Goal: Task Accomplishment & Management: Manage account settings

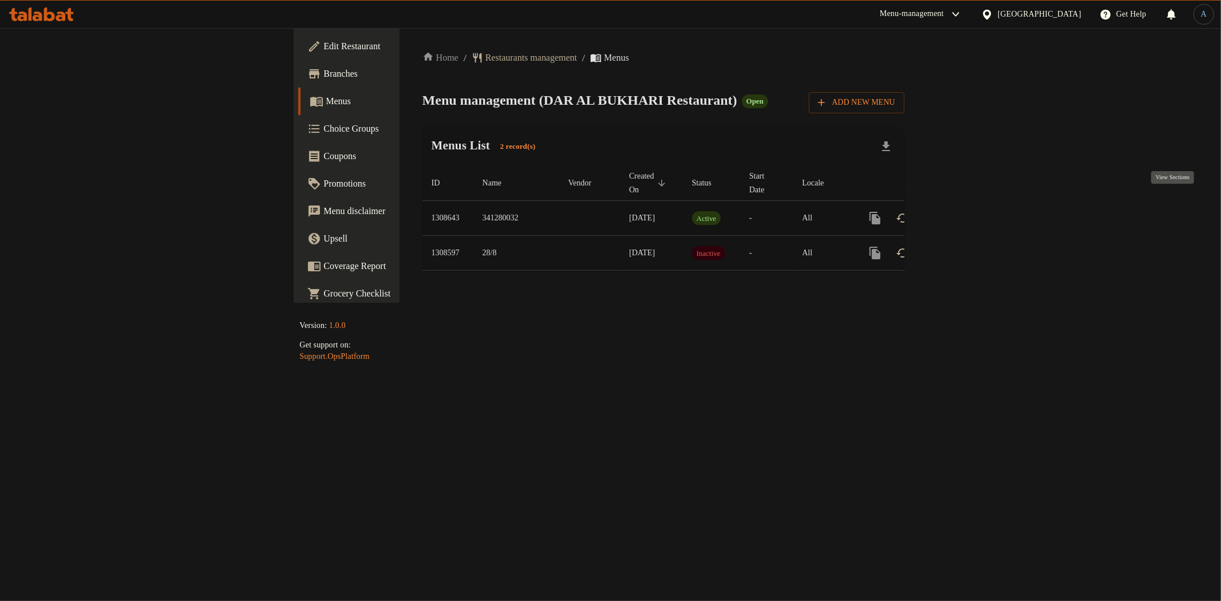
click at [965, 211] on icon "enhanced table" at bounding box center [958, 218] width 14 height 14
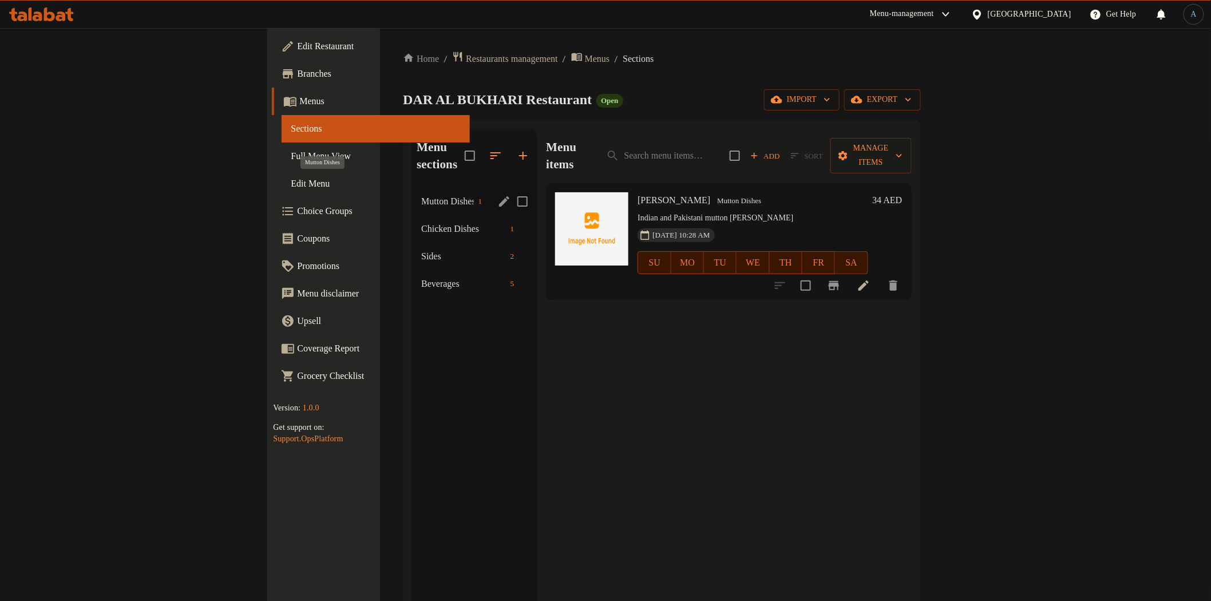
click at [421, 195] on span "Mutton Dishes" at bounding box center [447, 202] width 52 height 14
click at [421, 222] on span "Chicken Dishes" at bounding box center [447, 229] width 52 height 14
click at [421, 250] on span "Sides" at bounding box center [447, 257] width 52 height 14
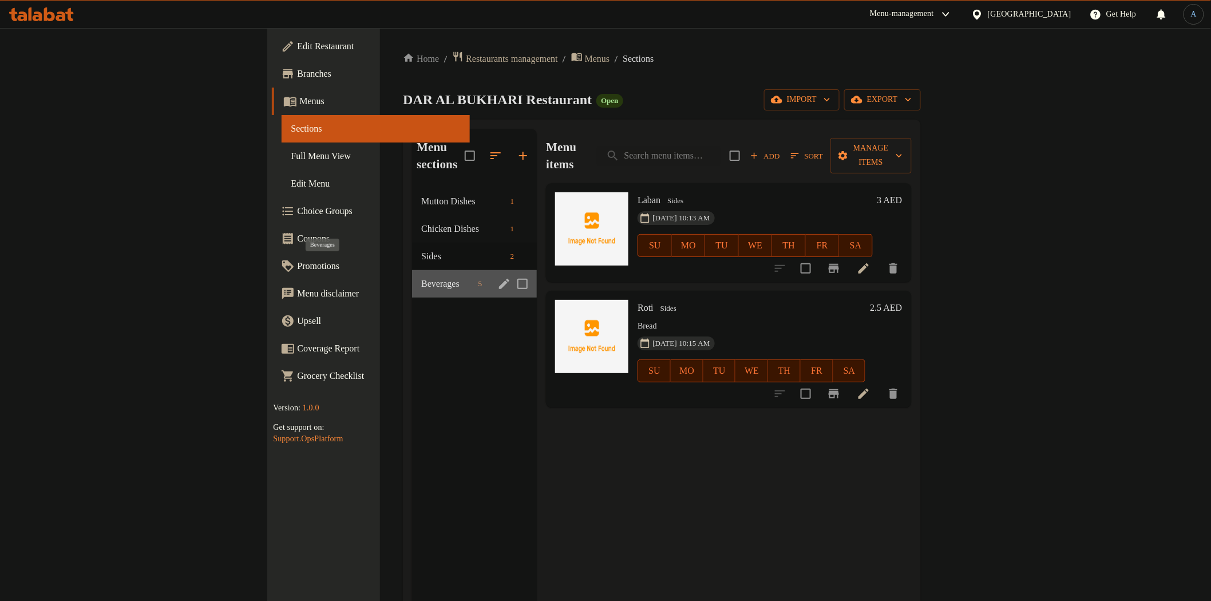
click at [421, 277] on span "Beverages" at bounding box center [447, 284] width 52 height 14
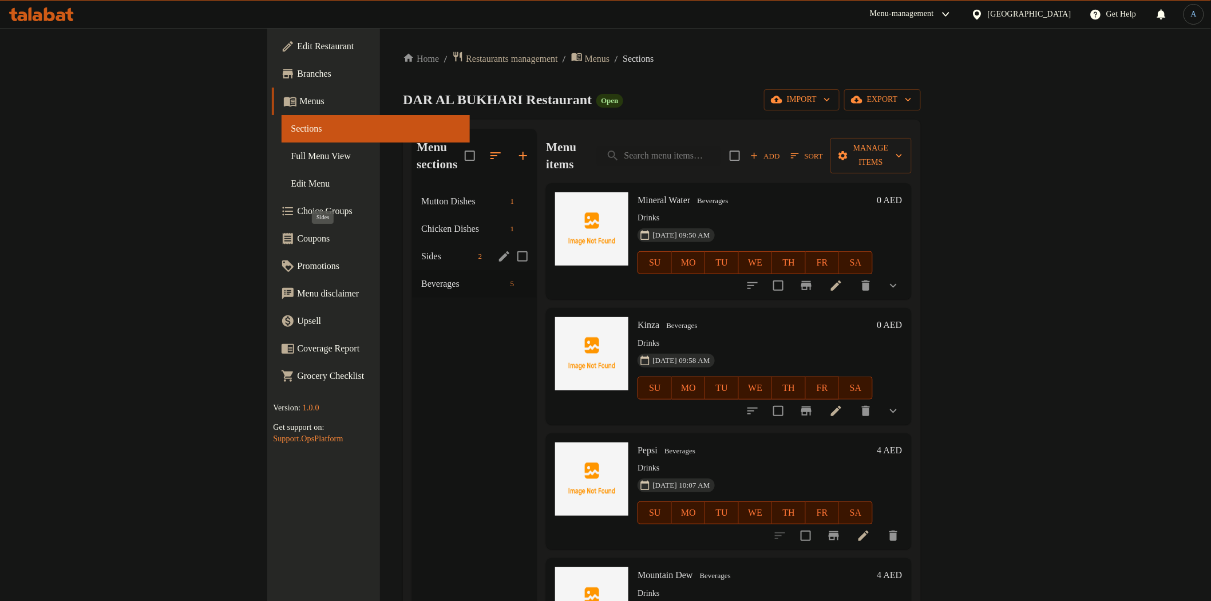
click at [421, 250] on span "Sides" at bounding box center [447, 257] width 52 height 14
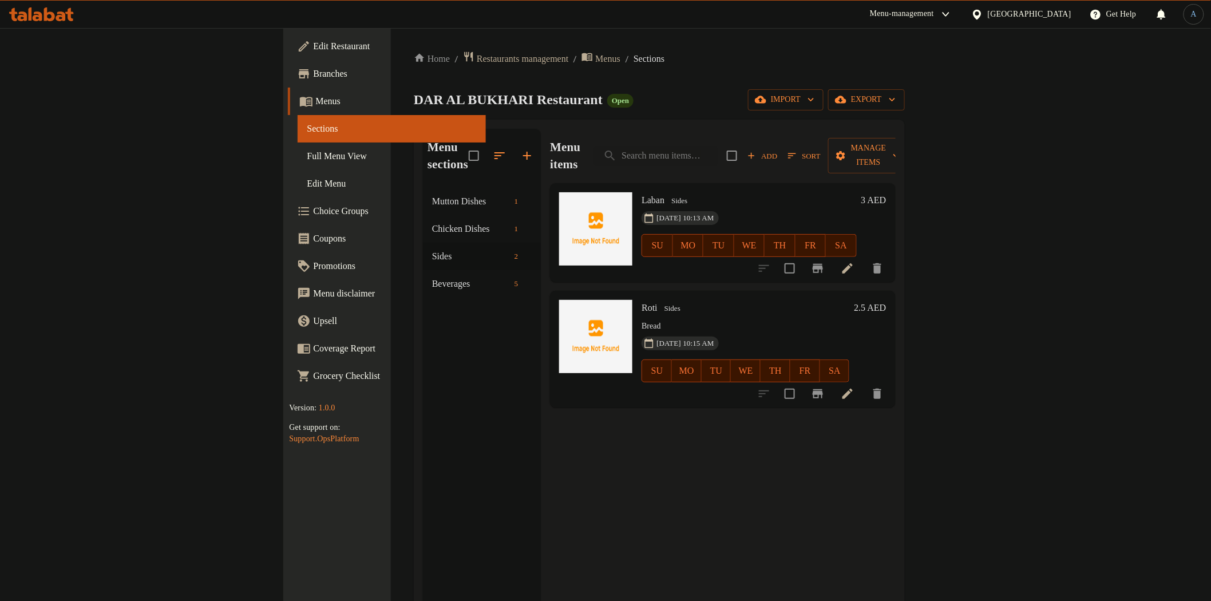
drag, startPoint x: 630, startPoint y: 83, endPoint x: 499, endPoint y: 142, distance: 143.8
click at [628, 84] on div "Home / Restaurants management / Menus / Sections DAR AL BUKHARI Restaurant Open…" at bounding box center [659, 395] width 491 height 688
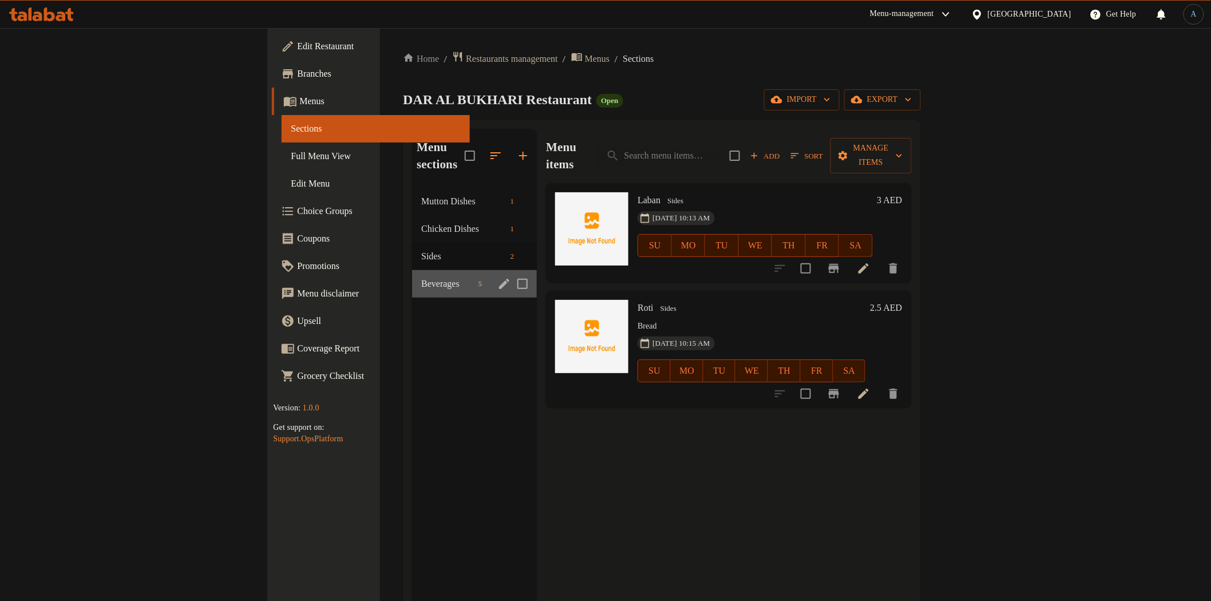
click at [412, 274] on div "Beverages 5" at bounding box center [474, 283] width 125 height 27
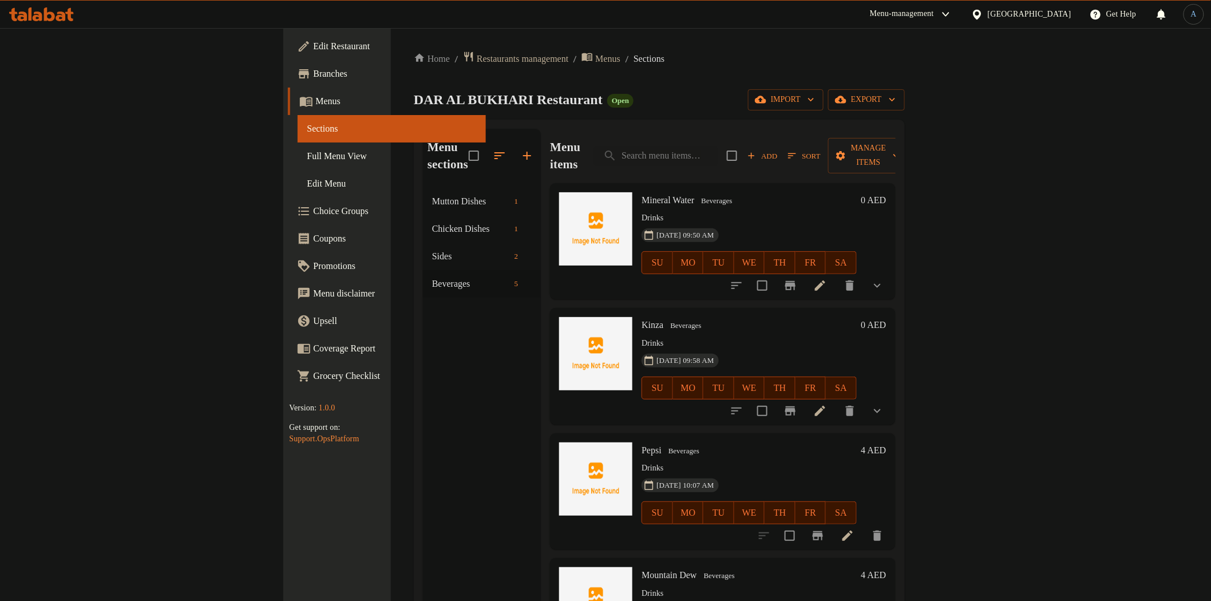
click at [680, 211] on p "Drinks" at bounding box center [749, 218] width 215 height 14
click at [827, 279] on icon at bounding box center [821, 286] width 14 height 14
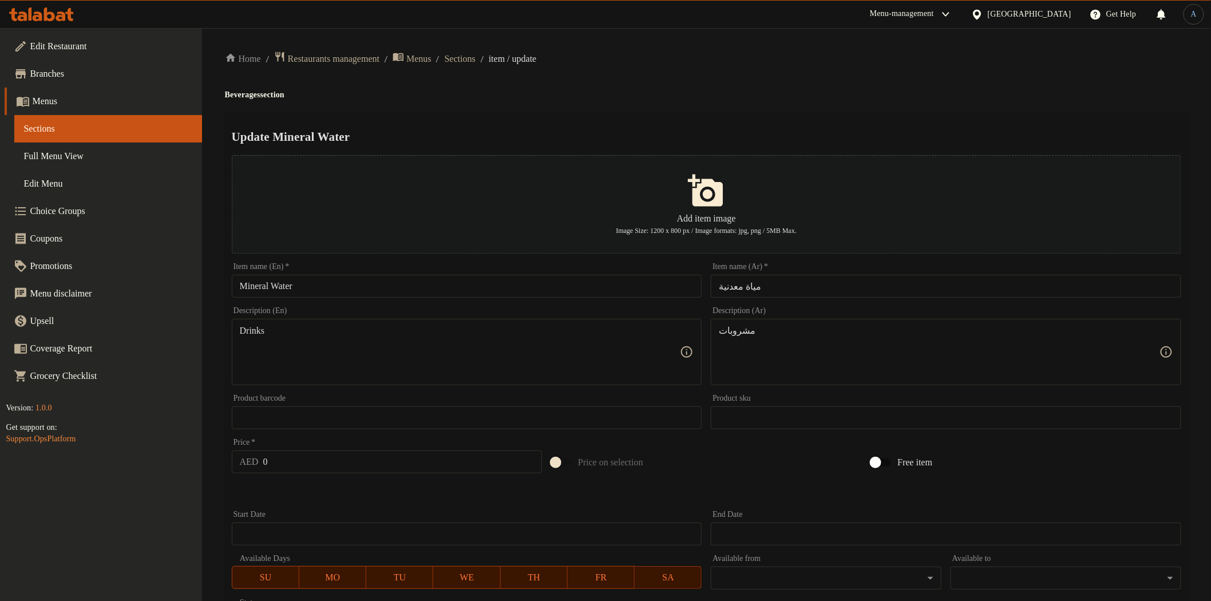
click at [268, 287] on input "Mineral Water" at bounding box center [467, 286] width 471 height 23
type input "Water"
click at [814, 294] on input "مياة معدنية" at bounding box center [946, 286] width 471 height 23
click at [1169, 287] on input "مياة معدنية" at bounding box center [946, 286] width 471 height 23
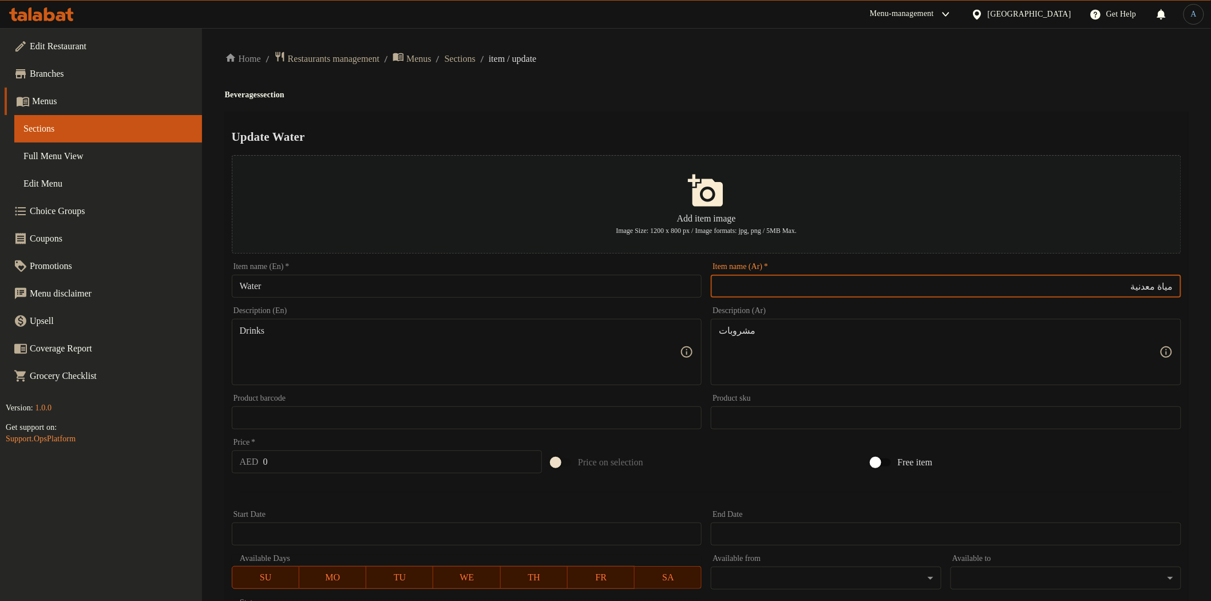
drag, startPoint x: 1163, startPoint y: 289, endPoint x: 1042, endPoint y: 291, distance: 120.8
click at [1045, 290] on input "مياة معدنية" at bounding box center [946, 286] width 471 height 23
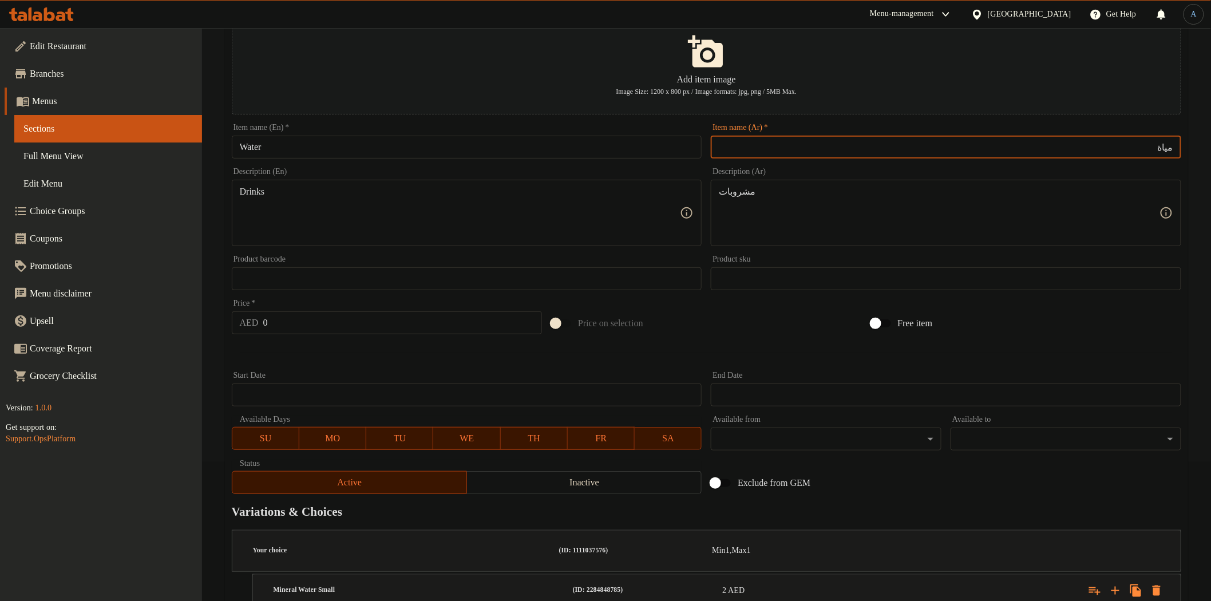
scroll to position [227, 0]
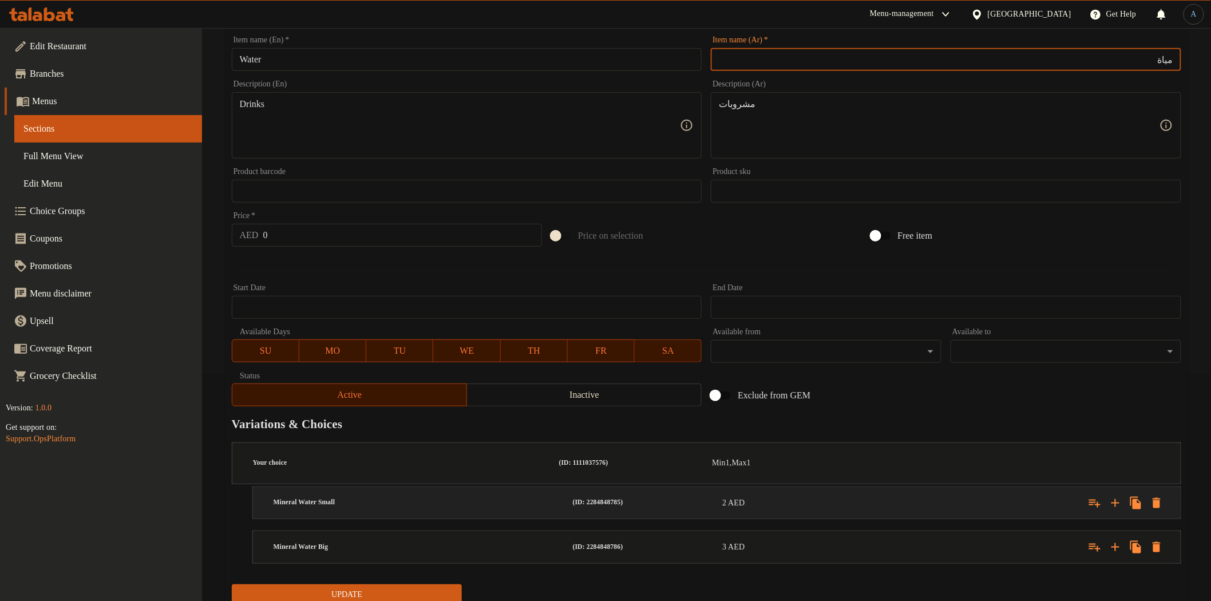
type input "مياة"
click at [368, 498] on h5 "Mineral Water Small" at bounding box center [421, 503] width 295 height 10
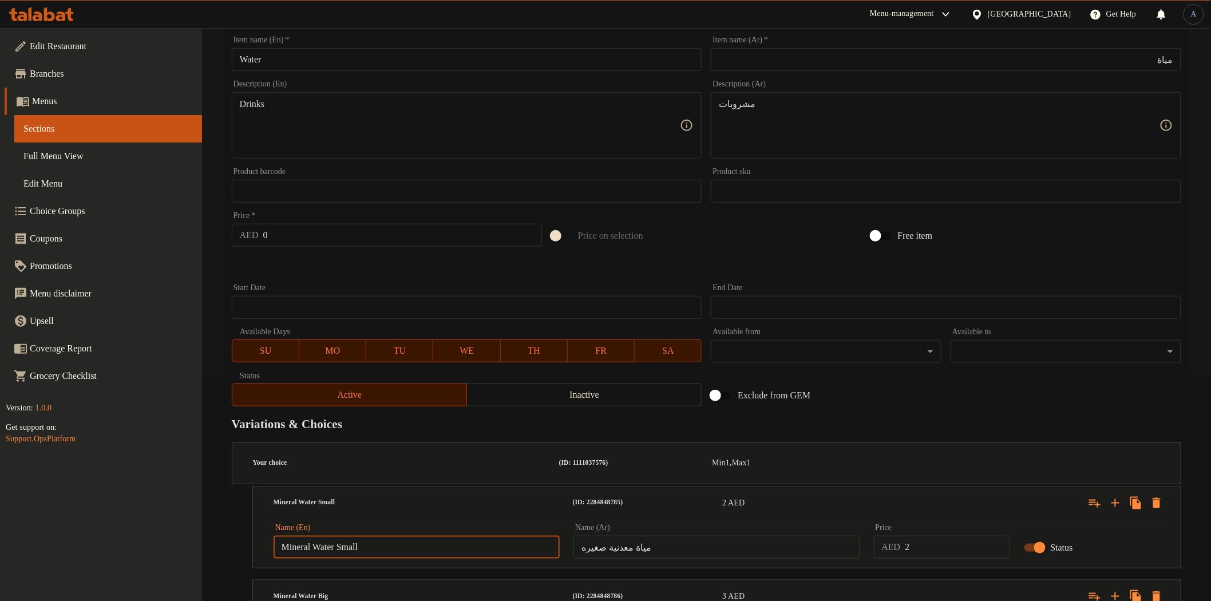
click at [349, 536] on input "Mineral Water Small" at bounding box center [417, 547] width 286 height 23
click at [89, 152] on span "Full Menu View" at bounding box center [107, 156] width 169 height 14
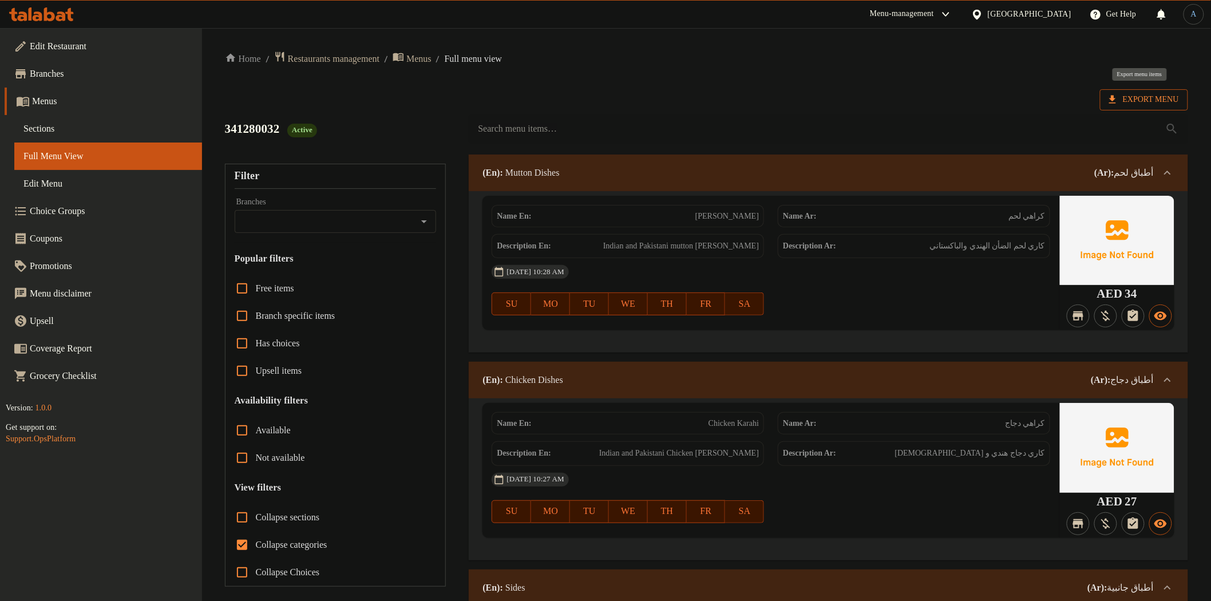
click at [1128, 94] on span "Export Menu" at bounding box center [1145, 100] width 70 height 14
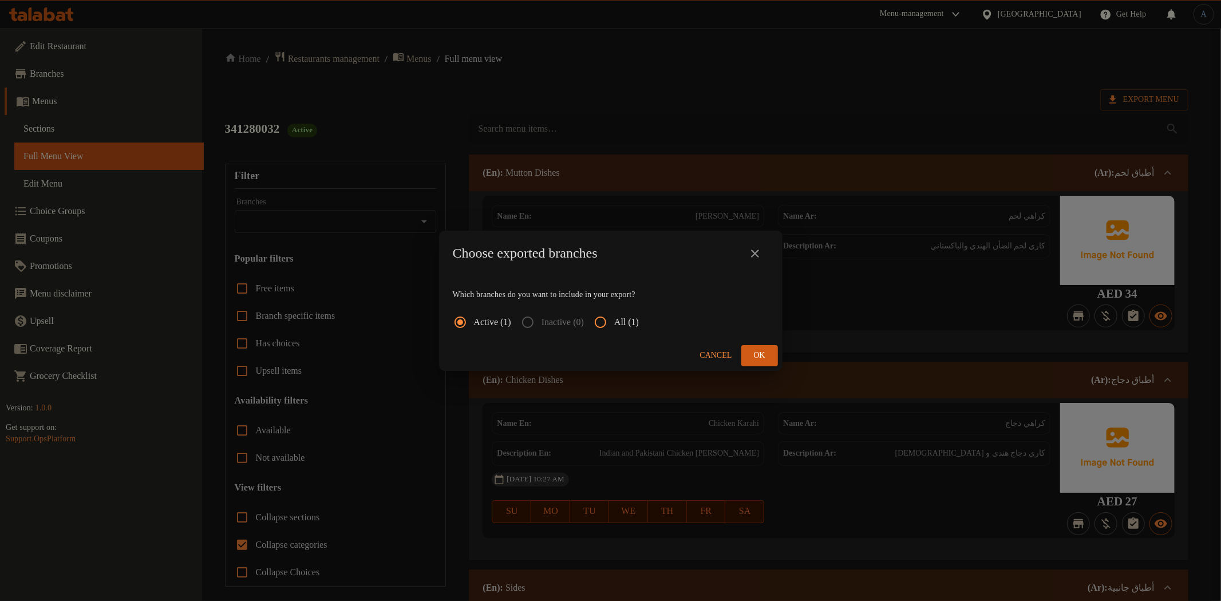
click at [626, 324] on span "All (1)" at bounding box center [626, 322] width 25 height 14
click at [614, 324] on input "All (1)" at bounding box center [600, 322] width 27 height 27
radio input "true"
click at [763, 355] on span "Ok" at bounding box center [760, 356] width 18 height 14
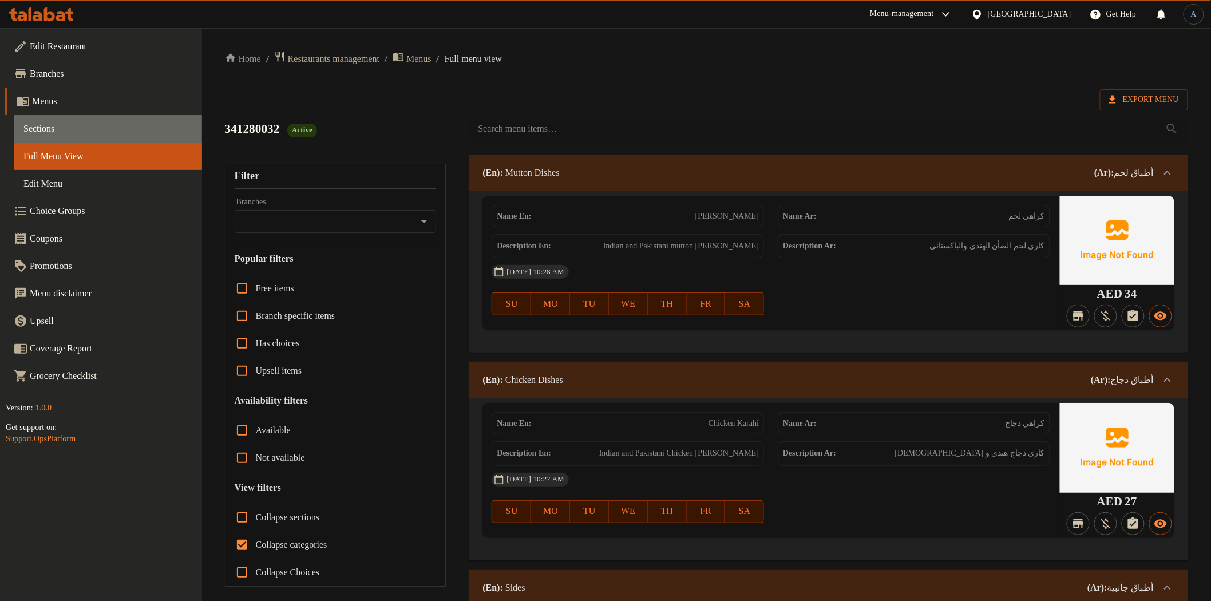
click at [62, 131] on span "Sections" at bounding box center [107, 129] width 169 height 14
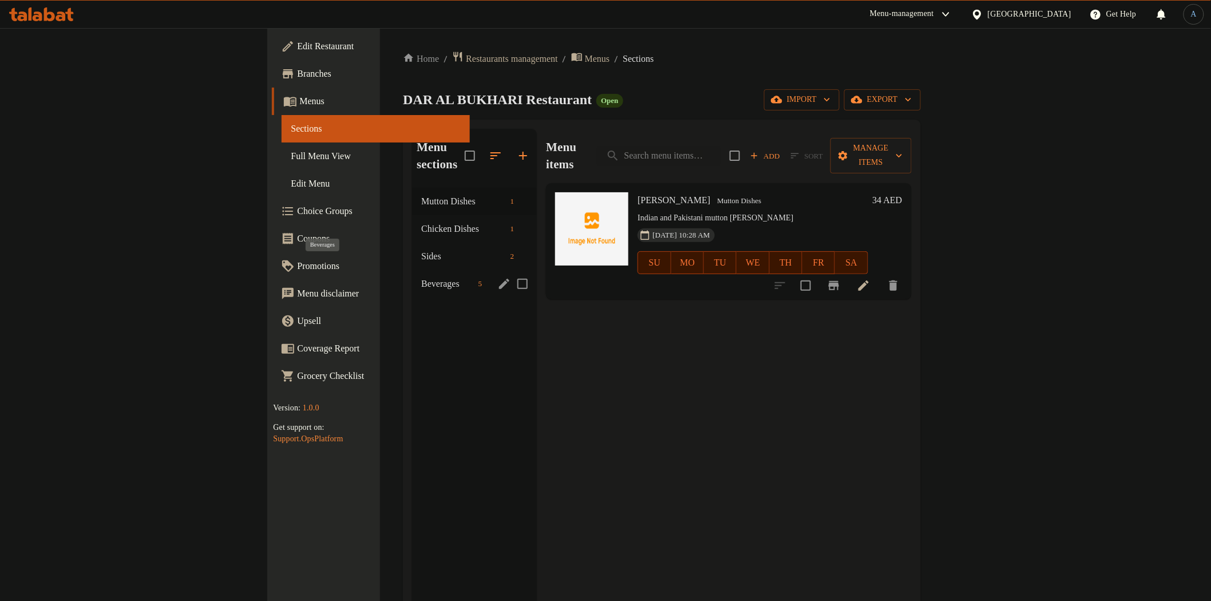
click at [421, 277] on span "Beverages" at bounding box center [447, 284] width 52 height 14
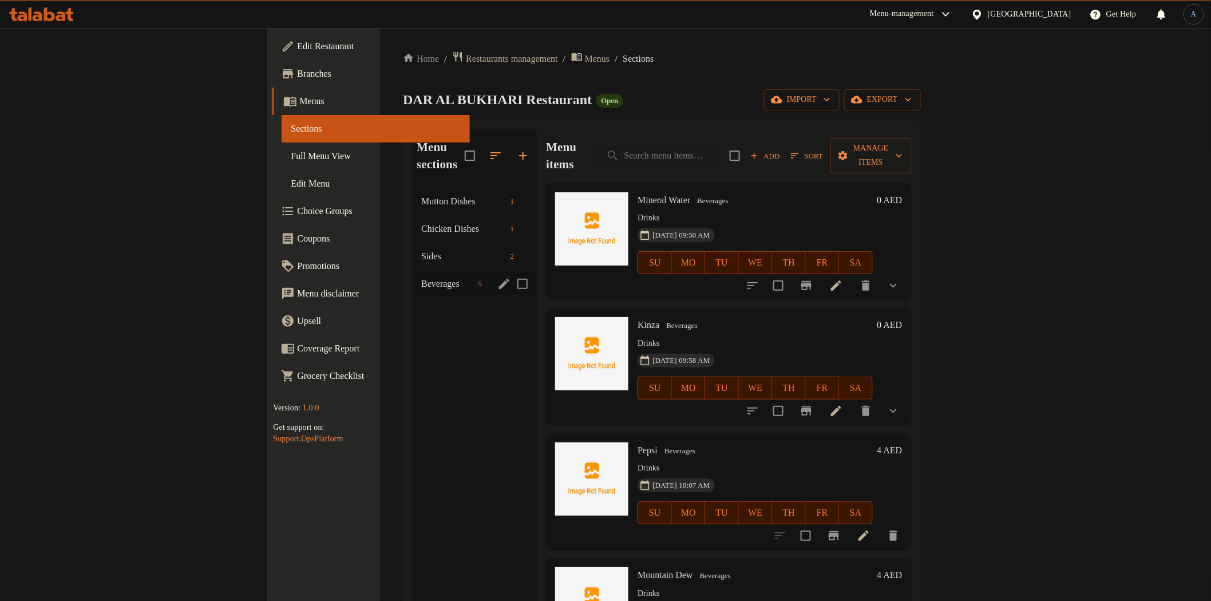
click at [421, 277] on span "Beverages" at bounding box center [447, 284] width 52 height 14
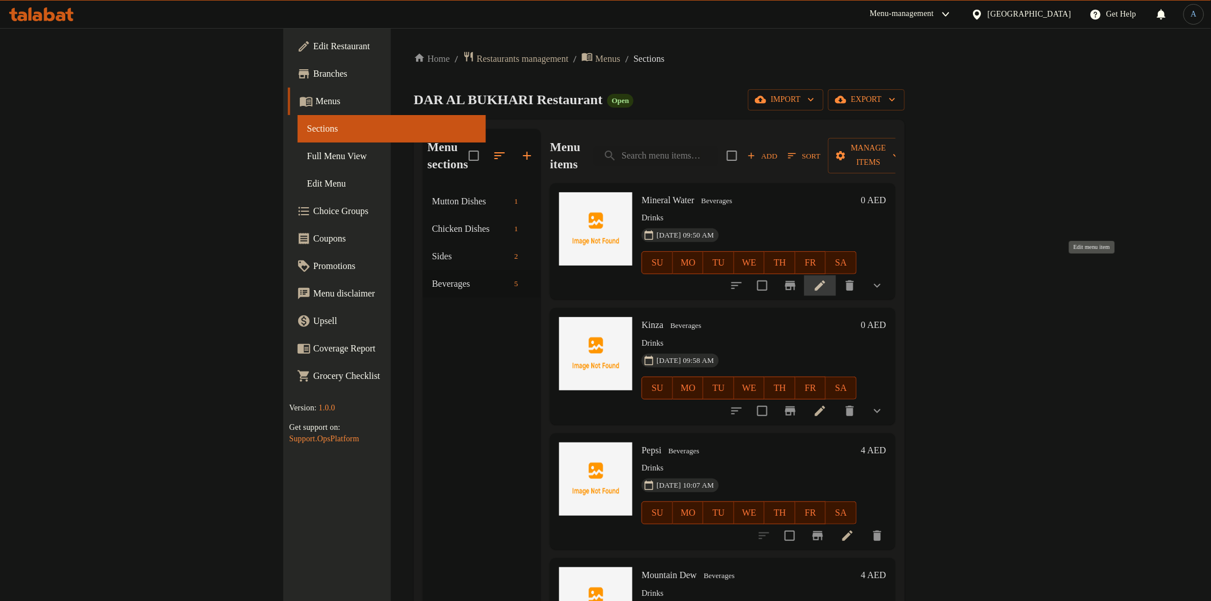
click at [827, 279] on icon at bounding box center [821, 286] width 14 height 14
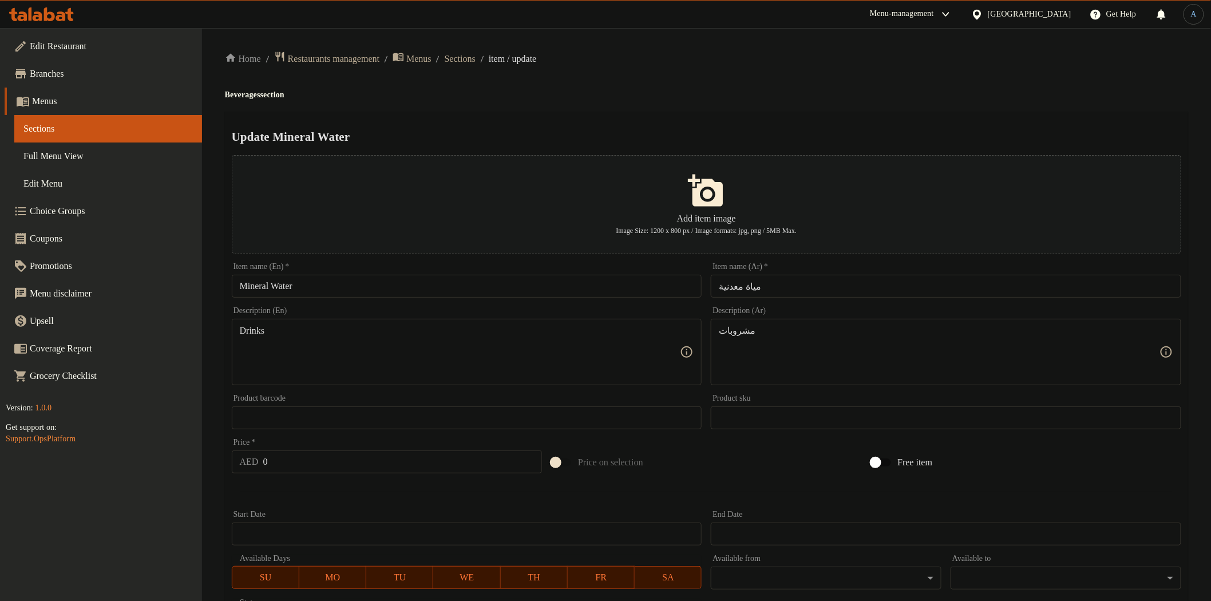
click at [780, 277] on input "مياة معدنية" at bounding box center [946, 286] width 471 height 23
type input "مياة"
click at [289, 283] on input "Mineral Water" at bounding box center [467, 286] width 471 height 23
click at [273, 283] on input "Mineral Water" at bounding box center [467, 286] width 471 height 23
type input "Water"
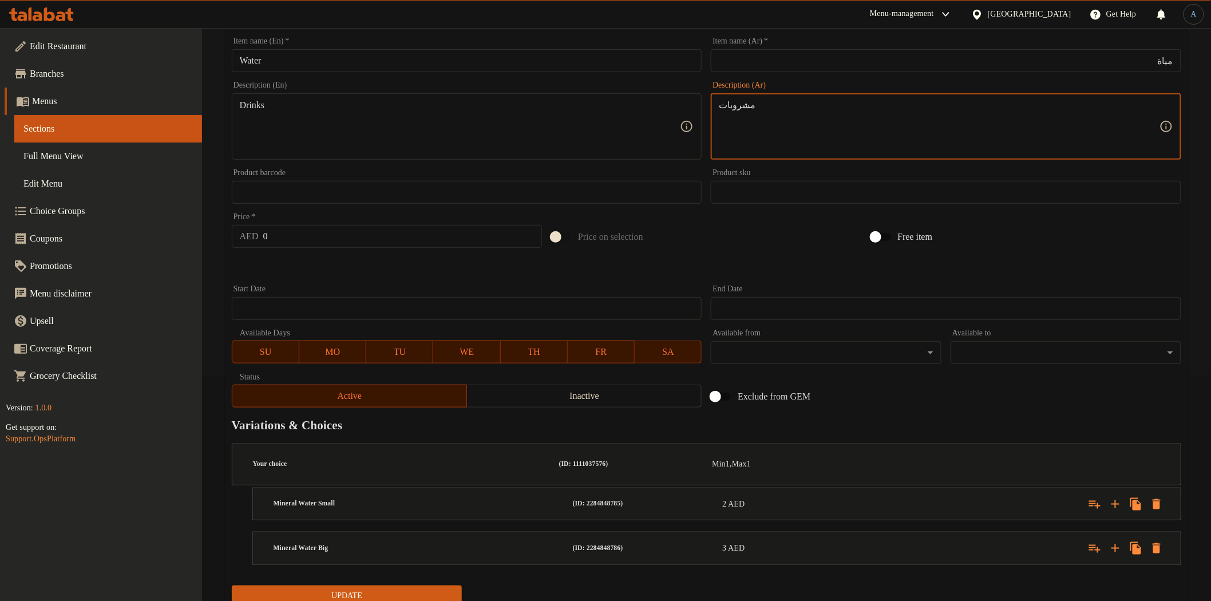
scroll to position [227, 0]
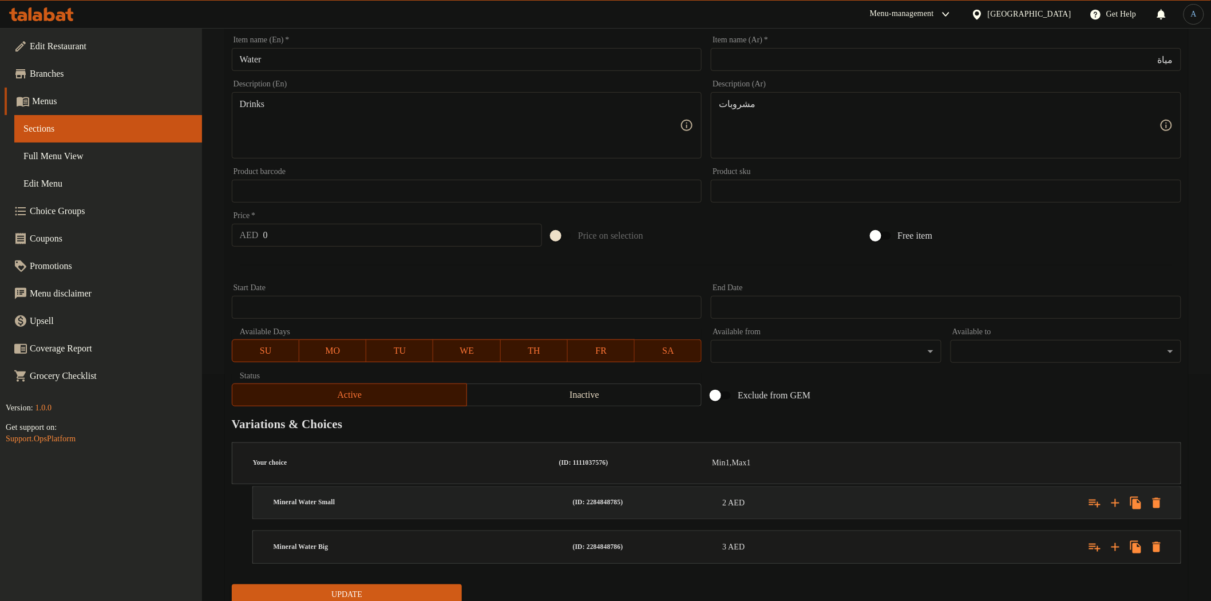
click at [727, 499] on span "2" at bounding box center [725, 503] width 4 height 9
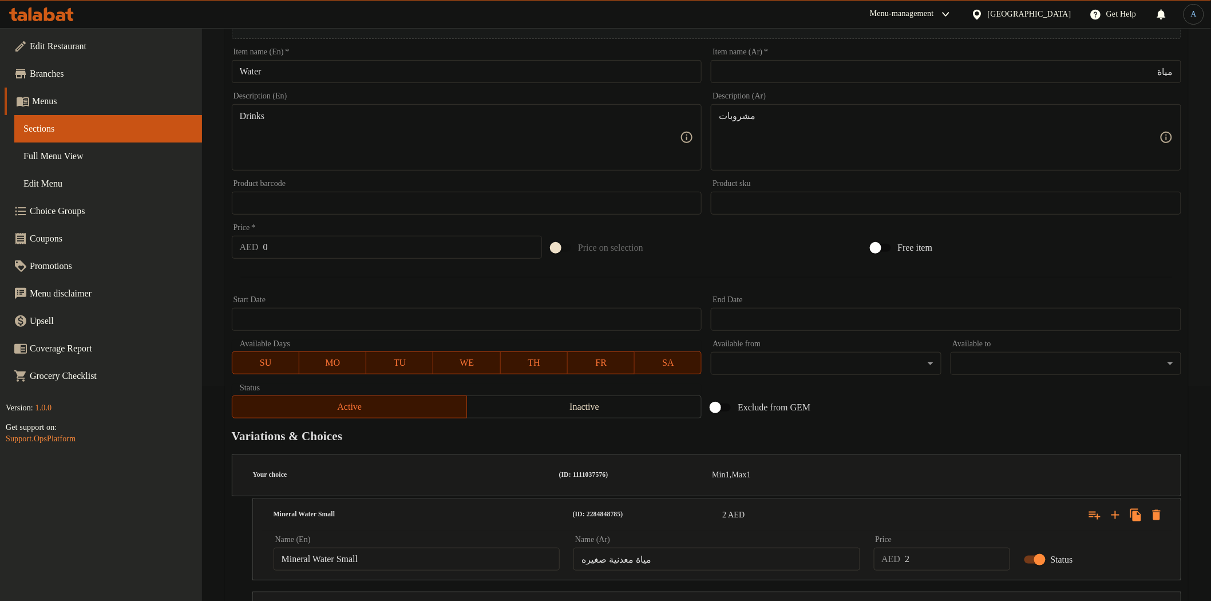
scroll to position [277, 0]
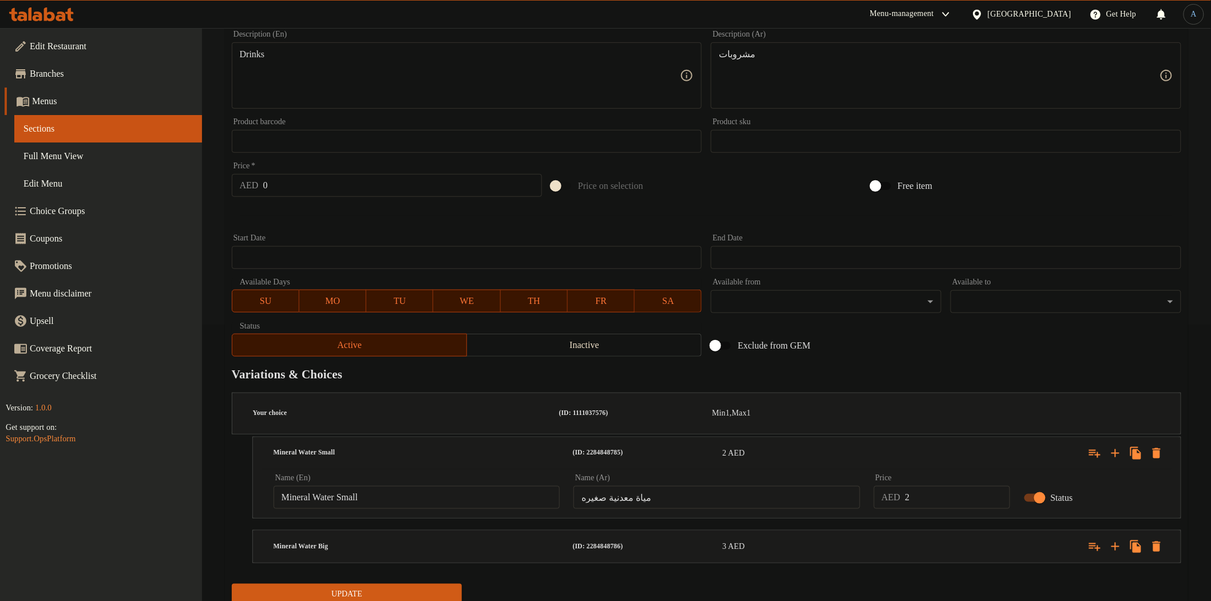
click at [380, 486] on input "Mineral Water Small" at bounding box center [417, 497] width 286 height 23
paste input "Small Water"
type input "Small Water"
click at [728, 486] on input "مياة معدنية صغيره" at bounding box center [717, 497] width 286 height 23
click at [832, 486] on input "مياة معدنية صغيره" at bounding box center [717, 497] width 286 height 23
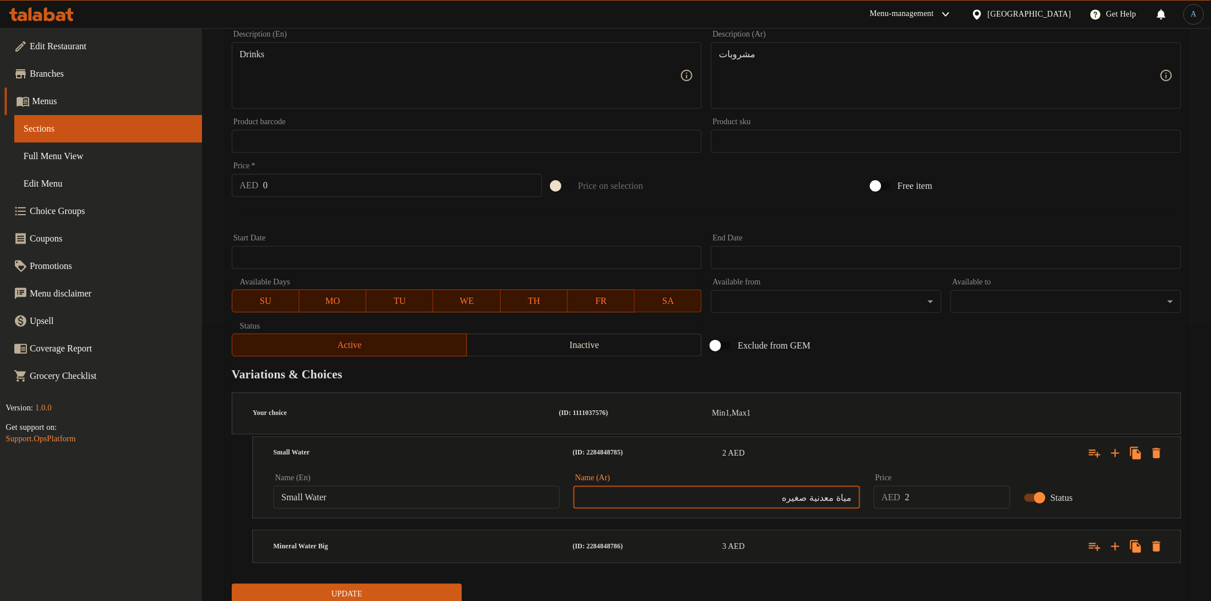
click at [832, 486] on input "مياة معدنية صغيره" at bounding box center [717, 497] width 286 height 23
type input "مياة صغيره"
click at [821, 541] on div "3 AED" at bounding box center [795, 546] width 145 height 11
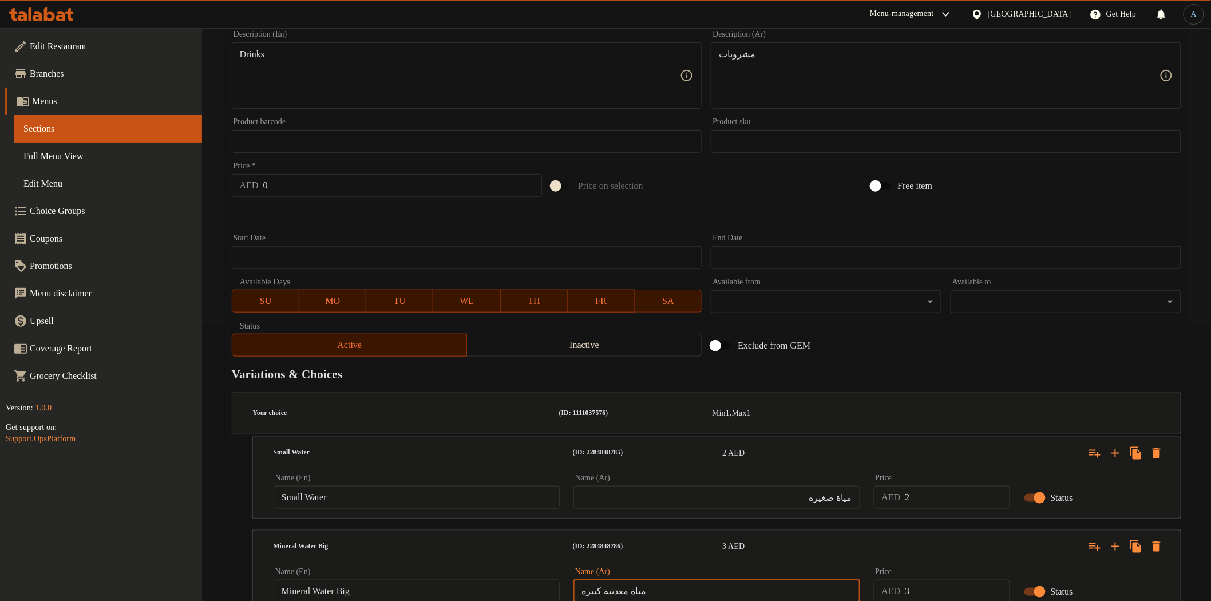
click at [604, 580] on input "مياة معدنية كبيره" at bounding box center [717, 591] width 286 height 23
type input "مياة كبيره"
click at [400, 580] on input "Mineral Water Big" at bounding box center [417, 591] width 286 height 23
paste input "Big Water"
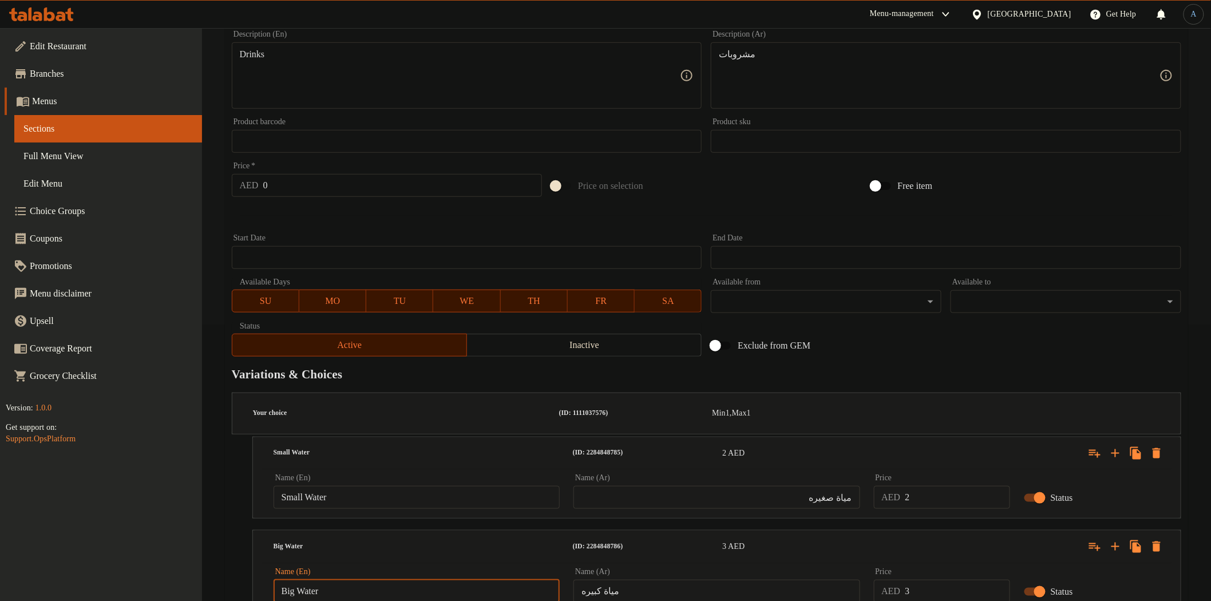
type input "Big Water"
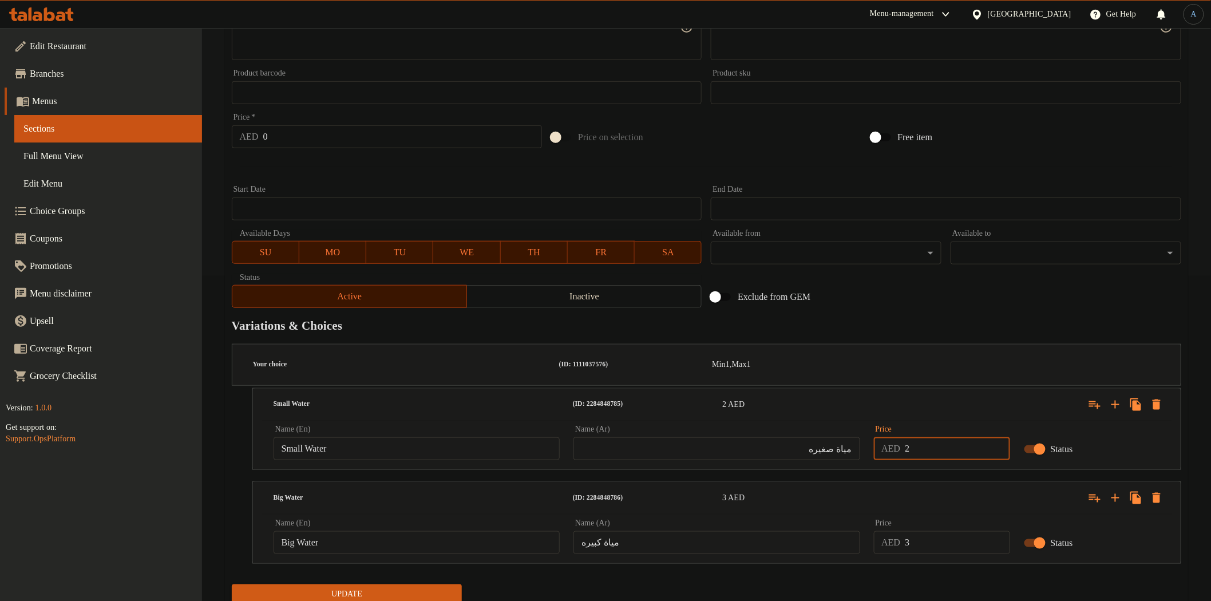
drag, startPoint x: 930, startPoint y: 418, endPoint x: 796, endPoint y: 418, distance: 134.5
click at [796, 419] on div "Name (En) Small Water Name (En) Name (Ar) مياة صغيره Name (Ar) Price AED 2 Pric…" at bounding box center [717, 443] width 901 height 49
type input "1"
drag, startPoint x: 928, startPoint y: 496, endPoint x: 863, endPoint y: 498, distance: 64.1
click at [863, 512] on div "Name (En) Big Water Name (En) Name (Ar) مياة كبيره Name (Ar) Price AED 3 Price …" at bounding box center [717, 536] width 901 height 49
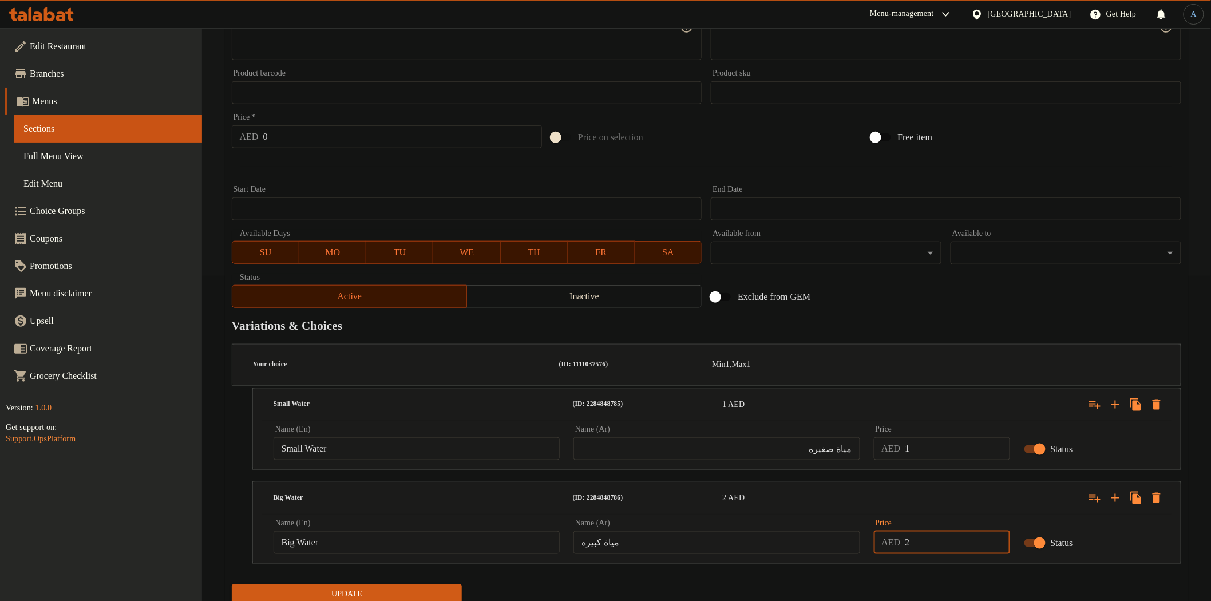
type input "2"
click at [232, 585] on button "Update" at bounding box center [347, 595] width 231 height 21
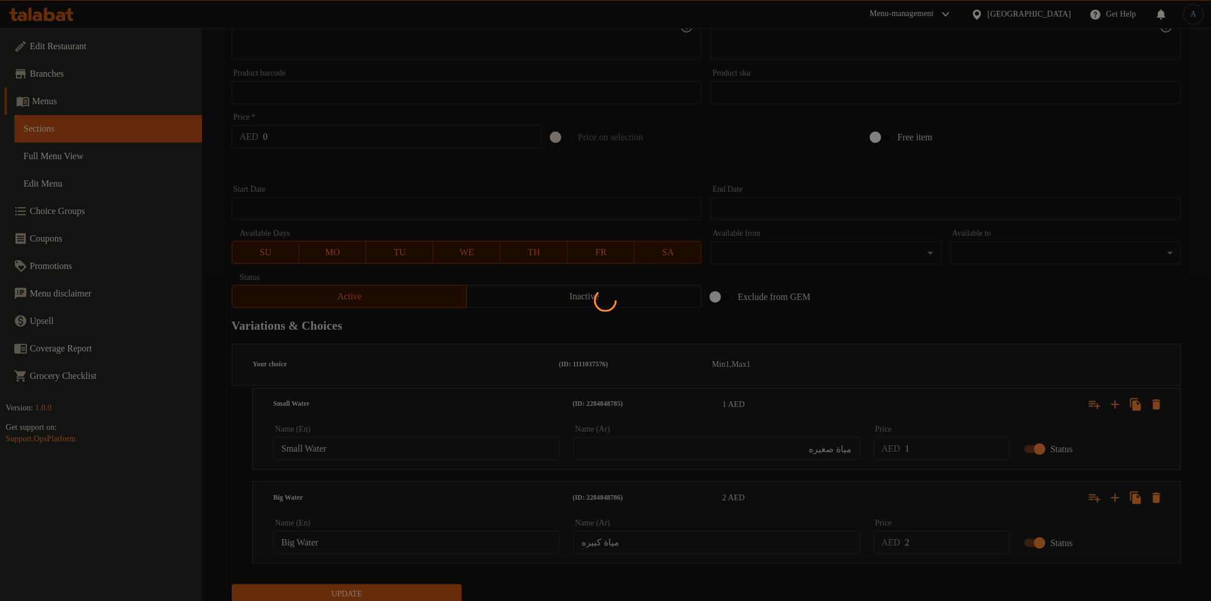
click at [782, 579] on div at bounding box center [605, 300] width 1211 height 601
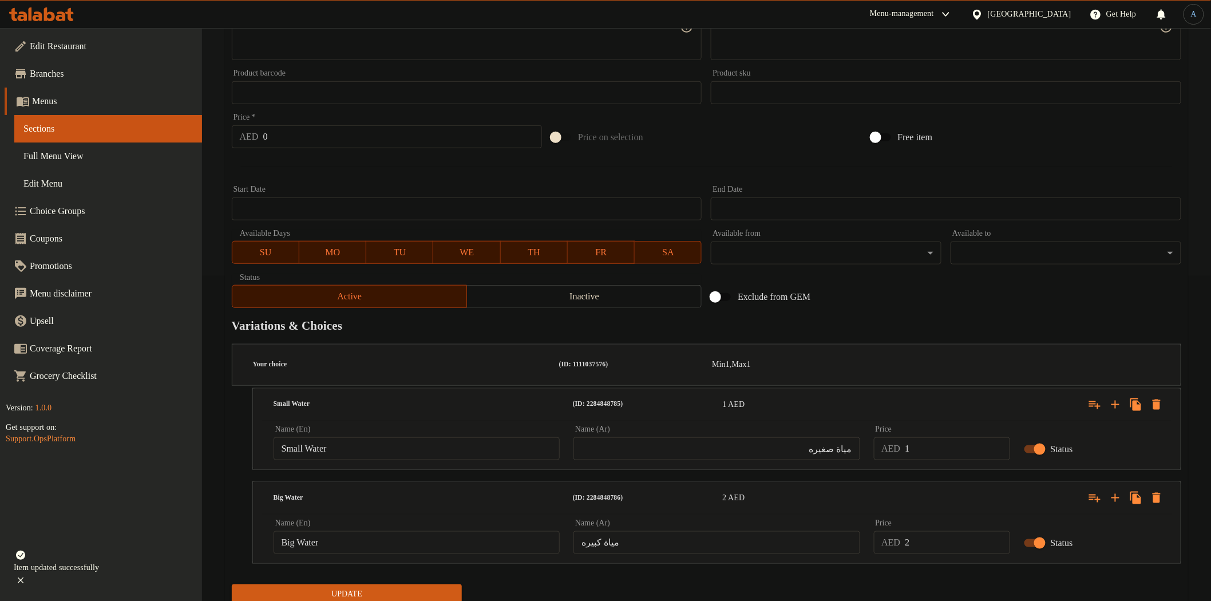
scroll to position [0, 0]
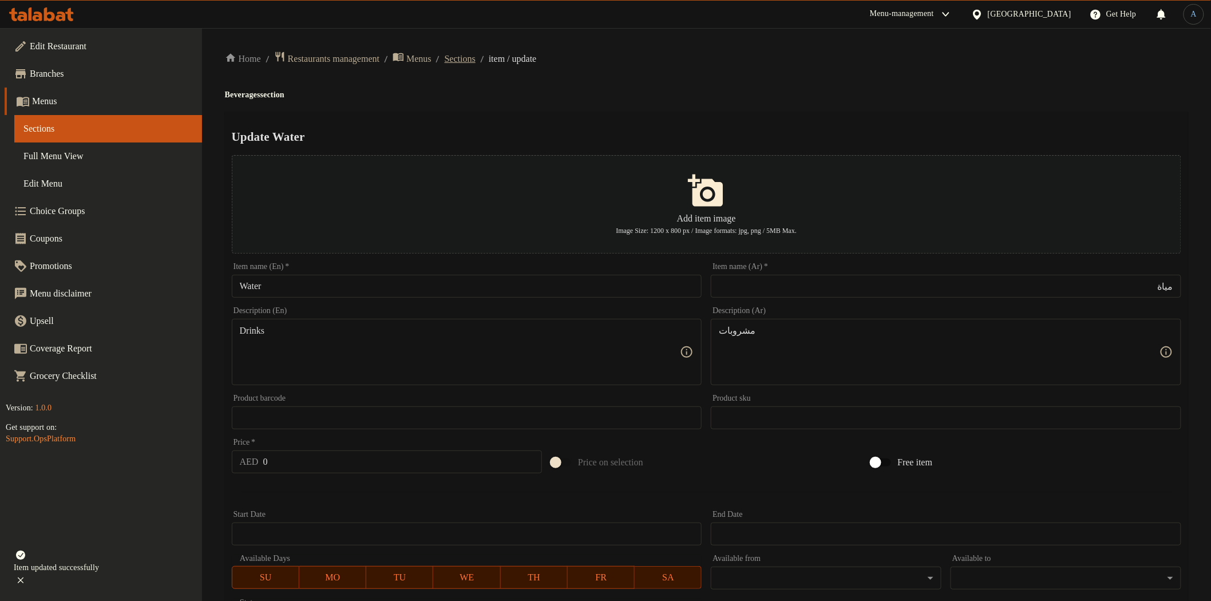
click at [476, 57] on span "Sections" at bounding box center [460, 59] width 31 height 14
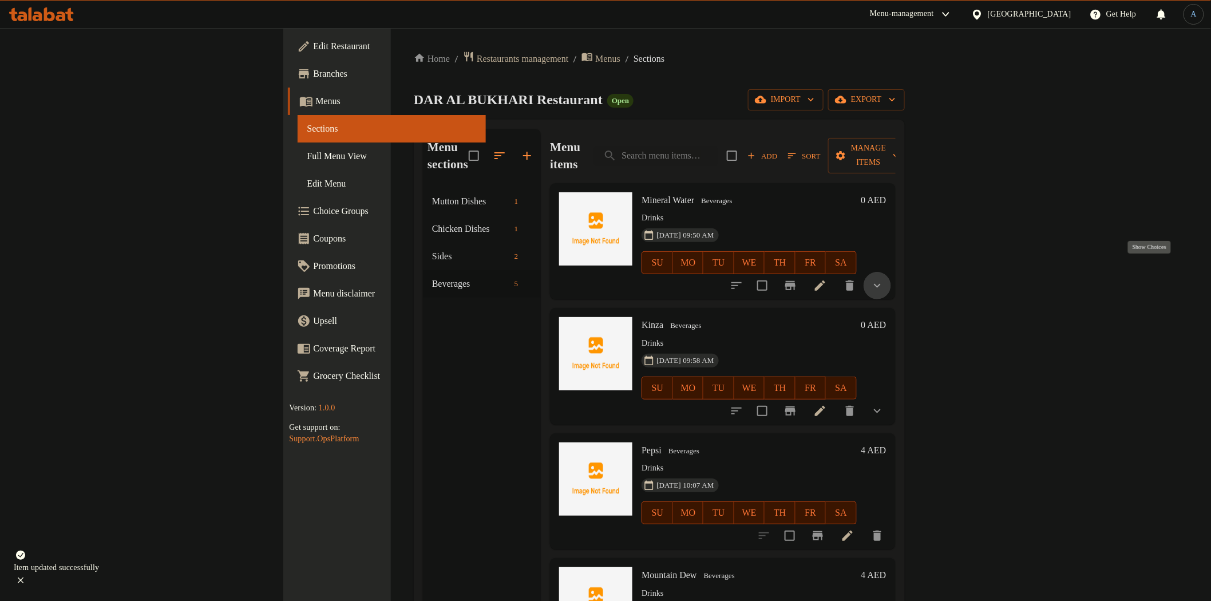
click at [885, 279] on icon "show more" at bounding box center [878, 286] width 14 height 14
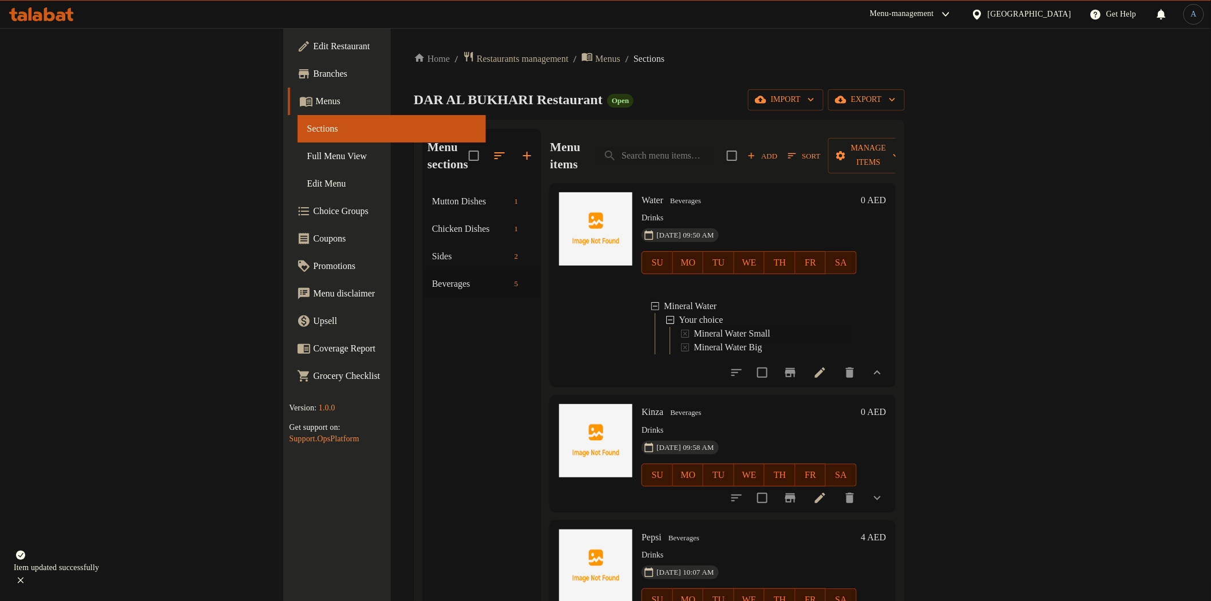
click at [694, 327] on span "Mineral Water Small" at bounding box center [732, 334] width 77 height 14
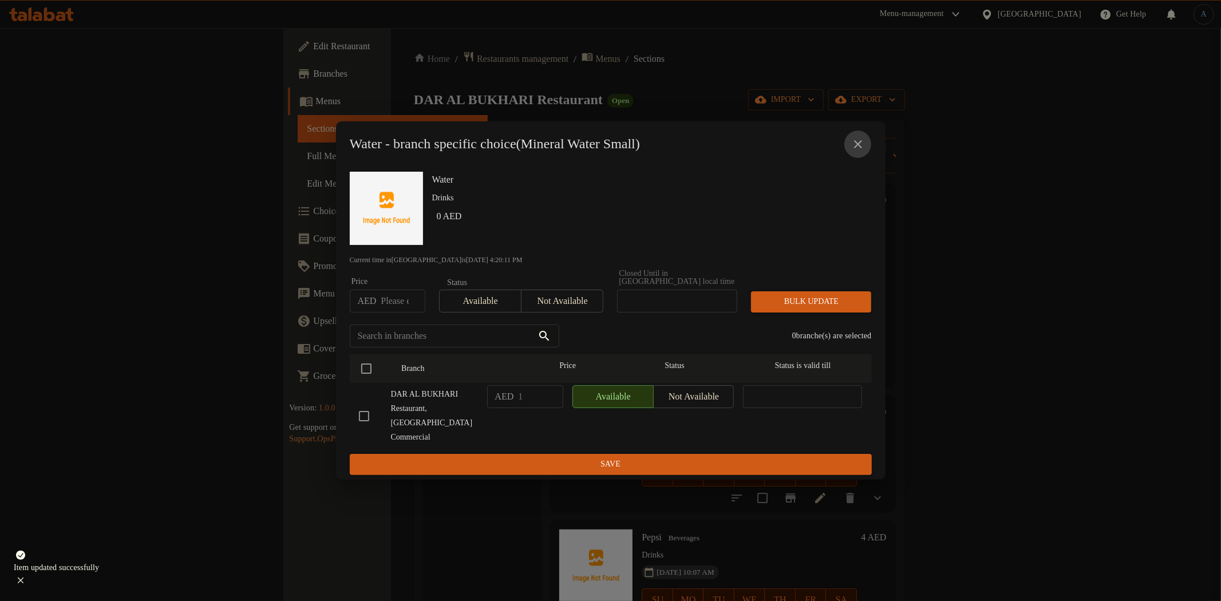
click at [855, 149] on icon "close" at bounding box center [858, 144] width 14 height 14
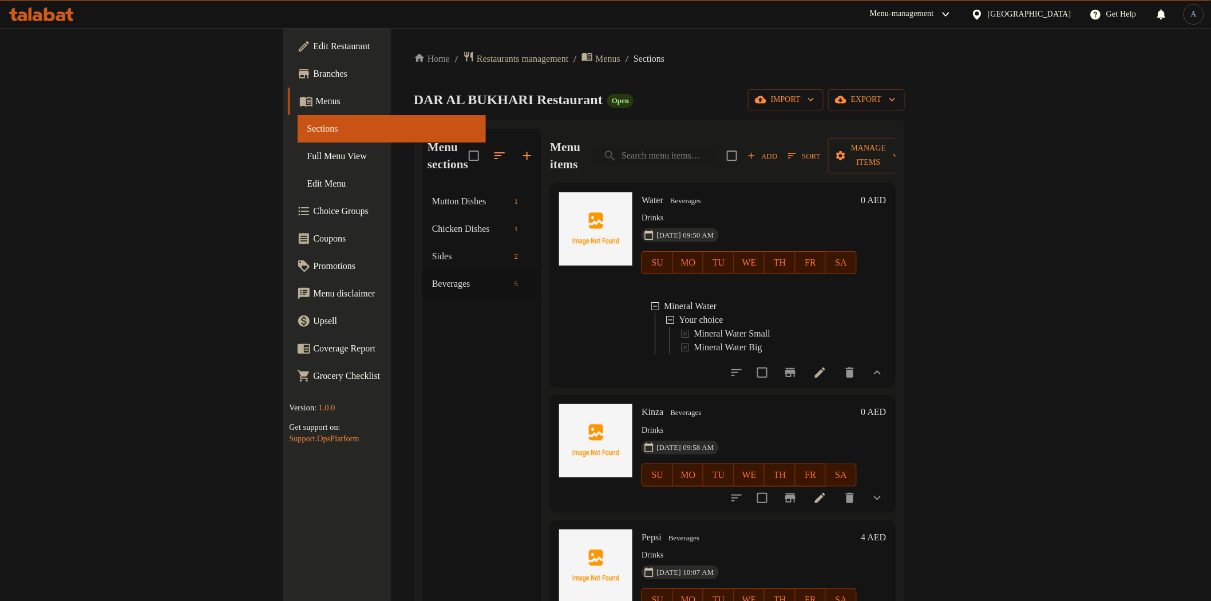
click at [642, 408] on span "Kinza" at bounding box center [653, 412] width 22 height 10
copy h6 "Kinza"
click at [642, 534] on span "Pepsi" at bounding box center [652, 537] width 20 height 10
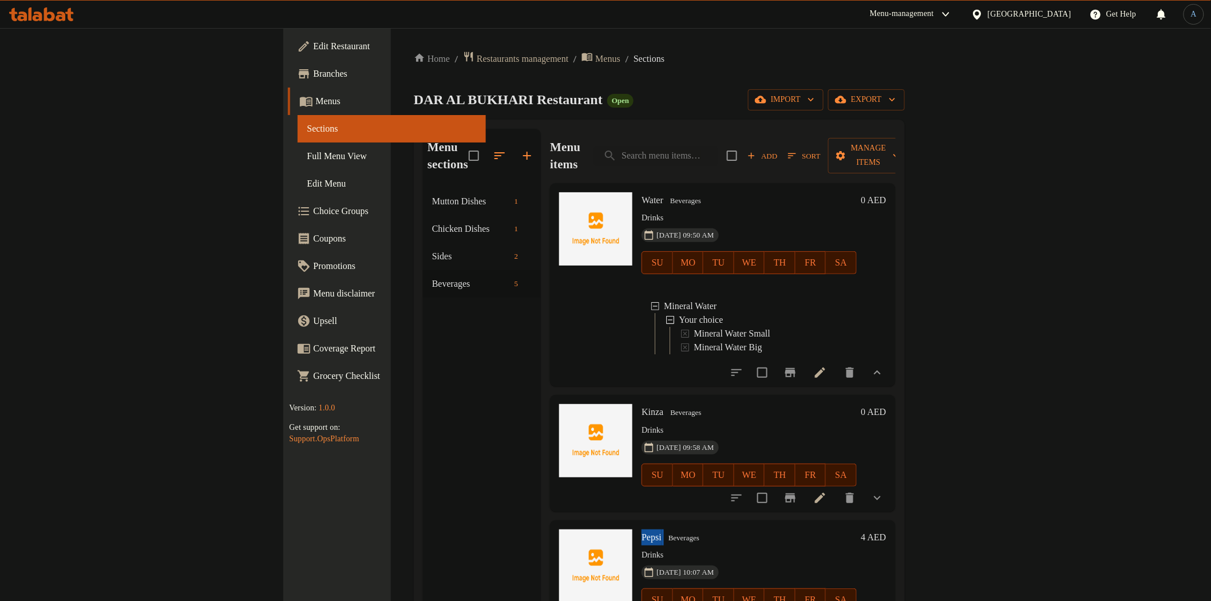
copy h6 "Pepsi"
drag, startPoint x: 702, startPoint y: 539, endPoint x: 723, endPoint y: 520, distance: 28.4
click at [702, 536] on div "Pepsi Beverages Drinks 09-09-2025 10:07 AM SU MO TU WE TH FR SA" at bounding box center [749, 578] width 224 height 107
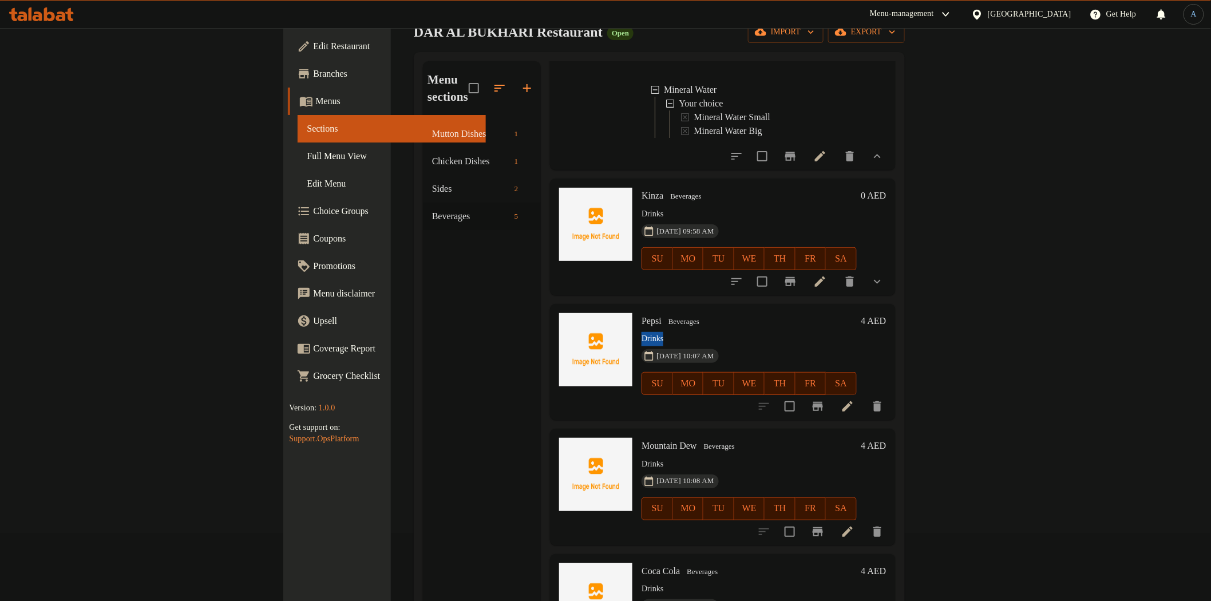
scroll to position [160, 0]
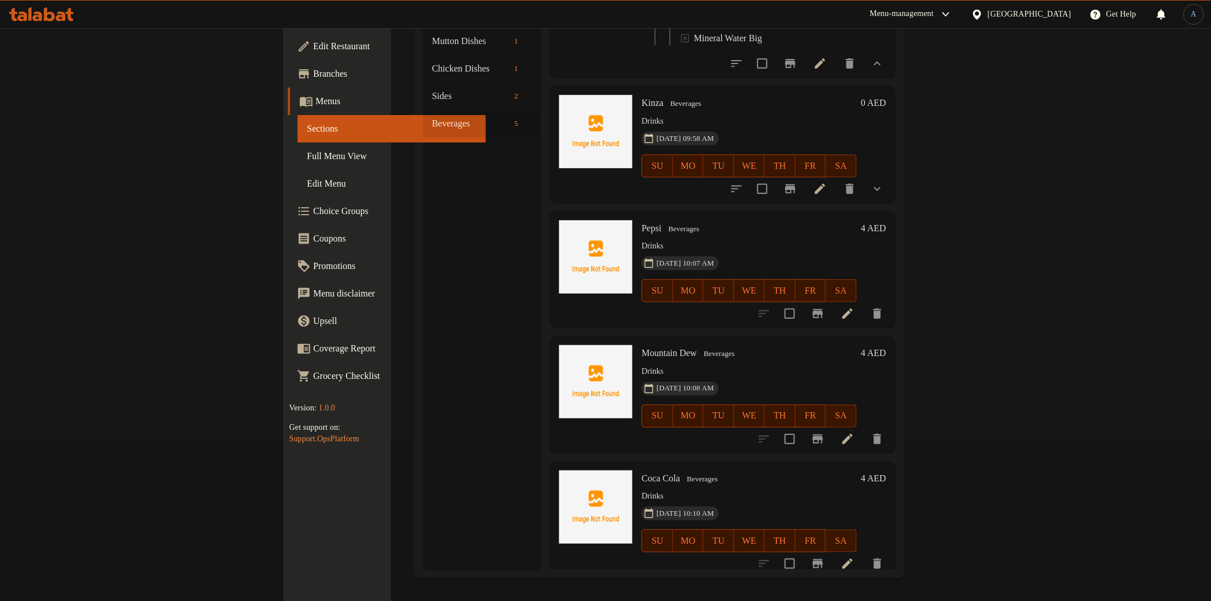
click at [642, 348] on span "Mountain Dew" at bounding box center [669, 353] width 55 height 10
copy h6 "Mountain Dew"
click at [642, 473] on span "Coca Cola" at bounding box center [661, 478] width 38 height 10
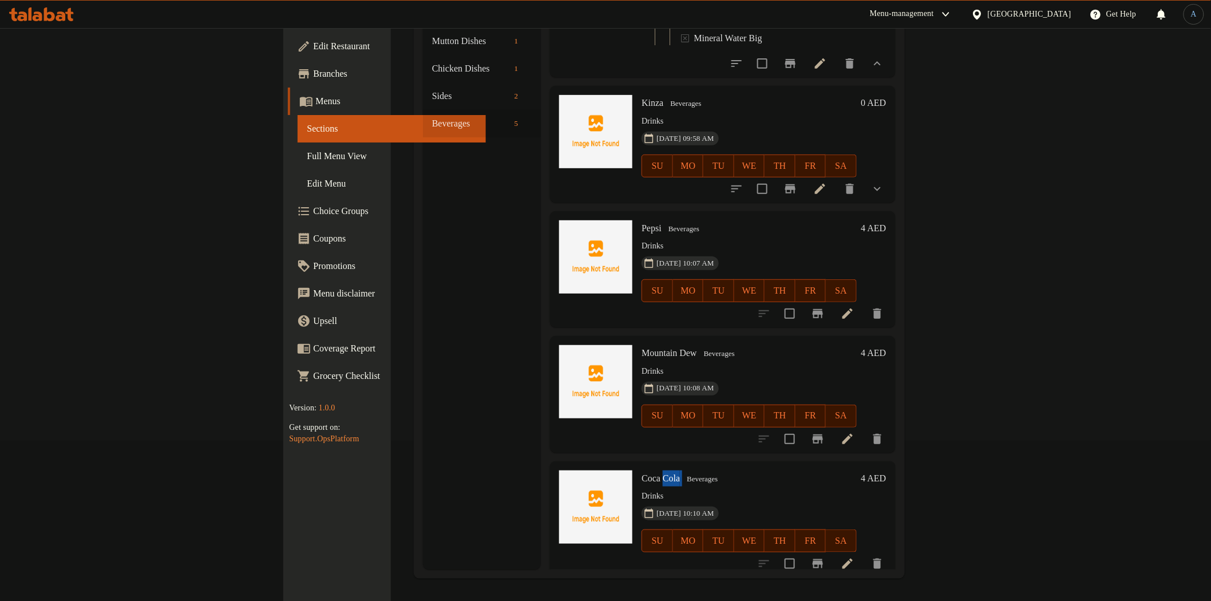
click at [642, 473] on span "Coca Cola" at bounding box center [661, 478] width 38 height 10
copy h6 "Coca Cola"
click at [642, 473] on span "Coca Cola" at bounding box center [661, 478] width 38 height 10
click at [647, 283] on span "SU" at bounding box center [657, 291] width 21 height 17
click at [713, 220] on h6 "Pepsi Beverages" at bounding box center [749, 228] width 215 height 16
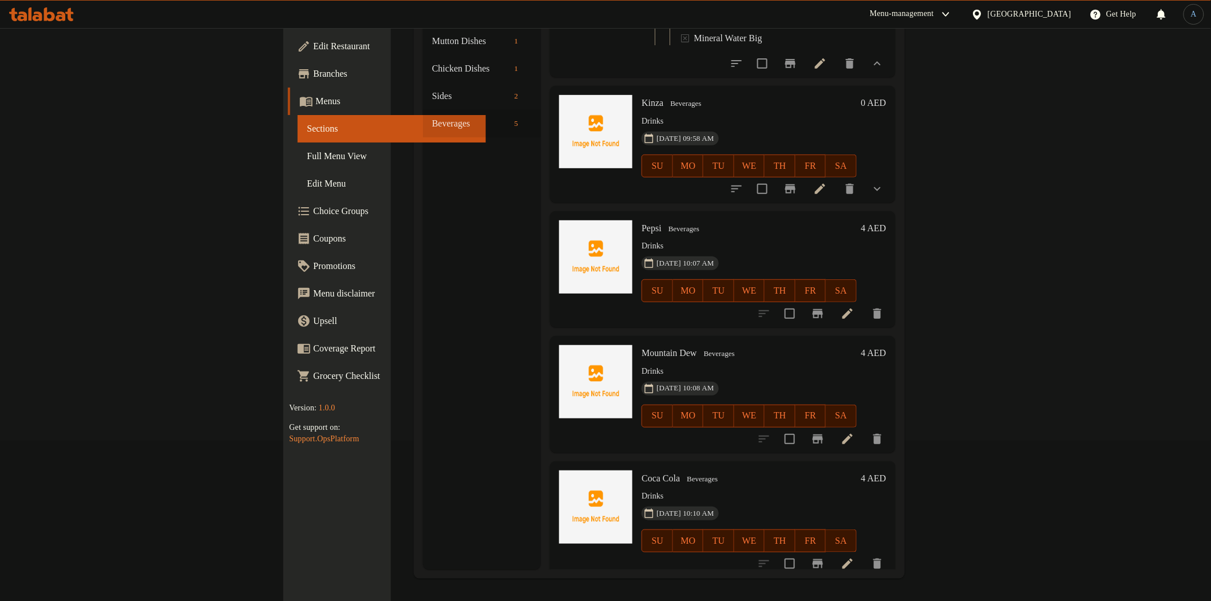
click at [423, 226] on div "Menu sections Mutton Dishes 1 Chicken Dishes 1 Sides 2 Beverages 5" at bounding box center [482, 269] width 118 height 601
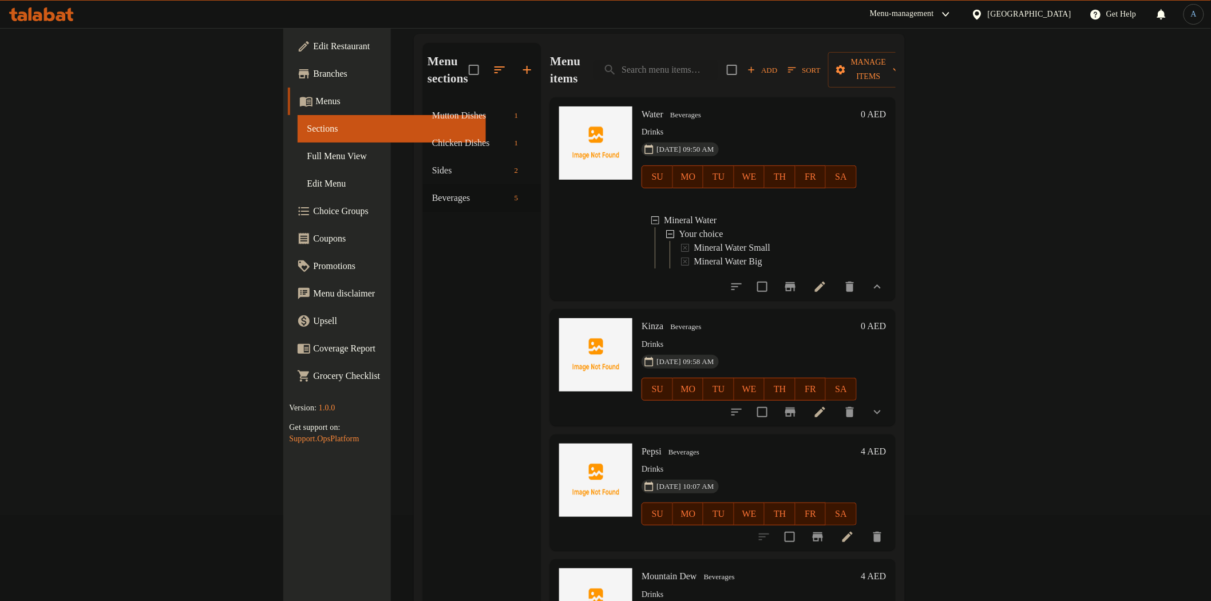
scroll to position [0, 0]
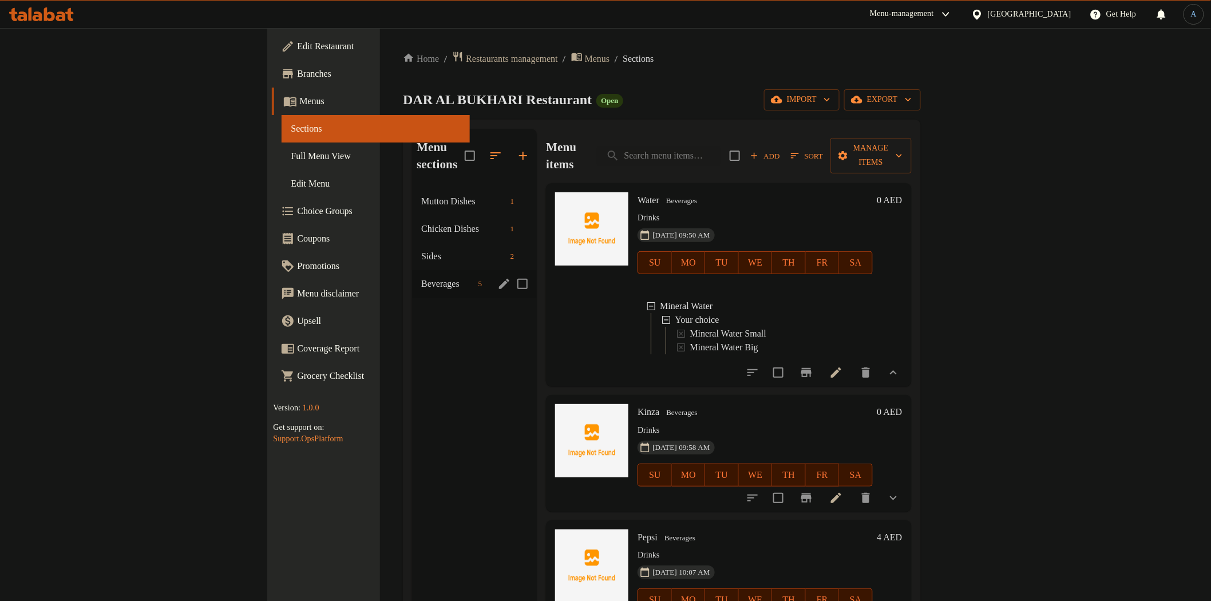
click at [421, 250] on span "Sides" at bounding box center [463, 257] width 84 height 14
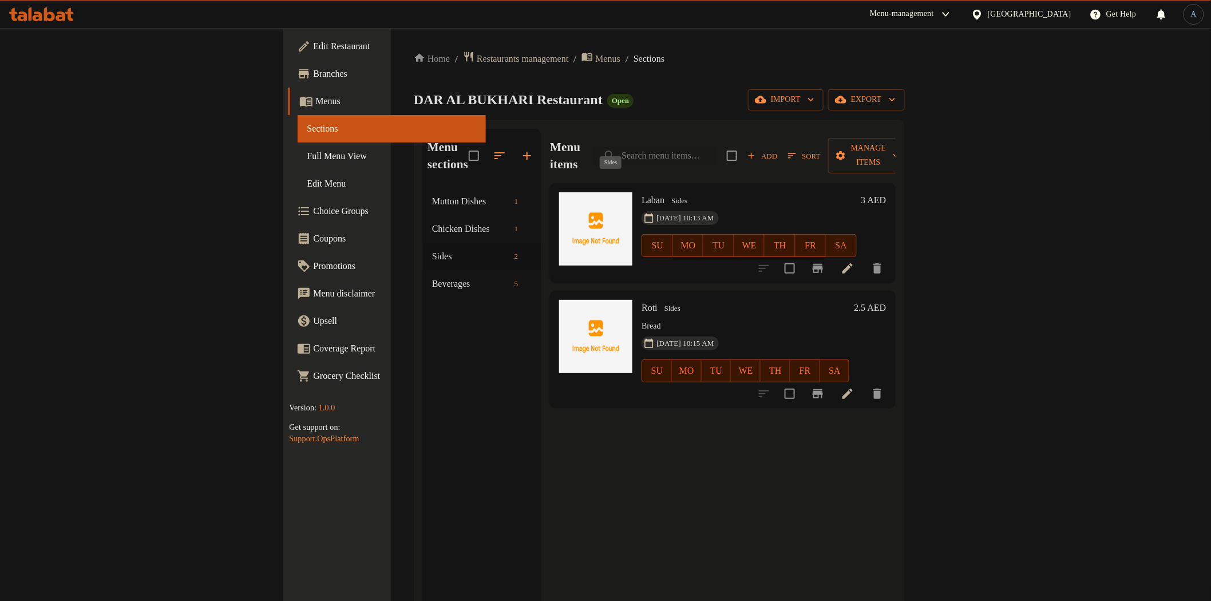
click at [667, 195] on span "Sides" at bounding box center [679, 201] width 25 height 13
click at [674, 298] on div "Roti Sides Bread 09-09-2025 10:15 AM SU MO TU WE TH FR SA" at bounding box center [745, 348] width 217 height 107
click at [642, 319] on p "Bread" at bounding box center [746, 326] width 208 height 14
click at [855, 262] on icon at bounding box center [848, 269] width 14 height 14
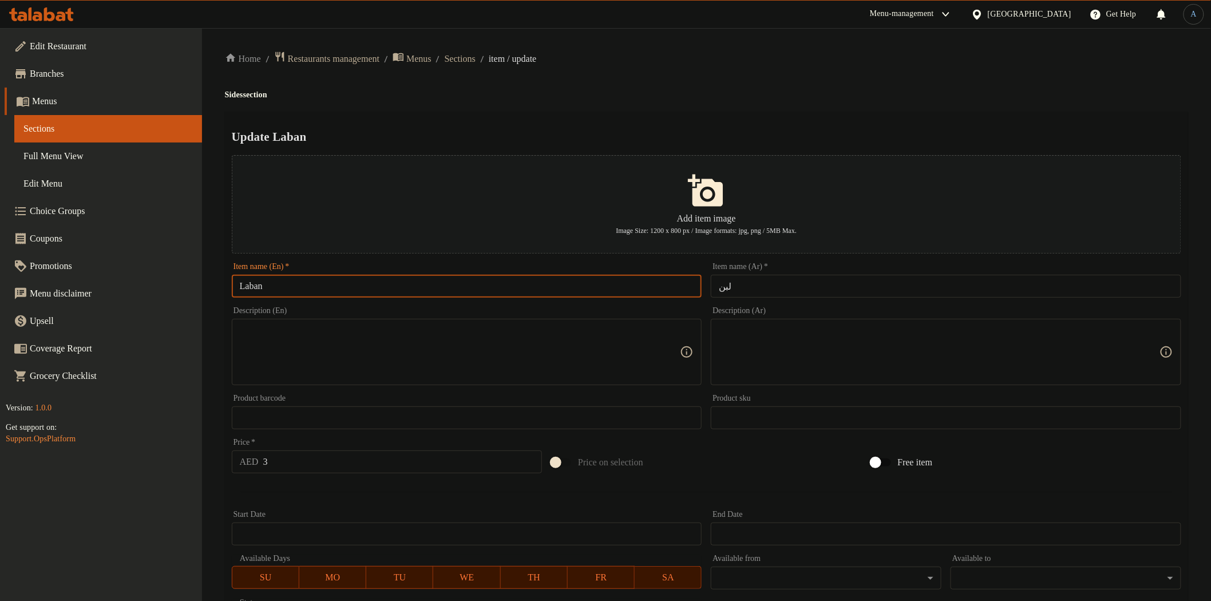
click at [339, 285] on input "Laban" at bounding box center [467, 286] width 471 height 23
paste input "Yoghurt"
type input "Yoghurt"
click at [685, 110] on div "Home / Restaurants management / Menus / Sections / item / update Sides section …" at bounding box center [707, 415] width 964 height 729
click at [365, 287] on input "Yoghurt" at bounding box center [467, 286] width 471 height 23
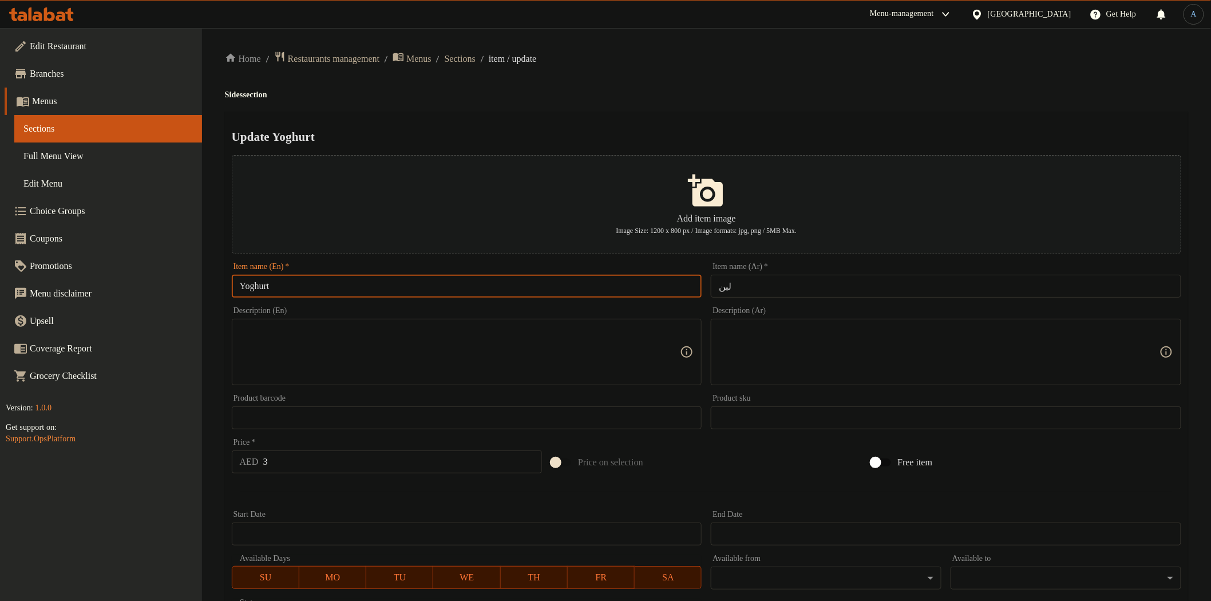
click at [812, 281] on input "لبن" at bounding box center [946, 286] width 471 height 23
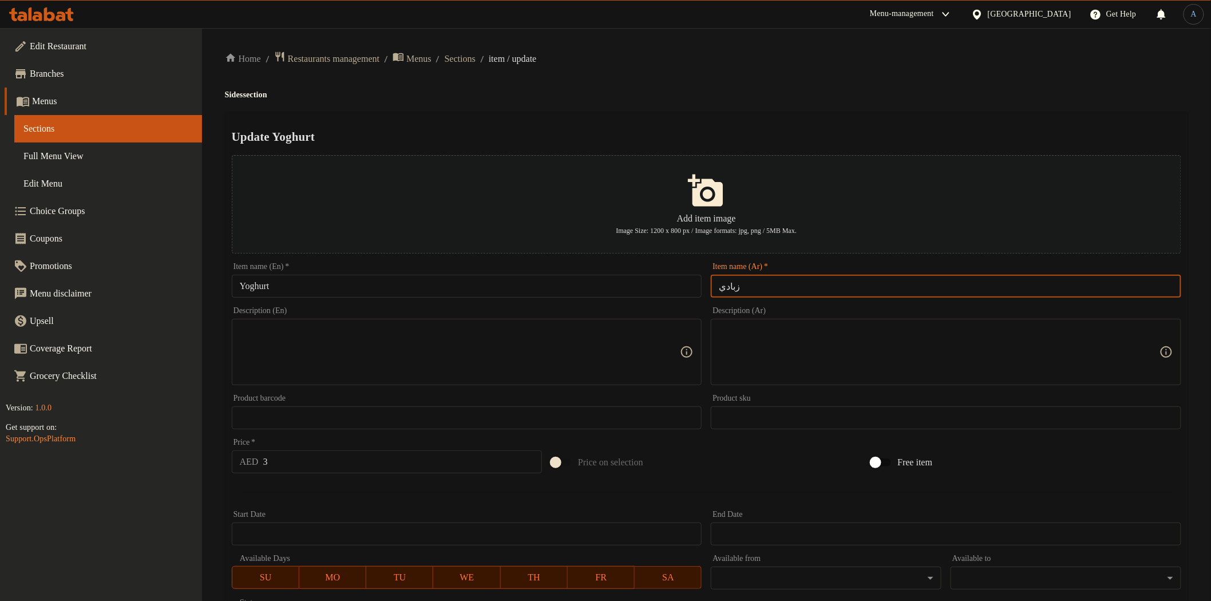
type input "زبادي"
click at [690, 100] on h4 "Sides section" at bounding box center [707, 94] width 964 height 11
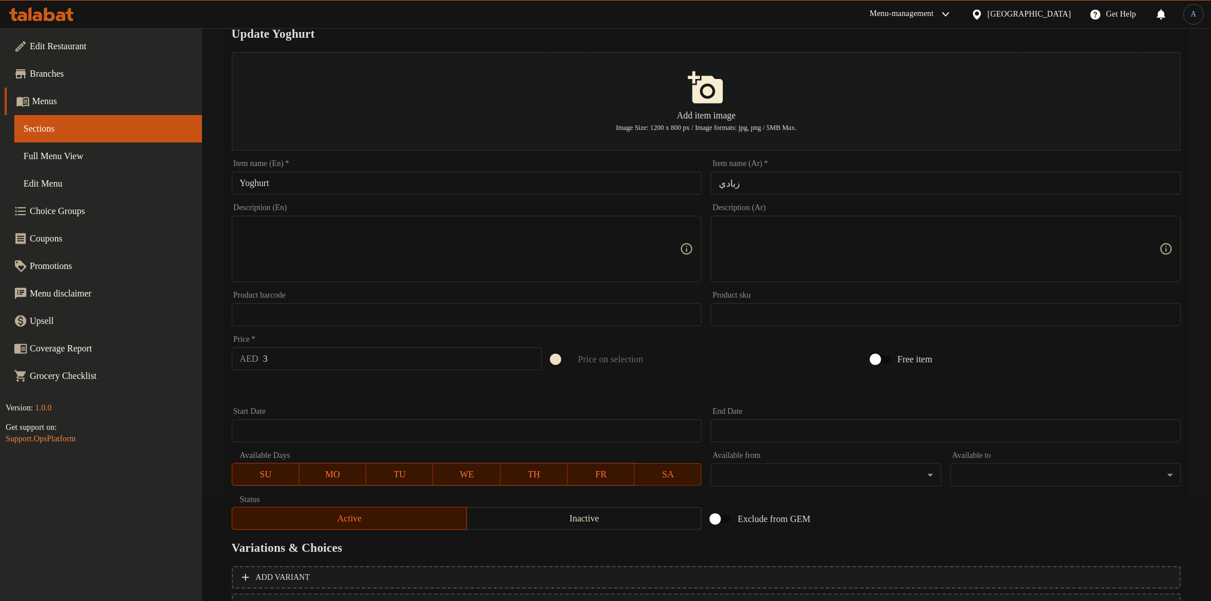
scroll to position [199, 0]
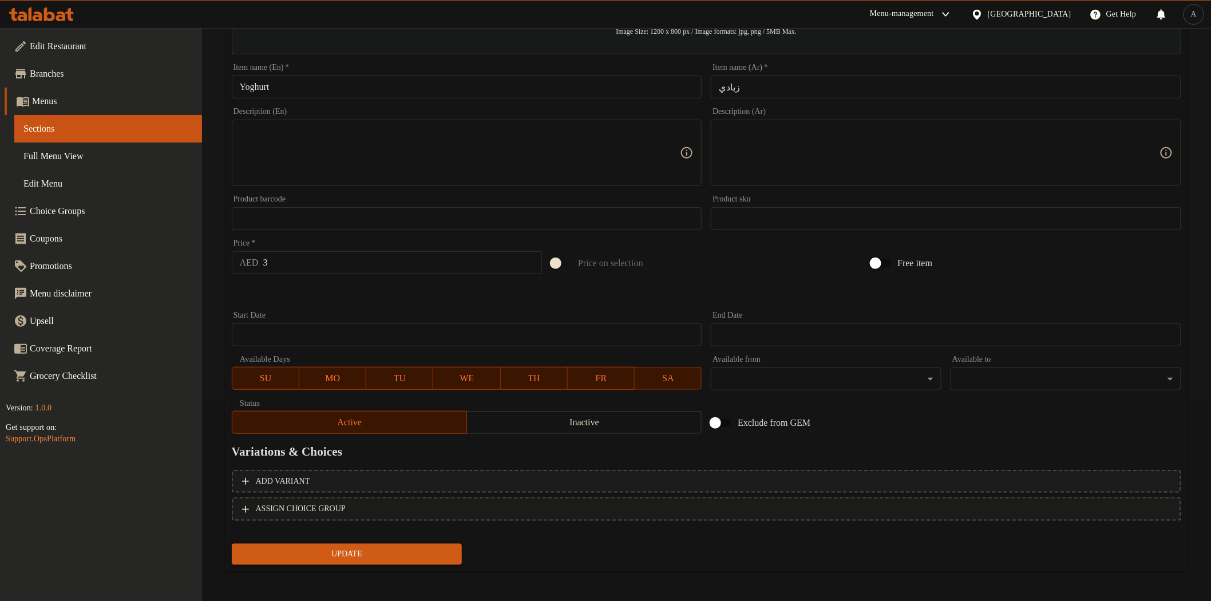
click at [353, 267] on input "3" at bounding box center [402, 262] width 279 height 23
type input "2"
click at [232, 544] on button "Update" at bounding box center [347, 554] width 231 height 21
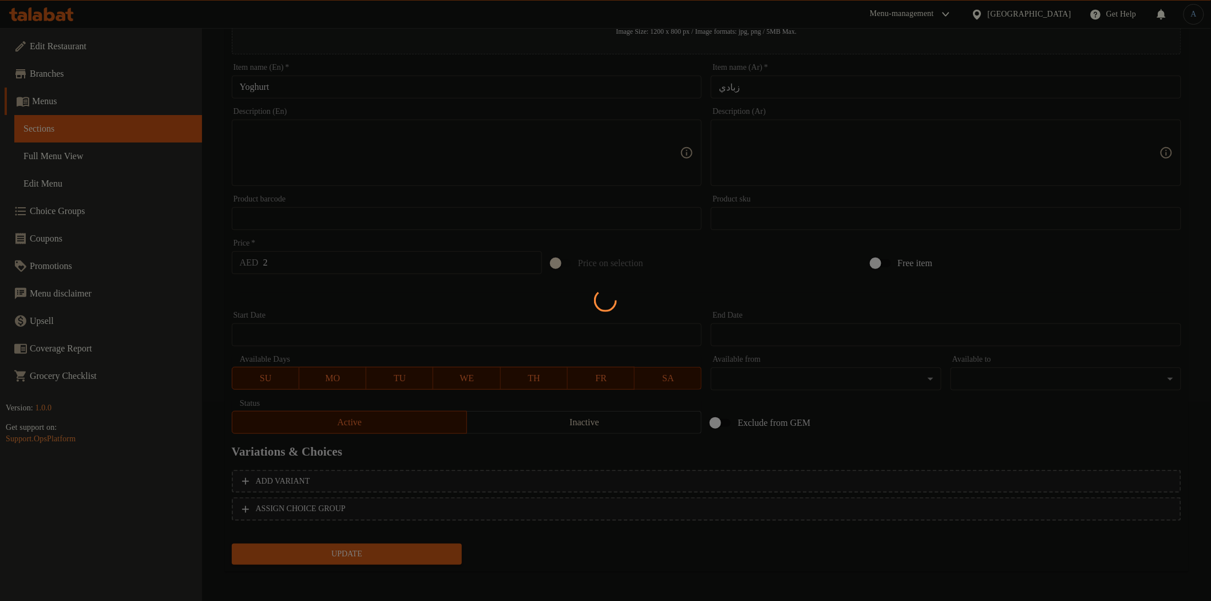
click at [357, 299] on div at bounding box center [605, 300] width 1211 height 601
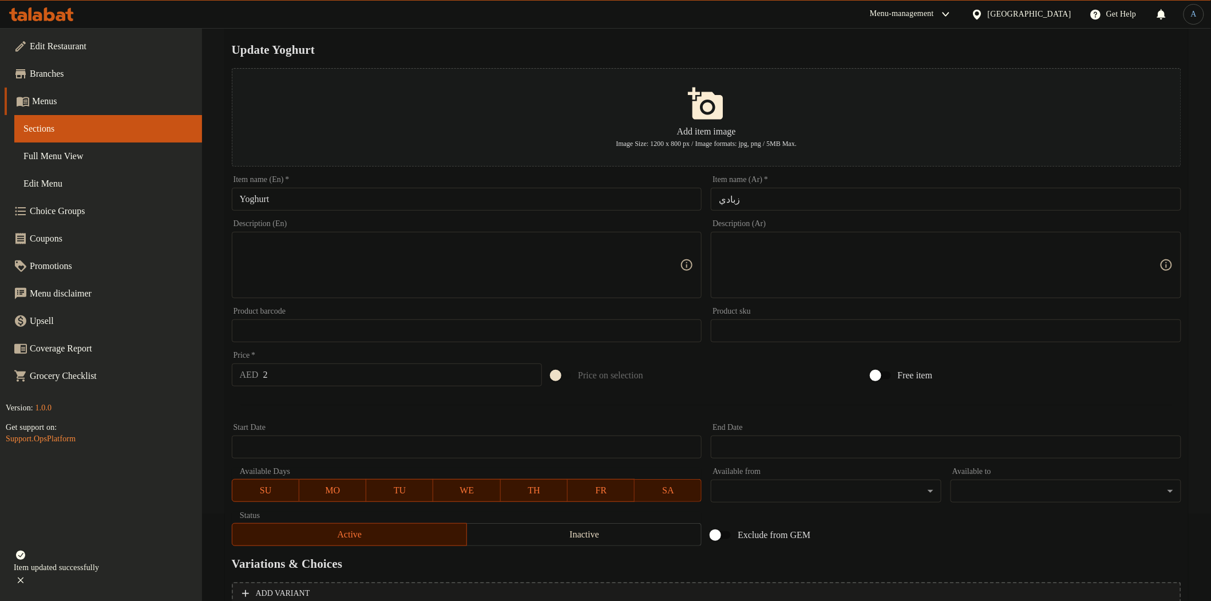
scroll to position [0, 0]
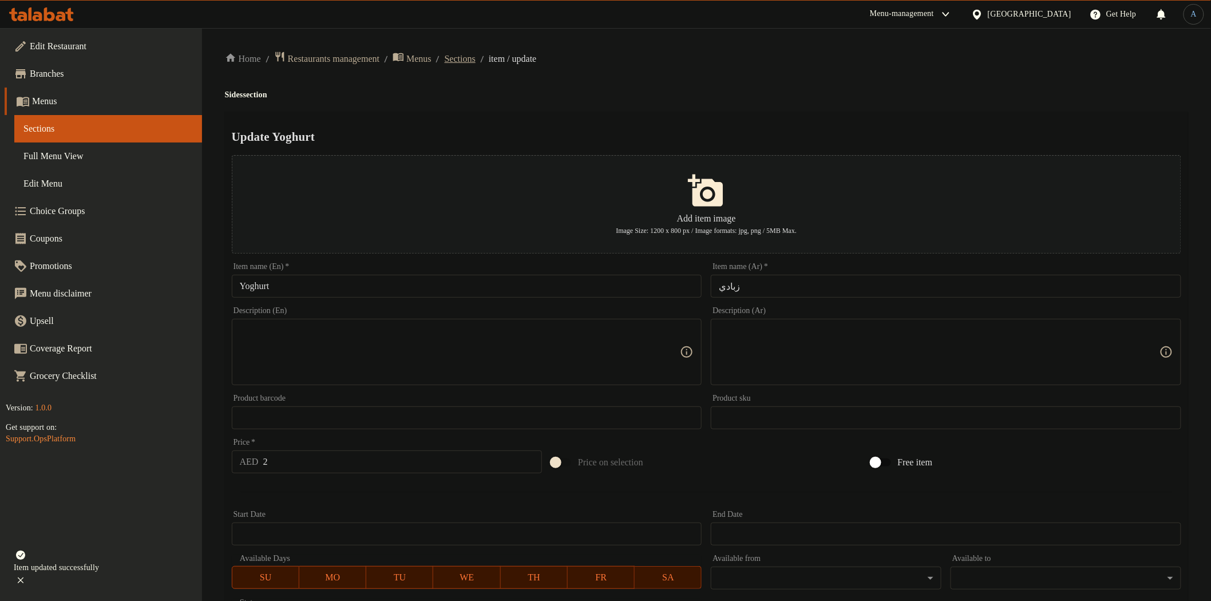
click at [476, 65] on span "Sections" at bounding box center [460, 59] width 31 height 14
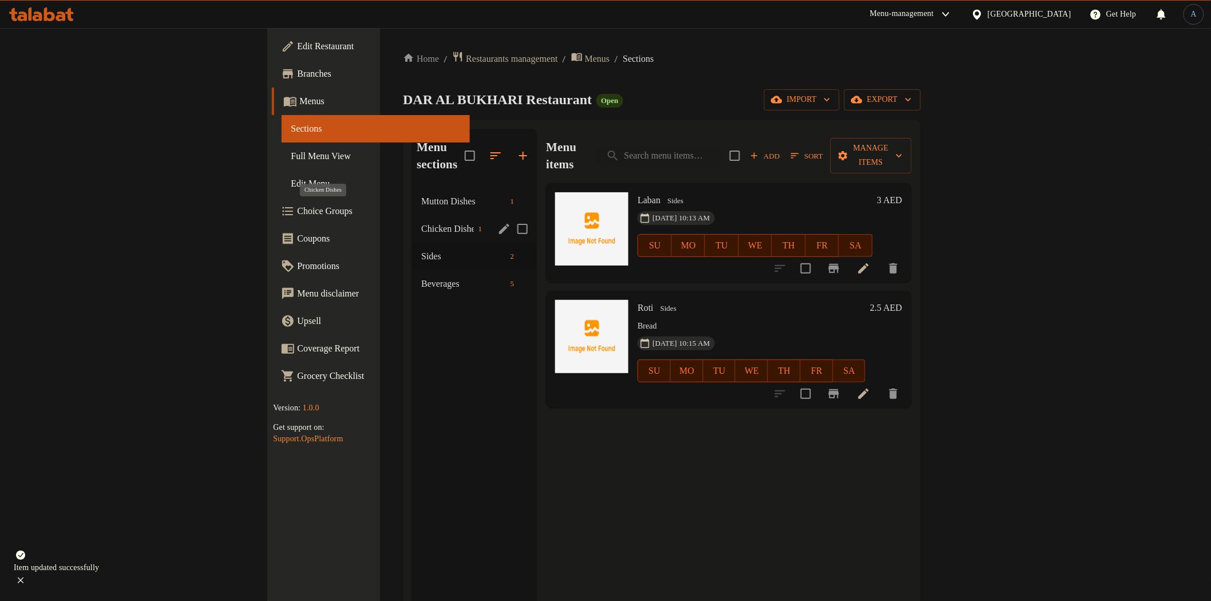
click at [421, 222] on span "Chicken Dishes" at bounding box center [447, 229] width 52 height 14
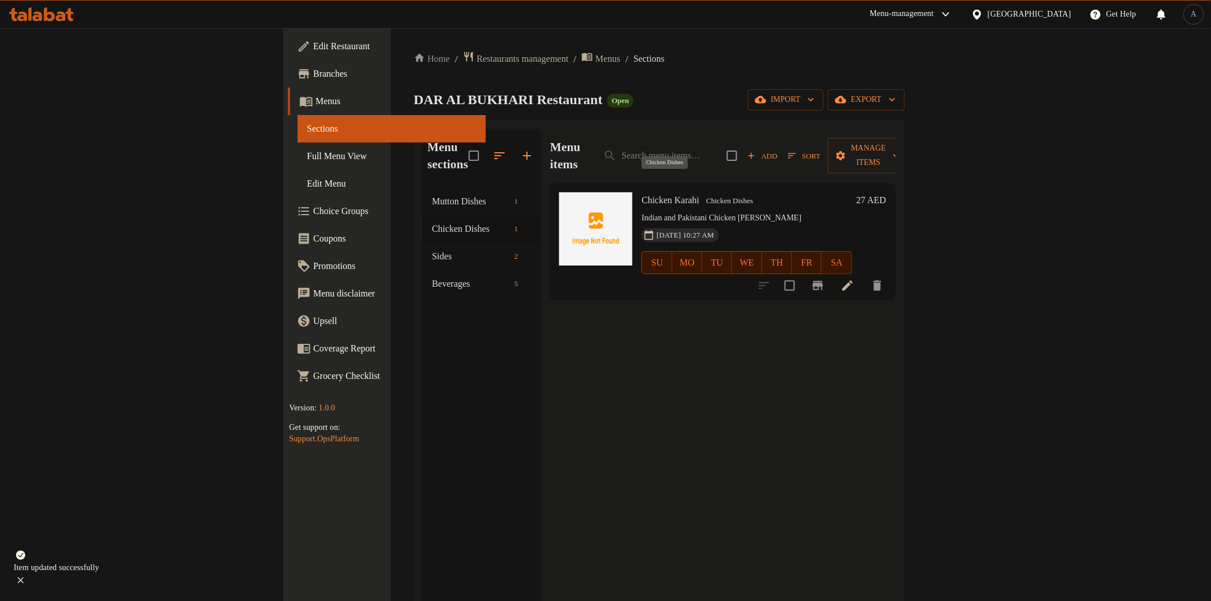
click at [702, 195] on span "Chicken Dishes" at bounding box center [730, 201] width 56 height 13
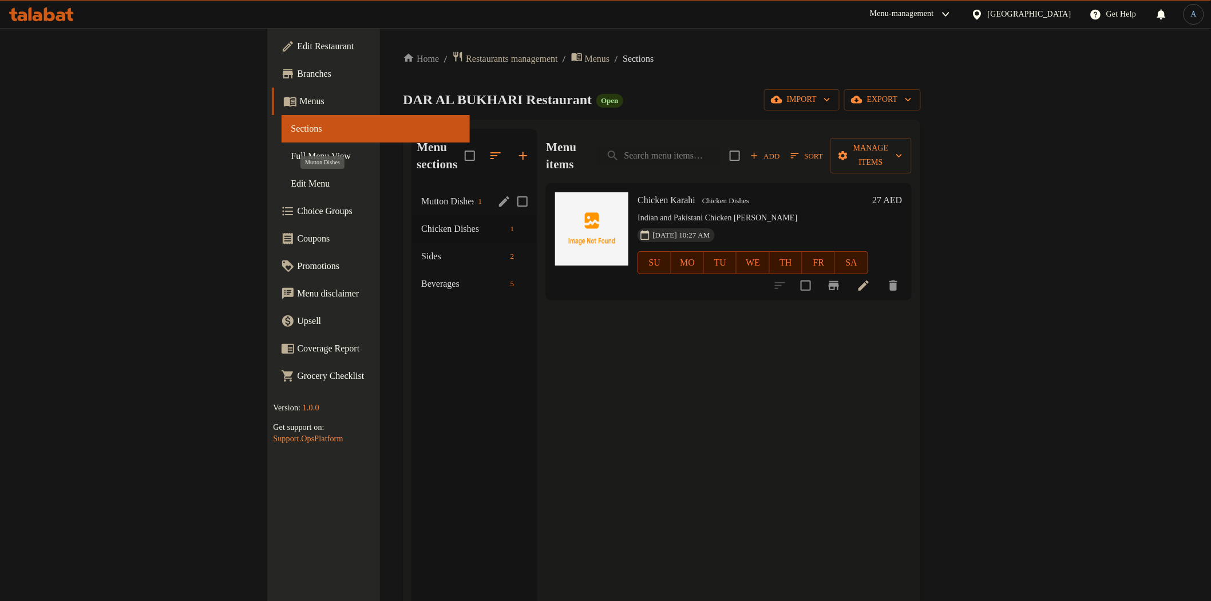
click at [421, 195] on span "Mutton Dishes" at bounding box center [447, 202] width 52 height 14
click at [421, 222] on span "Chicken Dishes" at bounding box center [447, 229] width 52 height 14
click at [412, 191] on div "Mutton Dishes 1" at bounding box center [474, 201] width 125 height 27
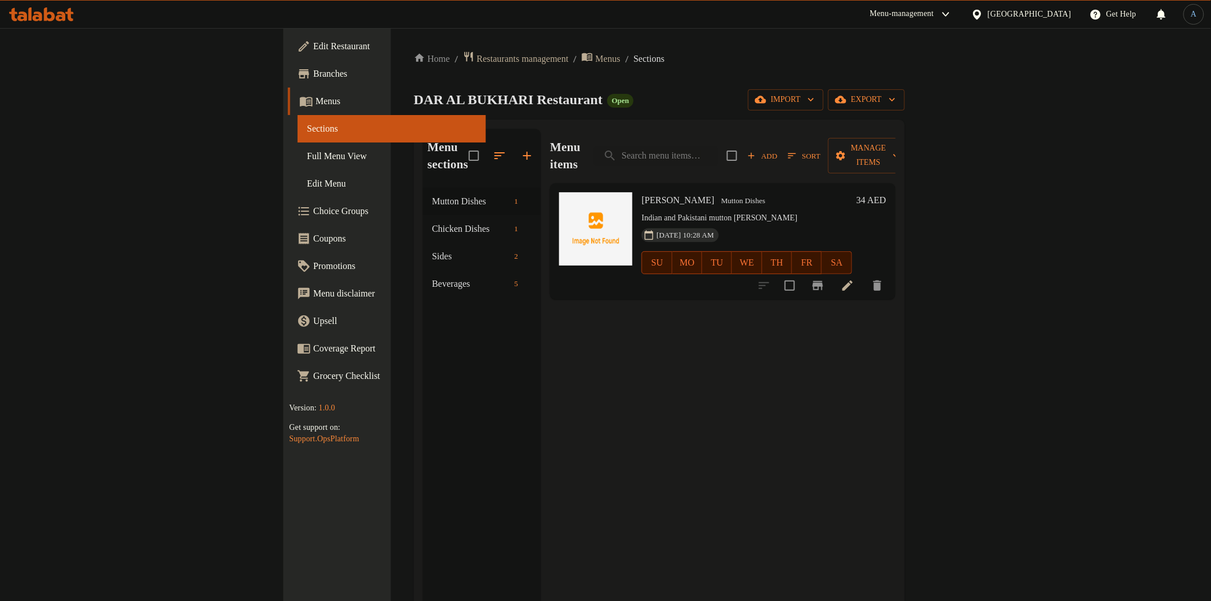
click at [864, 275] on li at bounding box center [848, 285] width 32 height 21
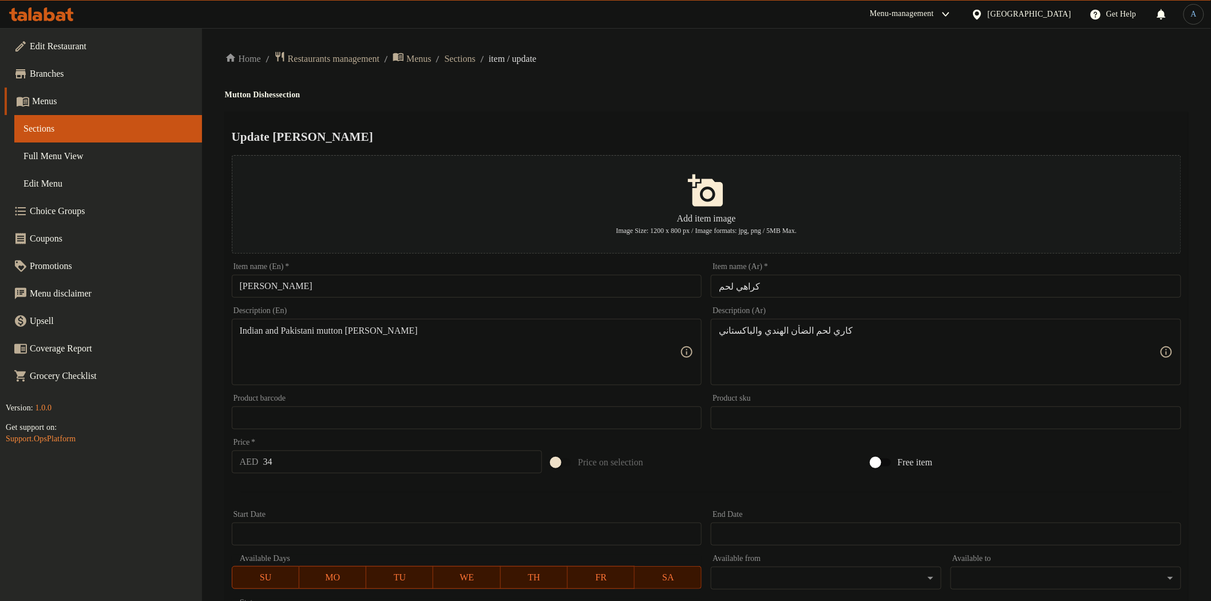
click at [824, 269] on div "Item name (Ar)   * كراهي لحم Item name (Ar) *" at bounding box center [946, 280] width 471 height 35
click at [838, 282] on input "كراهي لحم" at bounding box center [946, 286] width 471 height 23
type input "كراهي لحم ضأن"
click at [903, 313] on div "Description (Ar) كاري لحم الضأن الهندي والباكستاني Description (Ar)" at bounding box center [946, 346] width 471 height 78
click at [476, 59] on span "Sections" at bounding box center [460, 59] width 31 height 14
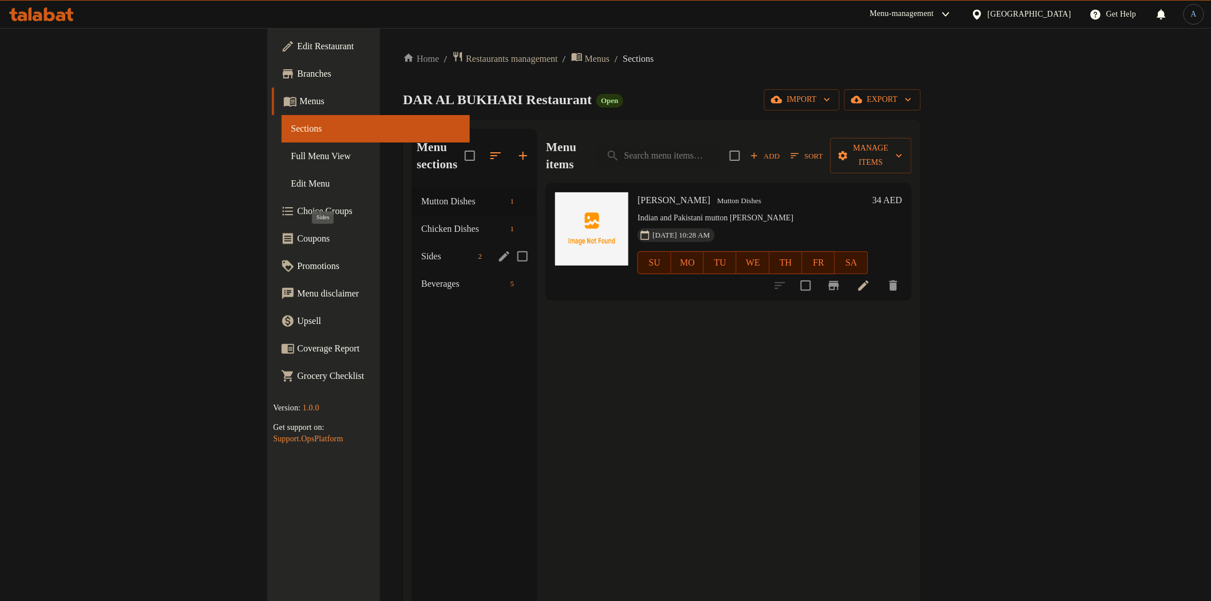
click at [421, 250] on span "Sides" at bounding box center [447, 257] width 52 height 14
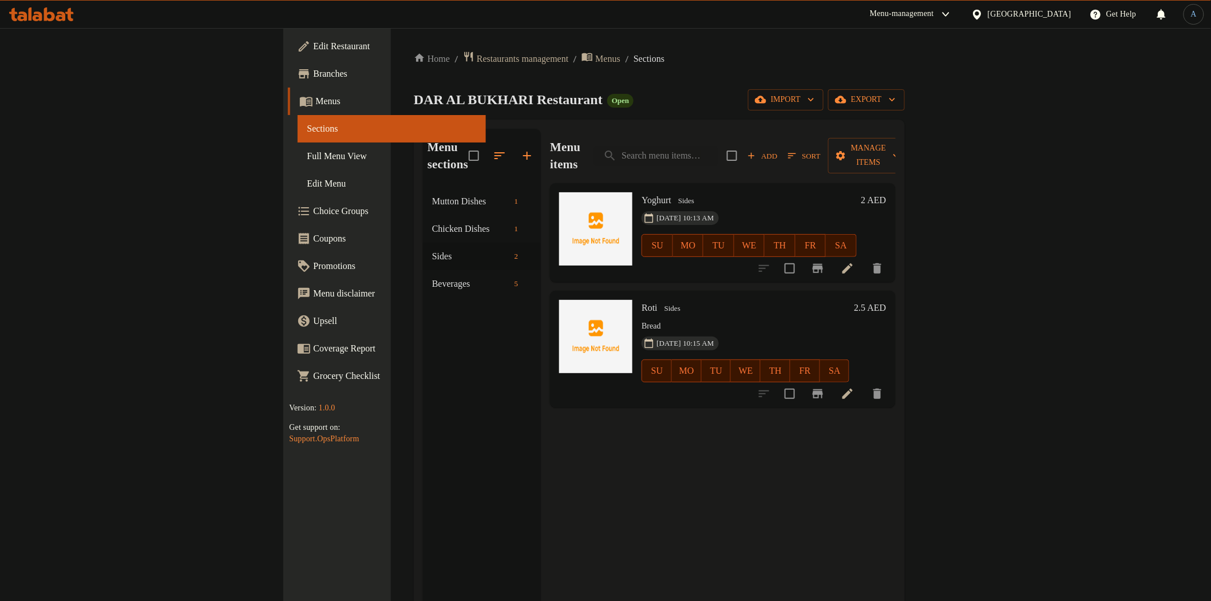
click at [887, 300] on h6 "2.5 AED" at bounding box center [871, 308] width 32 height 16
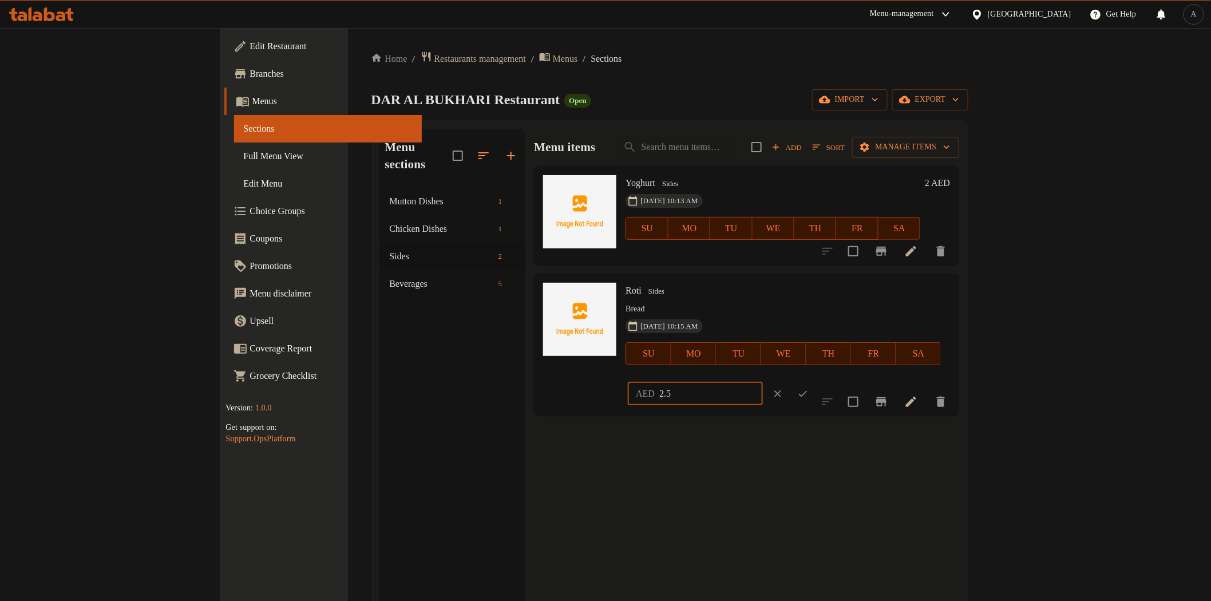
drag, startPoint x: 1032, startPoint y: 299, endPoint x: 942, endPoint y: 301, distance: 90.5
click at [763, 382] on div "AED 2.5 ​" at bounding box center [695, 393] width 135 height 23
type input "1.5"
click at [809, 388] on icon "ok" at bounding box center [803, 393] width 11 height 11
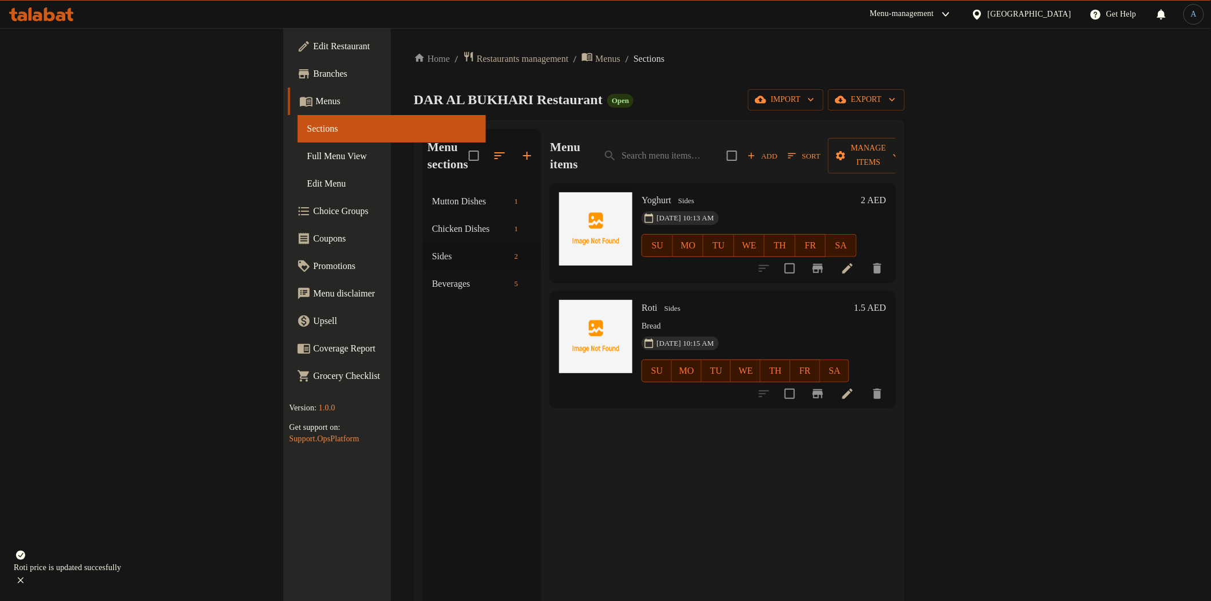
click at [887, 300] on h6 "1.5 AED" at bounding box center [871, 308] width 32 height 16
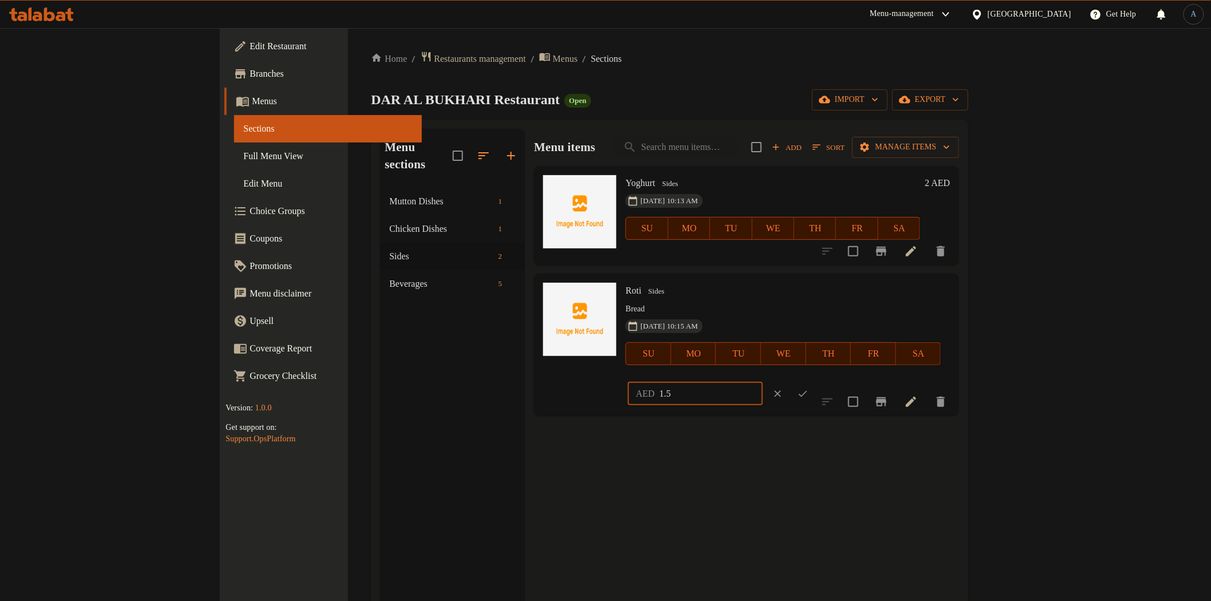
click at [763, 382] on input "1.5" at bounding box center [711, 393] width 103 height 23
type input "1.50"
click at [807, 391] on icon "ok" at bounding box center [803, 394] width 9 height 6
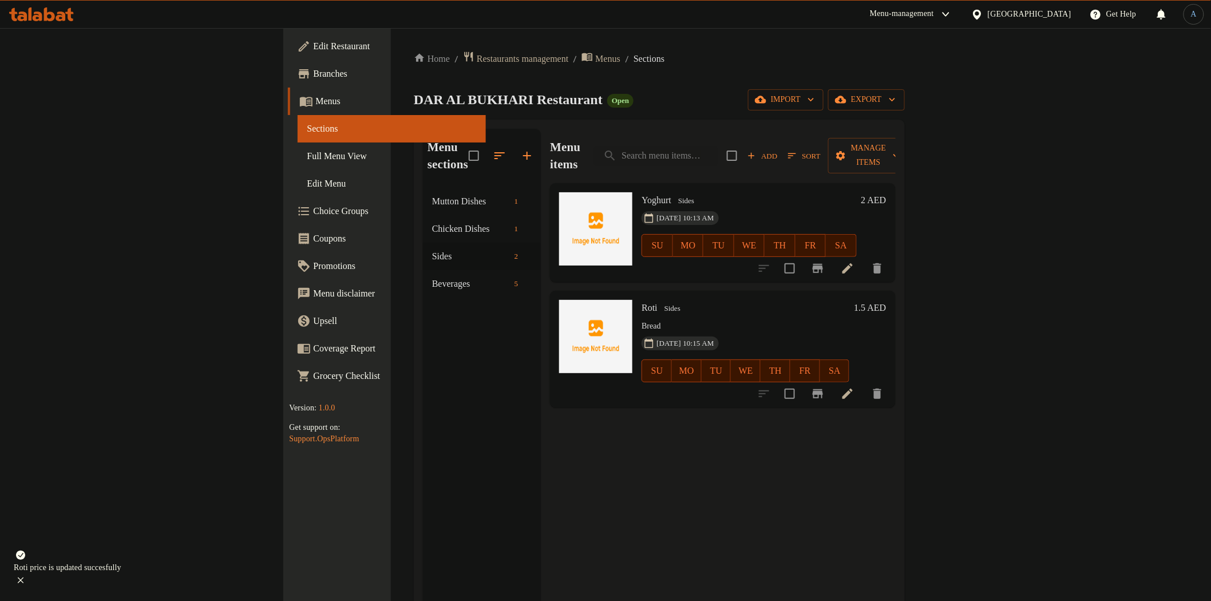
click at [854, 332] on div "09-09-2025 10:15 AM SU MO TU WE TH FR SA" at bounding box center [745, 363] width 217 height 62
click at [825, 387] on icon "Branch-specific-item" at bounding box center [818, 394] width 14 height 14
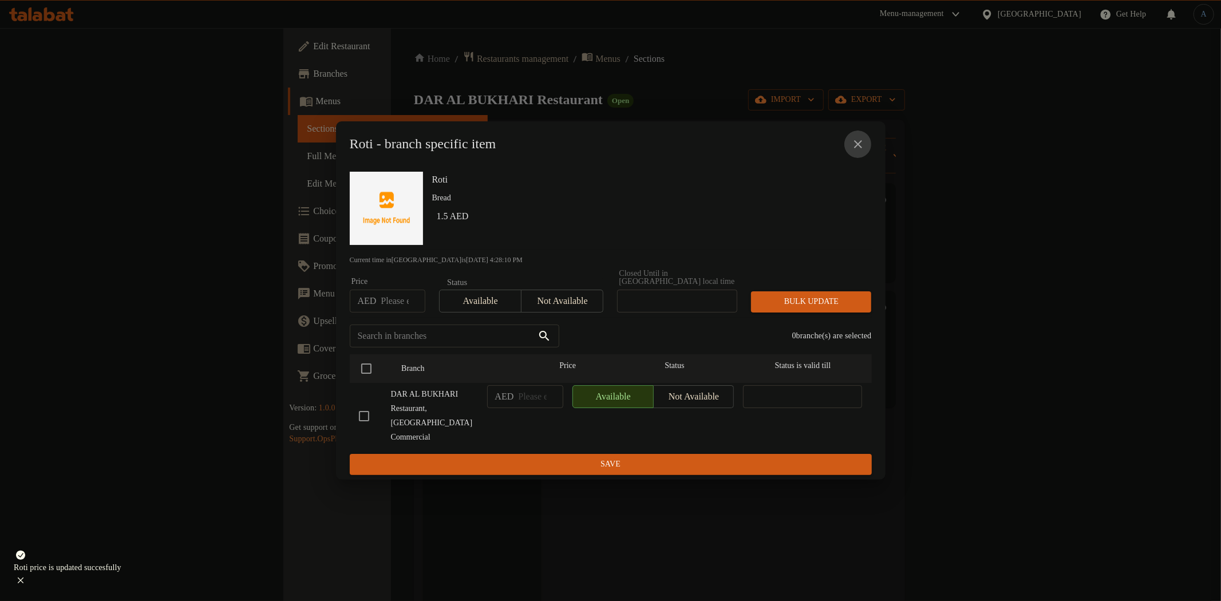
click at [861, 151] on icon "close" at bounding box center [858, 144] width 14 height 14
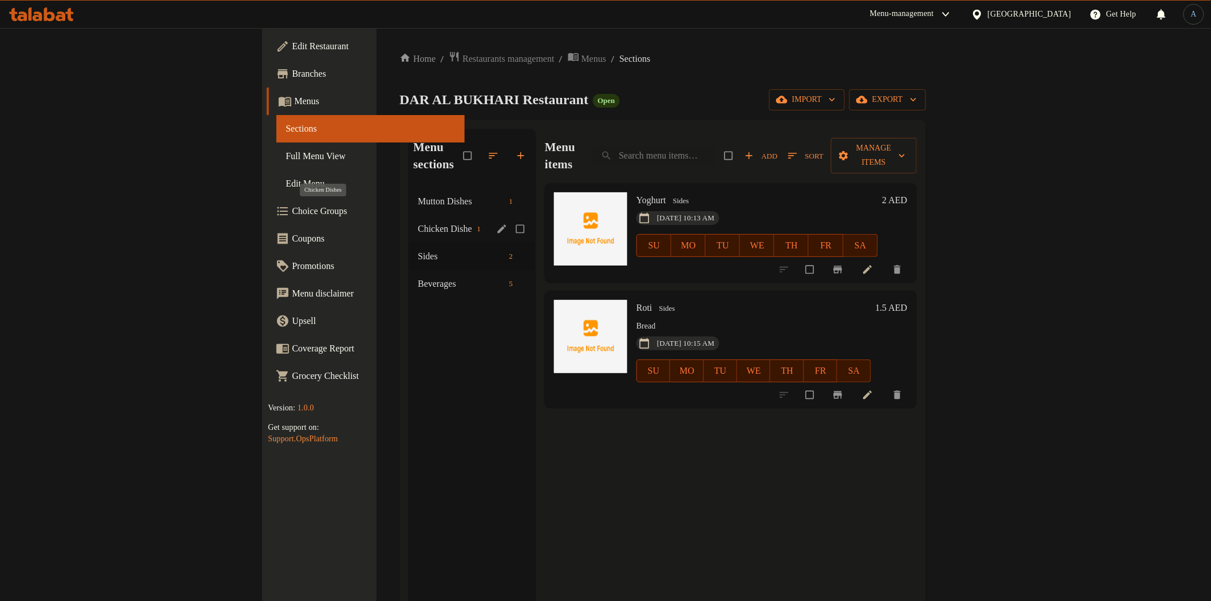
click at [418, 222] on span "Chicken Dishes" at bounding box center [445, 229] width 54 height 14
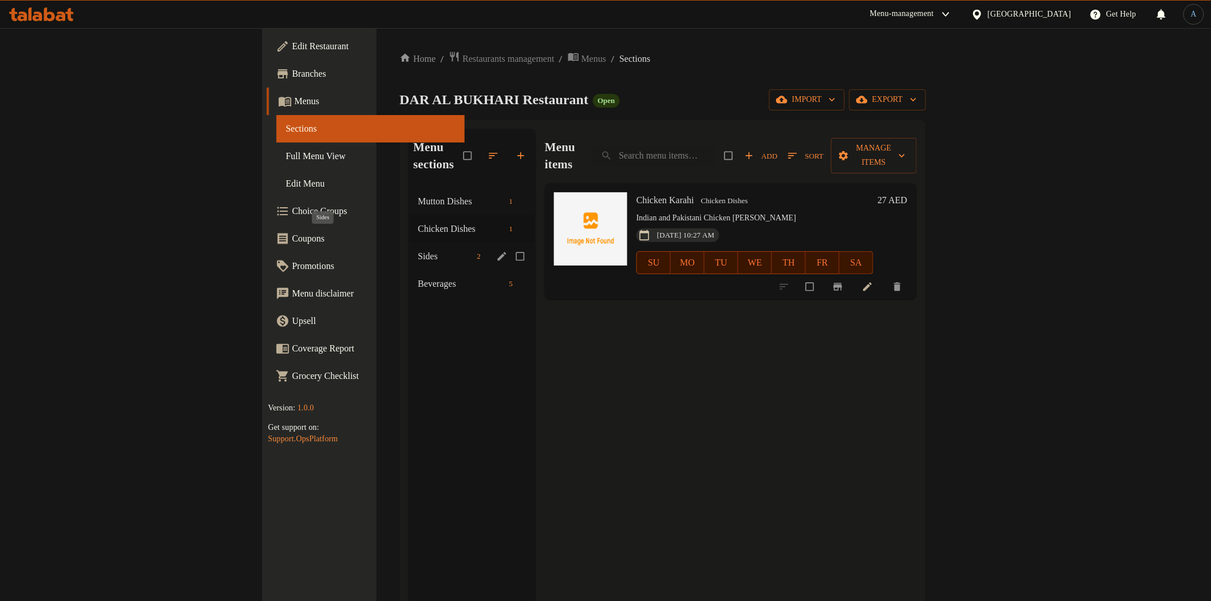
click at [418, 250] on span "Sides" at bounding box center [445, 257] width 54 height 14
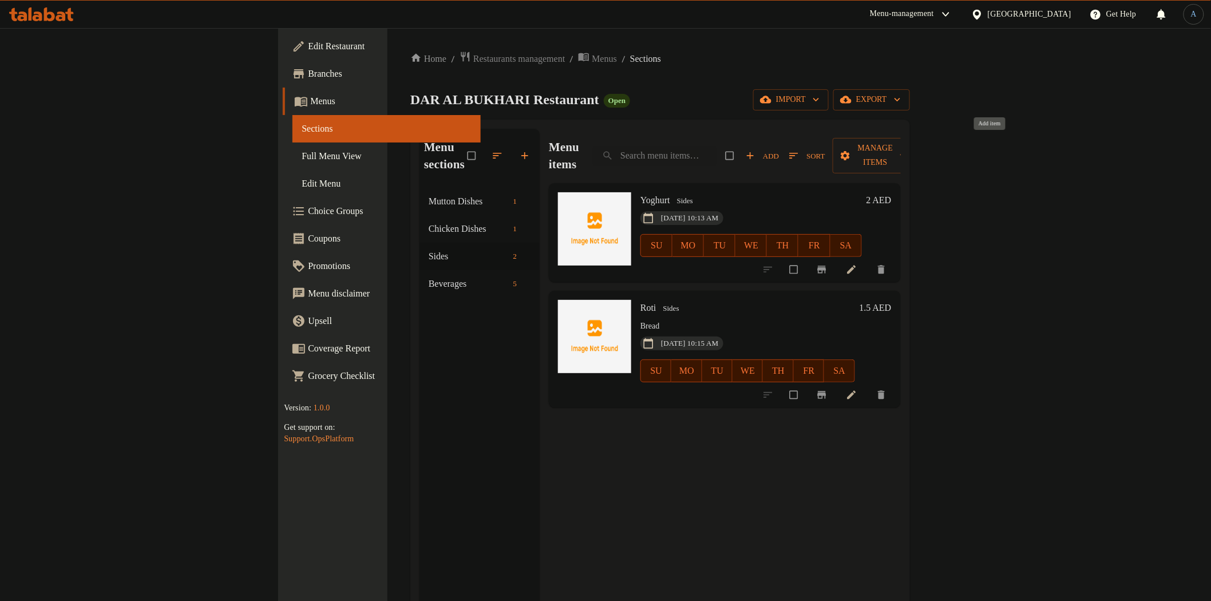
click at [779, 149] on span "Add" at bounding box center [762, 155] width 33 height 13
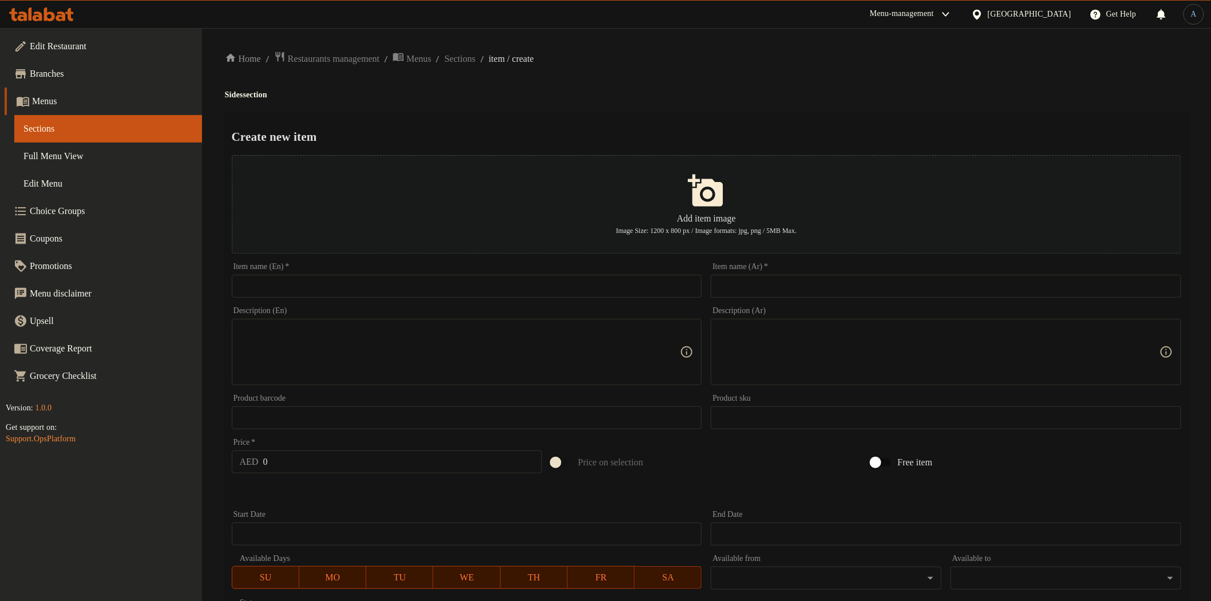
drag, startPoint x: 427, startPoint y: 299, endPoint x: 429, endPoint y: 288, distance: 11.2
click at [429, 289] on div "Item name (En)   * Item name (En) *" at bounding box center [467, 280] width 480 height 44
click at [431, 283] on input "text" at bounding box center [467, 286] width 471 height 23
type input "Dal"
click at [580, 101] on div "Home / Restaurants management / Menus / Sections / item / create Sides section …" at bounding box center [707, 415] width 964 height 729
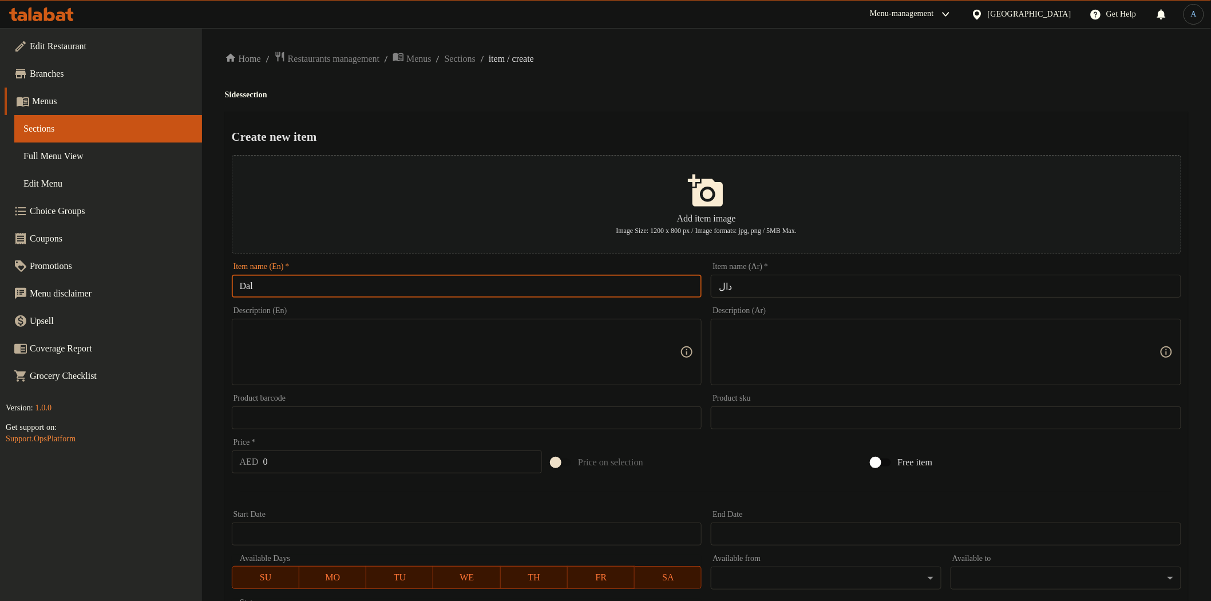
click at [350, 281] on input "Dal" at bounding box center [467, 286] width 471 height 23
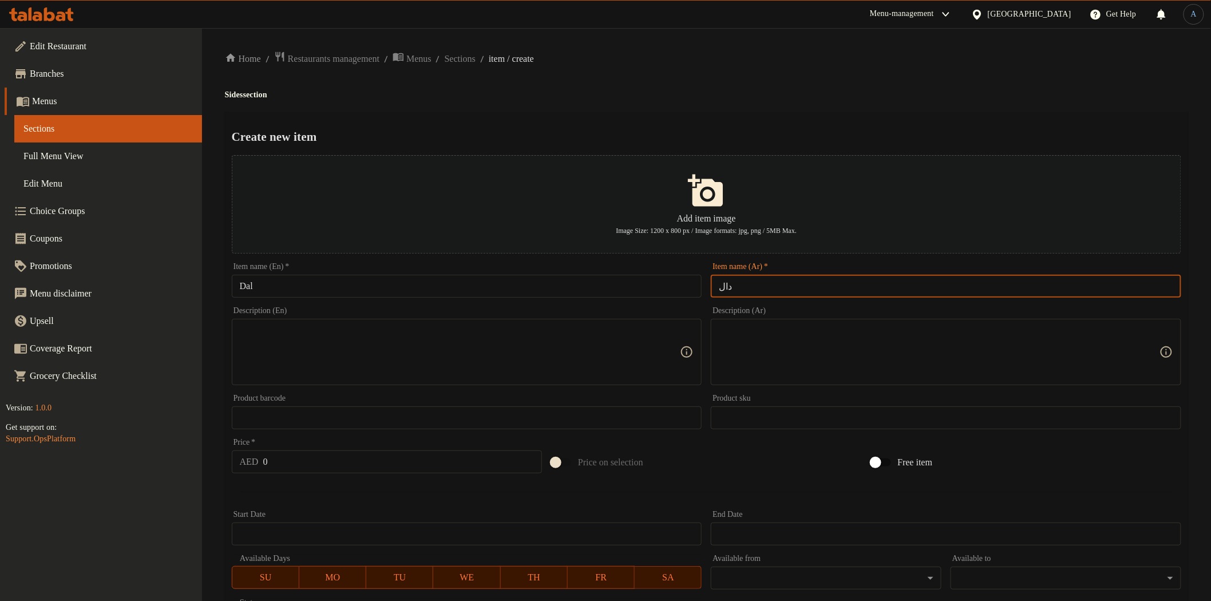
click at [814, 287] on input "دال" at bounding box center [946, 286] width 471 height 23
click at [915, 86] on div "Home / Restaurants management / Menus / Sections / item / create Sides section …" at bounding box center [707, 415] width 964 height 729
click at [1110, 285] on input "دال" at bounding box center [946, 286] width 471 height 23
paste input "Dal"
paste input "عدس"
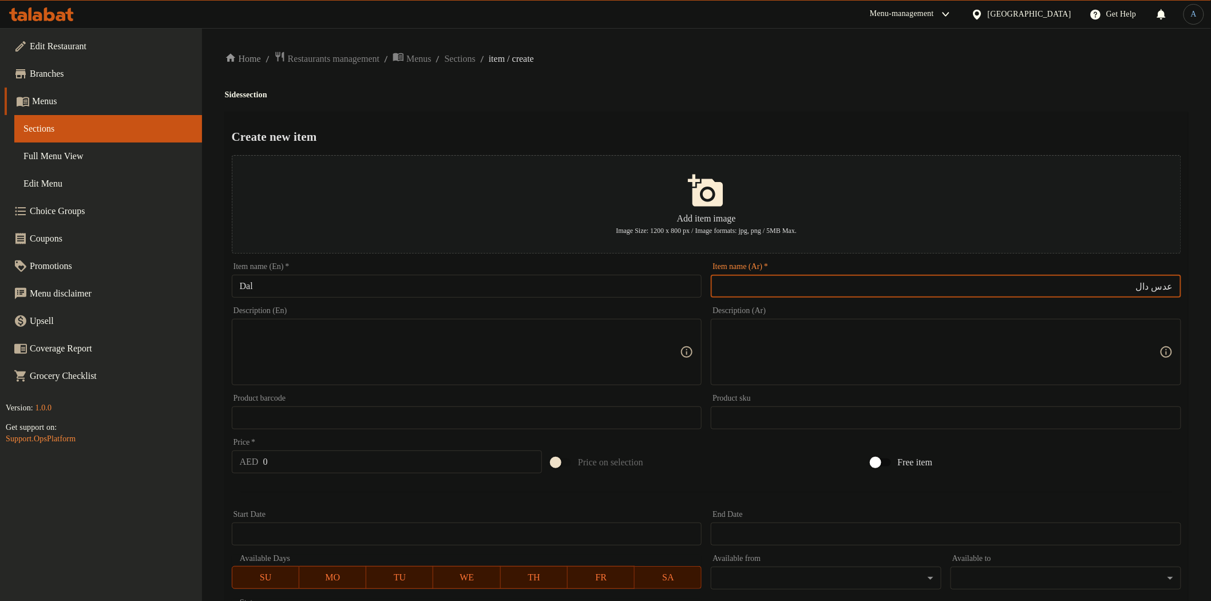
type input "عدس دال"
click at [354, 281] on input "Dal" at bounding box center [467, 286] width 471 height 23
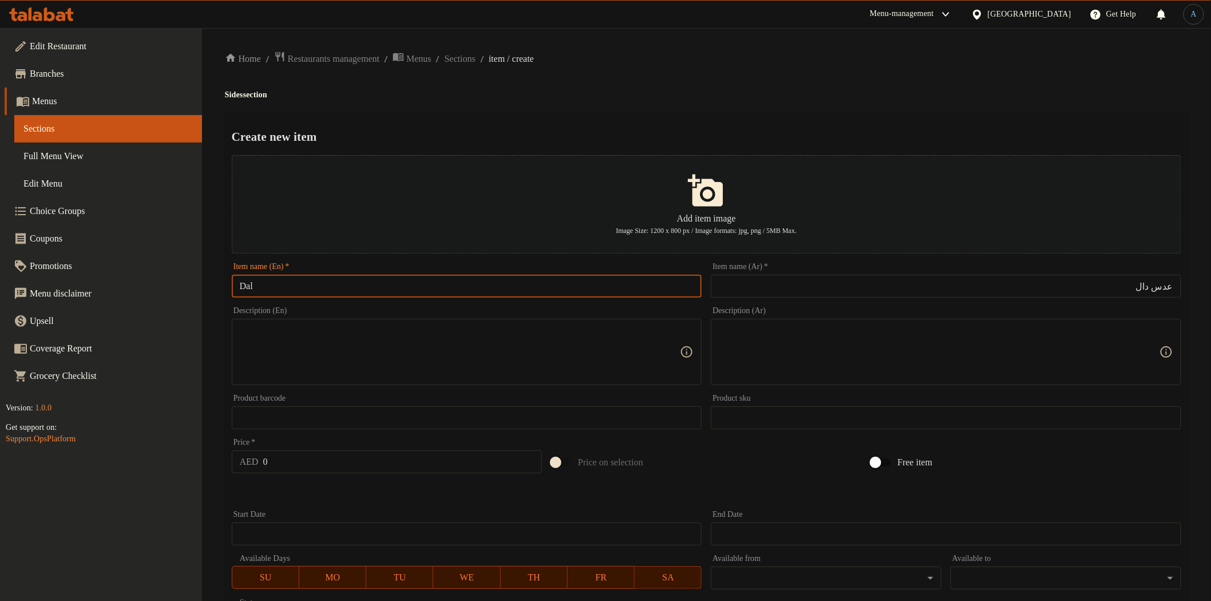
click at [1066, 281] on input "عدس دال" at bounding box center [946, 286] width 471 height 23
click at [407, 283] on input "Dal" at bounding box center [467, 286] width 471 height 23
click at [316, 282] on input "Dal Lentil" at bounding box center [467, 286] width 471 height 23
type input "Dal Lentil"
click at [608, 82] on div "Home / Restaurants management / Menus / Sections / item / create Sides section …" at bounding box center [707, 415] width 964 height 729
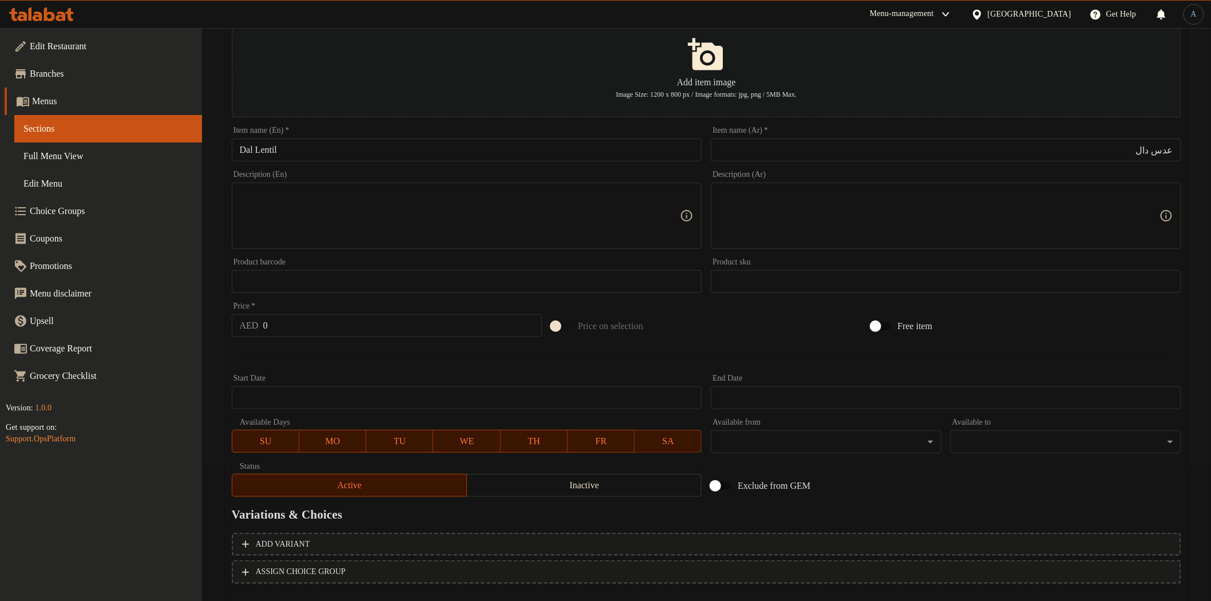
scroll to position [199, 0]
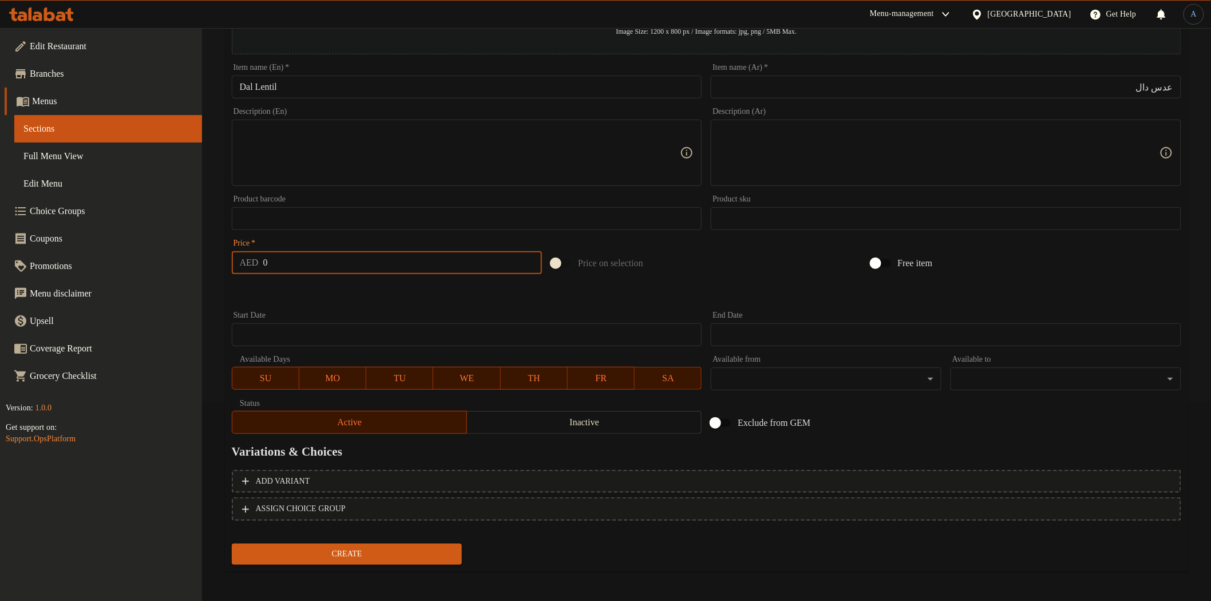
click at [322, 261] on input "0" at bounding box center [402, 262] width 279 height 23
type input "10"
click at [232, 544] on button "Create" at bounding box center [347, 554] width 231 height 21
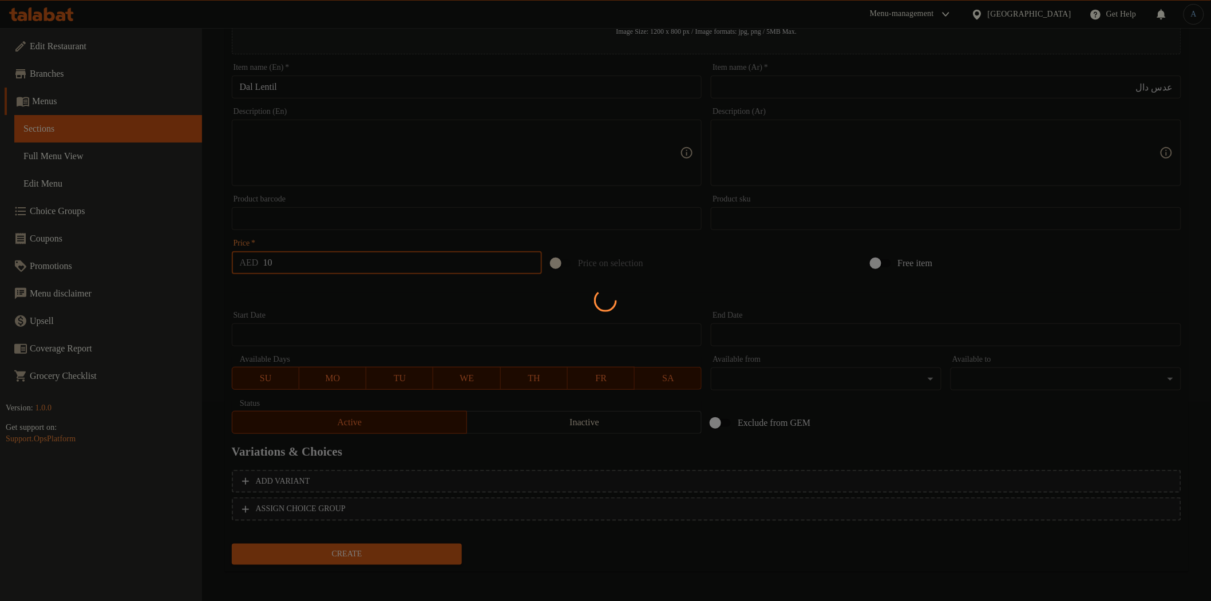
type input "0"
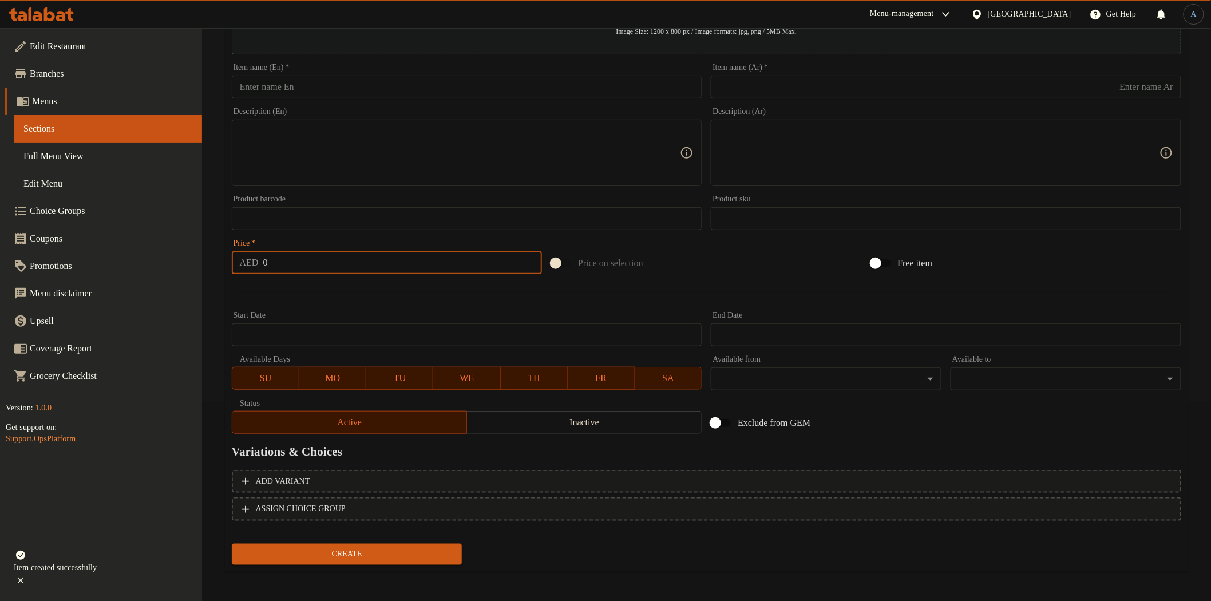
click at [332, 279] on div at bounding box center [706, 293] width 959 height 28
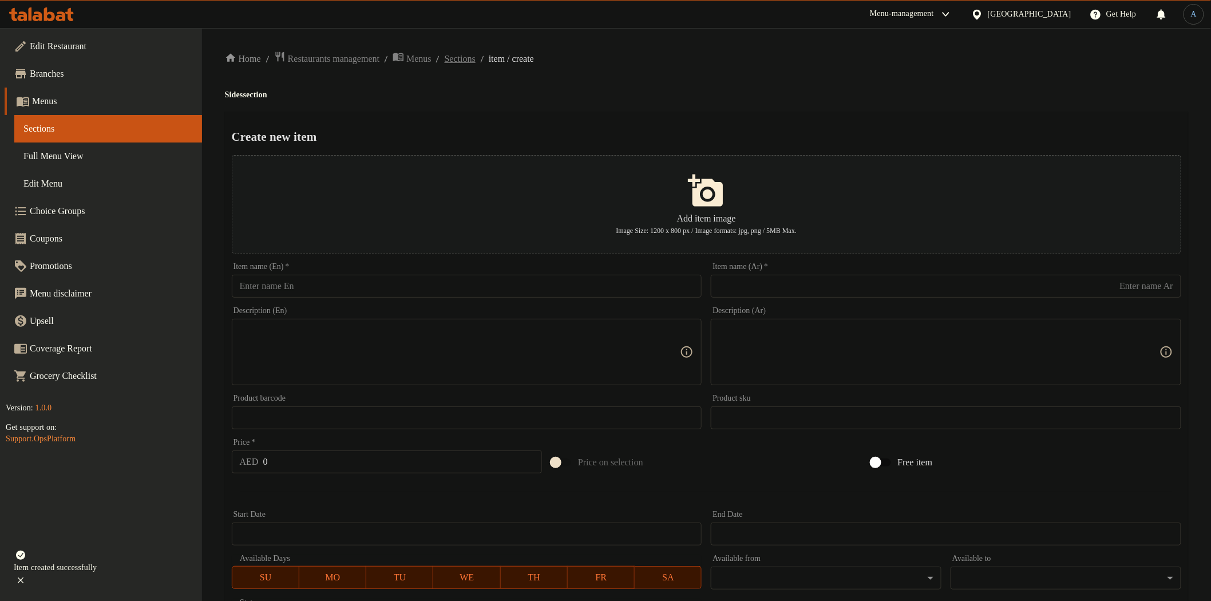
click at [476, 61] on span "Sections" at bounding box center [460, 59] width 31 height 14
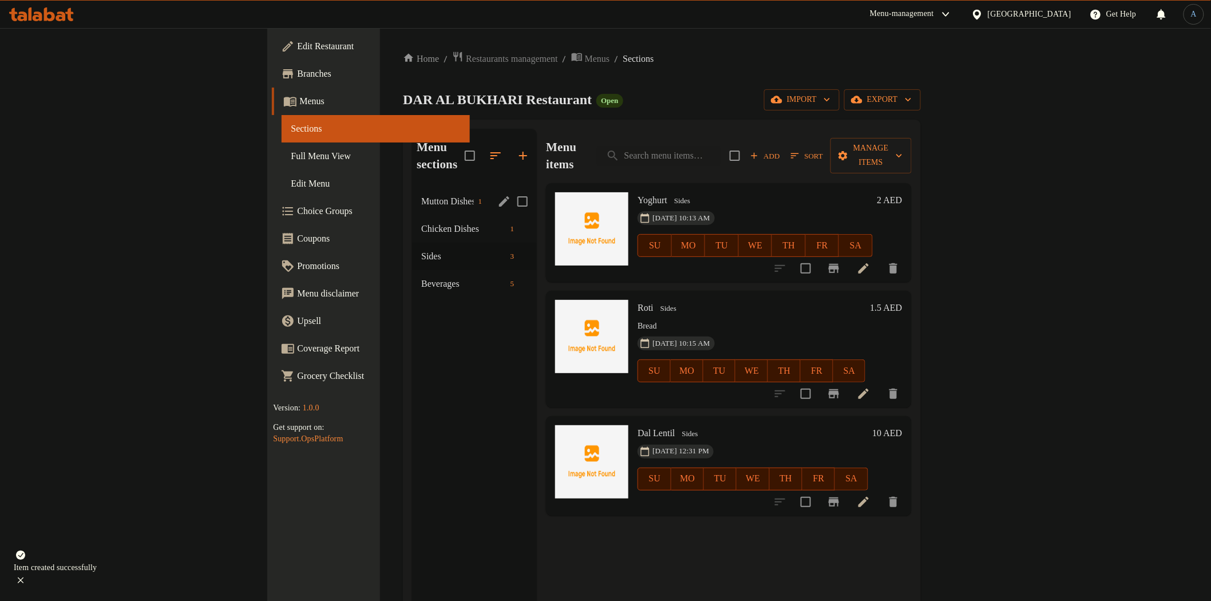
click at [421, 195] on span "Mutton Dishes" at bounding box center [447, 202] width 52 height 14
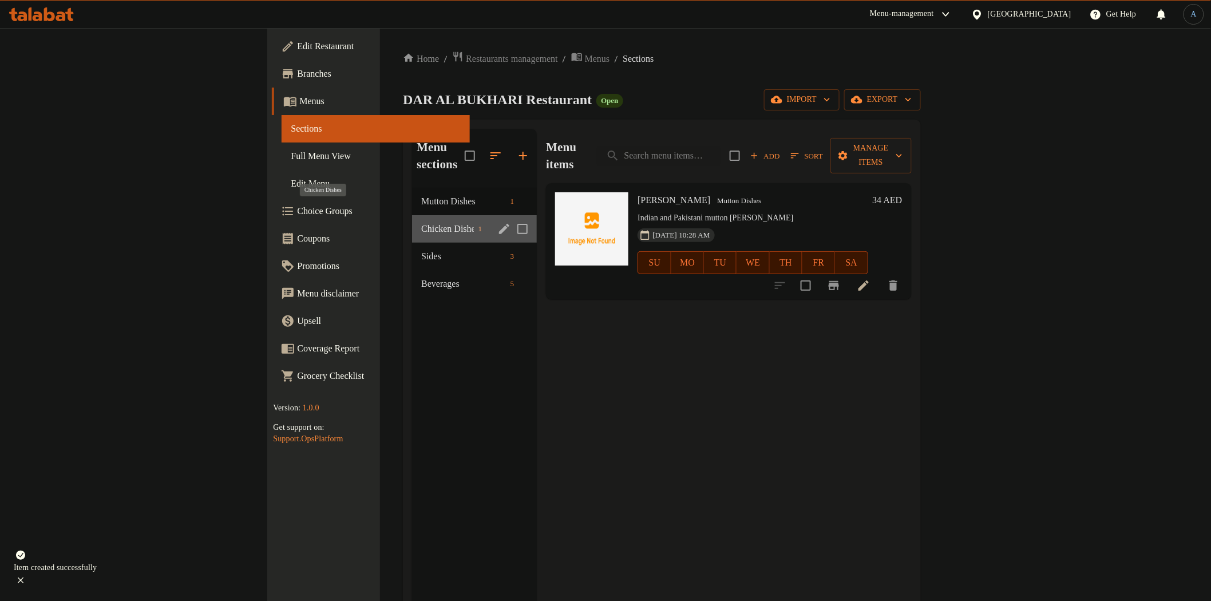
click at [421, 222] on span "Chicken Dishes" at bounding box center [447, 229] width 52 height 14
click at [421, 250] on span "Sides" at bounding box center [447, 257] width 52 height 14
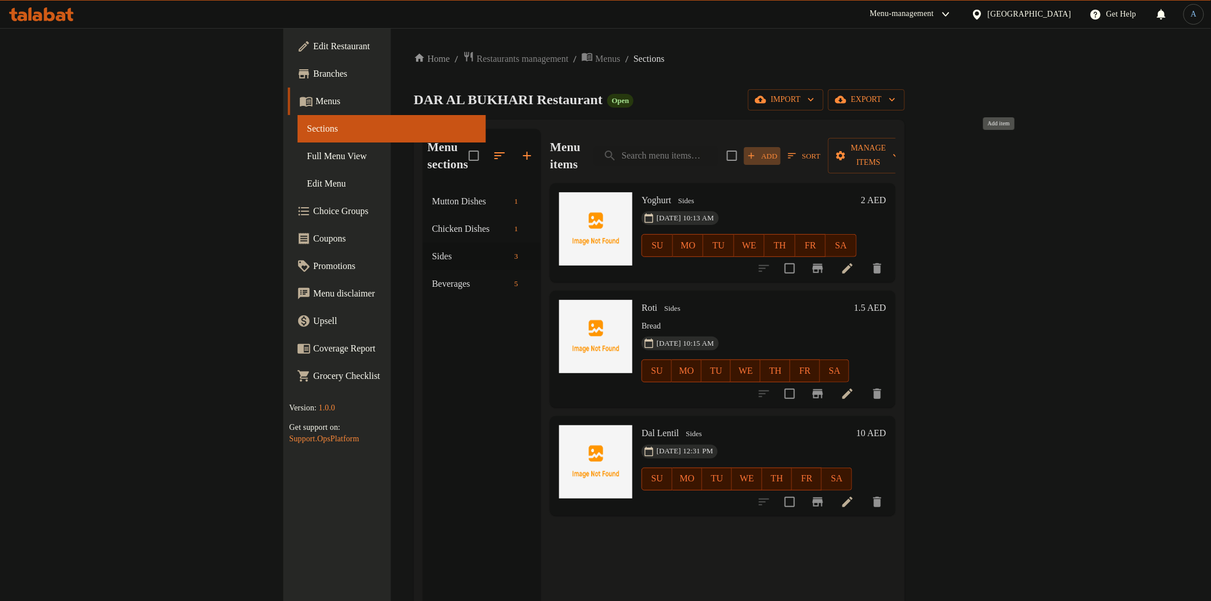
click at [778, 149] on span "Add" at bounding box center [762, 155] width 31 height 13
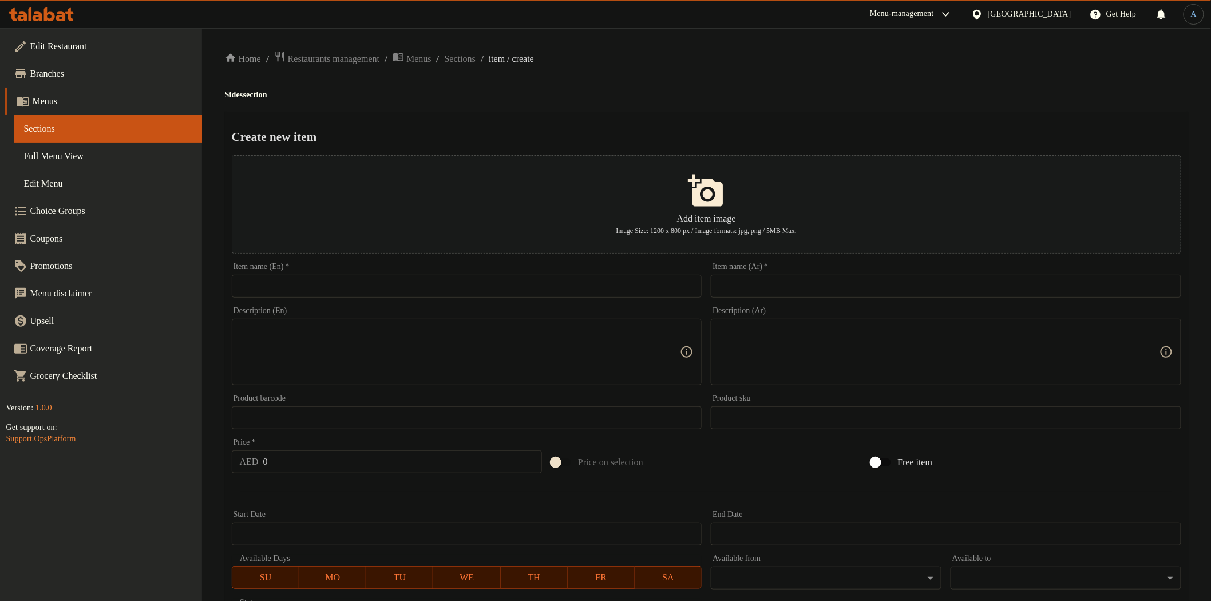
click at [816, 268] on div "Item name (Ar)   * Item name (Ar) *" at bounding box center [946, 280] width 471 height 35
click at [602, 293] on input "text" at bounding box center [467, 286] width 471 height 23
paste input "بطاطس"
type input "بطاطس"
click at [827, 284] on input "text" at bounding box center [946, 286] width 471 height 23
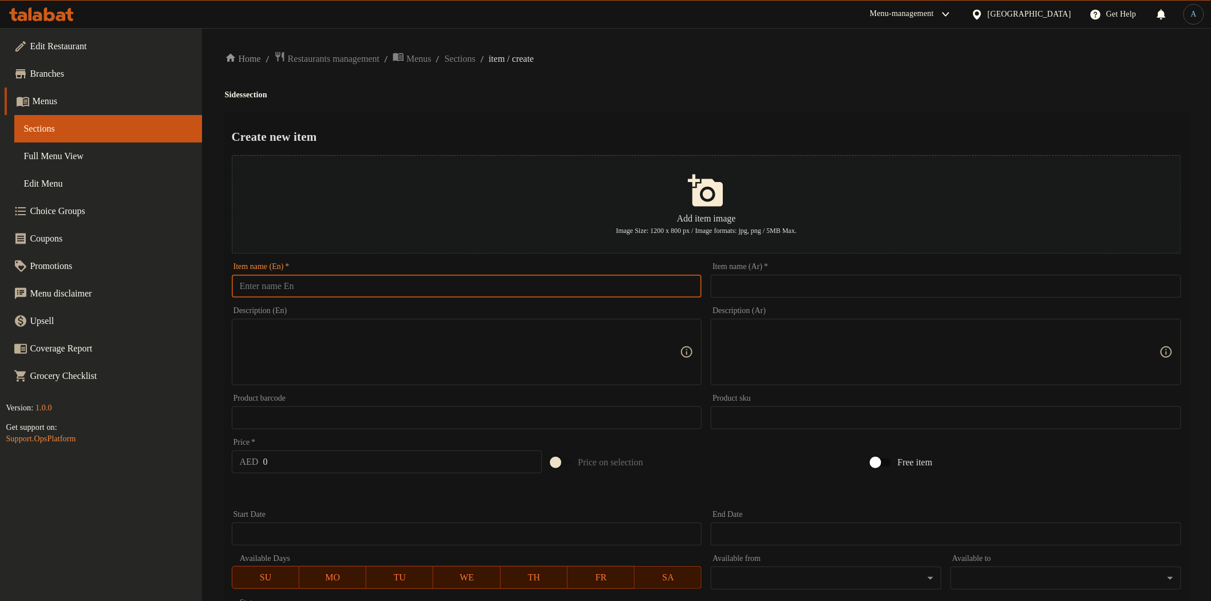
paste input "بطاطس"
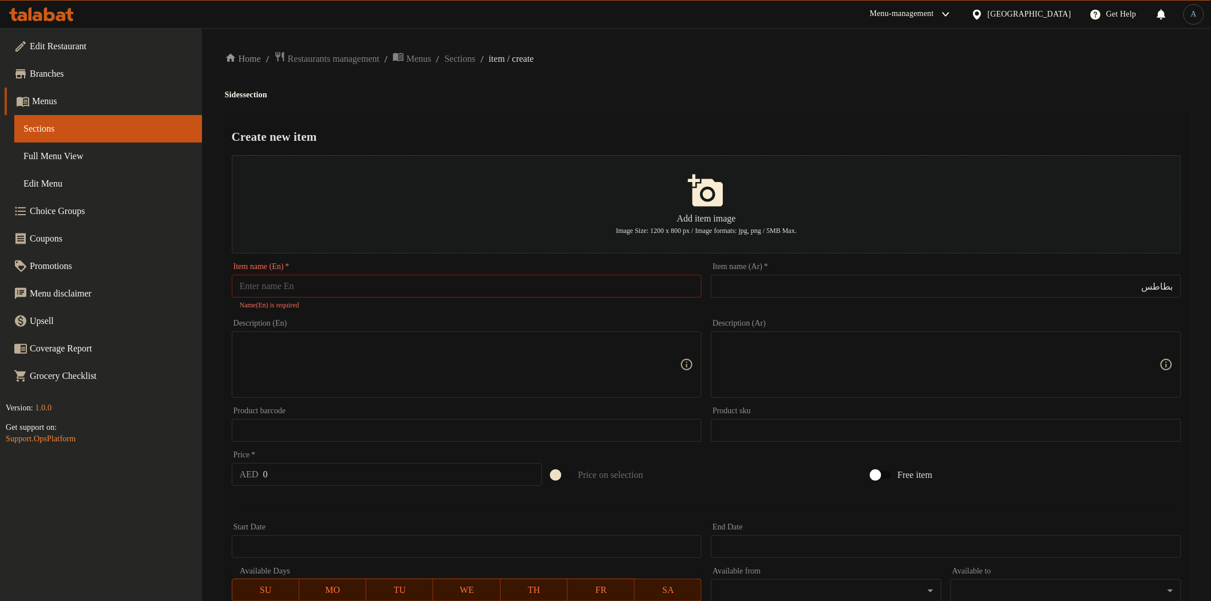
drag, startPoint x: 922, startPoint y: 84, endPoint x: 940, endPoint y: 120, distance: 40.7
click at [922, 84] on div "Home / Restaurants management / Menus / Sections / item / create Sides section …" at bounding box center [707, 422] width 964 height 742
click at [1107, 293] on input "بطاطس" at bounding box center [946, 286] width 471 height 23
type input "رقائق بطاطس"
click at [757, 96] on h4 "Sides section" at bounding box center [707, 94] width 964 height 11
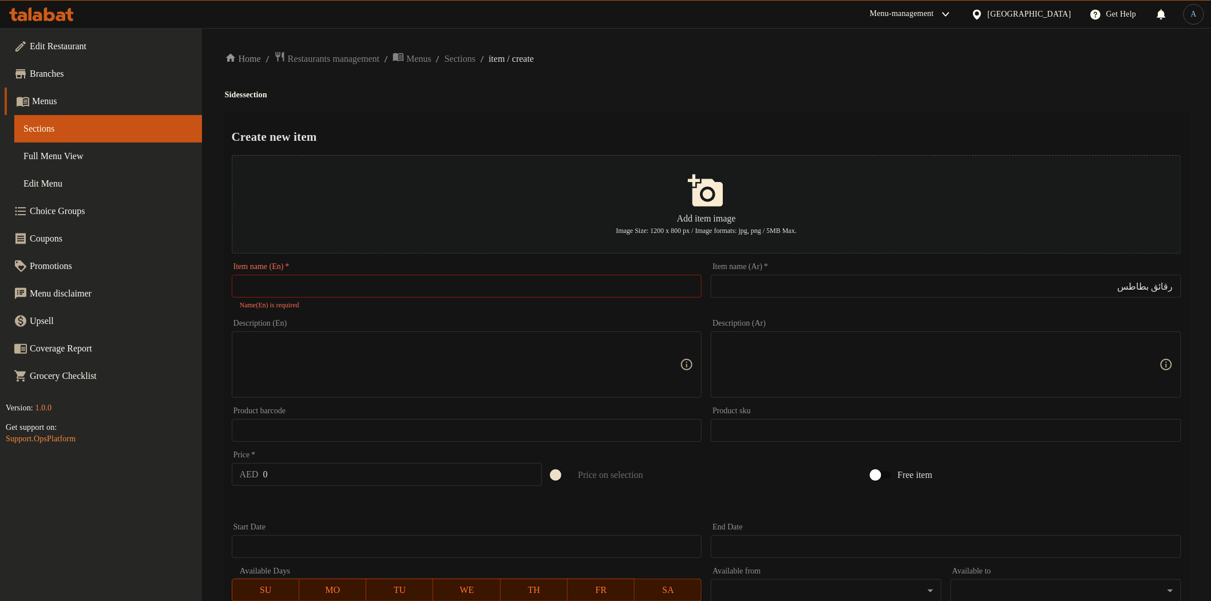
click at [390, 286] on input "text" at bounding box center [467, 286] width 471 height 23
paste input "Potato Chips"
type input "Potato Chips"
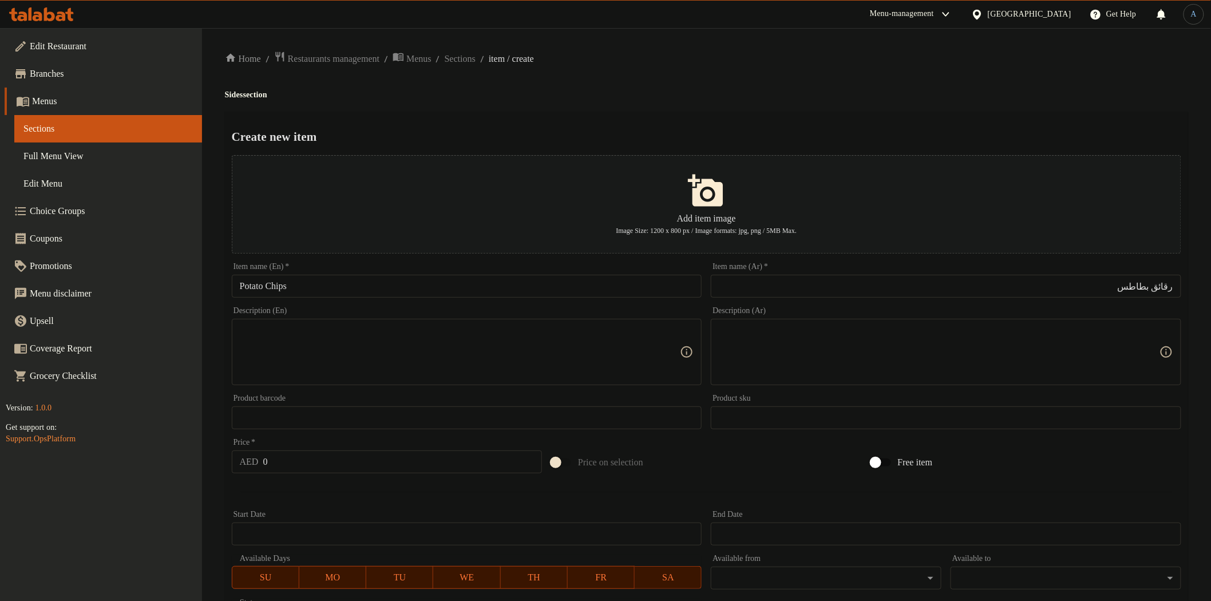
click at [582, 109] on div "Home / Restaurants management / Menus / Sections / item / create Sides section …" at bounding box center [707, 415] width 964 height 729
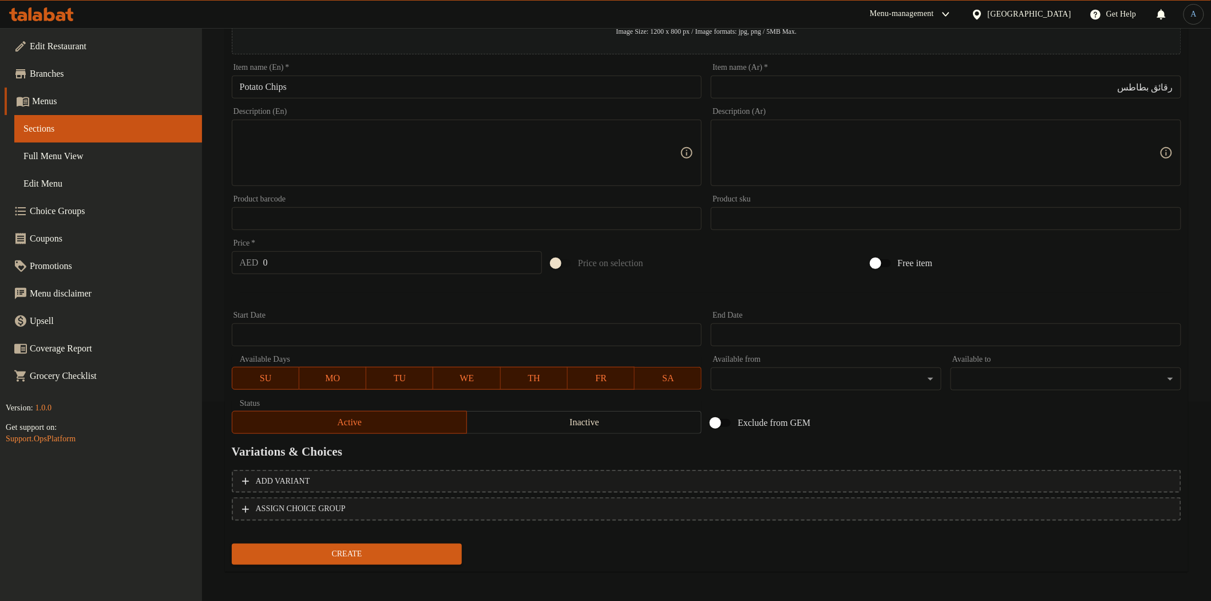
click at [719, 467] on div "Add variant ASSIGN CHOICE GROUP" at bounding box center [706, 502] width 959 height 74
click at [785, 479] on span "Add variant" at bounding box center [706, 482] width 929 height 14
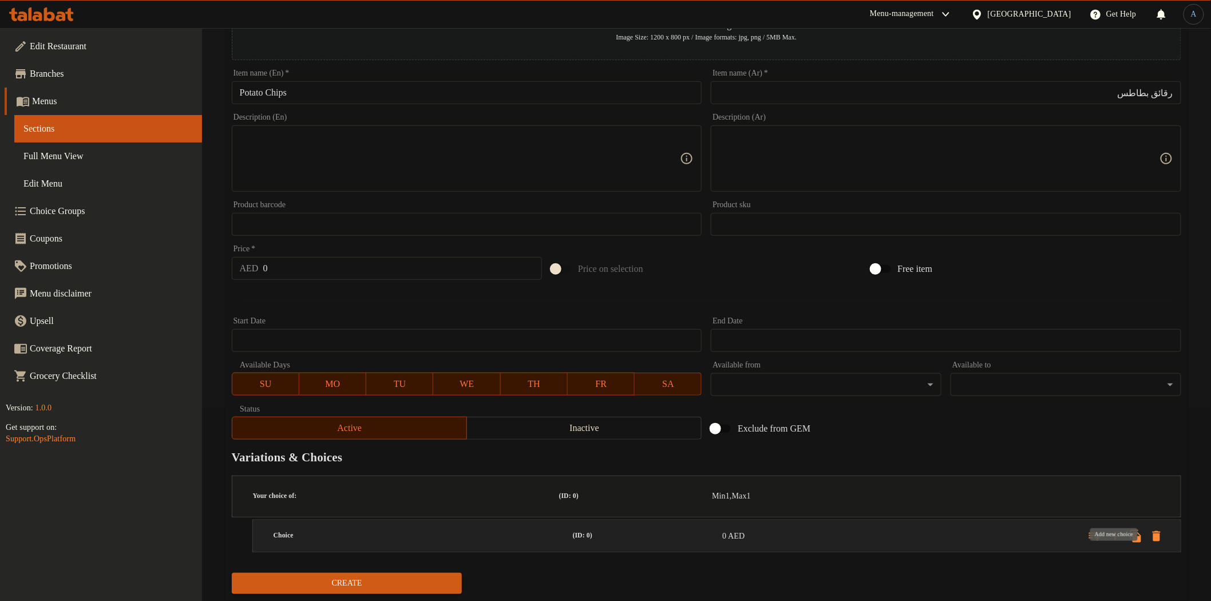
click at [1112, 530] on icon "Expand" at bounding box center [1116, 537] width 14 height 14
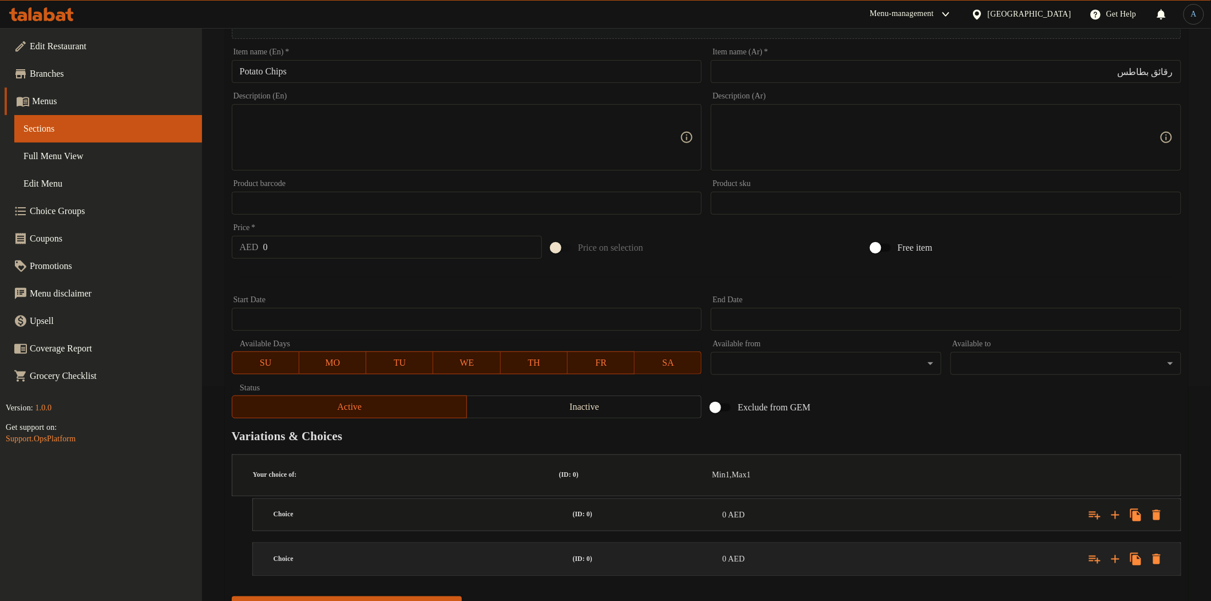
scroll to position [227, 0]
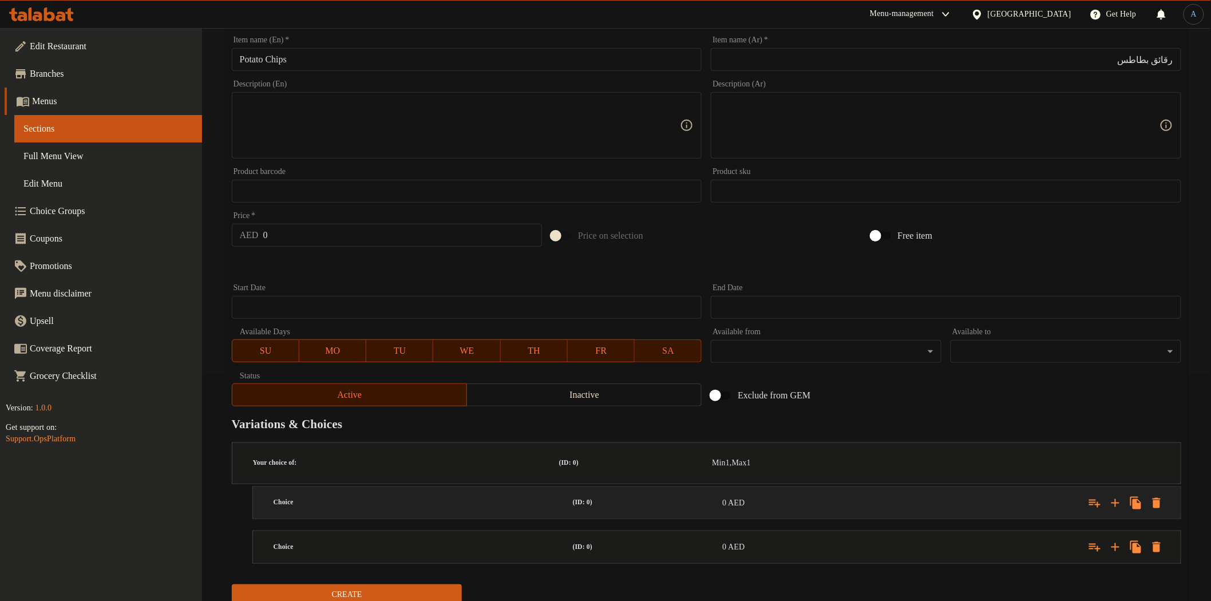
click at [814, 487] on div "Choice (ID: 0) 0 AED" at bounding box center [720, 503] width 898 height 36
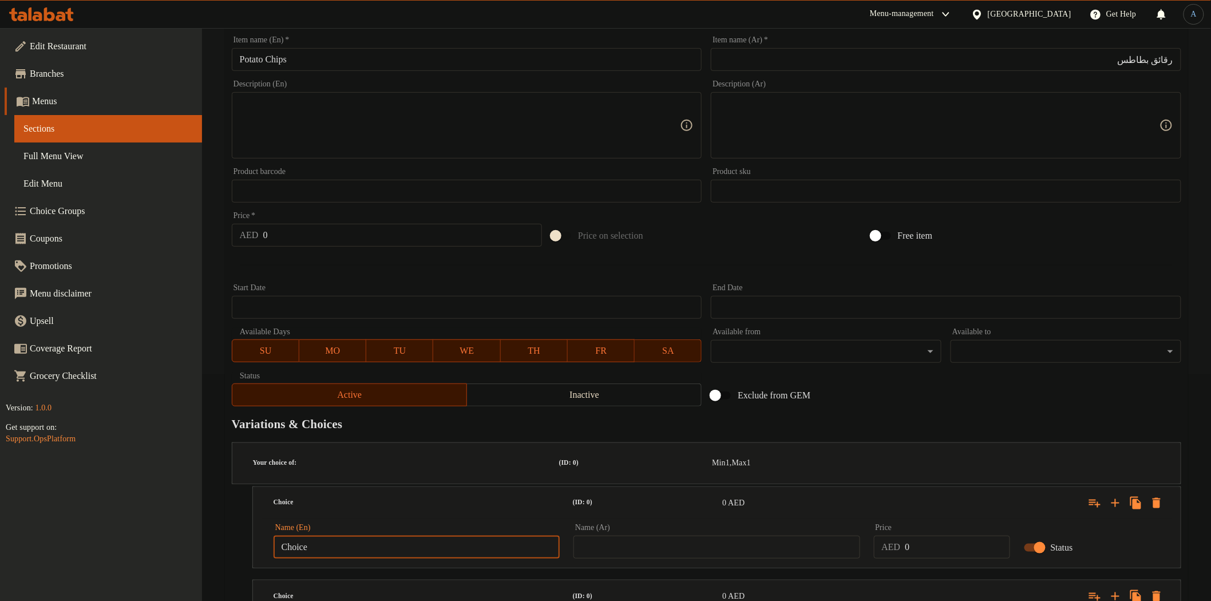
click at [421, 536] on input "Choice" at bounding box center [417, 547] width 286 height 23
paste input "SMALL"
type input "SMALL"
click at [359, 592] on h5 "Choice" at bounding box center [421, 597] width 295 height 10
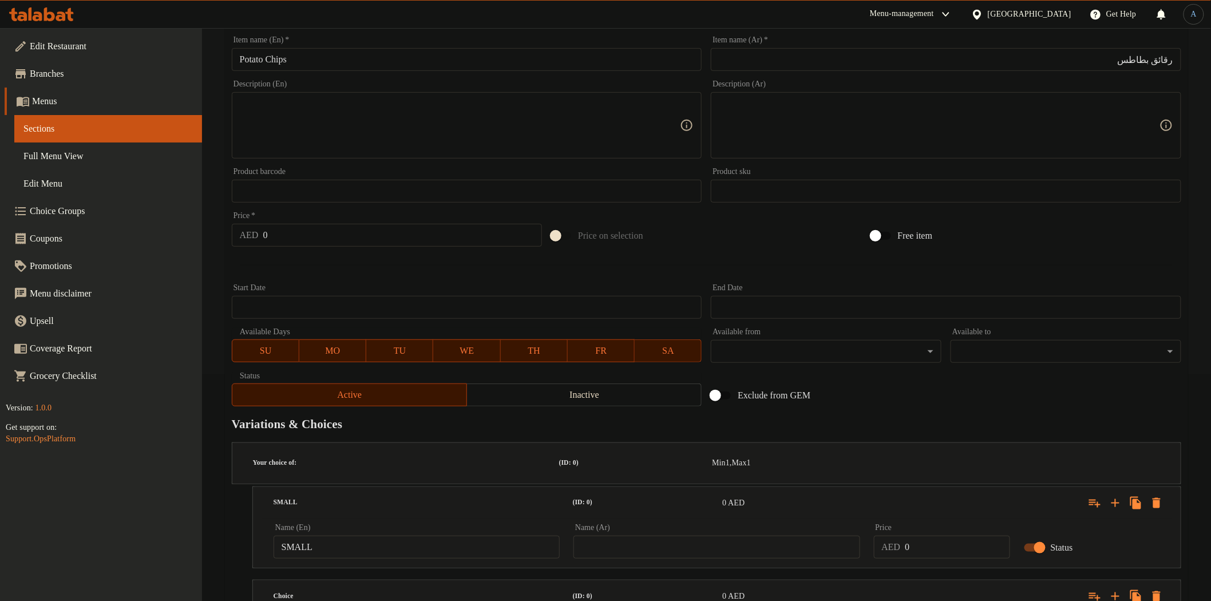
paste input "LARGE"
type input "Large"
click at [357, 532] on input "SMALL" at bounding box center [417, 543] width 286 height 23
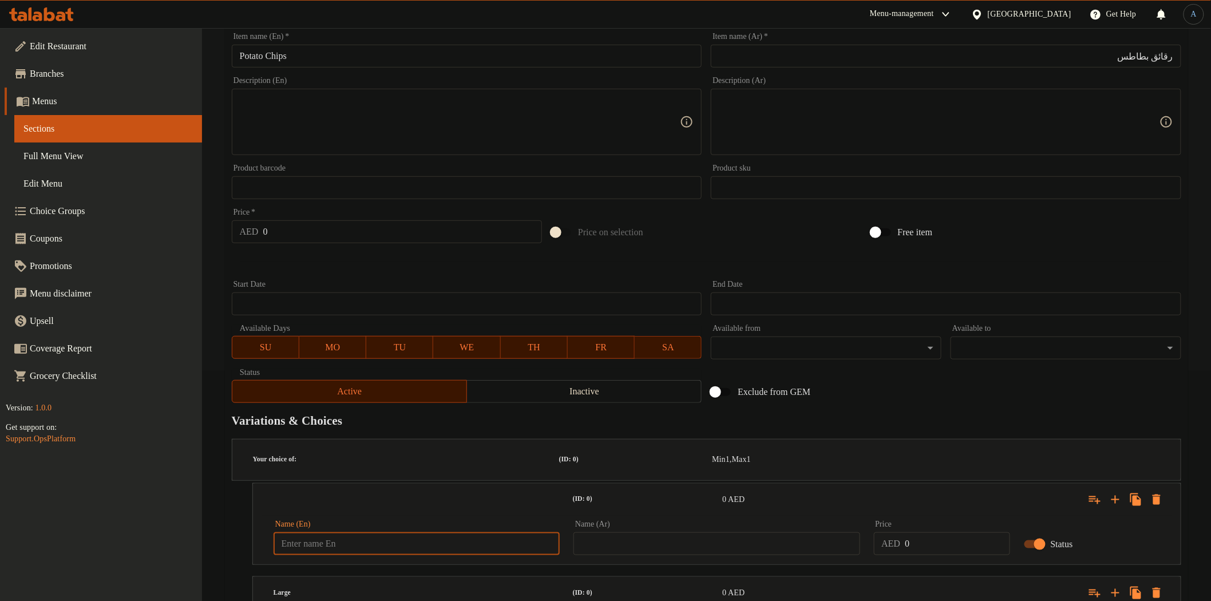
click at [357, 532] on input "text" at bounding box center [417, 543] width 286 height 23
paste input "SMALL"
type input "Small"
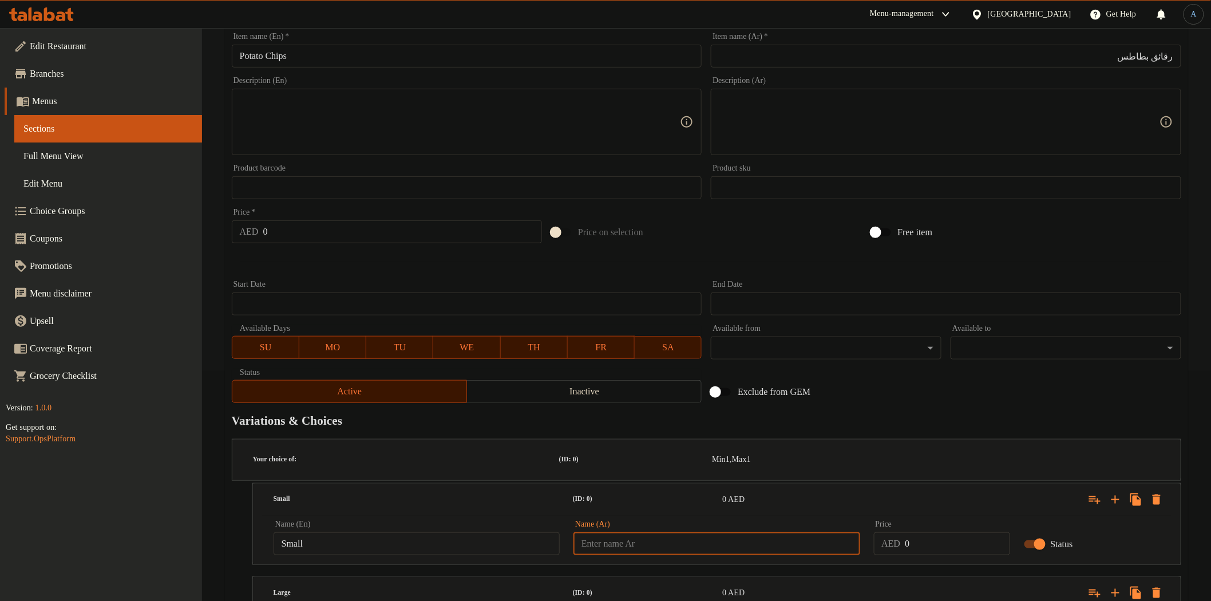
click at [610, 532] on input "text" at bounding box center [717, 543] width 286 height 23
type input "صغير"
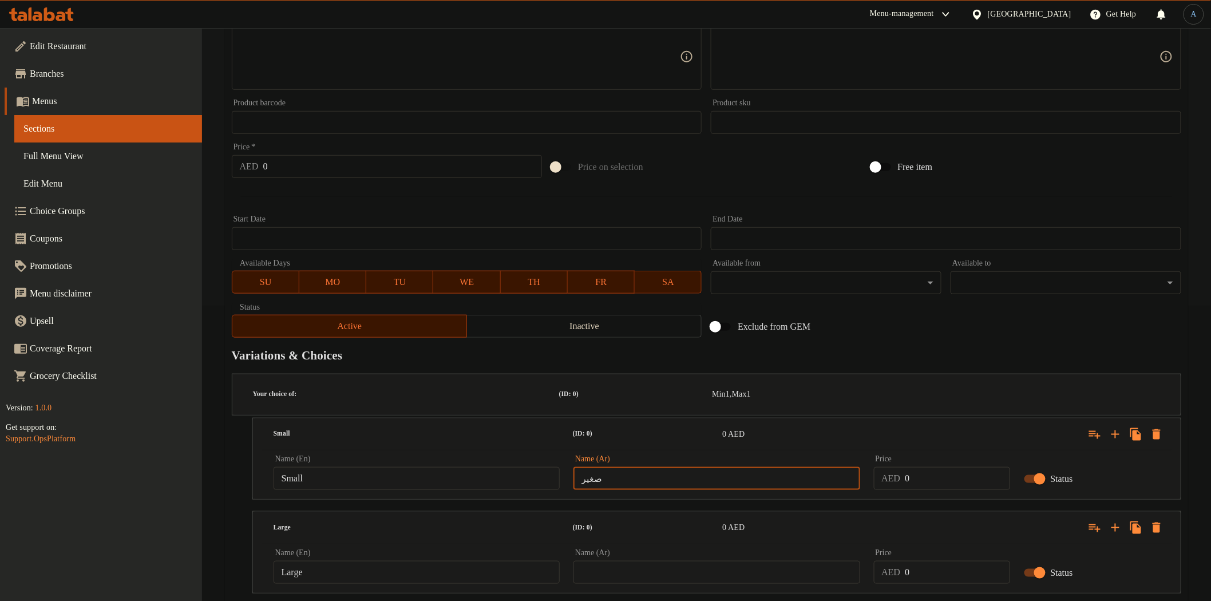
scroll to position [325, 0]
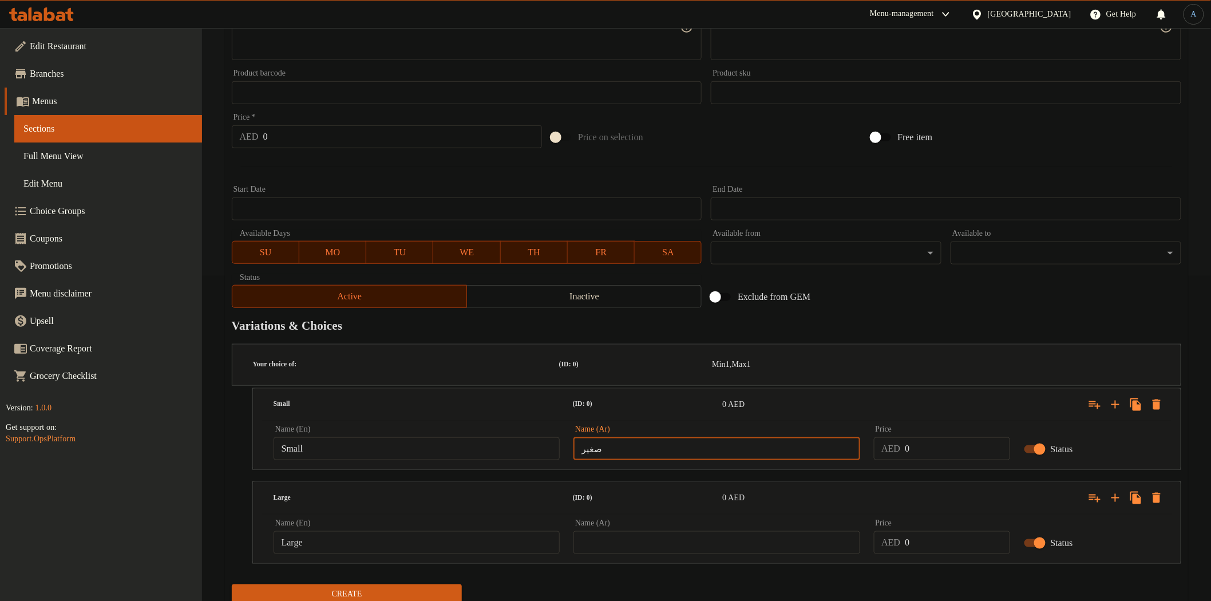
click at [617, 531] on input "text" at bounding box center [717, 542] width 286 height 23
type input "كبير"
click at [932, 437] on input "0" at bounding box center [957, 448] width 105 height 23
type input "5"
type input "10"
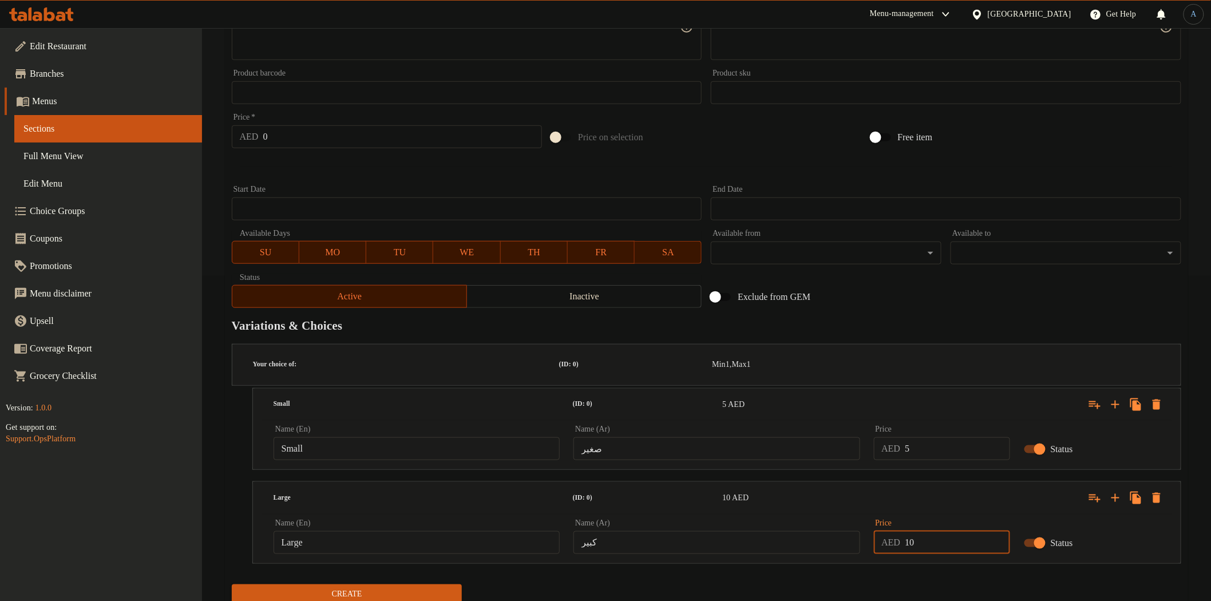
click at [232, 585] on button "Create" at bounding box center [347, 595] width 231 height 21
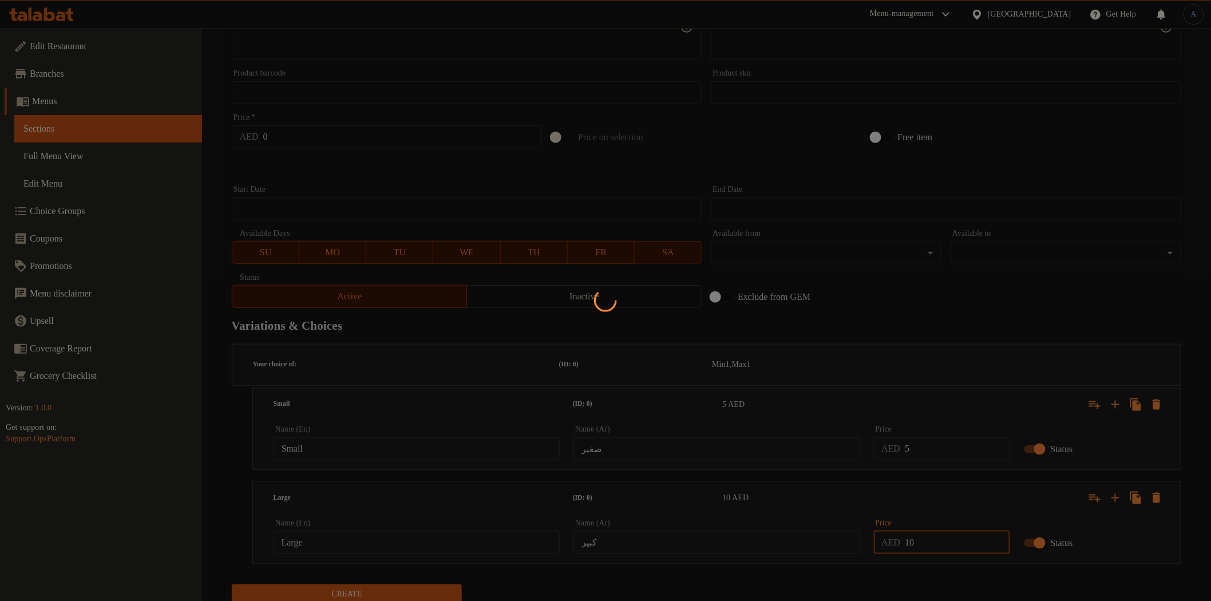
click at [866, 298] on div at bounding box center [605, 300] width 1211 height 601
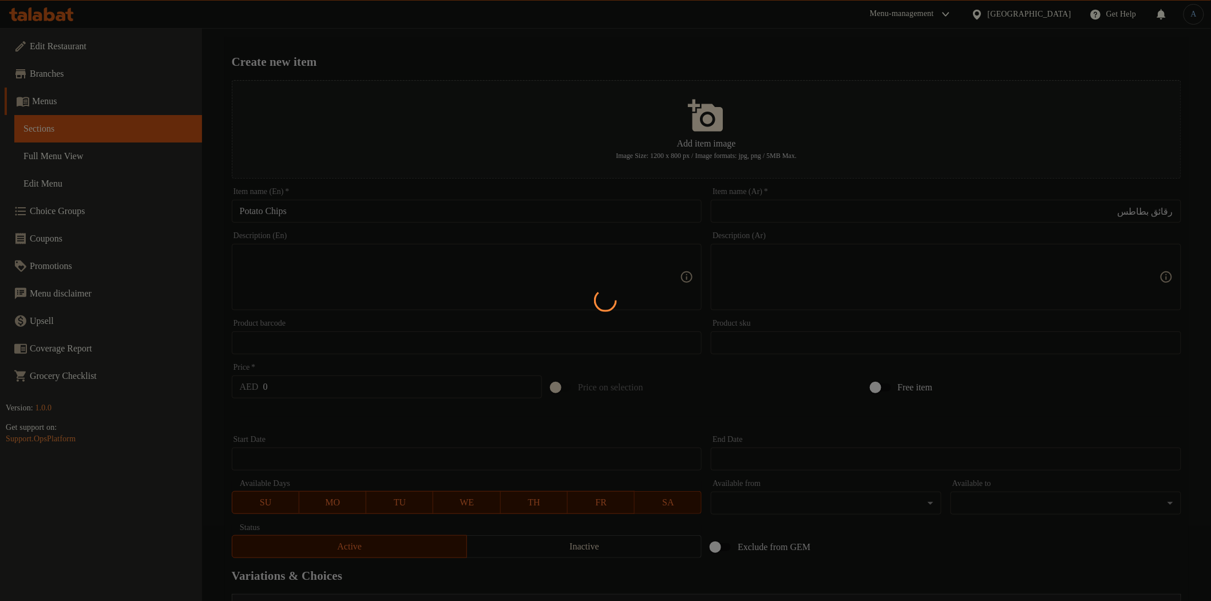
scroll to position [0, 0]
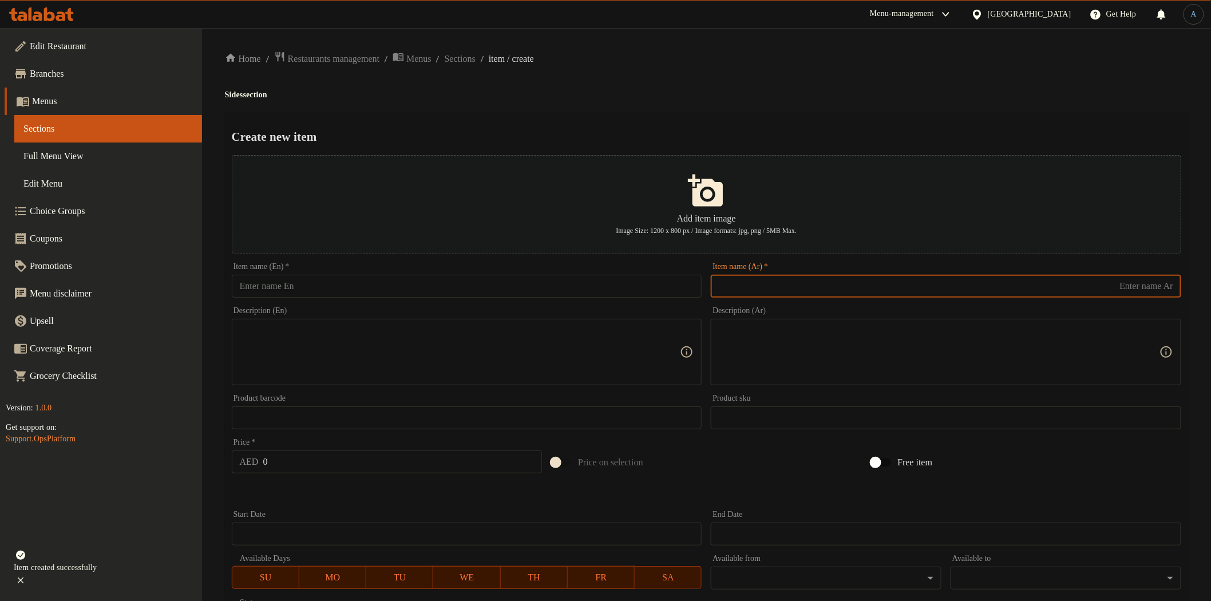
click at [863, 285] on input "text" at bounding box center [946, 286] width 471 height 23
paste input "شوربة"
type input "شوربة"
click at [866, 145] on div "Create new item Add item image Image Size: 1200 x 800 px / Image formats: jpg, …" at bounding box center [707, 525] width 964 height 826
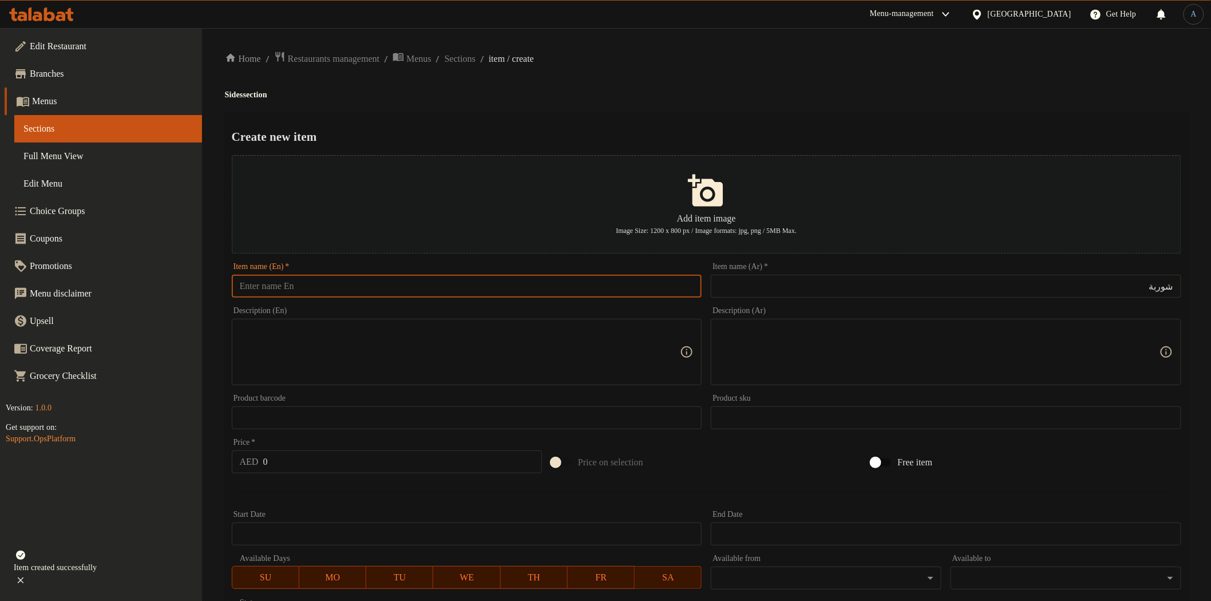
click at [416, 287] on input "text" at bounding box center [467, 286] width 471 height 23
paste input "Soup"
type input "Soup"
click at [654, 70] on div "Home / Restaurants management / Menus / Sections / item / create Sides section …" at bounding box center [707, 499] width 964 height 896
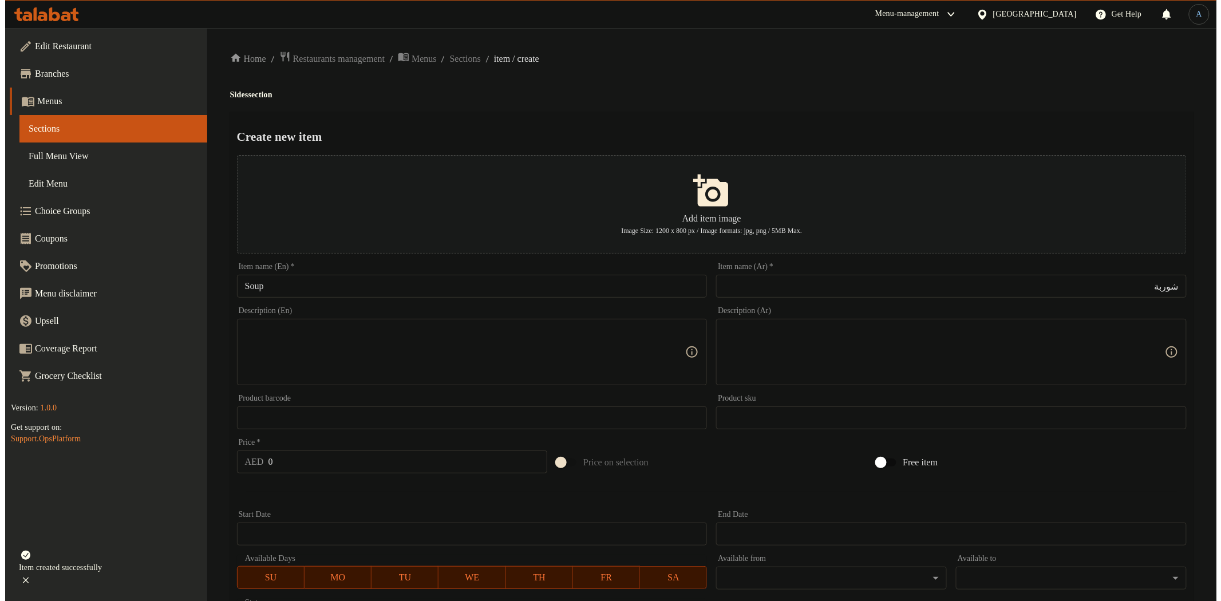
scroll to position [325, 0]
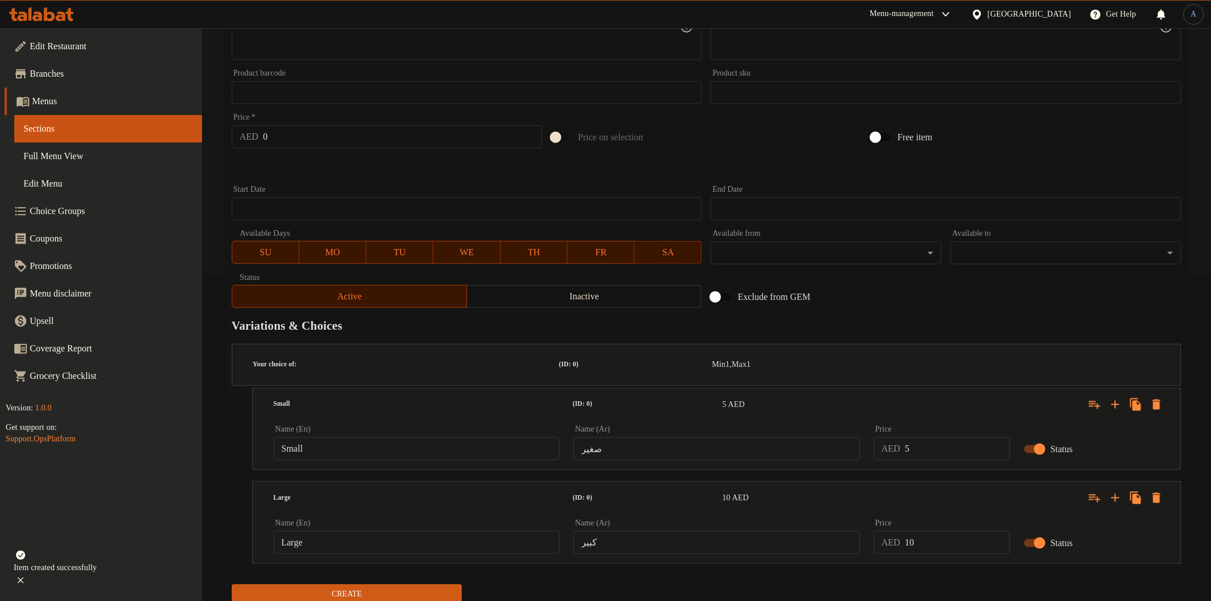
click at [353, 151] on div "Price   * AED 0 Price *" at bounding box center [386, 131] width 319 height 44
click at [362, 125] on input "0" at bounding box center [402, 136] width 279 height 23
type input "2"
click at [232, 585] on button "Create" at bounding box center [347, 595] width 231 height 21
click at [1158, 400] on icon "Expand" at bounding box center [1157, 405] width 8 height 10
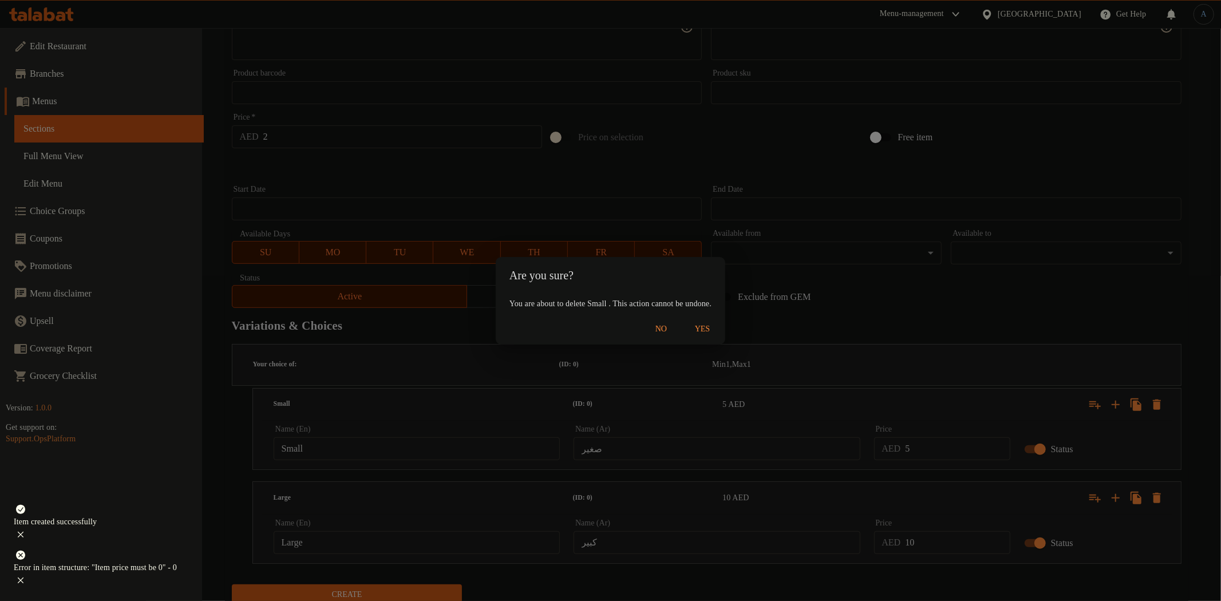
click at [714, 325] on span "Yes" at bounding box center [702, 329] width 27 height 14
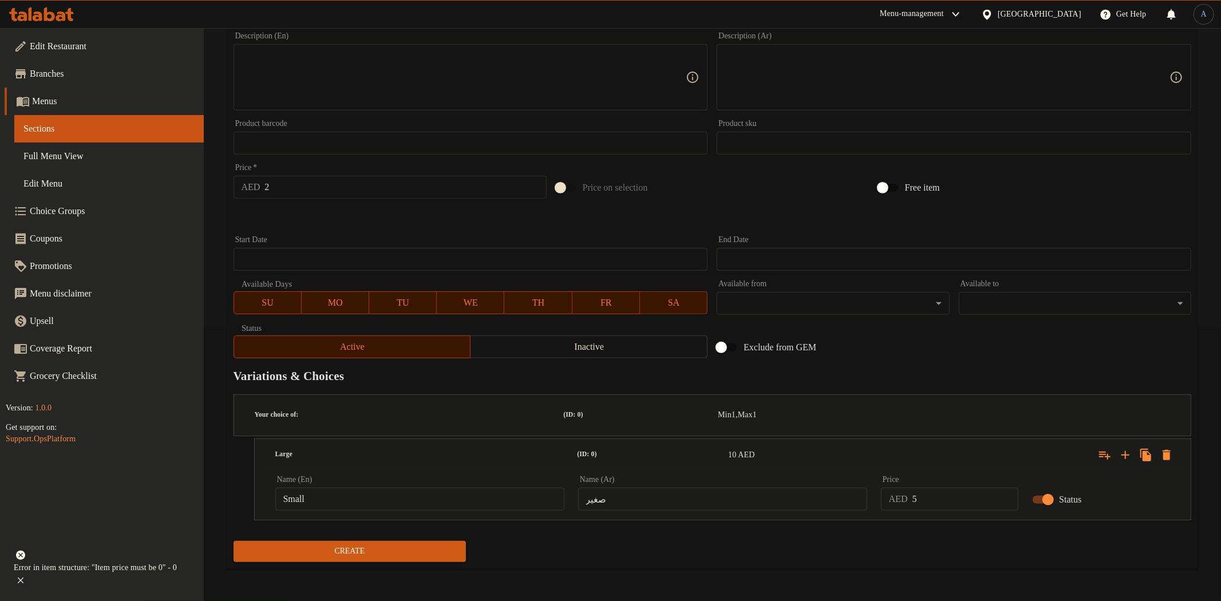
scroll to position [243, 0]
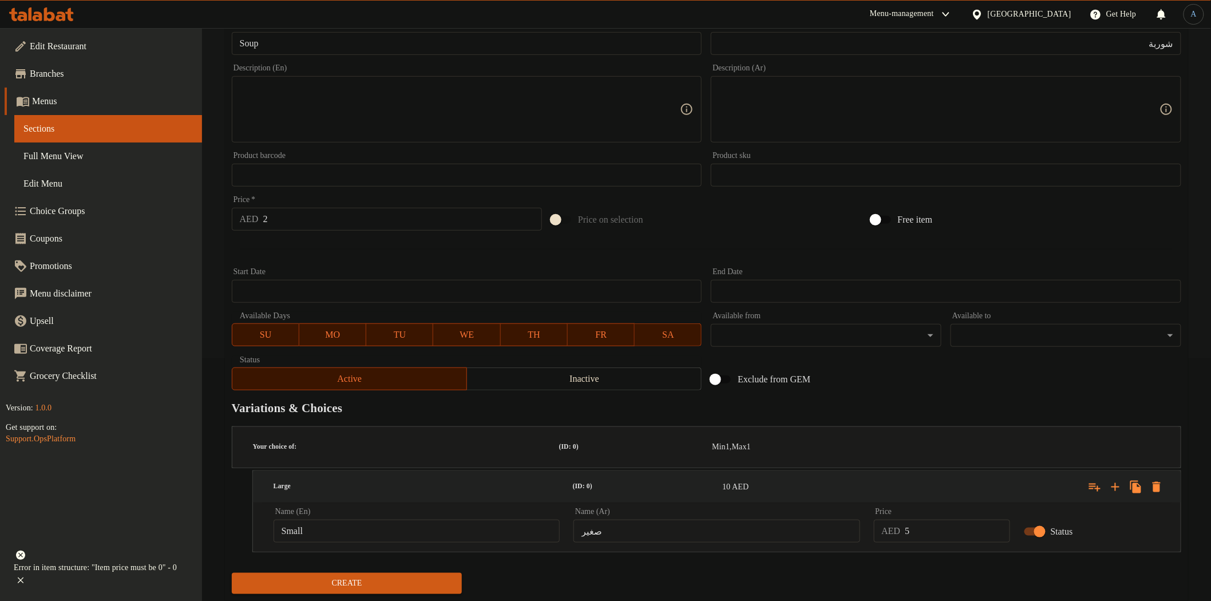
click at [1155, 482] on icon "Expand" at bounding box center [1157, 487] width 8 height 10
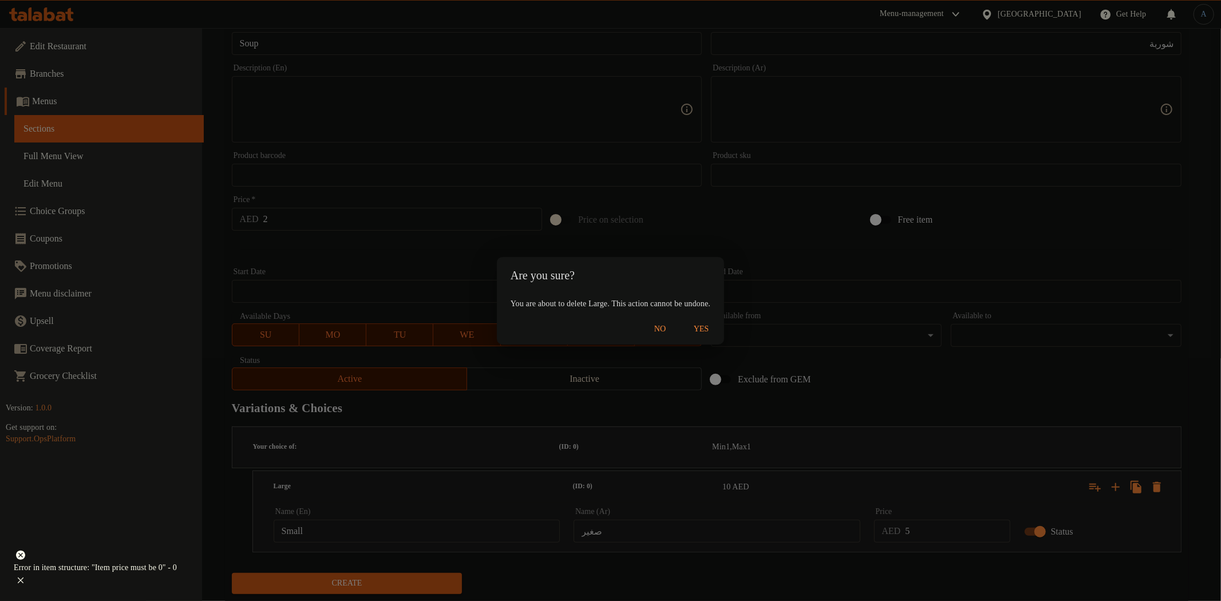
click at [713, 327] on span "Yes" at bounding box center [701, 329] width 27 height 14
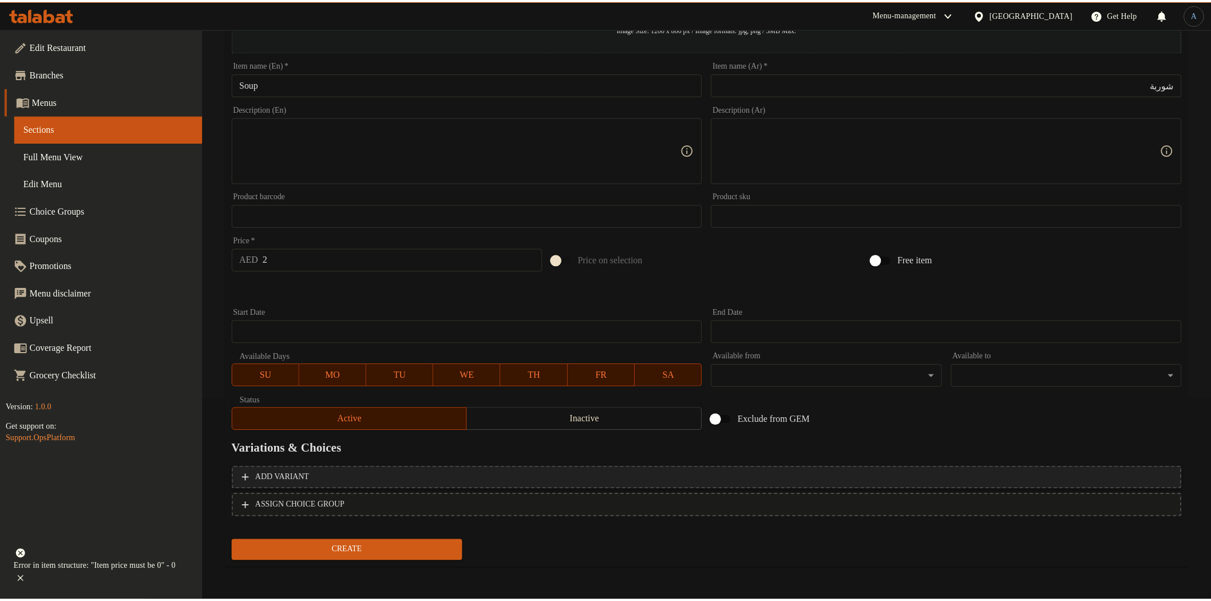
scroll to position [199, 0]
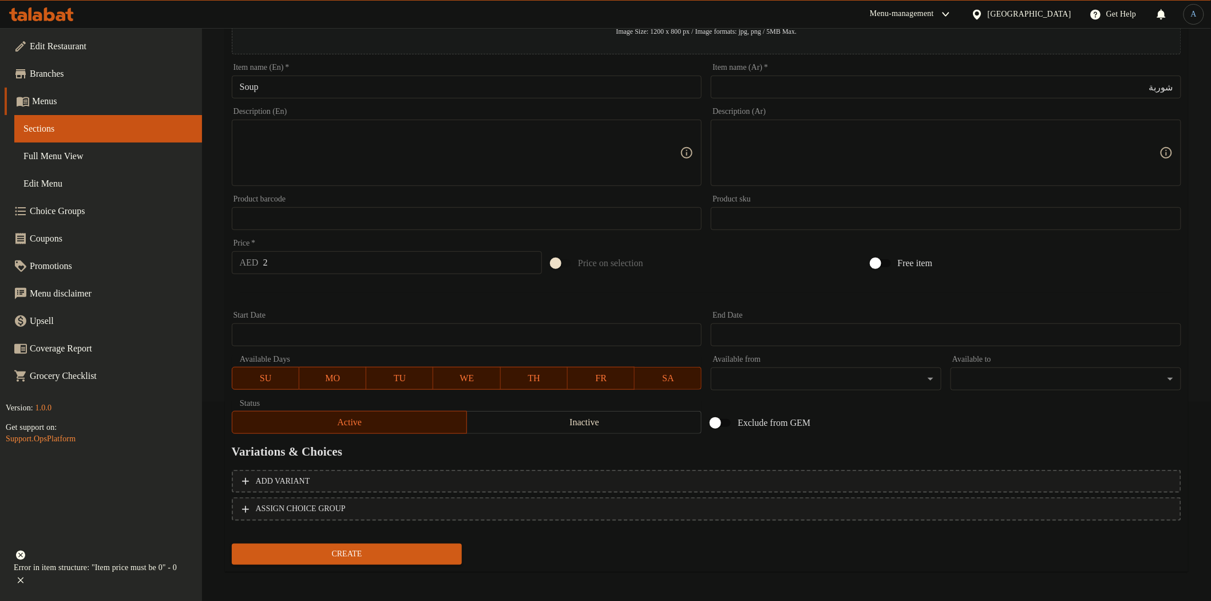
click at [436, 540] on div "Create" at bounding box center [347, 554] width 240 height 30
click at [431, 547] on span "Create" at bounding box center [347, 554] width 212 height 14
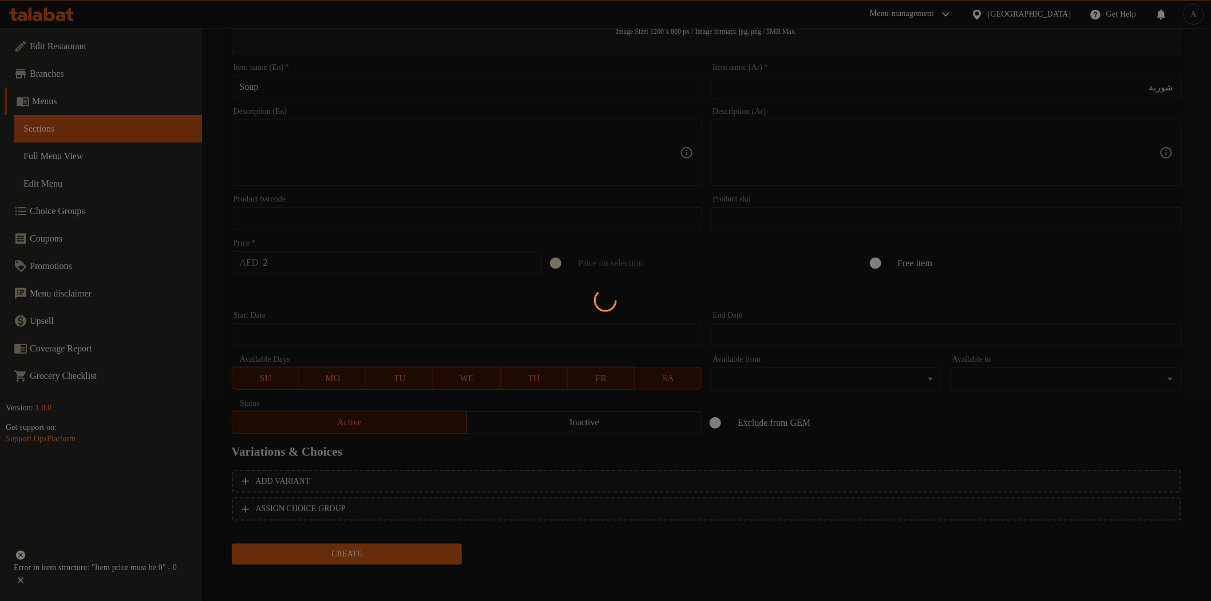
type input "0"
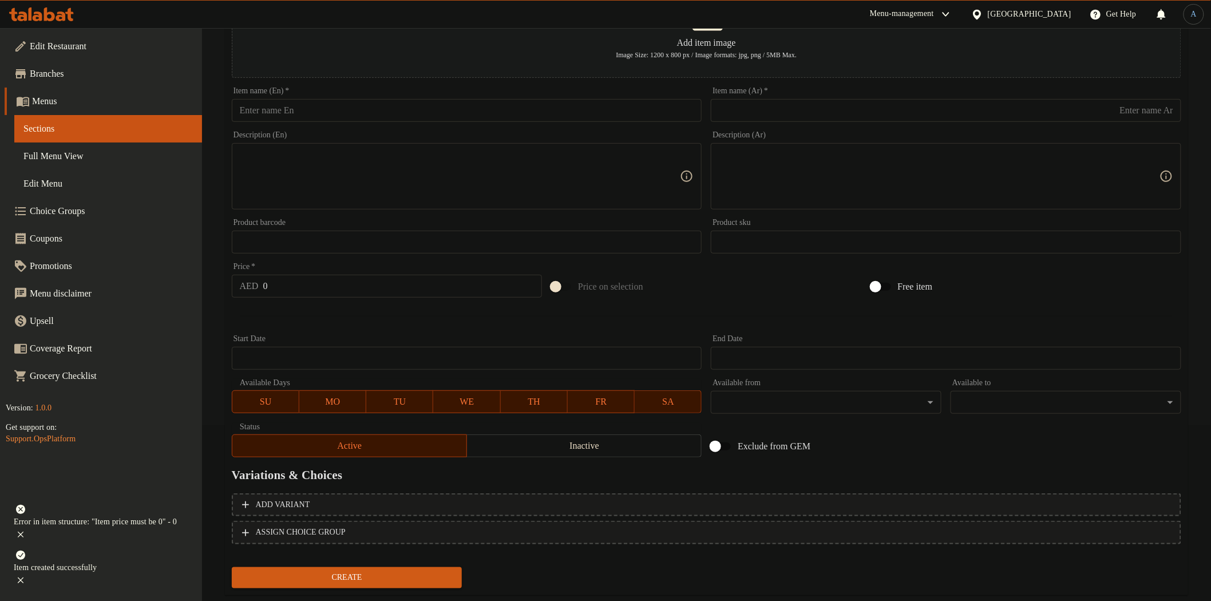
scroll to position [0, 0]
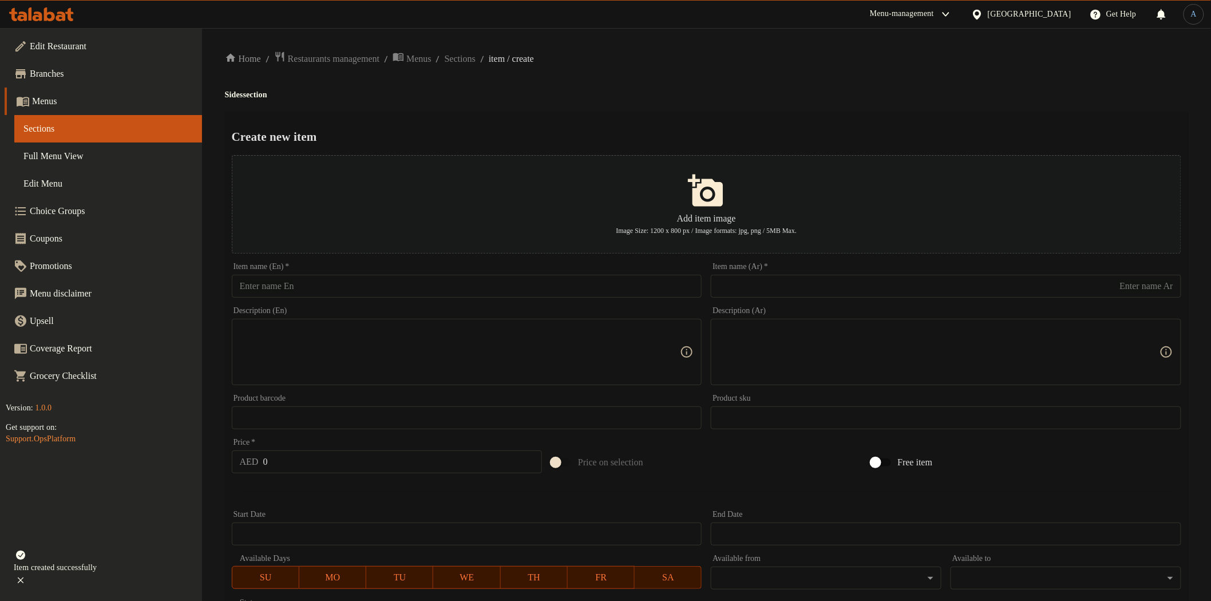
click at [414, 290] on input "text" at bounding box center [467, 286] width 471 height 23
paste input "Homus"
type input "Homus"
click at [871, 293] on input "text" at bounding box center [946, 286] width 471 height 23
paste input "[GEOGRAPHIC_DATA]"
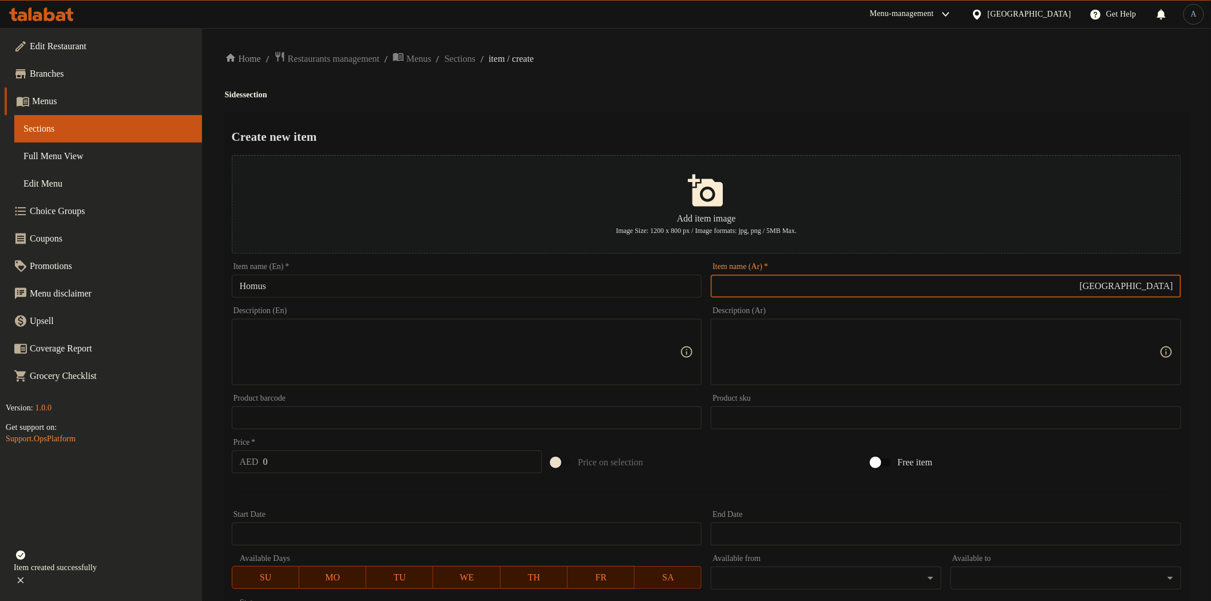
type input "[GEOGRAPHIC_DATA]"
click at [822, 23] on div "Menu-management [GEOGRAPHIC_DATA] Get Help A" at bounding box center [605, 14] width 1211 height 27
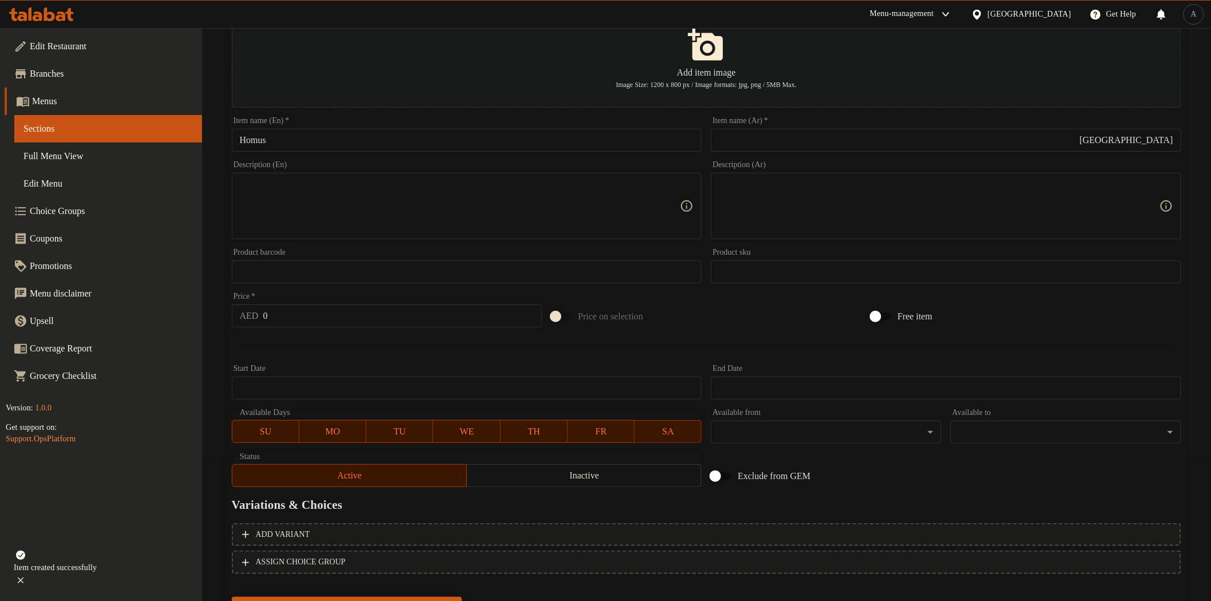
scroll to position [199, 0]
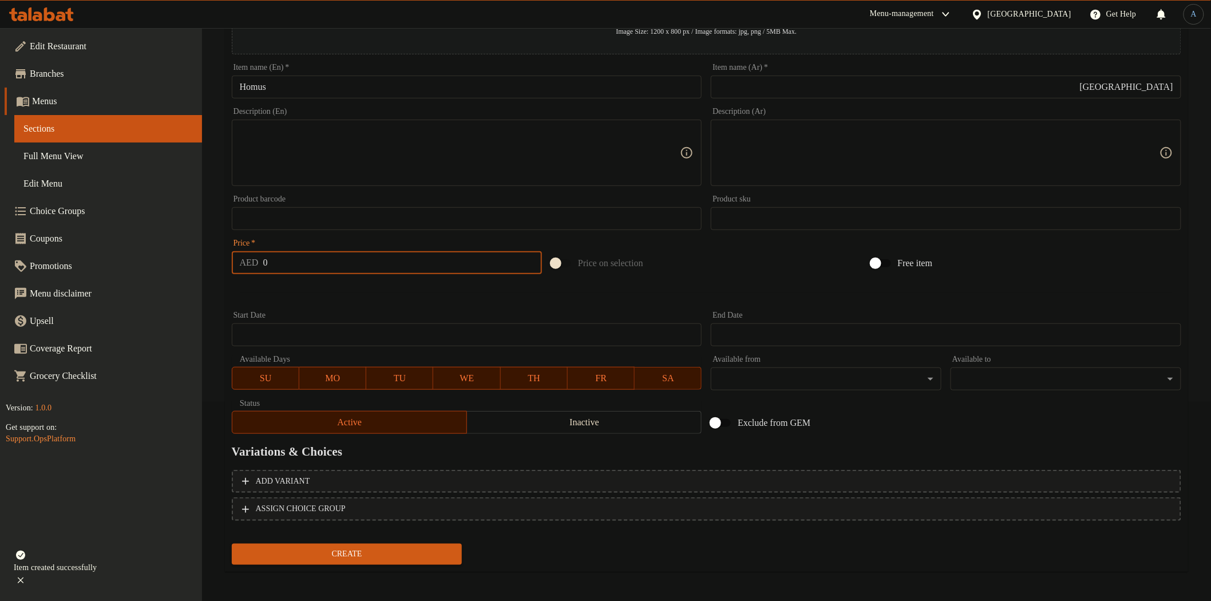
click at [340, 259] on input "0" at bounding box center [402, 262] width 279 height 23
type input "5"
click at [232, 544] on button "Create" at bounding box center [347, 554] width 231 height 21
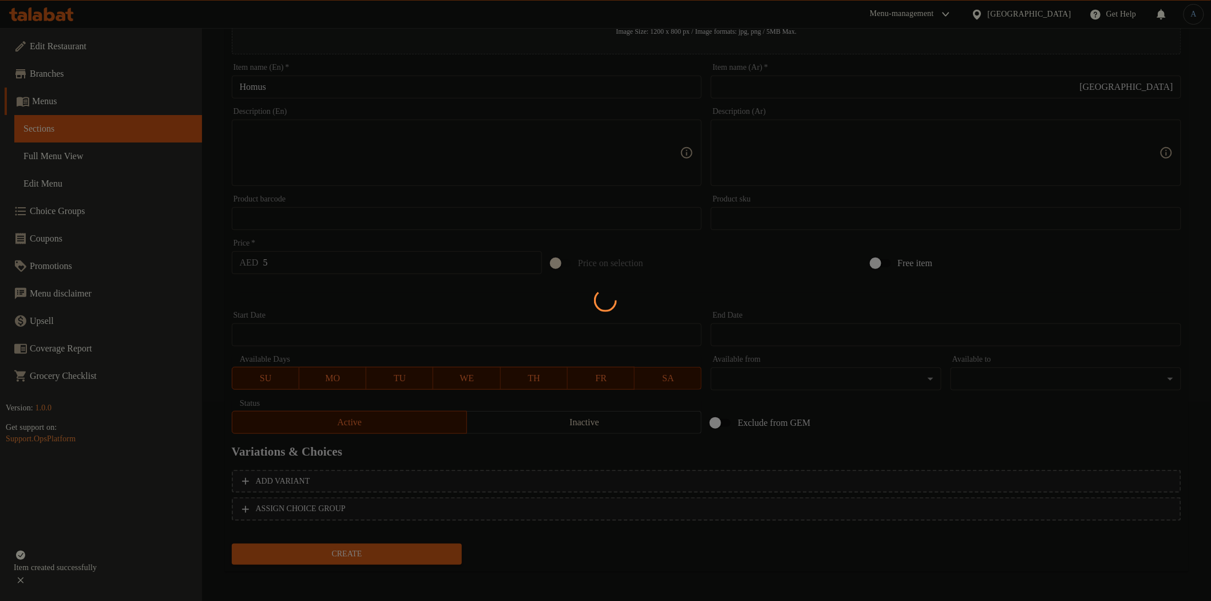
click at [369, 281] on div at bounding box center [605, 300] width 1211 height 601
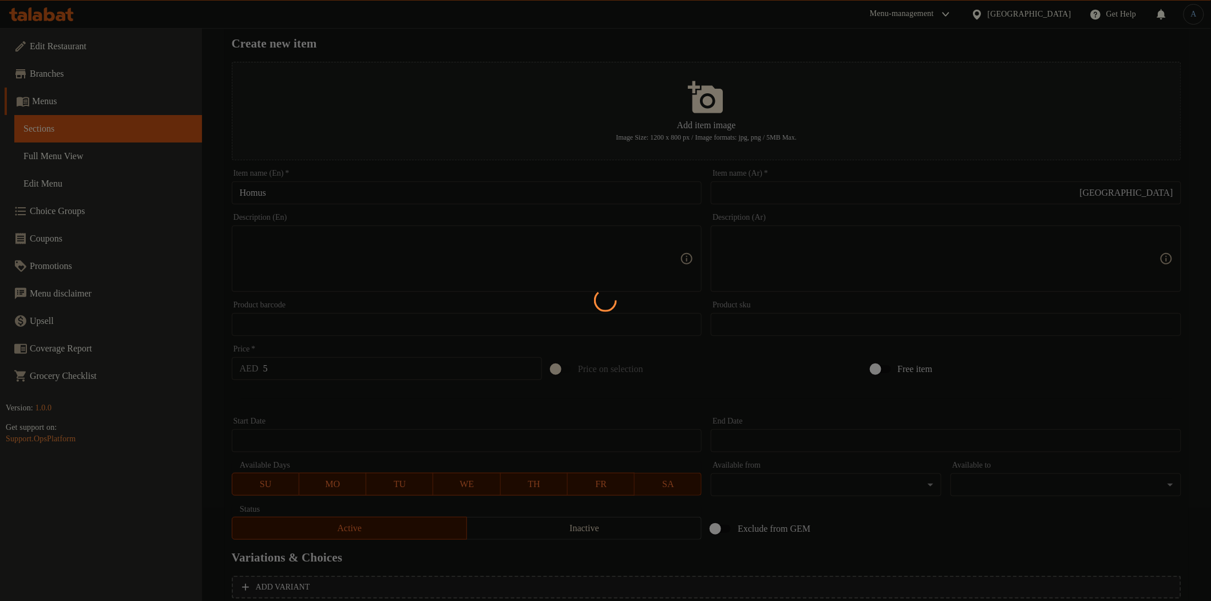
scroll to position [0, 0]
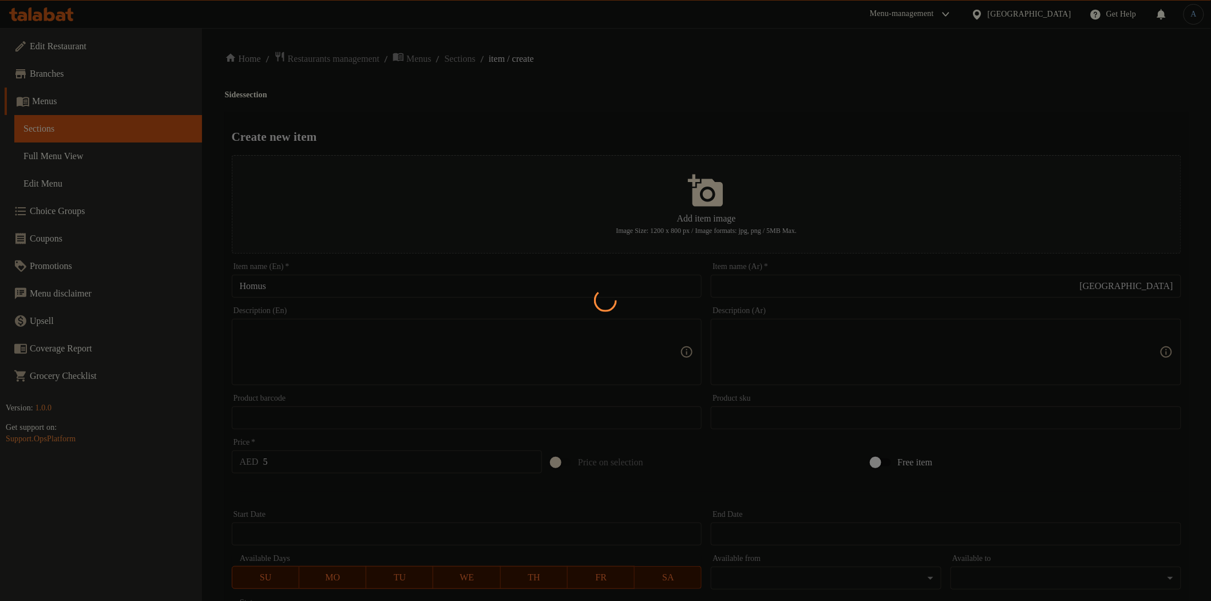
type input "0"
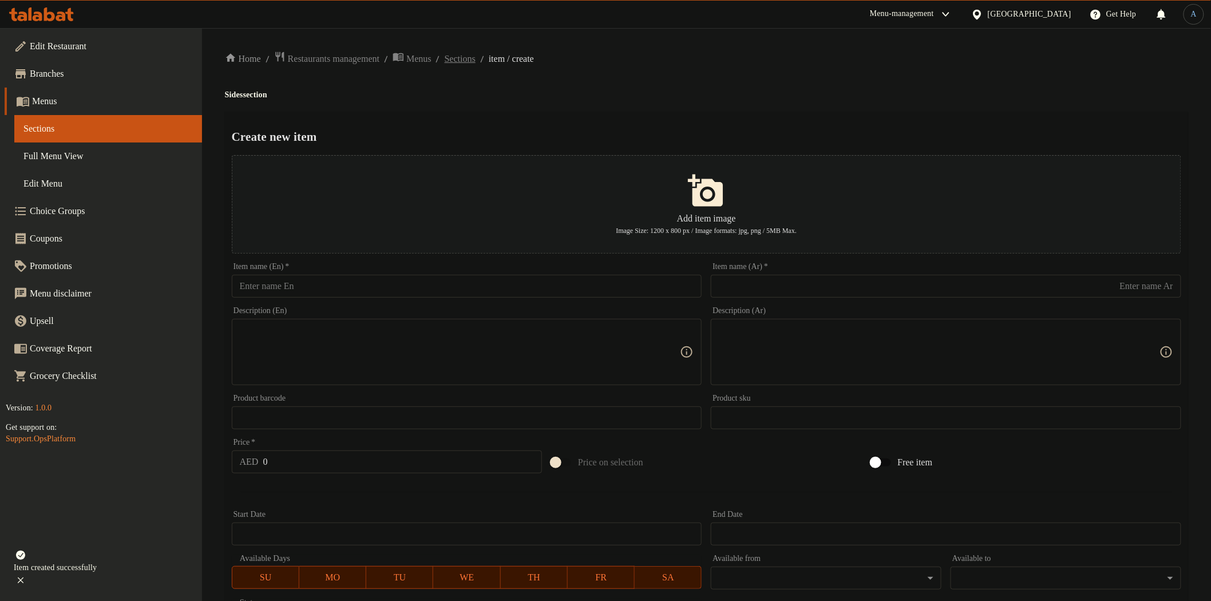
click at [476, 61] on span "Sections" at bounding box center [460, 59] width 31 height 14
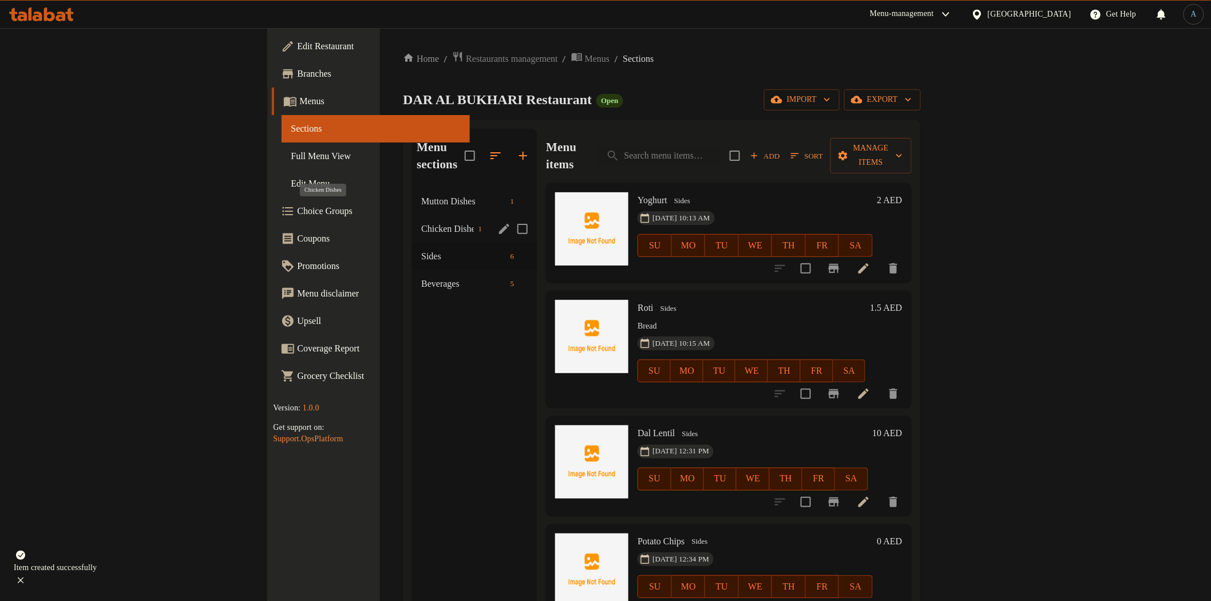
click at [421, 222] on span "Chicken Dishes" at bounding box center [447, 229] width 52 height 14
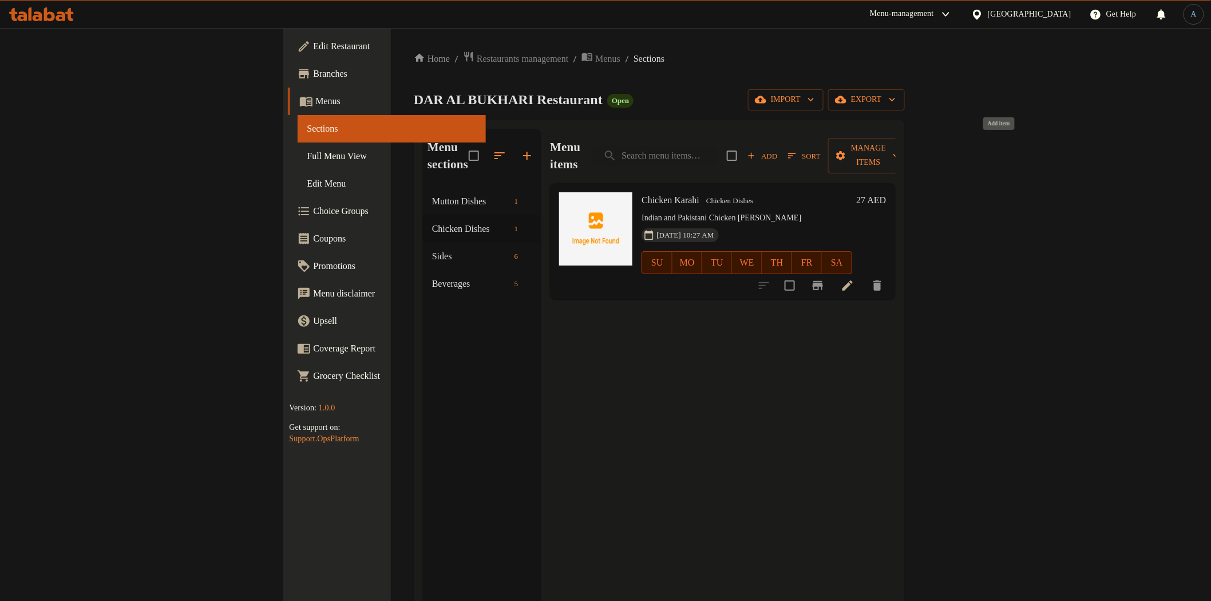
click at [778, 149] on span "Add" at bounding box center [762, 155] width 31 height 13
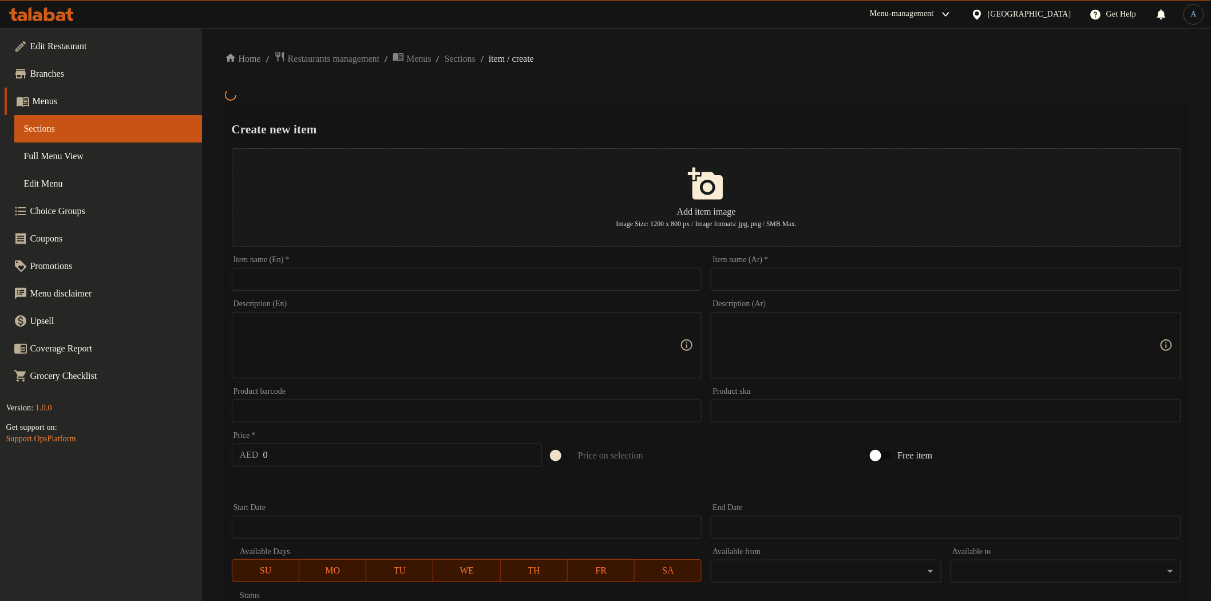
click at [827, 285] on input "text" at bounding box center [946, 279] width 471 height 23
paste input "عدس مع دجاج"
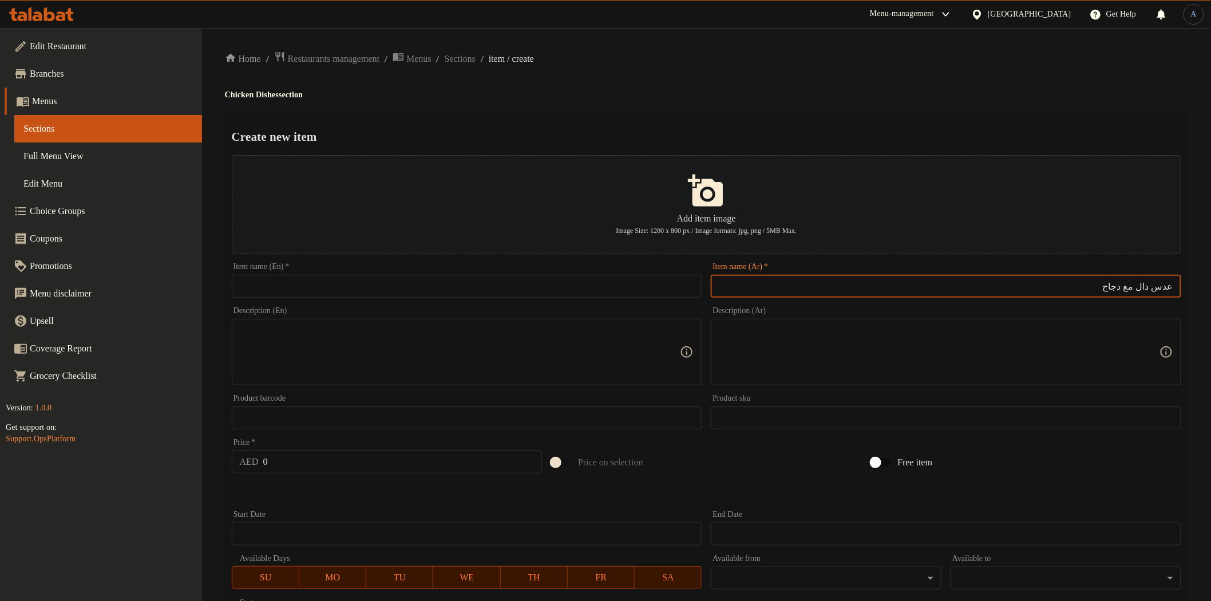
type input "عدس دال مع دجاج"
click at [461, 281] on input "text" at bounding box center [467, 286] width 471 height 23
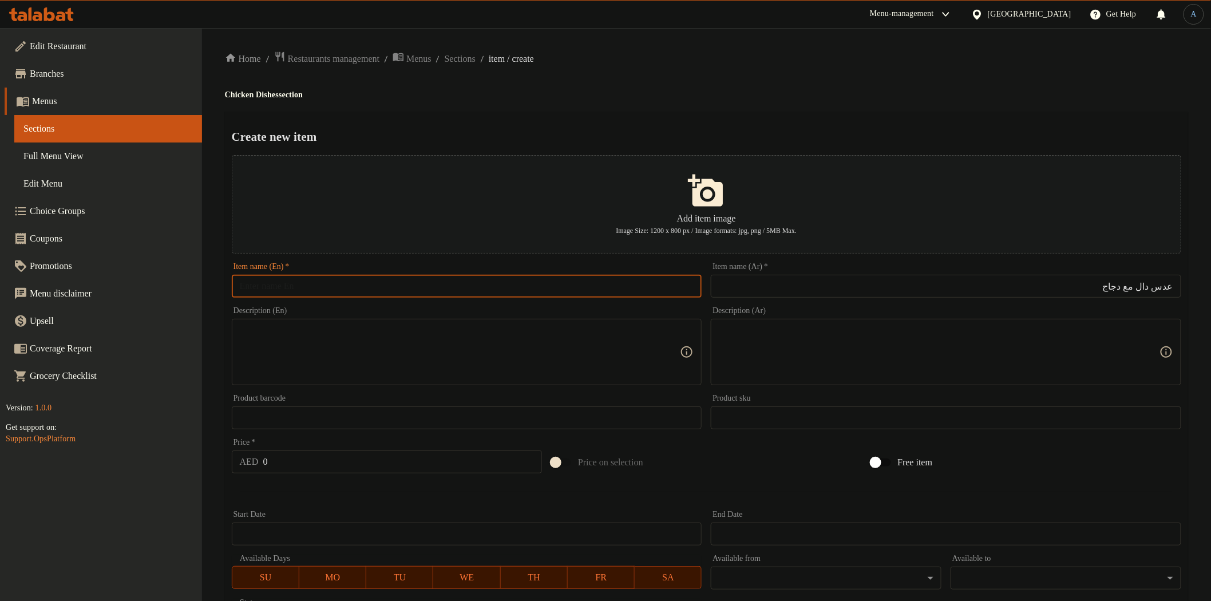
paste input "Dal with Chicken"
click at [259, 285] on input "Dal with Chicken" at bounding box center [467, 286] width 471 height 23
click at [353, 281] on input "Dal lentil with Chicken" at bounding box center [467, 286] width 471 height 23
paste input "Lentil W"
type input "Dal Lentil With Chicken"
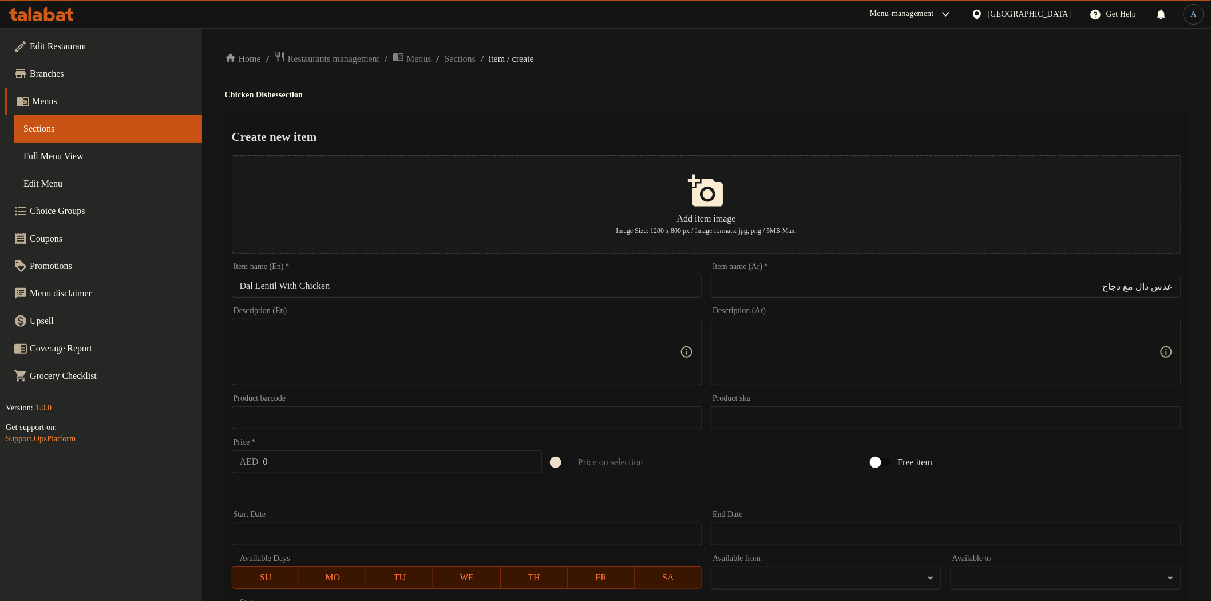
click at [534, 145] on div "Create new item Add item image Image Size: 1200 x 800 px / Image formats: jpg, …" at bounding box center [707, 442] width 964 height 660
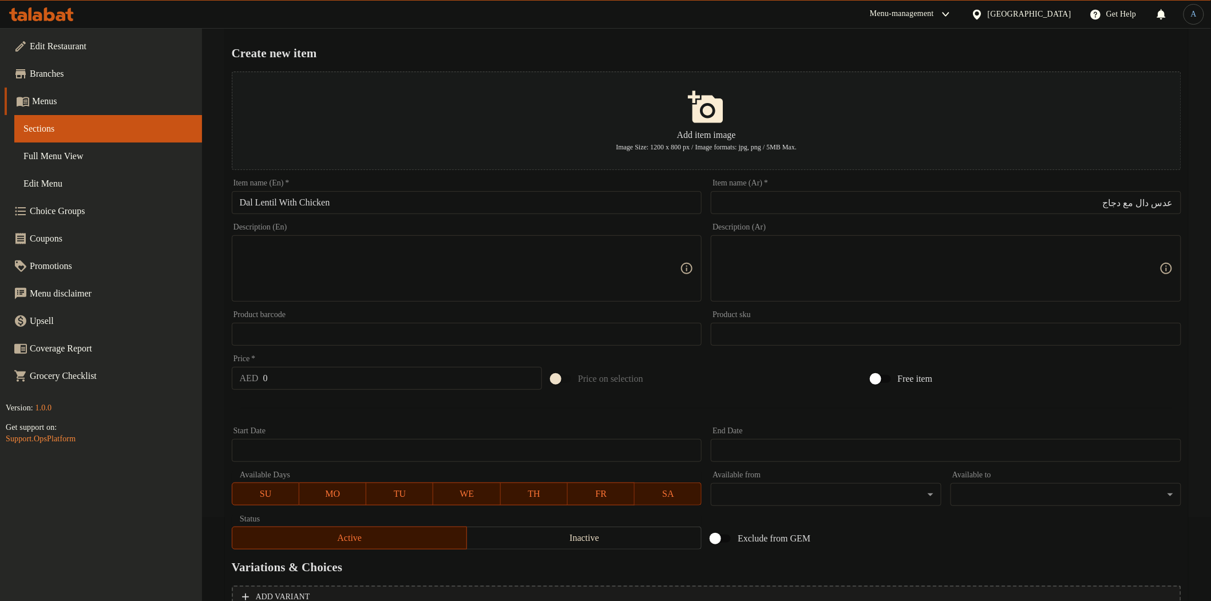
scroll to position [199, 0]
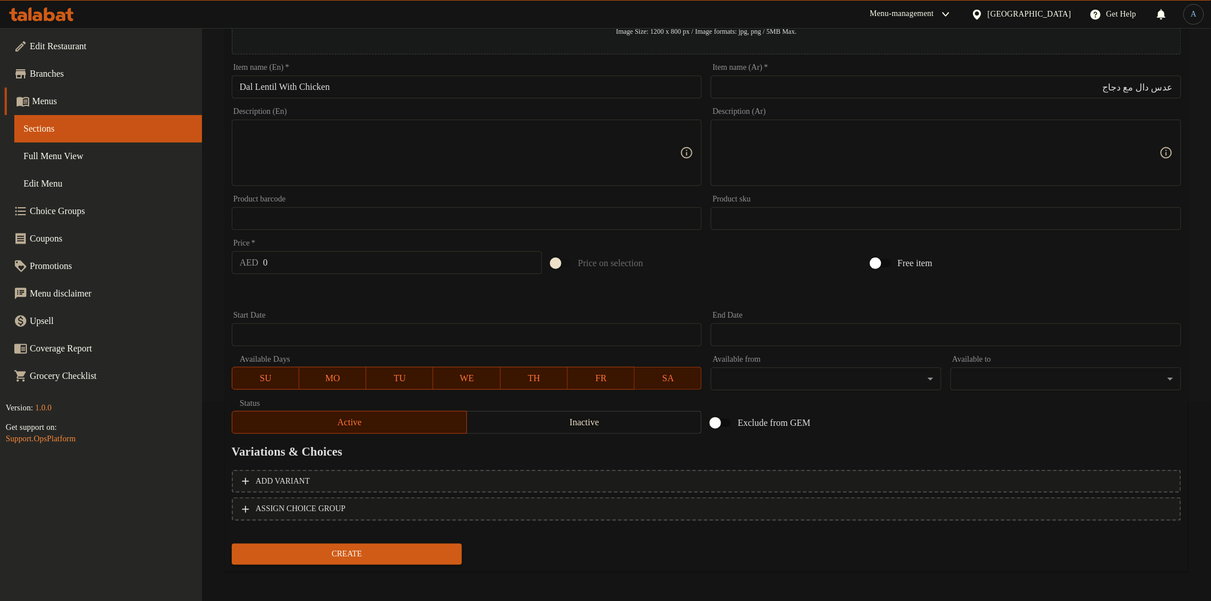
click at [302, 263] on input "0" at bounding box center [402, 262] width 279 height 23
type input "13"
click at [232, 544] on button "Create" at bounding box center [347, 554] width 231 height 21
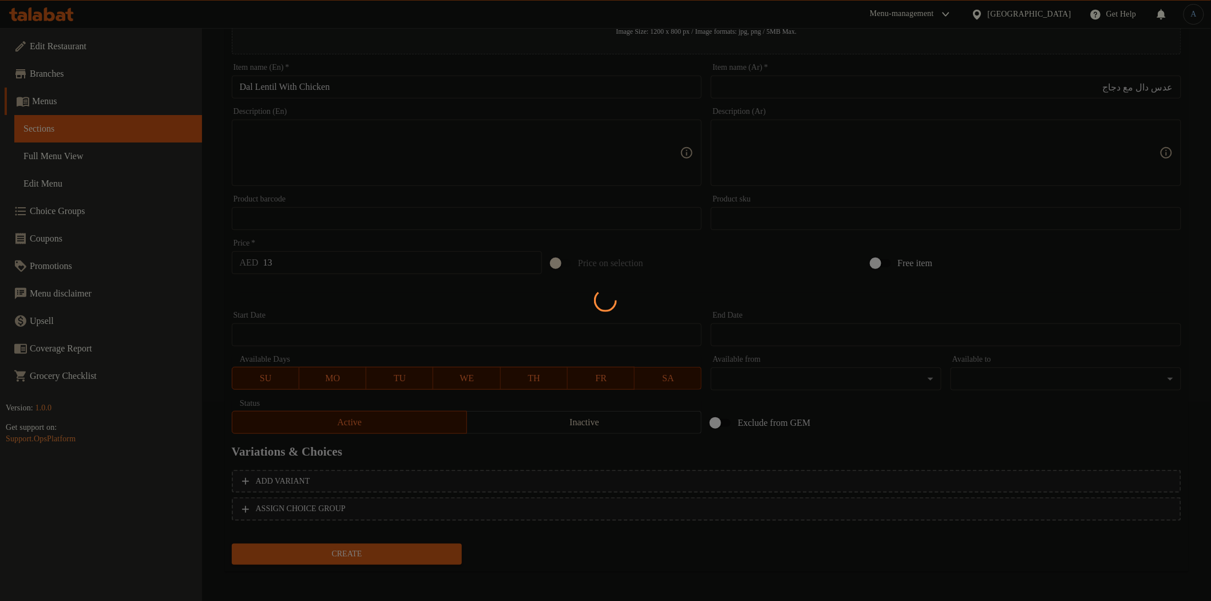
click at [496, 310] on div at bounding box center [605, 300] width 1211 height 601
type input "0"
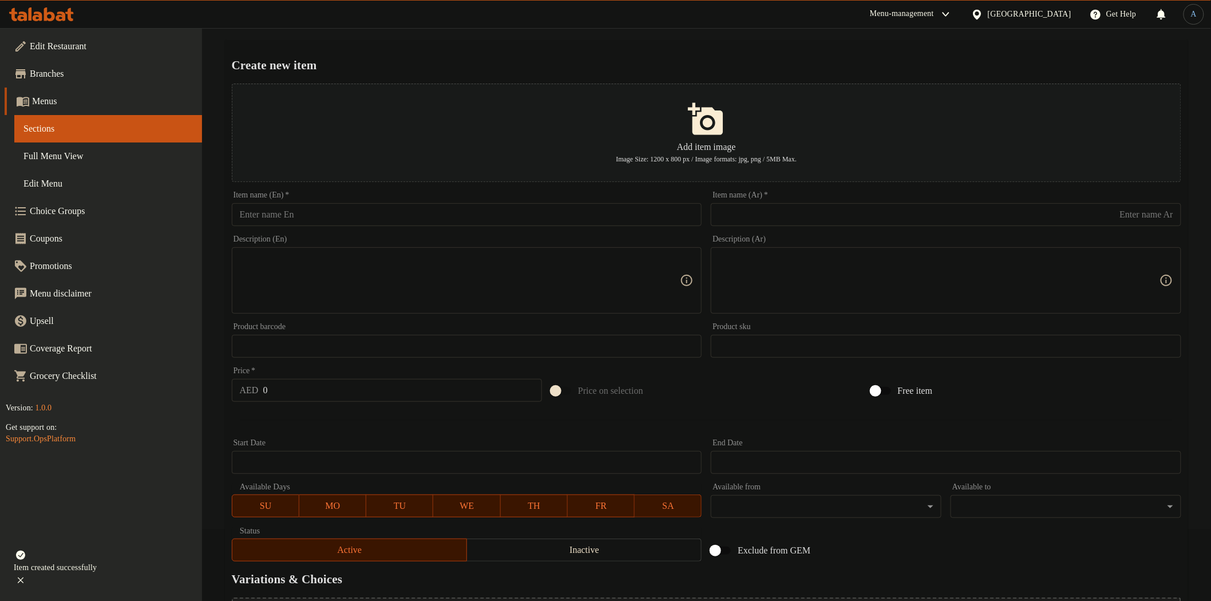
scroll to position [0, 0]
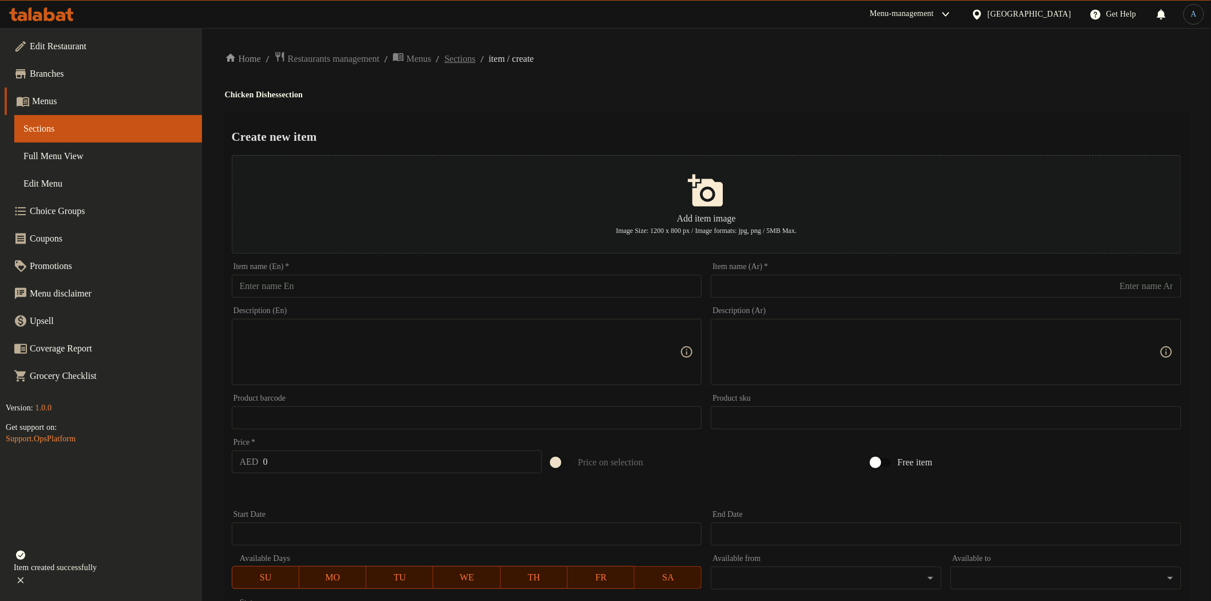
click at [473, 55] on span "Sections" at bounding box center [460, 59] width 31 height 14
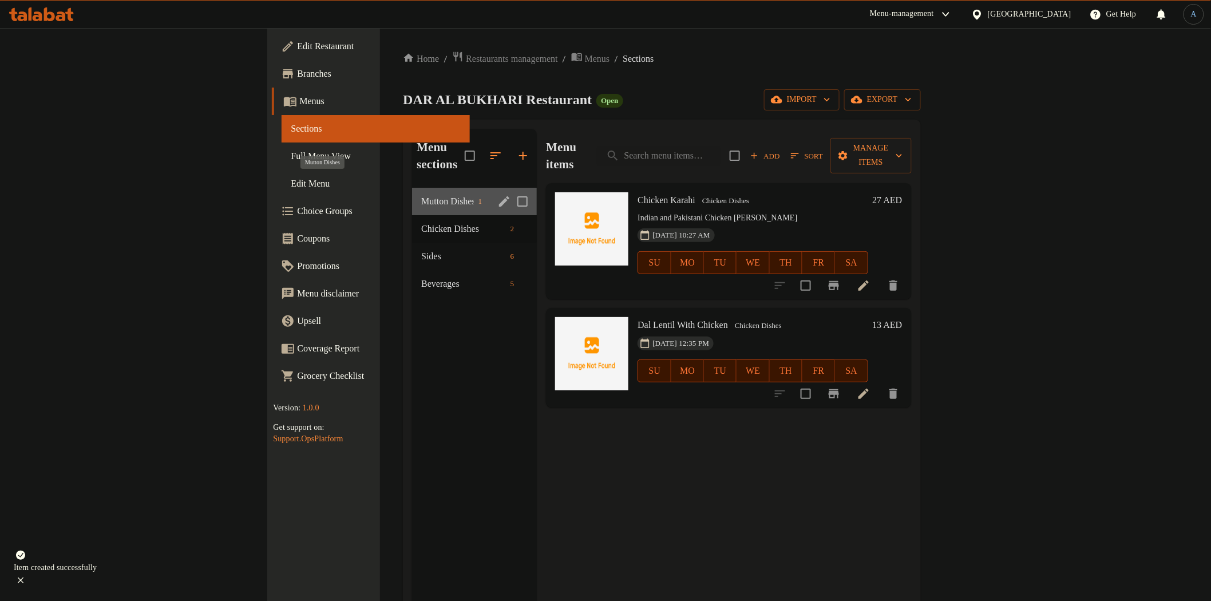
click at [421, 195] on span "Mutton Dishes" at bounding box center [447, 202] width 52 height 14
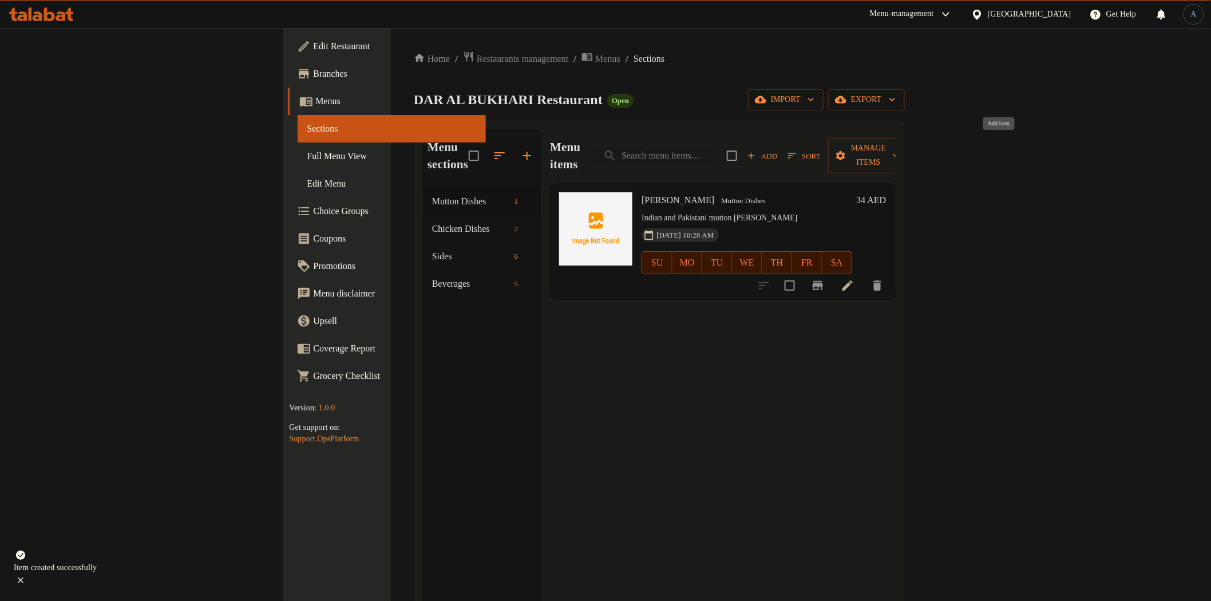
click at [757, 151] on icon "button" at bounding box center [752, 156] width 10 height 10
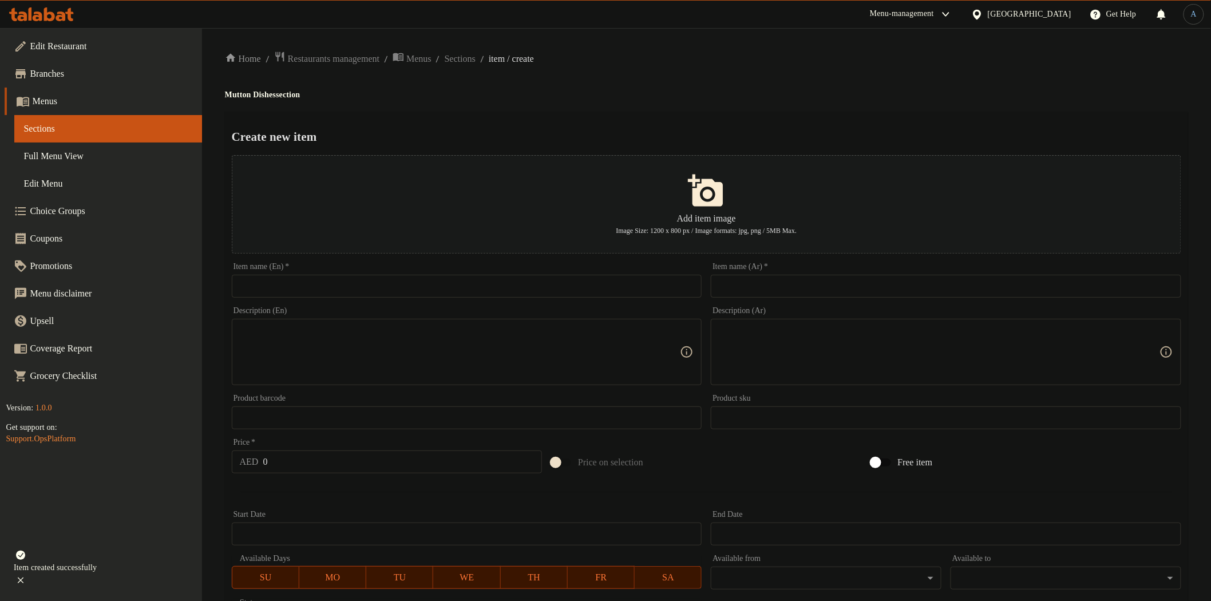
click at [839, 291] on input "text" at bounding box center [946, 286] width 471 height 23
paste input "عدس مع لحم"
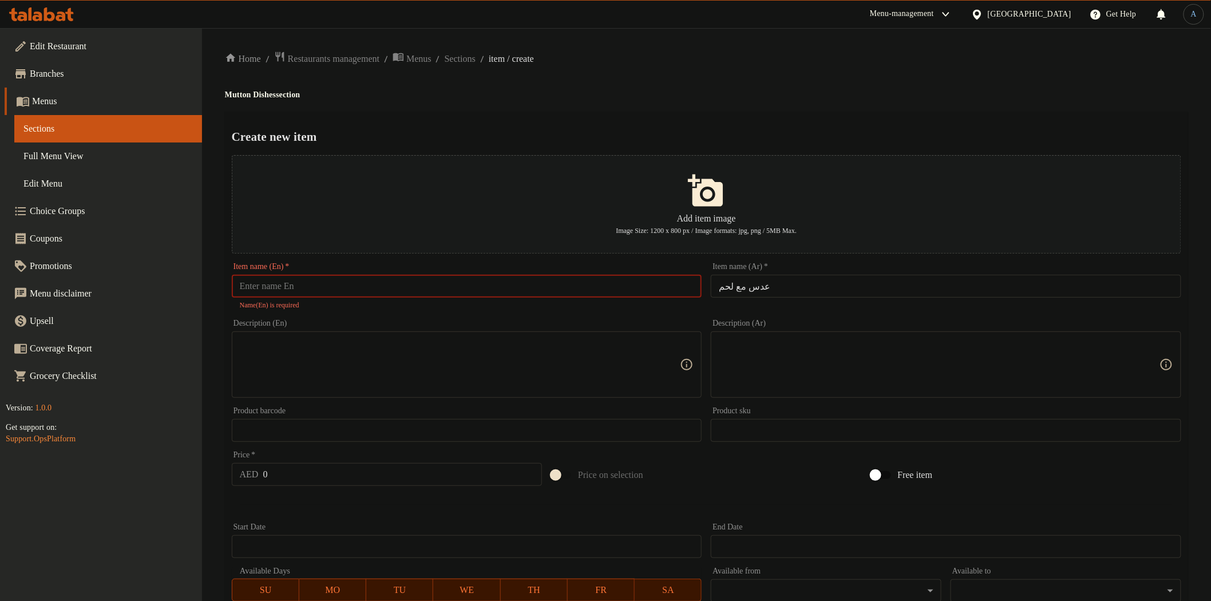
click at [839, 291] on input "عدس مع لحم" at bounding box center [946, 286] width 471 height 23
type input "عدس مع لحم ضأن"
drag, startPoint x: 638, startPoint y: 61, endPoint x: 618, endPoint y: 8, distance: 56.9
click at [634, 58] on ol "Home / Restaurants management / Menus / Sections / item / create" at bounding box center [707, 58] width 964 height 15
click at [373, 283] on input "text" at bounding box center [467, 286] width 471 height 23
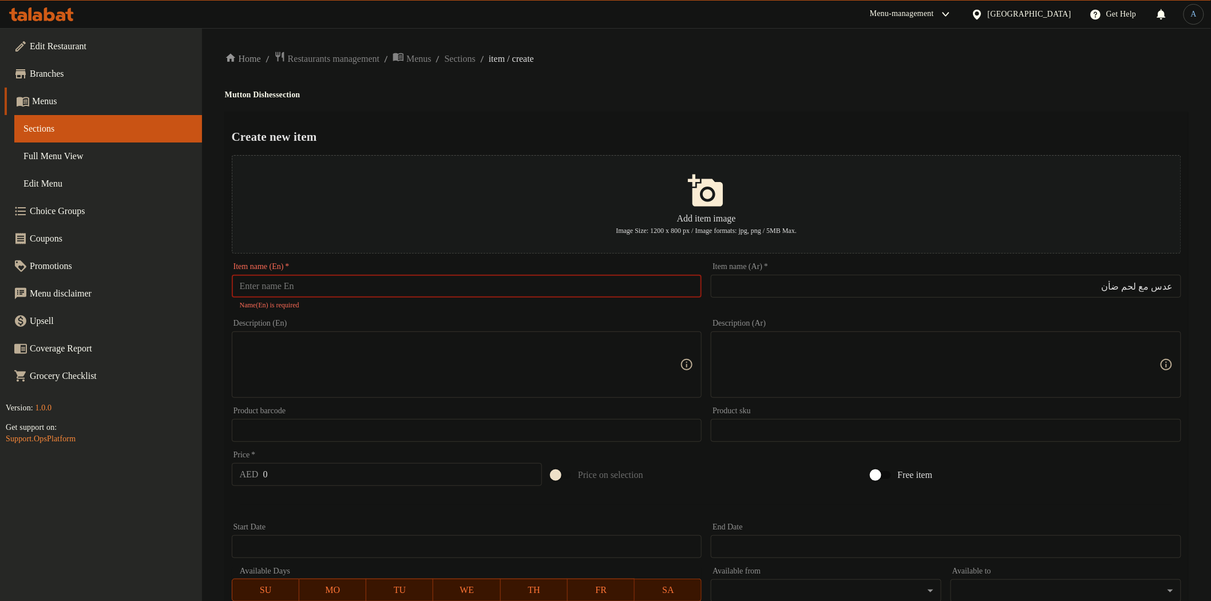
paste input "Dal with [PERSON_NAME]"
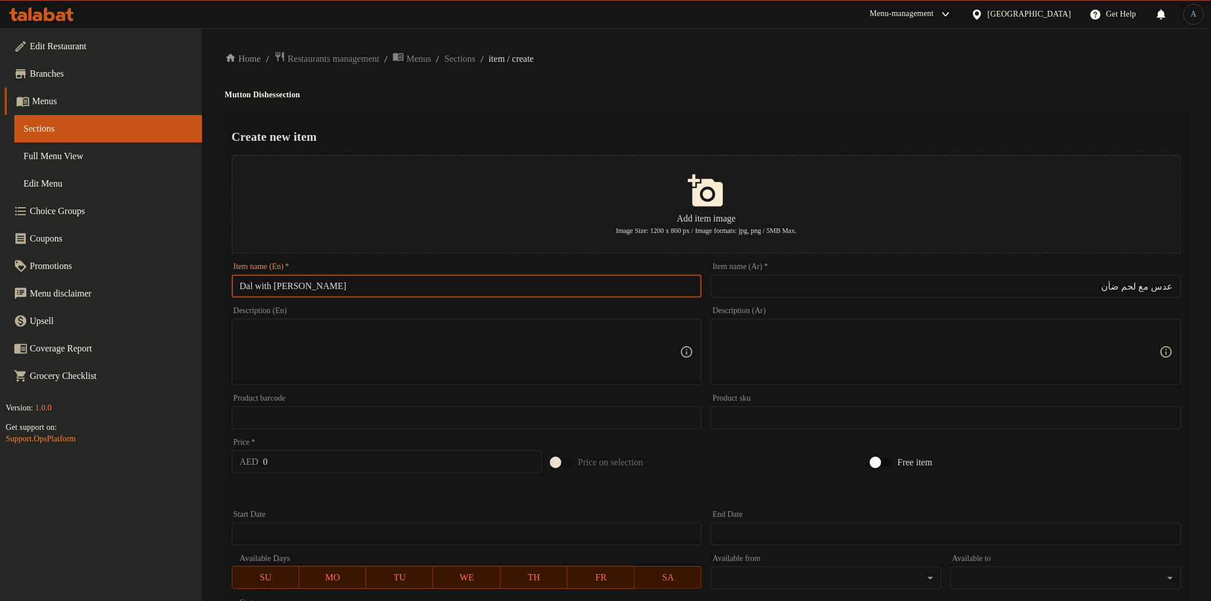
type input "Dal with [PERSON_NAME]"
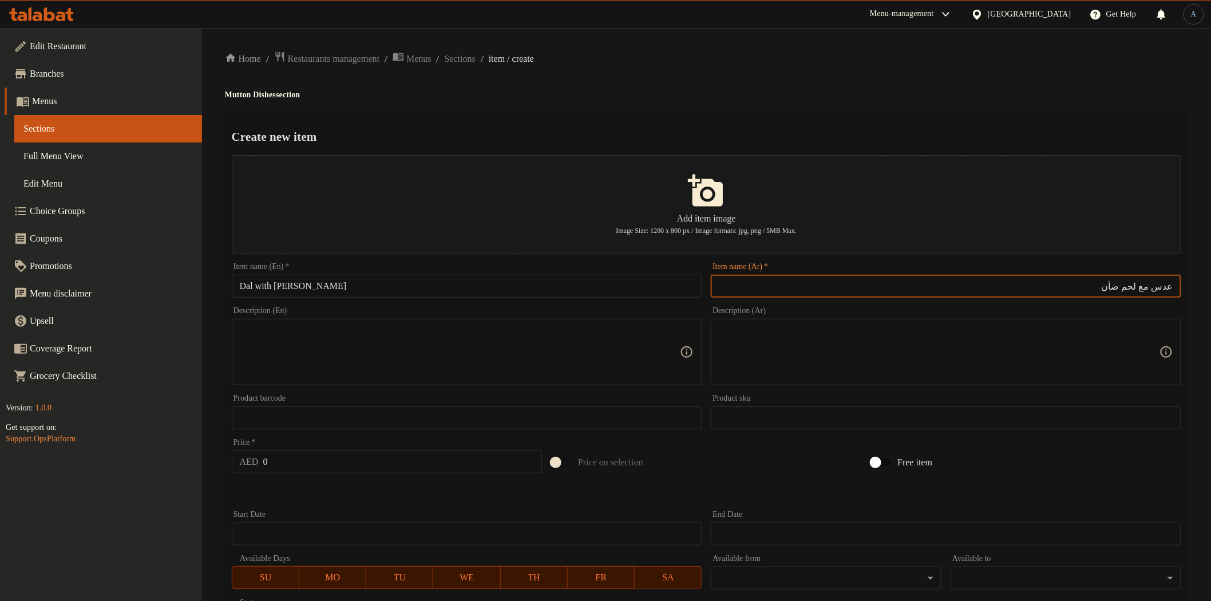
click at [1155, 289] on input "عدس مع لحم ضأن" at bounding box center [946, 286] width 471 height 23
type input "عدس دال مع لحم ضأن"
click at [259, 285] on input "Dal with [PERSON_NAME]" at bounding box center [467, 286] width 471 height 23
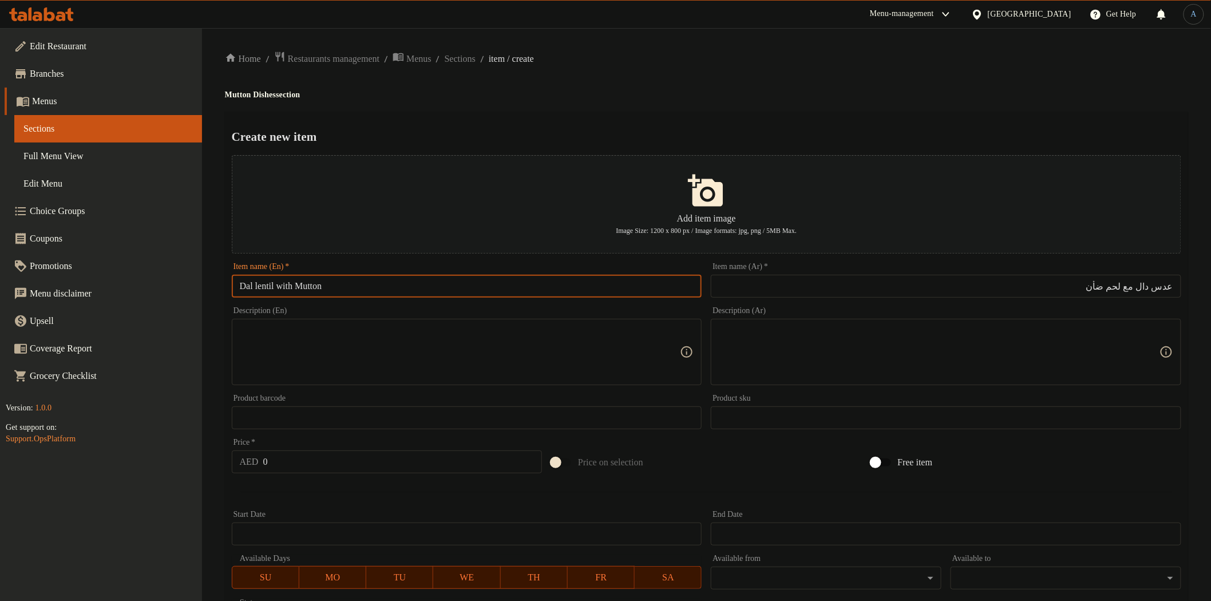
click at [428, 290] on input "Dal lentil with Mutton" at bounding box center [467, 286] width 471 height 23
paste input "Lentil W"
type input "Dal Lentil With Mutton"
click at [585, 117] on div "Create new item Add item image Image Size: 1200 x 800 px / Image formats: jpg, …" at bounding box center [707, 442] width 964 height 660
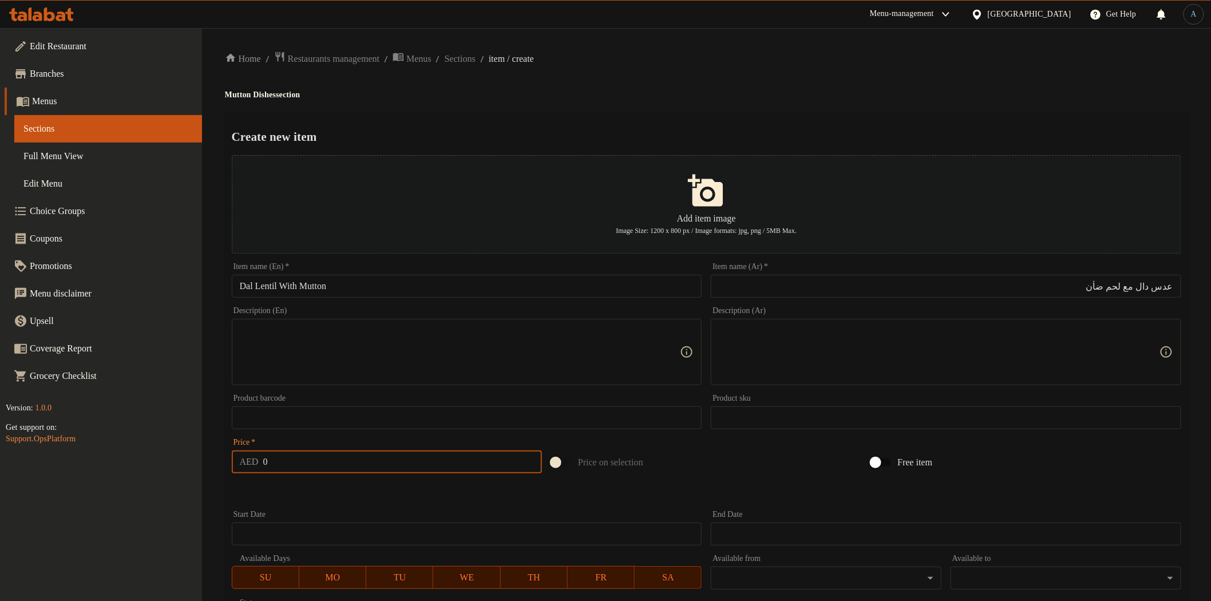
click at [389, 459] on input "0" at bounding box center [402, 462] width 279 height 23
type input "17"
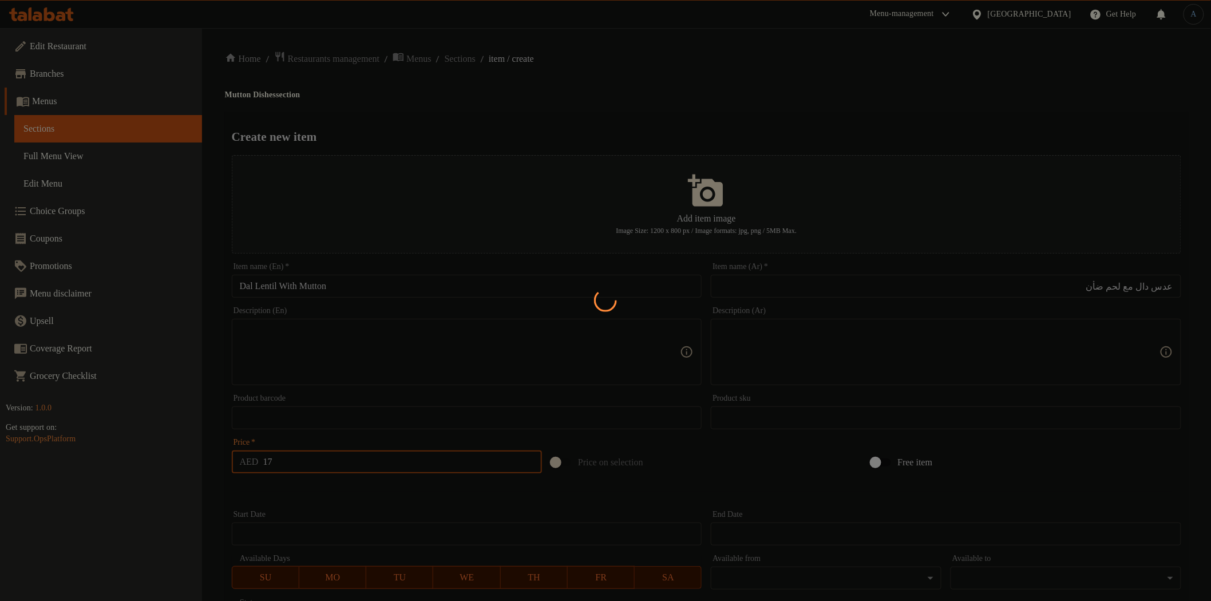
type input "0"
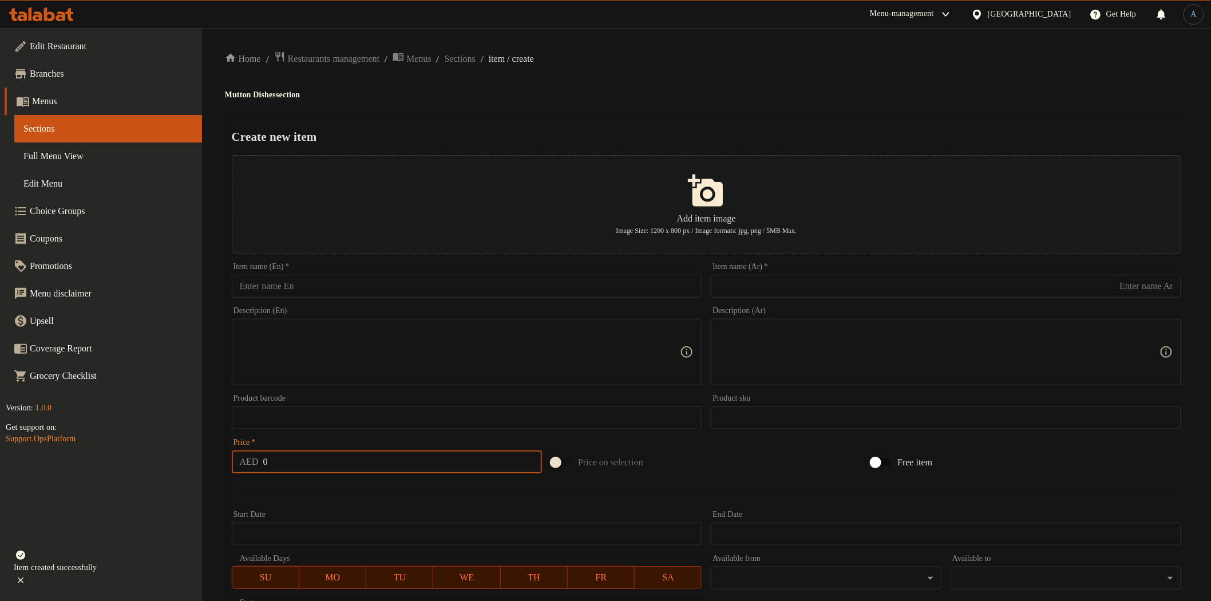
drag, startPoint x: 476, startPoint y: 80, endPoint x: 465, endPoint y: 98, distance: 21.6
click at [476, 80] on div "Home / Restaurants management / Menus / Sections / item / create Mutton Dishes …" at bounding box center [707, 415] width 964 height 729
click at [469, 63] on span "Sections" at bounding box center [460, 59] width 31 height 14
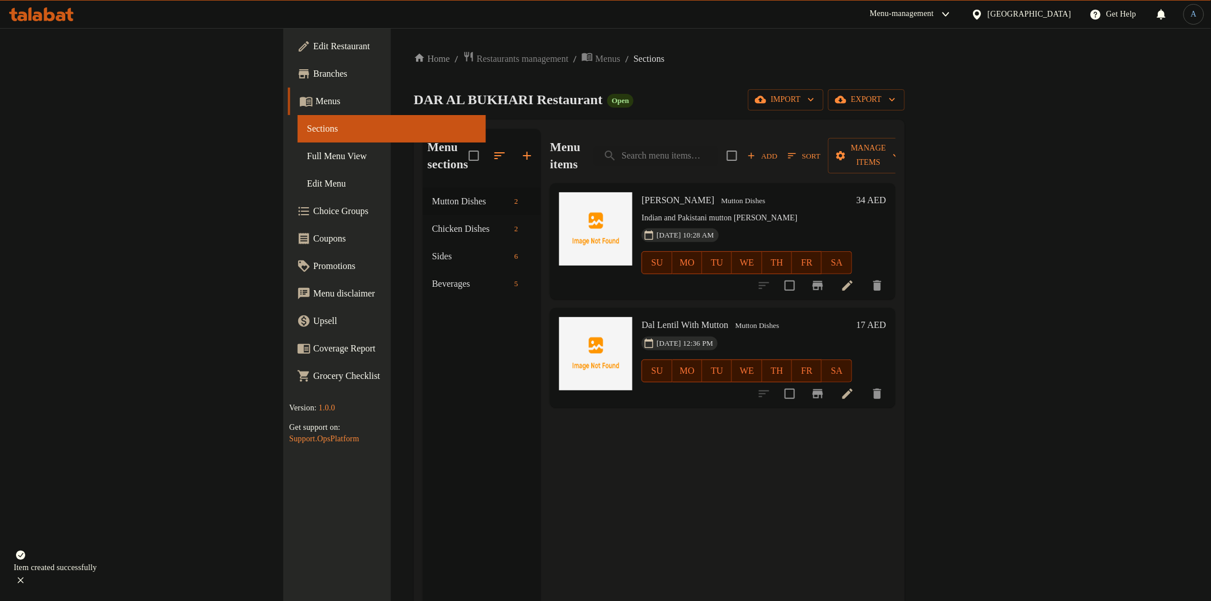
click at [852, 192] on h6 "Mutton Karahi Mutton Dishes" at bounding box center [747, 200] width 210 height 16
click at [855, 279] on icon at bounding box center [848, 286] width 14 height 14
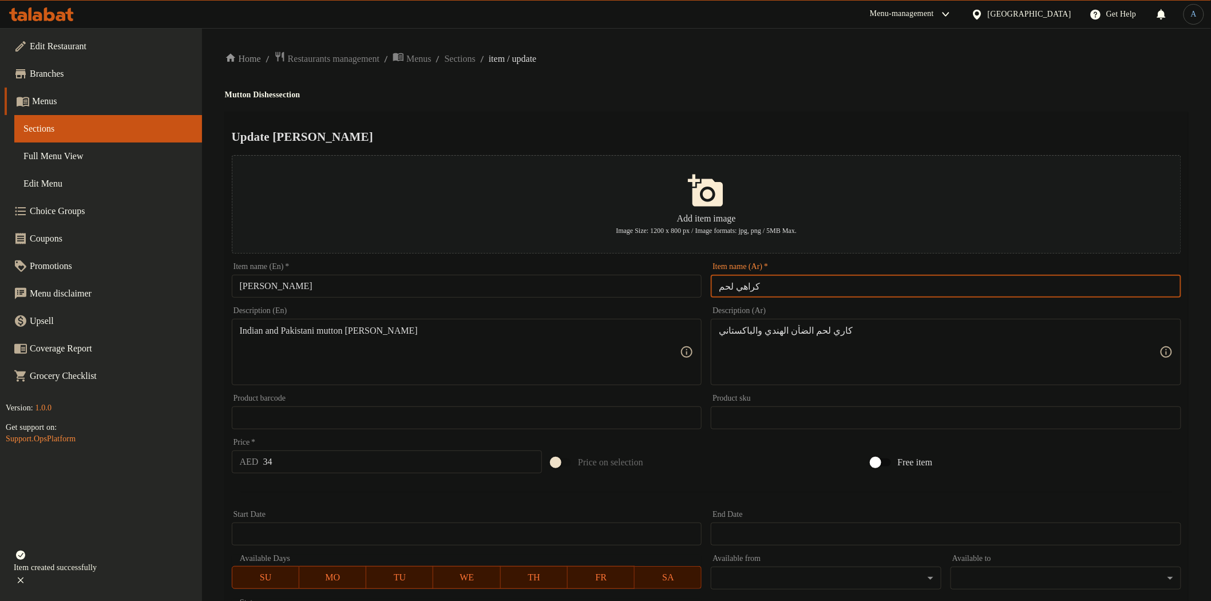
click at [843, 291] on input "كراهي لحم" at bounding box center [946, 286] width 471 height 23
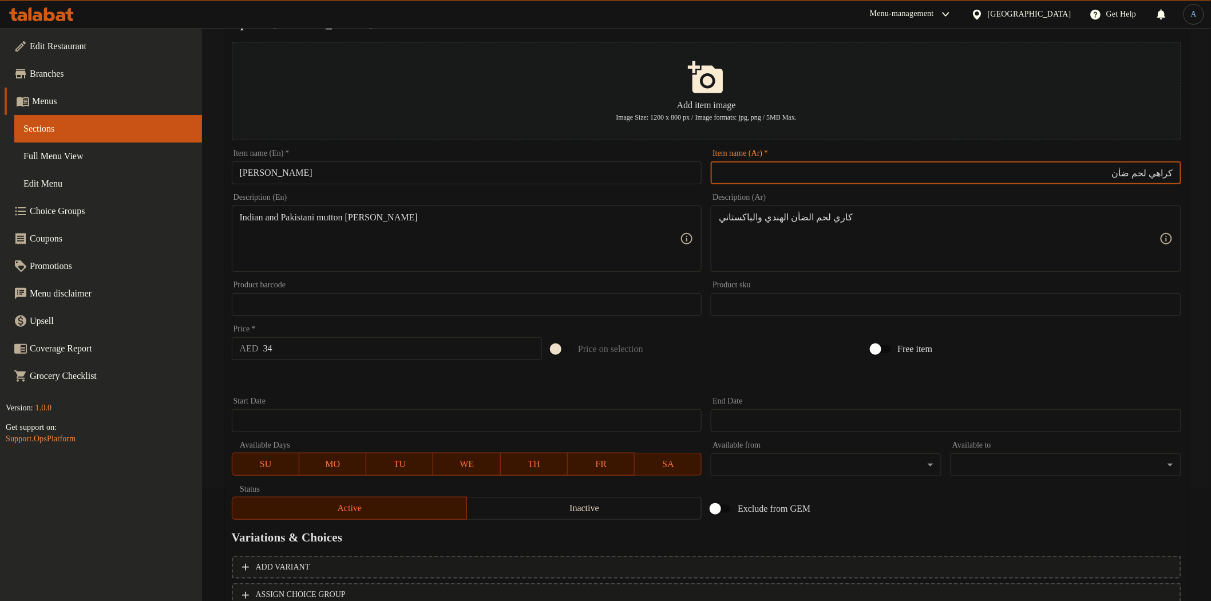
scroll to position [199, 0]
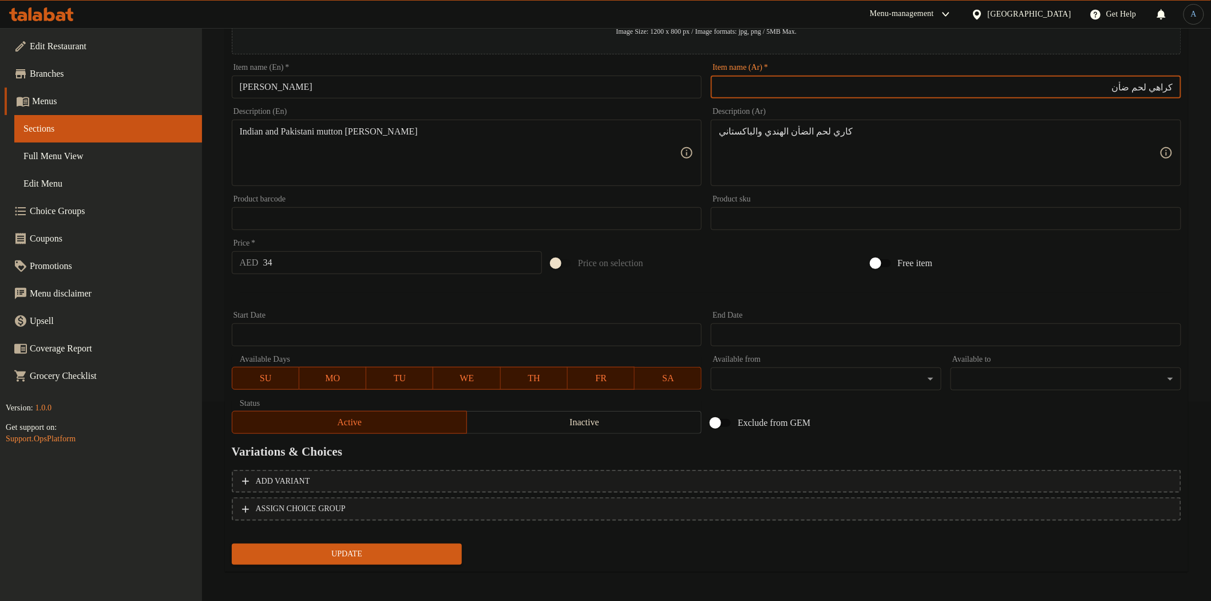
type input "كراهي لحم ضأن"
click at [382, 256] on input "34" at bounding box center [402, 262] width 279 height 23
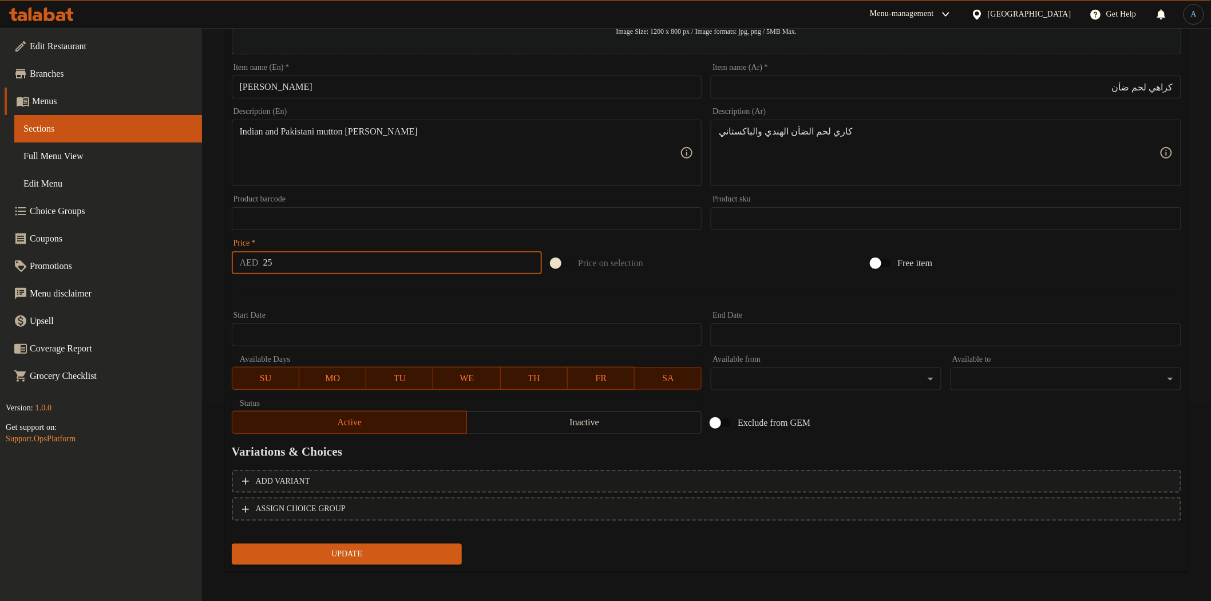
type input "25"
click at [232, 544] on button "Update" at bounding box center [347, 554] width 231 height 21
click at [756, 264] on div "Price on selection" at bounding box center [706, 263] width 319 height 31
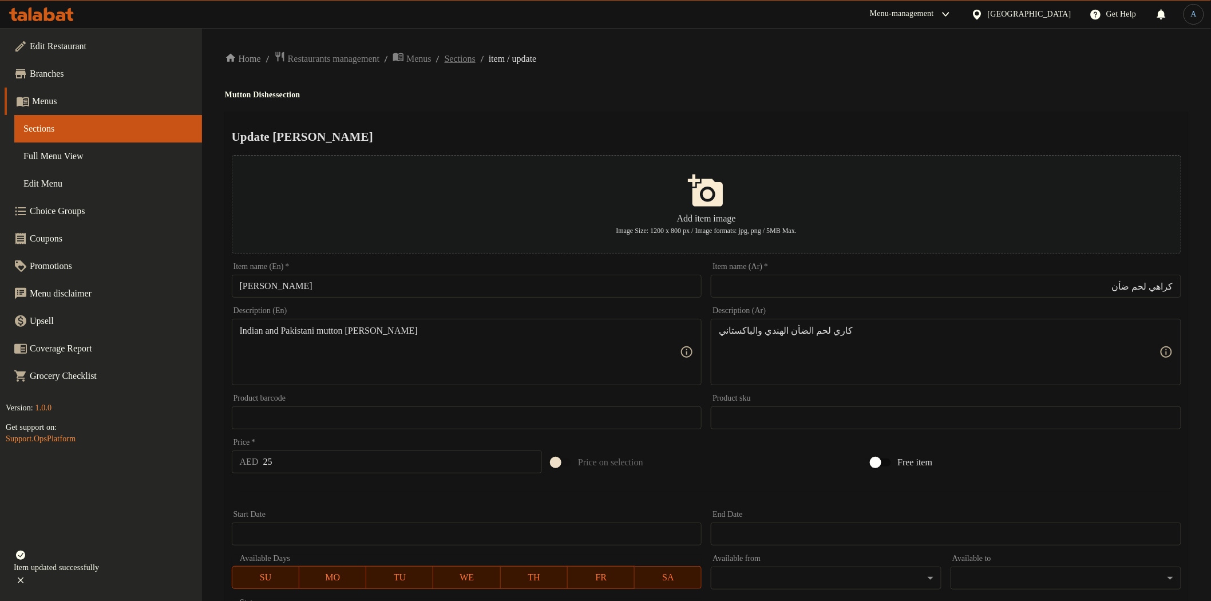
click at [466, 58] on span "Sections" at bounding box center [460, 59] width 31 height 14
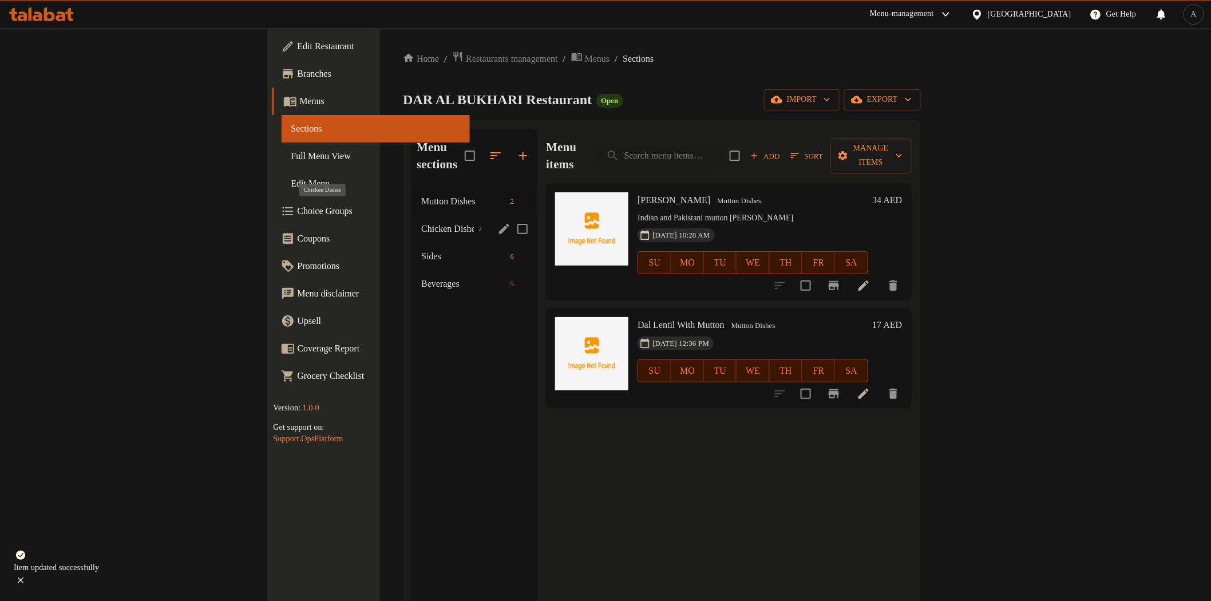
click at [421, 222] on span "Chicken Dishes" at bounding box center [447, 229] width 52 height 14
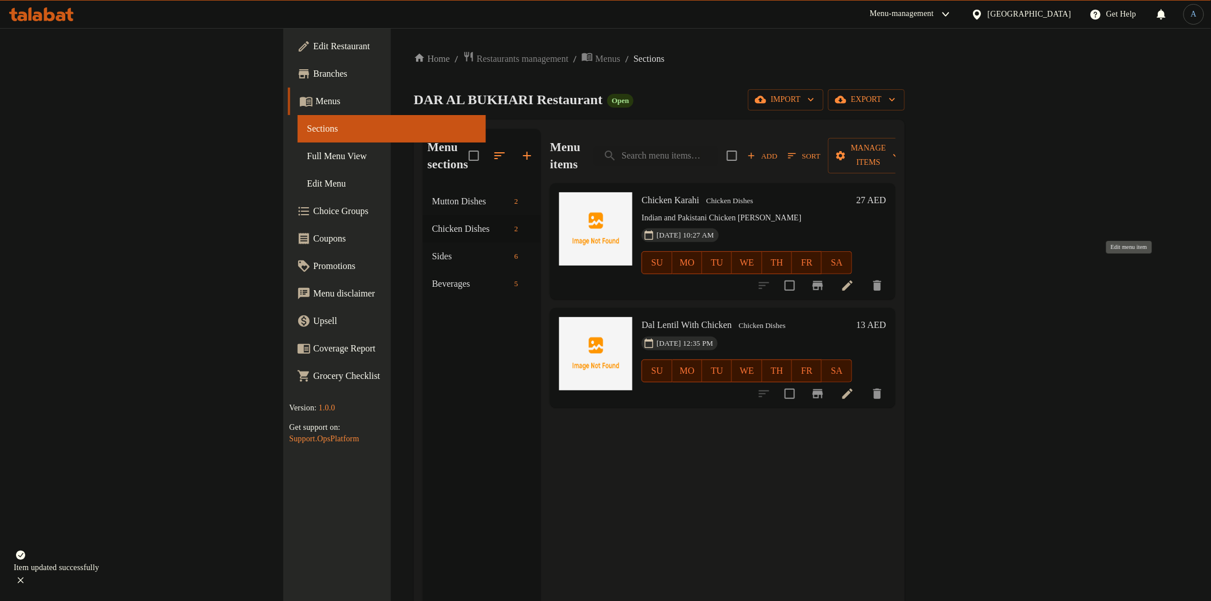
click at [855, 279] on icon at bounding box center [848, 286] width 14 height 14
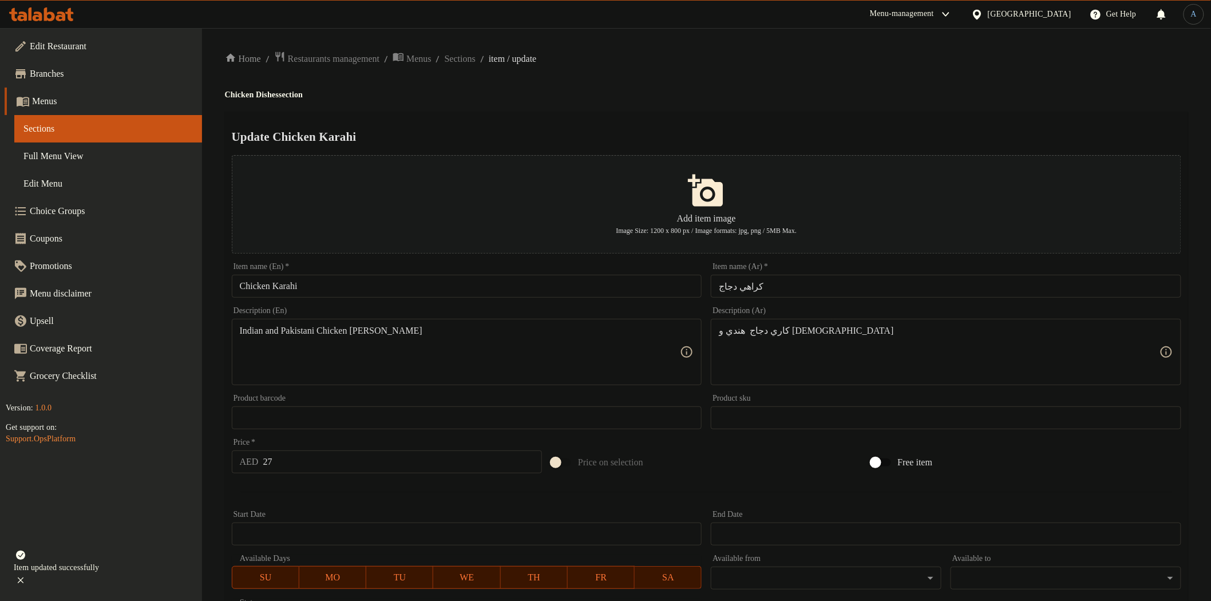
click at [334, 465] on input "27" at bounding box center [402, 462] width 279 height 23
type input "20"
click at [334, 508] on div "Start Date Start Date" at bounding box center [467, 528] width 480 height 44
click at [472, 55] on span "Sections" at bounding box center [460, 59] width 31 height 14
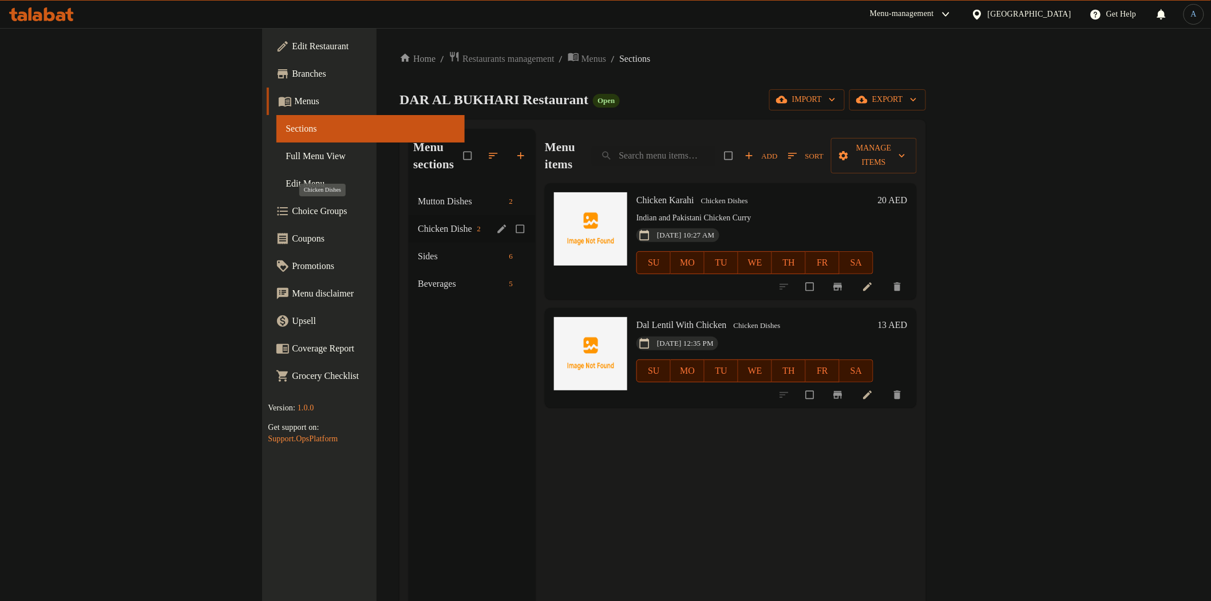
click at [418, 222] on span "Chicken Dishes" at bounding box center [445, 229] width 54 height 14
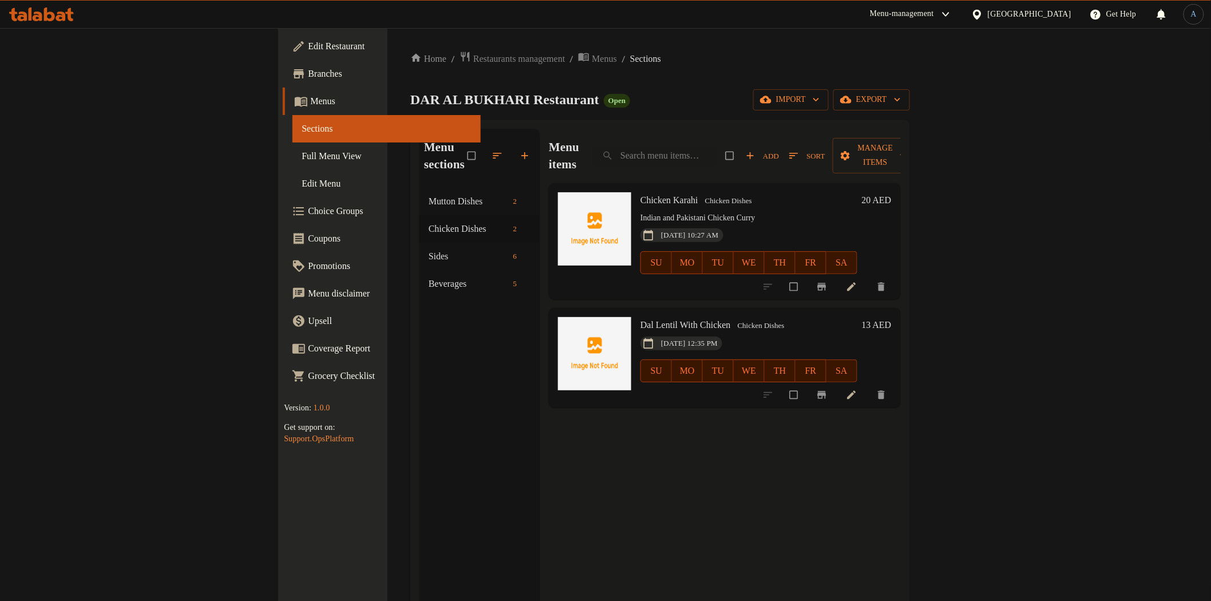
click at [779, 151] on span "Add" at bounding box center [762, 155] width 33 height 13
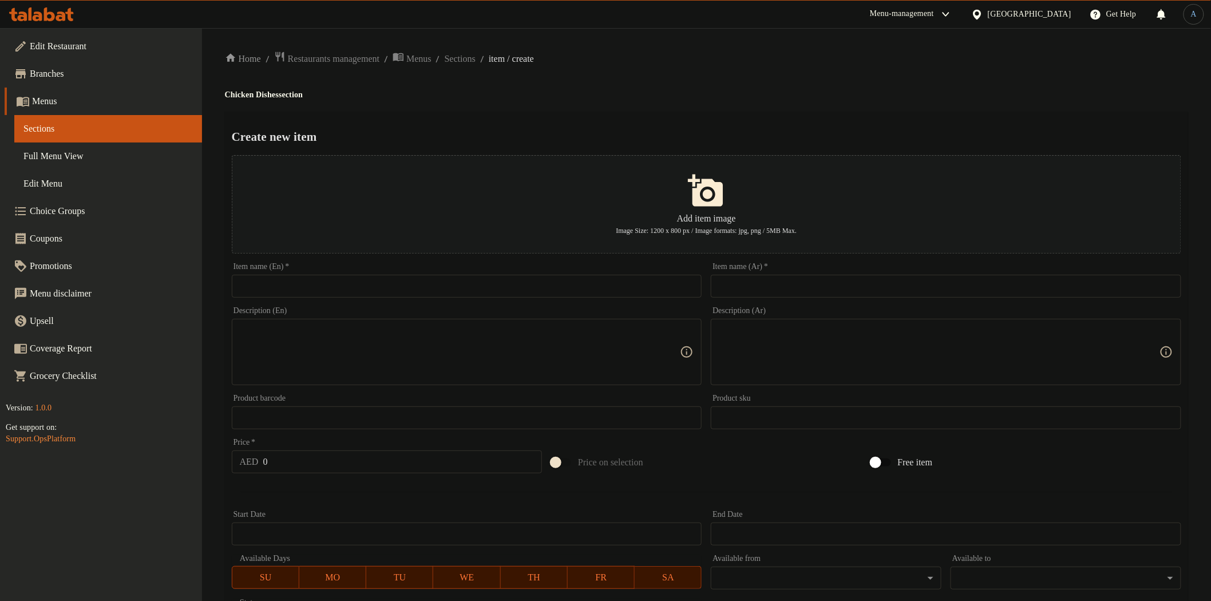
click at [757, 287] on input "text" at bounding box center [946, 286] width 471 height 23
paste input "دجاج مشوي على الفحم كامل"
type input "دجاج مشوي على الفحم كامل"
click at [476, 283] on input "text" at bounding box center [467, 286] width 471 height 23
paste input "Full BBQ Chicken"
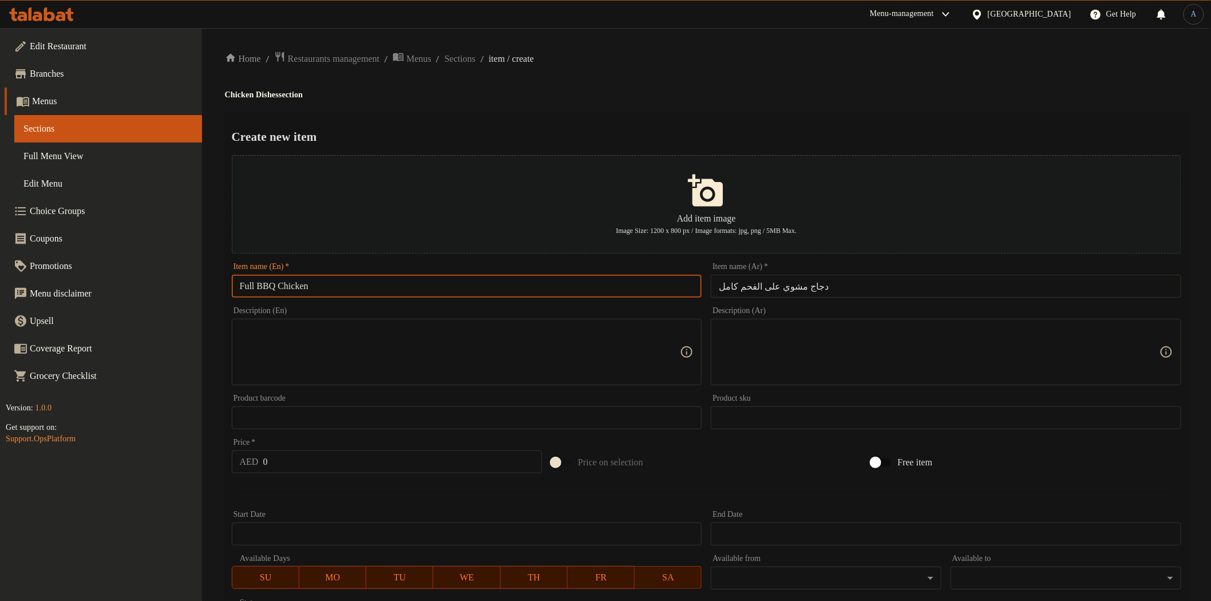
click at [628, 65] on ol "Home / Restaurants management / Menus / Sections / item / create" at bounding box center [707, 58] width 964 height 15
click at [281, 287] on input "Full BBQ Chicken" at bounding box center [467, 286] width 471 height 23
click at [382, 285] on input "Full BBQ Charcoal Chicken" at bounding box center [467, 286] width 471 height 23
type input "Full BBQ Charcoal Chicken"
click at [386, 285] on input "Full BBQ Charcoal Chicken" at bounding box center [467, 286] width 471 height 23
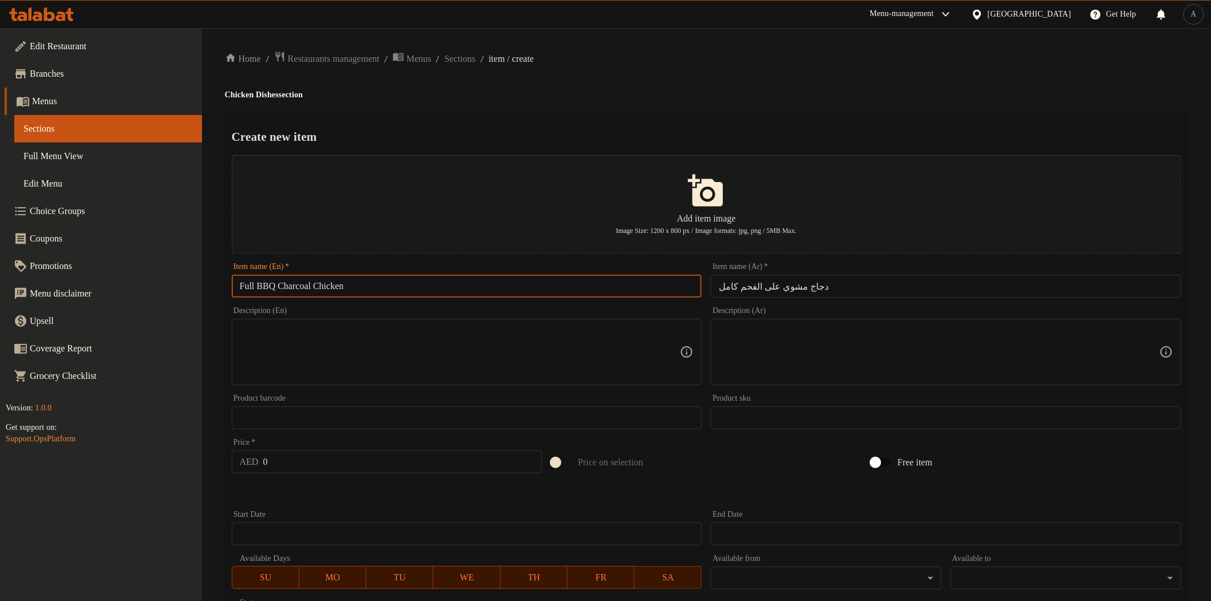
click at [262, 286] on input "Full BBQ Charcoal Chicken" at bounding box center [467, 286] width 471 height 23
click at [862, 282] on input "دجاج مشوي على الفحم كامل" at bounding box center [946, 286] width 471 height 23
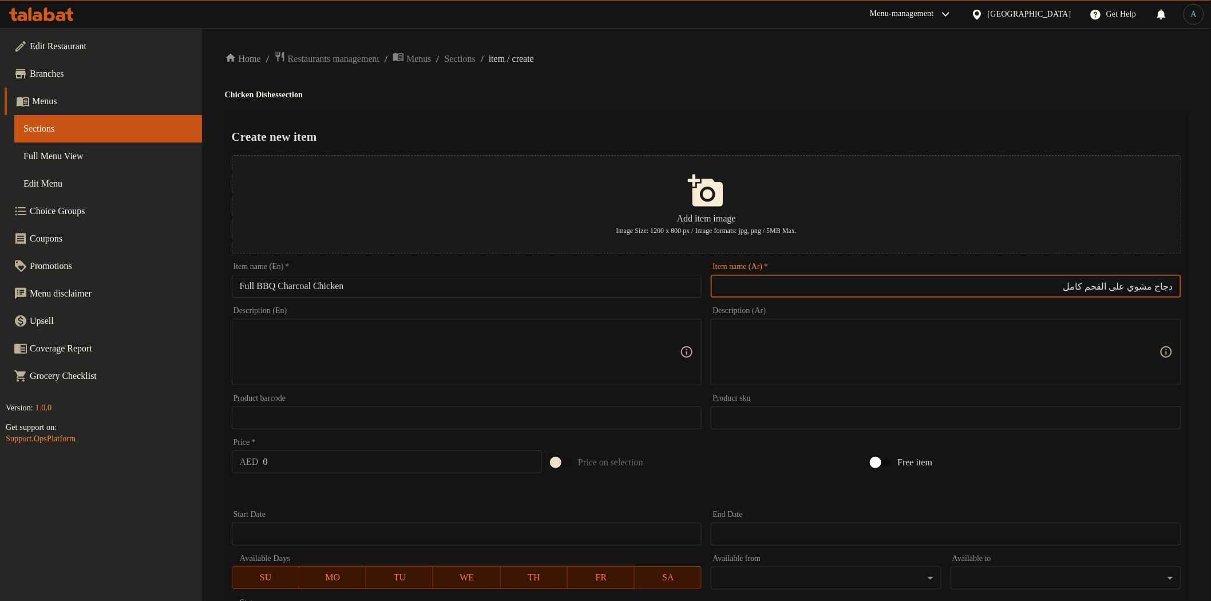
click at [271, 281] on input "Full BBQ Charcoal Chicken" at bounding box center [467, 286] width 471 height 23
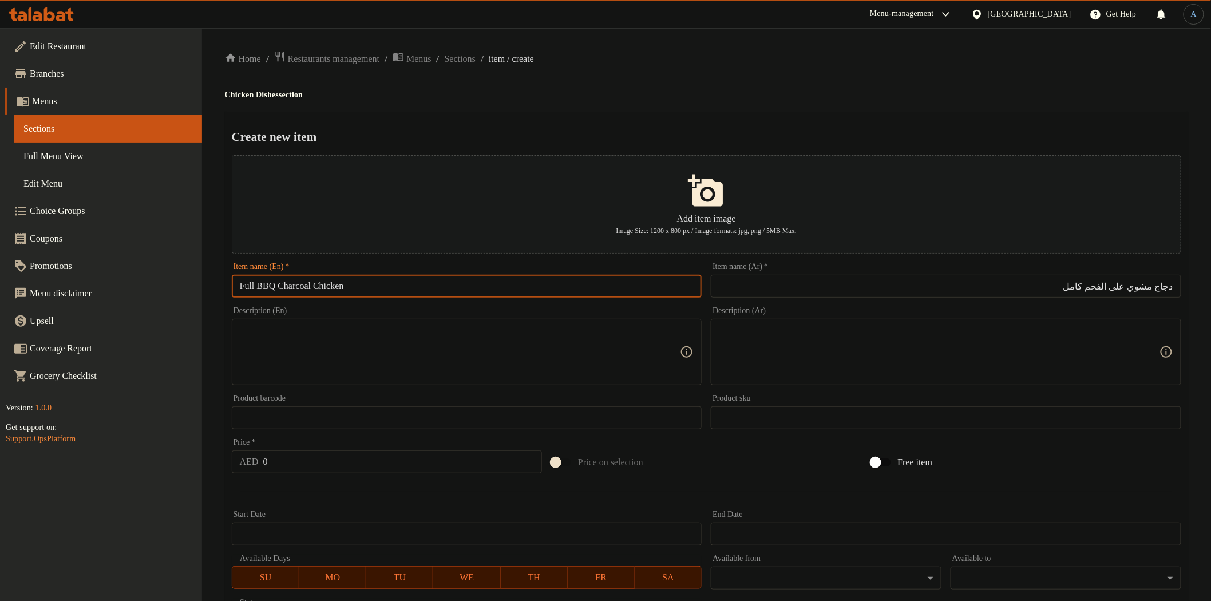
click at [271, 281] on input "Full BBQ Charcoal Chicken" at bounding box center [467, 286] width 471 height 23
click at [1149, 286] on input "دجاج مشوي على الفحم كامل" at bounding box center [946, 286] width 471 height 23
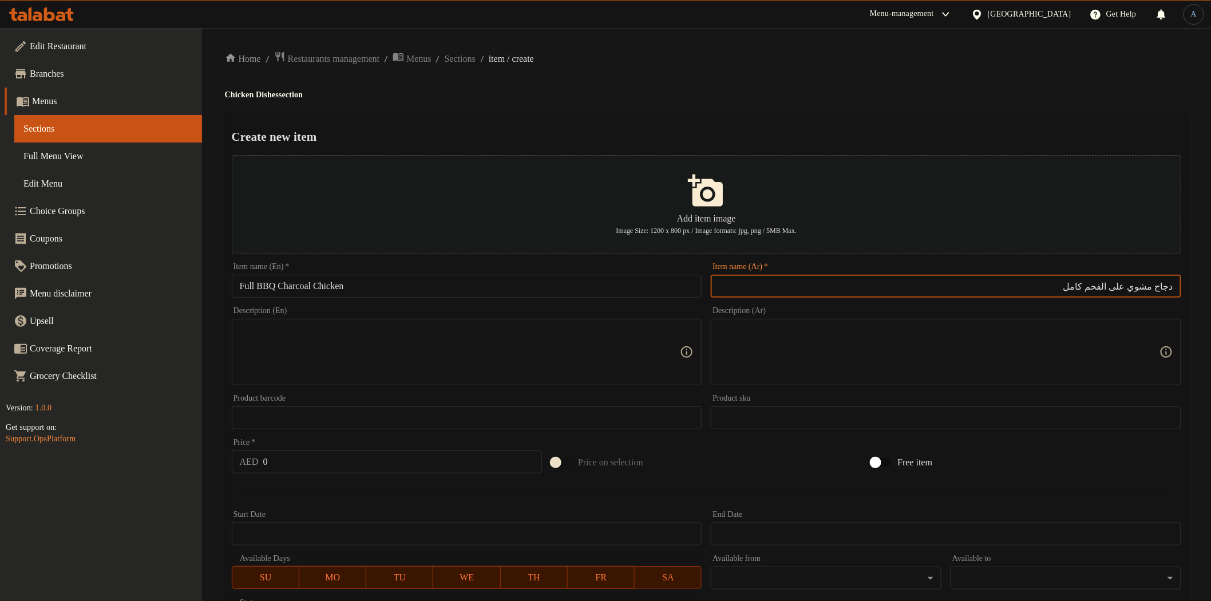
click at [1149, 286] on input "دجاج مشوي على الفحم كامل" at bounding box center [946, 286] width 471 height 23
paste input "باربيكيو"
type input "دجاج باربيكيو على الفحم كامل"
drag, startPoint x: 833, startPoint y: 130, endPoint x: 822, endPoint y: 127, distance: 11.2
click at [826, 129] on h2 "Create new item" at bounding box center [707, 136] width 950 height 17
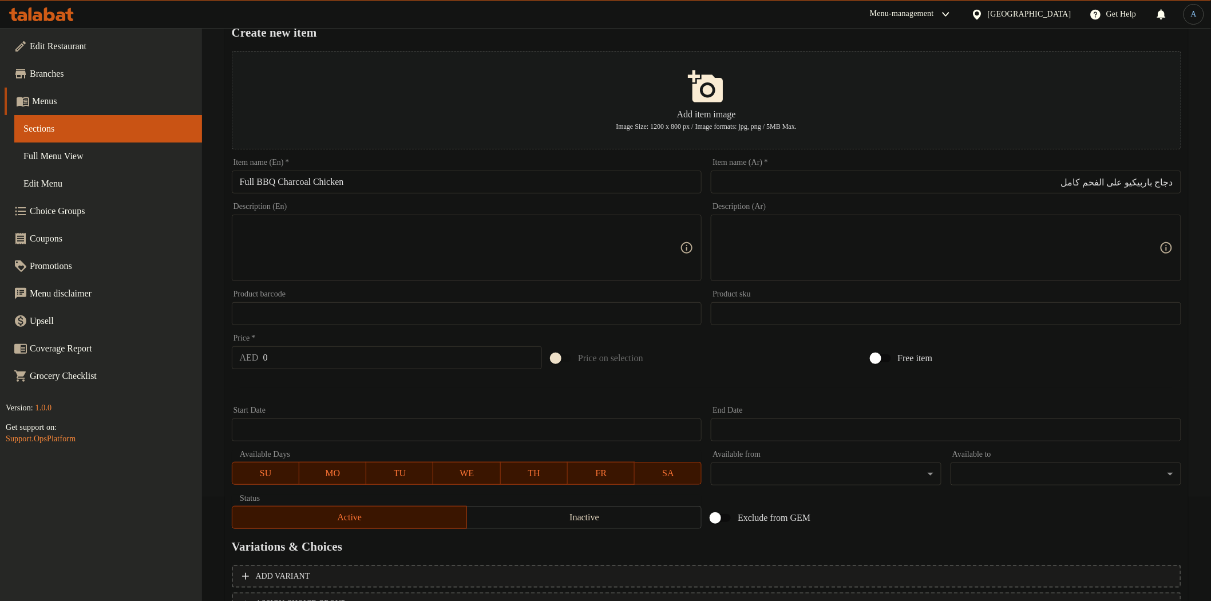
scroll to position [199, 0]
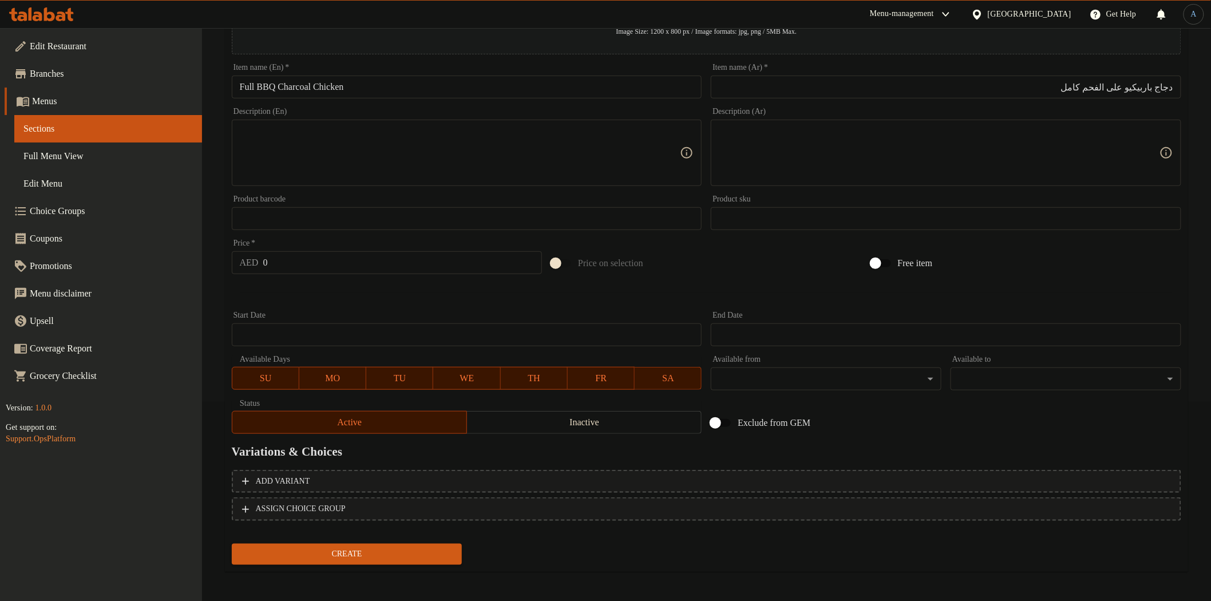
drag, startPoint x: 328, startPoint y: 247, endPoint x: 327, endPoint y: 260, distance: 13.2
click at [327, 251] on div "Price   * AED 0 Price *" at bounding box center [387, 256] width 310 height 35
click at [328, 260] on input "0" at bounding box center [402, 262] width 279 height 23
type input "40"
click at [232, 544] on button "Create" at bounding box center [347, 554] width 231 height 21
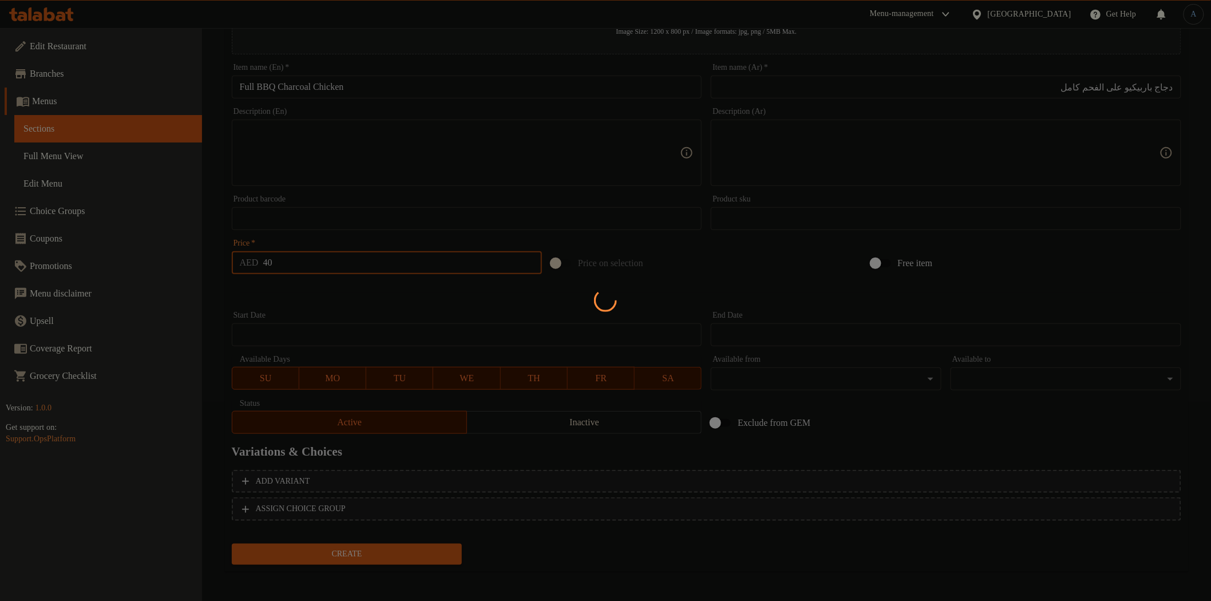
type input "0"
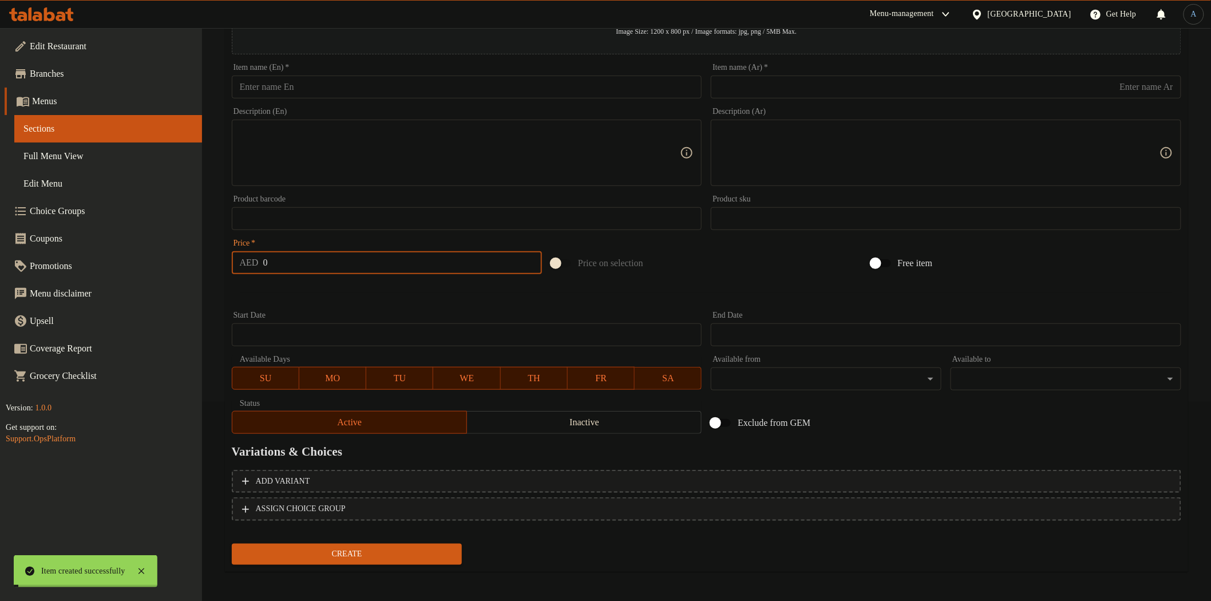
click at [739, 283] on div at bounding box center [706, 293] width 959 height 28
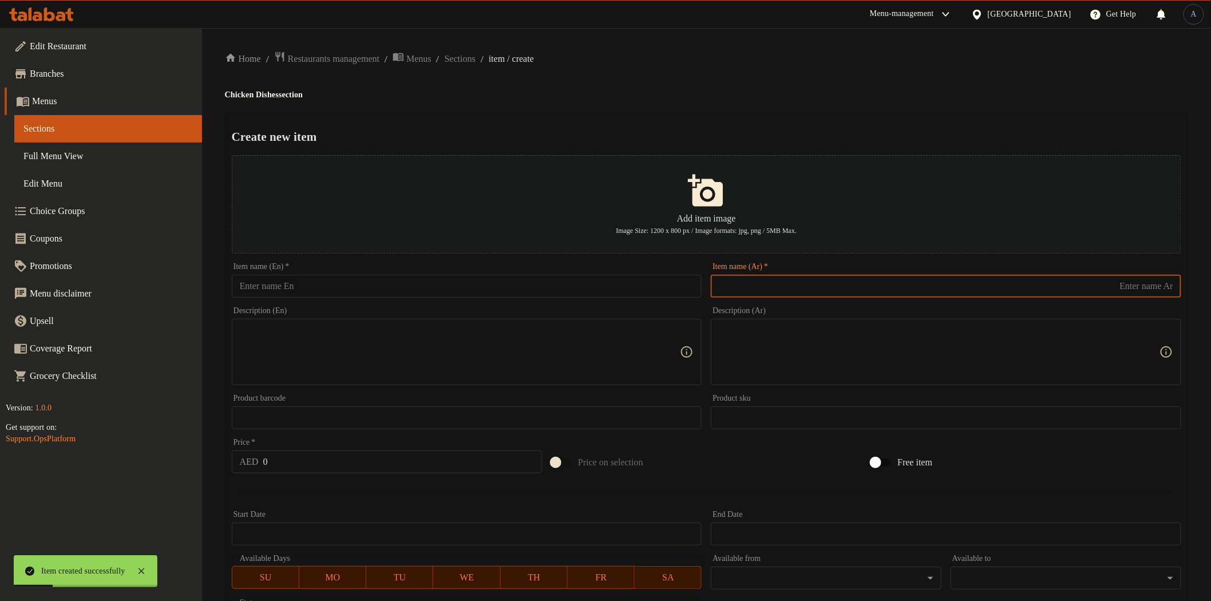
click at [777, 292] on input "text" at bounding box center [946, 286] width 471 height 23
paste input "دجاج على الفحم كامل مع ارز بخاری"
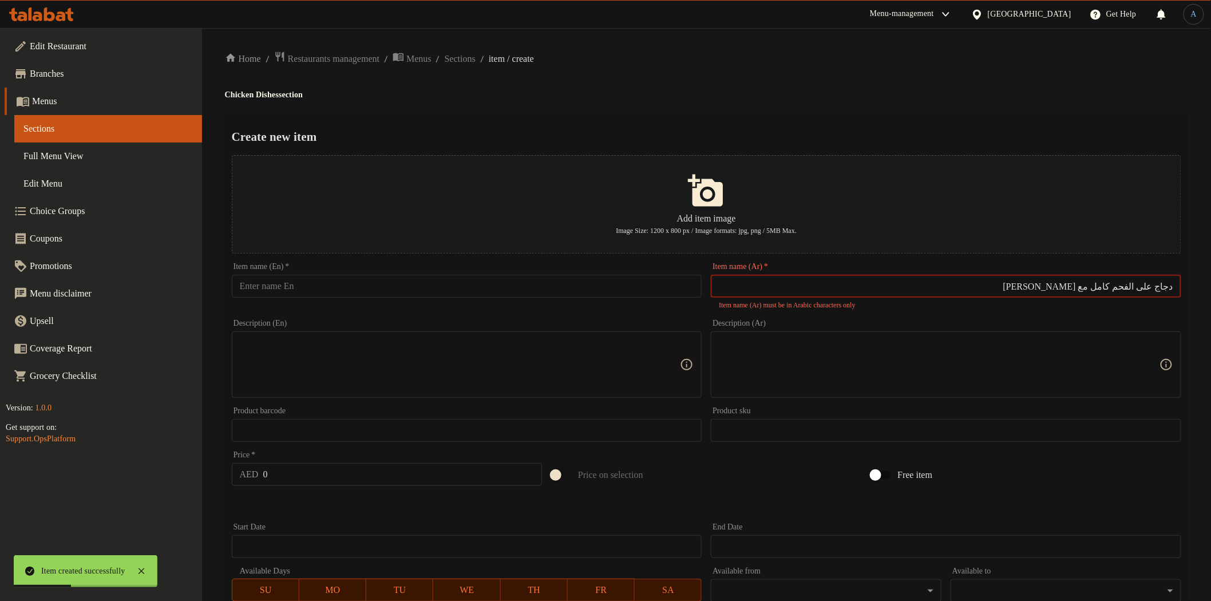
type input "دجاج على الفحم كامل مع ارز بخاری"
click at [741, 92] on h4 "Chicken Dishes section" at bounding box center [707, 94] width 964 height 11
click at [465, 278] on input "text" at bounding box center [467, 286] width 471 height 23
paste input "Full BBQ Chicken with Bukhari Rice"
type input "Full BBQ Chicken with Bukhari Rice"
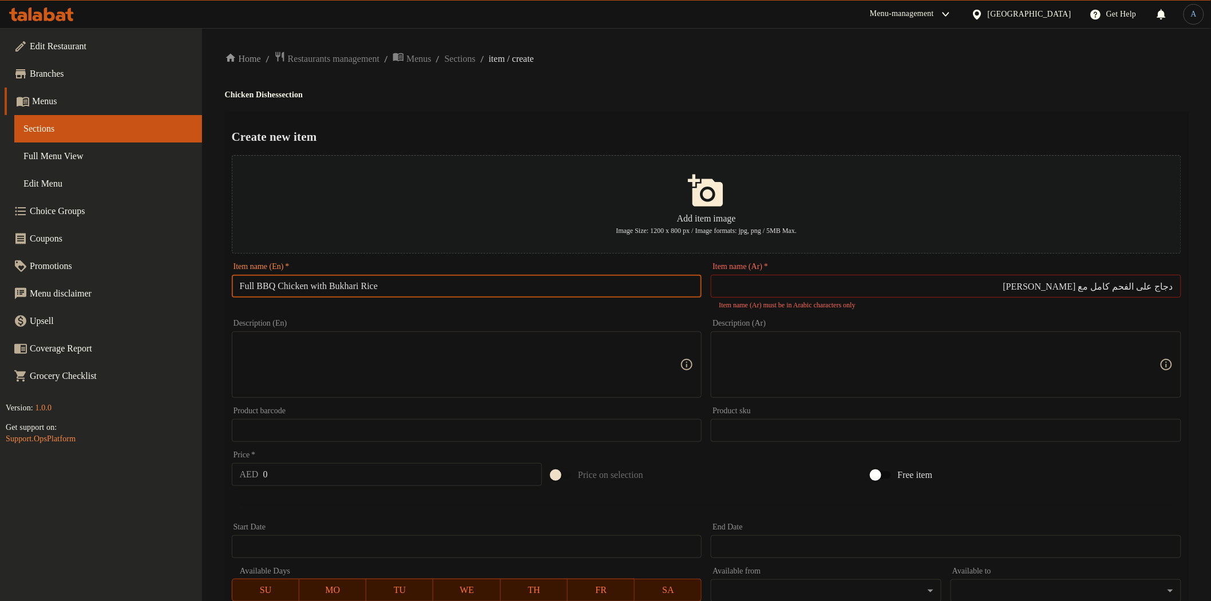
click at [1155, 289] on input "دجاج على الفحم كامل مع ارز بخاری" at bounding box center [946, 286] width 471 height 23
paste input "اربيكيو"
type input "دجاج باربيكيو على الفحم كامل مع ارز بخاری"
click at [1094, 289] on input "دجاج باربيكيو على الفحم كامل مع ارز بخاری" at bounding box center [946, 286] width 471 height 23
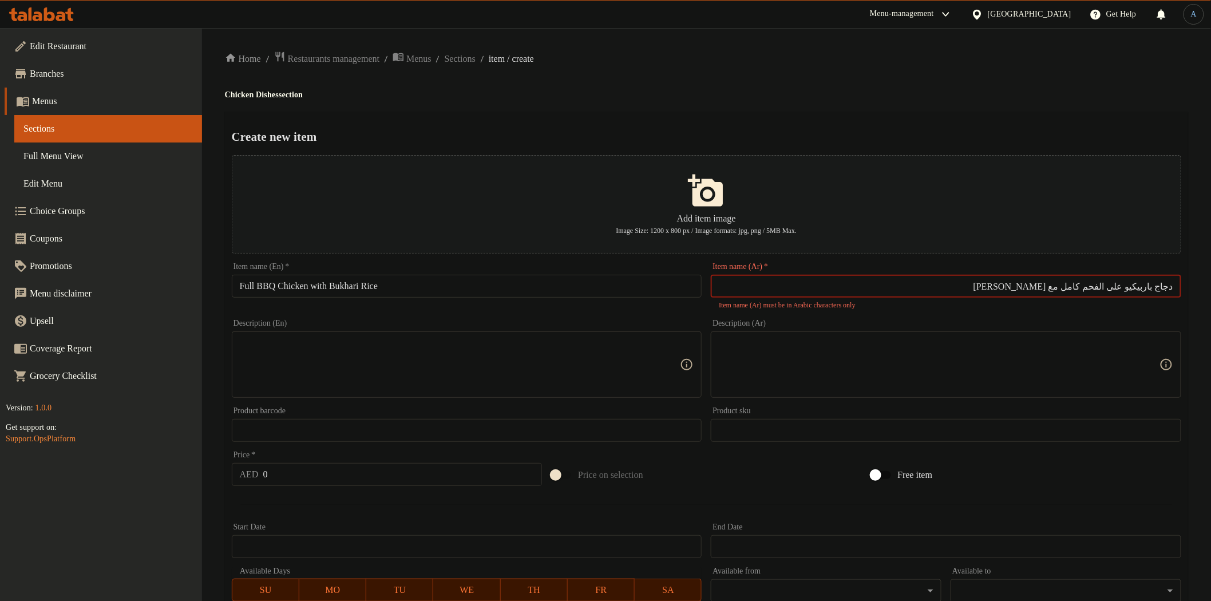
click at [1094, 289] on input "دجاج باربيكيو على الفحم كامل مع ارز بخاری" at bounding box center [946, 286] width 471 height 23
click at [915, 277] on input "text" at bounding box center [946, 286] width 471 height 23
paste input "دجاج باربيكيو على الفحم كامل مع ارز بخاری"
type input "دجاج باربيكيو على الفحم كامل مع ارز بخاری"
click at [843, 69] on div "Home / Restaurants management / Menus / Sections / item / create Chicken Dishes…" at bounding box center [707, 422] width 964 height 742
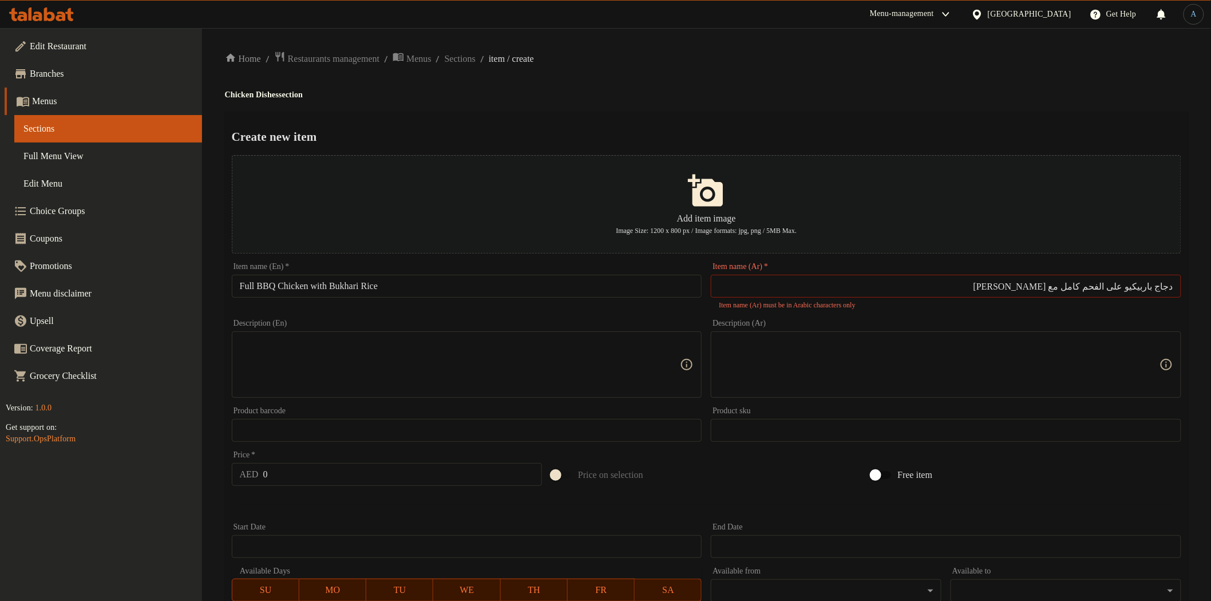
click at [996, 286] on input "دجاج باربيكيو على الفحم كامل مع ارز بخاری" at bounding box center [946, 286] width 471 height 23
click at [832, 298] on div "Item name (Ar)   * Item name (Ar) * Name(Ar) is required" at bounding box center [946, 287] width 471 height 48
click at [840, 292] on input "text" at bounding box center [946, 286] width 471 height 23
paste input "دجاج باربيكيو على الفحم كامل مع ارز بخاری"
drag, startPoint x: 1116, startPoint y: 285, endPoint x: 897, endPoint y: 288, distance: 219.3
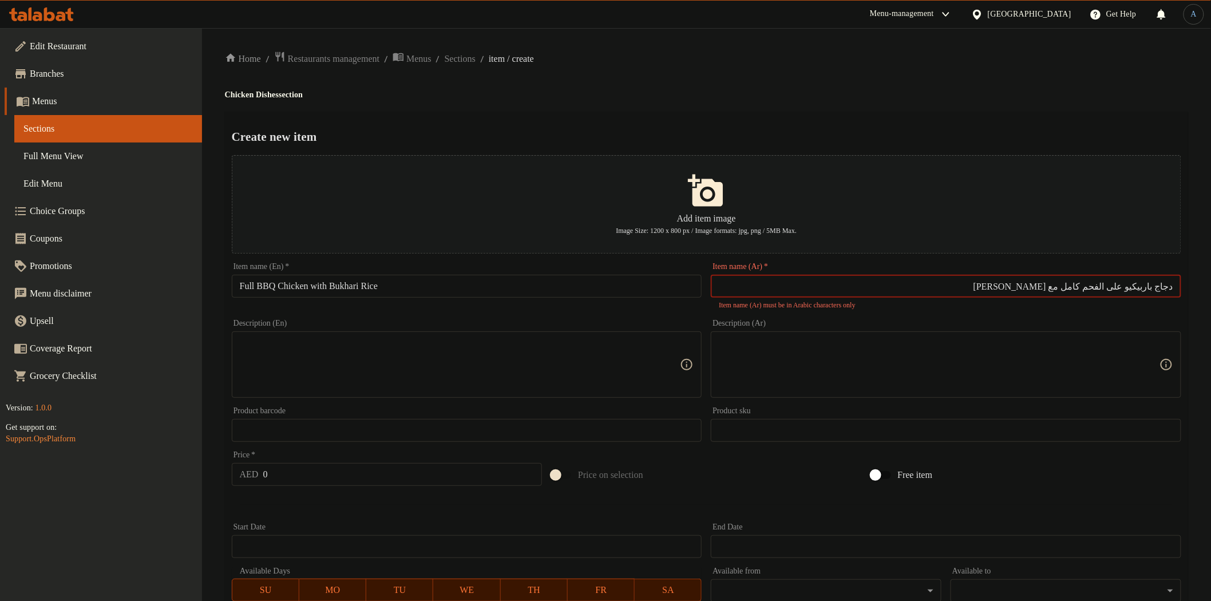
click at [897, 288] on input "دجاج باربيكيو على الفحم كامل مع ارز بخاری" at bounding box center [946, 286] width 471 height 23
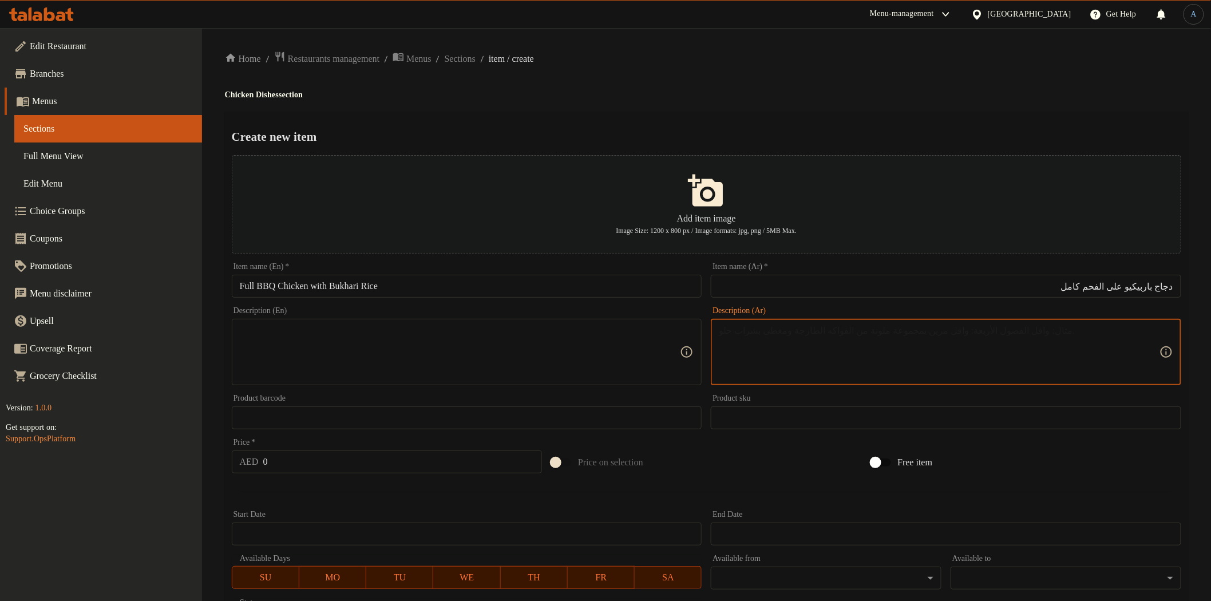
click at [1009, 365] on textarea at bounding box center [939, 352] width 441 height 54
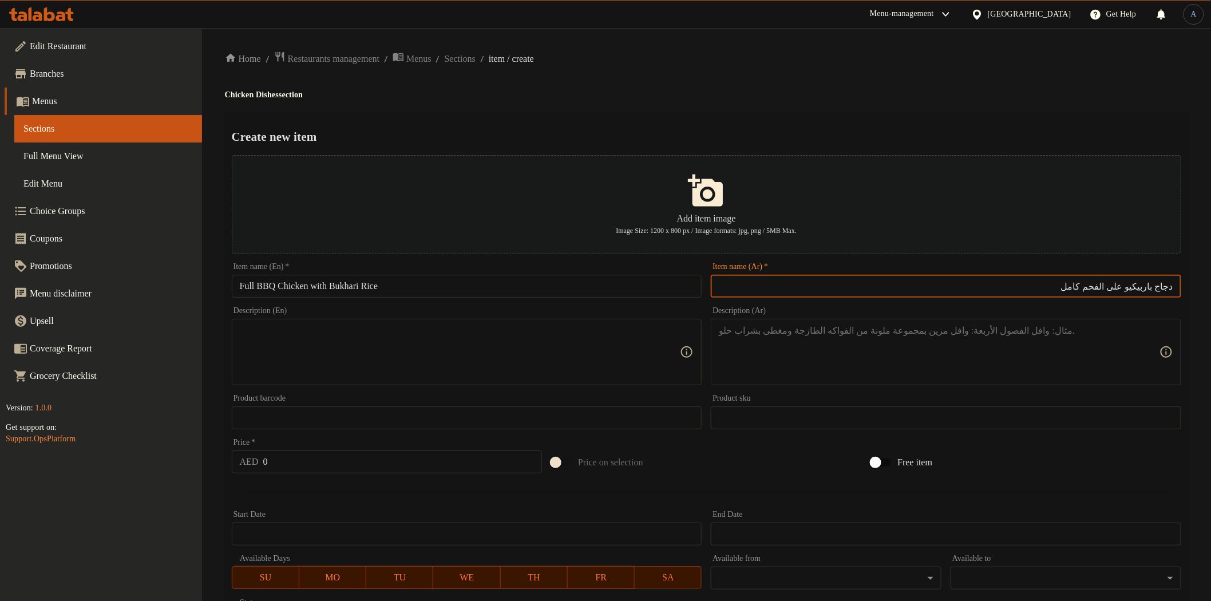
click at [1068, 284] on input "دجاج باربيكيو على الفحم كامل" at bounding box center [946, 286] width 471 height 23
paste input "مع ارز بخاری"
click at [1057, 293] on input "دجاج باربيكيو على الفحم كامل" at bounding box center [946, 286] width 471 height 23
type input "دجاج باربيكيو على الفحم كامل مع ارز بخاري"
click at [530, 124] on div "Create new item Add item image Image Size: 1200 x 800 px / Image formats: jpg, …" at bounding box center [707, 442] width 964 height 660
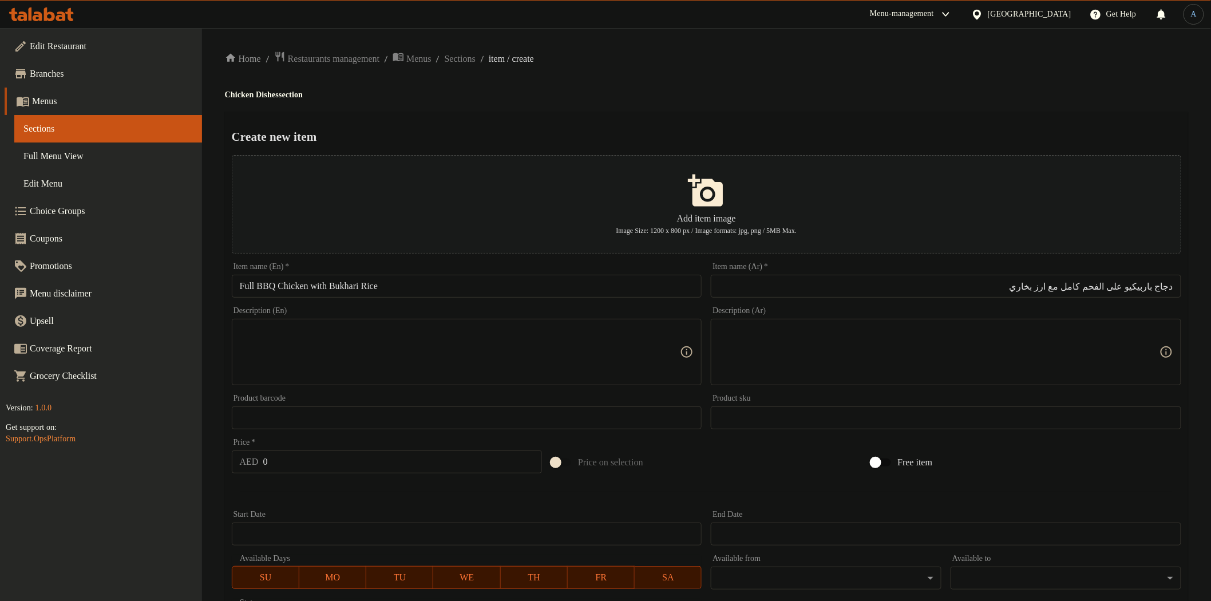
click at [279, 289] on input "Full BBQ Chicken with Bukhari Rice" at bounding box center [467, 286] width 471 height 23
drag, startPoint x: 289, startPoint y: 283, endPoint x: 476, endPoint y: 103, distance: 260.4
click at [476, 103] on div "Home / Restaurants management / Menus / Sections / item / create Chicken Dishes…" at bounding box center [707, 415] width 964 height 729
click at [310, 285] on input "Full BBQ charchoal Chicken with Bukhari Rice" at bounding box center [467, 286] width 471 height 23
drag, startPoint x: 307, startPoint y: 285, endPoint x: 371, endPoint y: 283, distance: 63.6
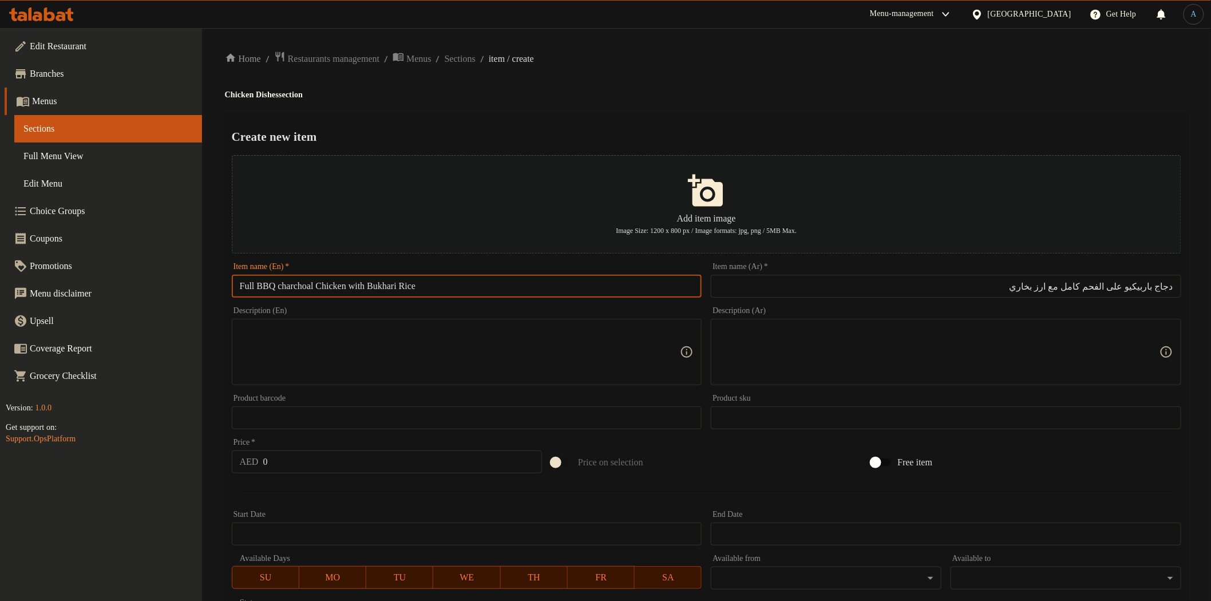
click at [520, 283] on input "Full BBQ charchoal Chicken with Bukhari Rice" at bounding box center [467, 286] width 471 height 23
paste input "h"
click at [497, 282] on input "Full BBQ charcoal Chicken with Bukhari Rice" at bounding box center [467, 286] width 471 height 23
paste input "bq Charcoal Chicken W"
click at [268, 284] on input "Full Bbq Charcoal Chicken With Bukhari Rice" at bounding box center [467, 286] width 471 height 23
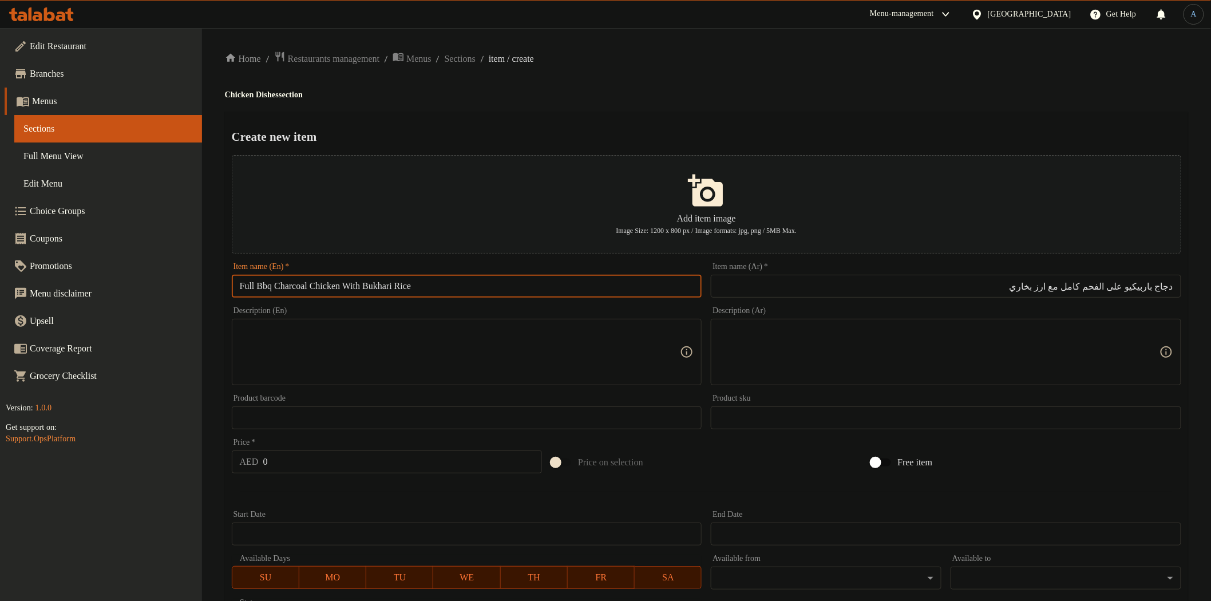
click at [268, 284] on input "Full Bbq Charcoal Chicken With Bukhari Rice" at bounding box center [467, 286] width 471 height 23
type input "Full BBQ Charcoal Chicken With Bukhari Rice"
drag, startPoint x: 582, startPoint y: 104, endPoint x: 568, endPoint y: 2, distance: 102.9
click at [582, 103] on div "Home / Restaurants management / Menus / Sections / item / create Chicken Dishes…" at bounding box center [707, 415] width 964 height 729
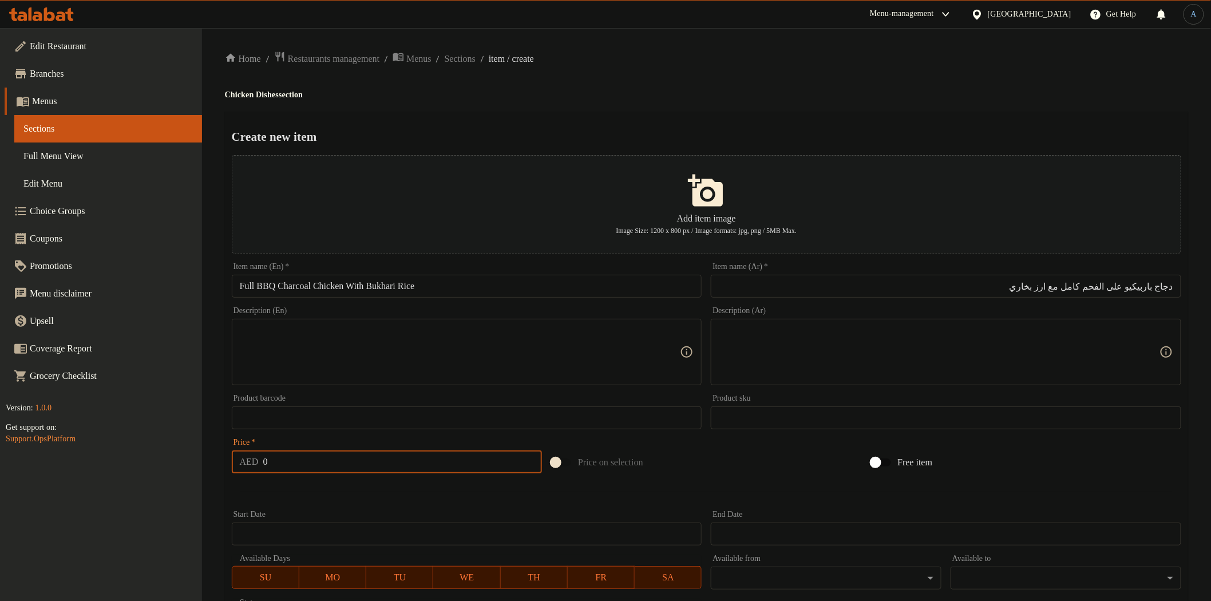
click at [300, 465] on input "0" at bounding box center [402, 462] width 279 height 23
type input "56"
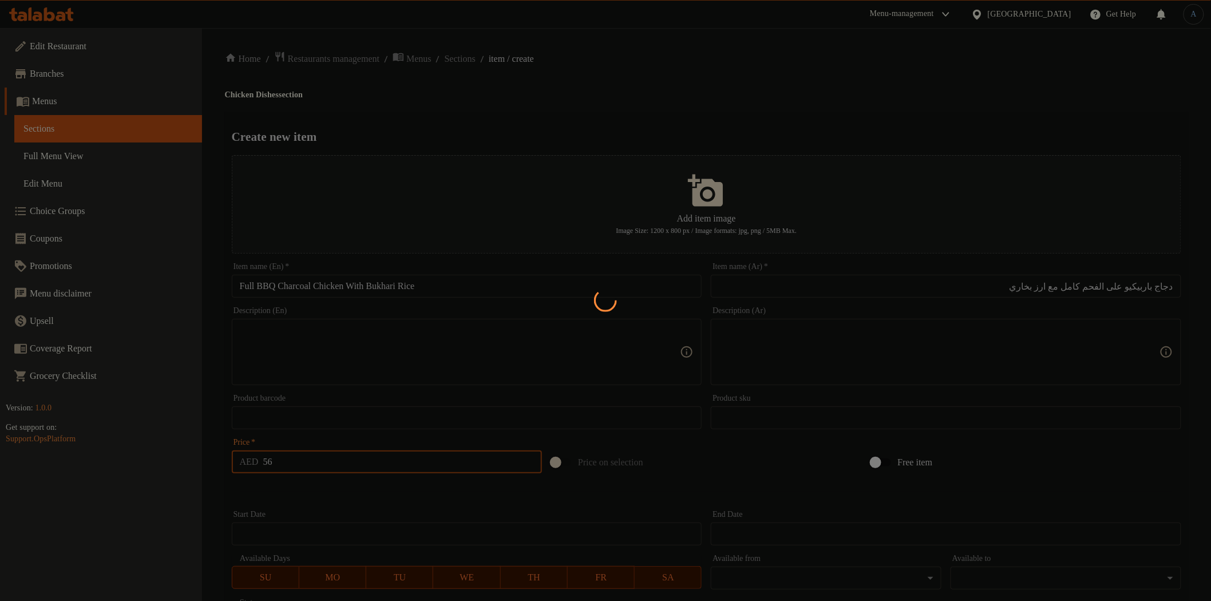
type input "0"
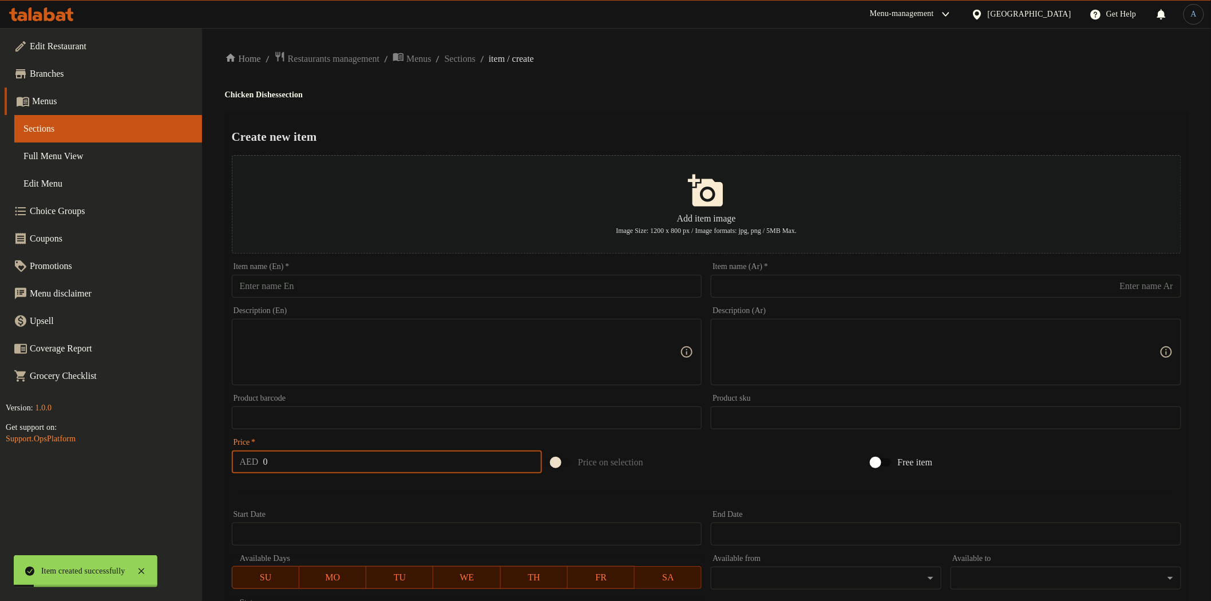
click at [827, 288] on input "text" at bounding box center [946, 286] width 471 height 23
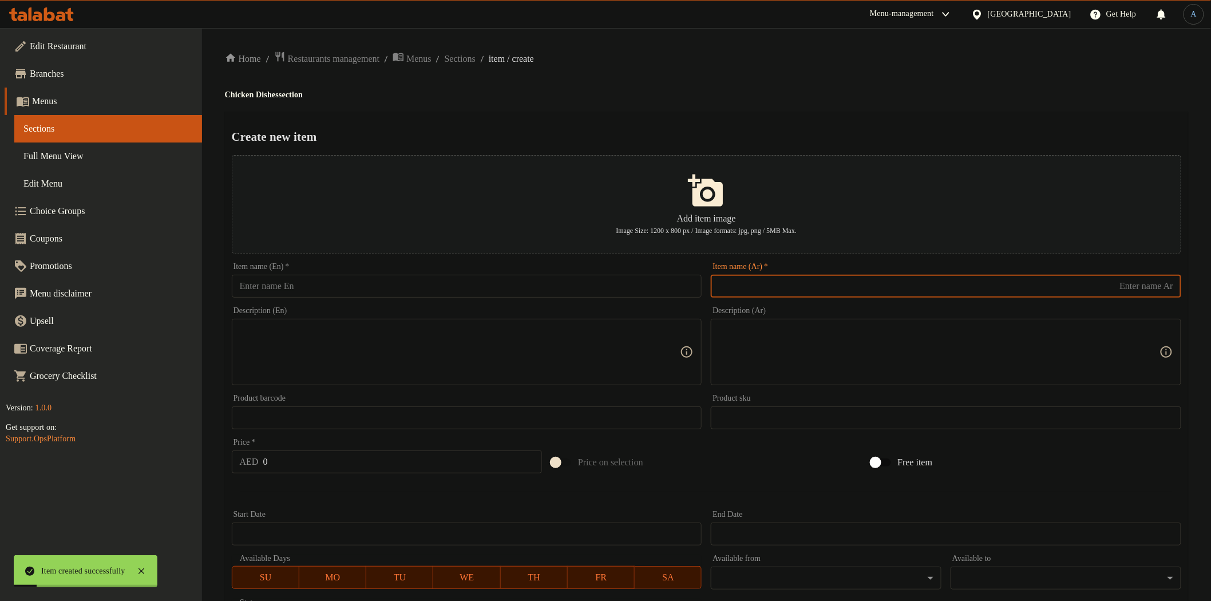
paste input "دجاجة ماكينة"
type input "دجاجة ماكينة"
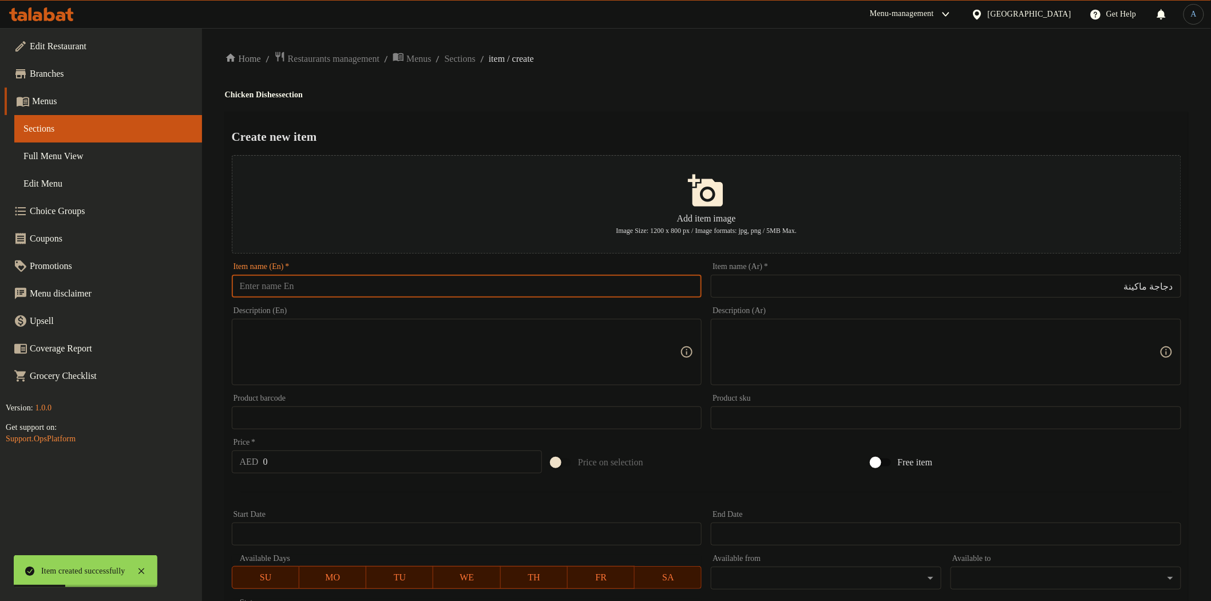
click at [577, 287] on input "text" at bounding box center [467, 286] width 471 height 23
paste input "Full Grill Chicken"
type input "Full Grill Chicken"
click at [752, 93] on h4 "Chicken Dishes section" at bounding box center [707, 94] width 964 height 11
click at [1060, 283] on input "دجاجة ماكينة" at bounding box center [946, 286] width 471 height 23
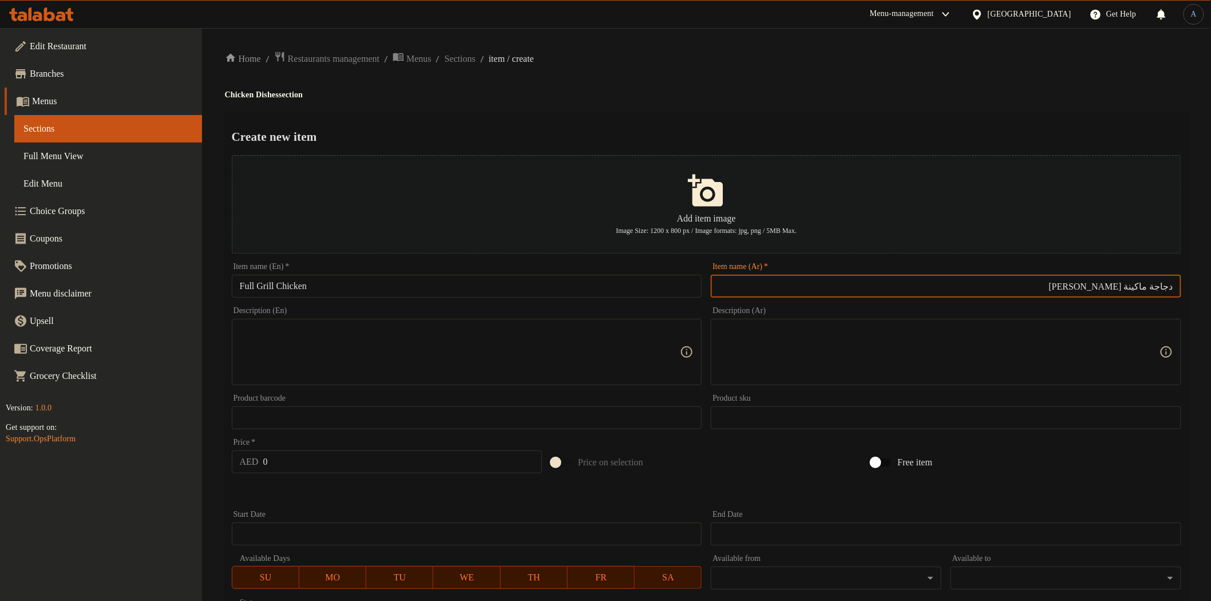
type input "دجاجة ماكينة كامل مشوي"
drag, startPoint x: 832, startPoint y: 90, endPoint x: 823, endPoint y: 93, distance: 10.0
click at [830, 92] on h4 "Chicken Dishes section" at bounding box center [707, 94] width 964 height 11
click at [1142, 289] on input "دجاجة ماكينة كامل مشوي" at bounding box center [946, 286] width 471 height 23
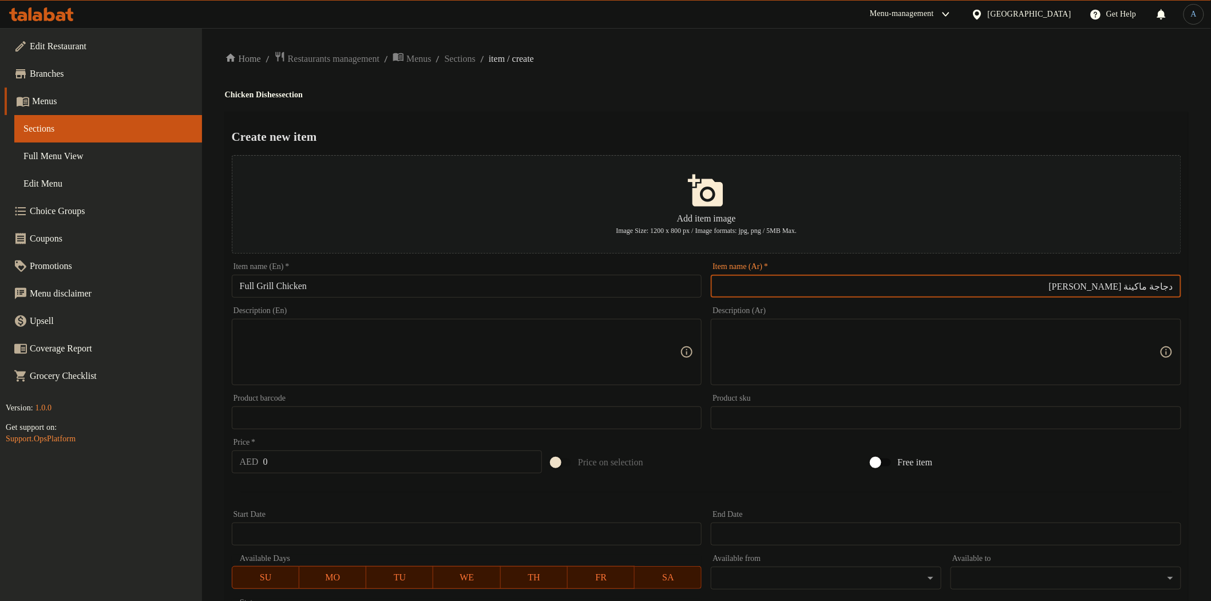
click at [1144, 282] on input "دجاجة ماكينة كامل مشوي" at bounding box center [946, 286] width 471 height 23
click at [1140, 289] on input "دجاجة ماكينة كامل مشوي" at bounding box center [946, 286] width 471 height 23
click at [1142, 286] on input "دجاجة ماكينة كامل مشوي" at bounding box center [946, 286] width 471 height 23
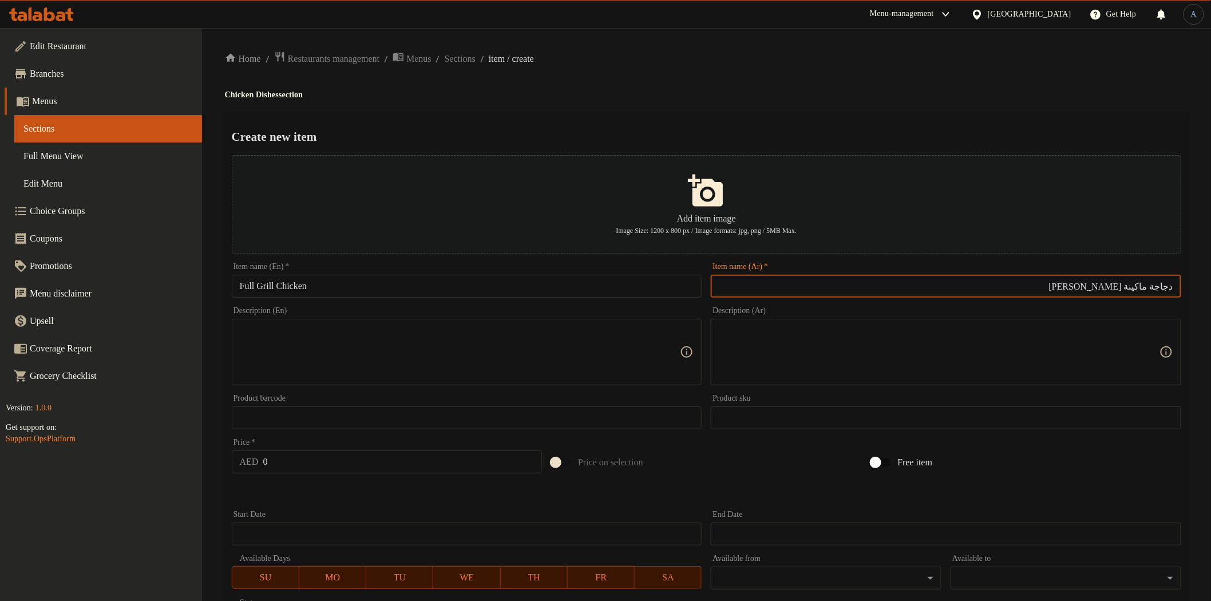
click at [1142, 286] on input "دجاجة ماكينة كامل مشوي" at bounding box center [946, 286] width 471 height 23
click at [1160, 283] on input "دجاجة ماكينة كامل مشوي" at bounding box center [946, 286] width 471 height 23
click at [1149, 287] on input "دجاجة ماكينة كامل مشوي" at bounding box center [946, 286] width 471 height 23
click at [1047, 67] on div "Home / Restaurants management / Menus / Sections / item / create Chicken Dishes…" at bounding box center [707, 415] width 964 height 729
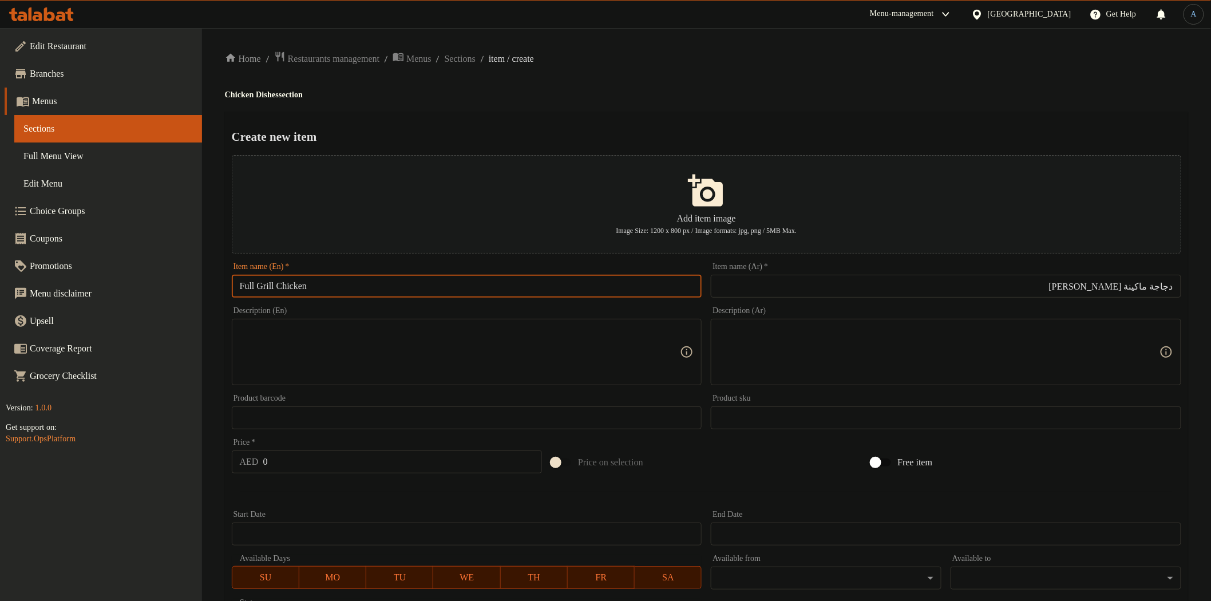
click at [288, 286] on input "Full Grill Chicken" at bounding box center [467, 286] width 471 height 23
paste input "machine"
click at [382, 282] on input "Full Grill Chicken machine" at bounding box center [467, 286] width 471 height 23
click at [408, 277] on input "Full Grill Chicken machine" at bounding box center [467, 286] width 471 height 23
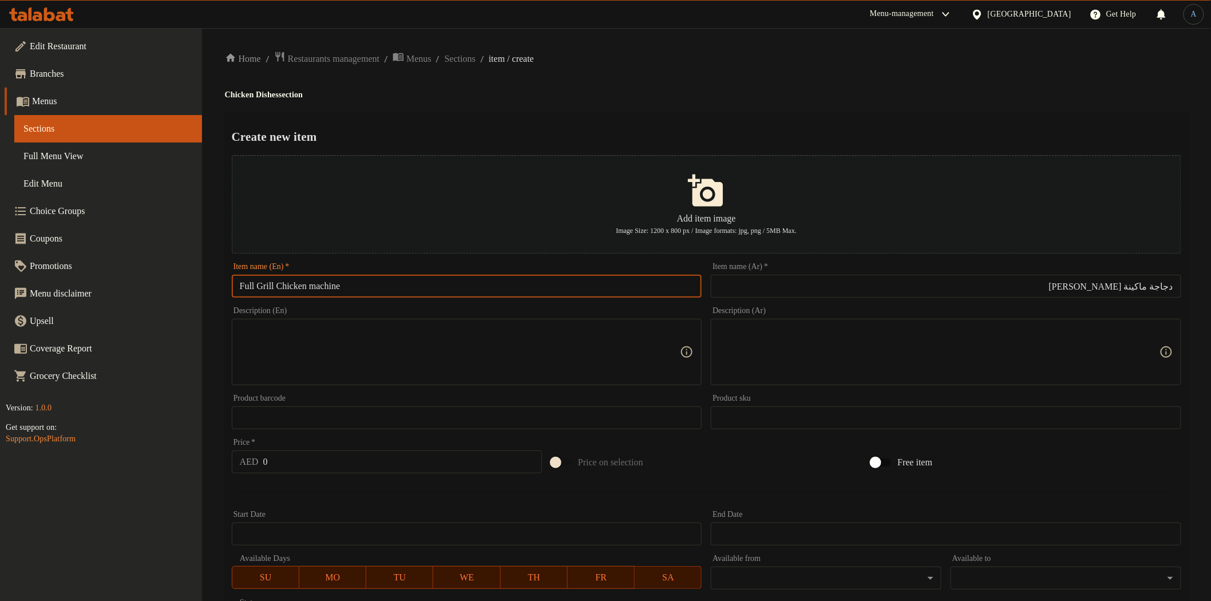
paste input "M"
type input "Full Grill Chicken Machine"
click at [742, 113] on div "Create new item Add item image Image Size: 1200 x 800 px / Image formats: jpg, …" at bounding box center [707, 442] width 964 height 660
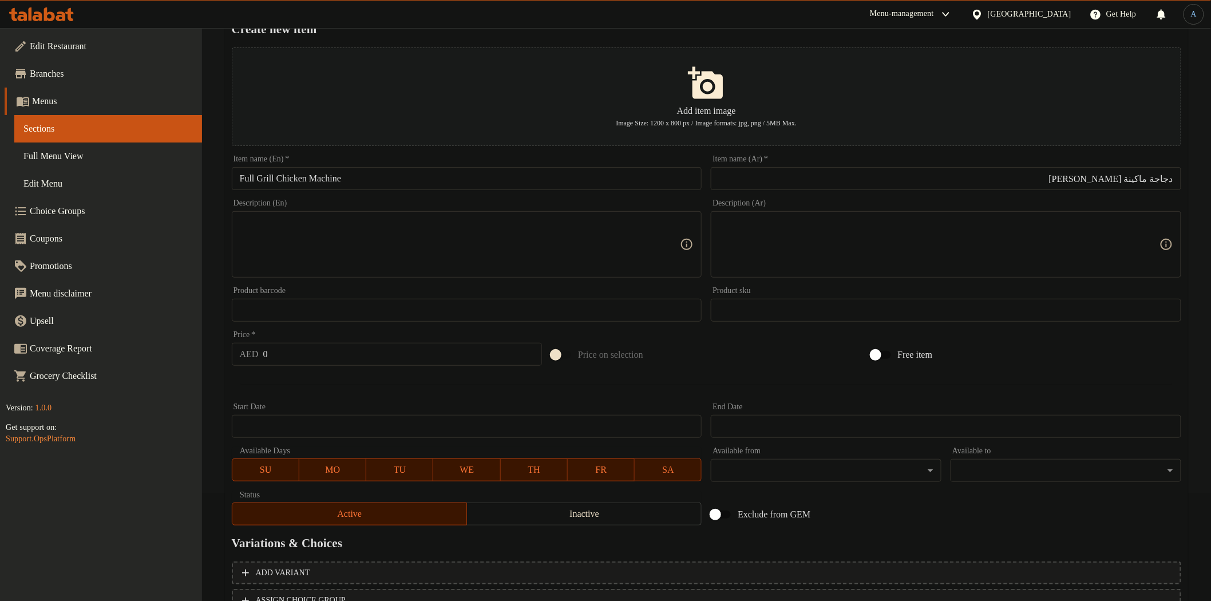
scroll to position [199, 0]
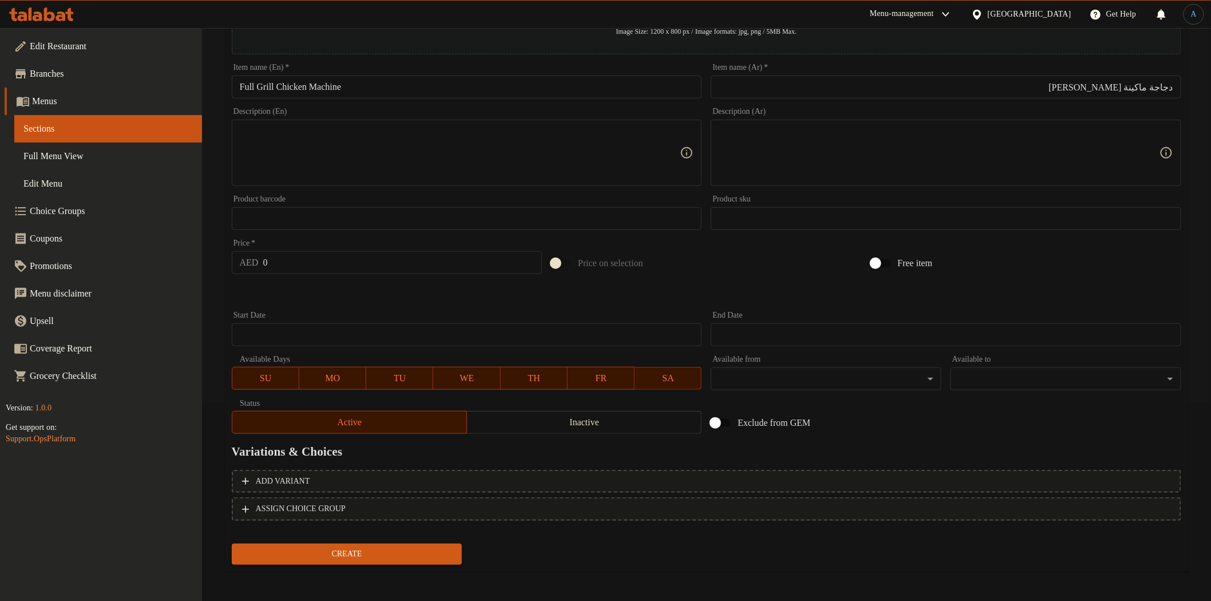
click at [341, 264] on input "0" at bounding box center [402, 262] width 279 height 23
type input "35"
click at [232, 544] on button "Create" at bounding box center [347, 554] width 231 height 21
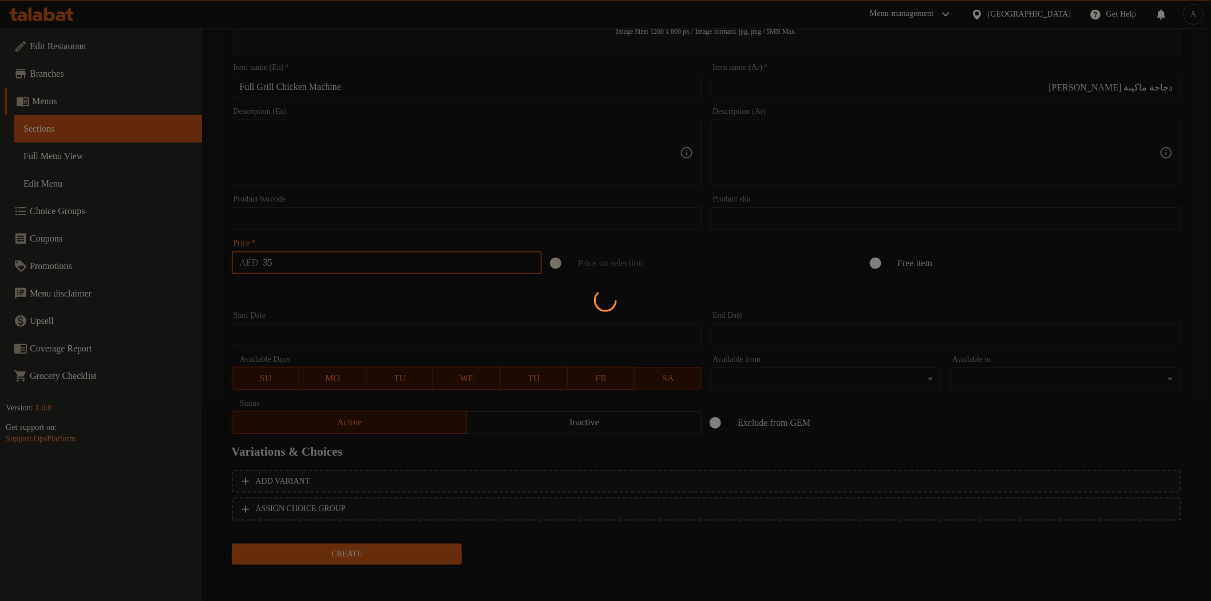
click at [736, 283] on div at bounding box center [605, 300] width 1211 height 601
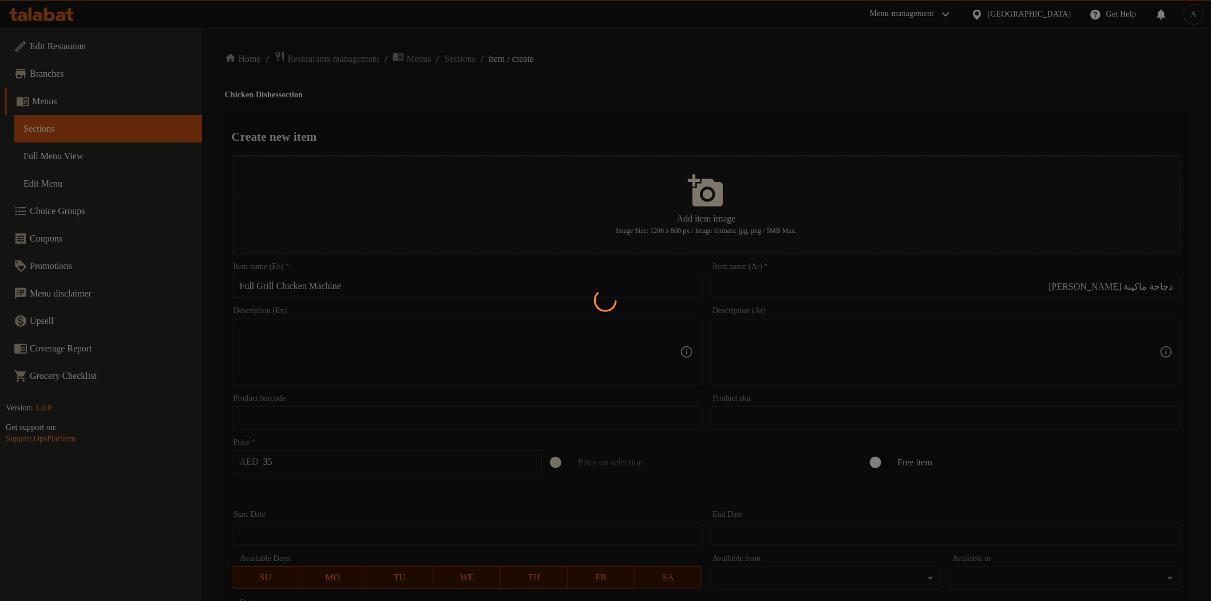
type input "0"
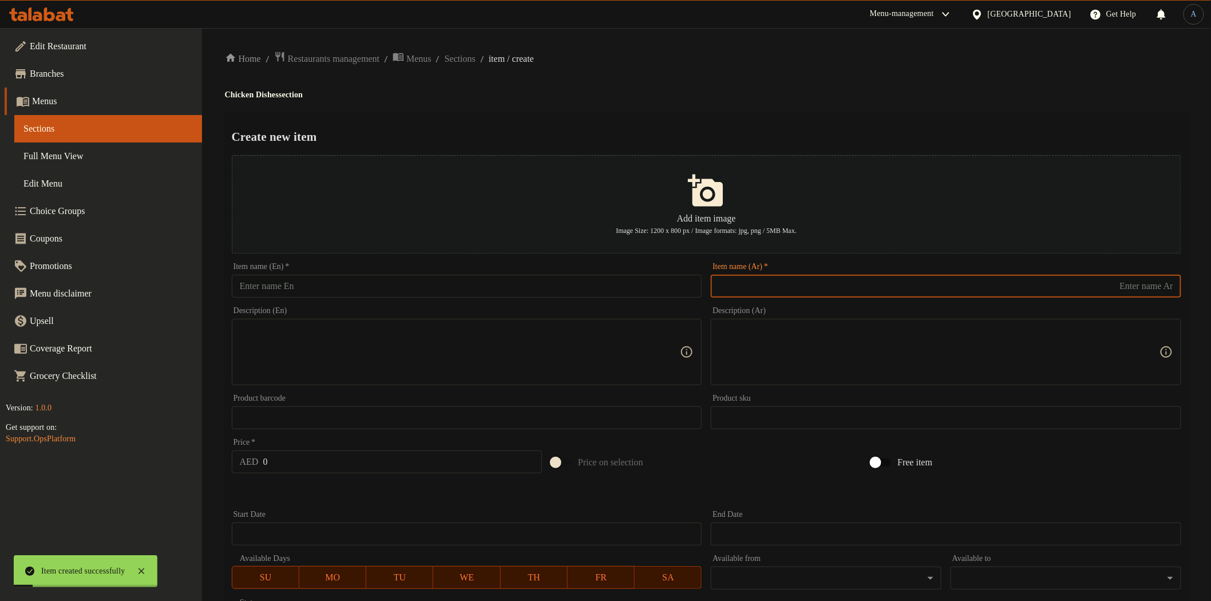
click at [881, 289] on input "text" at bounding box center [946, 286] width 471 height 23
paste input "دجاج ماكينة كامل مع الرز البخاري"
type input "دجاج ماكينة كامل مع الرز البخاري"
click at [866, 102] on div "Home / Restaurants management / Menus / Sections / item / create Chicken Dishes…" at bounding box center [707, 415] width 964 height 729
click at [398, 285] on input "text" at bounding box center [467, 286] width 471 height 23
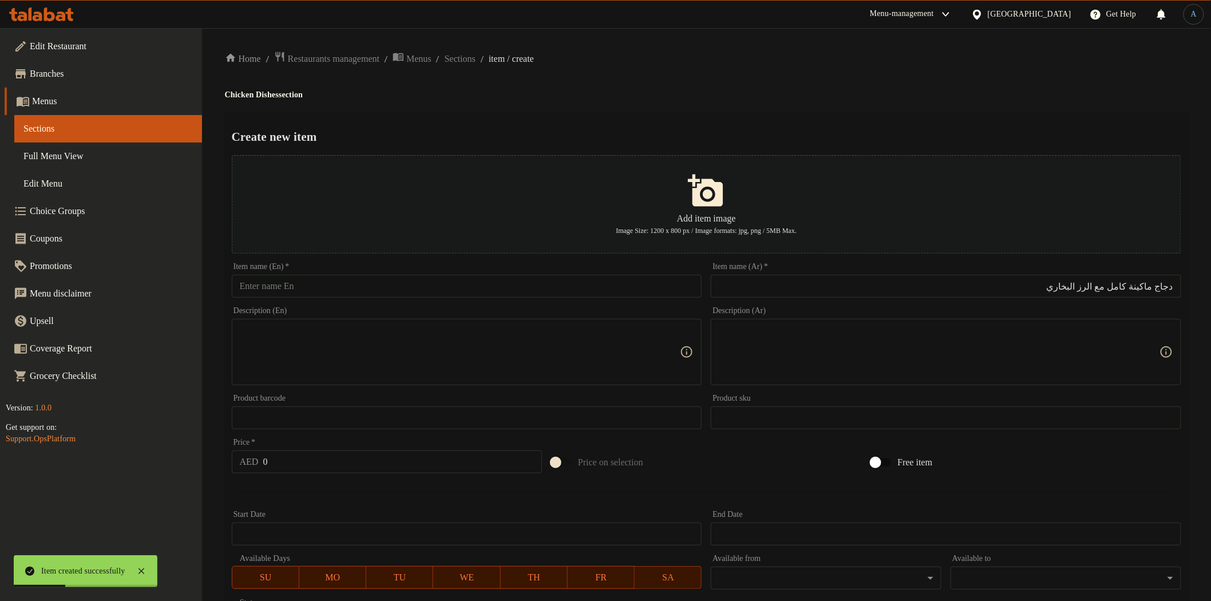
paste input "Grilled Chicken with Bukhari"
click at [298, 290] on input "Grilled Chicken with Bukhari" at bounding box center [467, 286] width 471 height 23
paste input "machine"
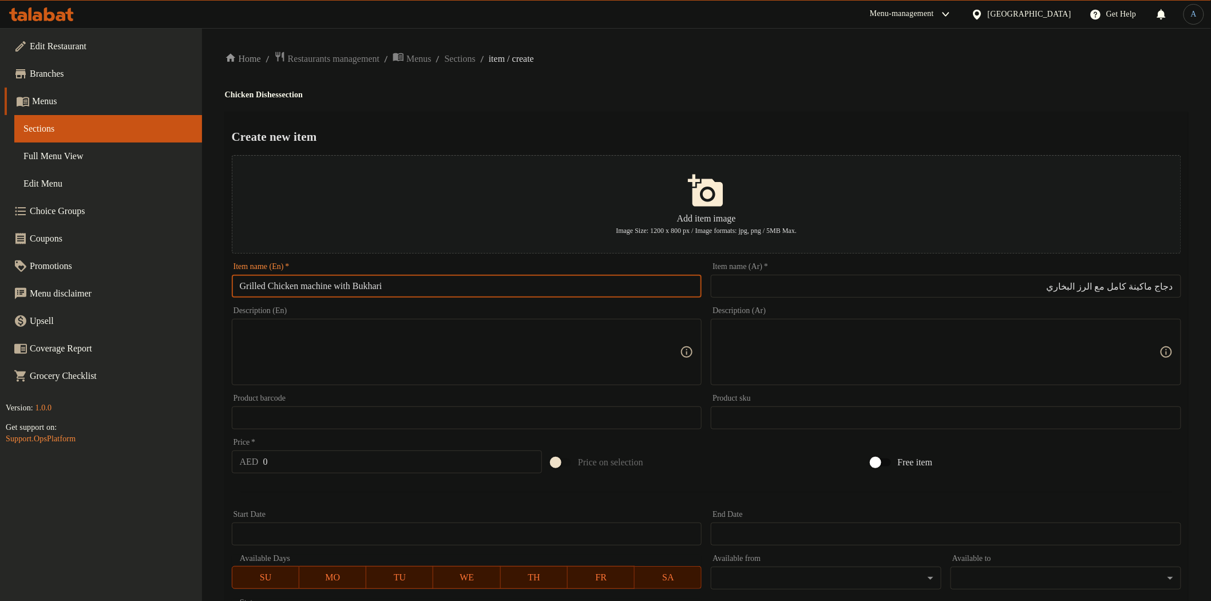
type input "Grilled Chicken machine with Bukhari"
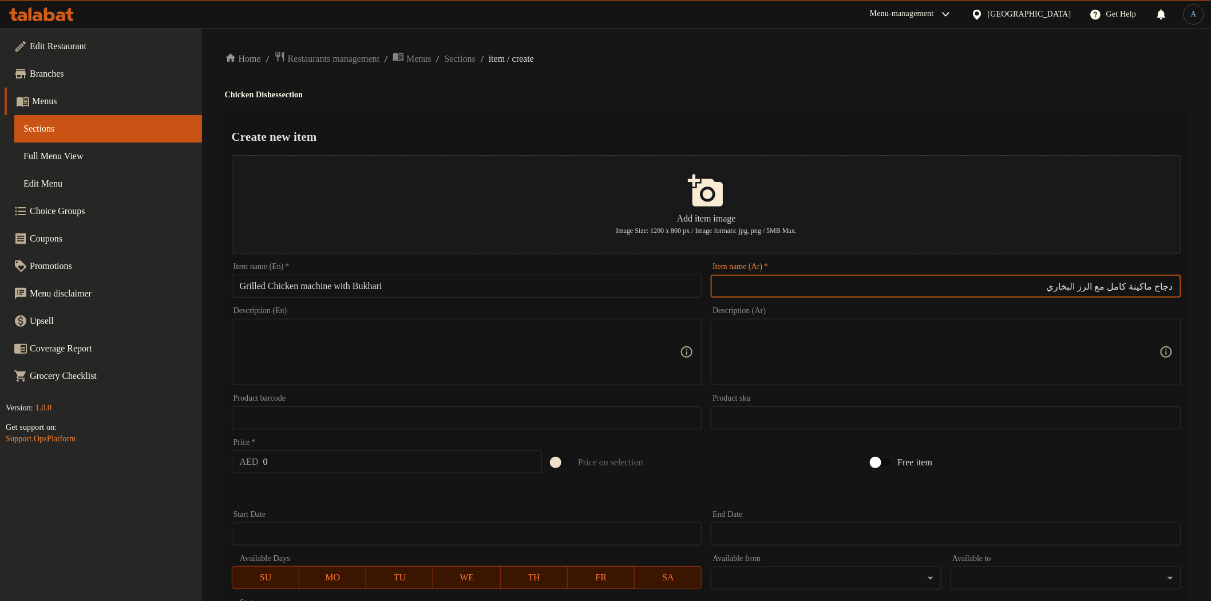
click at [1119, 289] on input "دجاج ماكينة كامل مع الرز البخاري" at bounding box center [946, 286] width 471 height 23
type input "دجاج ماكينة كامل مشوي مع الرز البخاري"
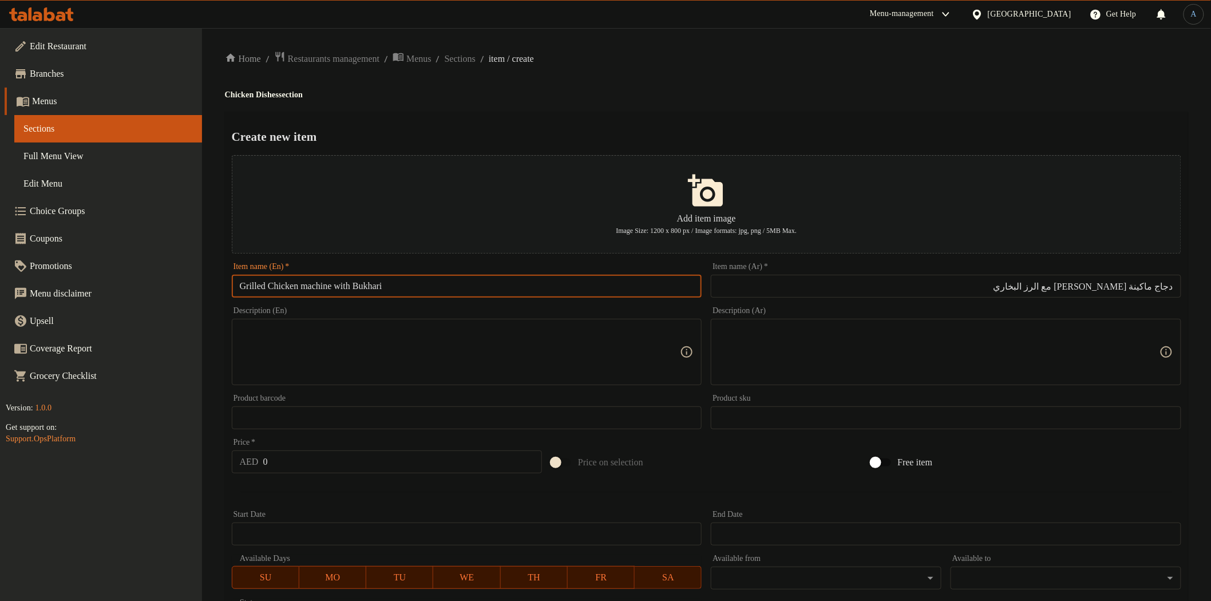
click at [562, 287] on input "Grilled Chicken machine with Bukhari" at bounding box center [467, 286] width 471 height 23
click at [494, 295] on input "Grilled Chicken machine with Bukhari rice" at bounding box center [467, 286] width 471 height 23
paste input "Machine With Bukhari R"
type input "Grilled Chicken Machine With Bukhari Rice"
click at [669, 113] on div "Create new item Add item image Image Size: 1200 x 800 px / Image formats: jpg, …" at bounding box center [707, 442] width 964 height 660
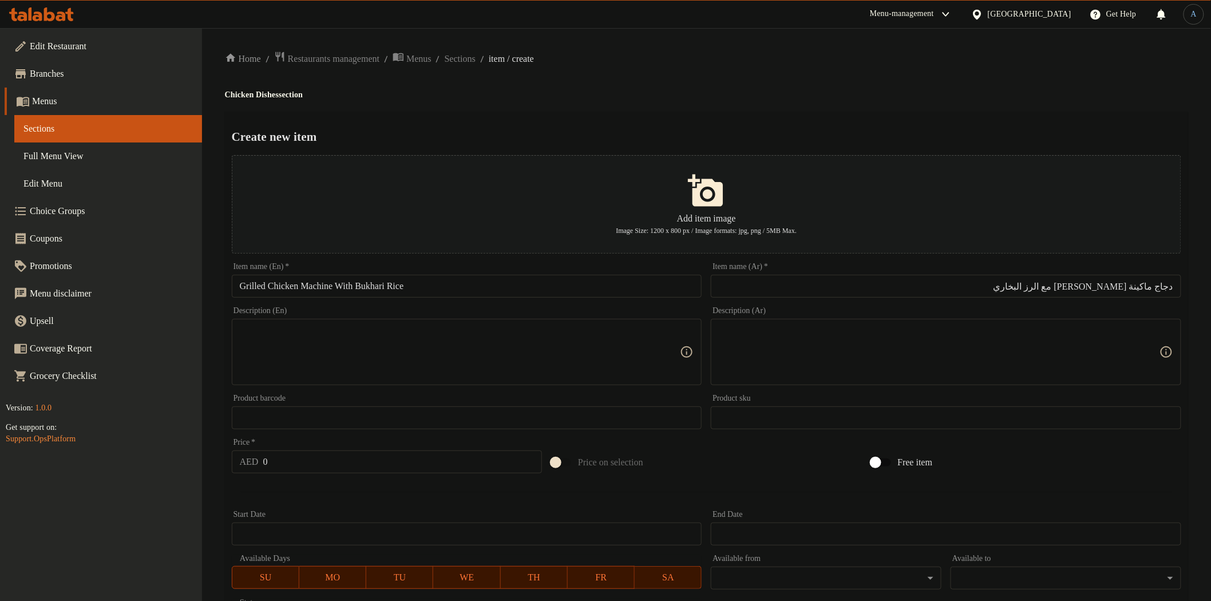
drag, startPoint x: 289, startPoint y: 469, endPoint x: 298, endPoint y: 464, distance: 10.0
click at [298, 464] on input "0" at bounding box center [402, 462] width 279 height 23
type input "50"
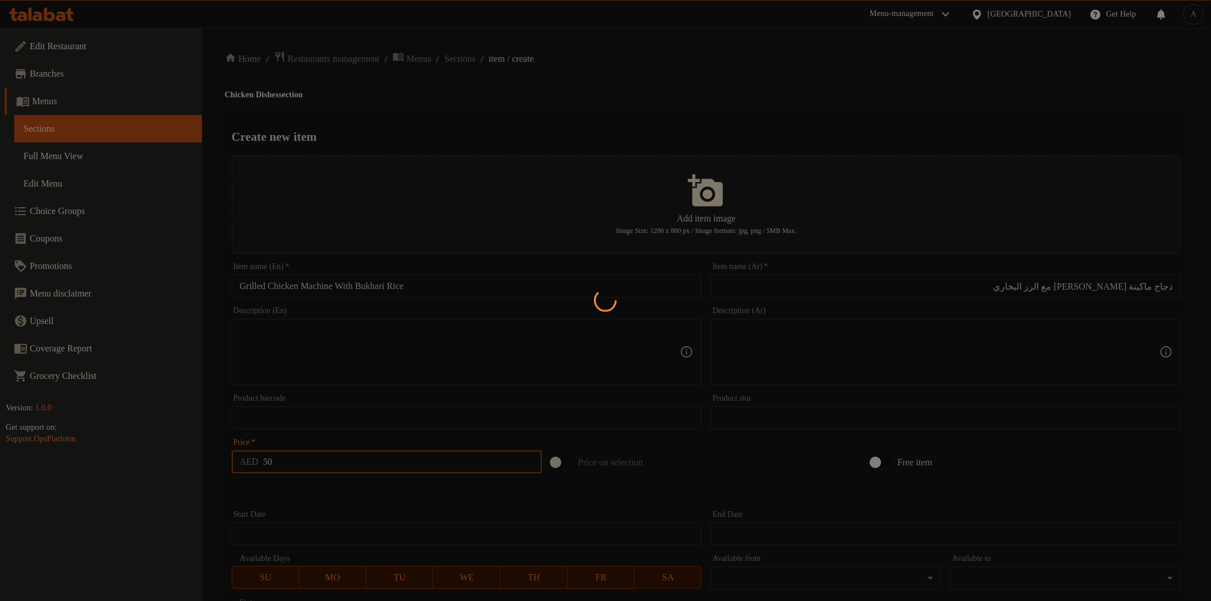
type input "0"
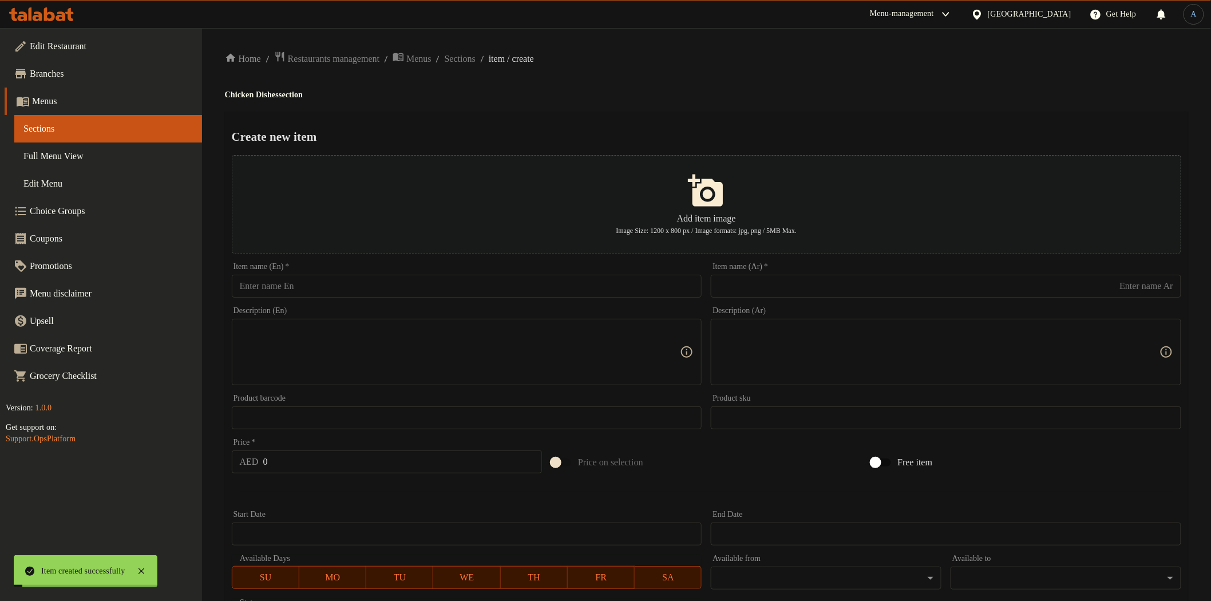
click at [479, 49] on div "Home / Restaurants management / Menus / Sections / item / create Chicken Dishes…" at bounding box center [706, 415] width 1009 height 775
click at [476, 54] on span "Sections" at bounding box center [460, 59] width 31 height 14
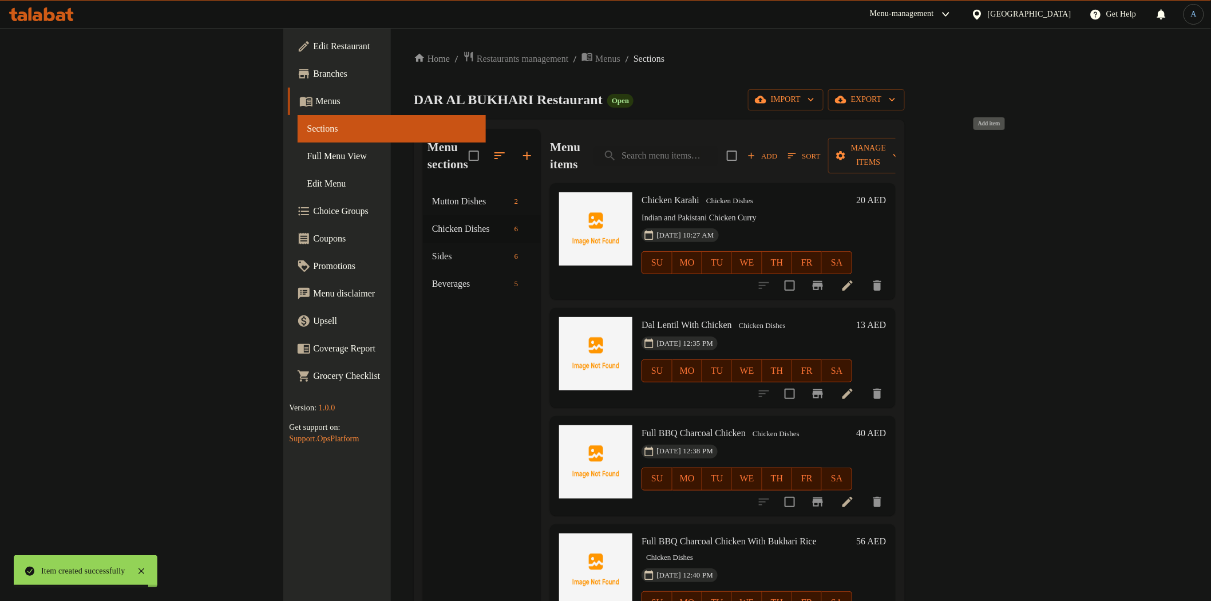
click at [778, 149] on span "Add" at bounding box center [762, 155] width 31 height 13
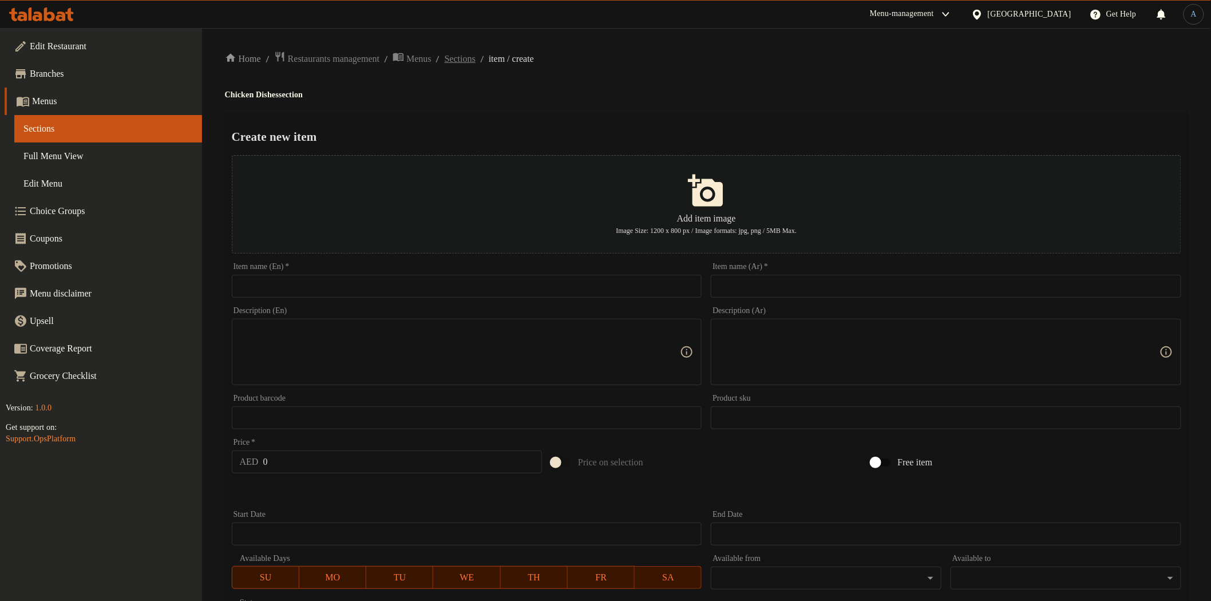
click at [476, 65] on span "Sections" at bounding box center [460, 59] width 31 height 14
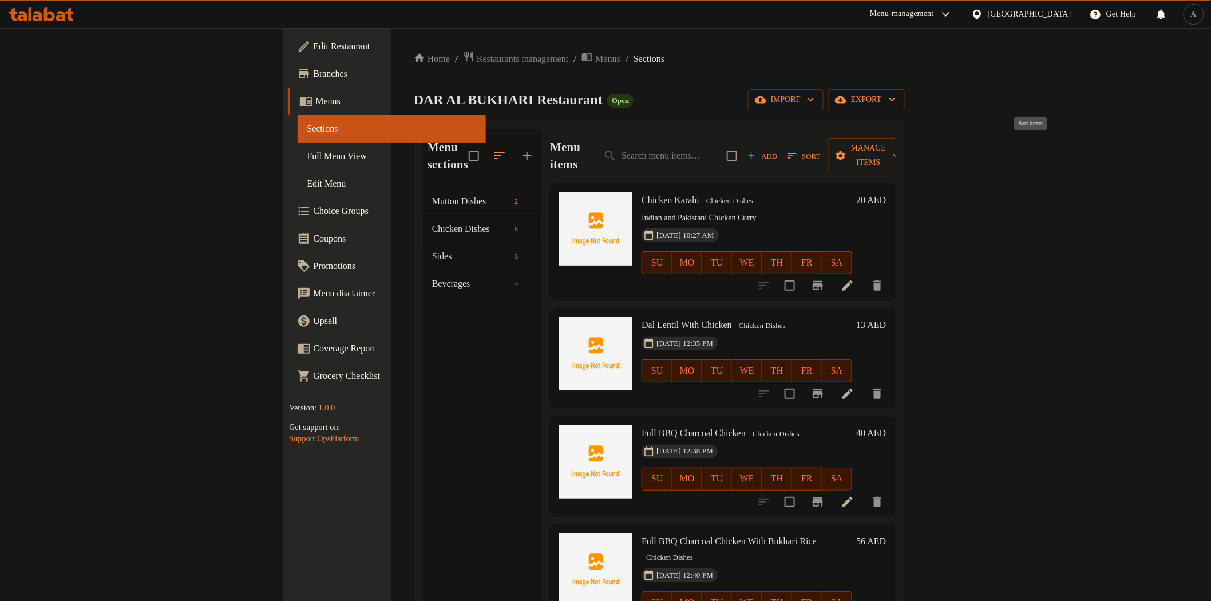
click at [820, 151] on span "Sort" at bounding box center [804, 155] width 32 height 13
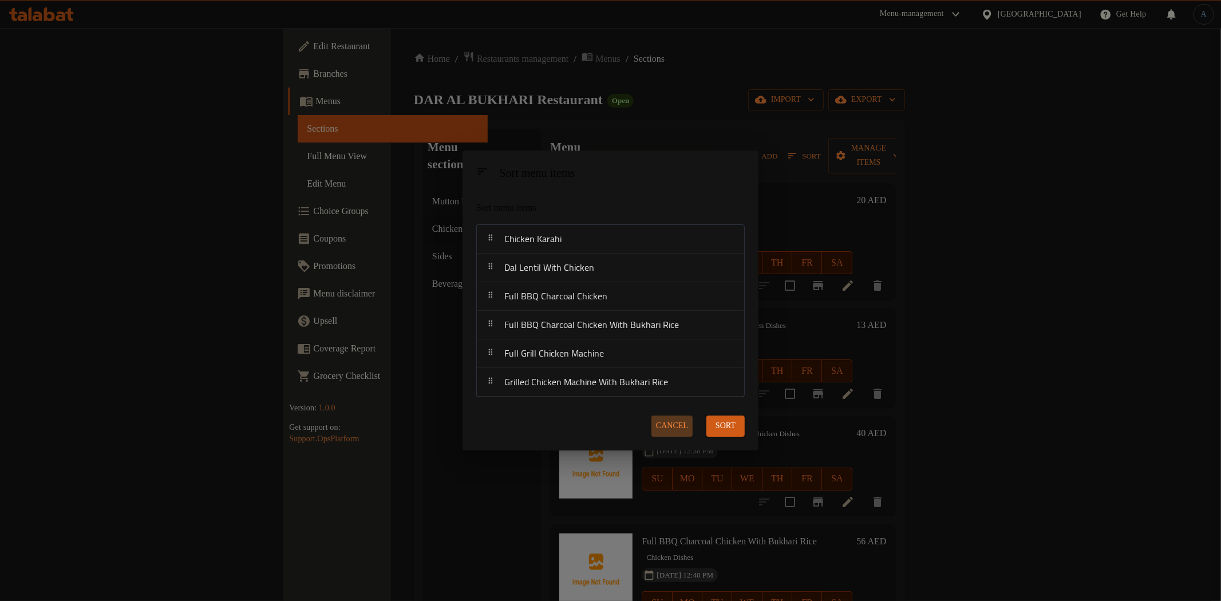
click at [665, 423] on span "Cancel" at bounding box center [672, 426] width 32 height 14
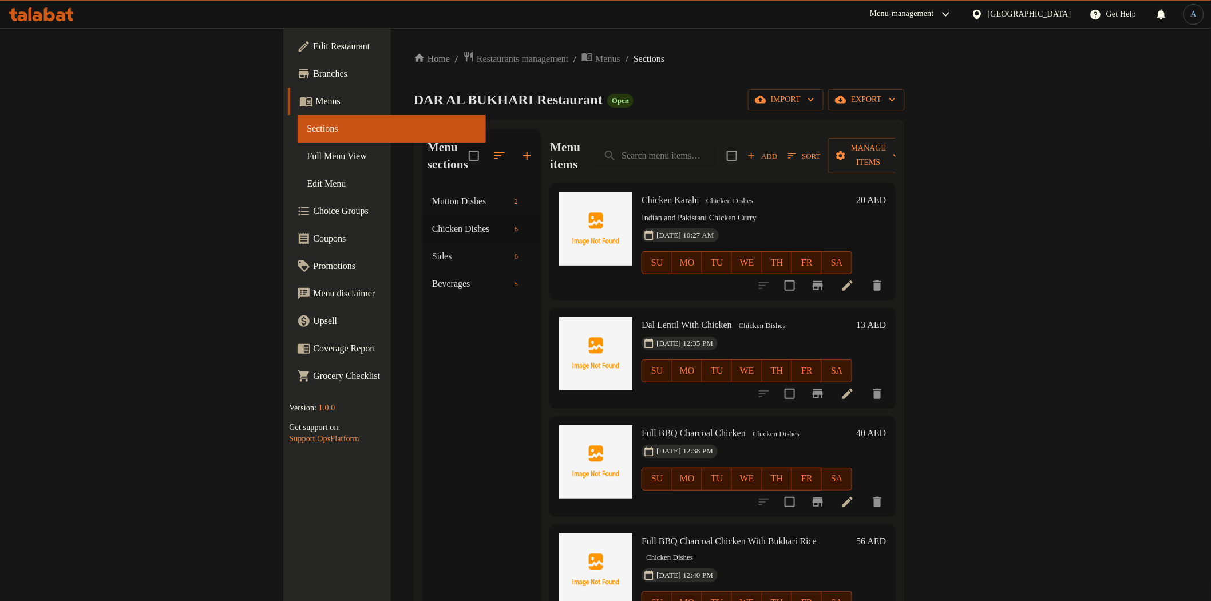
click at [778, 151] on span "Add" at bounding box center [762, 155] width 31 height 13
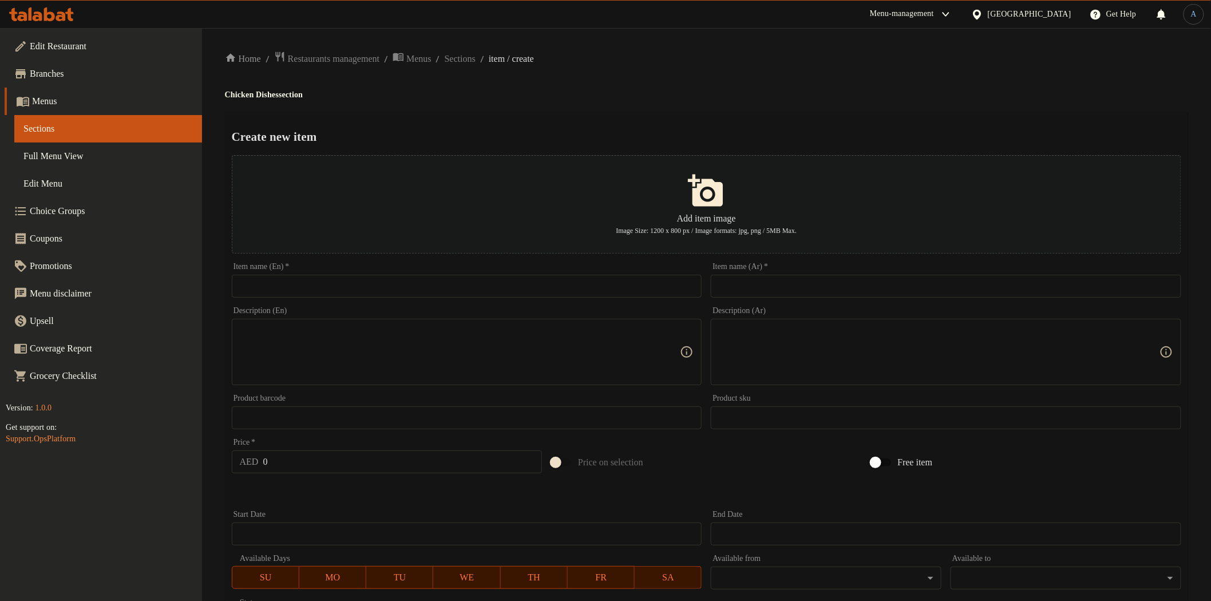
click at [753, 290] on input "text" at bounding box center [946, 286] width 471 height 23
paste input "نصف دجاجة ماكينة"
type input "نصف دجاجة ماكينة"
click at [381, 294] on input "text" at bounding box center [467, 286] width 471 height 23
paste input "Half Grill Chicken"
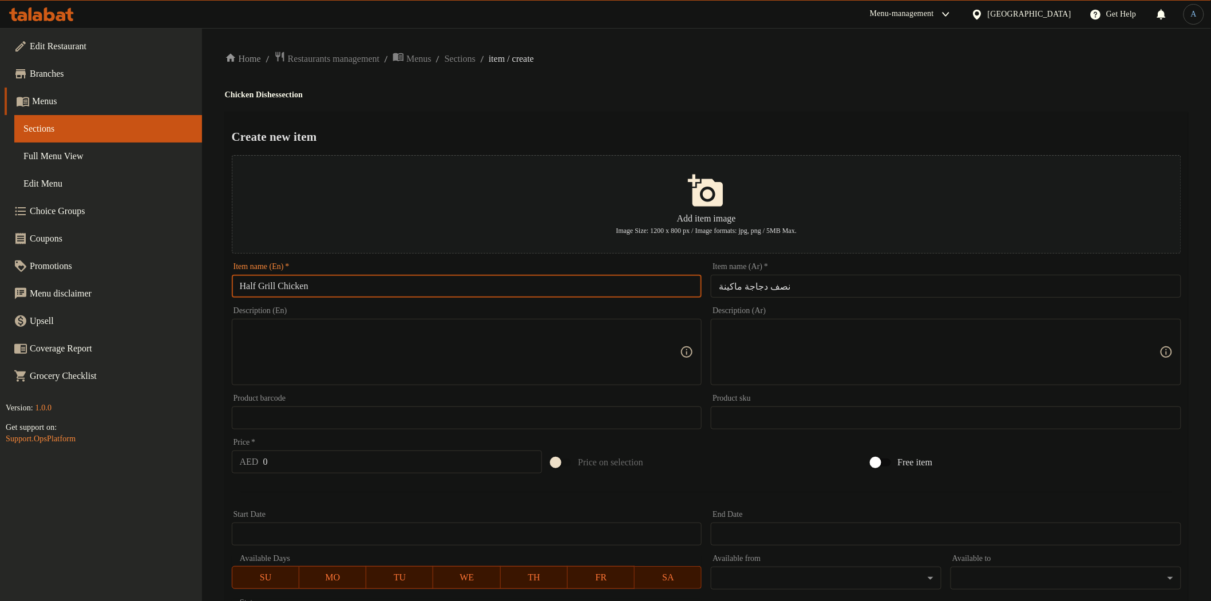
type input "Half Grill Chicken"
click at [845, 285] on input "نصف دجاجة ماكينة" at bounding box center [946, 286] width 471 height 23
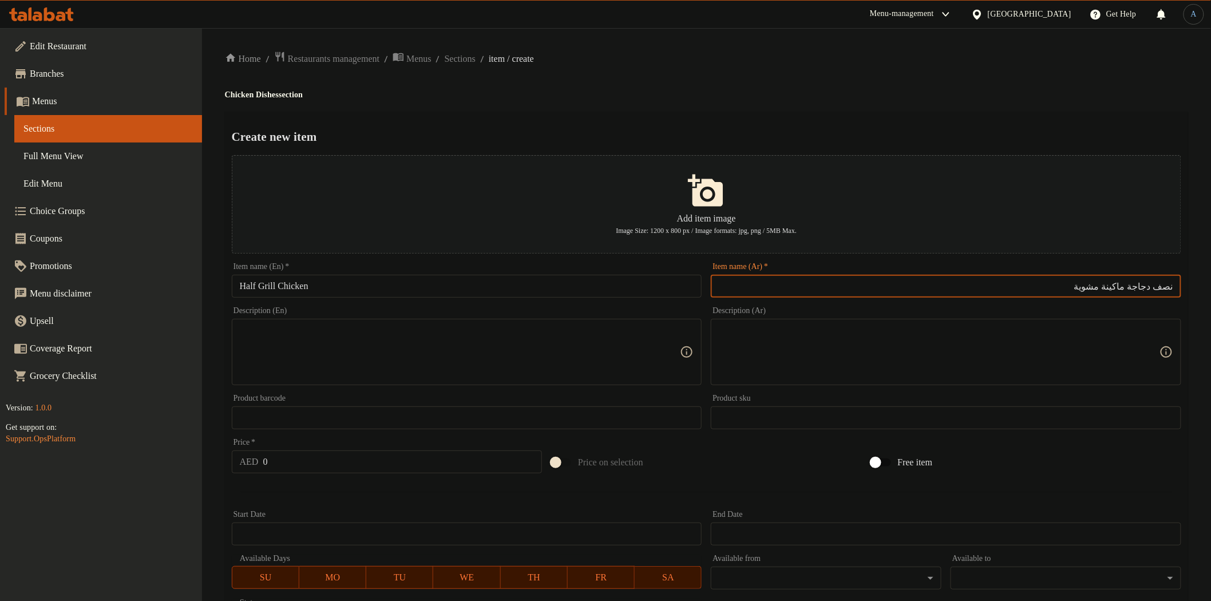
type input "نصف دجاجة ماكينة مشوية"
click at [302, 281] on input "Half Grill Chicken" at bounding box center [467, 286] width 471 height 23
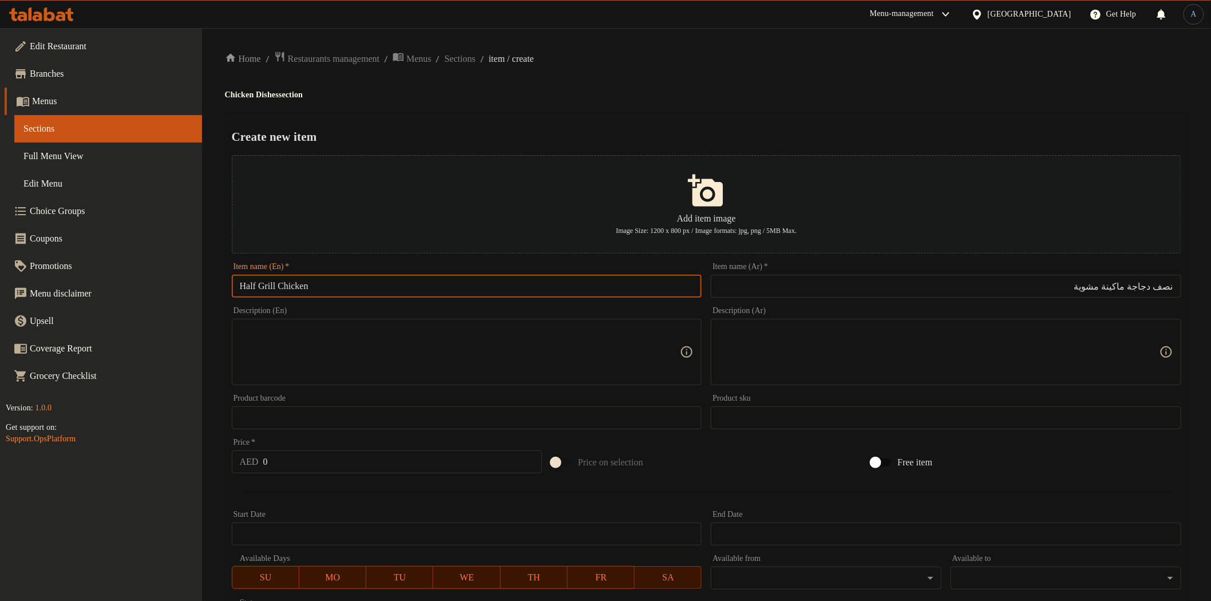
click at [302, 281] on input "Half Grill Chicken" at bounding box center [467, 286] width 471 height 23
paste input "machine"
click at [544, 277] on input "Half Grill Chicken machine" at bounding box center [467, 286] width 471 height 23
click at [575, 279] on input "Half Grill Chicken machine" at bounding box center [467, 286] width 471 height 23
paste input "M"
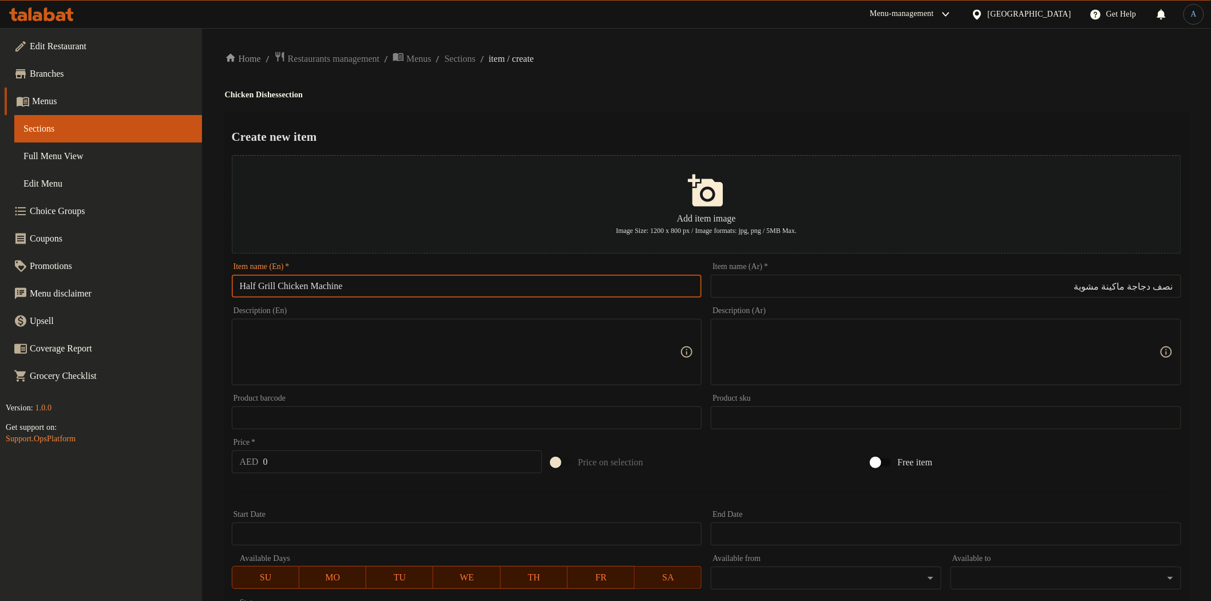
type input "Half Grill Chicken Machine"
click at [713, 93] on h4 "Chicken Dishes section" at bounding box center [707, 94] width 964 height 11
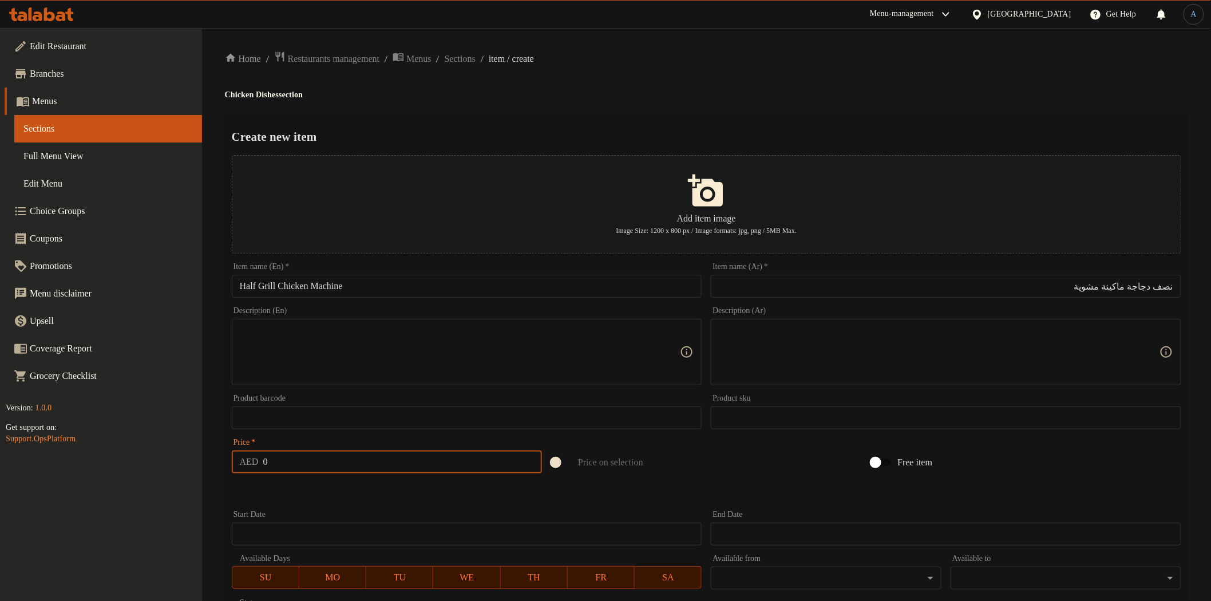
click at [345, 470] on input "0" at bounding box center [402, 462] width 279 height 23
type input "20"
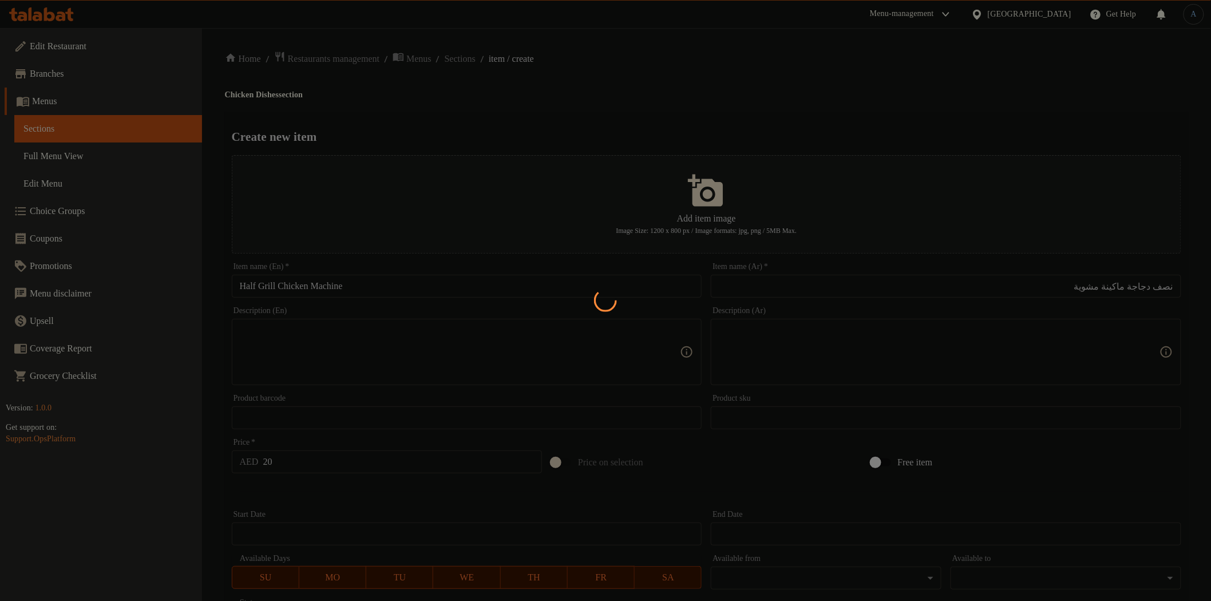
type input "0"
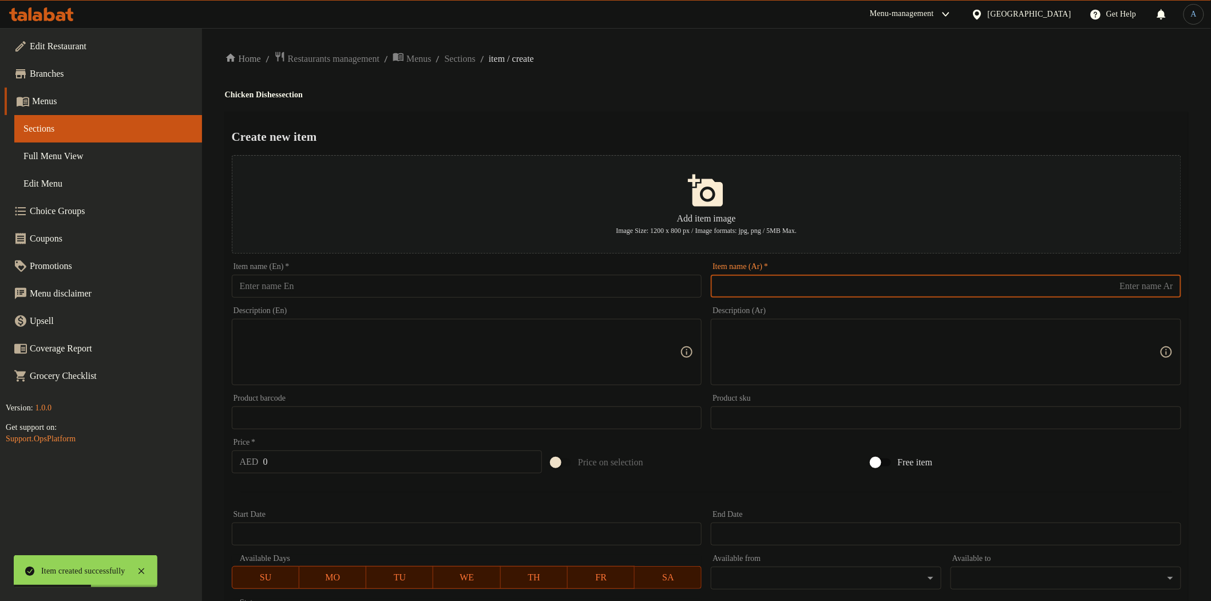
click at [743, 293] on input "text" at bounding box center [946, 286] width 471 height 23
paste input "دجاج ماكينة مع الارز بخاري"
type input "دجاج ماكينة مع الارز بخاري"
click at [790, 110] on div "Home / Restaurants management / Menus / Sections / item / create Chicken Dishes…" at bounding box center [707, 415] width 964 height 729
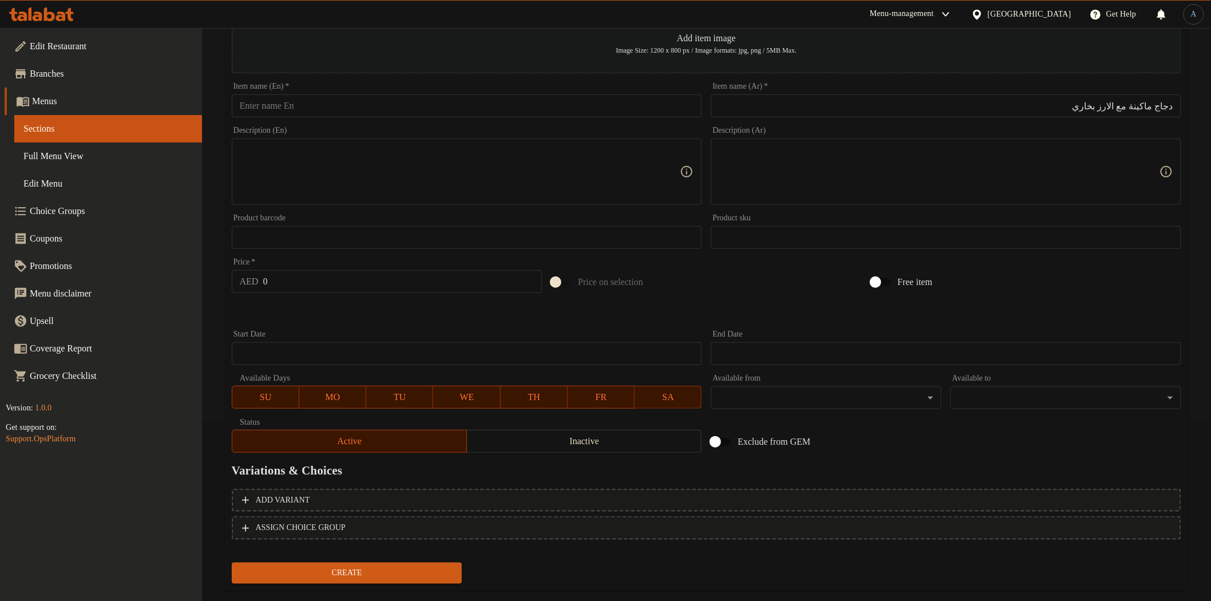
scroll to position [199, 0]
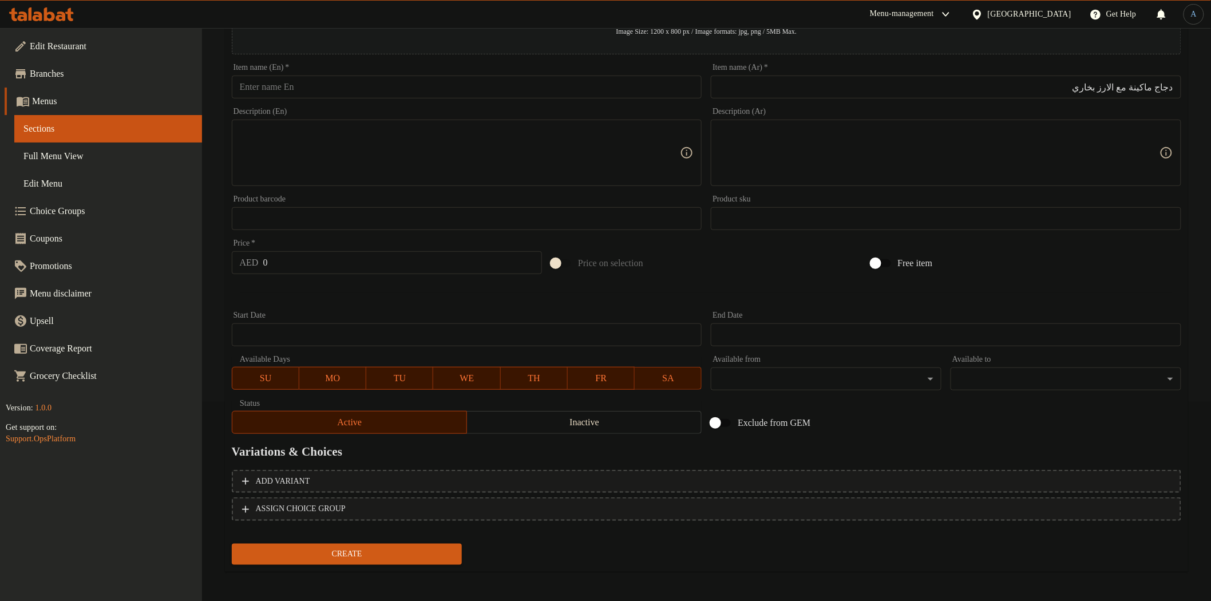
click at [435, 89] on input "text" at bounding box center [467, 87] width 471 height 23
paste input "Half Bukhari Rice with Grilled Chicken"
type input "Half Bukhari Rice with Grilled Chicken"
drag, startPoint x: 1174, startPoint y: 86, endPoint x: 1221, endPoint y: 74, distance: 47.8
click at [1178, 84] on input "دجاج ماكينة مع الارز بخاري" at bounding box center [946, 87] width 471 height 23
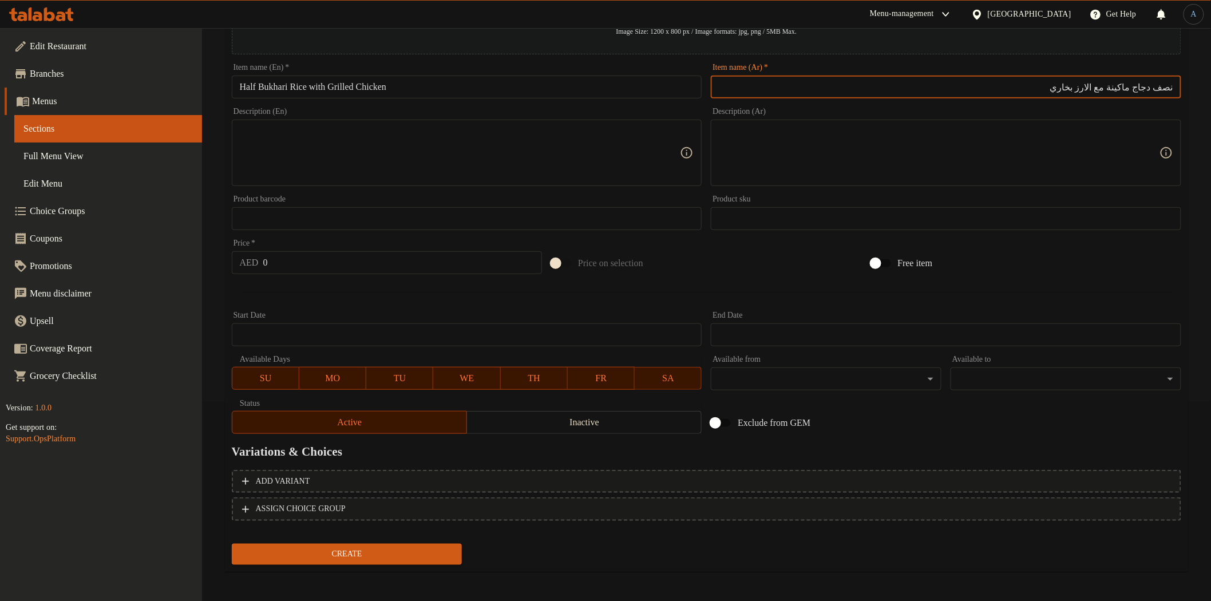
type input "نصف دجاج ماكينة مع الارز بخاري"
click at [462, 82] on input "Half Bukhari Rice with Grilled Chicken" at bounding box center [467, 87] width 471 height 23
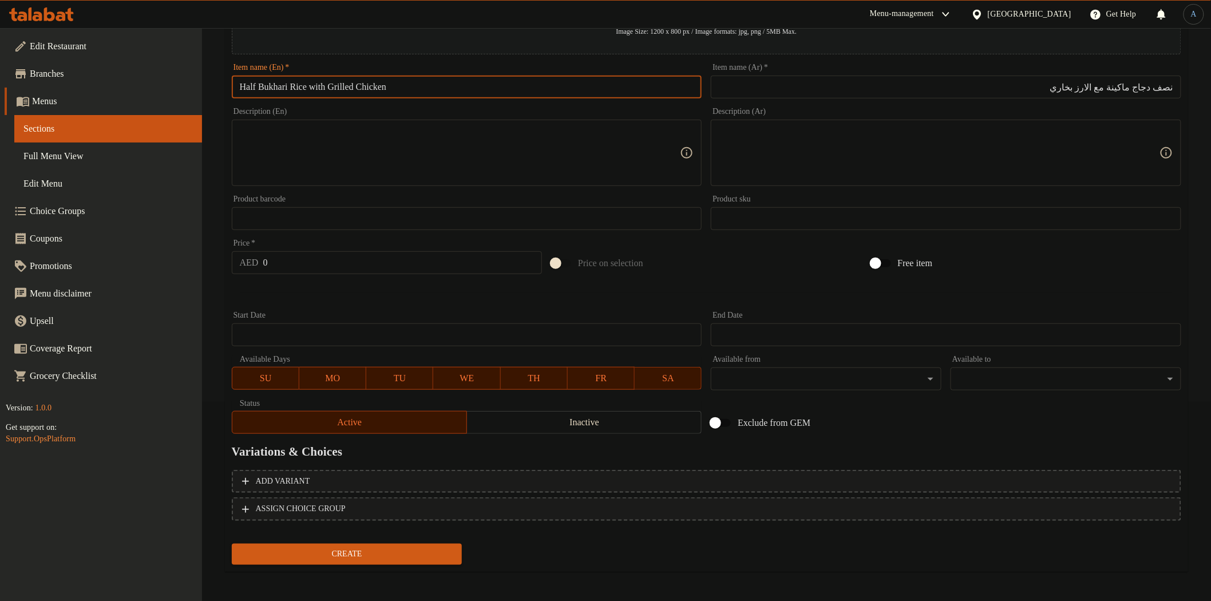
click at [384, 86] on input "Half Bukhari Rice with Grilled Chicken" at bounding box center [467, 87] width 471 height 23
paste input "machine"
click at [566, 81] on input "Half Bukhari Rice with Grilled Chicken machine" at bounding box center [467, 87] width 471 height 23
paste input "With Grilled Chicken M"
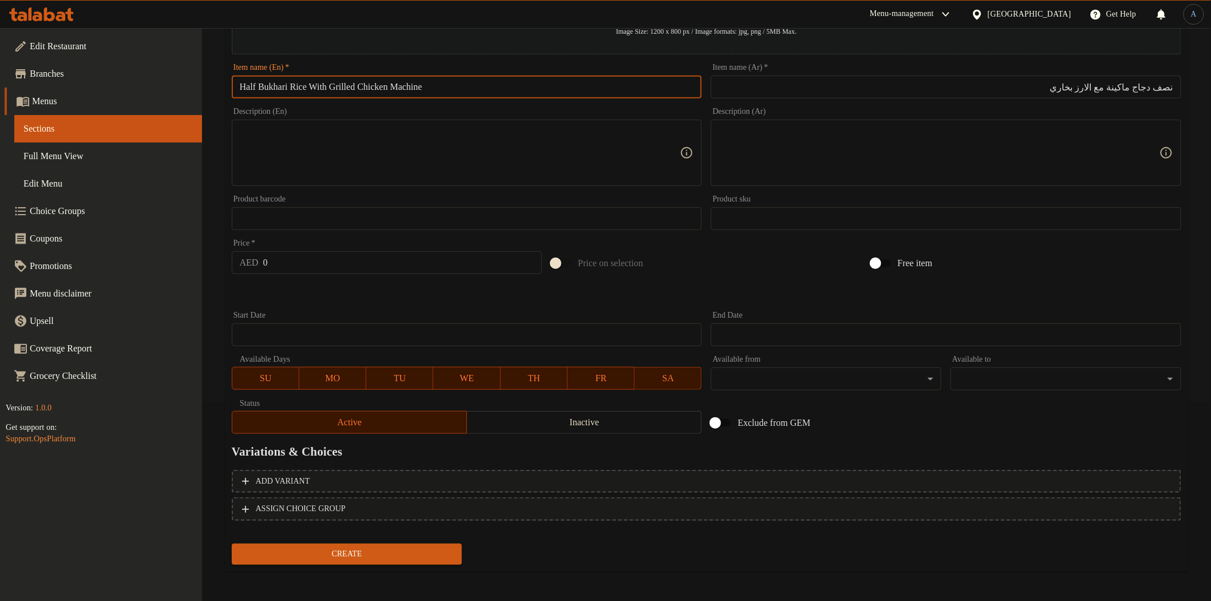
type input "Half Bukhari Rice With Grilled Chicken Machine"
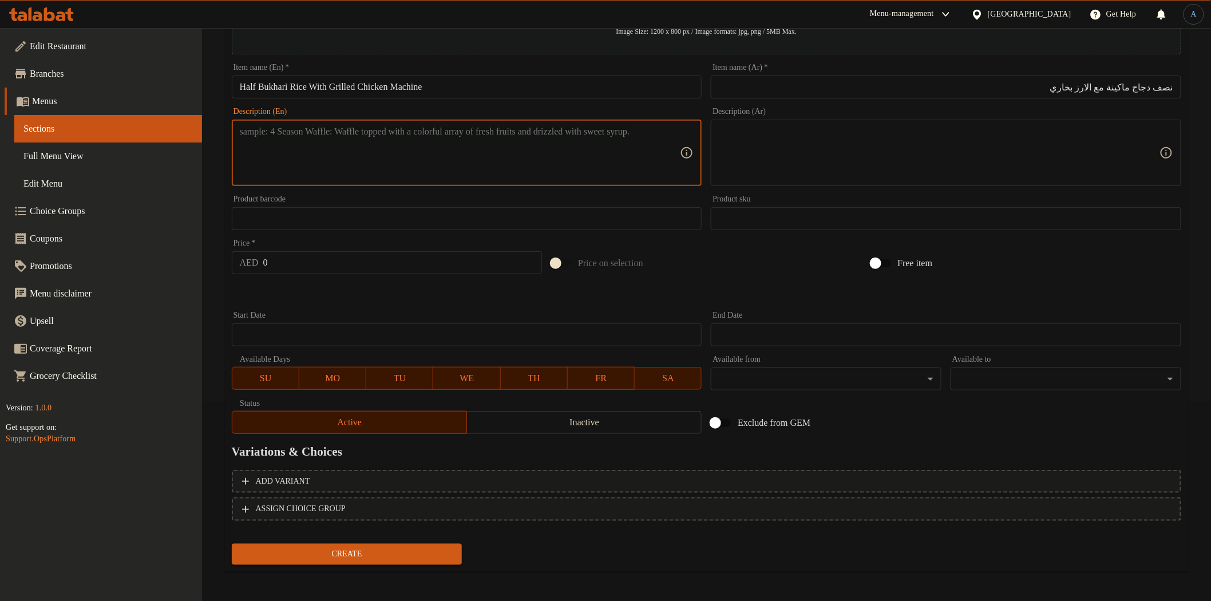
click at [539, 129] on textarea at bounding box center [460, 153] width 441 height 54
click at [360, 259] on input "0" at bounding box center [402, 262] width 279 height 23
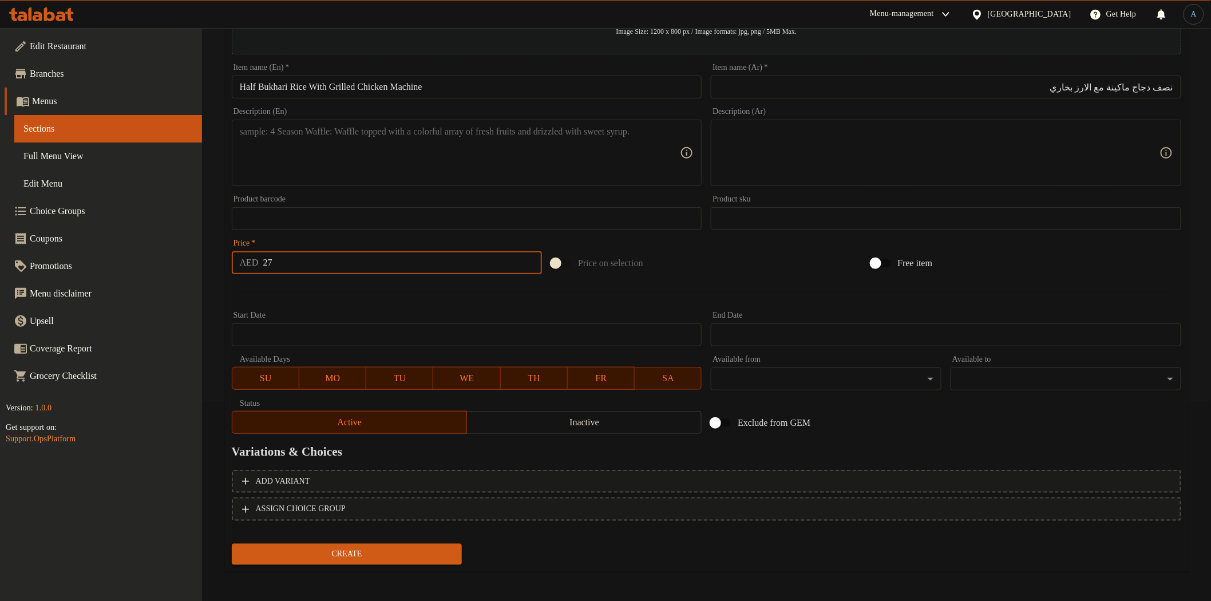
type input "27"
click at [232, 544] on button "Create" at bounding box center [347, 554] width 231 height 21
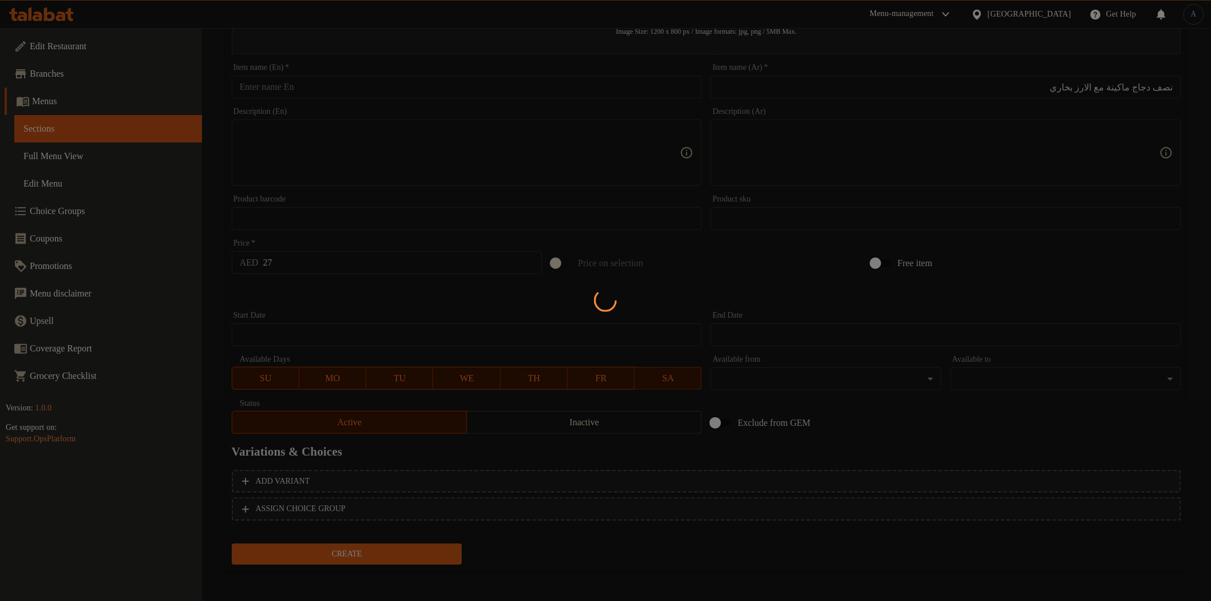
type input "0"
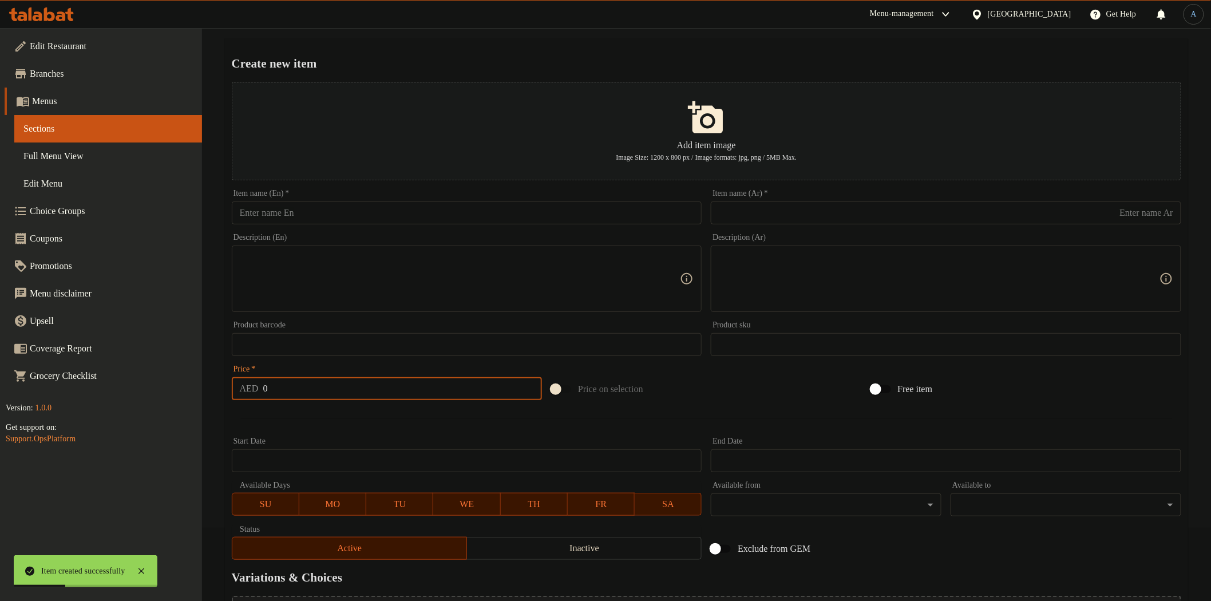
scroll to position [9, 0]
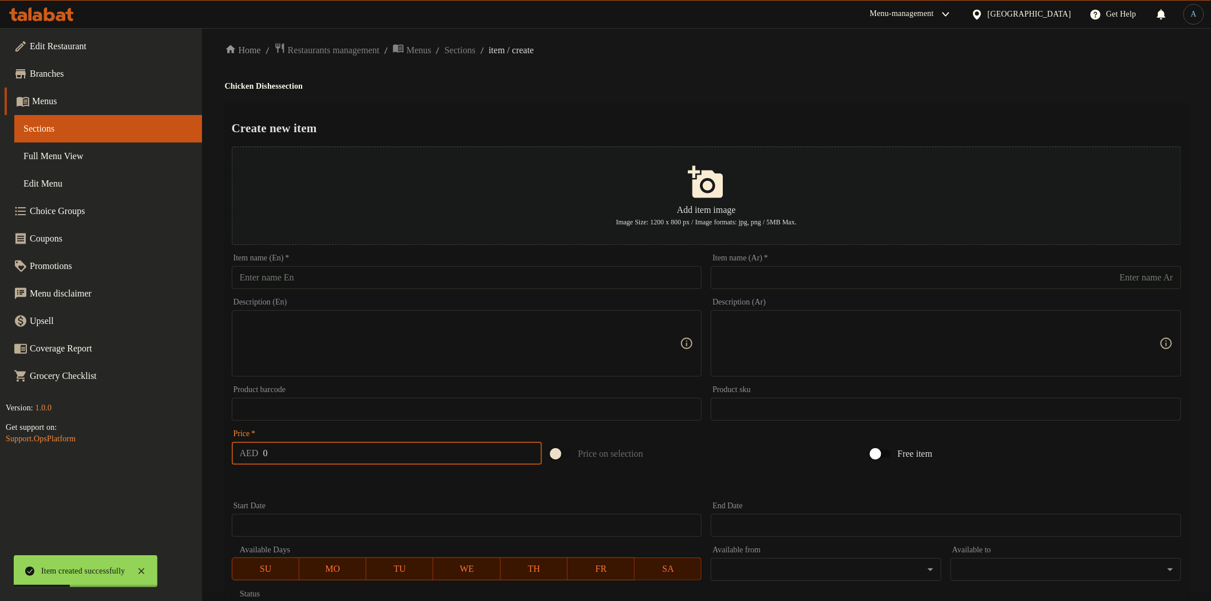
click at [804, 281] on input "text" at bounding box center [946, 277] width 471 height 23
paste input "نصف دجاجة على الفحم"
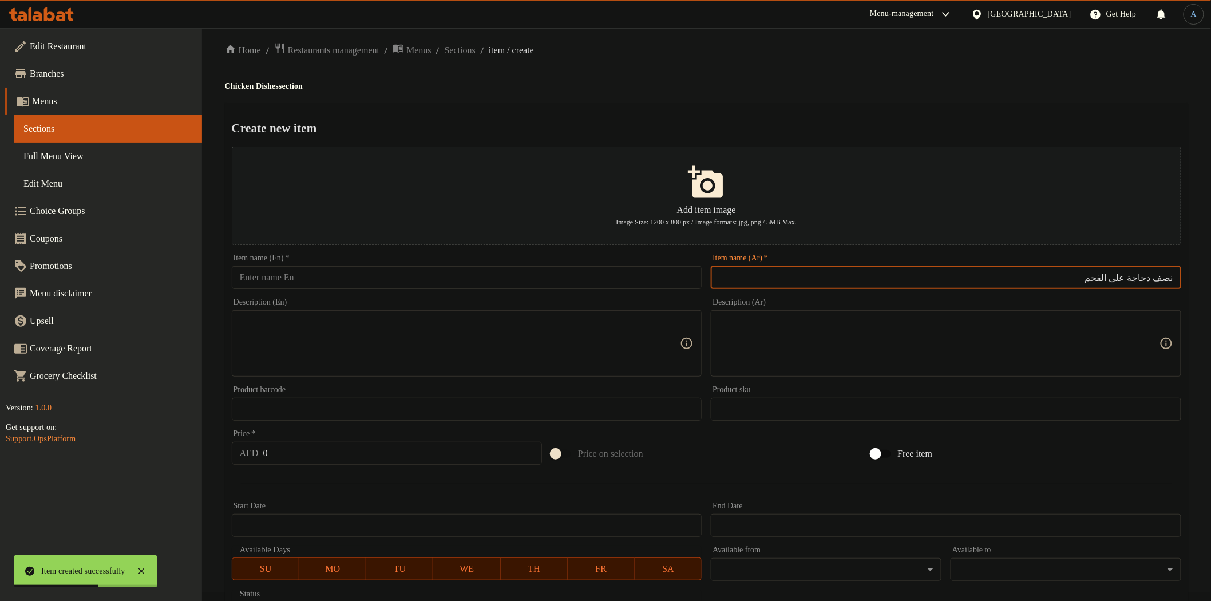
type input "نصف دجاجة على الفحم"
click at [607, 267] on input "text" at bounding box center [467, 277] width 471 height 23
paste input "Half BBQ Chicken"
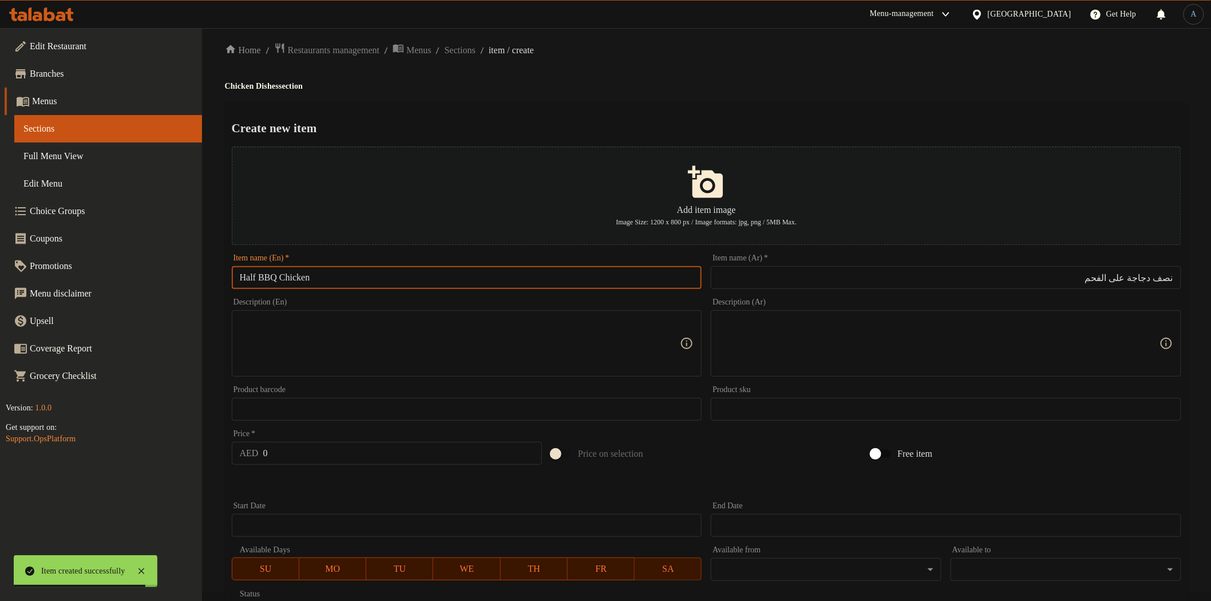
click at [283, 276] on input "Half BBQ Chicken" at bounding box center [467, 277] width 471 height 23
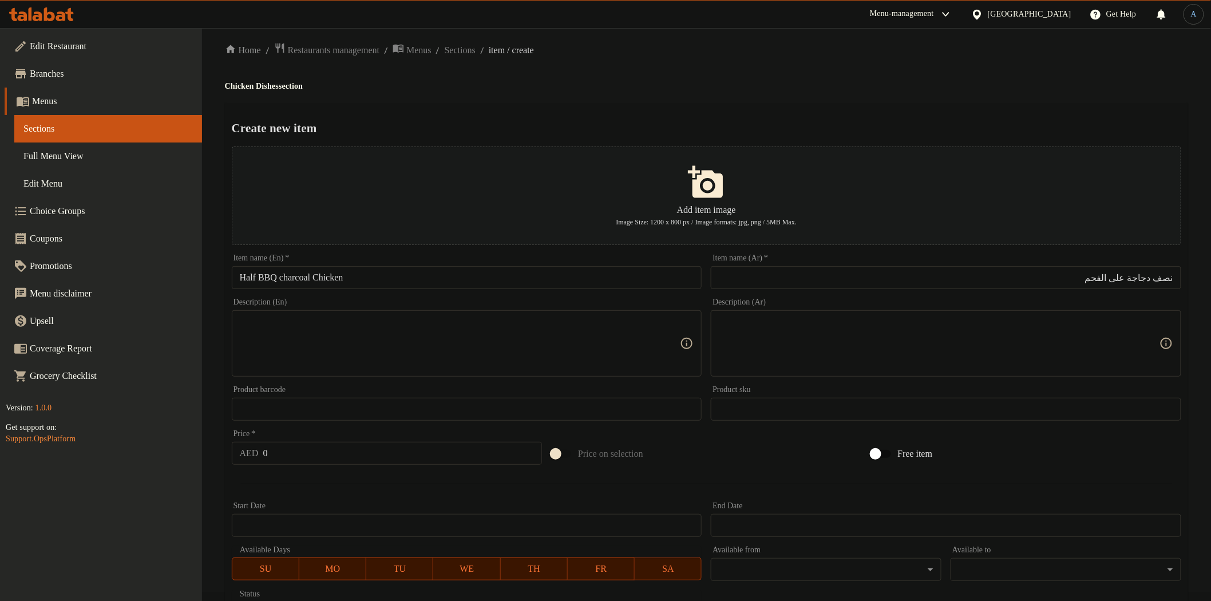
click at [568, 279] on input "Half BBQ charcoal Chicken" at bounding box center [467, 277] width 471 height 23
paste input "C"
type input "Half BBQ Charcoal Chicken"
click at [626, 78] on div "Home / Restaurants management / Menus / Sections / item / create Chicken Dishes…" at bounding box center [707, 406] width 964 height 729
click at [1147, 277] on input "نصف دجاجة على الفحم" at bounding box center [946, 277] width 471 height 23
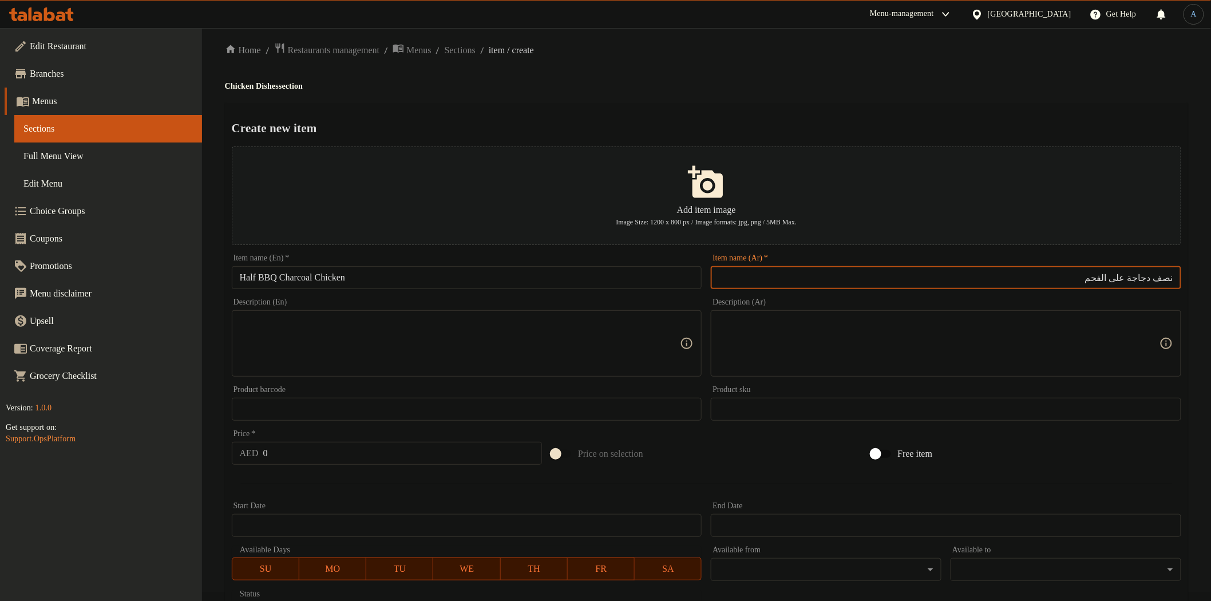
click at [1147, 277] on input "نصف دجاجة على الفحم" at bounding box center [946, 277] width 471 height 23
paste input "باربيكيو"
type input "نصف دجاج باربيكيوعلى الفحم"
click at [674, 88] on h4 "Chicken Dishes section" at bounding box center [707, 86] width 964 height 11
click at [344, 455] on input "0" at bounding box center [402, 453] width 279 height 23
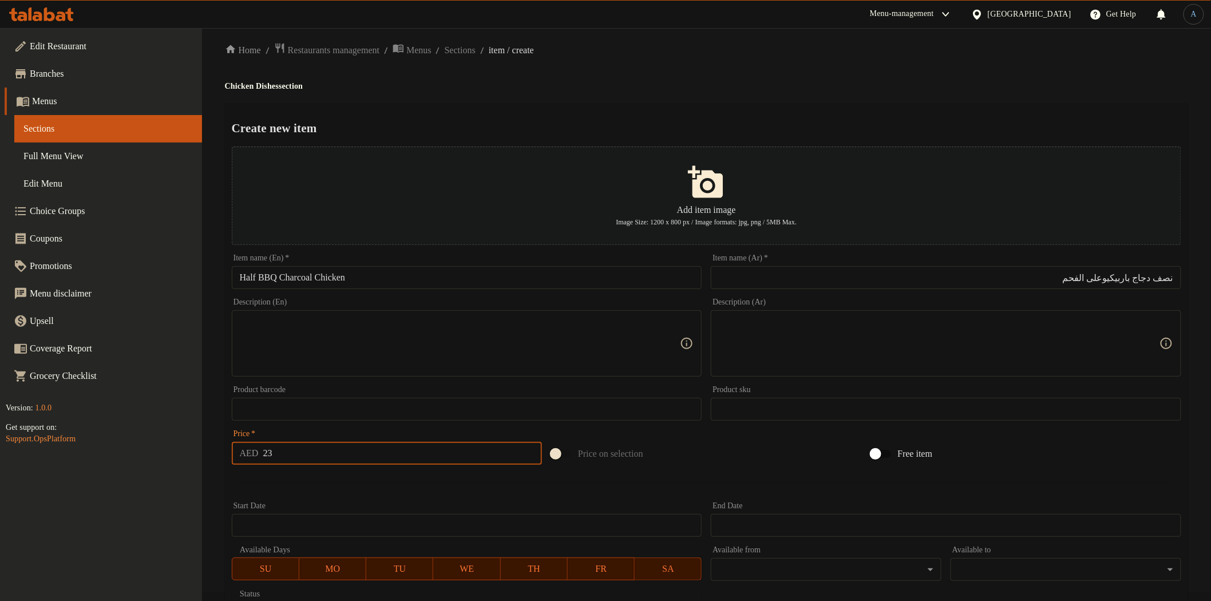
type input "23"
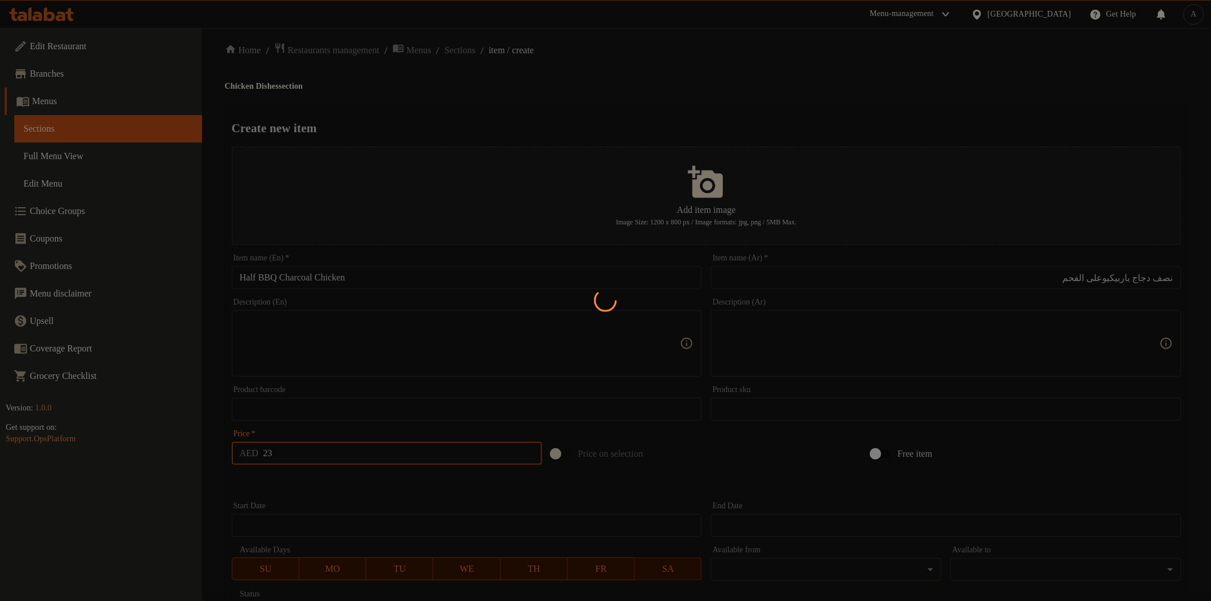
type input "0"
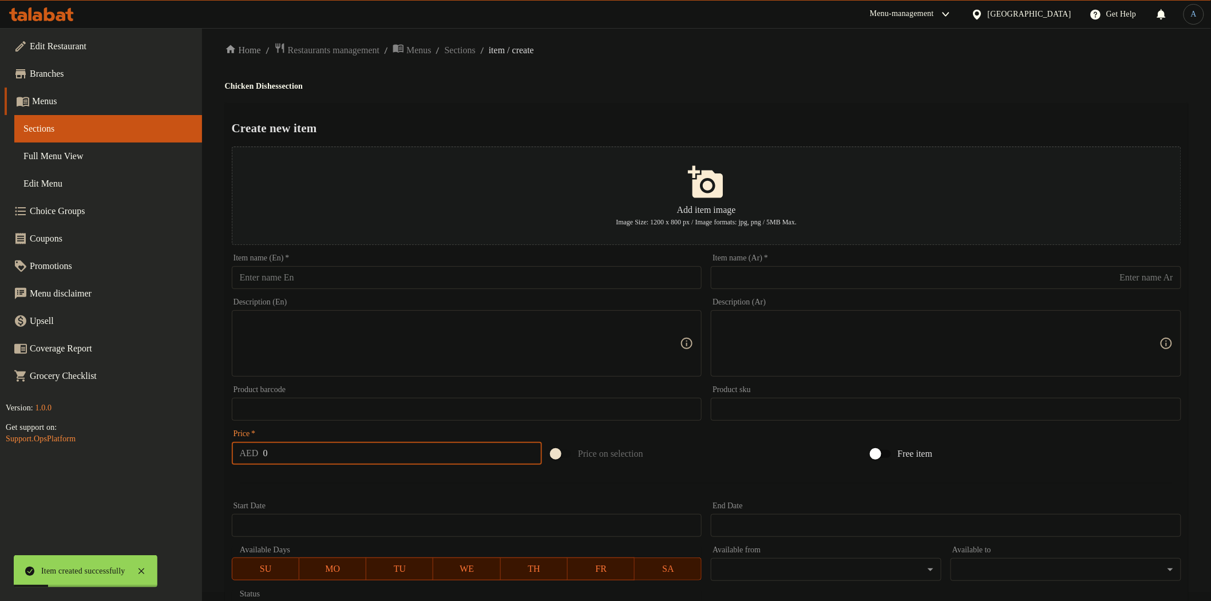
click at [680, 272] on input "text" at bounding box center [467, 277] width 471 height 23
paste input "Half BBQ Chicken with Bukhari Rice"
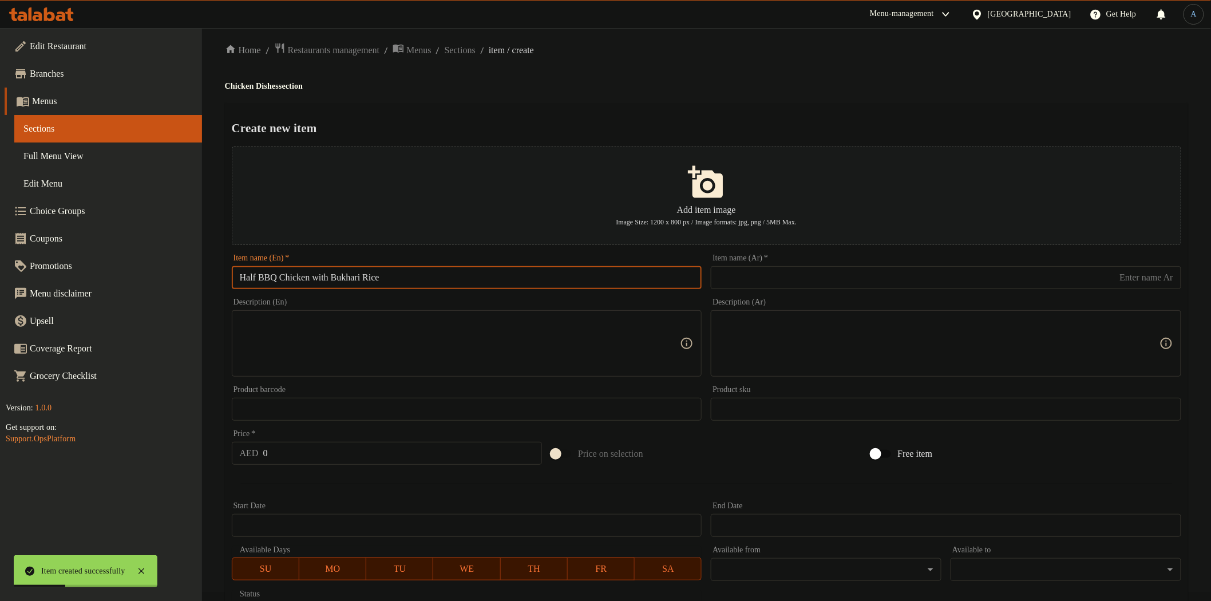
type input "Half BBQ Chicken with Bukhari Rice"
click at [949, 281] on input "text" at bounding box center [946, 277] width 471 height 23
paste input "دجاج علي الفحم مع ارز بخاري"
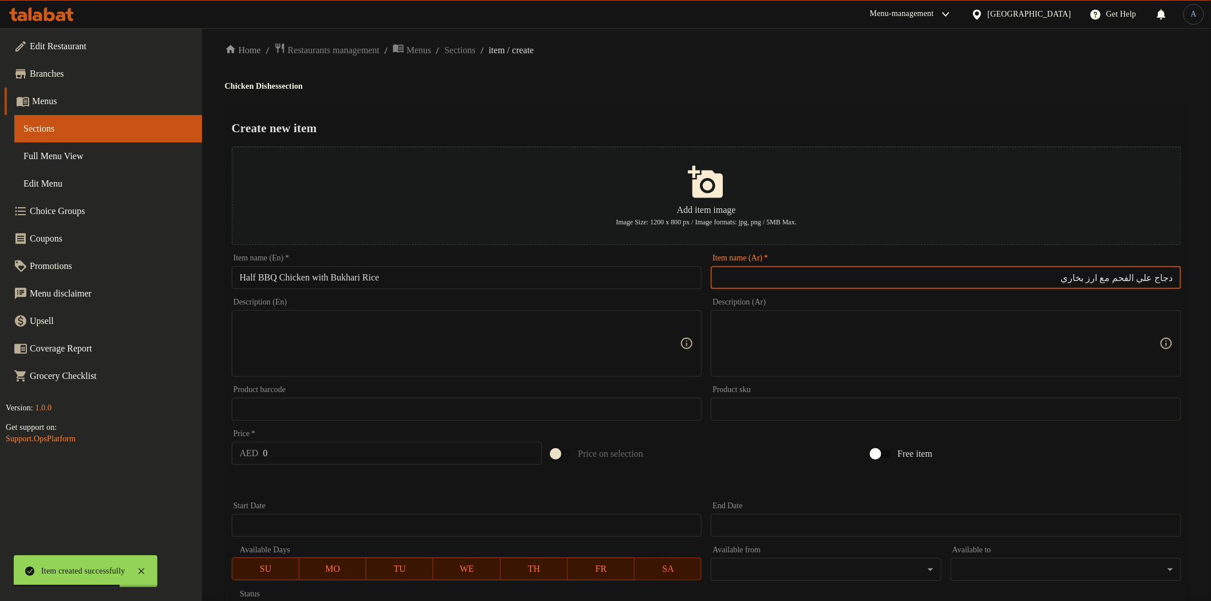
click at [1177, 282] on input "دجاج علي الفحم مع ارز بخاري" at bounding box center [946, 277] width 471 height 23
click at [1149, 277] on input "نصف دجاج علي الفحم مع ارز بخاري" at bounding box center [946, 277] width 471 height 23
paste input "اربيكيو"
type input "نصف دجاج باربيكيو علي الفحم مع ارز بخاري"
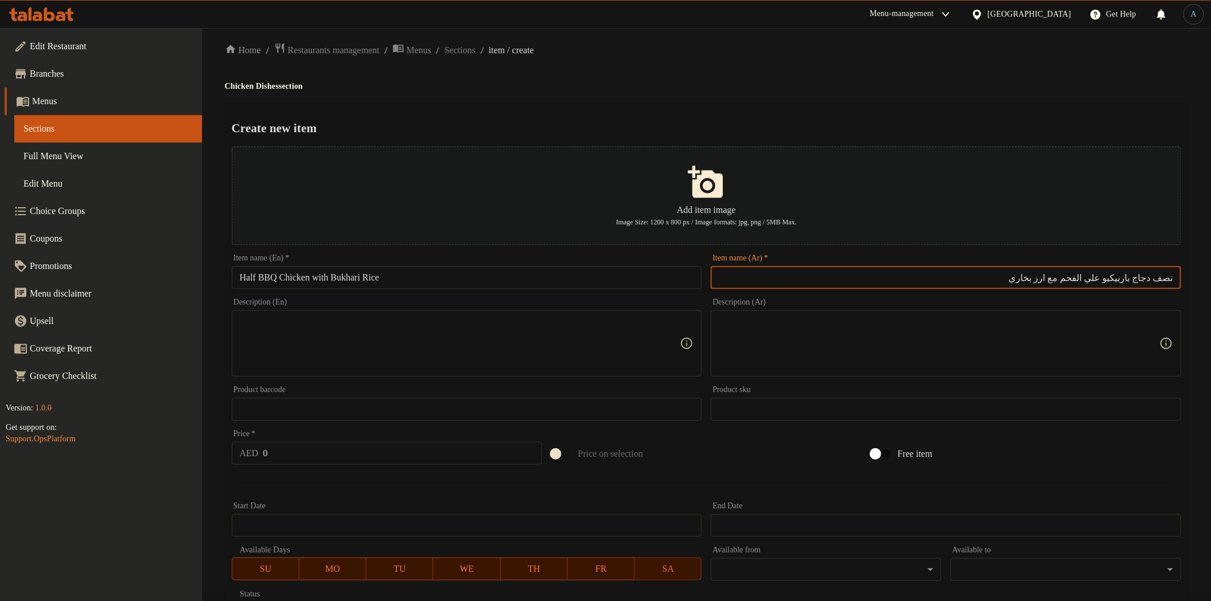
click at [321, 278] on input "Half BBQ Chicken with Bukhari Rice" at bounding box center [467, 277] width 471 height 23
click at [521, 273] on input "Half BBQ Chicken charcoal with Bukhari Rice" at bounding box center [467, 277] width 471 height 23
paste input "bq Chicken Charcoal W"
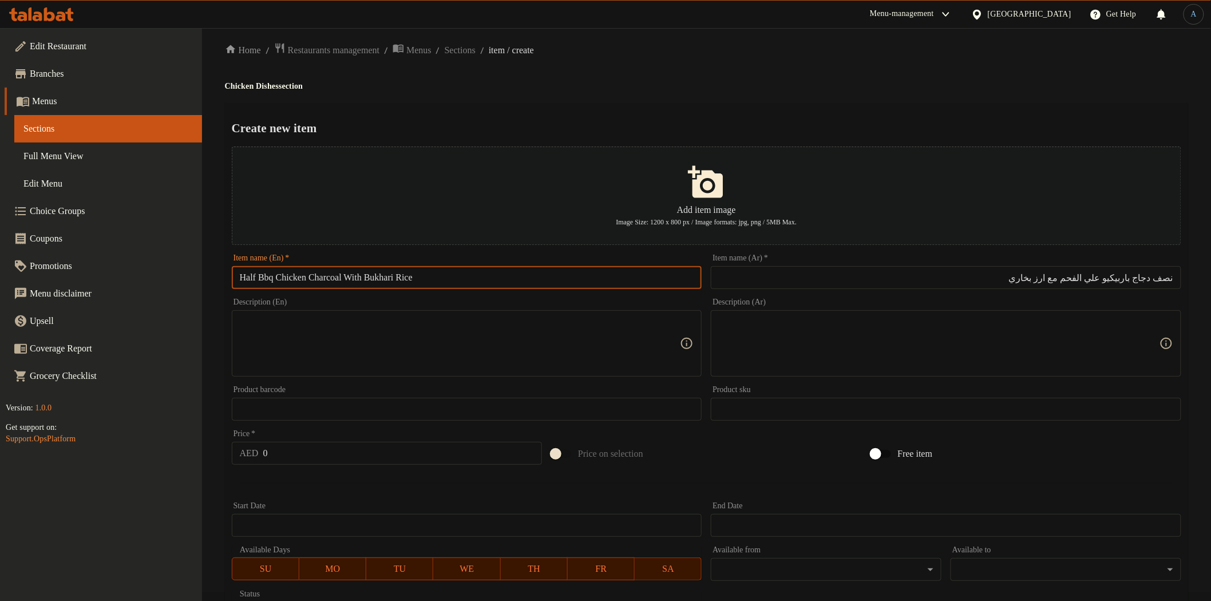
click at [650, 139] on div "Create new item Add item image Image Size: 1200 x 800 px / Image formats: jpg, …" at bounding box center [707, 433] width 964 height 660
click at [271, 275] on input "Half Bbq Chicken Charcoal With Bukhari Rice" at bounding box center [467, 277] width 471 height 23
type input "Half BBQ Chicken Charcoal With Bukhari Rice"
click at [303, 447] on input "0" at bounding box center [402, 453] width 279 height 23
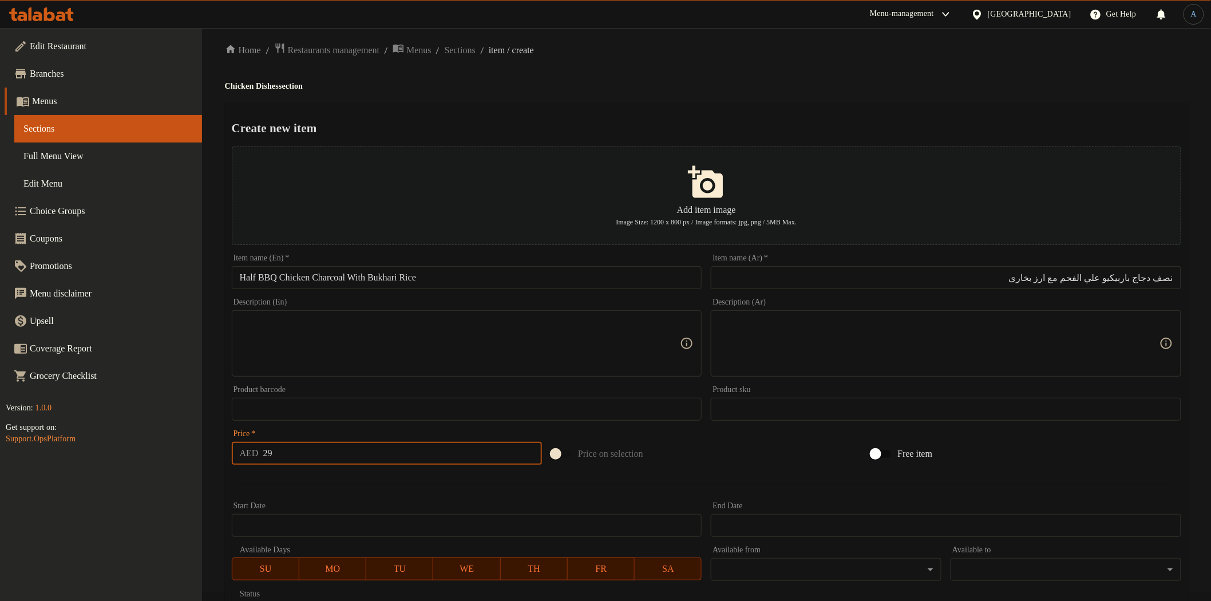
type input "29"
click at [452, 285] on input "Half BBQ Chicken Charcoal With Bukhari Rice" at bounding box center [467, 277] width 471 height 23
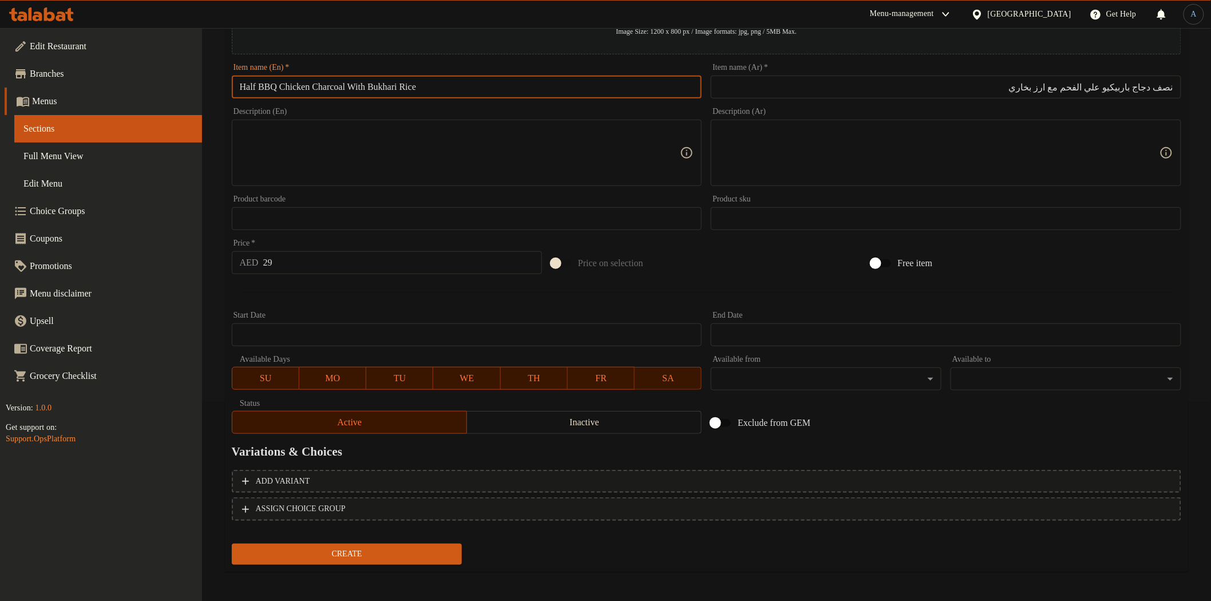
click at [367, 551] on span "Create" at bounding box center [347, 554] width 212 height 14
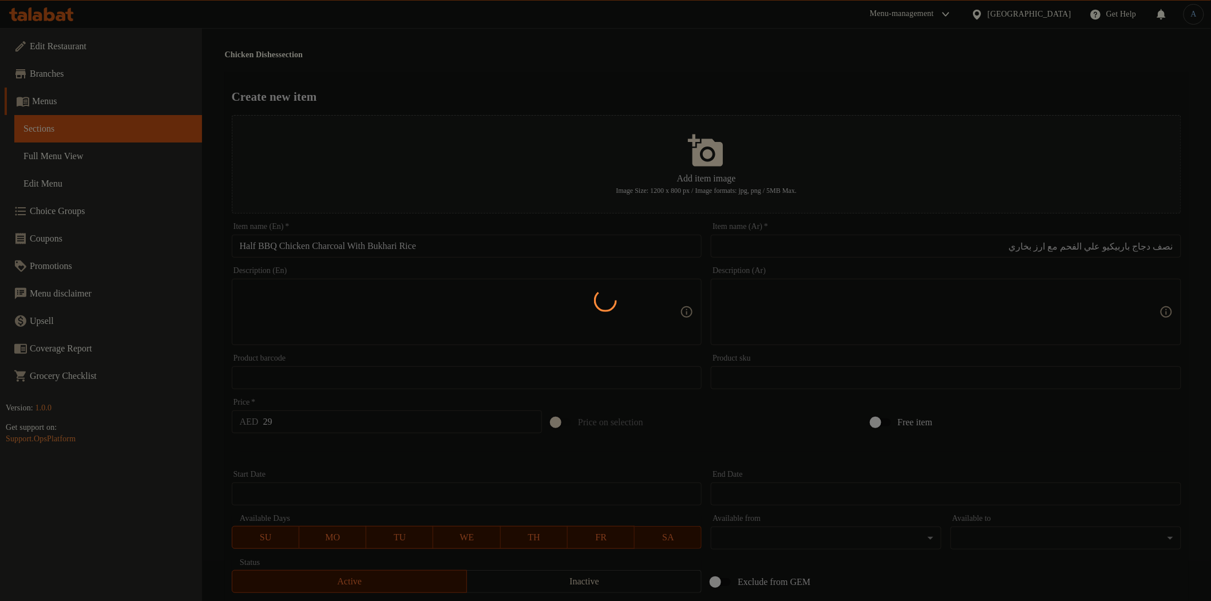
scroll to position [0, 0]
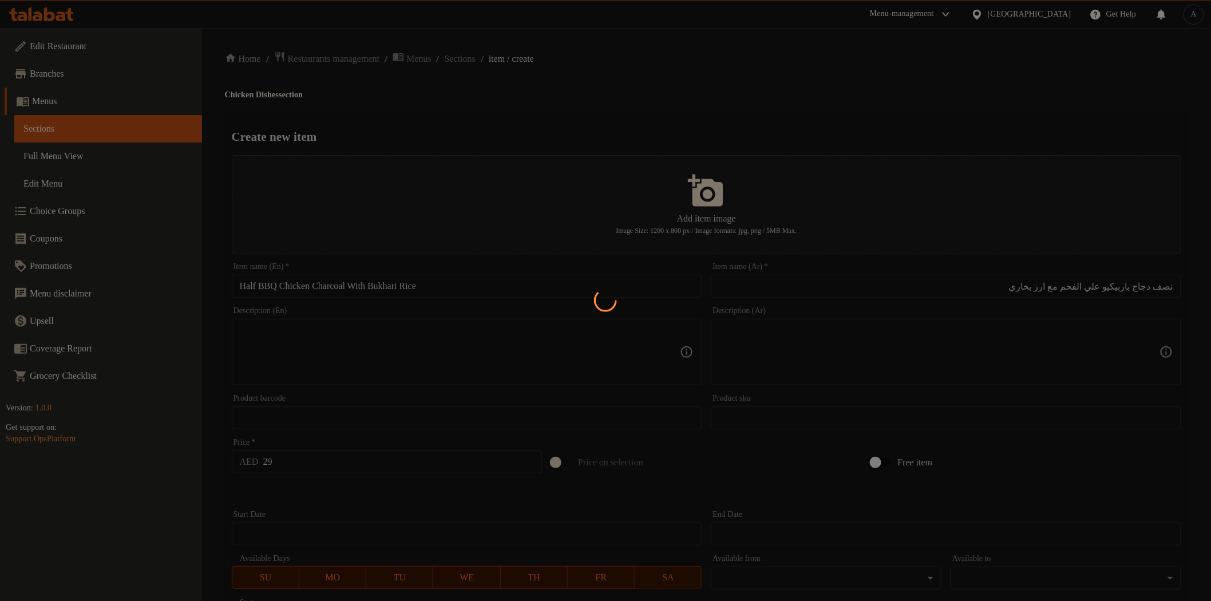
type input "0"
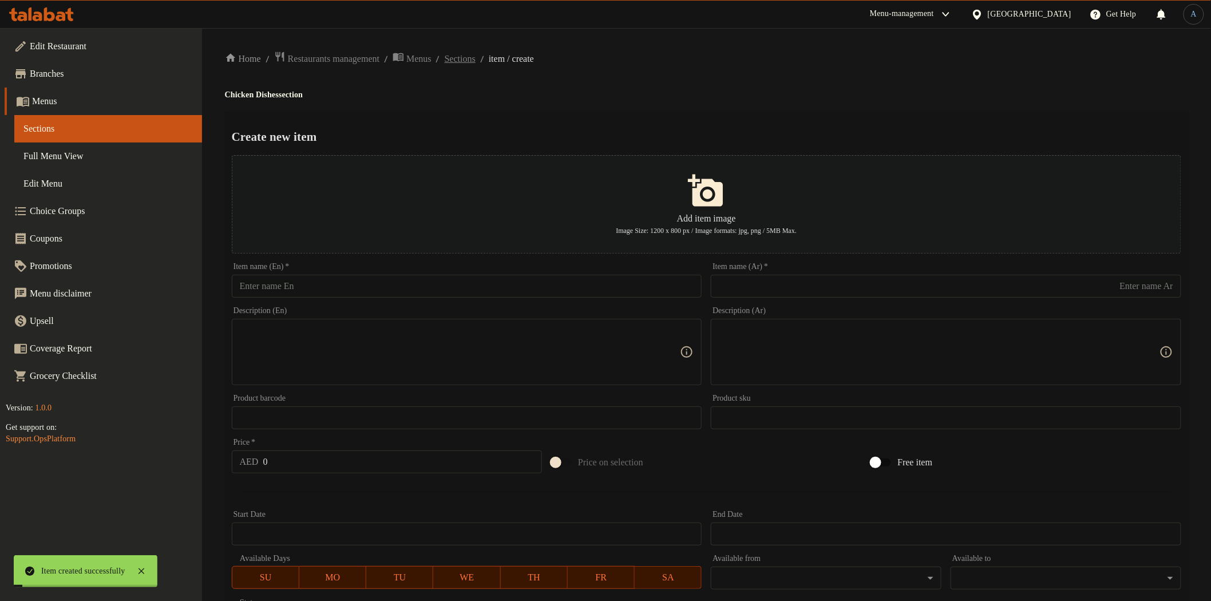
click at [476, 58] on span "Sections" at bounding box center [460, 59] width 31 height 14
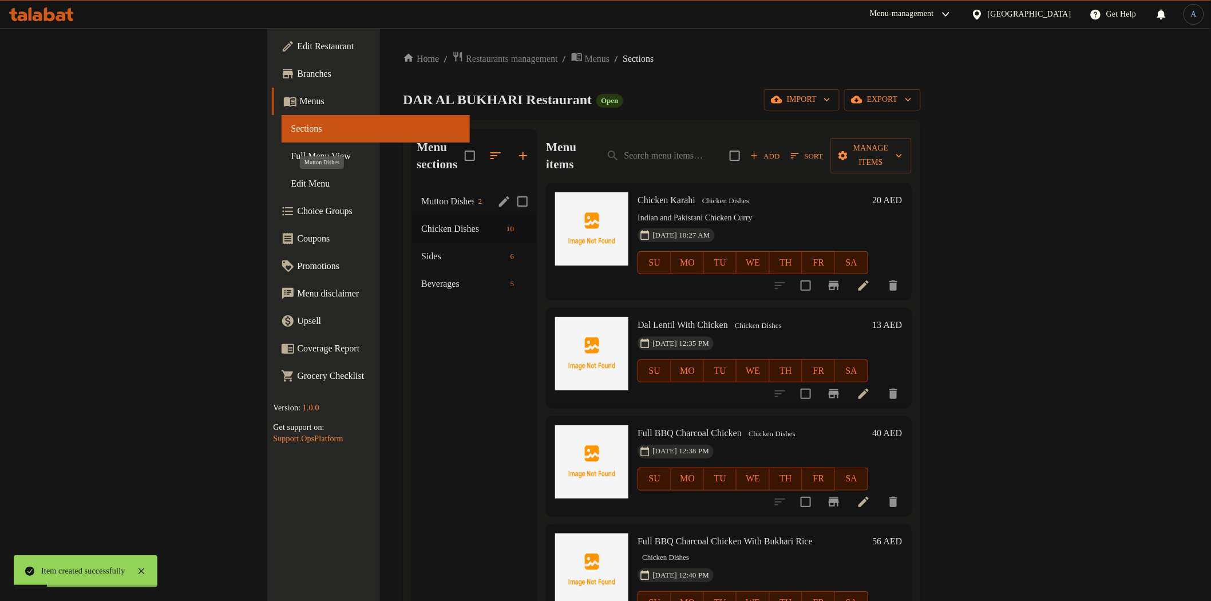
click at [421, 195] on span "Mutton Dishes" at bounding box center [447, 202] width 52 height 14
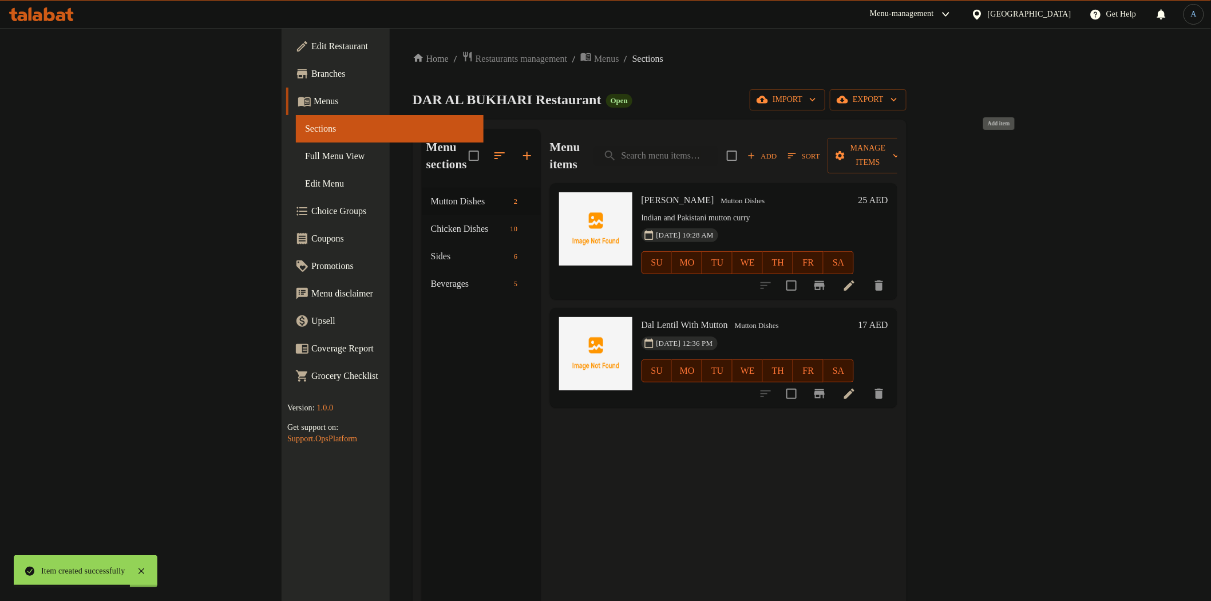
click at [778, 149] on span "Add" at bounding box center [762, 155] width 31 height 13
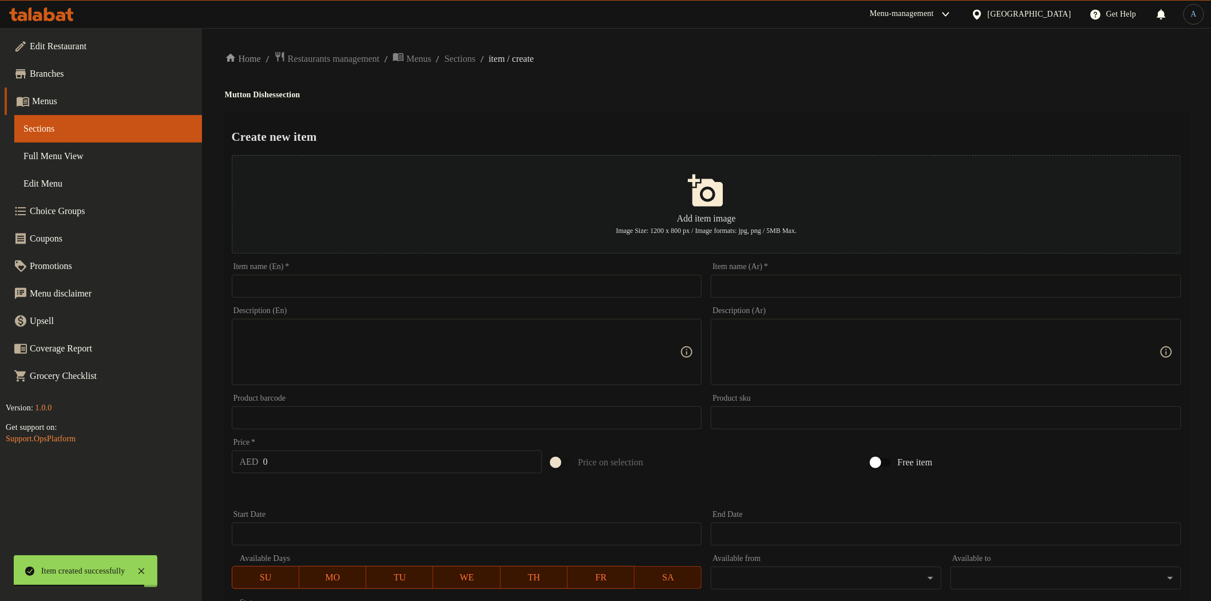
click at [806, 378] on textarea at bounding box center [939, 352] width 441 height 54
paste textarea "Rice Bukhari with Muttonبحاري مع الرز بخاری"
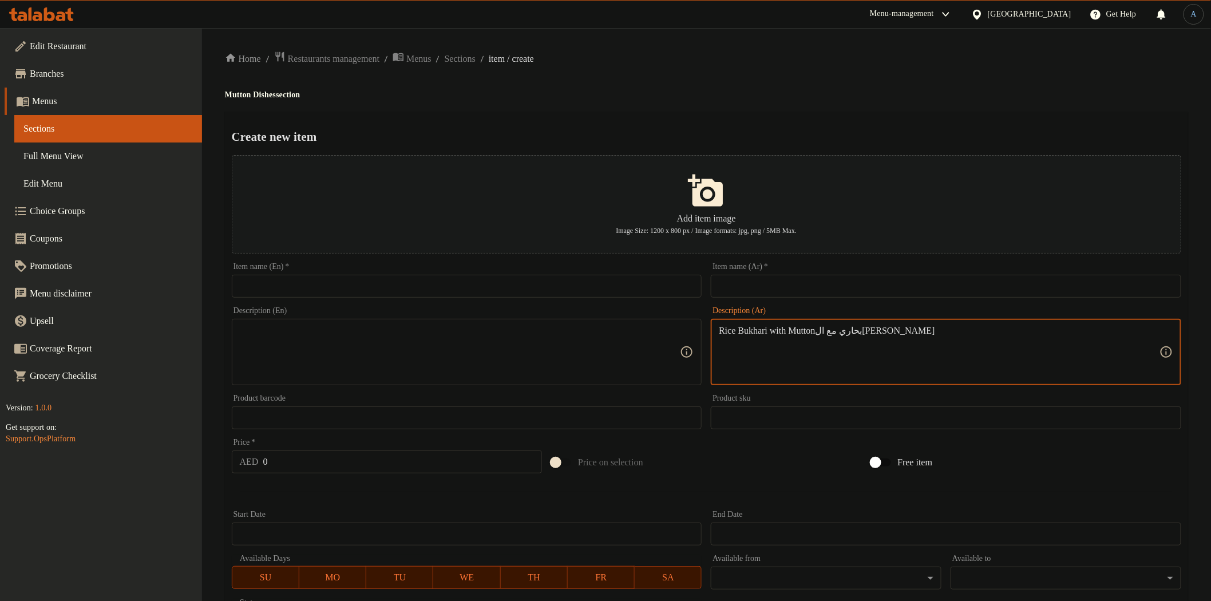
drag, startPoint x: 827, startPoint y: 330, endPoint x: 712, endPoint y: 334, distance: 115.7
click at [712, 334] on div "Rice Bukhari with Muttonبحاري مع الرز بخاری Description (Ar)" at bounding box center [946, 352] width 471 height 66
type textarea "بحاري مع الرز بخاری"
click at [585, 277] on input "text" at bounding box center [467, 286] width 471 height 23
paste input "Rice Bukhari with Mutton"
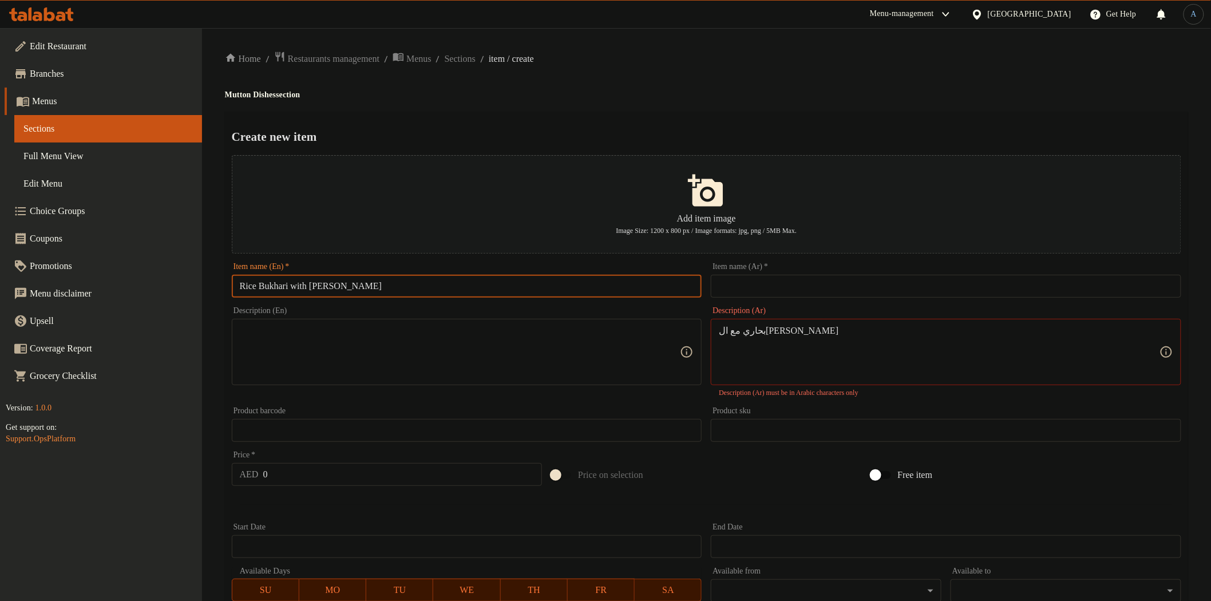
type input "Rice Bukhari with Mutton"
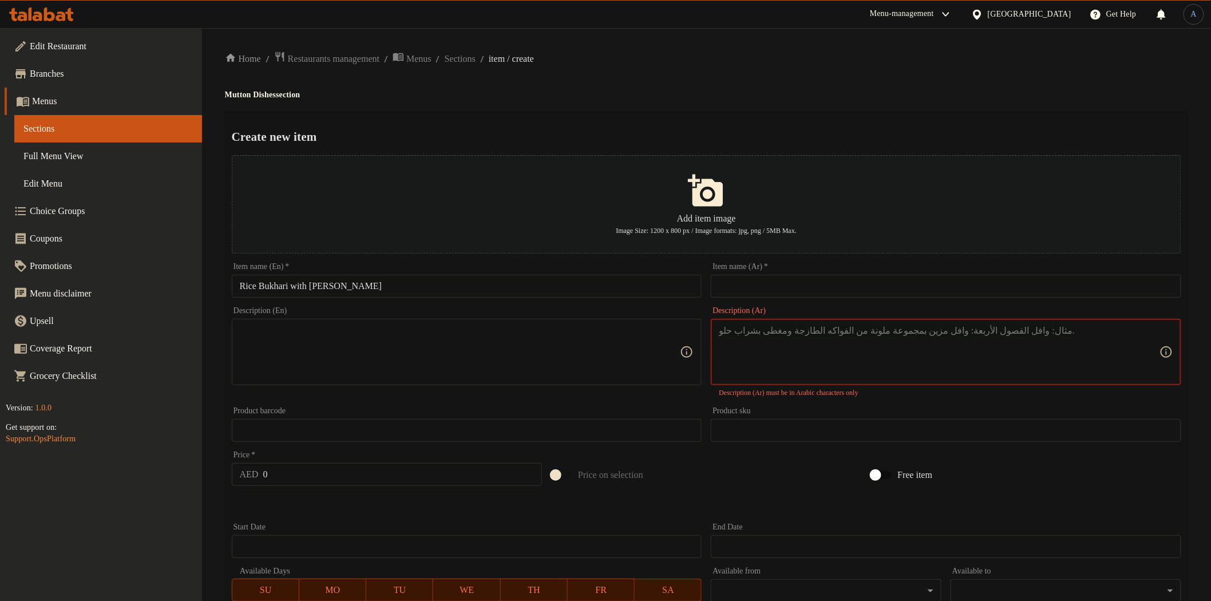
click at [838, 283] on input "text" at bounding box center [946, 286] width 471 height 23
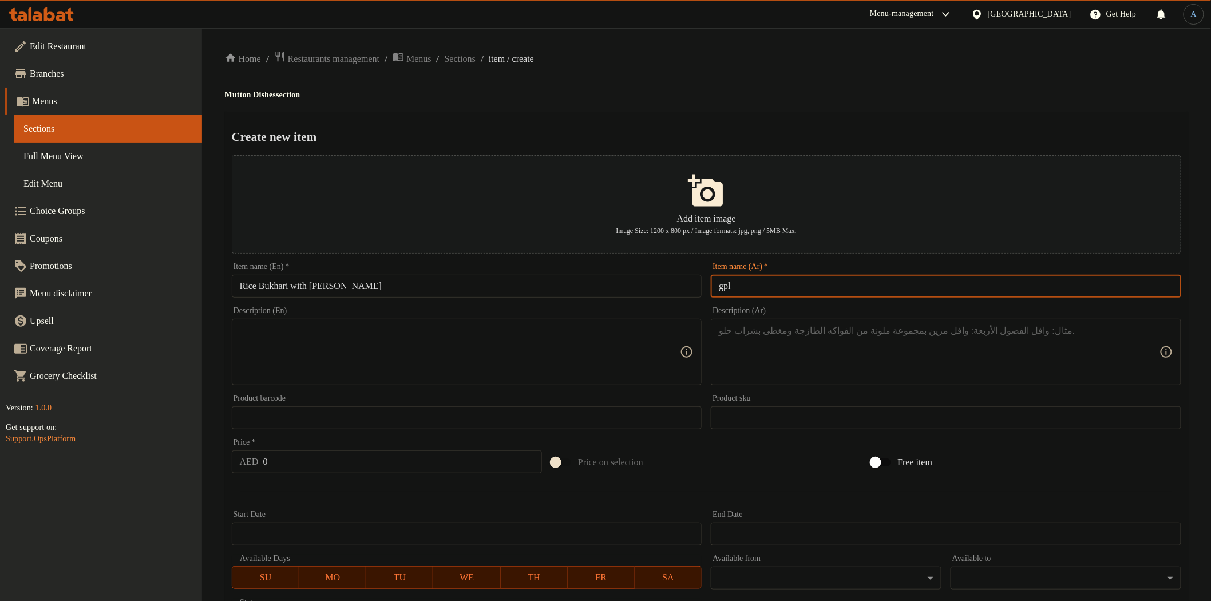
type input "gpl"
type input "لحم غنم طازج مع ارز بخاري"
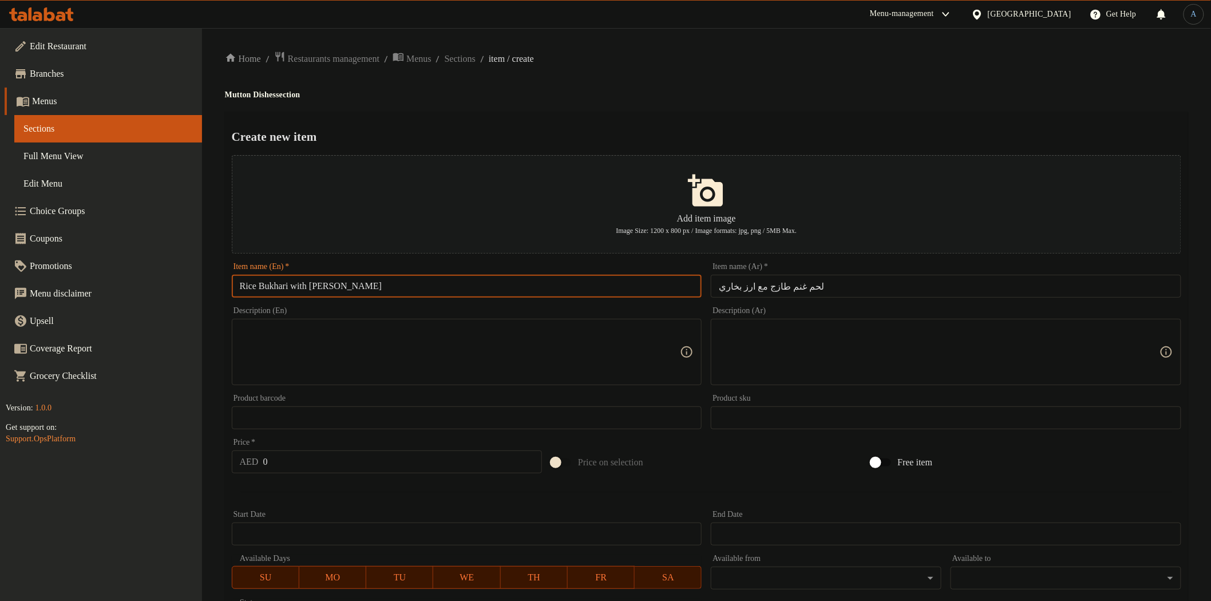
drag, startPoint x: 321, startPoint y: 287, endPoint x: 326, endPoint y: 286, distance: 5.8
click at [321, 286] on input "Rice Bukhari with Mutton" at bounding box center [467, 286] width 471 height 23
click at [600, 287] on input "Rice Bukhari with fresh Mutton" at bounding box center [467, 286] width 471 height 23
paste input "With F"
type input "Rice Bukhari With Fresh Mutton"
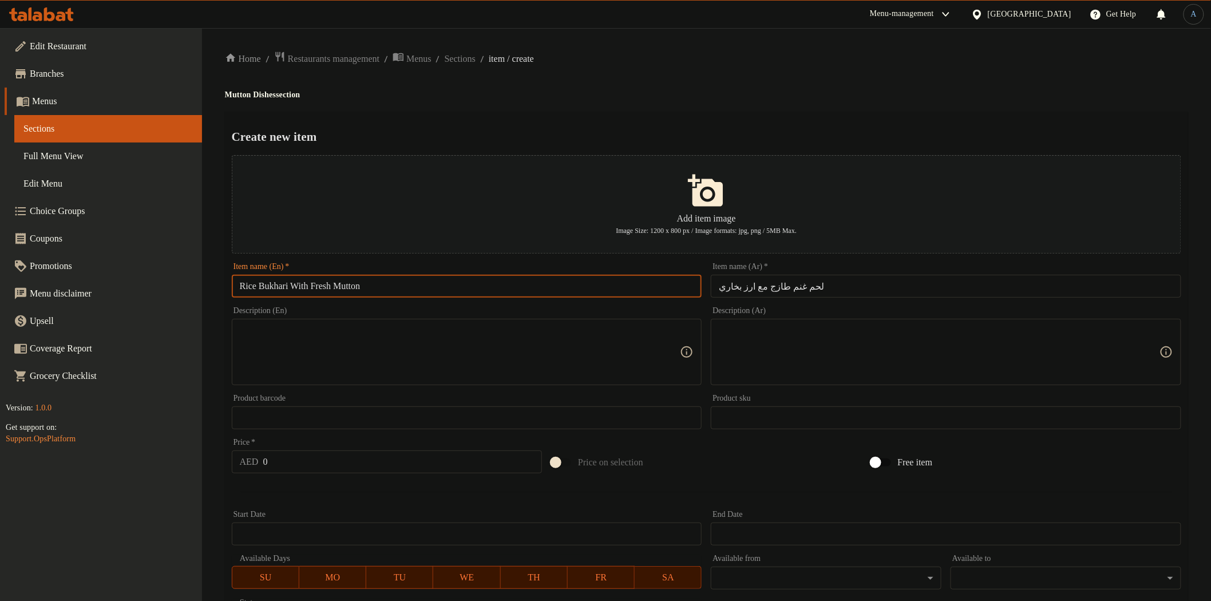
click at [685, 89] on h4 "Mutton Dishes section" at bounding box center [707, 94] width 964 height 11
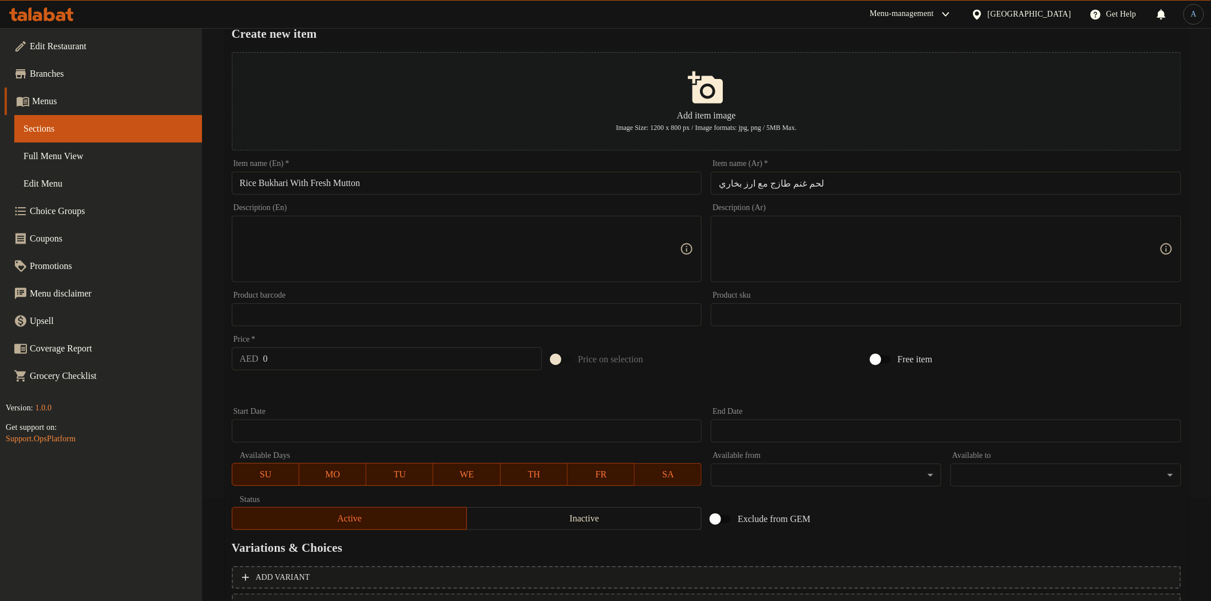
scroll to position [199, 0]
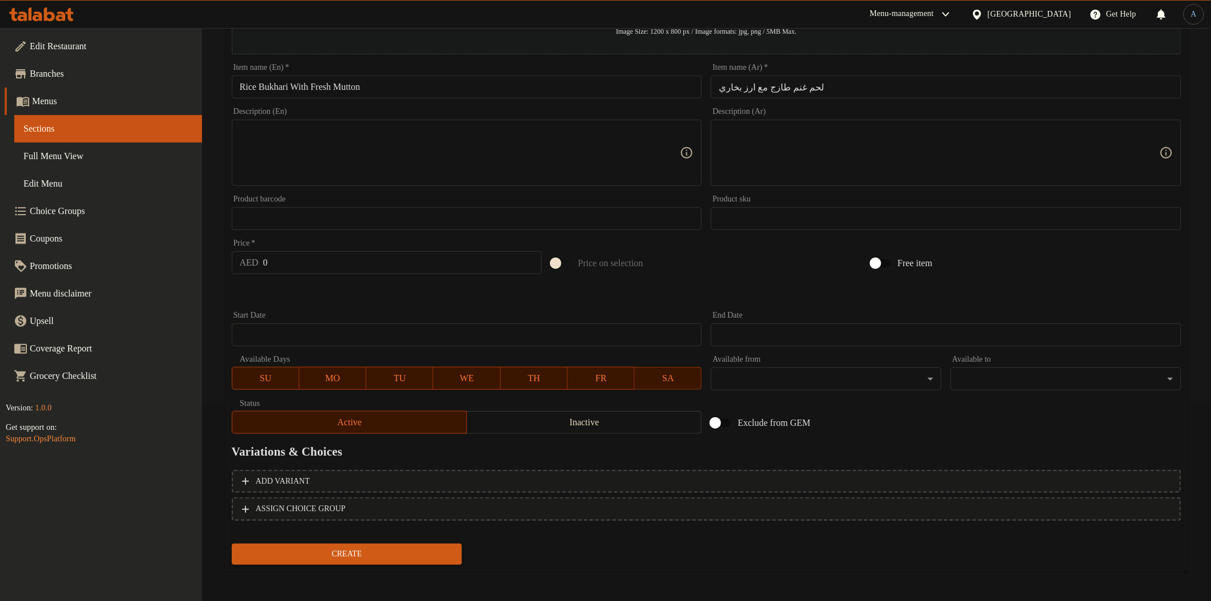
click at [352, 261] on input "0" at bounding box center [402, 262] width 279 height 23
type input "45"
click at [232, 544] on button "Create" at bounding box center [347, 554] width 231 height 21
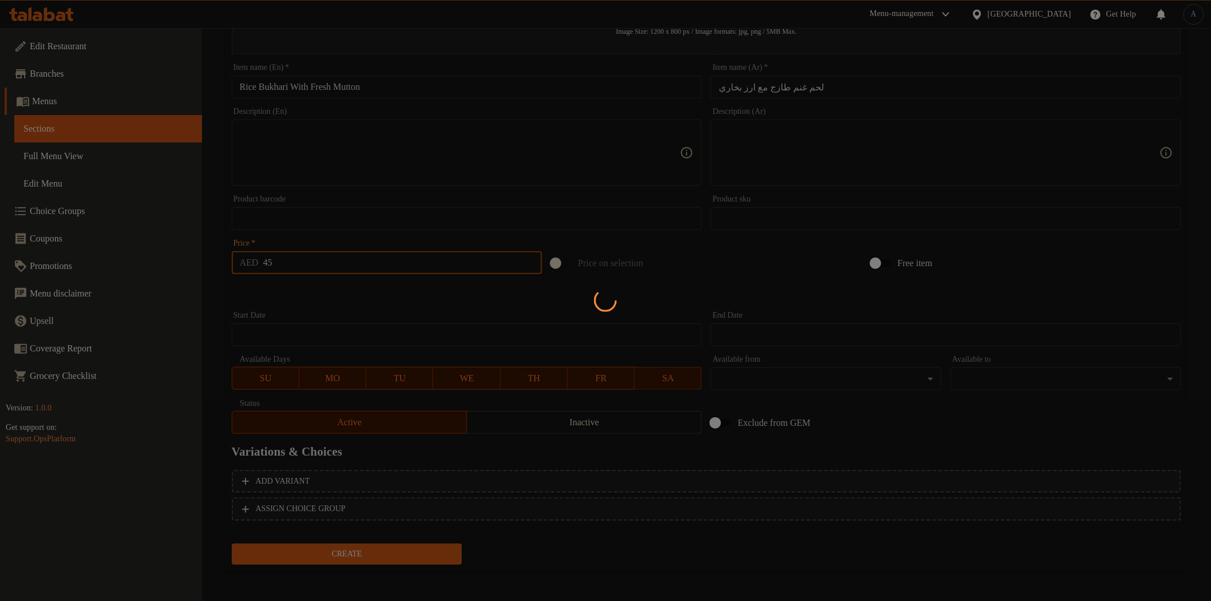
type input "0"
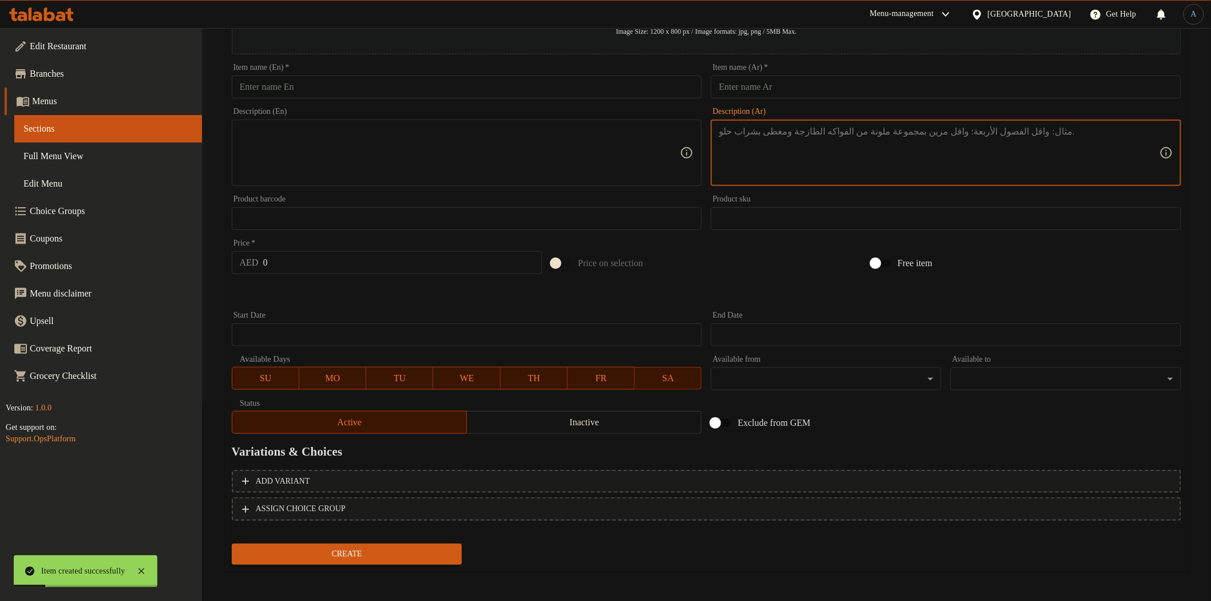
click at [788, 130] on textarea at bounding box center [939, 153] width 441 height 54
paste textarea "بخاري الرر مع Mutton Grill with Bukhari Rice"
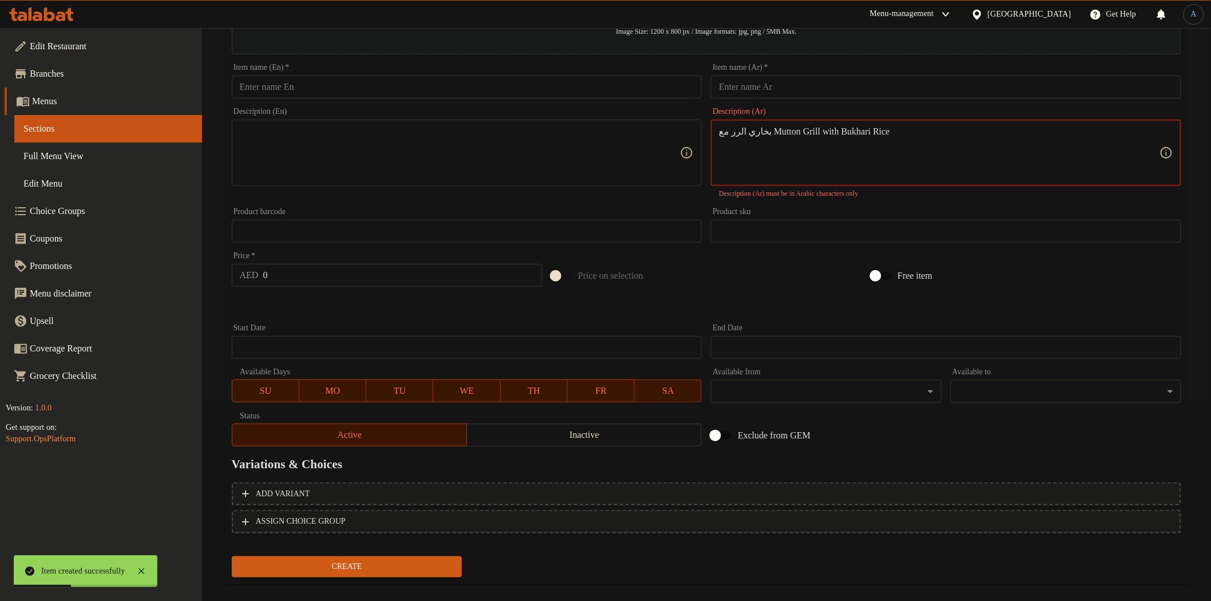
drag, startPoint x: 896, startPoint y: 132, endPoint x: 769, endPoint y: 135, distance: 126.6
click at [769, 135] on textarea "بخاري الرر مع Mutton Grill with Bukhari Rice" at bounding box center [939, 153] width 441 height 54
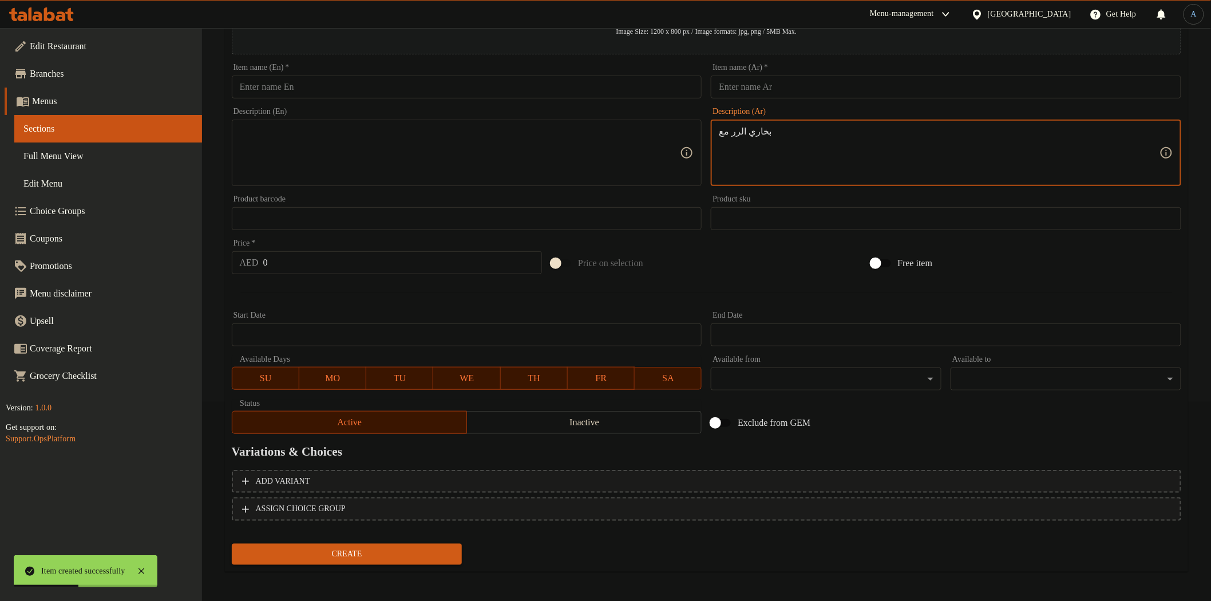
type textarea "بخاري الرر مع"
click at [560, 74] on div "Item name (En)   * Item name (En) *" at bounding box center [467, 81] width 471 height 35
click at [557, 77] on input "text" at bounding box center [467, 87] width 471 height 23
paste input "Mutton Grill with Bukhari Rice"
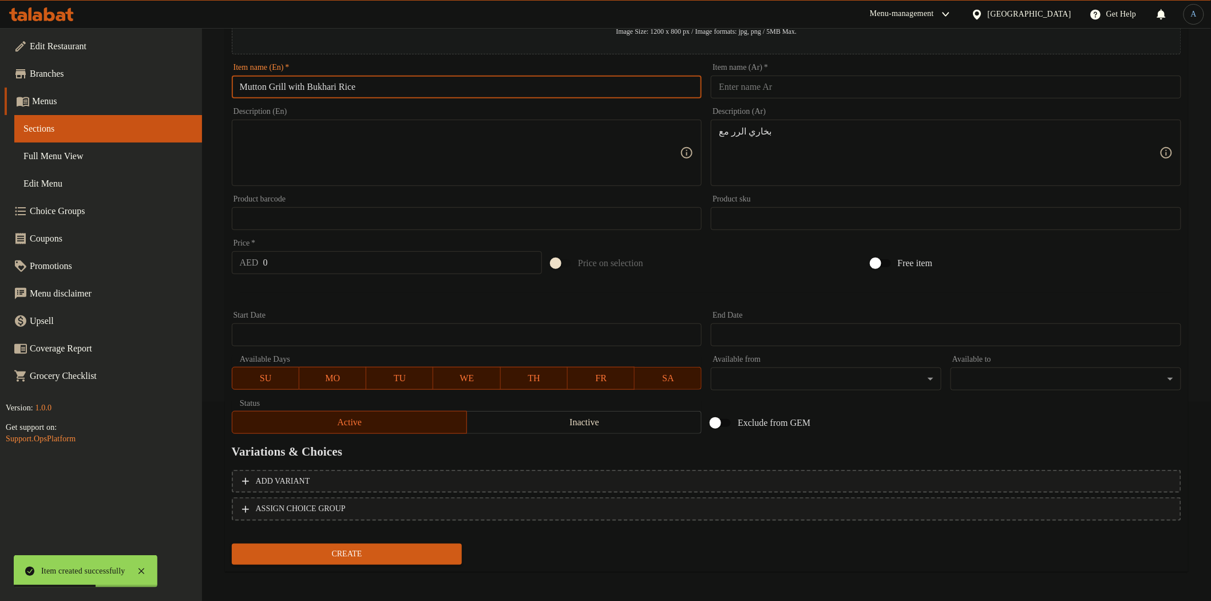
type input "Mutton Grill with Bukhari Rice"
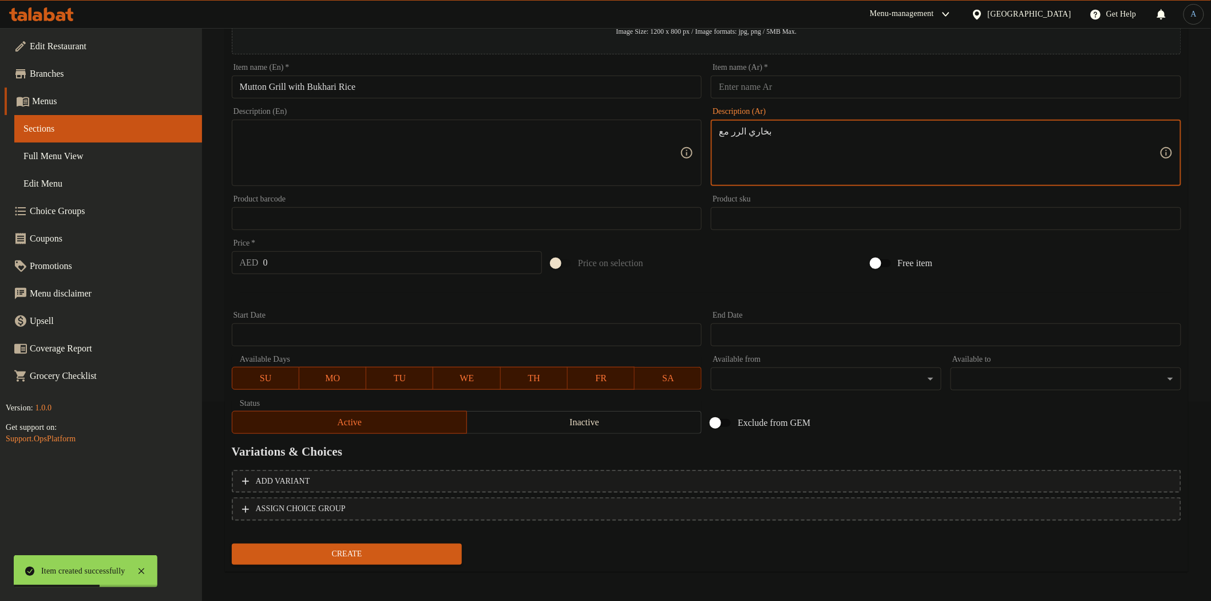
click at [838, 153] on textarea "بخاري الرر مع" at bounding box center [939, 153] width 441 height 54
click at [868, 81] on input "text" at bounding box center [946, 87] width 471 height 23
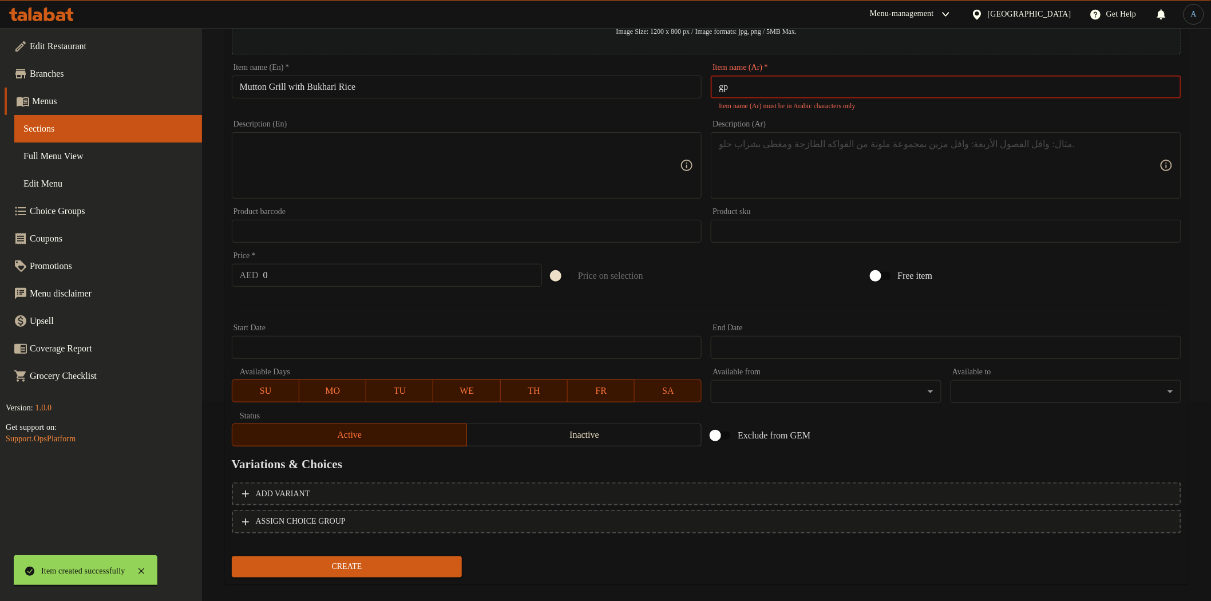
type input "g"
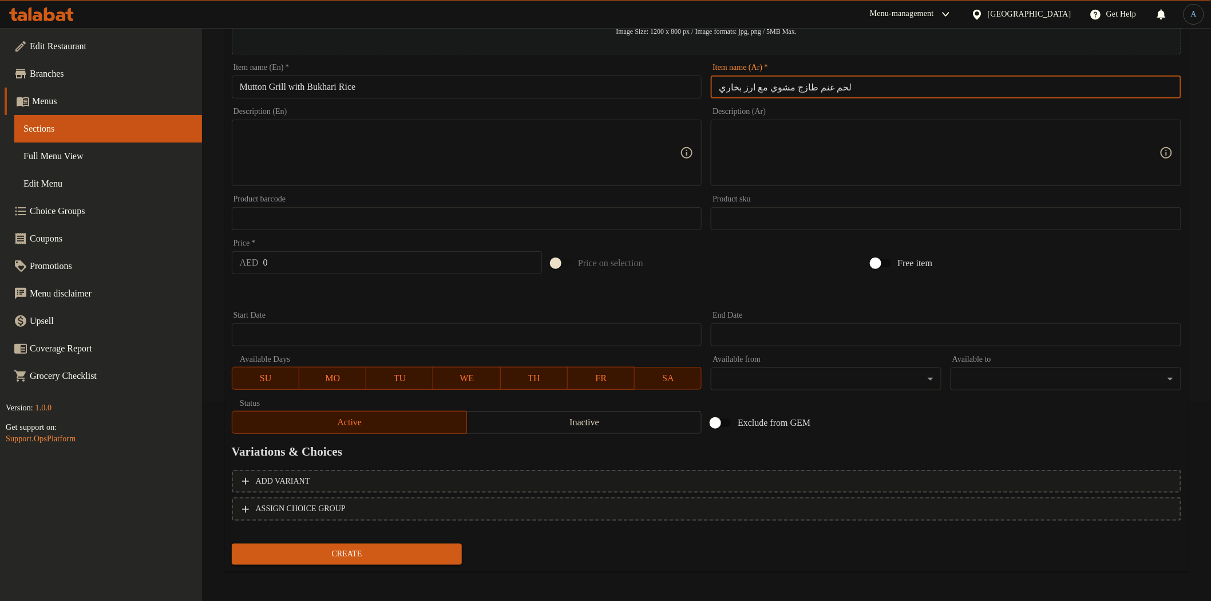
type input "لحم غنم طازج مشوي مع ارز بخاري"
click at [242, 88] on input "Mutton Grill with Bukhari Rice" at bounding box center [467, 87] width 471 height 23
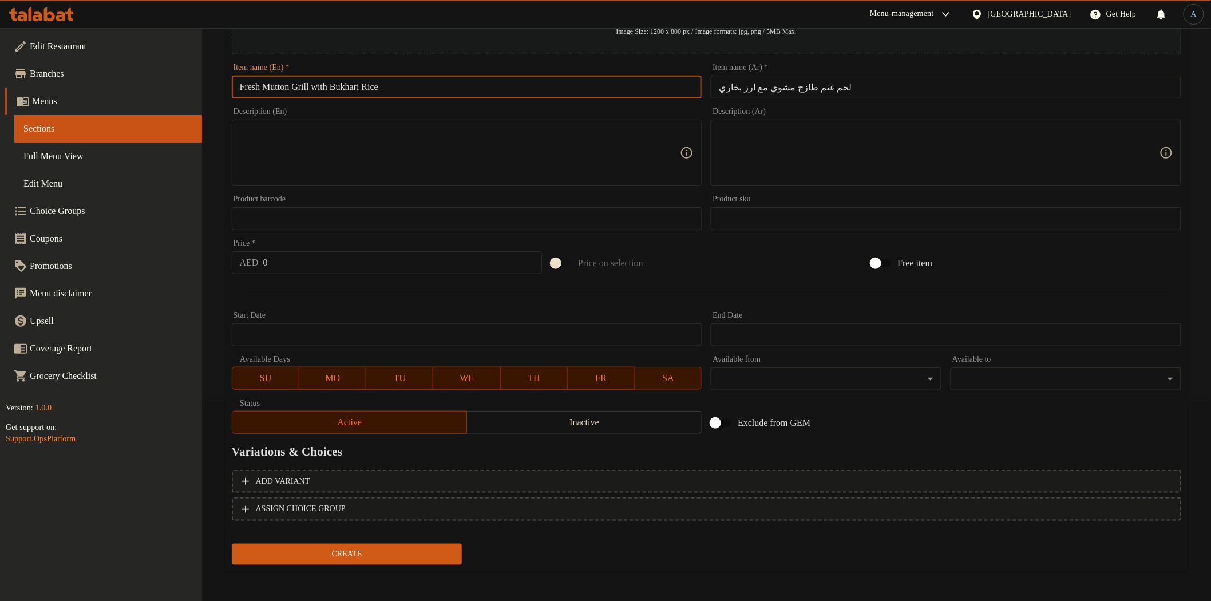
click at [443, 82] on input "Fresh Mutton Grill with Bukhari Rice" at bounding box center [467, 87] width 471 height 23
paste input "W"
type input "Fresh Mutton Grill With Bukhari Rice"
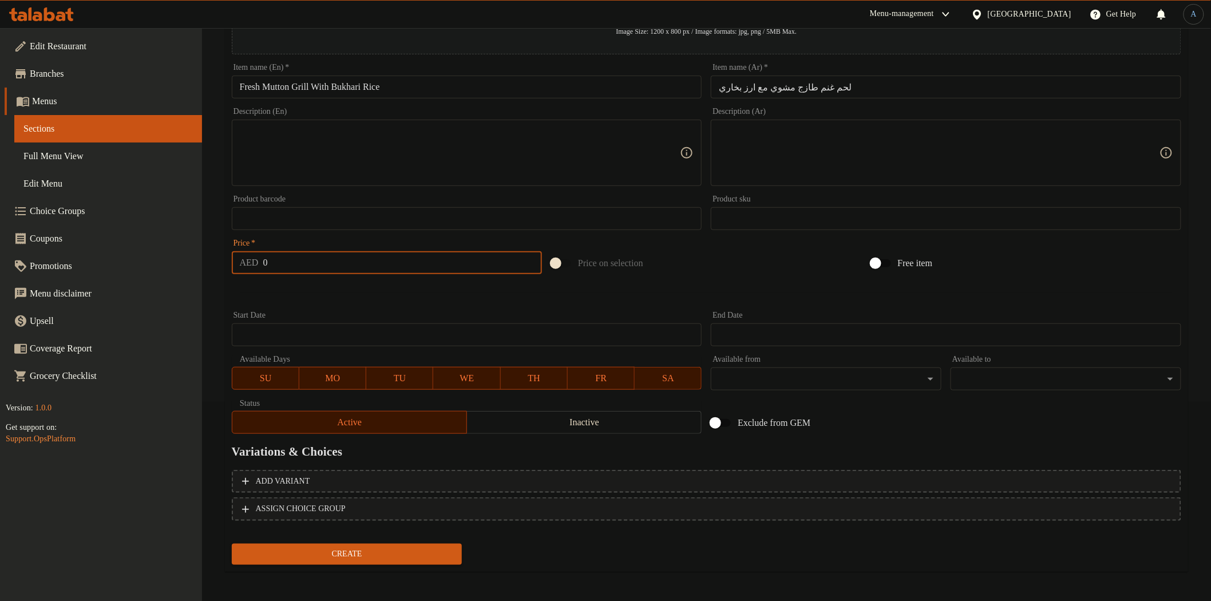
click at [391, 271] on input "0" at bounding box center [402, 262] width 279 height 23
type input "50"
click at [232, 544] on button "Create" at bounding box center [347, 554] width 231 height 21
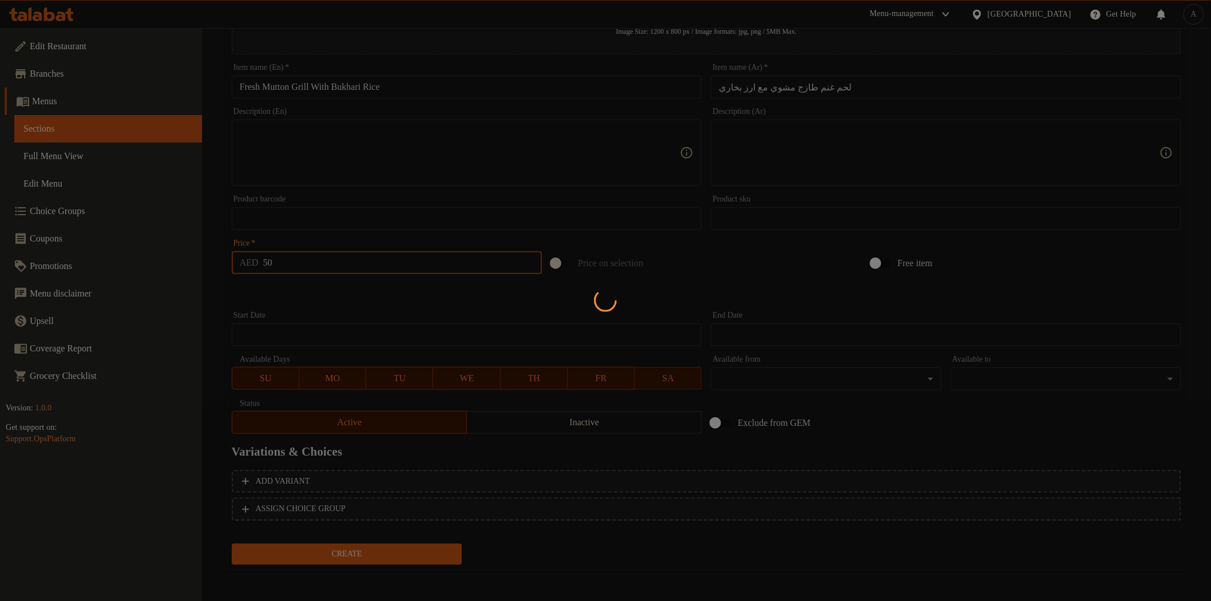
type input "0"
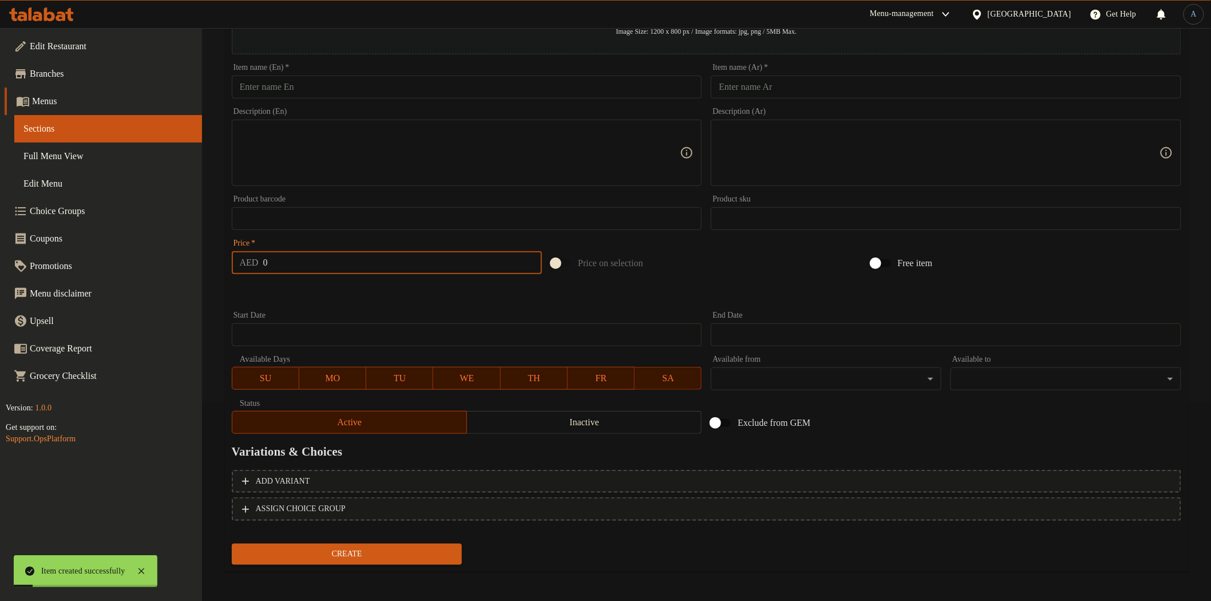
click at [425, 92] on input "text" at bounding box center [467, 87] width 471 height 23
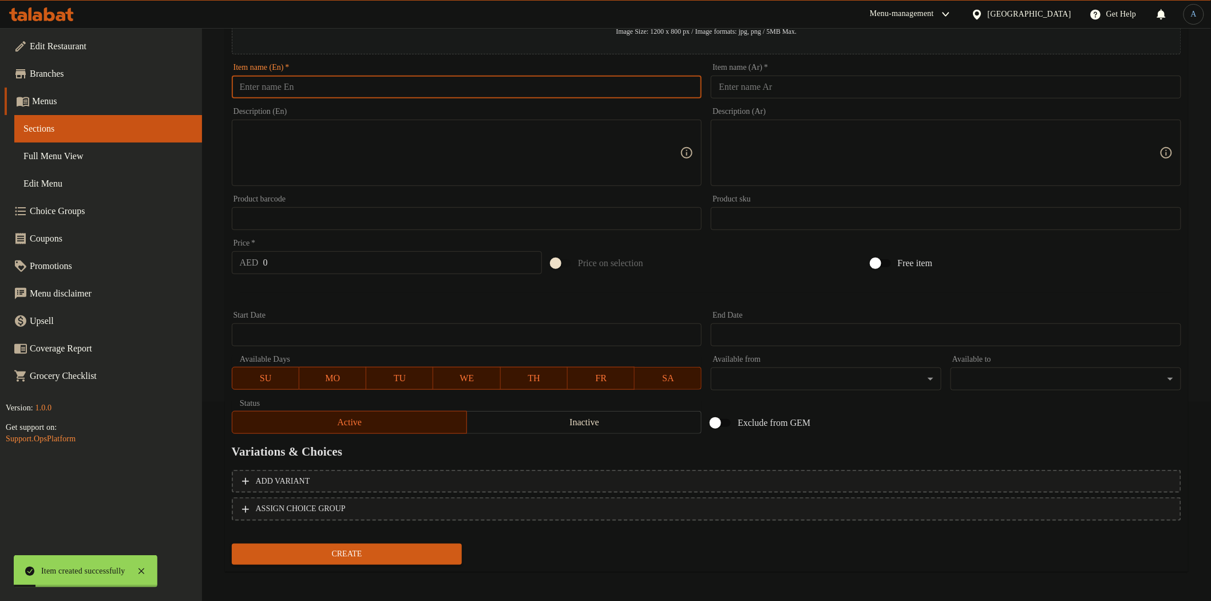
paste input "Half Bukhari Rice with Grilled Chicken"
type input "Half Bukhari Rice with Grilled Chicken"
click at [869, 88] on input "text" at bounding box center [946, 87] width 471 height 23
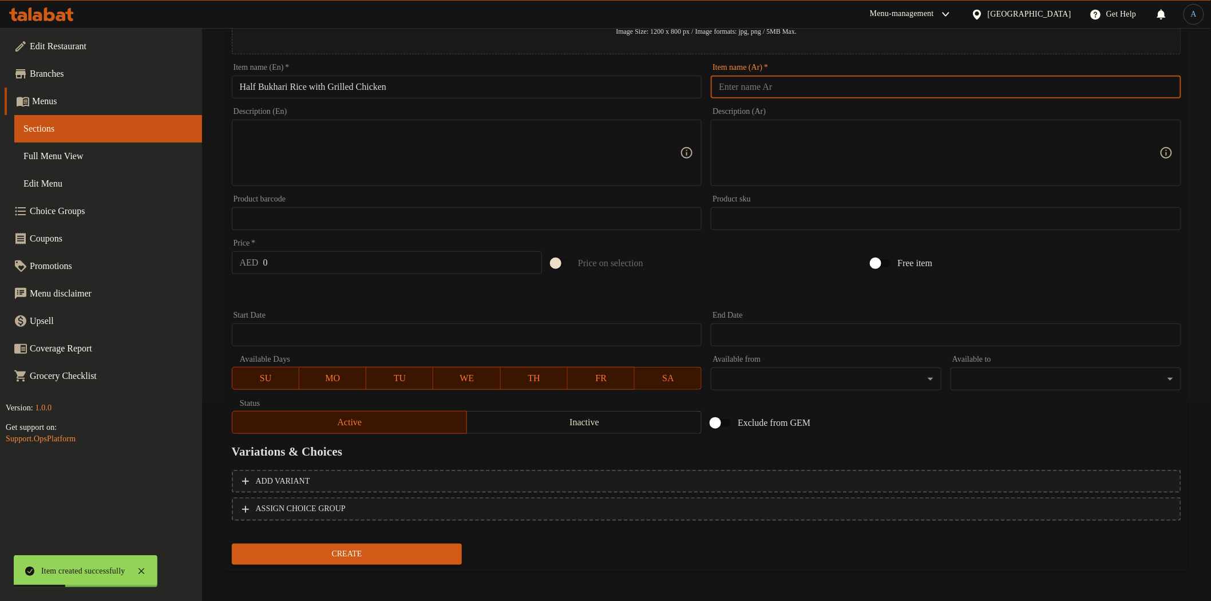
paste input "سف دجاج ماكينة مع الارز بخاري"
type input "سف دجاج ماكينة مع الارز بخاري"
click at [381, 86] on input "Half Bukhari Rice with Grilled Chicken" at bounding box center [467, 87] width 471 height 23
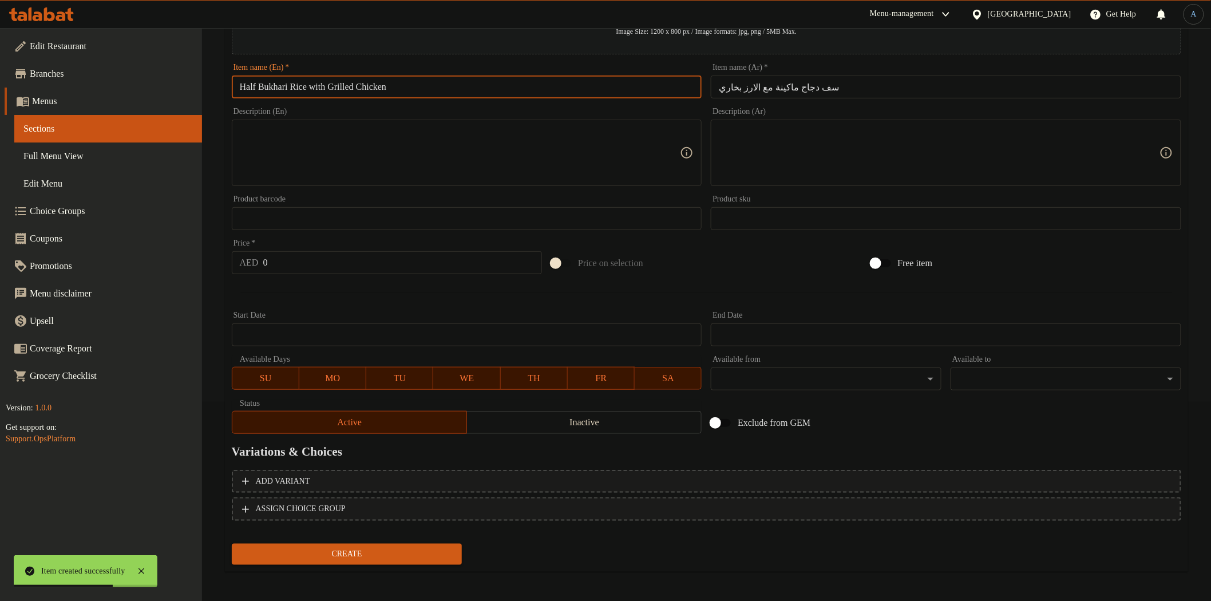
click at [381, 86] on input "Half Bukhari Rice with Grilled Chicken" at bounding box center [467, 87] width 471 height 23
paste input "machine"
type input "Half Bukhari Rice with Grilled Chicken machine"
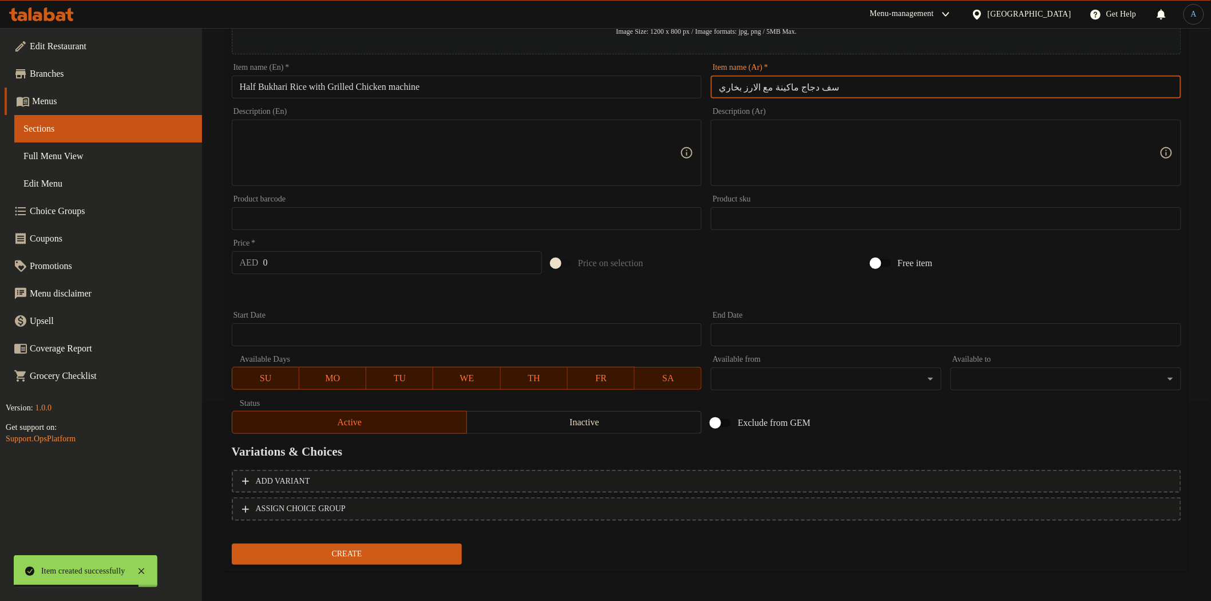
click at [859, 78] on input "سف دجاج ماكينة مع الارز بخاري" at bounding box center [946, 87] width 471 height 23
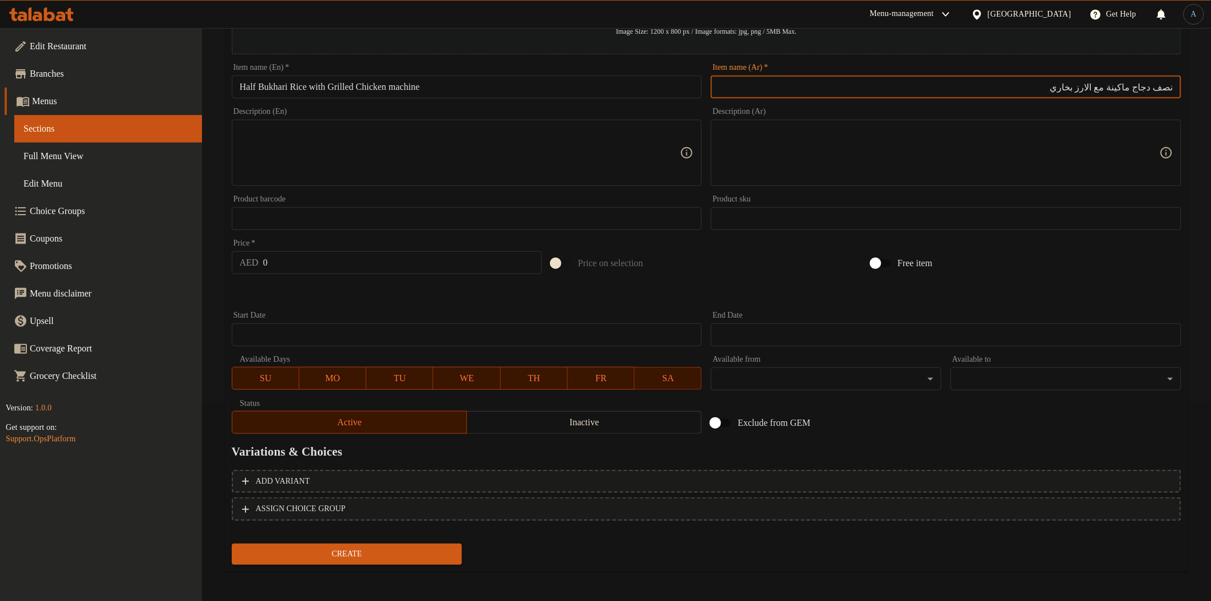
click at [1115, 86] on input "نصف دجاج ماكينة مع الارز بخاري" at bounding box center [946, 87] width 471 height 23
type input "نصف دجاج ماكينة مشوي مع الارز بخاري"
click at [573, 85] on input "Half Bukhari Rice with Grilled Chicken machine" at bounding box center [467, 87] width 471 height 23
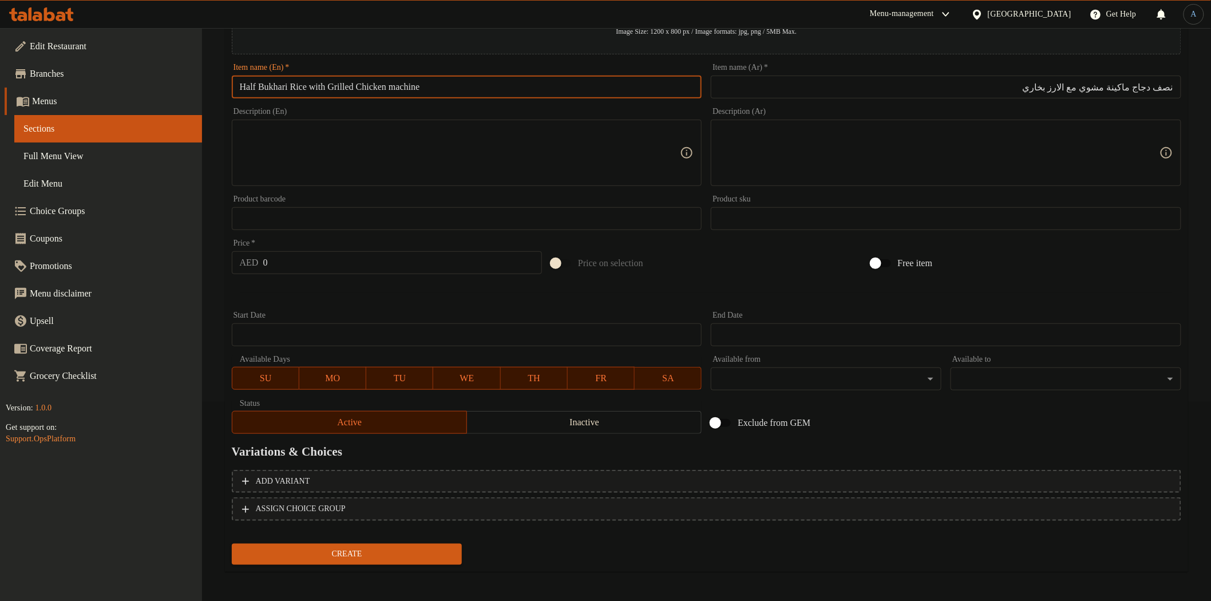
click at [477, 80] on input "Half Bukhari Rice with Grilled Chicken machine" at bounding box center [467, 87] width 471 height 23
paste input "With Grilled Chicken M"
type input "Half Bukhari Rice With Grilled Chicken Machine"
click at [368, 276] on div "Price   * AED 0 Price *" at bounding box center [386, 257] width 319 height 44
click at [379, 259] on input "0" at bounding box center [402, 262] width 279 height 23
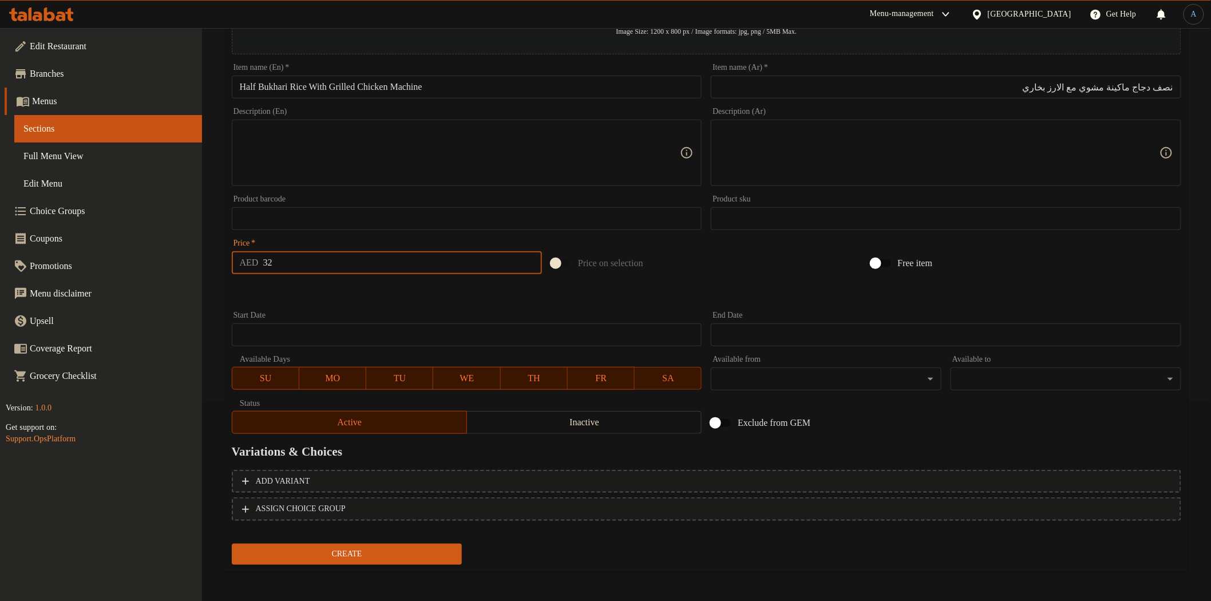
type input "32"
click at [232, 544] on button "Create" at bounding box center [347, 554] width 231 height 21
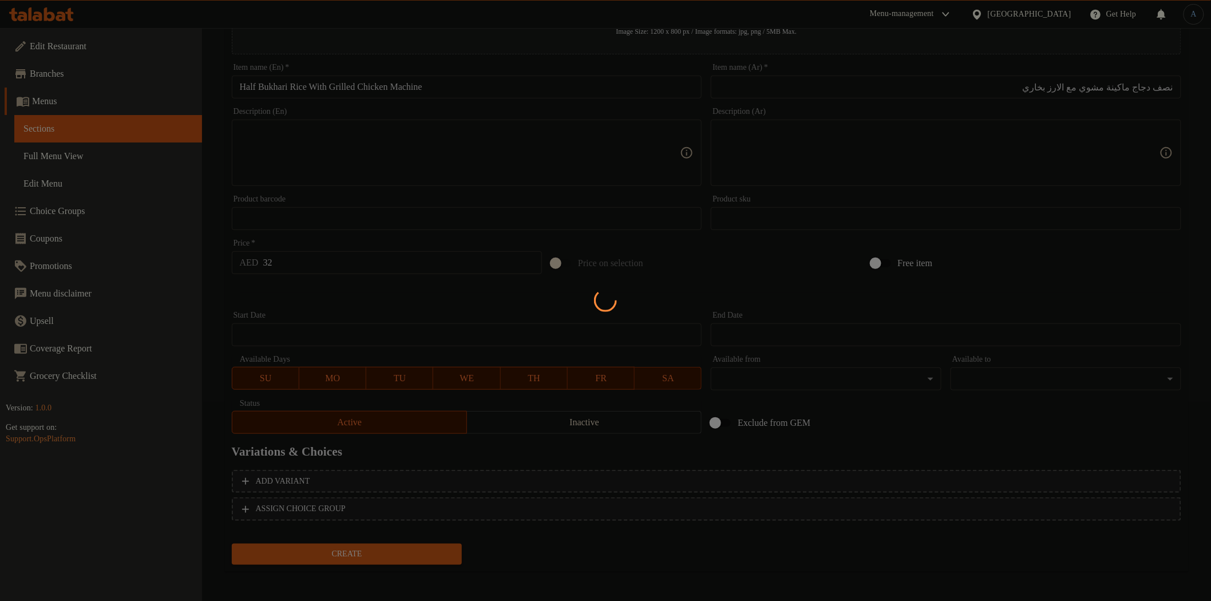
type input "0"
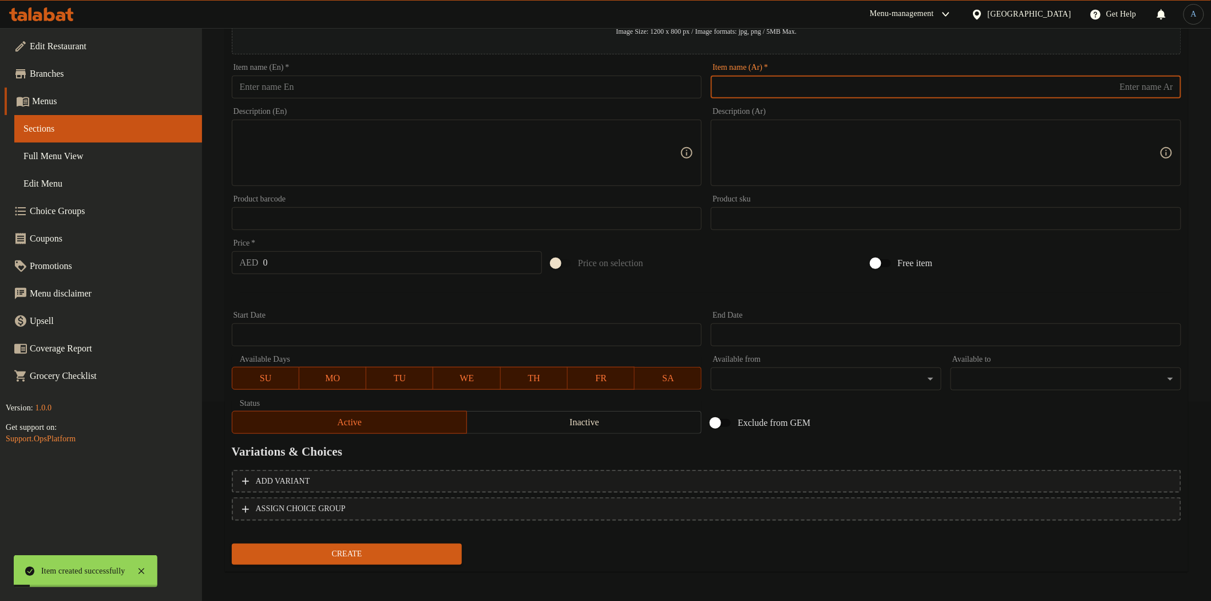
click at [796, 93] on input "text" at bounding box center [946, 87] width 471 height 23
paste input "دجاج علي الفحم مع ارز بخاري"
type input "دجاج علي الفحم مع ارز بخاري"
click at [563, 86] on input "text" at bounding box center [467, 87] width 471 height 23
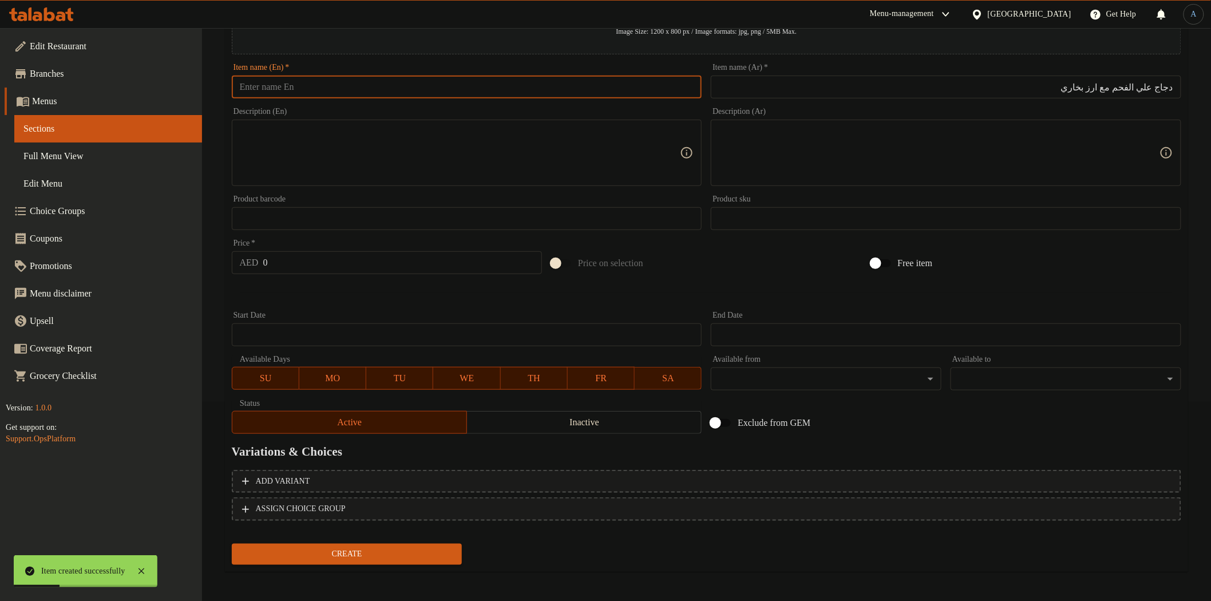
paste input "Half BBQ Chicken with Bukhari Rice"
type input "Half BBQ Chicken with Bukhari Rice"
click at [1176, 90] on input "دجاج علي الفحم مع ارز بخاري" at bounding box center [946, 87] width 471 height 23
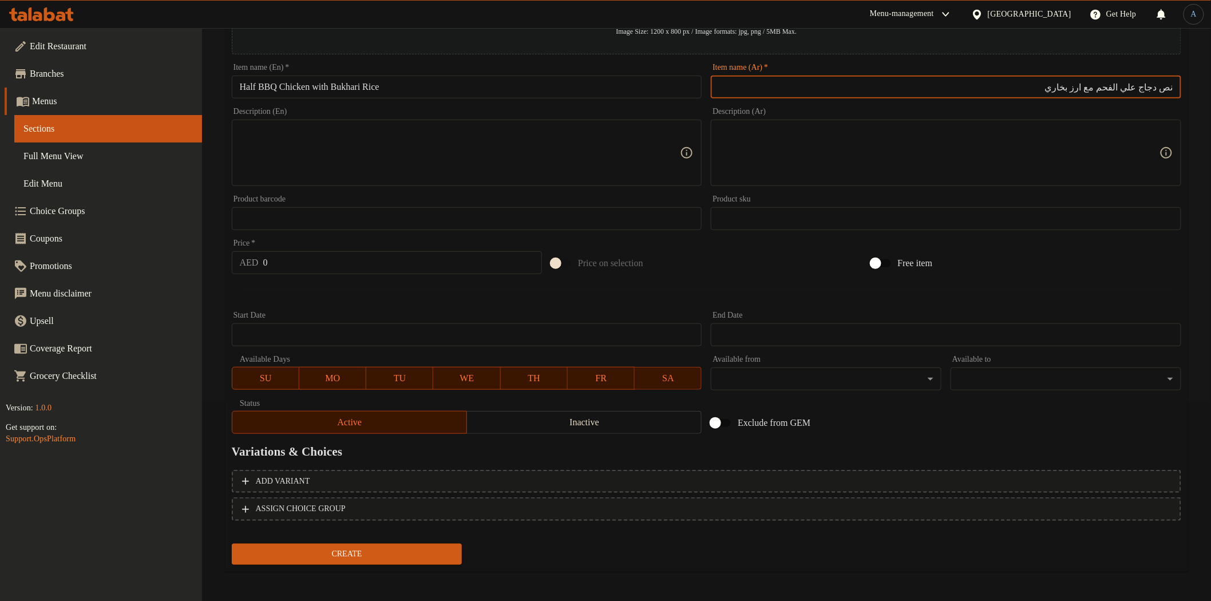
click at [1148, 89] on input "نص دجاج علي الفحم مع ارز بخاري" at bounding box center [946, 87] width 471 height 23
paste input "اربيكيو"
type input "نص دجاج باربيكيو علي الفحم مع ارز بخاري"
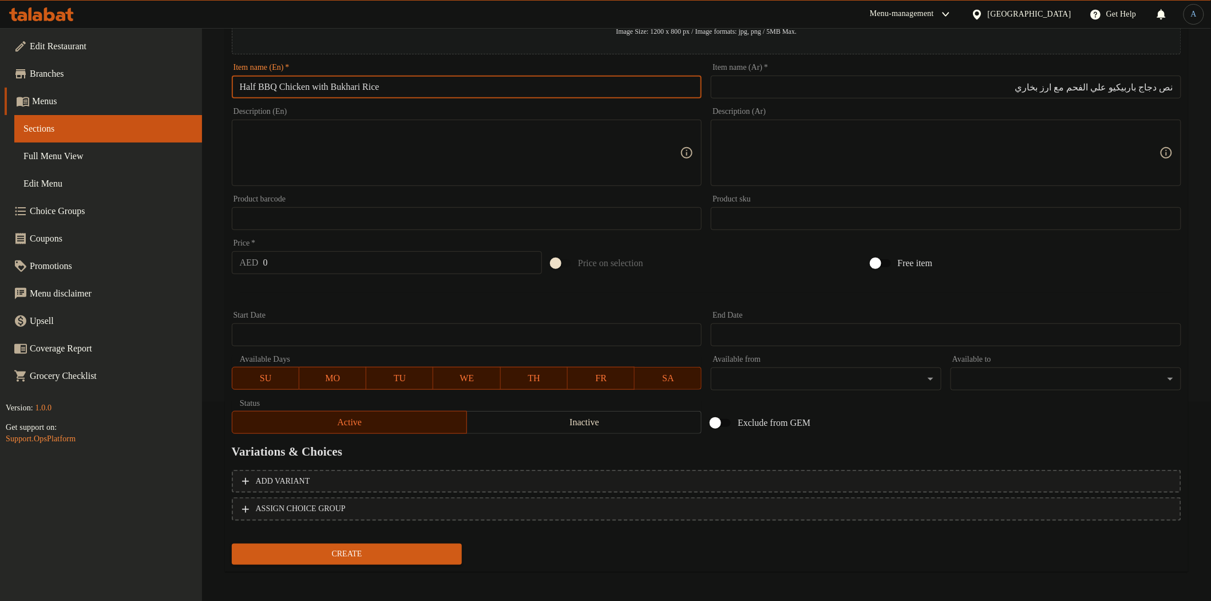
click at [321, 84] on input "Half BBQ Chicken with Bukhari Rice" at bounding box center [467, 87] width 471 height 23
click at [431, 94] on input "Half BBQ Chicken charcoal with Bukhari Rice" at bounding box center [467, 87] width 471 height 23
click at [455, 90] on input "Half BBQ Chicken charcoal with Bukhari Rice" at bounding box center [467, 87] width 471 height 23
paste input "Half Bbq Chicken Charcoal With Bukhari Rice"
paste input "text"
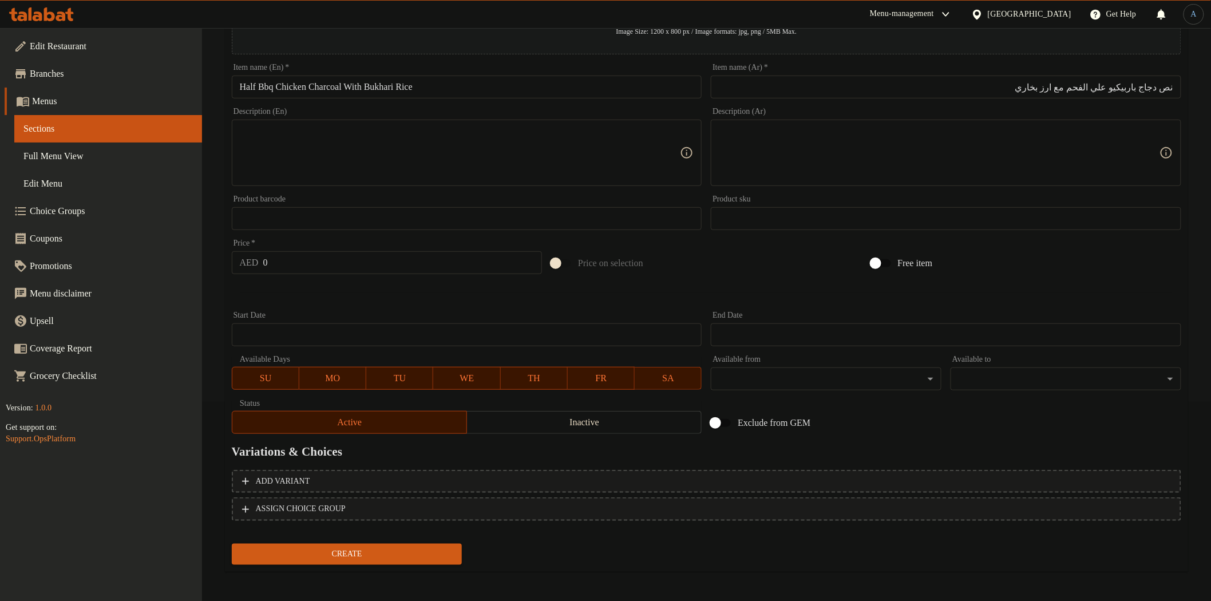
click at [803, 266] on div "Price on selection" at bounding box center [706, 263] width 319 height 31
click at [275, 86] on input "Half Bbq Chicken Charcoal With Bukhari Rice" at bounding box center [467, 87] width 471 height 23
click at [267, 86] on input "Half Bbq Chicken Charcoal With Bukhari Rice" at bounding box center [467, 87] width 471 height 23
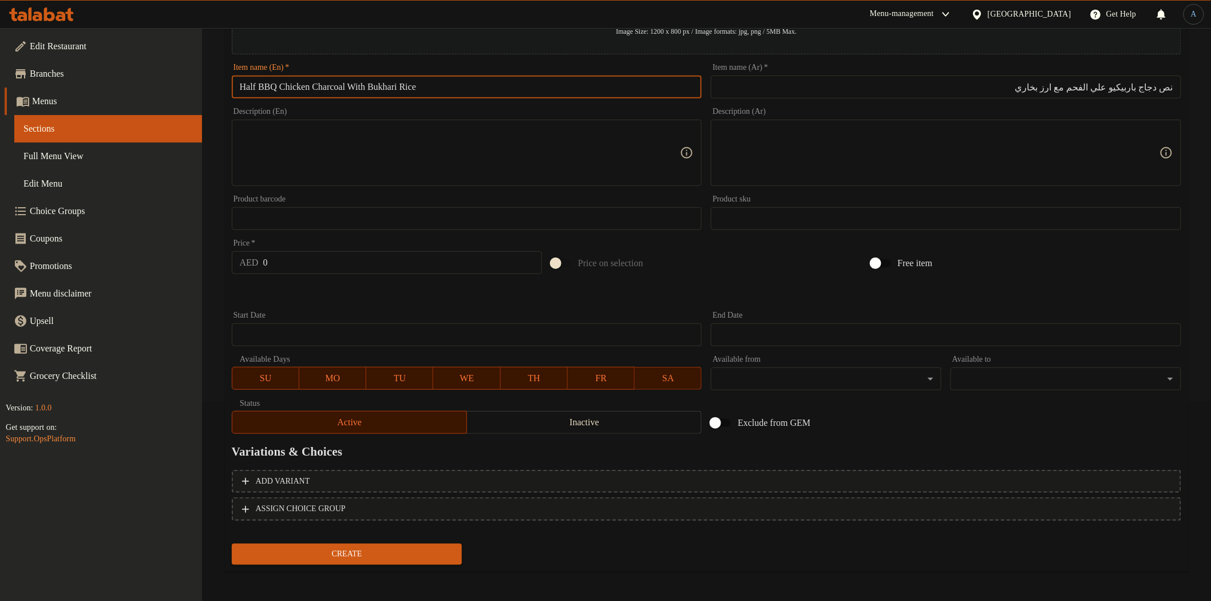
type input "Half BBQ Chicken Charcoal With Bukhari Rice"
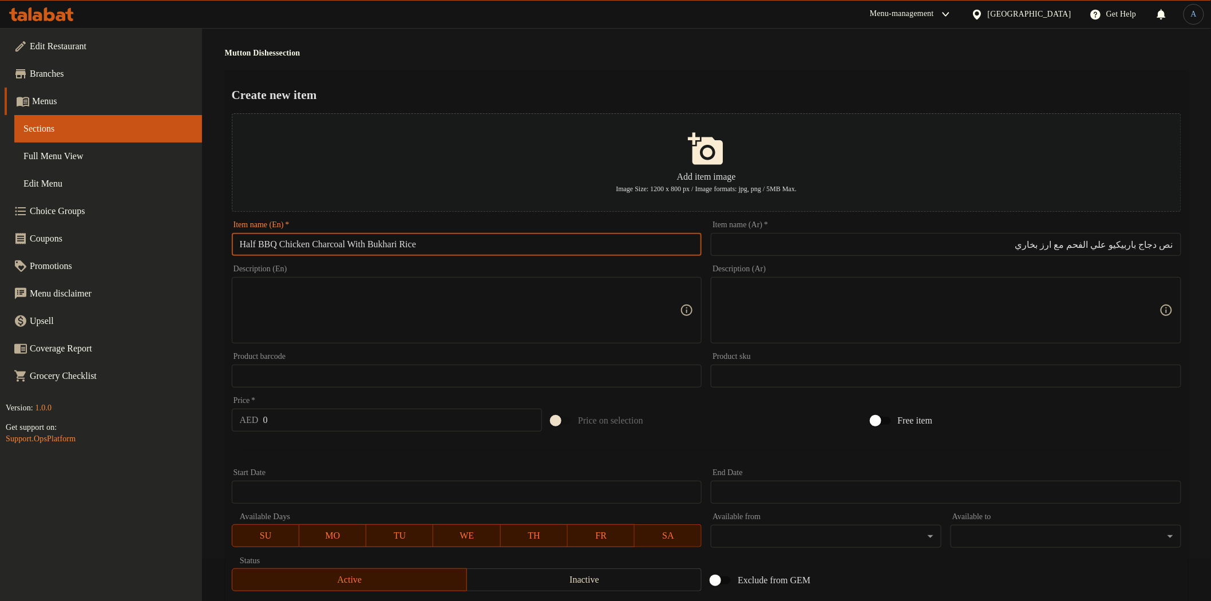
scroll to position [9, 0]
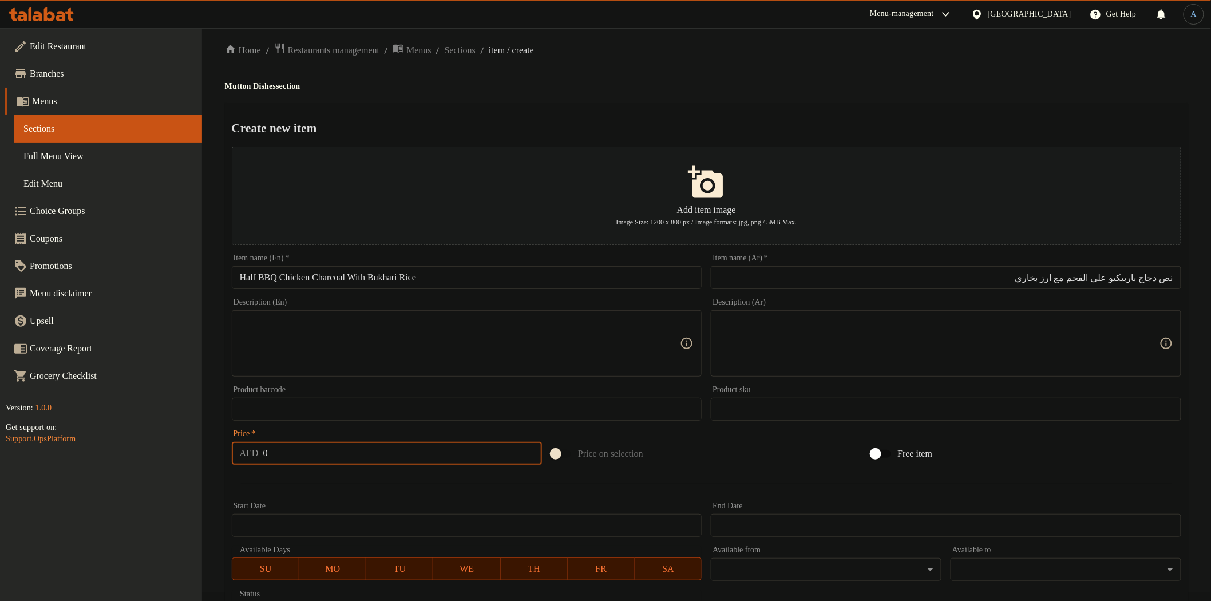
click at [357, 448] on input "0" at bounding box center [402, 453] width 279 height 23
type input "35"
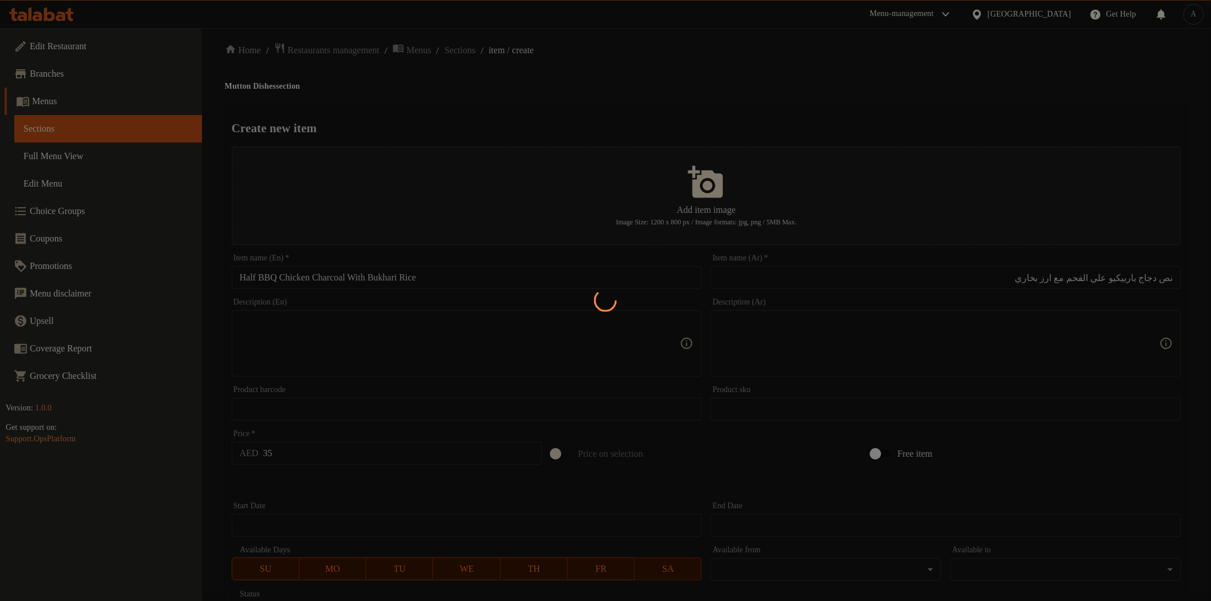
type input "0"
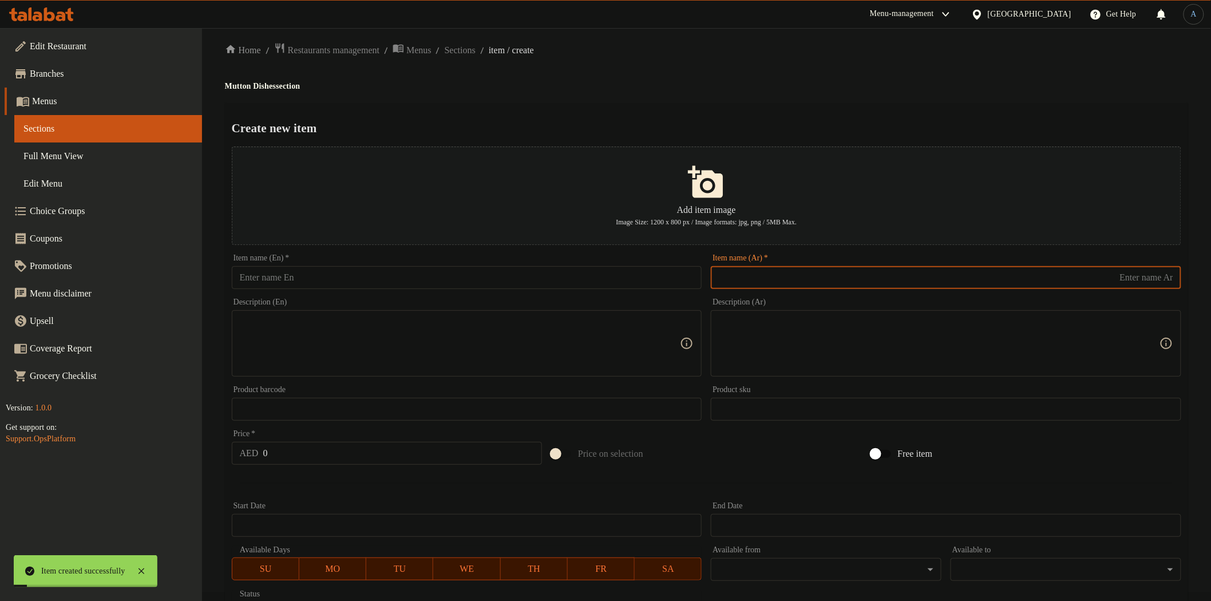
click at [771, 281] on input "text" at bounding box center [946, 277] width 471 height 23
paste input "برياني دجاج"
type input "برياني دجاج"
click at [602, 273] on input "text" at bounding box center [467, 277] width 471 height 23
paste input "Chicken Biriyani"
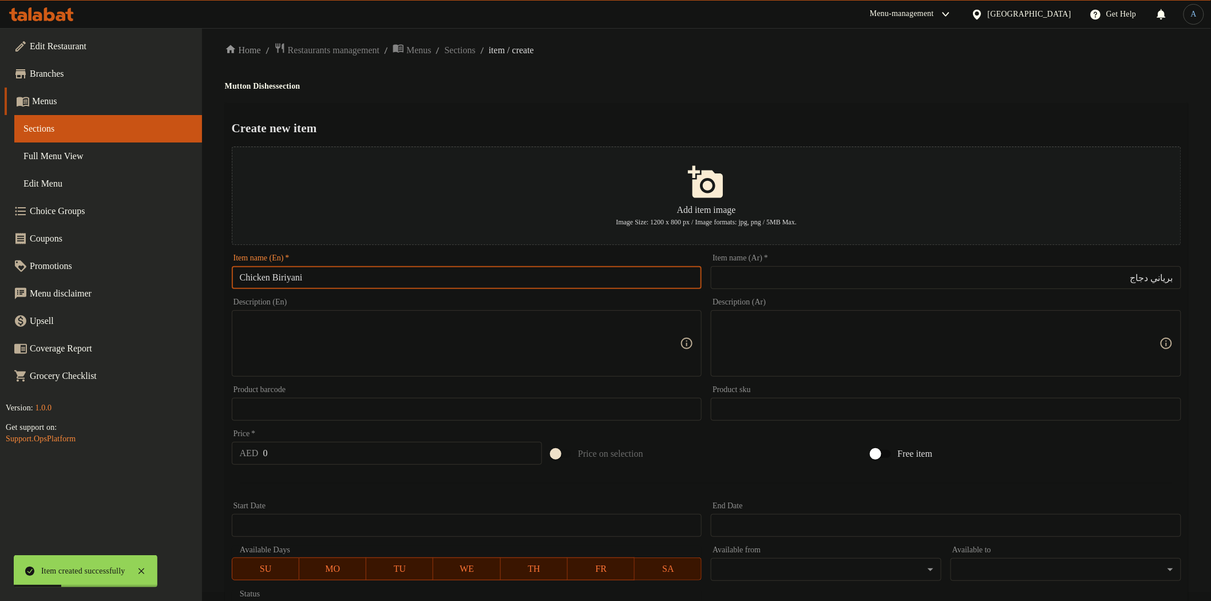
type input "Chicken Biriyani"
click at [453, 447] on input "0" at bounding box center [402, 453] width 279 height 23
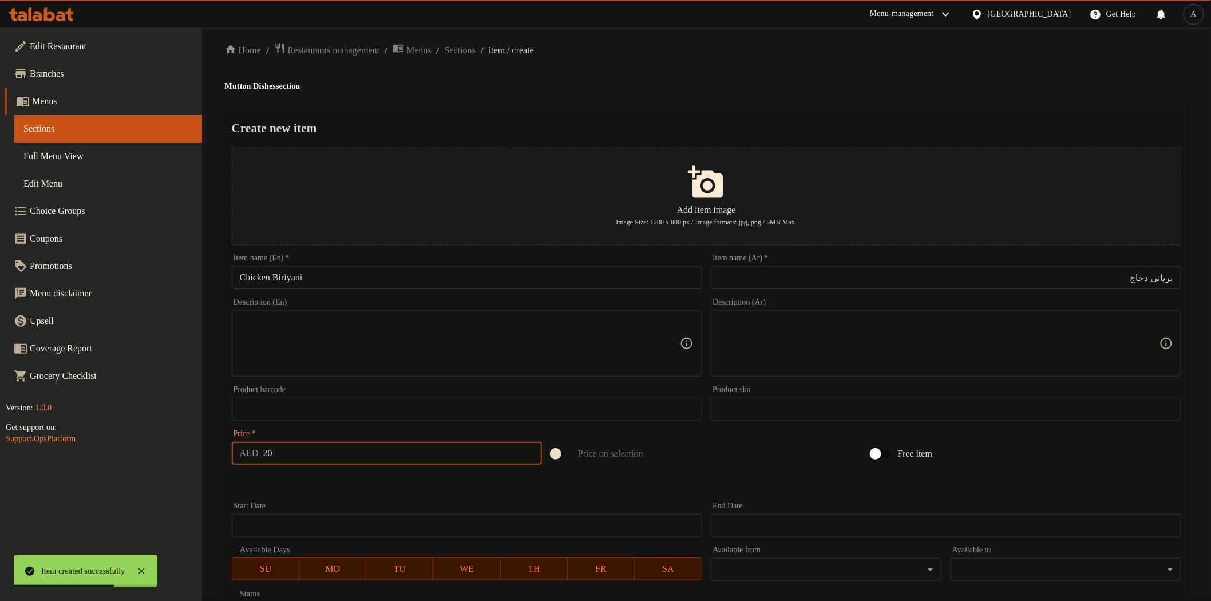
type input "20"
click at [476, 50] on span "Sections" at bounding box center [460, 51] width 31 height 14
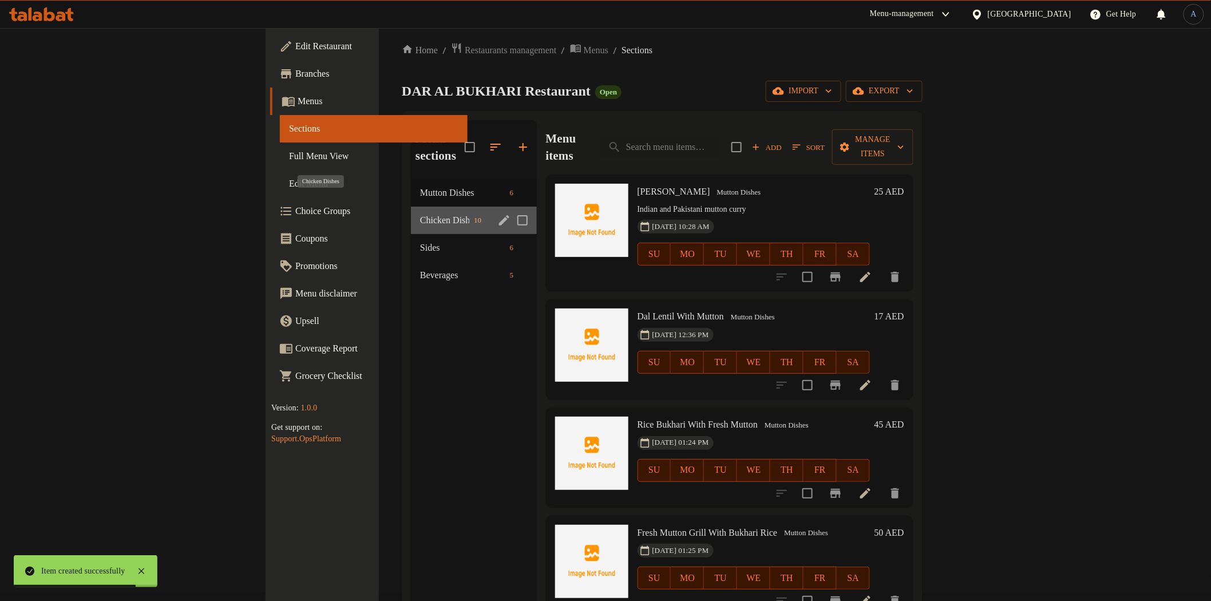
click at [420, 214] on span "Chicken Dishes" at bounding box center [444, 221] width 49 height 14
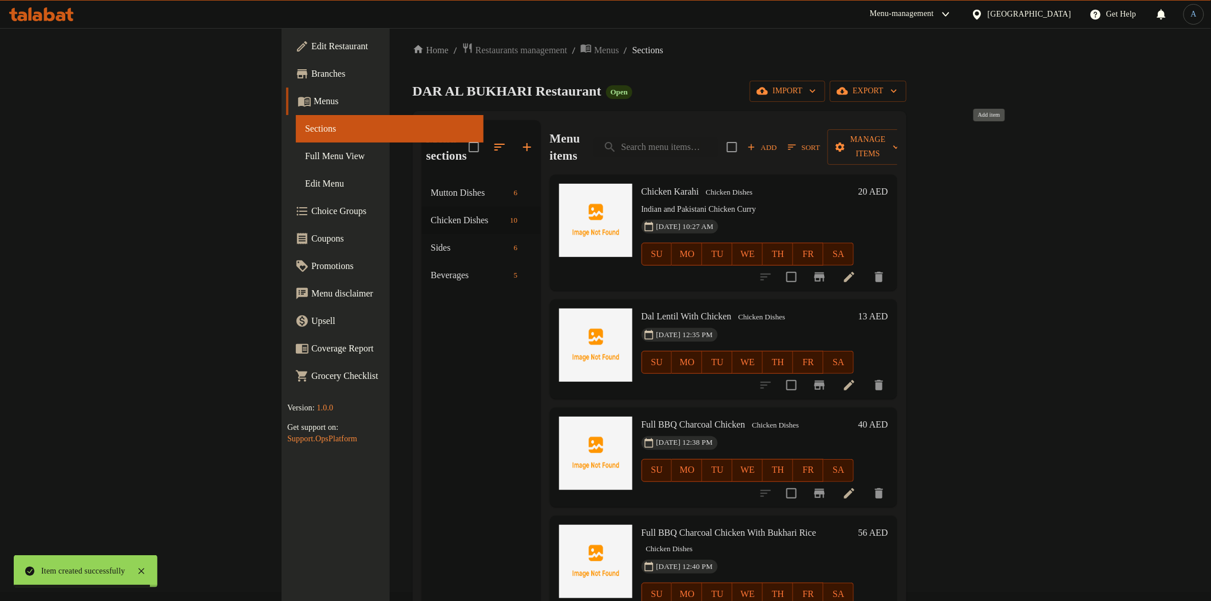
click at [778, 141] on span "Add" at bounding box center [762, 147] width 31 height 13
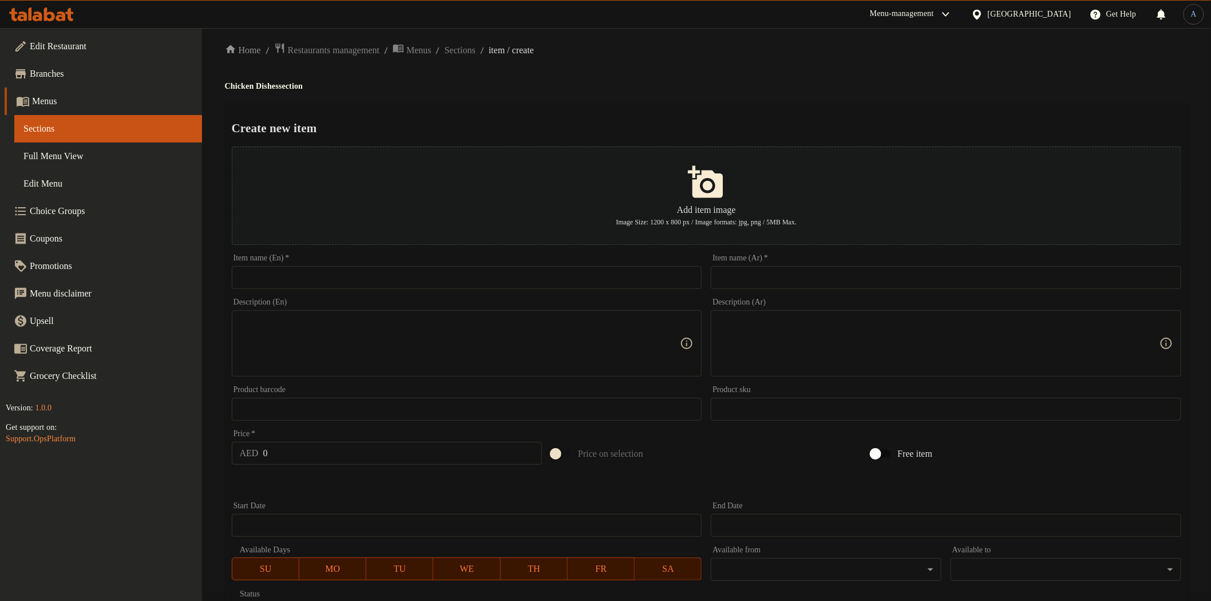
click at [807, 272] on input "text" at bounding box center [946, 277] width 471 height 23
paste input "Chicken Biriyani"
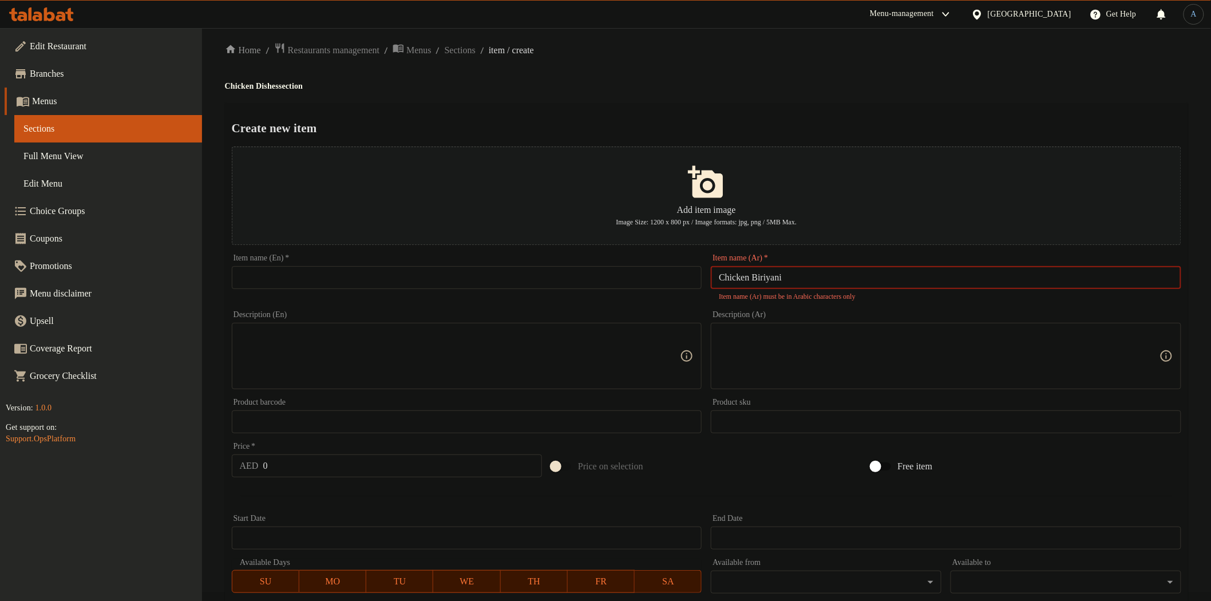
click at [807, 282] on input "Chicken Biriyani" at bounding box center [946, 277] width 471 height 23
paste input "برياني دجاج"
drag, startPoint x: 787, startPoint y: 278, endPoint x: 687, endPoint y: 279, distance: 99.6
click at [687, 279] on div "Add item image Image Size: 1200 x 800 px / Image formats: jpg, png / 5MB Max. I…" at bounding box center [706, 392] width 959 height 500
type input "برياني دجاج"
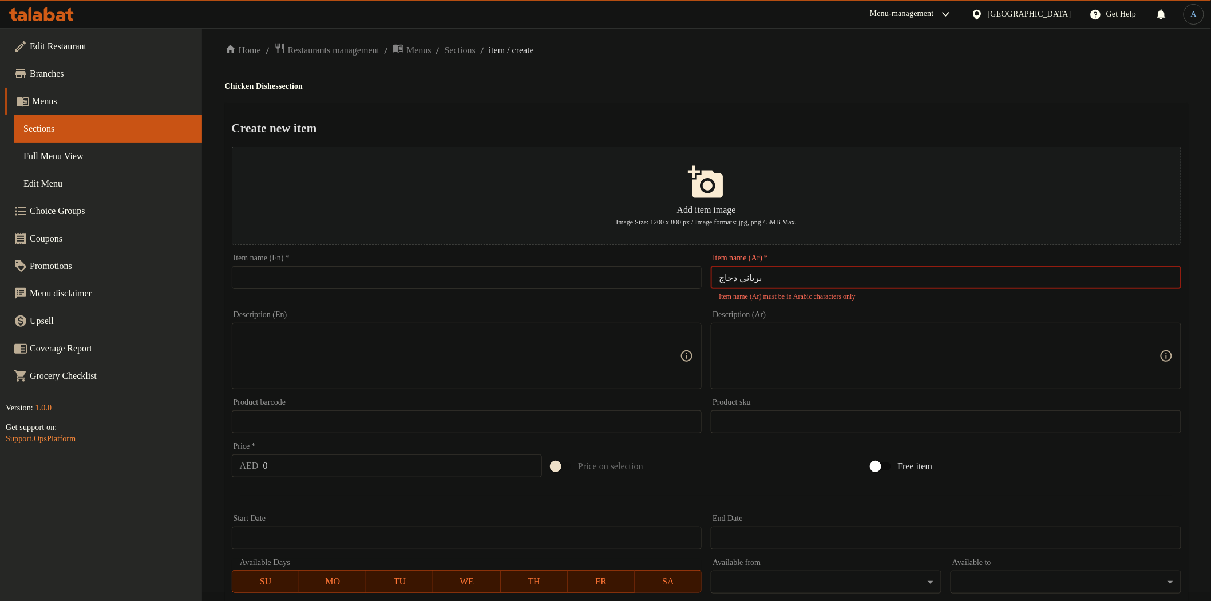
click at [648, 279] on input "text" at bounding box center [467, 277] width 471 height 23
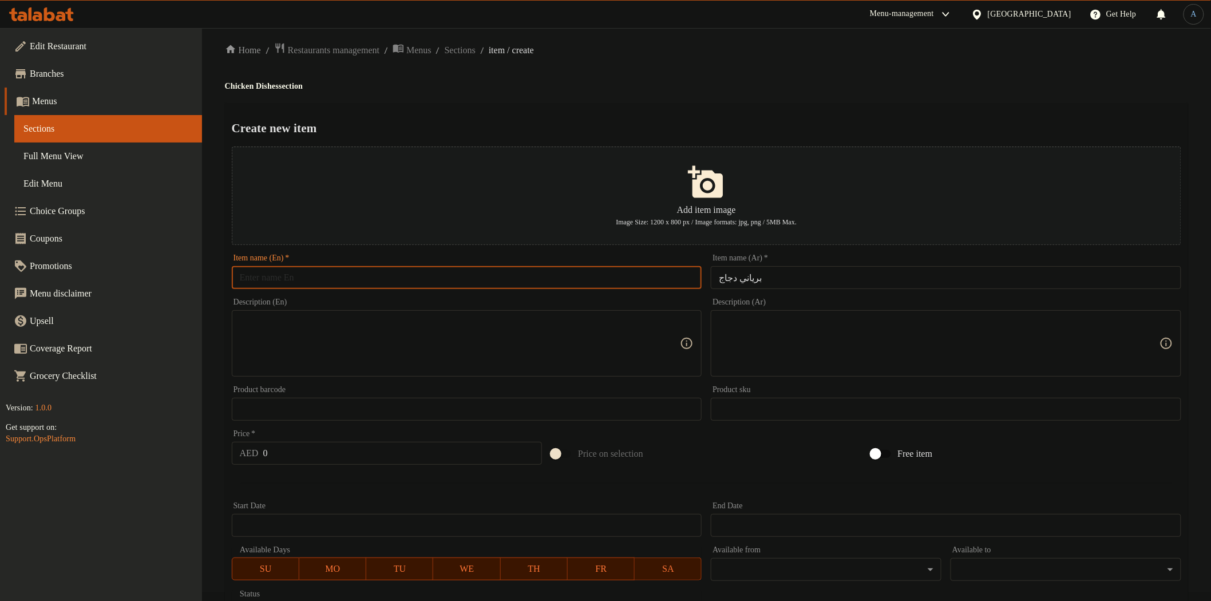
paste input "Chicken Biriyani"
type input "Chicken Biriyani"
click at [711, 109] on div "Create new item Add item image Image Size: 1200 x 800 px / Image formats: jpg, …" at bounding box center [707, 433] width 964 height 660
click at [317, 451] on input "0" at bounding box center [402, 453] width 279 height 23
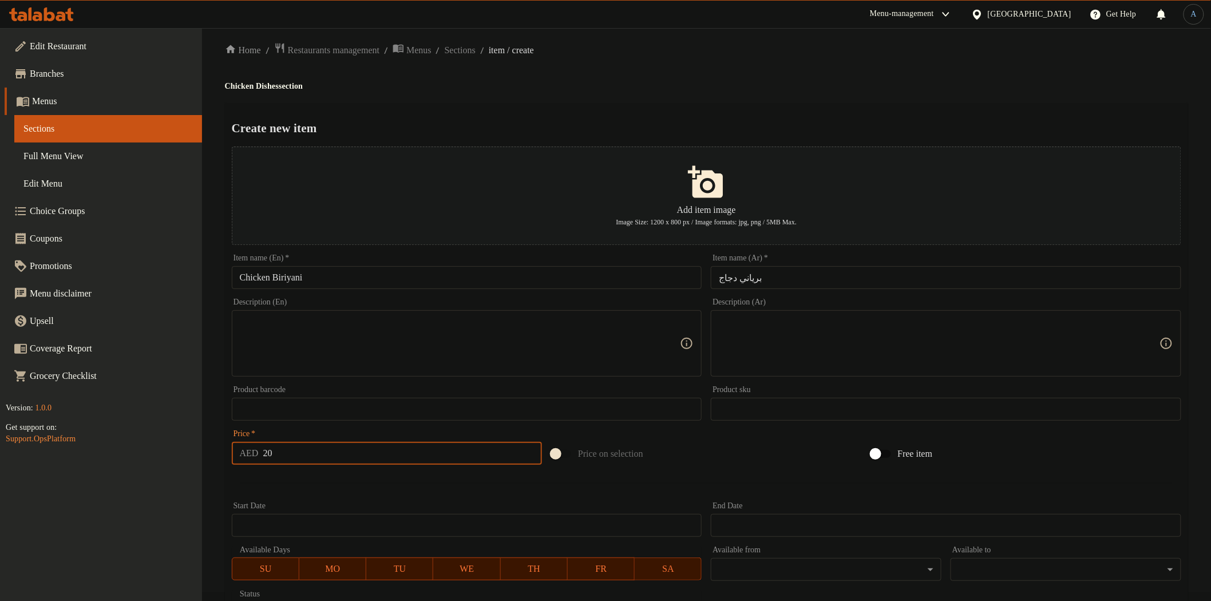
type input "20"
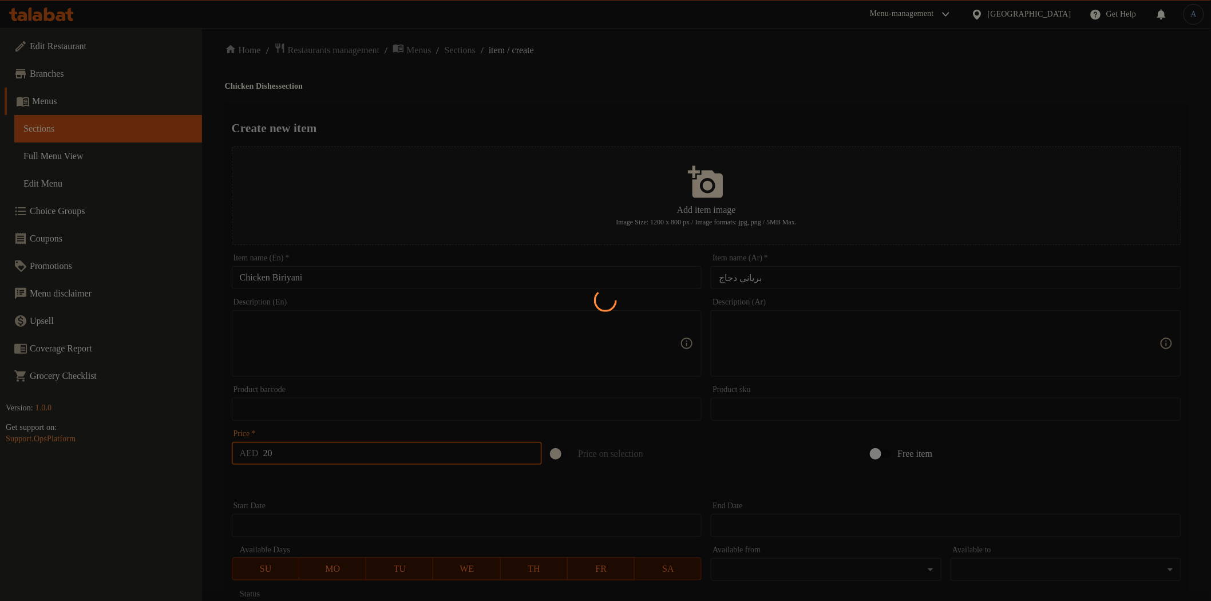
type input "0"
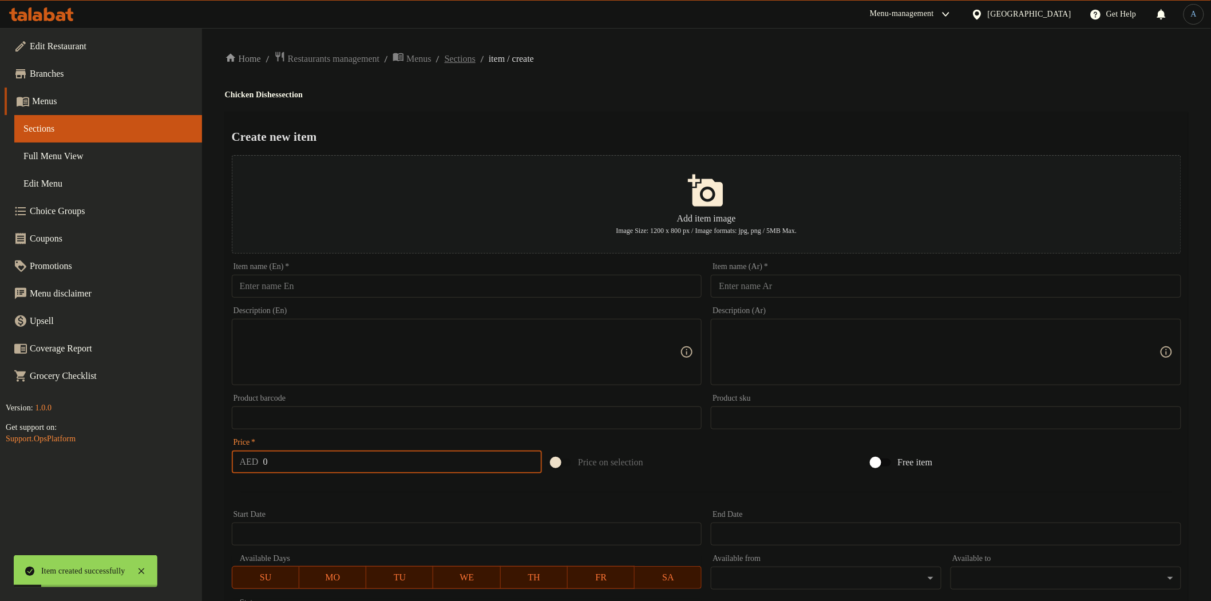
click at [476, 58] on span "Sections" at bounding box center [460, 59] width 31 height 14
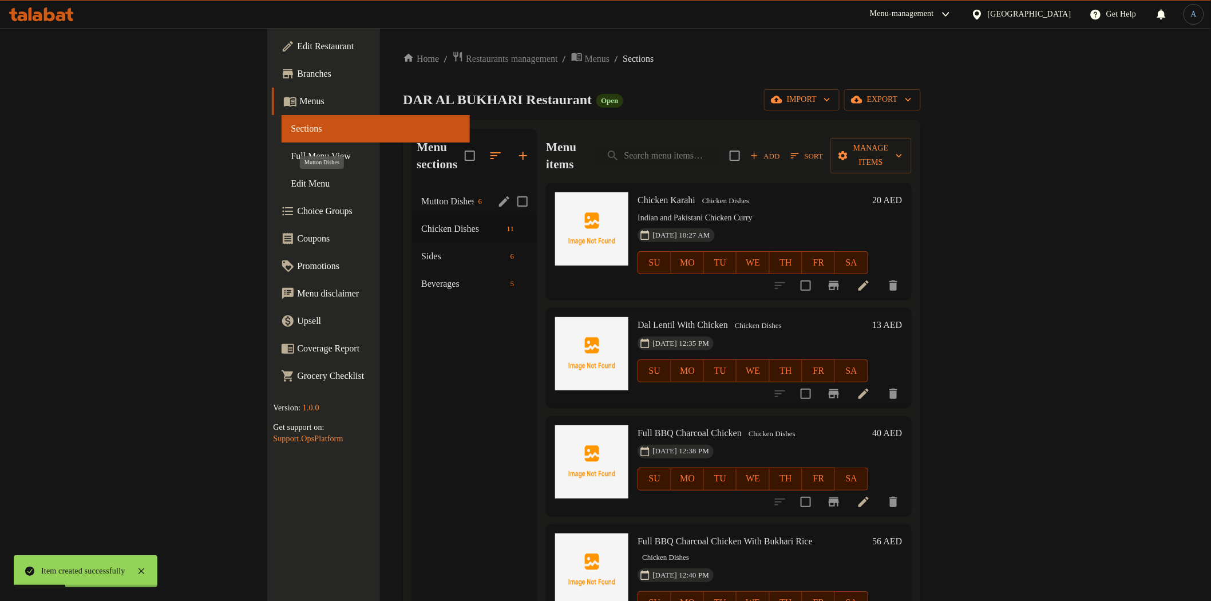
click at [421, 195] on span "Mutton Dishes" at bounding box center [447, 202] width 52 height 14
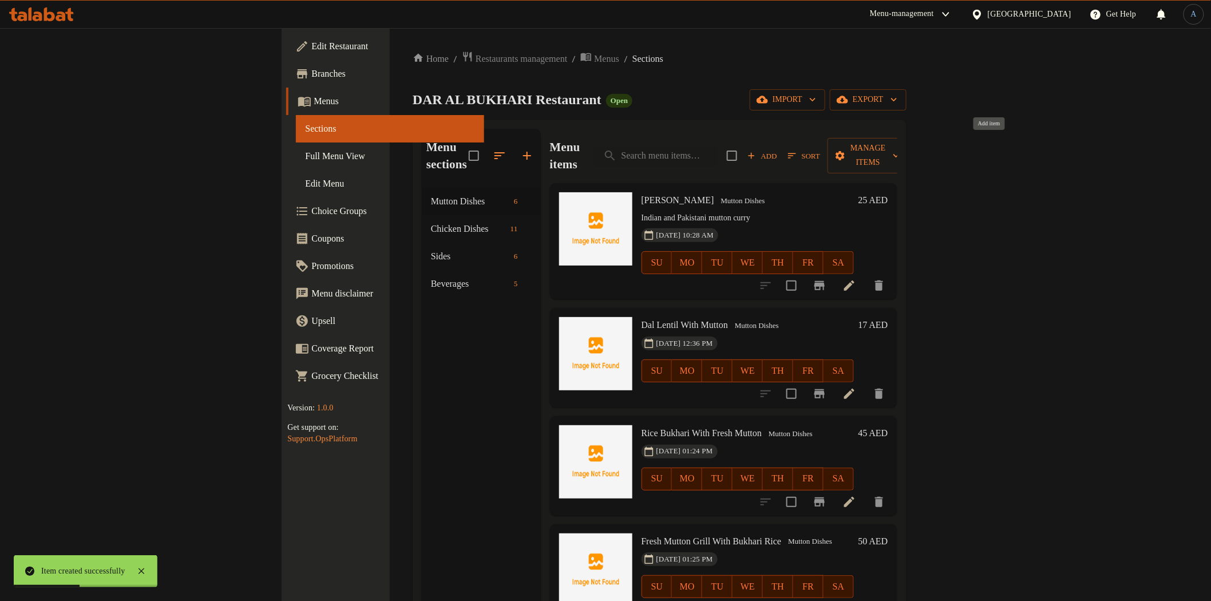
click at [781, 147] on button "Add" at bounding box center [762, 156] width 37 height 18
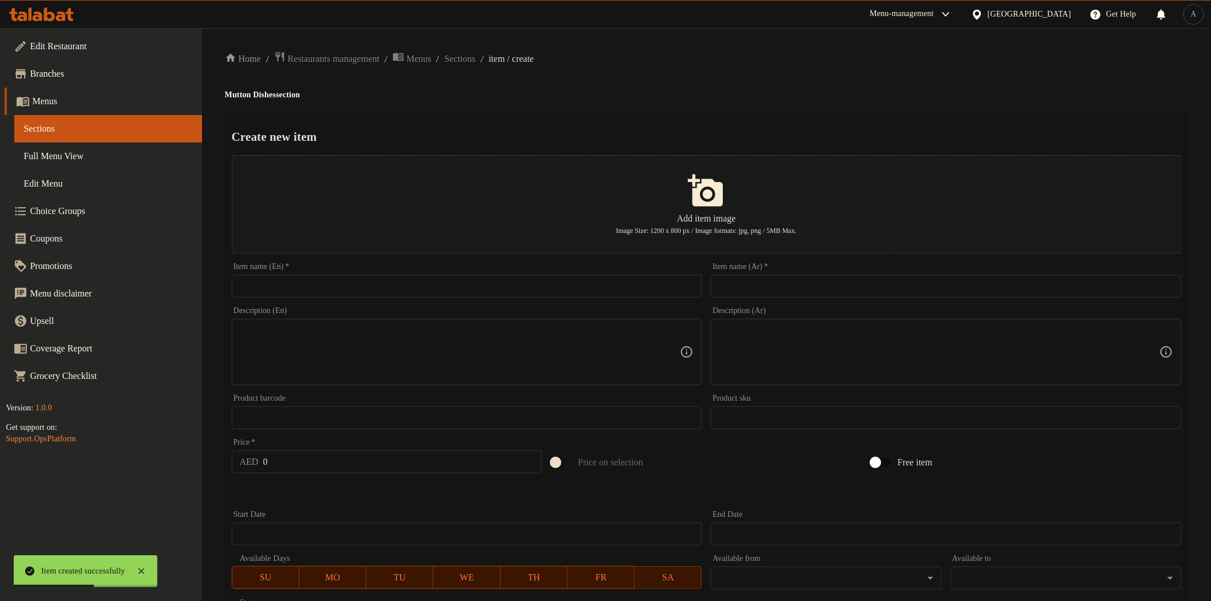
click at [604, 289] on input "text" at bounding box center [467, 286] width 471 height 23
paste input "Mutton Biriyani"
type input "Mutton Biriyani"
paste input "برياني لحم"
click at [757, 281] on input "text" at bounding box center [946, 286] width 471 height 23
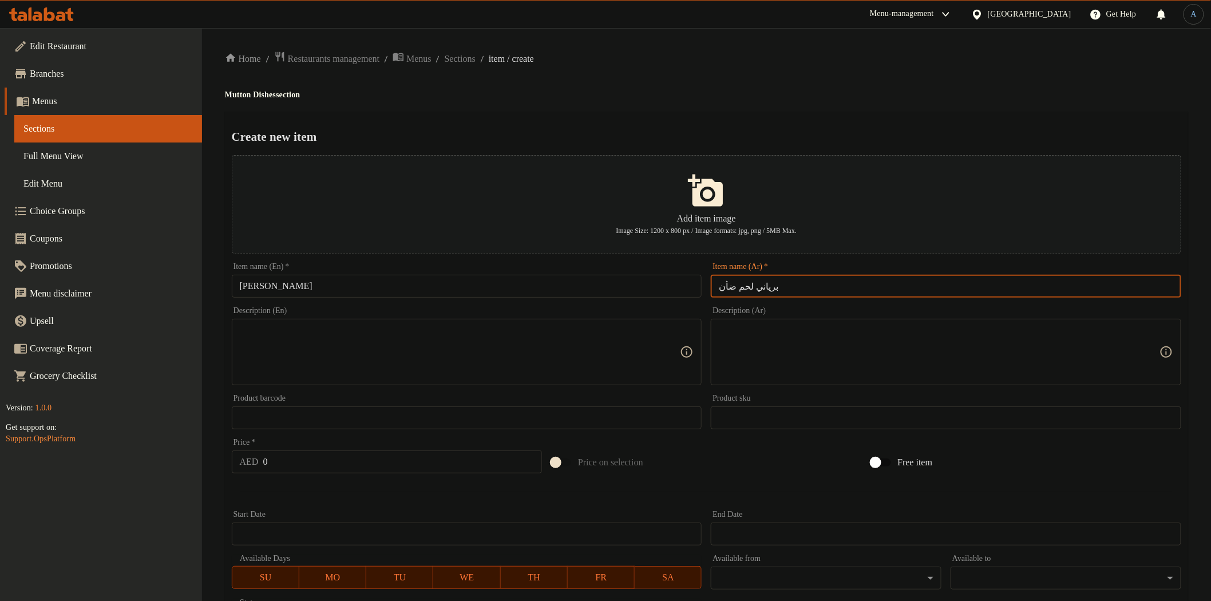
type input "برياني لحم ضأن"
click at [743, 113] on div "Create new item Add item image Image Size: 1200 x 800 px / Image formats: jpg, …" at bounding box center [707, 442] width 964 height 660
click at [393, 456] on input "0" at bounding box center [402, 462] width 279 height 23
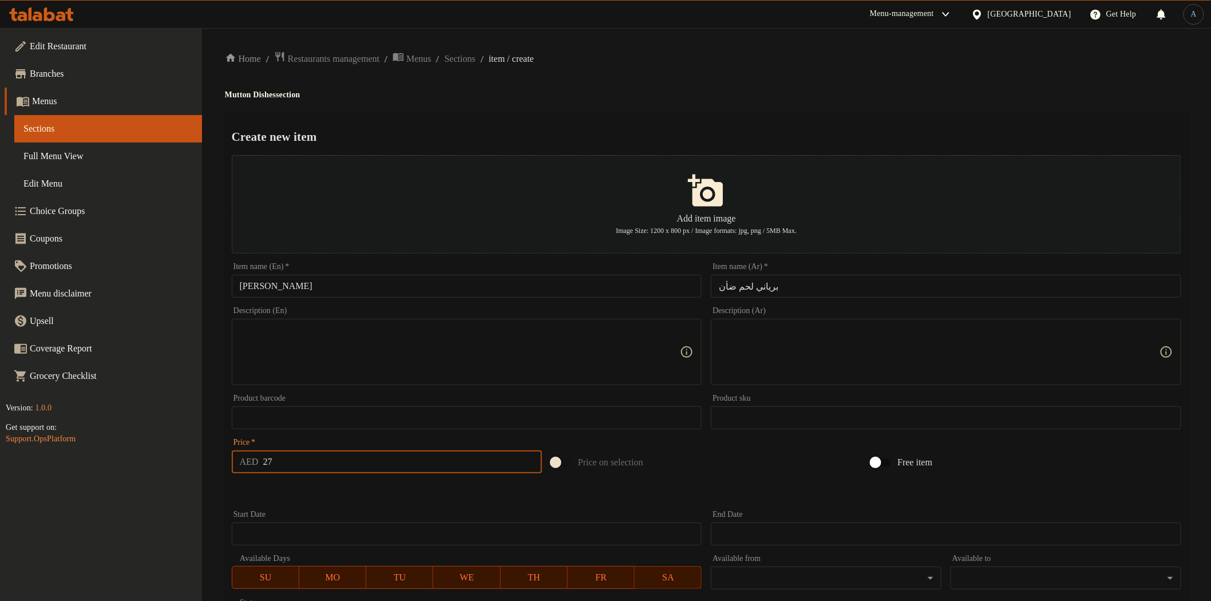
type input "27"
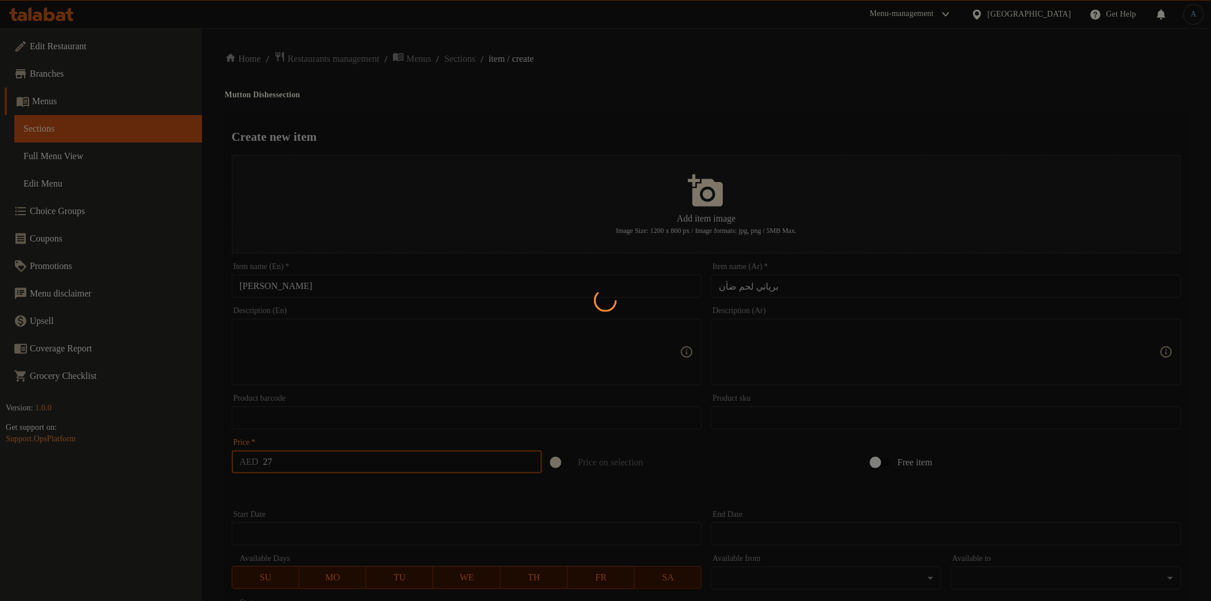
type input "0"
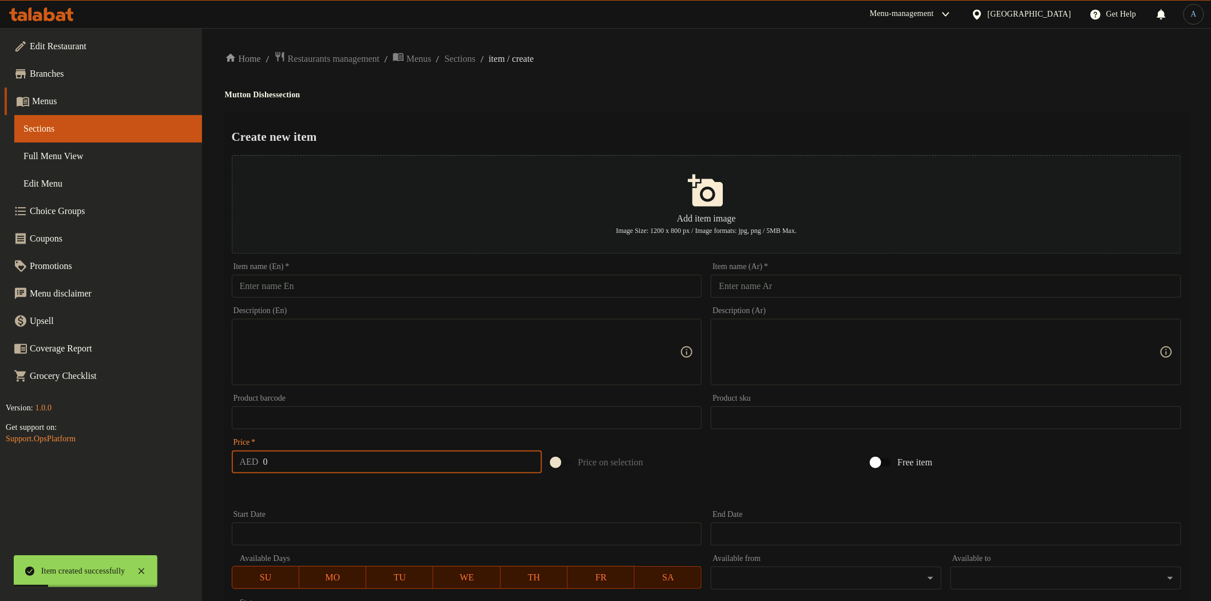
click at [760, 300] on div "Item name (Ar)   * Item name (Ar) *" at bounding box center [947, 280] width 480 height 44
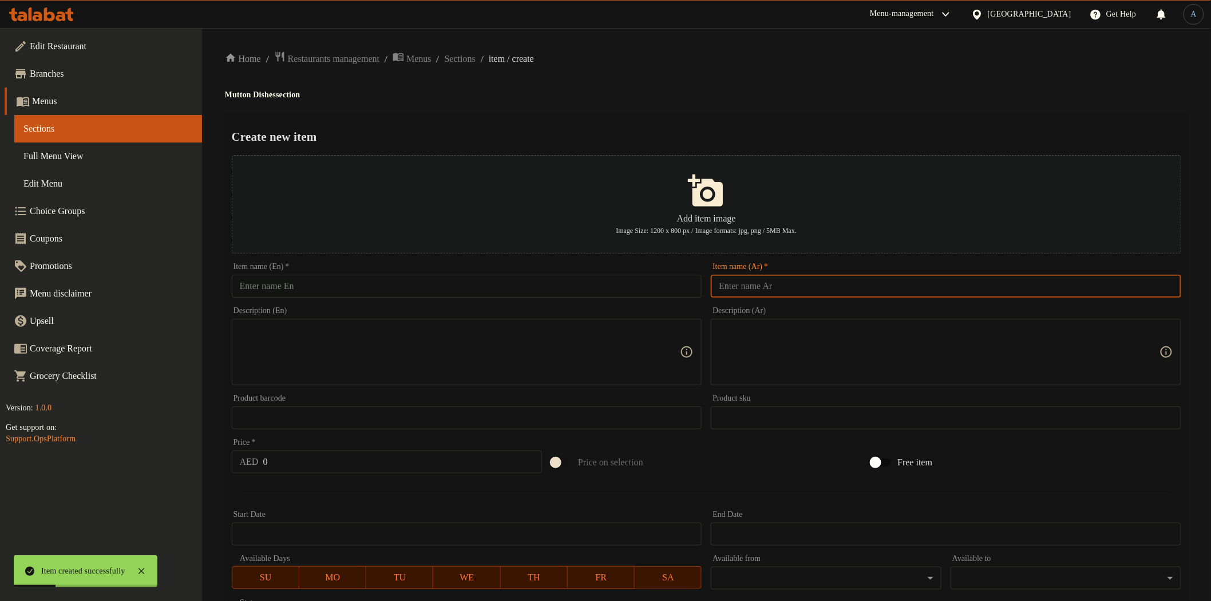
paste input "مشکل مشوي"
click at [764, 293] on input "text" at bounding box center [946, 286] width 471 height 23
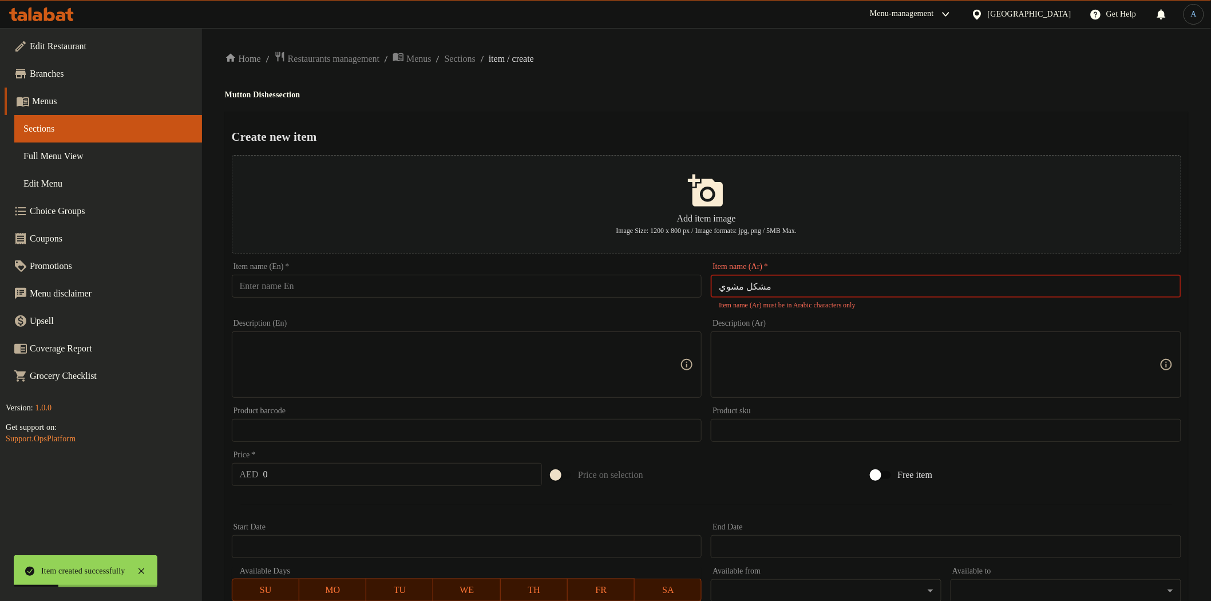
type input "مشکل مشوي"
click at [639, 285] on input "text" at bounding box center [467, 286] width 471 height 23
paste input "Mix Grill"
type input "Mix Grill"
click at [806, 279] on input "مشکل مشوي" at bounding box center [946, 286] width 471 height 23
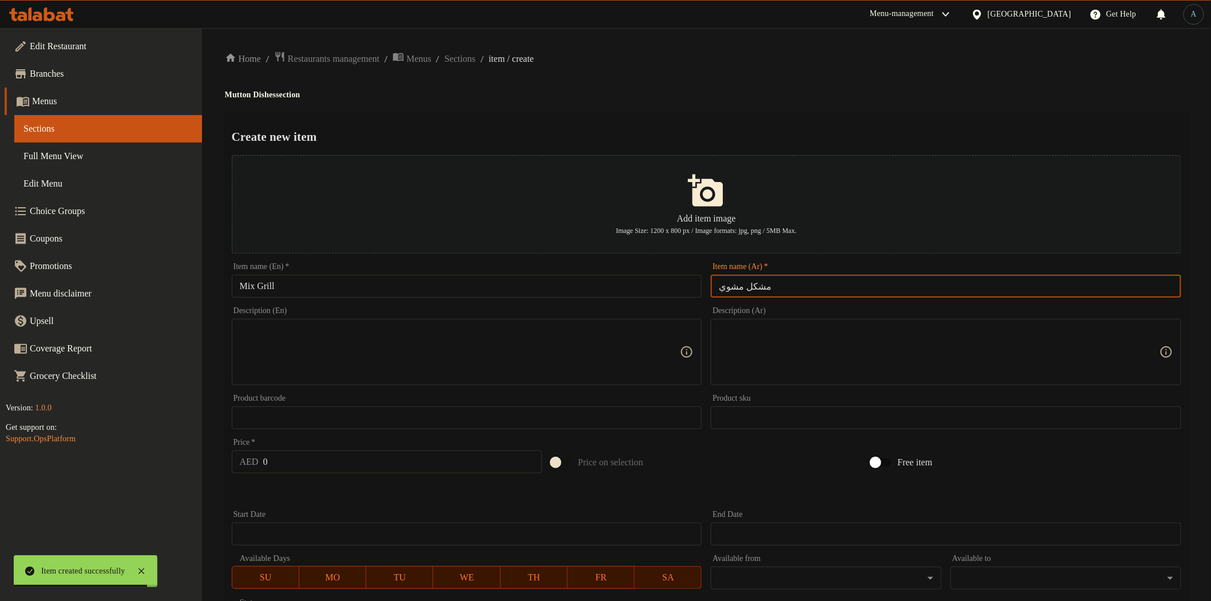
type input "مشكل مشوي"
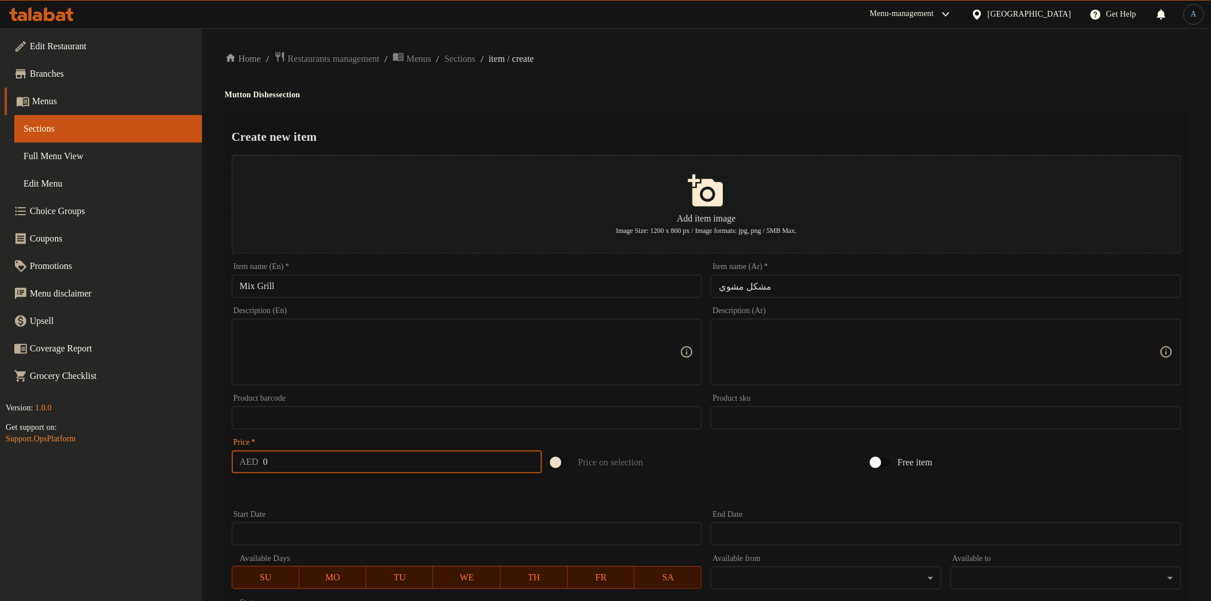
click at [364, 464] on input "0" at bounding box center [402, 462] width 279 height 23
type input "60"
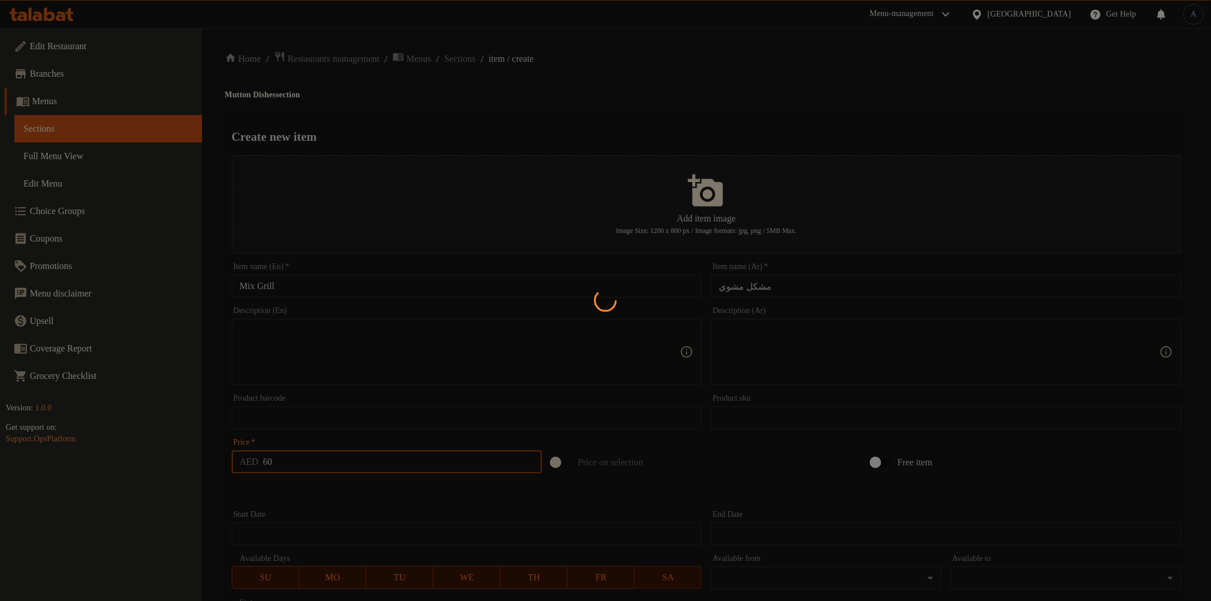
type input "0"
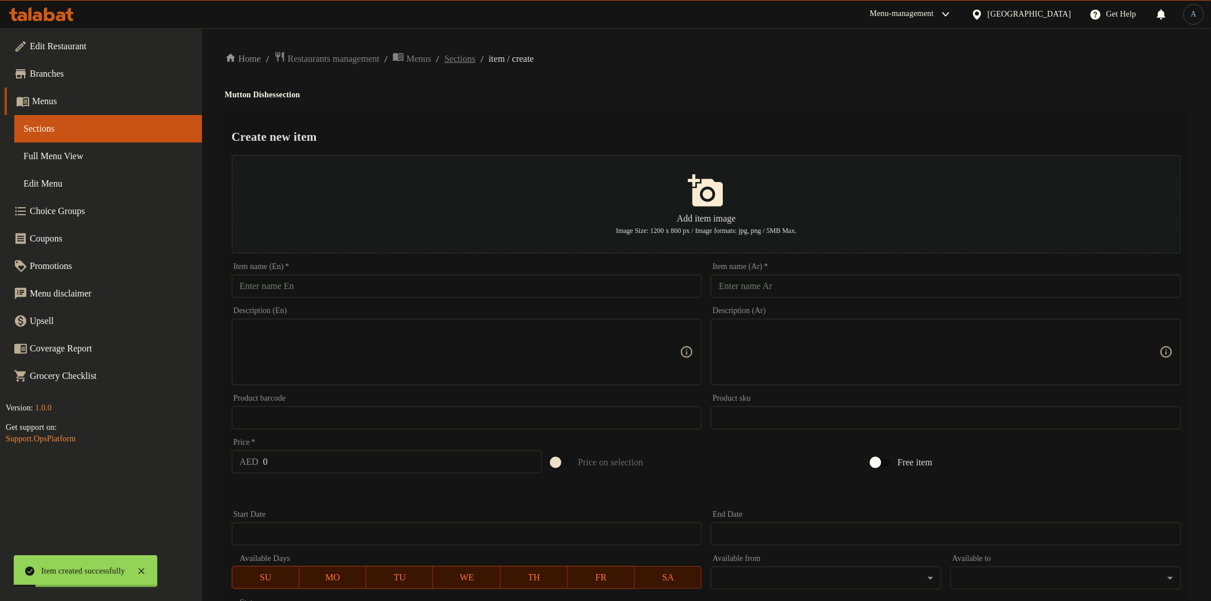
click at [476, 58] on span "Sections" at bounding box center [460, 59] width 31 height 14
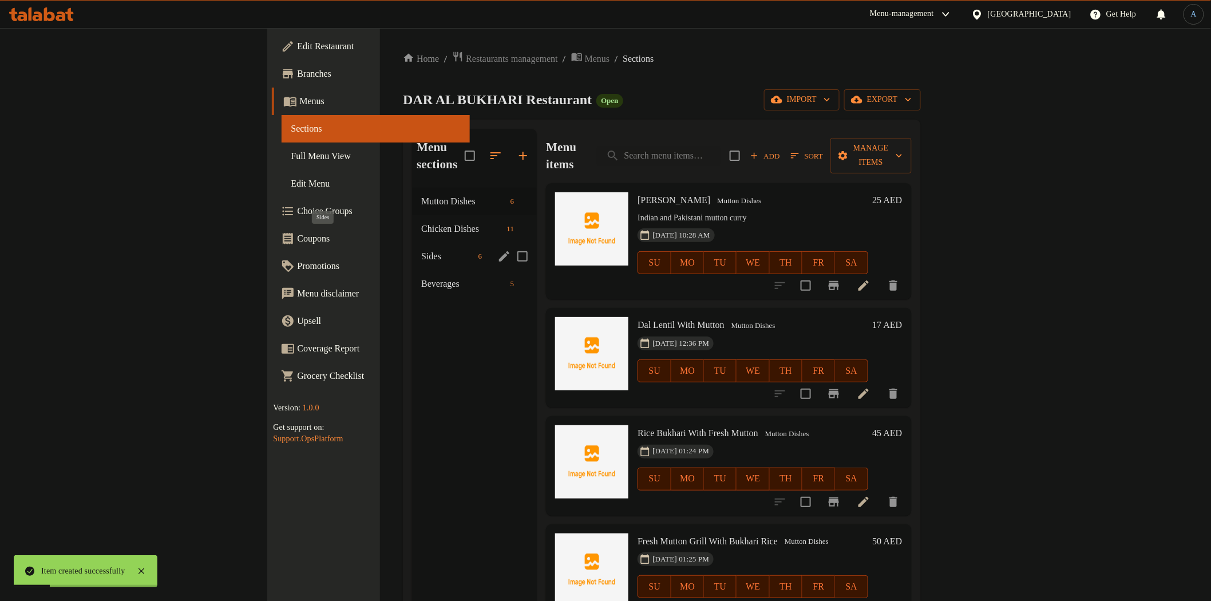
click at [421, 250] on span "Sides" at bounding box center [447, 257] width 52 height 14
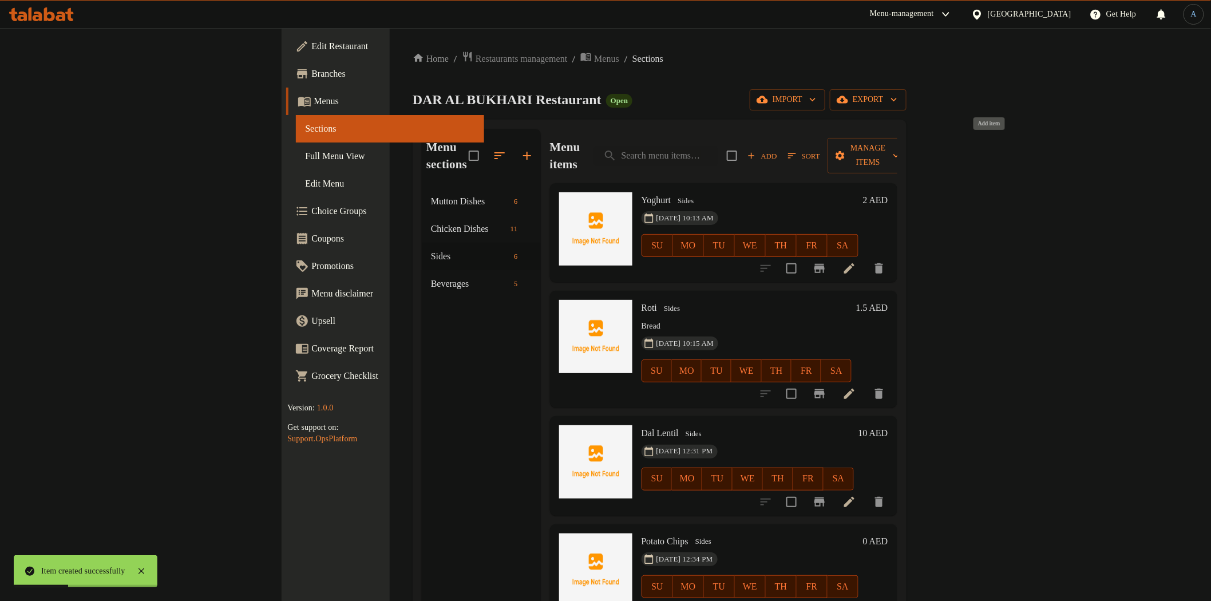
click at [778, 149] on span "Add" at bounding box center [762, 155] width 31 height 13
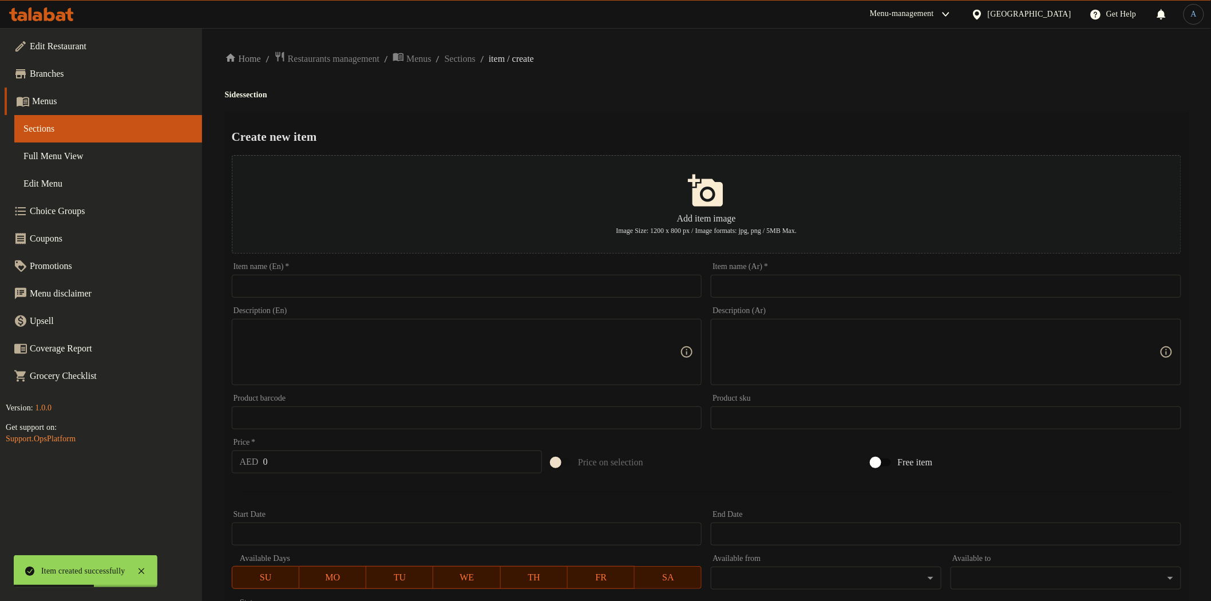
click at [797, 294] on input "text" at bounding box center [946, 286] width 471 height 23
paste input "ارز بخاري"
type input "ارز بخاري"
click at [425, 294] on input "text" at bounding box center [467, 286] width 471 height 23
paste input "Bukhari Rice"
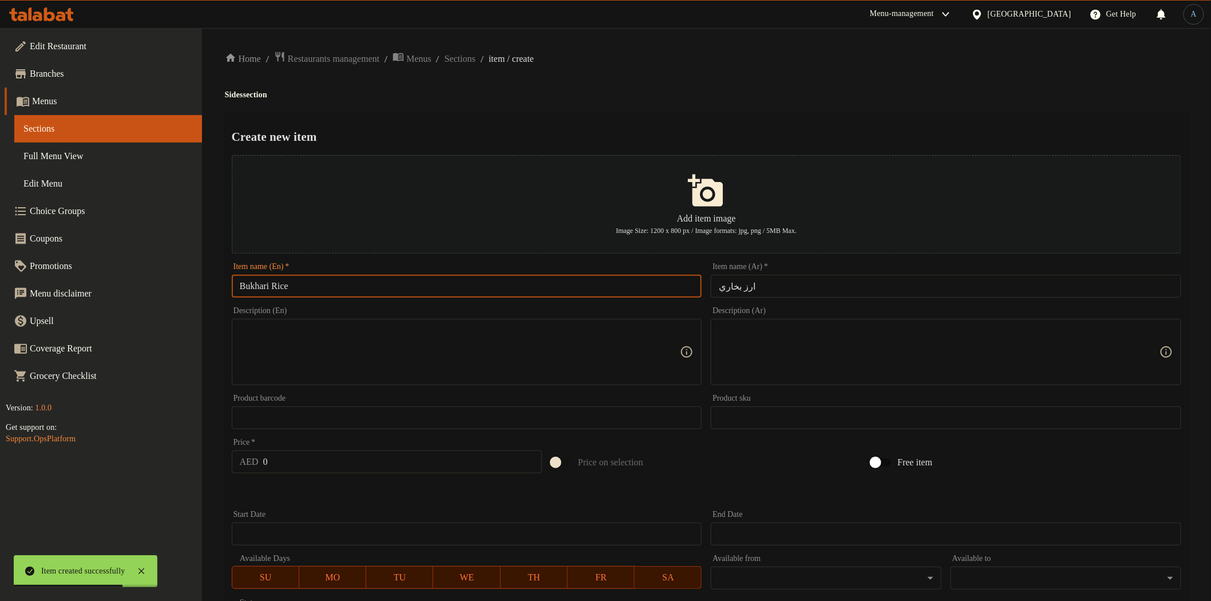
type input "Bukhari Rice"
click at [629, 99] on h4 "Sides section" at bounding box center [707, 94] width 964 height 11
click at [394, 464] on input "0" at bounding box center [402, 462] width 279 height 23
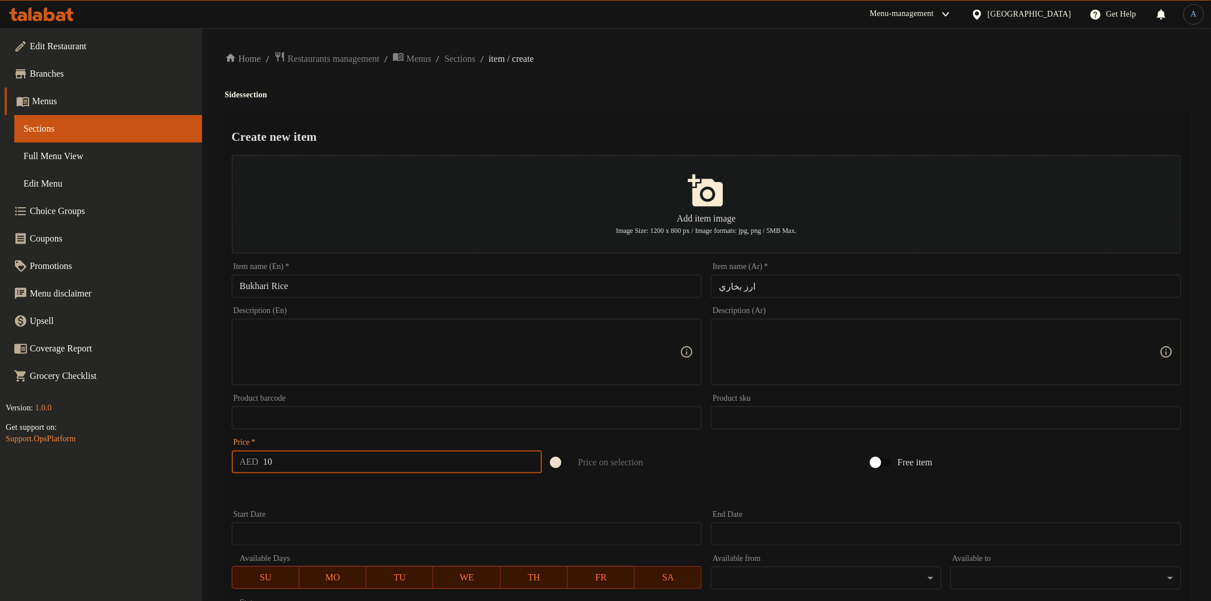
type input "10"
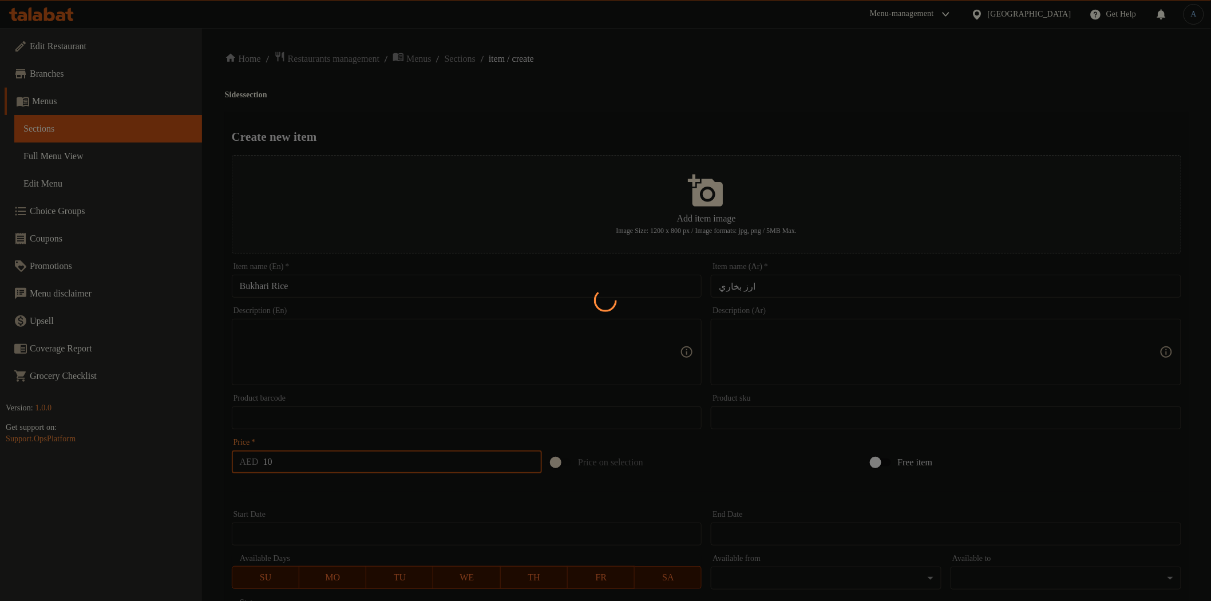
type input "0"
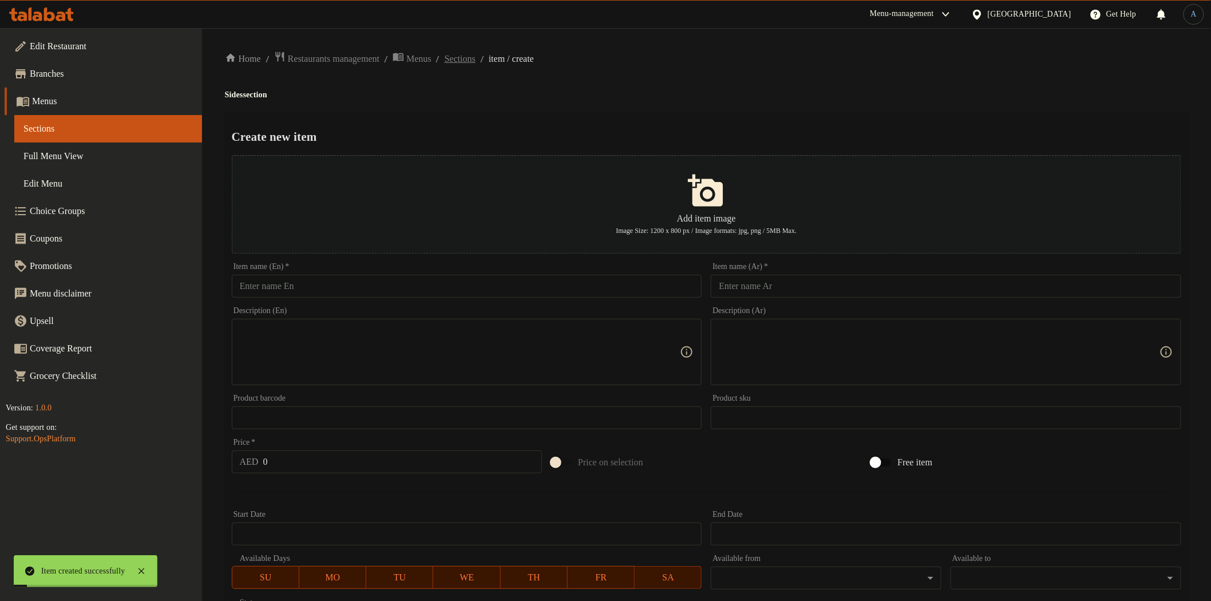
click at [463, 59] on span "Sections" at bounding box center [460, 59] width 31 height 14
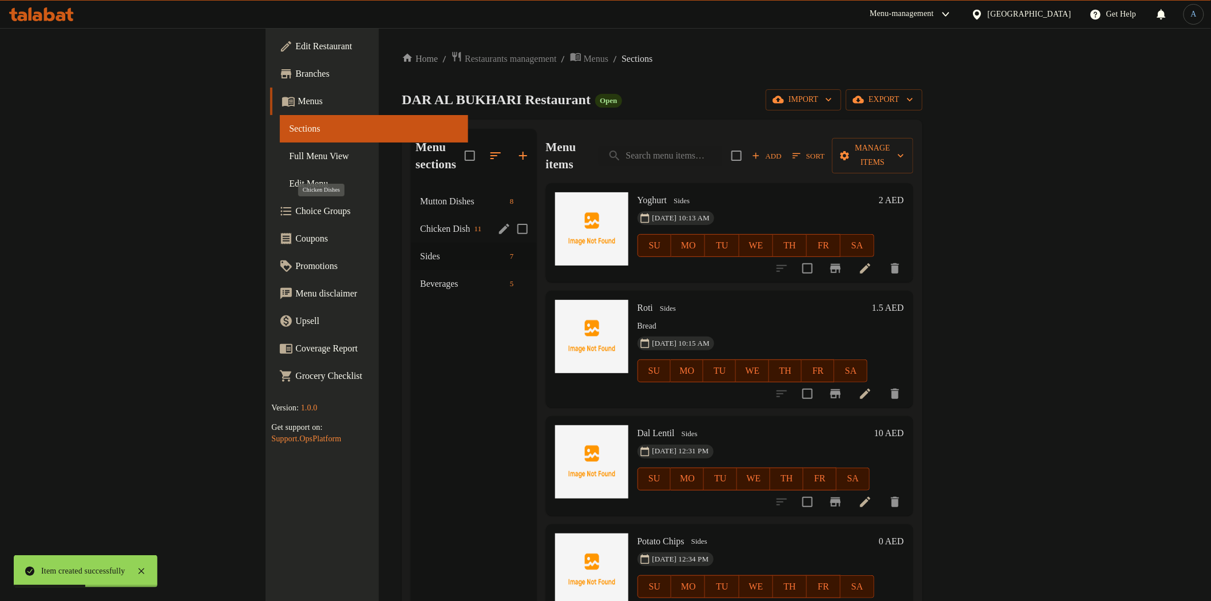
click at [420, 222] on span "Chicken Dishes" at bounding box center [445, 229] width 50 height 14
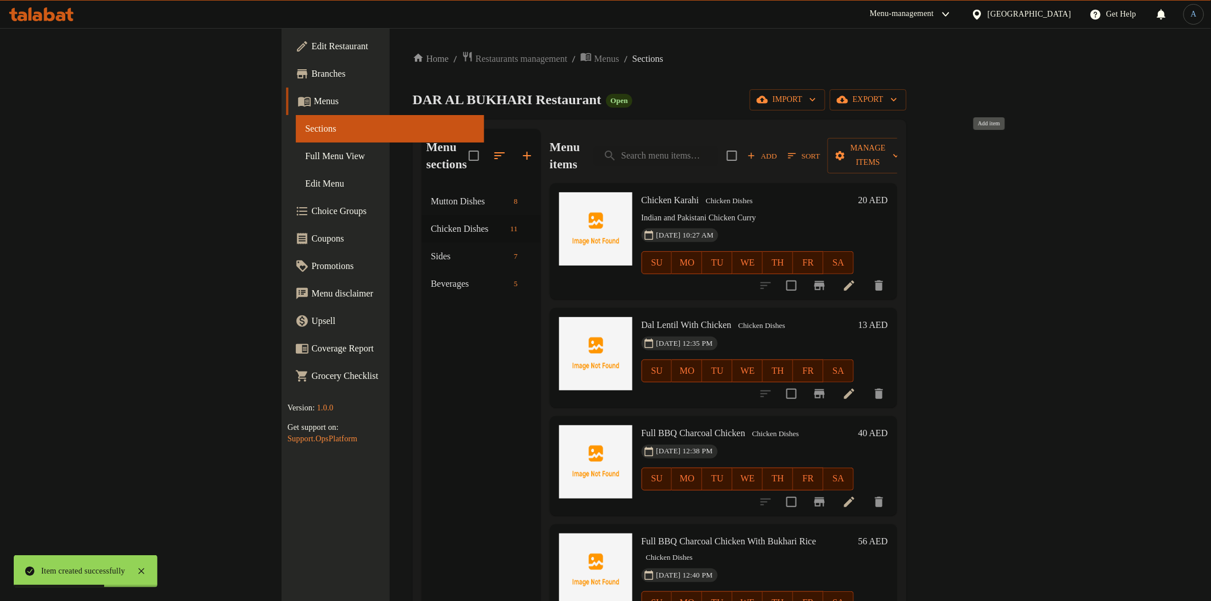
click at [778, 149] on span "Add" at bounding box center [762, 155] width 31 height 13
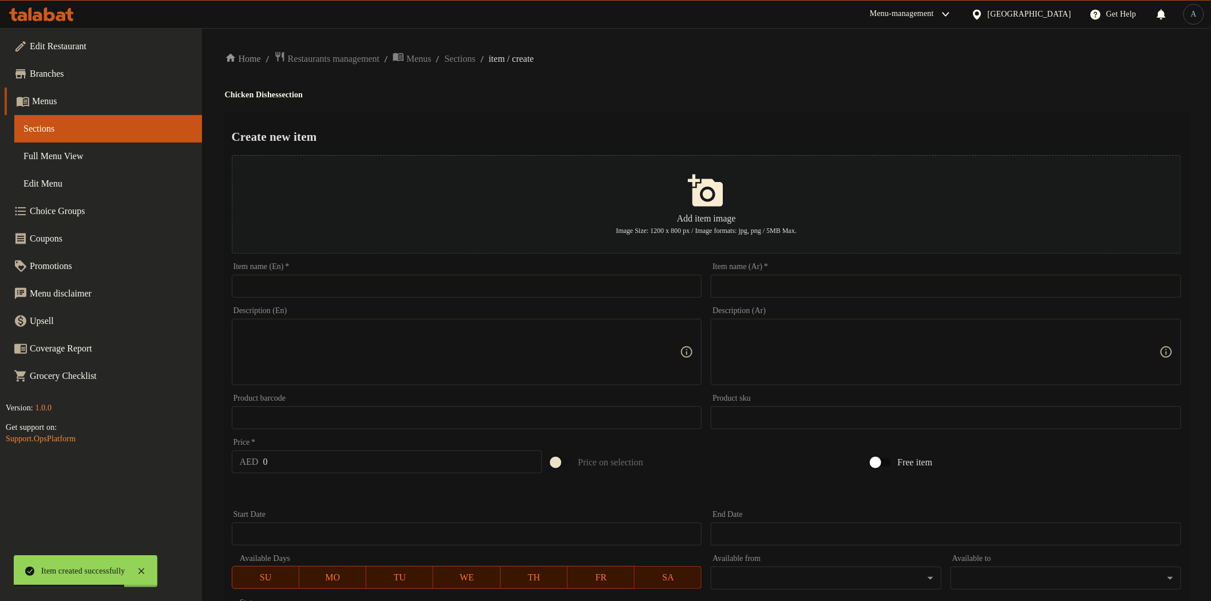
click at [362, 285] on input "text" at bounding box center [467, 286] width 471 height 23
paste input "Chicken Tikka"
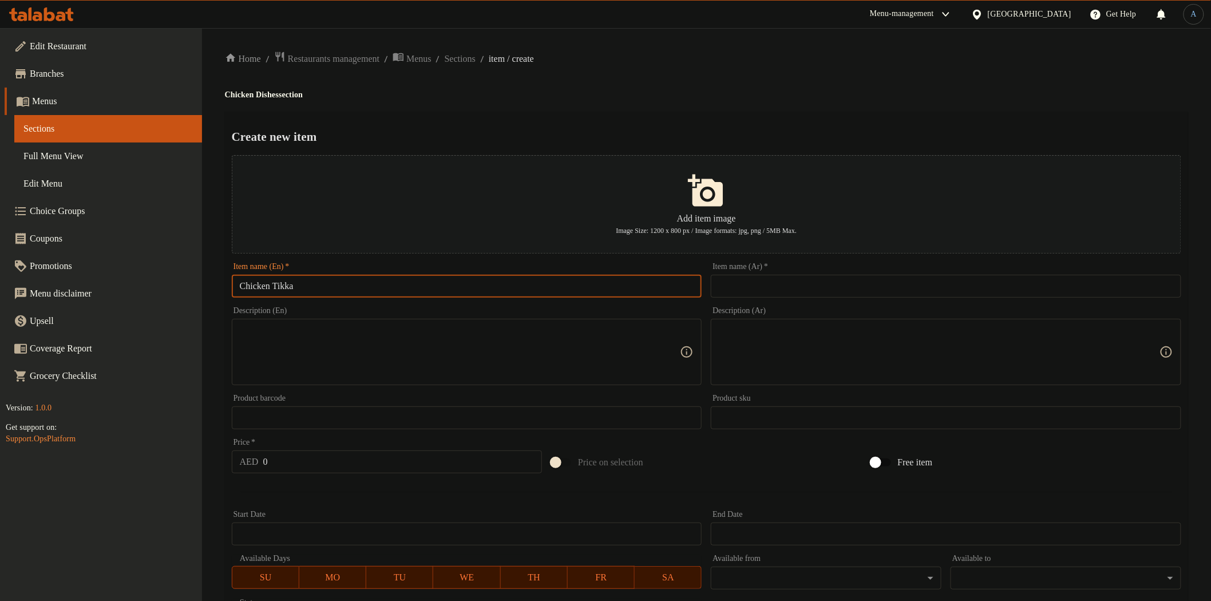
click at [277, 281] on input "Chicken Tikka" at bounding box center [467, 286] width 471 height 23
paste input "Chicken joints"
click at [290, 281] on input "Chicken Chicken joints Tikka" at bounding box center [467, 286] width 471 height 23
paste input "text"
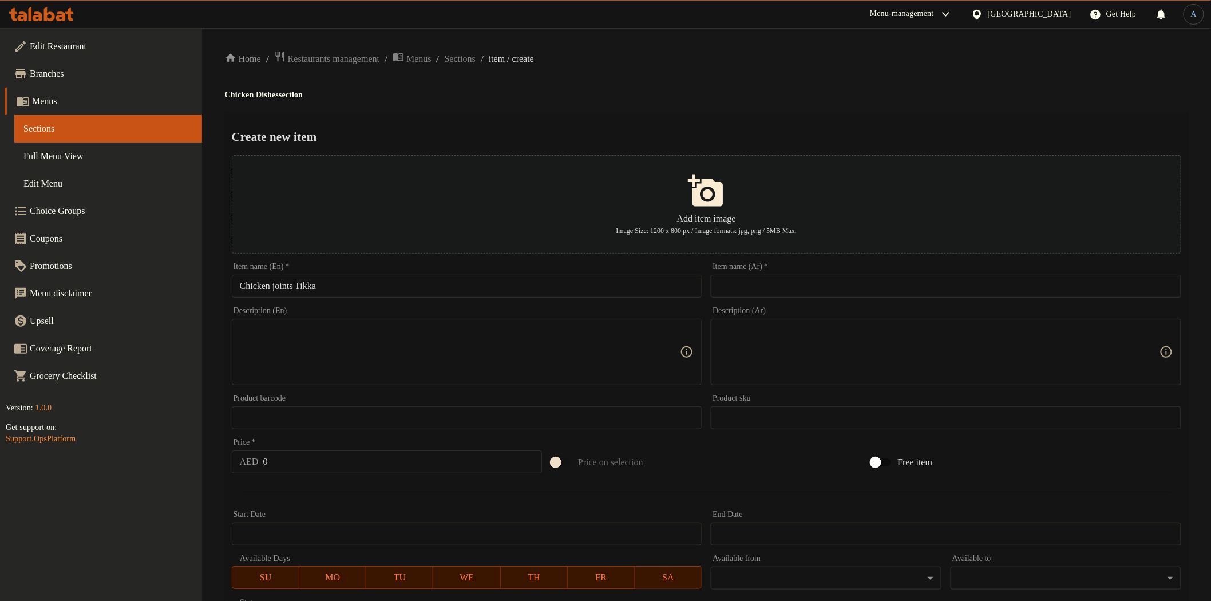
click at [464, 278] on input "Chicken joints Tikka" at bounding box center [467, 286] width 471 height 23
paste input "J"
type input "Chicken Joints Tikka"
click at [822, 301] on div "Item name (Ar)   * Item name (Ar) *" at bounding box center [947, 280] width 480 height 44
click at [836, 283] on input "text" at bounding box center [946, 286] width 471 height 23
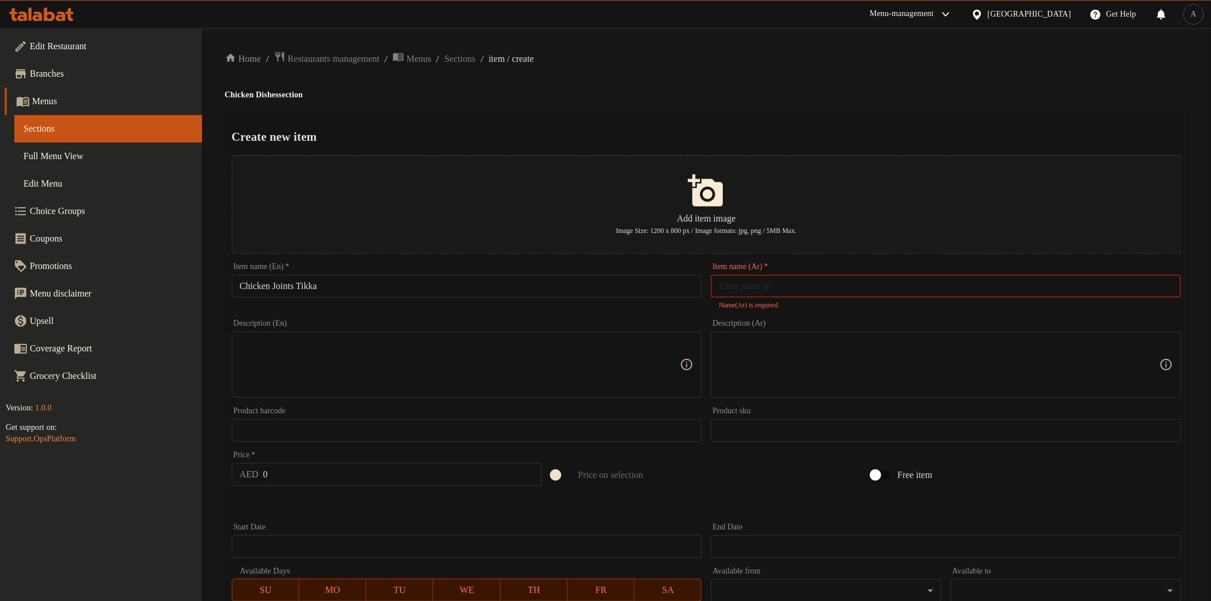
paste input "اوصال دجاج"
type input "اوصال دجاج تكا"
click at [668, 115] on div "Create new item Add item image Image Size: 1200 x 800 px / Image formats: jpg, …" at bounding box center [707, 448] width 964 height 673
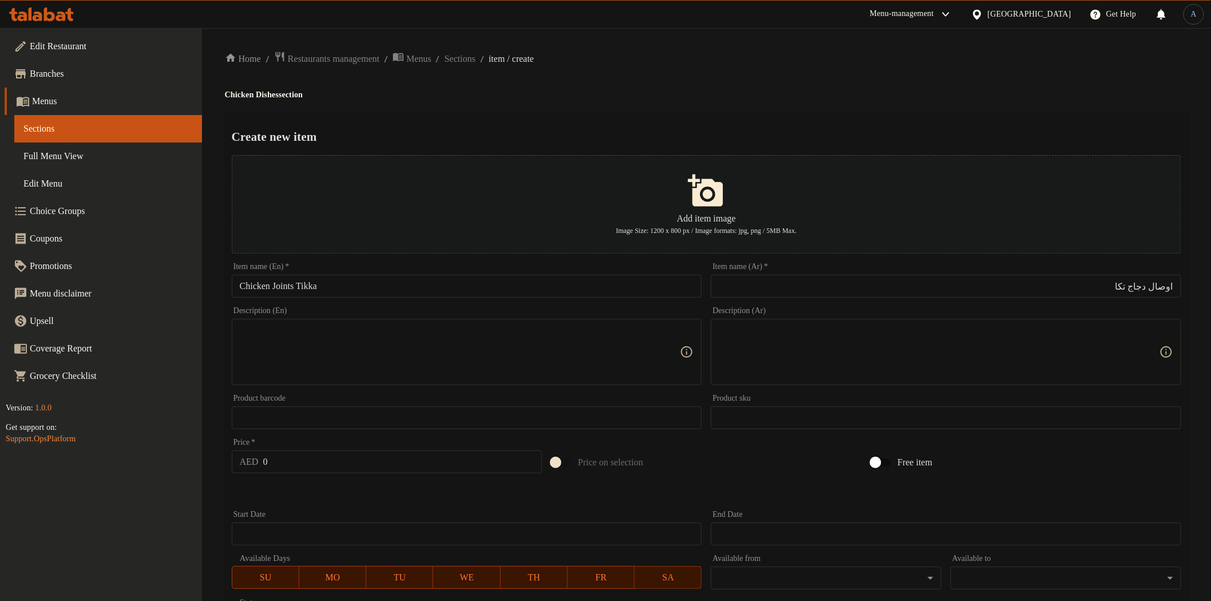
click at [380, 449] on div "Price   * AED 0 Price *" at bounding box center [387, 456] width 310 height 35
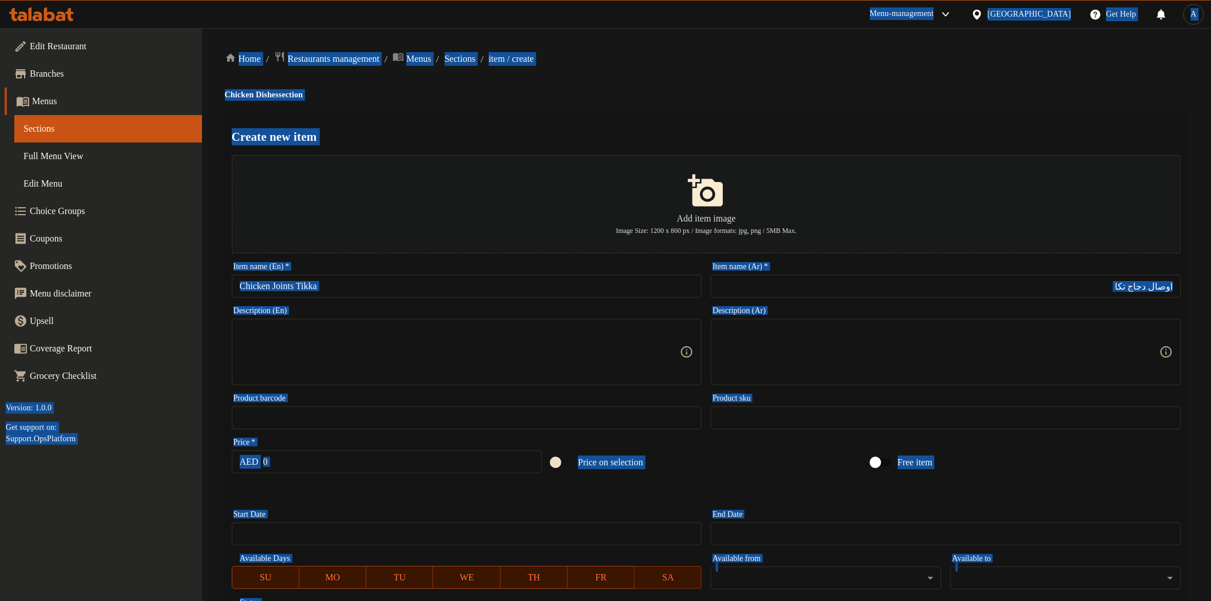
click at [379, 467] on input "0" at bounding box center [402, 462] width 279 height 23
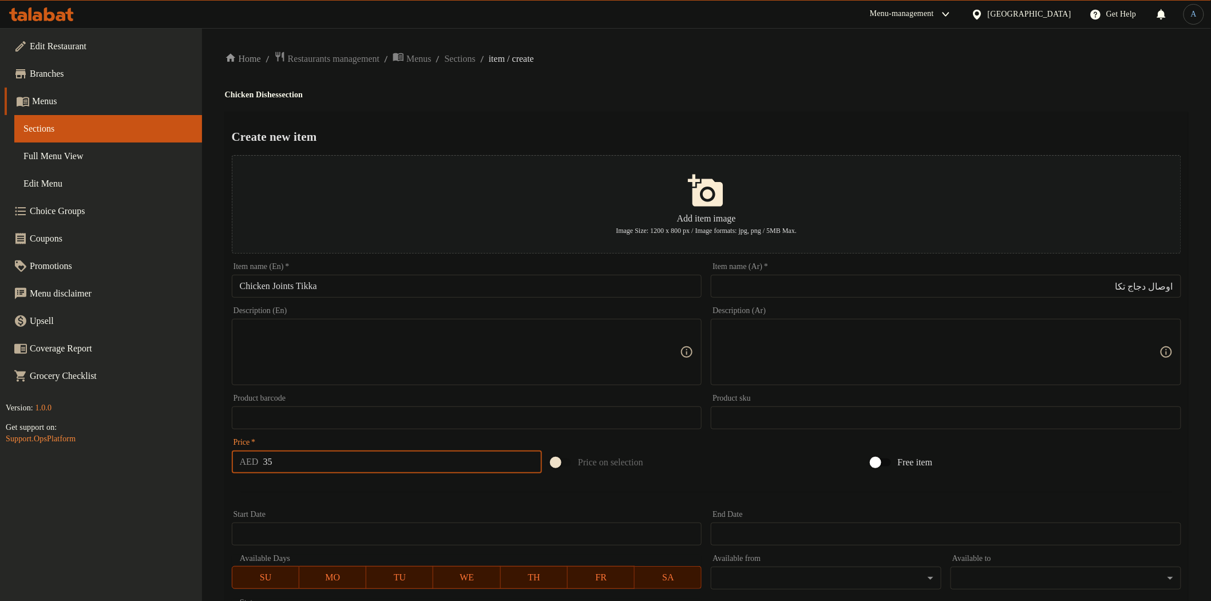
type input "35"
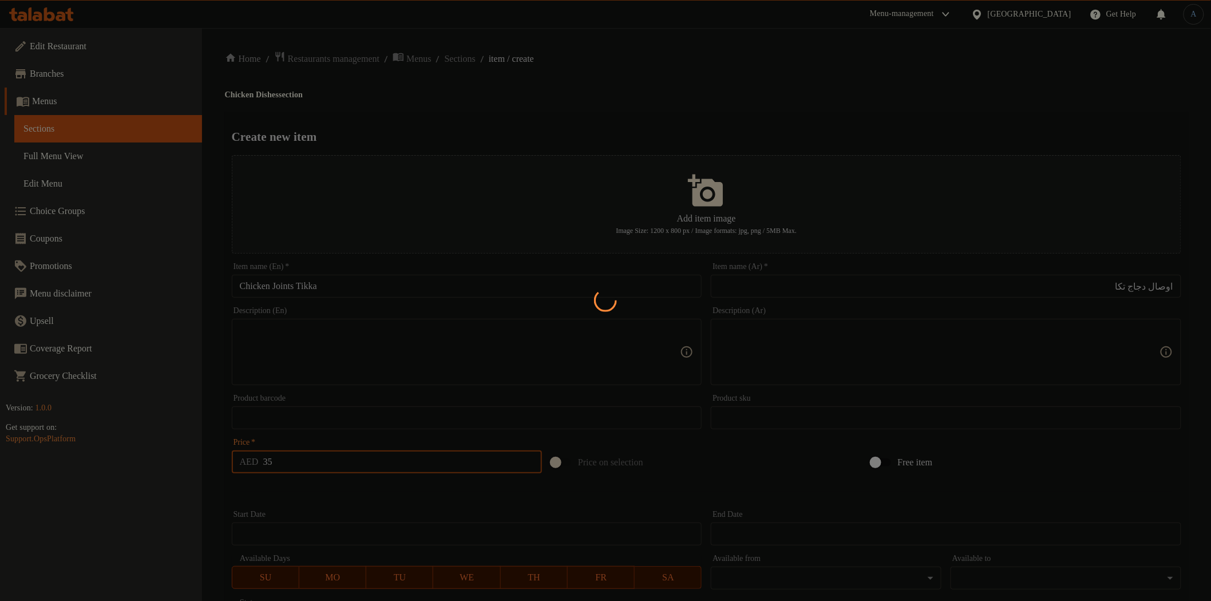
type input "0"
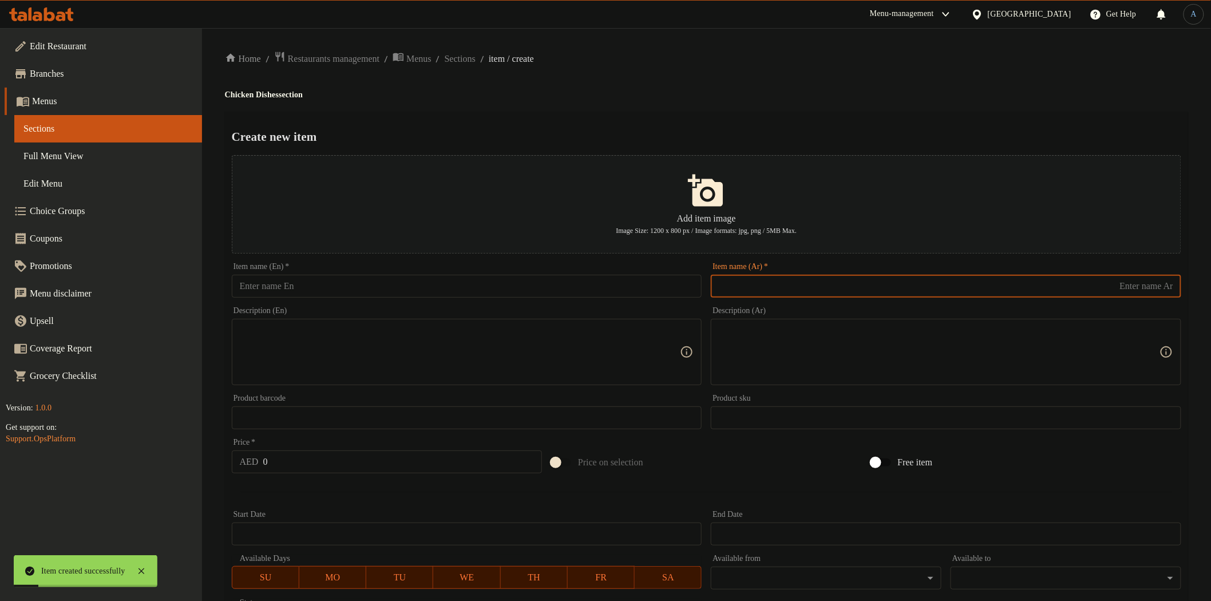
click at [777, 297] on input "text" at bounding box center [946, 286] width 471 height 23
paste input "اوصال دجاج معمع ارز بخاری"
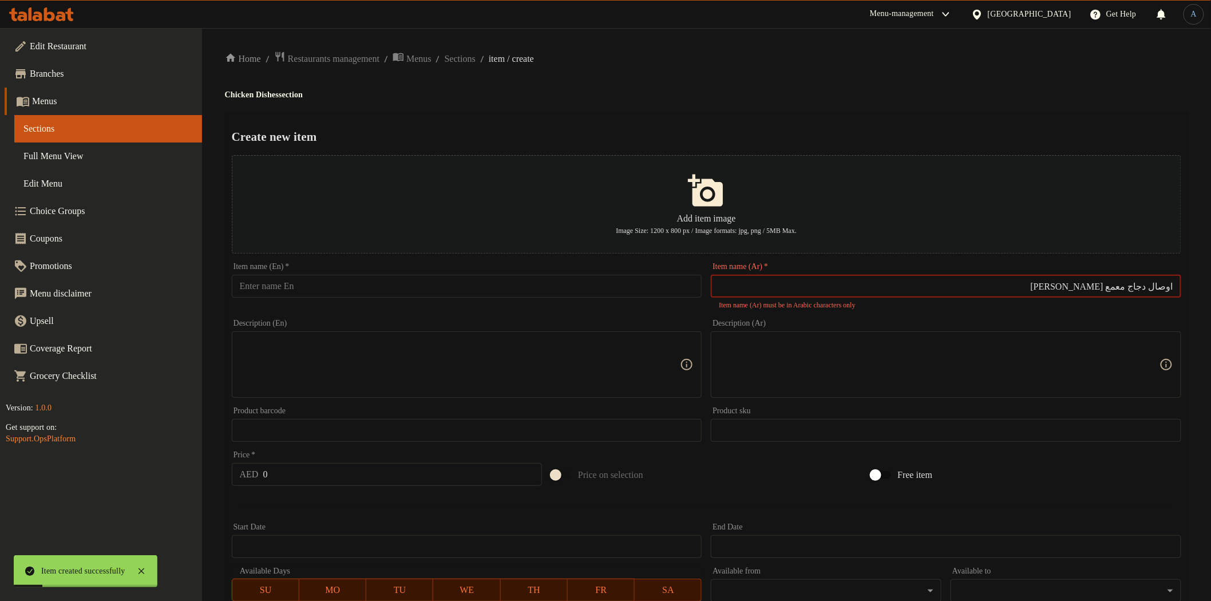
type input "اوصال دجاج معمع ارز بخاری"
click at [490, 290] on input "text" at bounding box center [467, 286] width 471 height 23
paste input "Chicken Tikka with Bukhari Rice"
type input "Chicken Tikka with Bukhari Rice"
click at [1151, 287] on input "اوصال دجاج معمع ارز بخاری" at bounding box center [946, 286] width 471 height 23
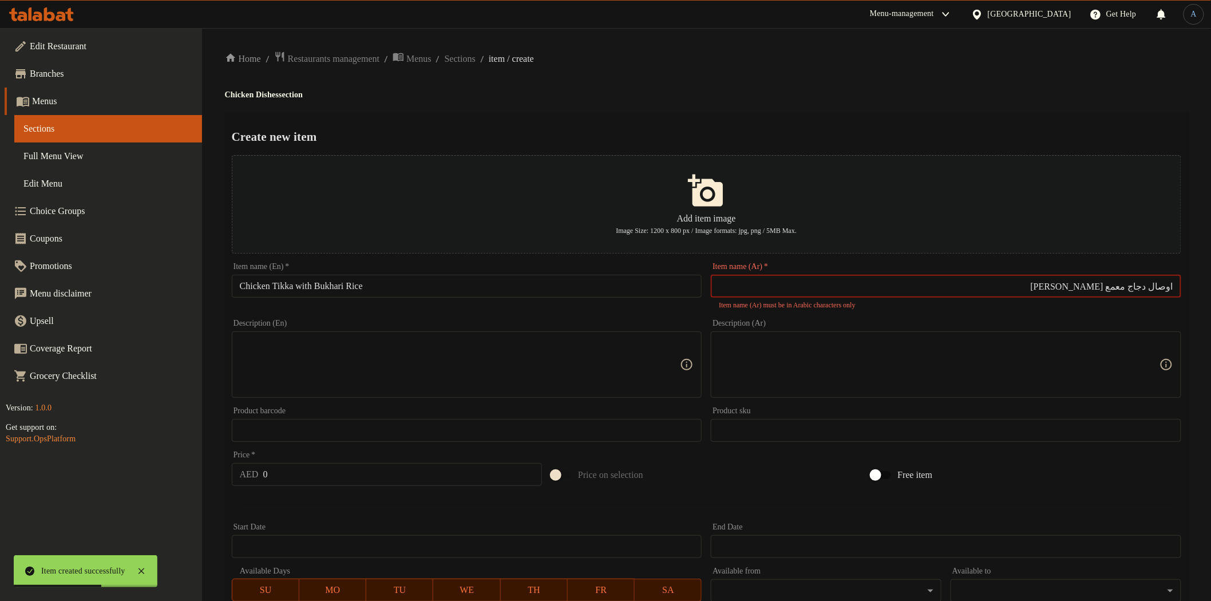
click at [1151, 287] on input "اوصال دجاج معمع ارز بخاری" at bounding box center [946, 286] width 471 height 23
click at [476, 58] on span "Sections" at bounding box center [460, 59] width 31 height 14
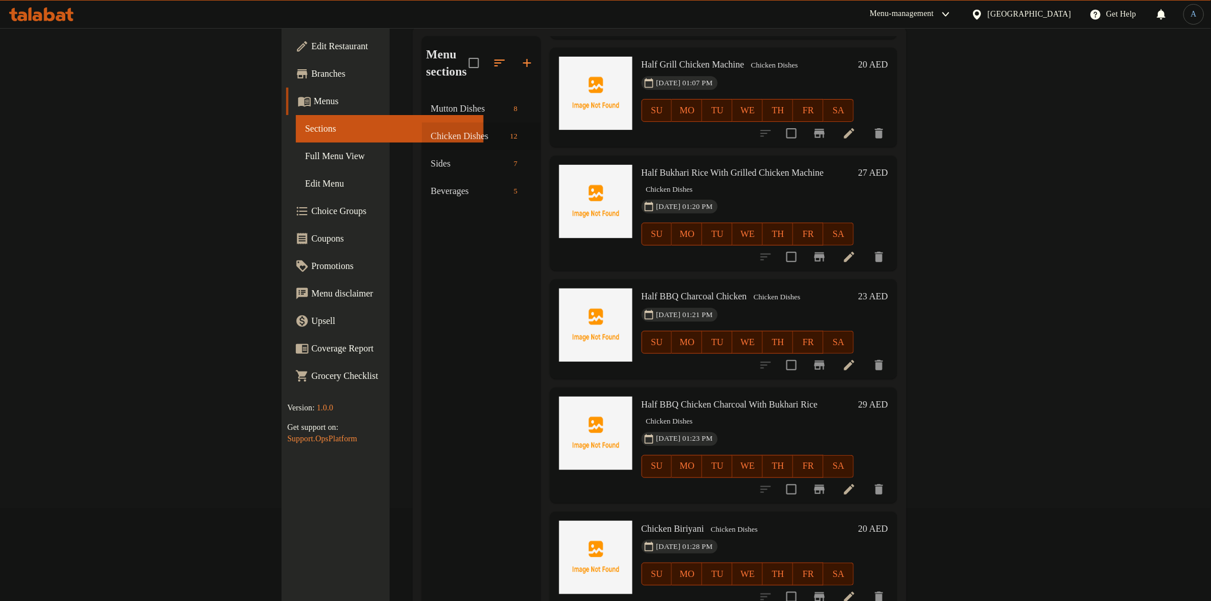
scroll to position [160, 0]
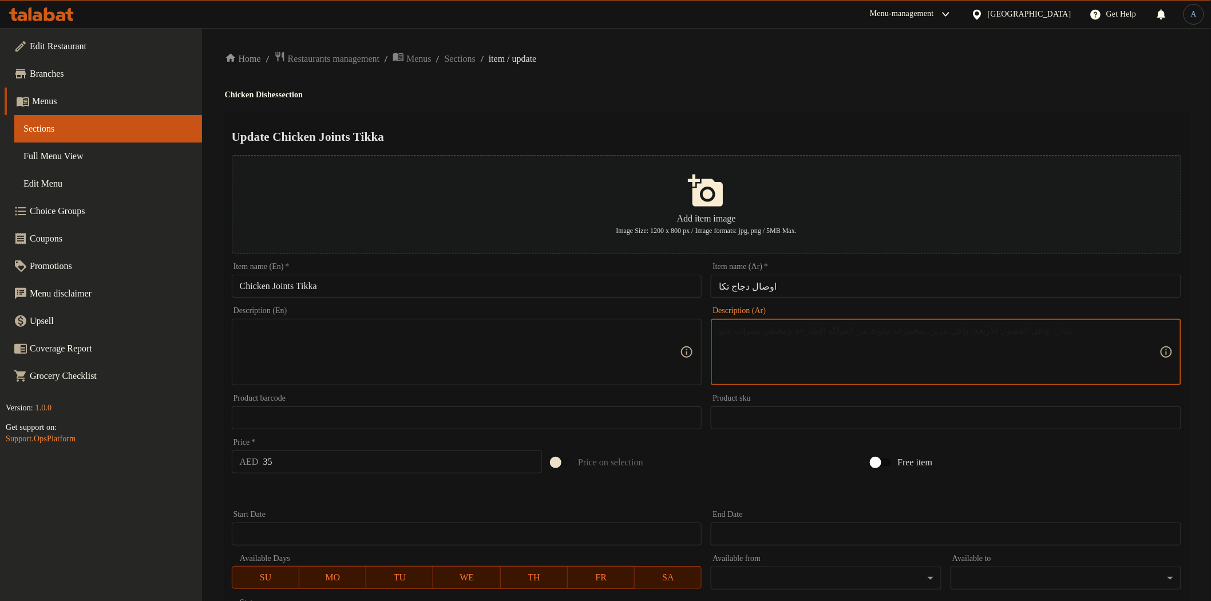
click at [775, 338] on textarea at bounding box center [939, 352] width 441 height 54
paste textarea "Chicken awsal with bukhari rice"
click at [765, 333] on textarea "Chicken awsal with bukhari rice" at bounding box center [939, 352] width 441 height 54
type textarea "Chicken with bukhari rice"
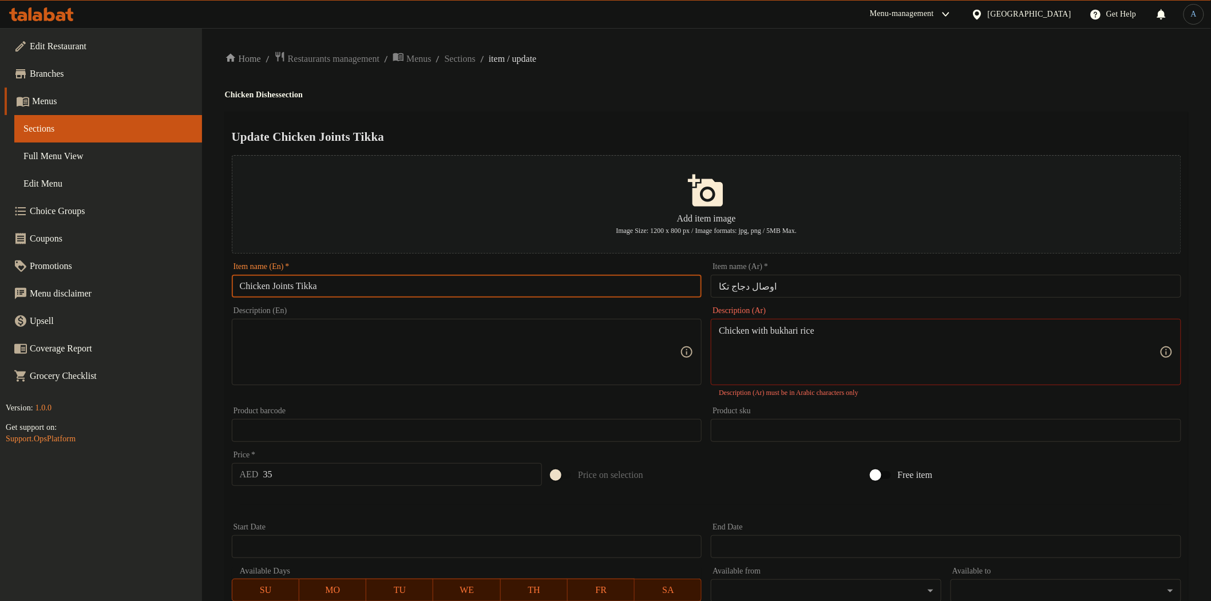
click at [283, 283] on input "Chicken Joints Tikka" at bounding box center [467, 286] width 471 height 23
paste input "awsal"
type input "Chicken awsal Tikka"
click at [780, 325] on textarea "Chicken with bukhari rice" at bounding box center [939, 352] width 441 height 54
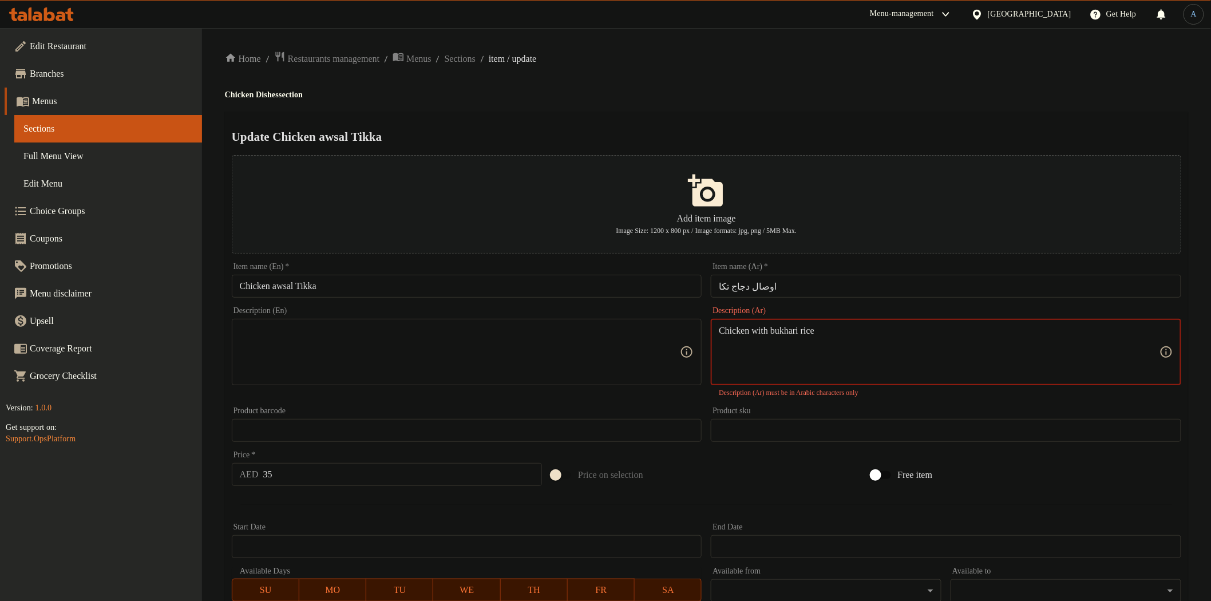
drag, startPoint x: 780, startPoint y: 325, endPoint x: 657, endPoint y: 322, distance: 122.6
click at [780, 325] on textarea "Chicken with bukhari rice" at bounding box center [939, 352] width 441 height 54
click at [447, 284] on input "Chicken awsal Tikka" at bounding box center [467, 286] width 471 height 23
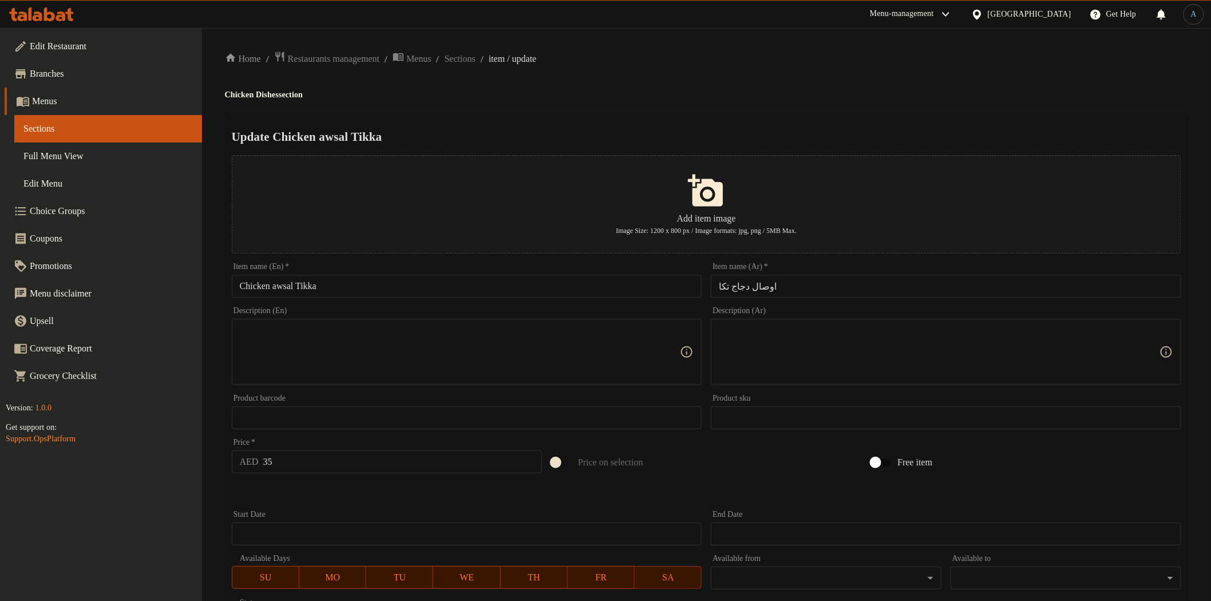
click at [640, 283] on input "Chicken awsal Tikka" at bounding box center [467, 286] width 471 height 23
paste input "A"
type input "Chicken Awsal Tikka"
click at [706, 109] on div "Home / Restaurants management / Menus / Sections / item / update Chicken Dishes…" at bounding box center [707, 415] width 964 height 729
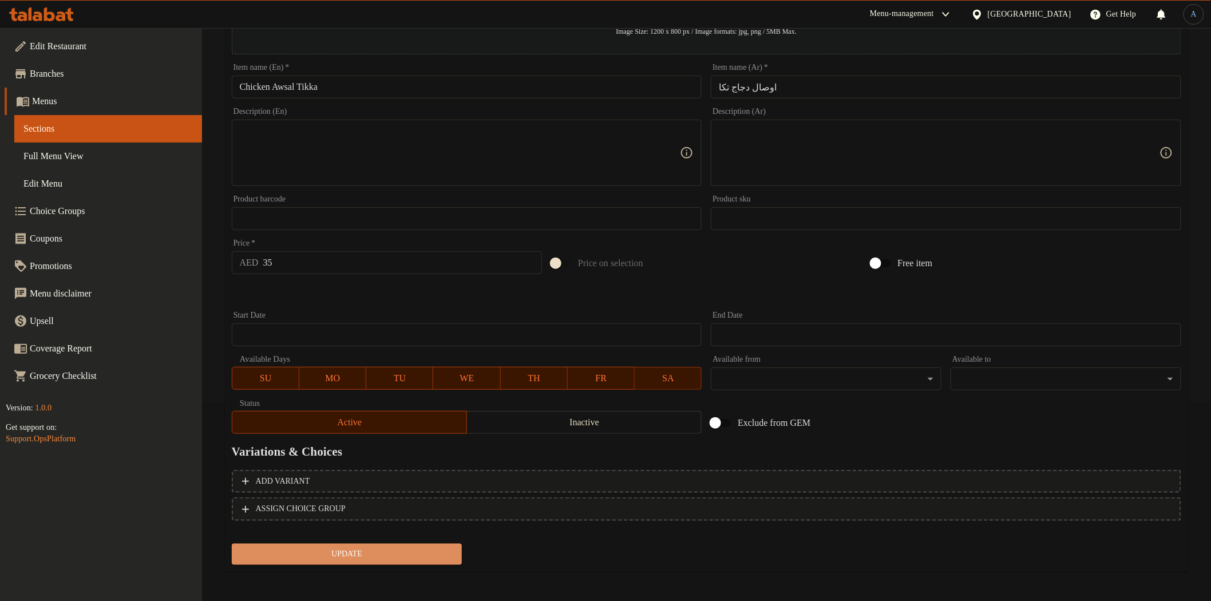
click at [335, 550] on span "Update" at bounding box center [347, 554] width 212 height 14
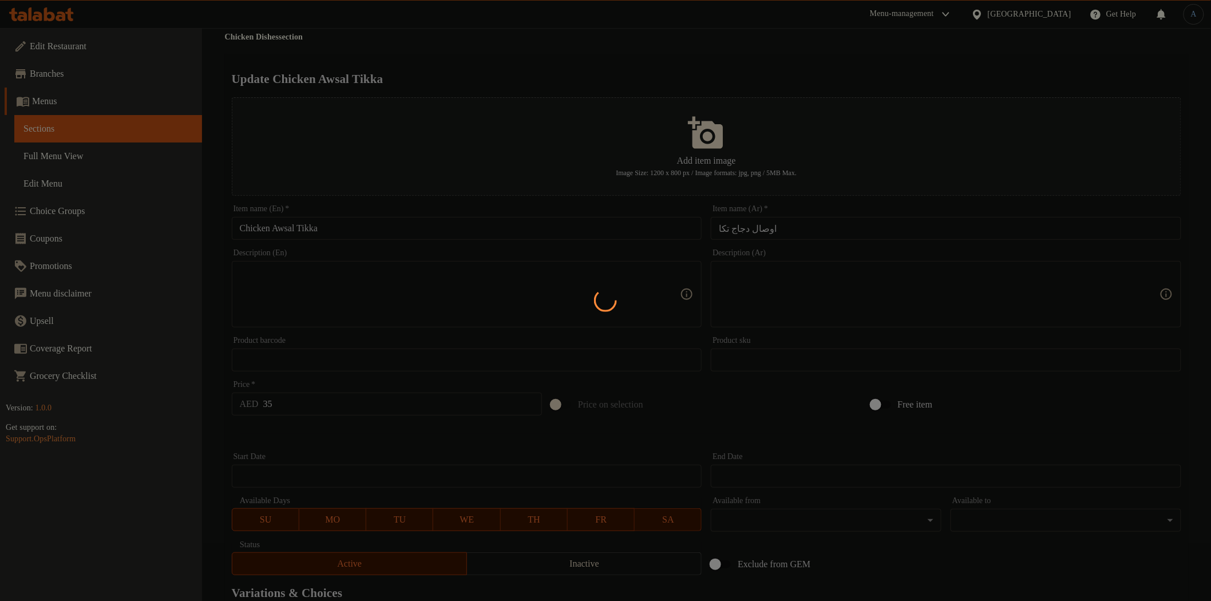
scroll to position [0, 0]
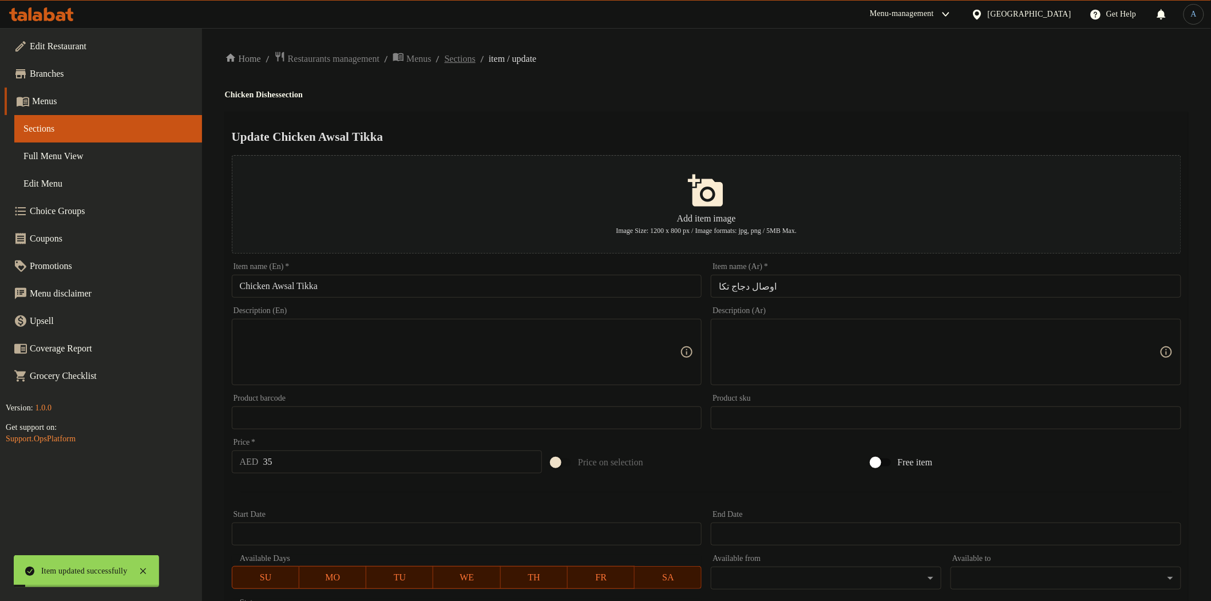
click at [476, 56] on span "Sections" at bounding box center [460, 59] width 31 height 14
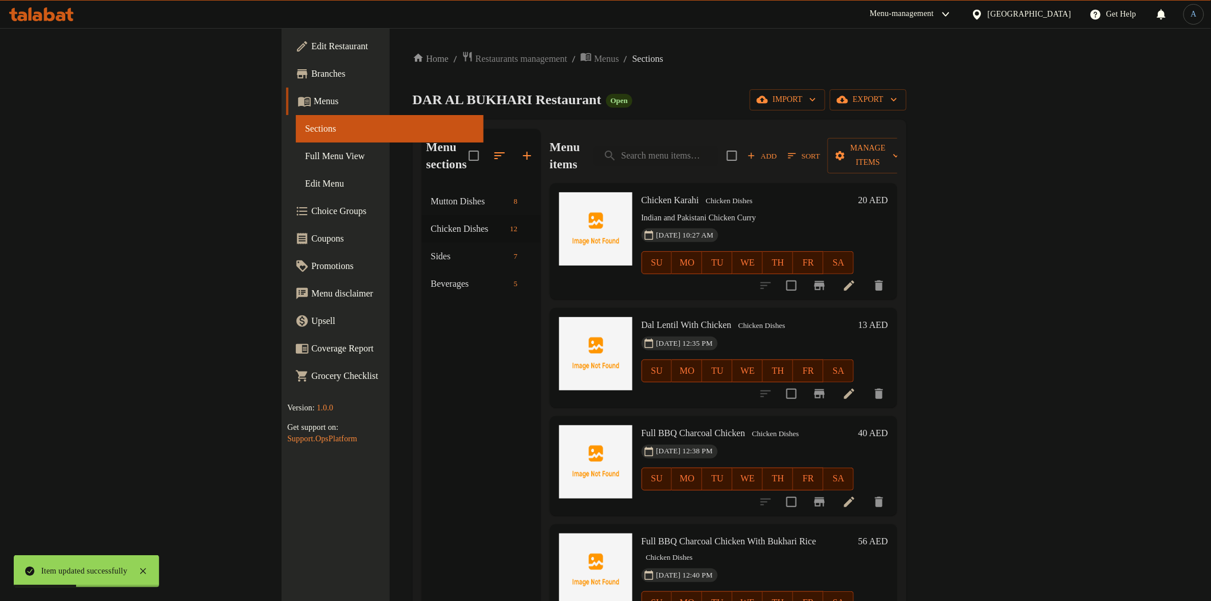
click at [778, 149] on span "Add" at bounding box center [762, 155] width 31 height 13
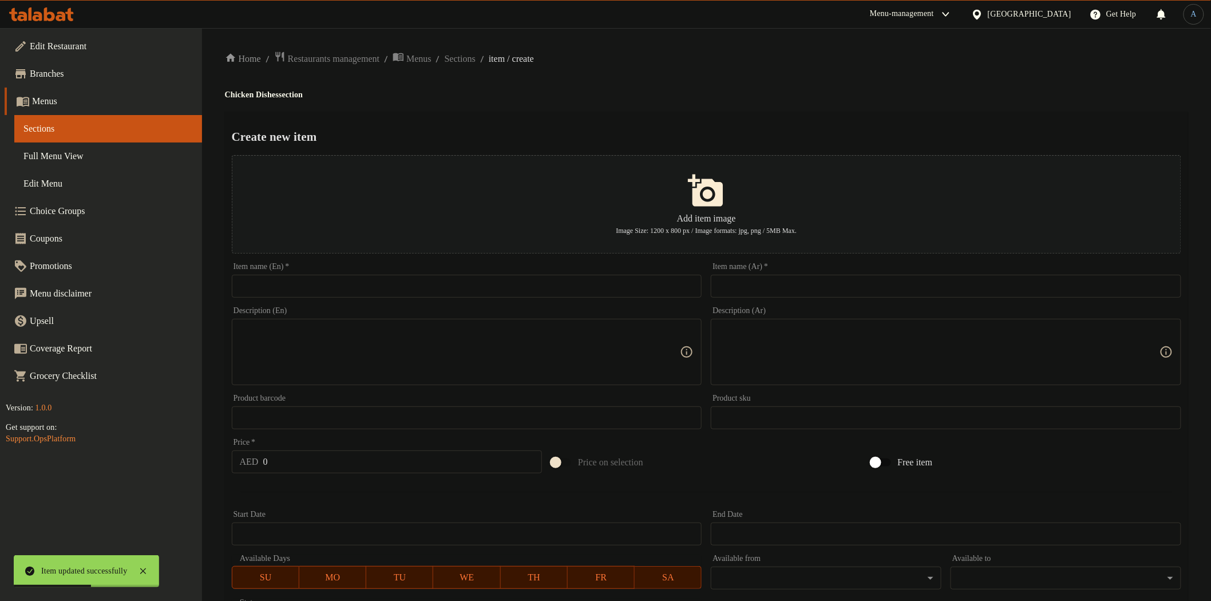
click at [632, 285] on input "text" at bounding box center [467, 286] width 471 height 23
paste input "awsal"
click at [242, 287] on input "awsal" at bounding box center [467, 286] width 471 height 23
paste input "Chicken Tikka with Bukhari Rice"
drag, startPoint x: 417, startPoint y: 289, endPoint x: 374, endPoint y: 287, distance: 42.4
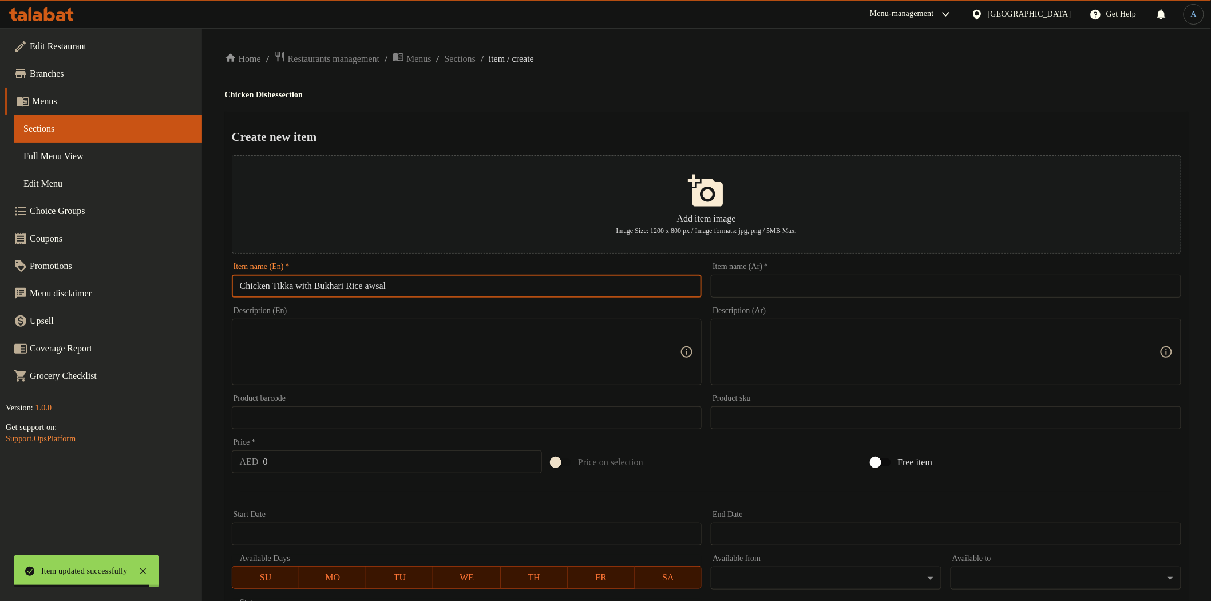
click at [374, 287] on input "Chicken Tikka with Bukhari Rice awsal" at bounding box center [467, 286] width 471 height 23
click at [277, 288] on input "Chicken Tikka with Bukhari Rice" at bounding box center [467, 286] width 471 height 23
paste input "awsal"
click at [416, 283] on input "Chicken awsal Tikka with Bukhari Rice" at bounding box center [467, 286] width 471 height 23
click at [508, 287] on input "Chicken awsal Tikka with Bukhari Rice" at bounding box center [467, 286] width 471 height 23
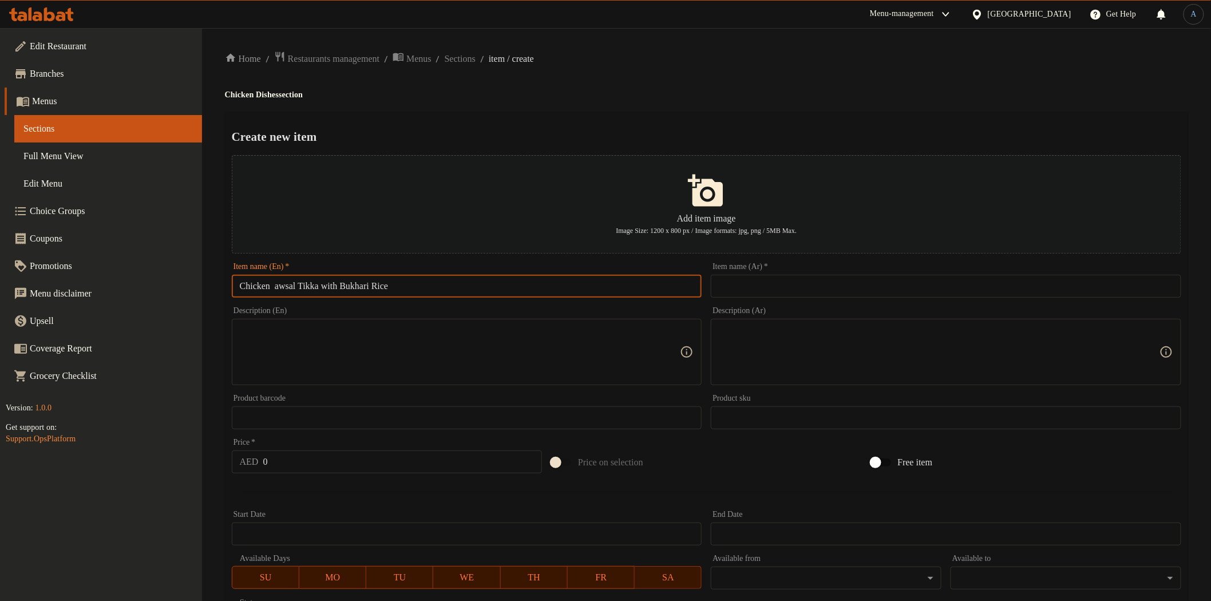
paste input "Awsal Tikka W"
type input "Chicken Awsal Tikka With Bukhari Rice"
click at [645, 132] on h2 "Create new item" at bounding box center [707, 136] width 950 height 17
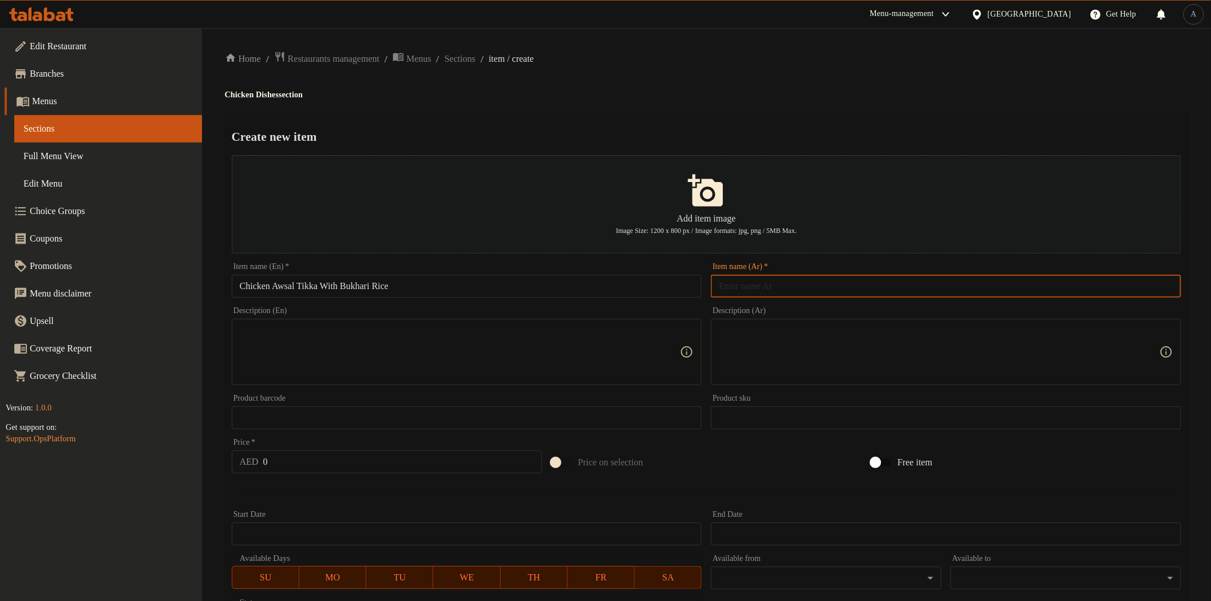
click at [808, 275] on input "text" at bounding box center [946, 286] width 471 height 23
paste input "اوصال دجاج معمع ارز بخاری"
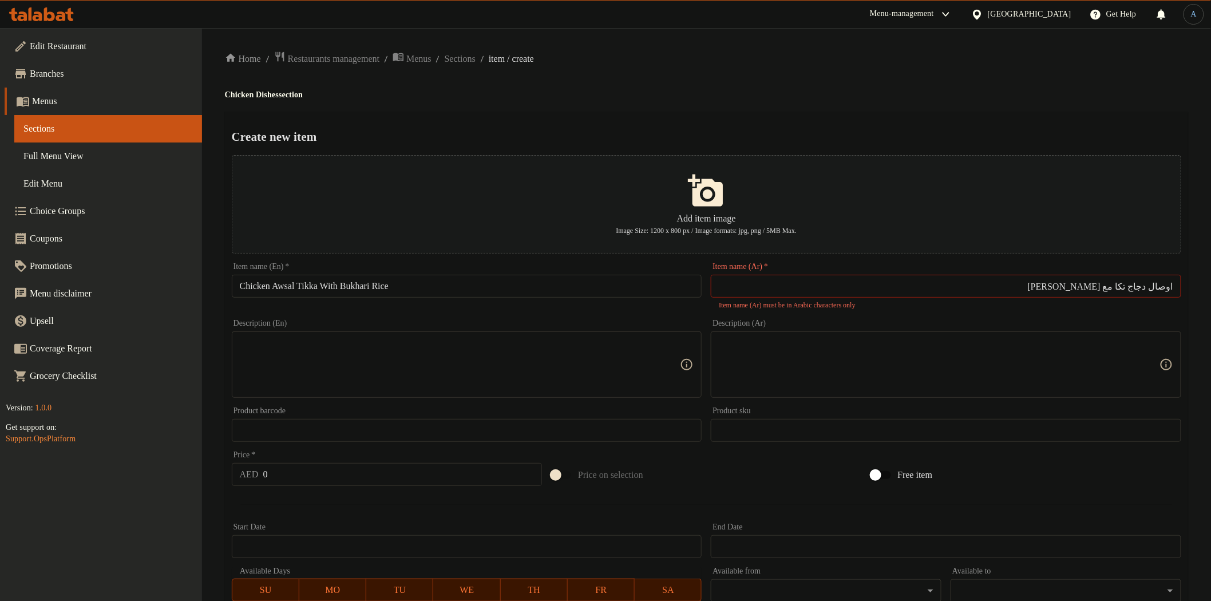
click at [660, 122] on div "Create new item Add item image Image Size: 1200 x 800 px / Image formats: jpg, …" at bounding box center [707, 448] width 964 height 673
click at [1164, 289] on input "اوصال دجاج تكا مع ارز بخاری" at bounding box center [946, 286] width 471 height 23
type input "اوصال دجاج تكا مع ارز بخاري"
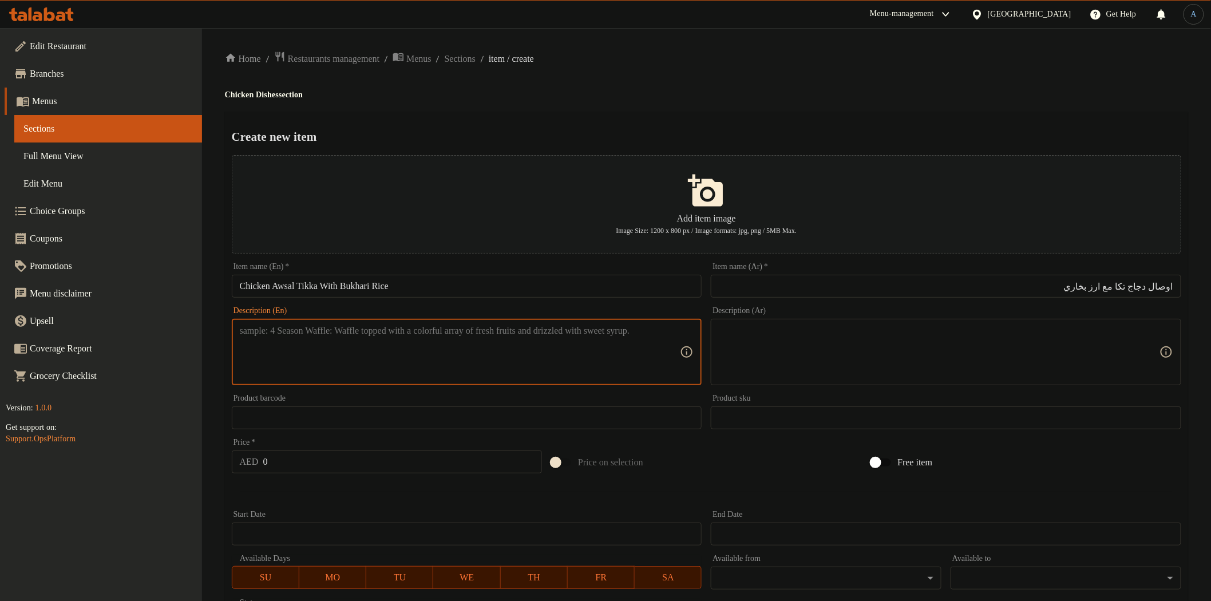
click at [378, 465] on input "0" at bounding box center [402, 462] width 279 height 23
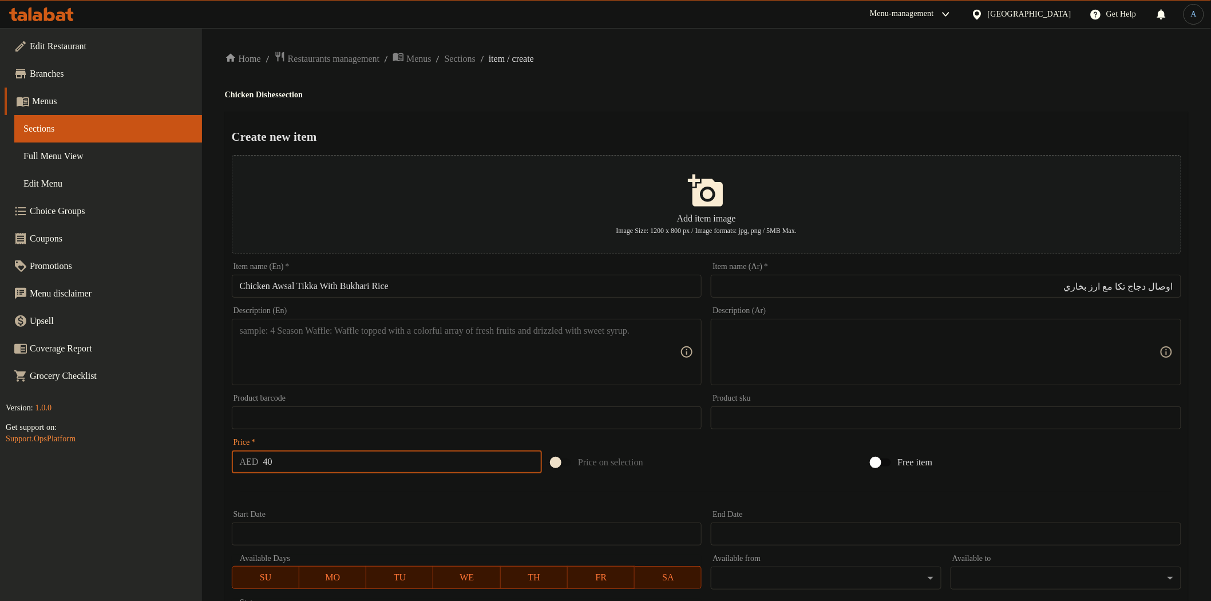
type input "40"
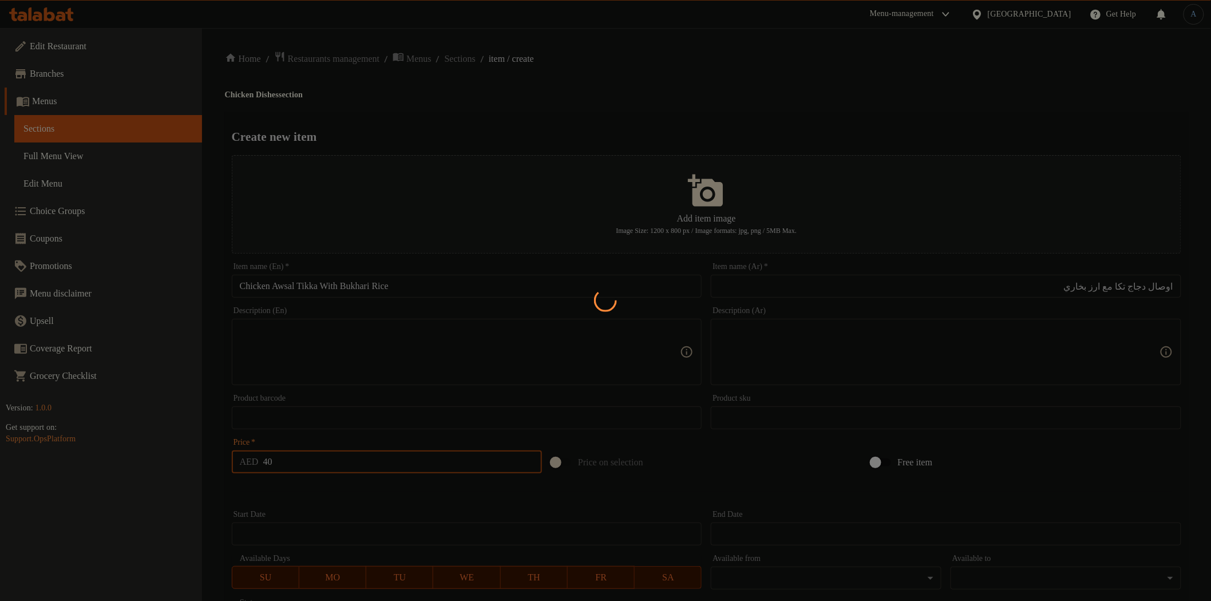
type input "0"
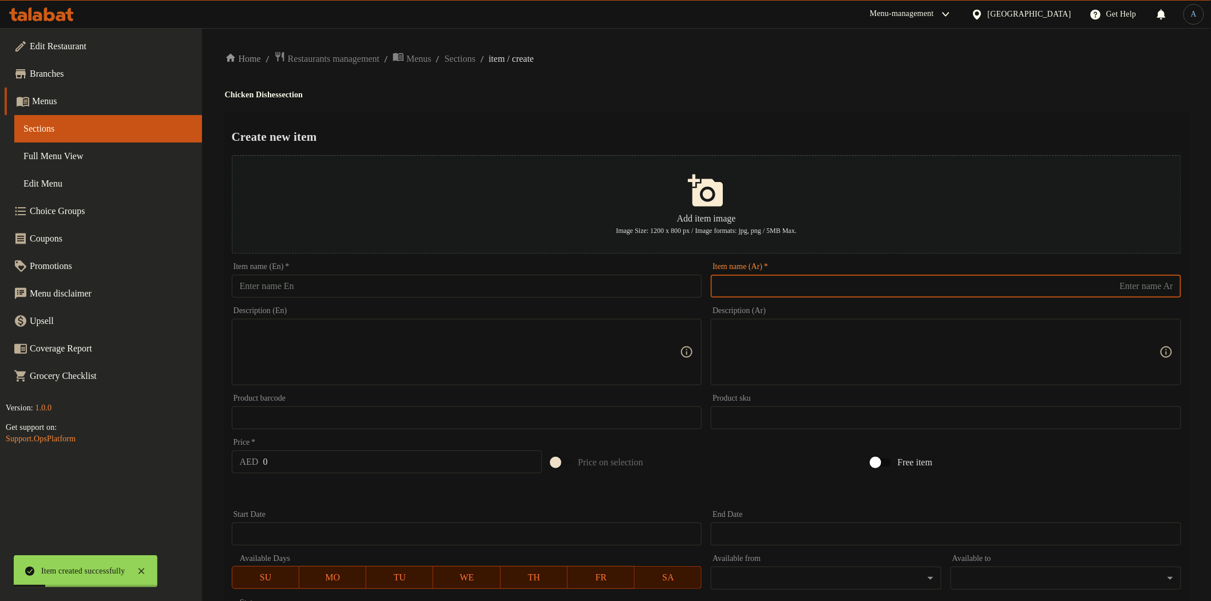
click at [765, 282] on input "text" at bounding box center [946, 286] width 471 height 23
paste input "کباب دجاج"
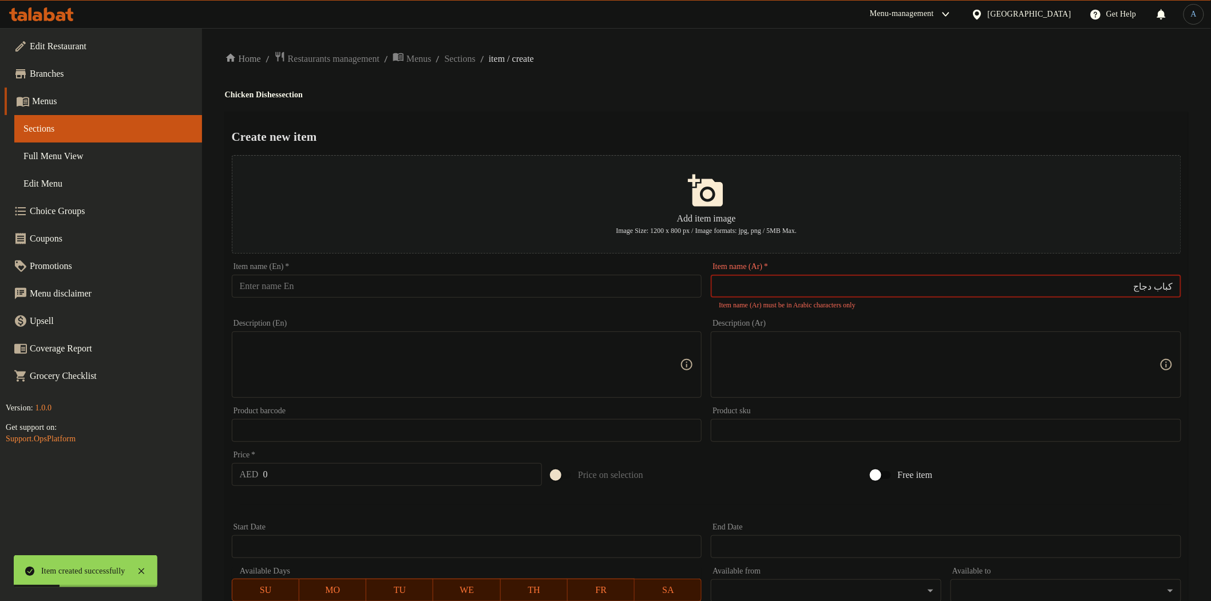
type input "کباب دجاج"
click at [496, 289] on input "text" at bounding box center [467, 286] width 471 height 23
paste input "Chicken Kabab"
type input "Chicken Kabab"
click at [895, 285] on input "کباب دجاج" at bounding box center [946, 286] width 471 height 23
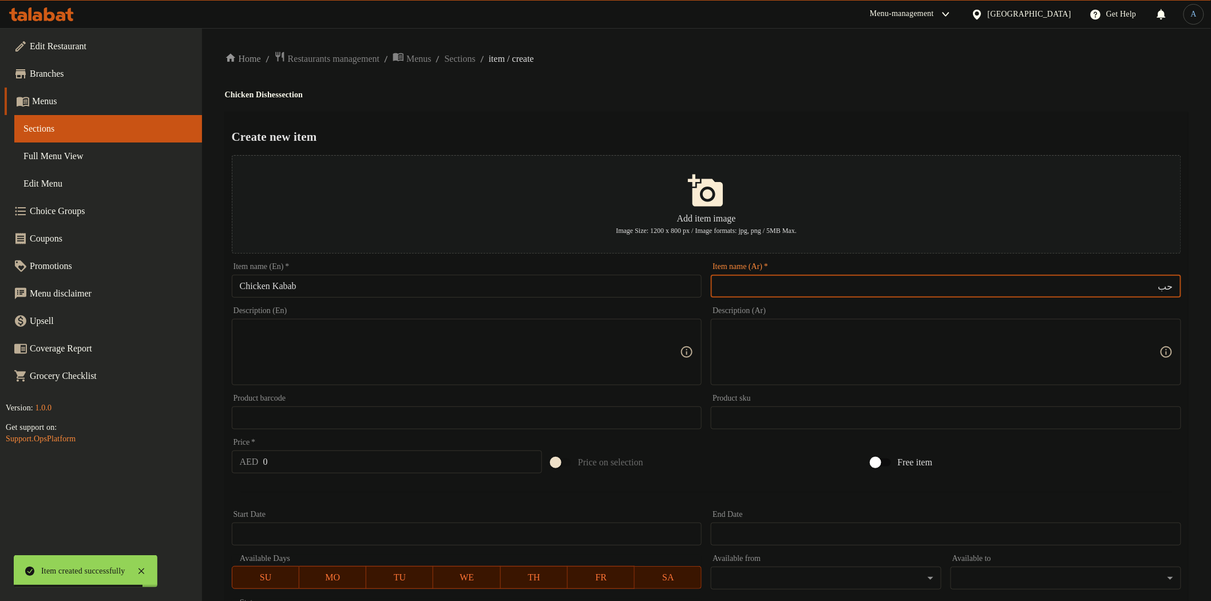
type input "ح"
type input "كباب دجاج"
click at [662, 180] on button "Add item image Image Size: 1200 x 800 px / Image formats: jpg, png / 5MB Max." at bounding box center [707, 204] width 950 height 98
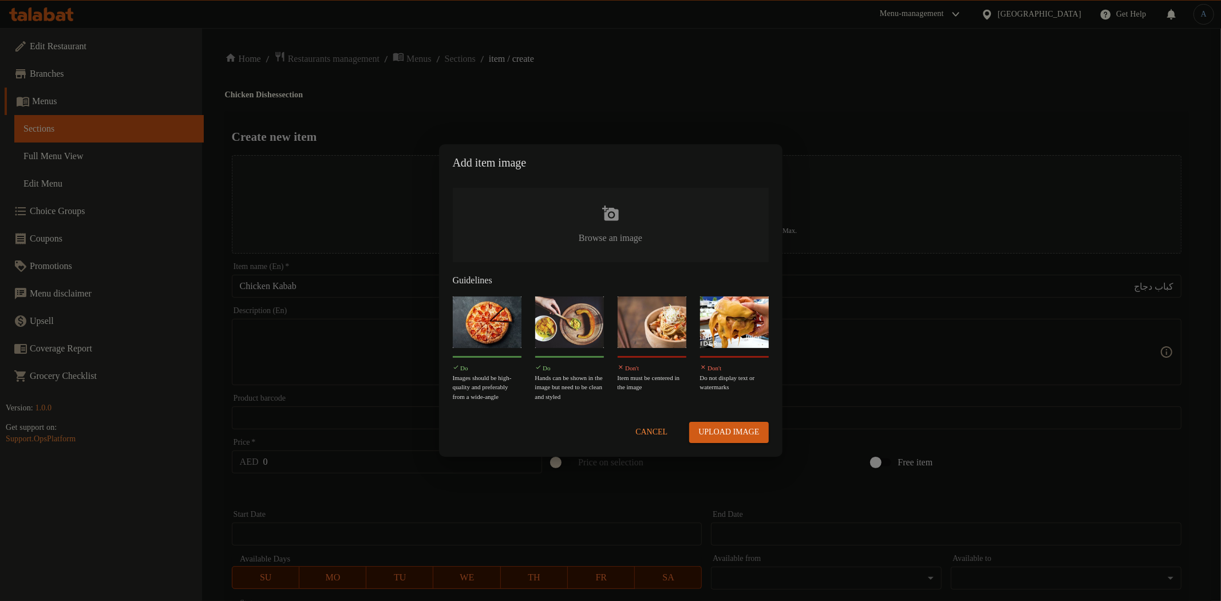
click at [648, 435] on span "Cancel" at bounding box center [652, 432] width 32 height 14
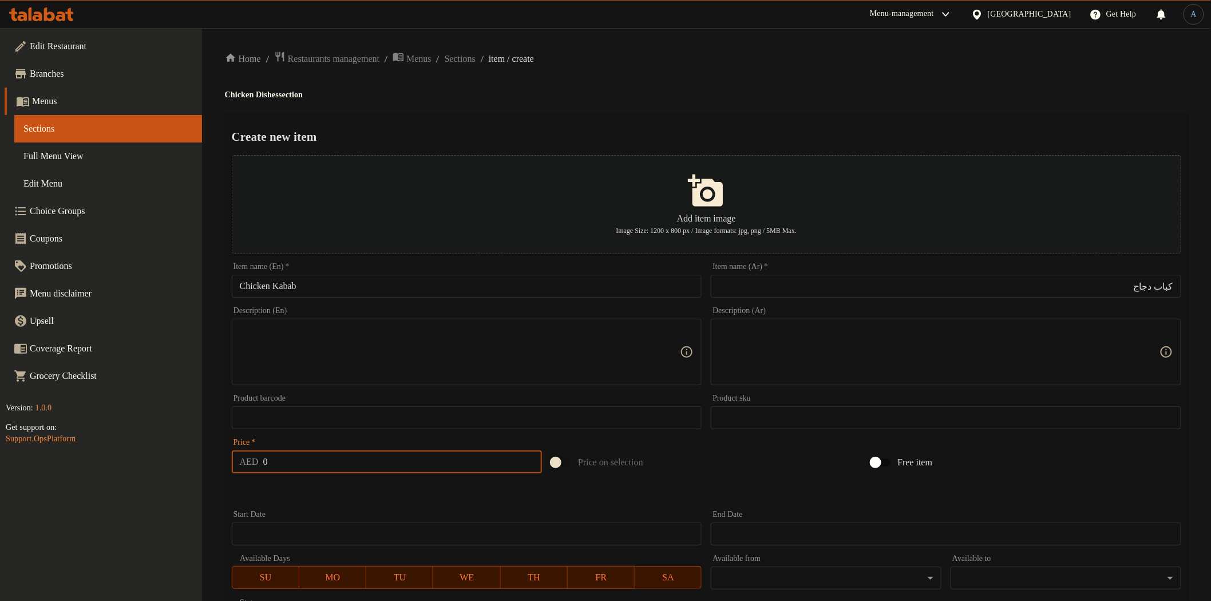
click at [426, 463] on input "0" at bounding box center [402, 462] width 279 height 23
type input "35"
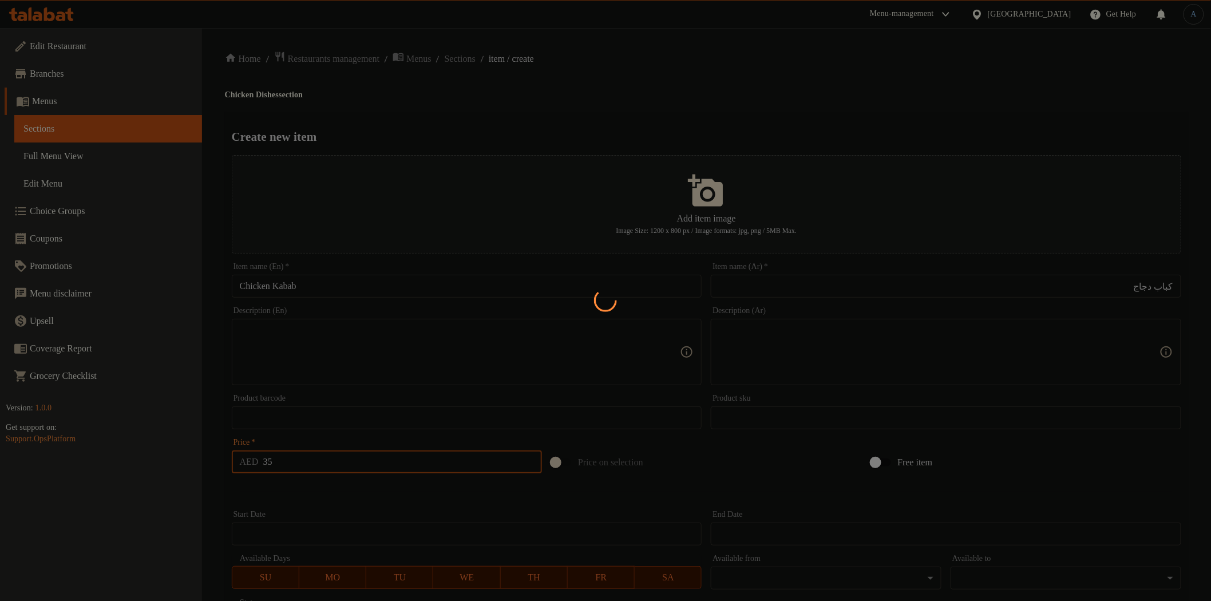
type input "0"
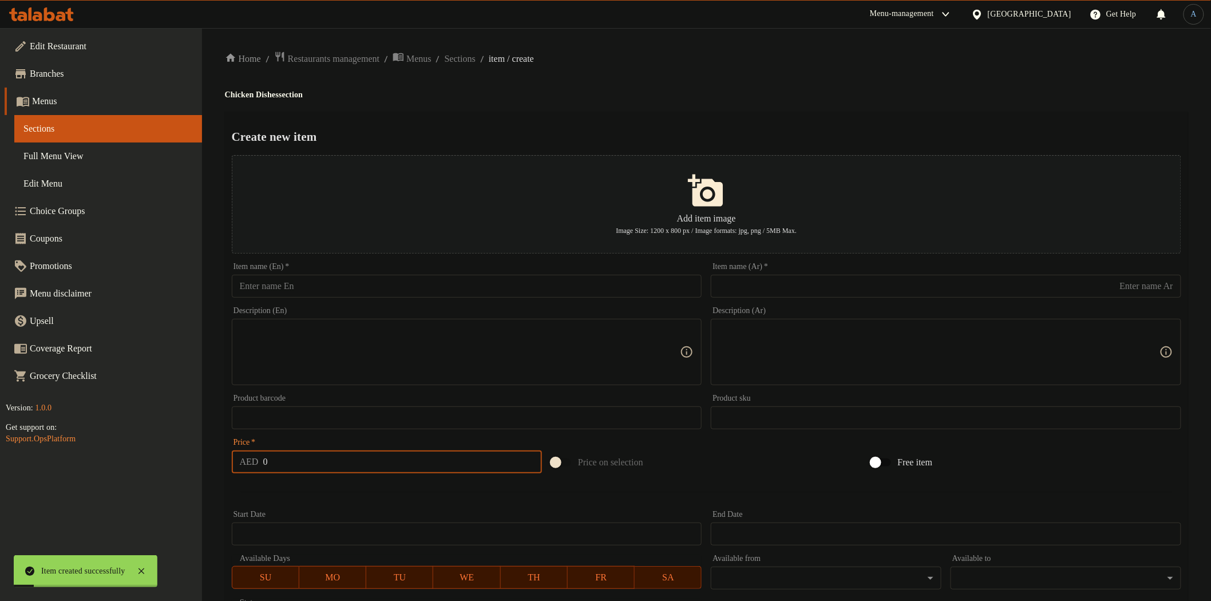
drag, startPoint x: 760, startPoint y: 308, endPoint x: 768, endPoint y: 303, distance: 8.7
click at [762, 309] on div "Description (Ar) Description (Ar)" at bounding box center [946, 346] width 471 height 78
click at [773, 300] on div "Item name (Ar)   * Item name (Ar) *" at bounding box center [947, 280] width 480 height 44
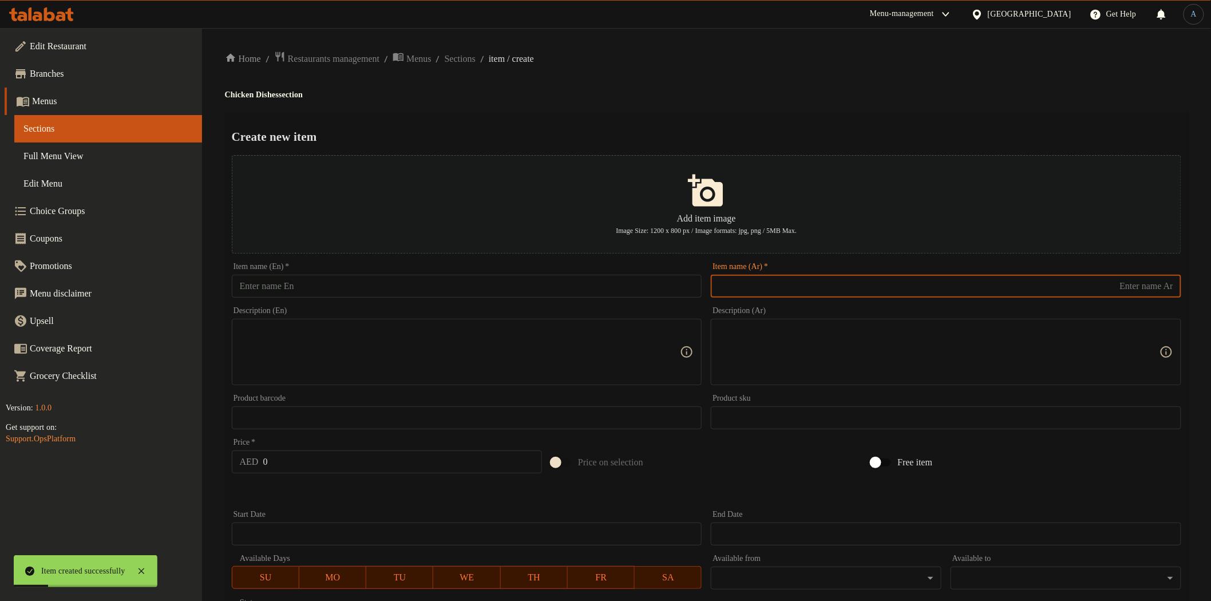
click at [821, 283] on input "text" at bounding box center [946, 286] width 471 height 23
paste input "کباب دجاج م معارز ارز بخار"
type input "كباب دجاج مع ارز بخاري"
drag, startPoint x: 465, startPoint y: 285, endPoint x: 478, endPoint y: 271, distance: 18.6
click at [465, 285] on input "text" at bounding box center [467, 286] width 471 height 23
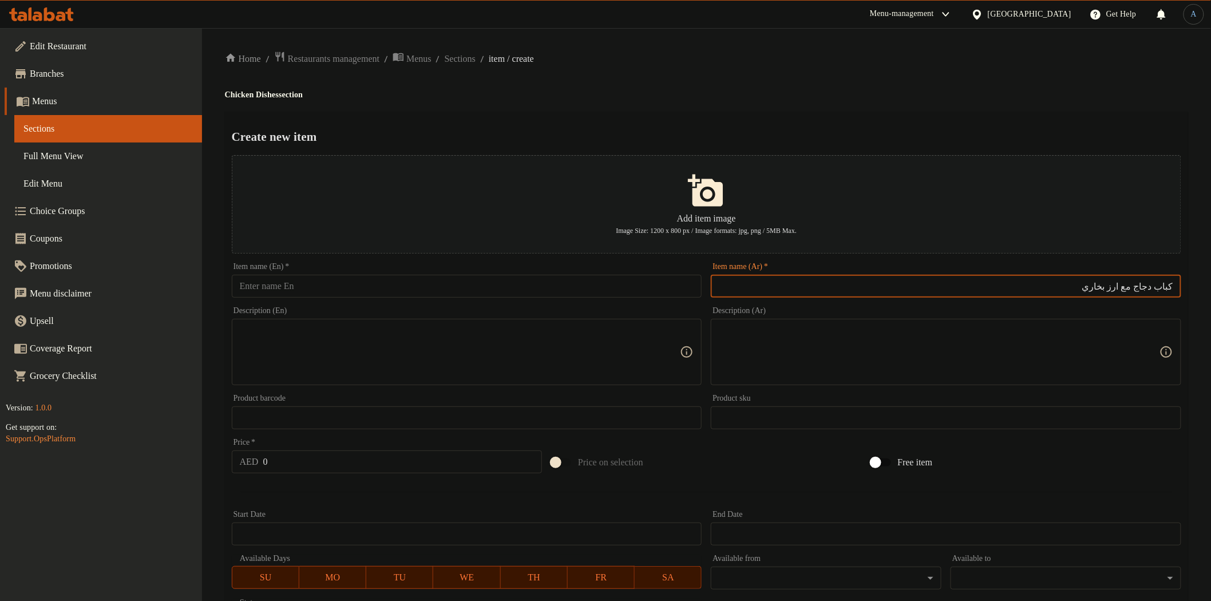
paste input "Chicken Kabab with Bukhari Rice"
click at [634, 274] on div "Item name (En)   * Chicken Kabab with Bukhari Rice Item name (En) *" at bounding box center [467, 280] width 471 height 35
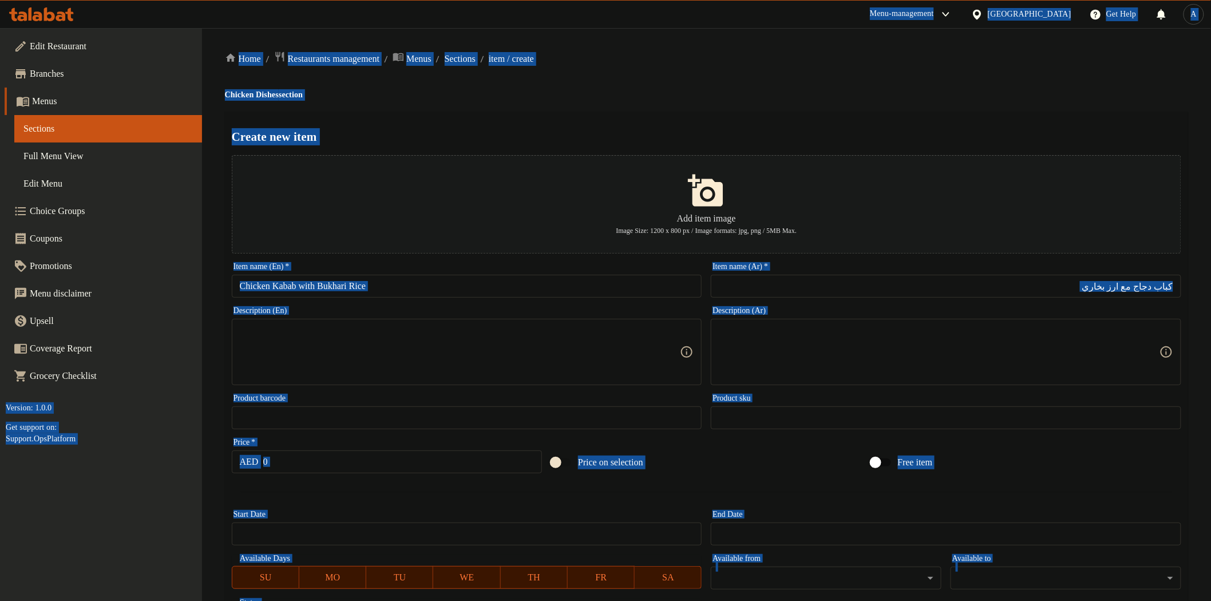
click at [634, 282] on input "Chicken Kabab with Bukhari Rice" at bounding box center [467, 286] width 471 height 23
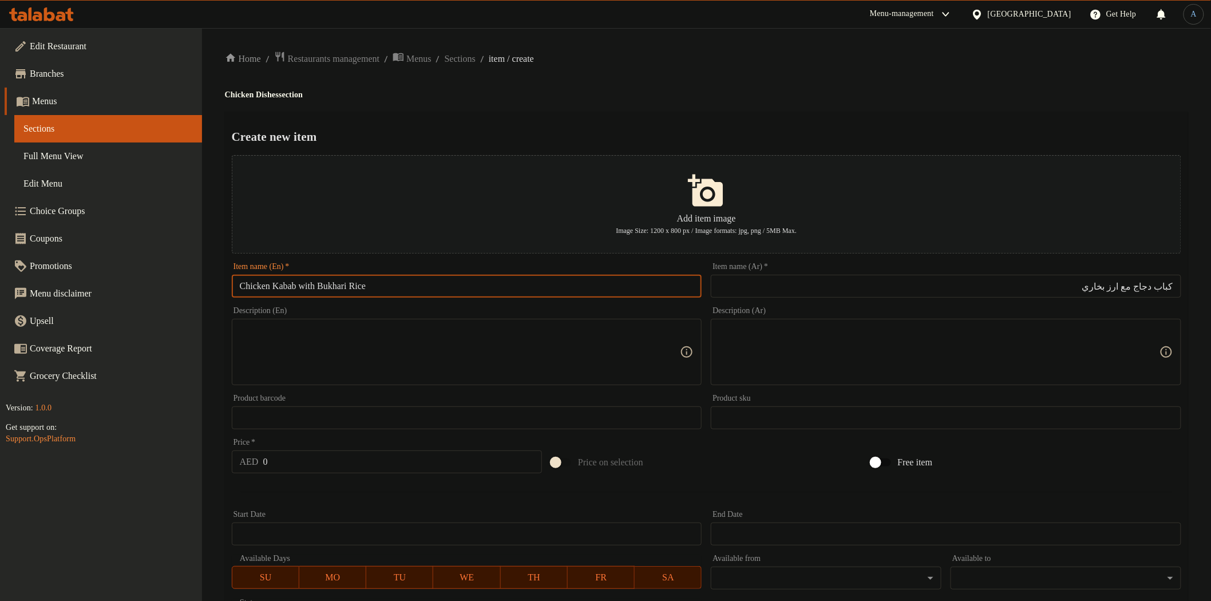
paste input "Chicken Kabab With Bukhari Rice"
click at [723, 57] on ol "Home / Restaurants management / Menus / Sections / item / create" at bounding box center [707, 58] width 964 height 15
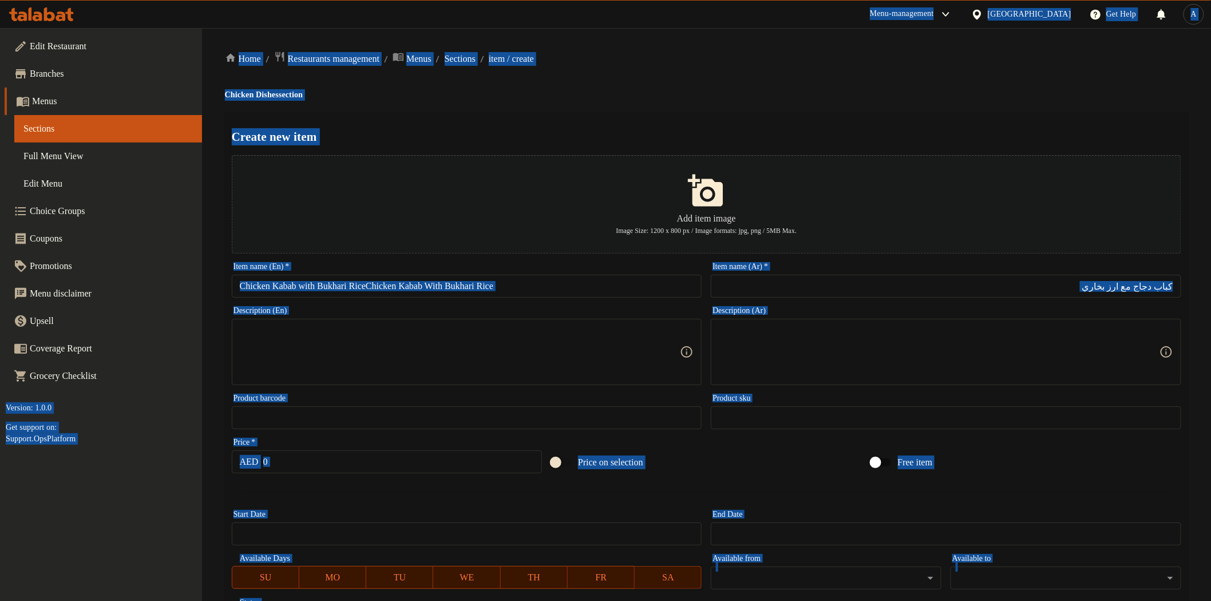
drag, startPoint x: 654, startPoint y: 117, endPoint x: 555, endPoint y: 219, distance: 141.3
click at [653, 117] on div "Create new item Add item image Image Size: 1200 x 800 px / Image formats: jpg, …" at bounding box center [707, 442] width 964 height 660
click at [529, 276] on input "Chicken Kabab with Bukhari RiceChicken Kabab With Bukhari Rice" at bounding box center [467, 286] width 471 height 23
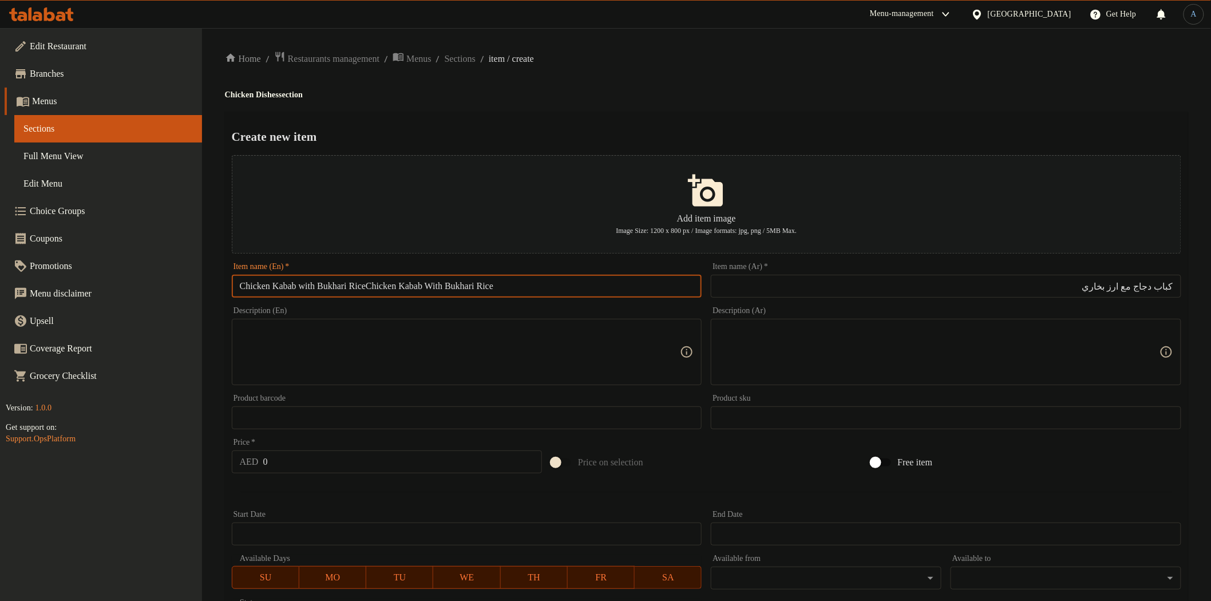
paste input "text"
type input "Chicken Kabab With Bukhari Rice"
click at [625, 132] on h2 "Create new item" at bounding box center [707, 136] width 950 height 17
click at [310, 460] on input "0" at bounding box center [402, 462] width 279 height 23
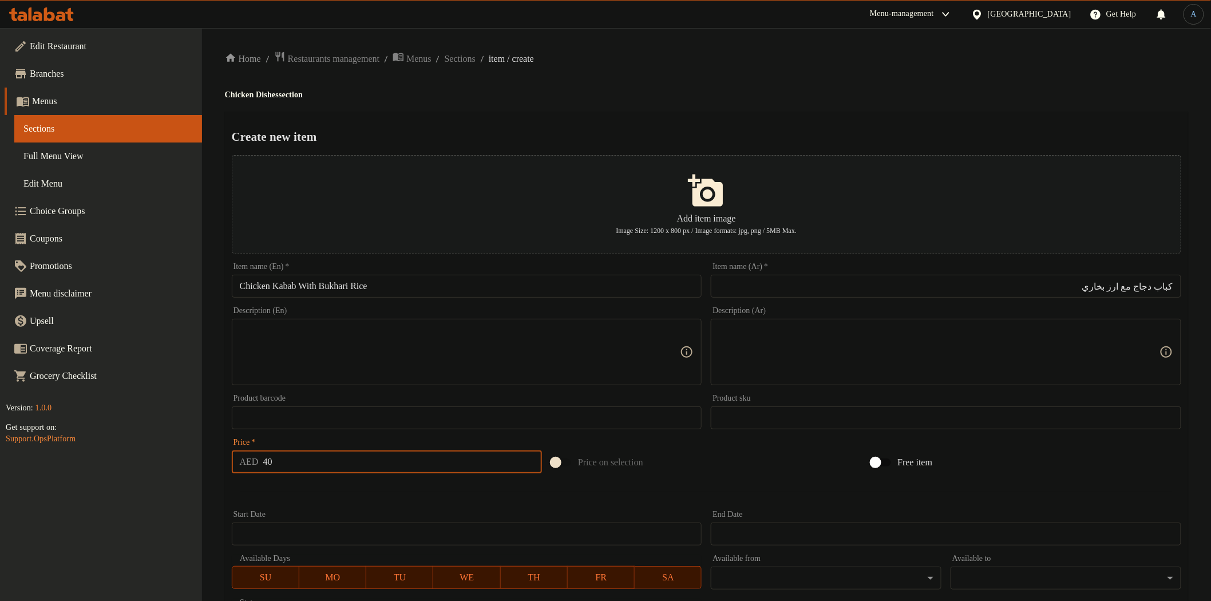
type input "40"
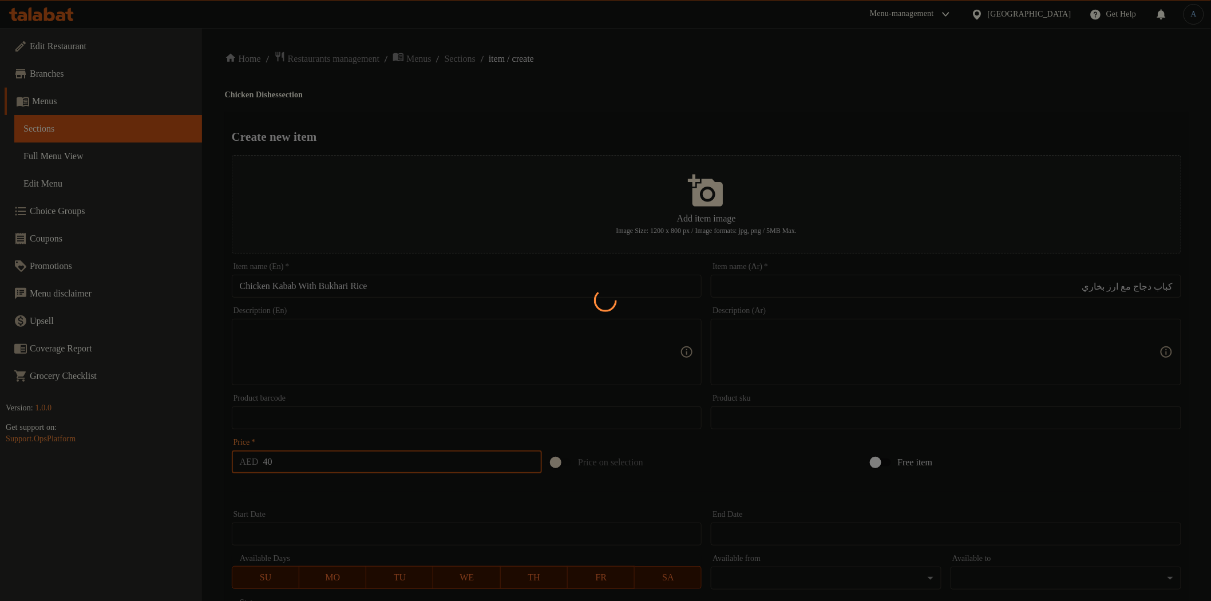
type input "0"
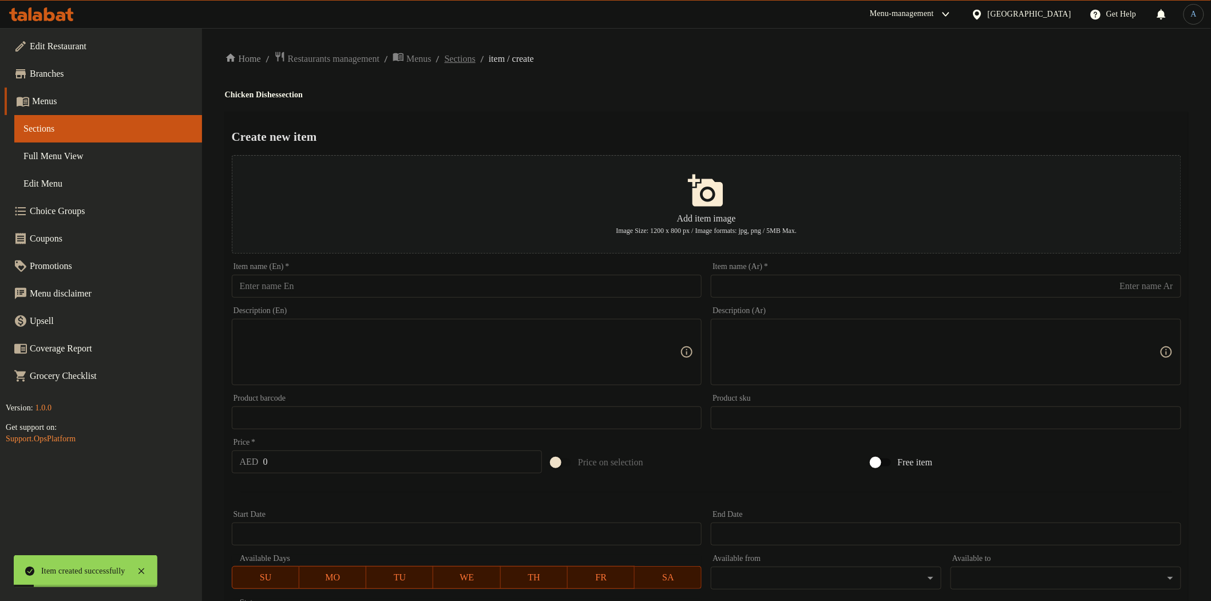
click at [473, 58] on span "Sections" at bounding box center [460, 59] width 31 height 14
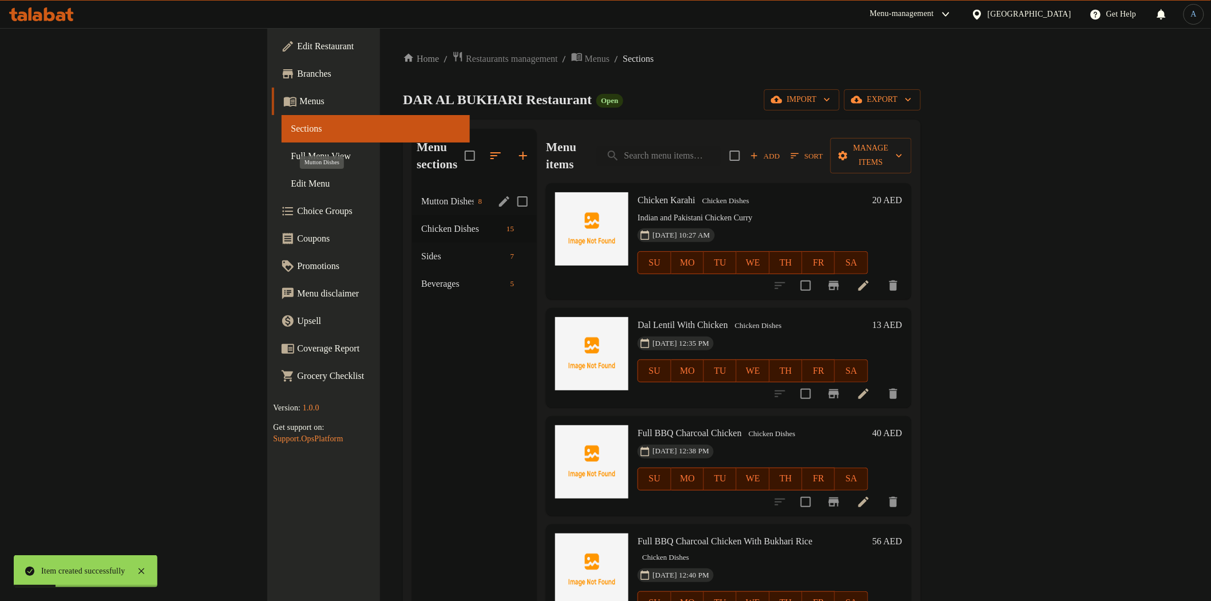
click at [421, 195] on span "Mutton Dishes" at bounding box center [447, 202] width 52 height 14
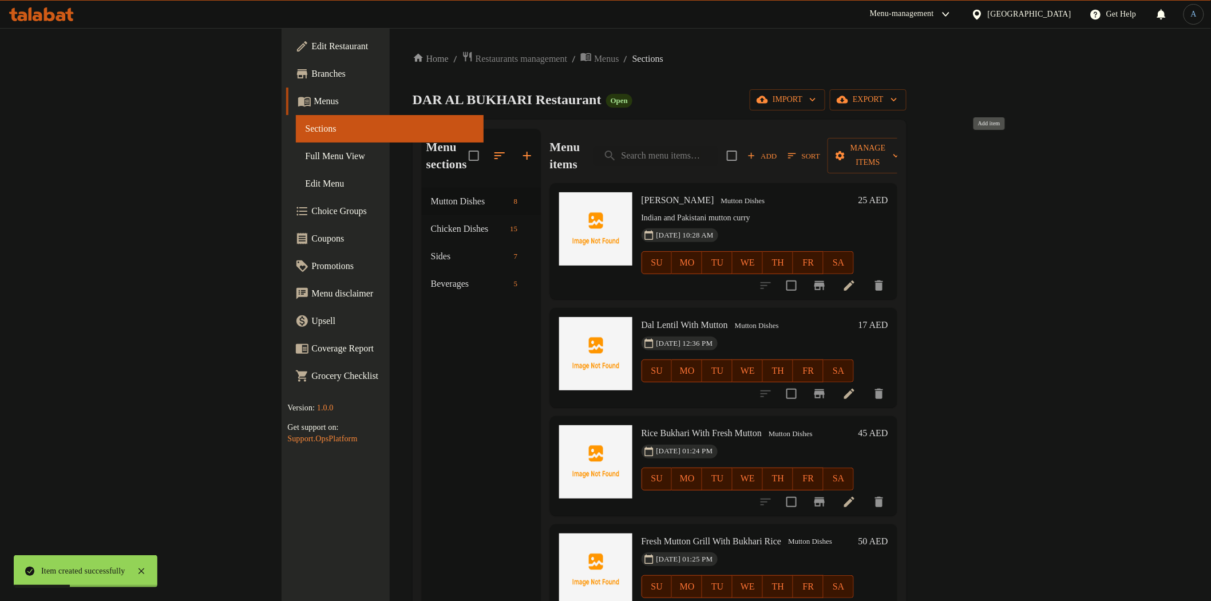
click at [778, 149] on span "Add" at bounding box center [762, 155] width 31 height 13
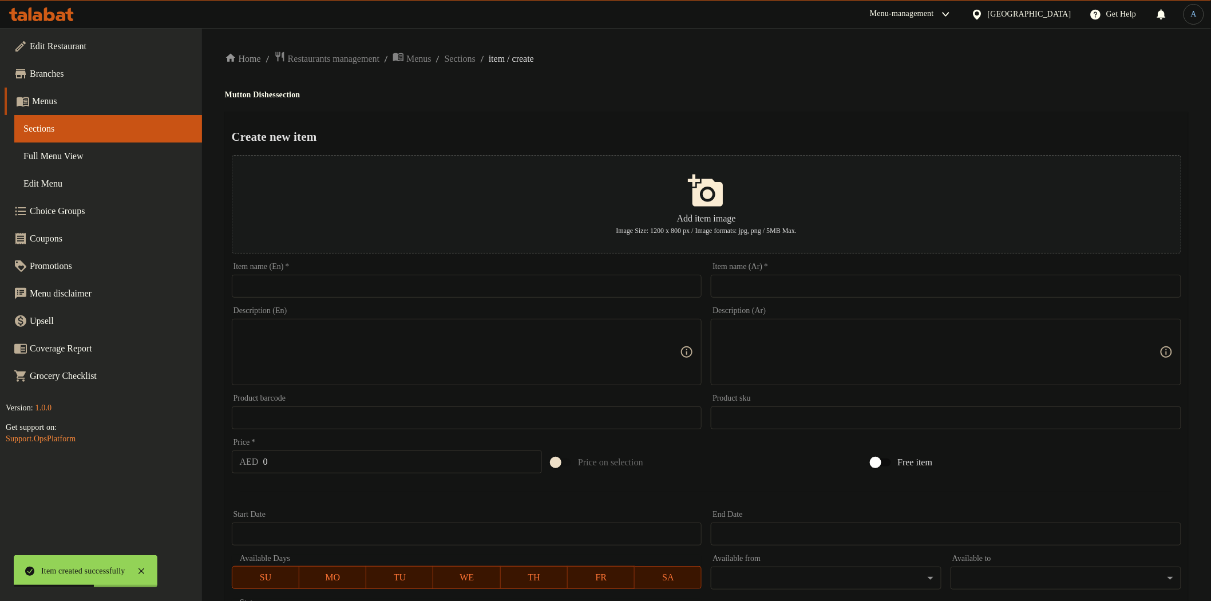
click at [815, 268] on div "Item name (Ar)   * Item name (Ar) *" at bounding box center [946, 280] width 471 height 35
paste input "كباب لحم"
click at [820, 278] on input "كباب لحم" at bounding box center [946, 286] width 471 height 23
type input "كباب لحم ضأن"
click at [800, 105] on div "Home / Restaurants management / Menus / Sections / item / create Mutton Dishes …" at bounding box center [707, 415] width 964 height 729
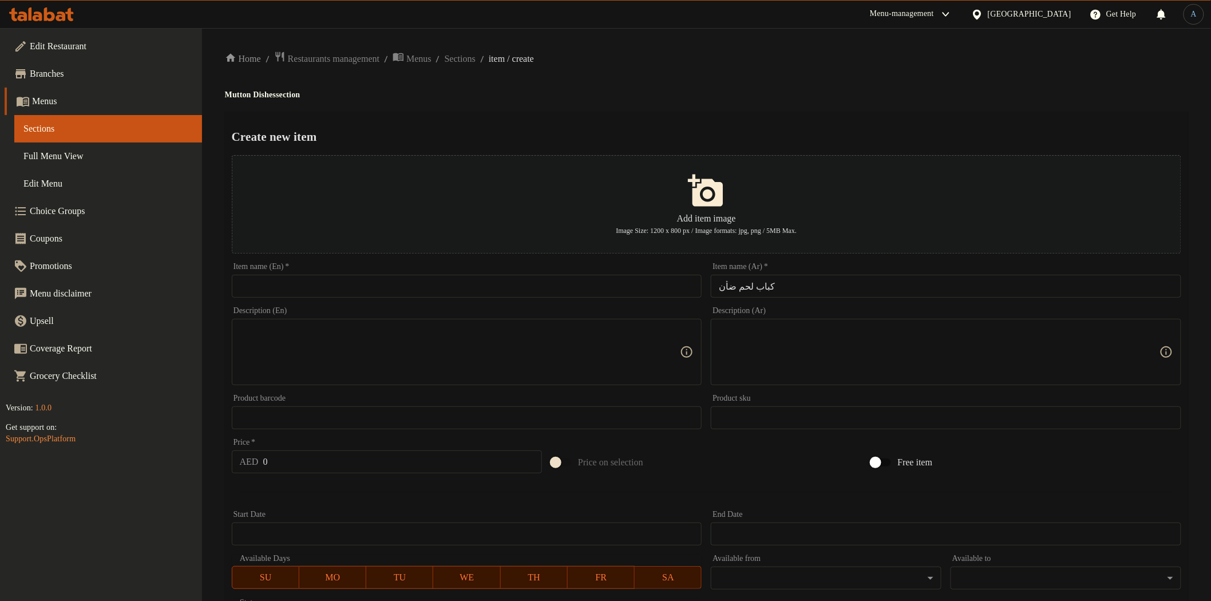
click at [393, 291] on input "text" at bounding box center [467, 286] width 471 height 23
paste input "Mutton Kabab"
type input "Mutton Kabab"
click at [694, 61] on ol "Home / Restaurants management / Menus / Sections / item / create" at bounding box center [707, 58] width 964 height 15
click at [319, 455] on input "0" at bounding box center [402, 462] width 279 height 23
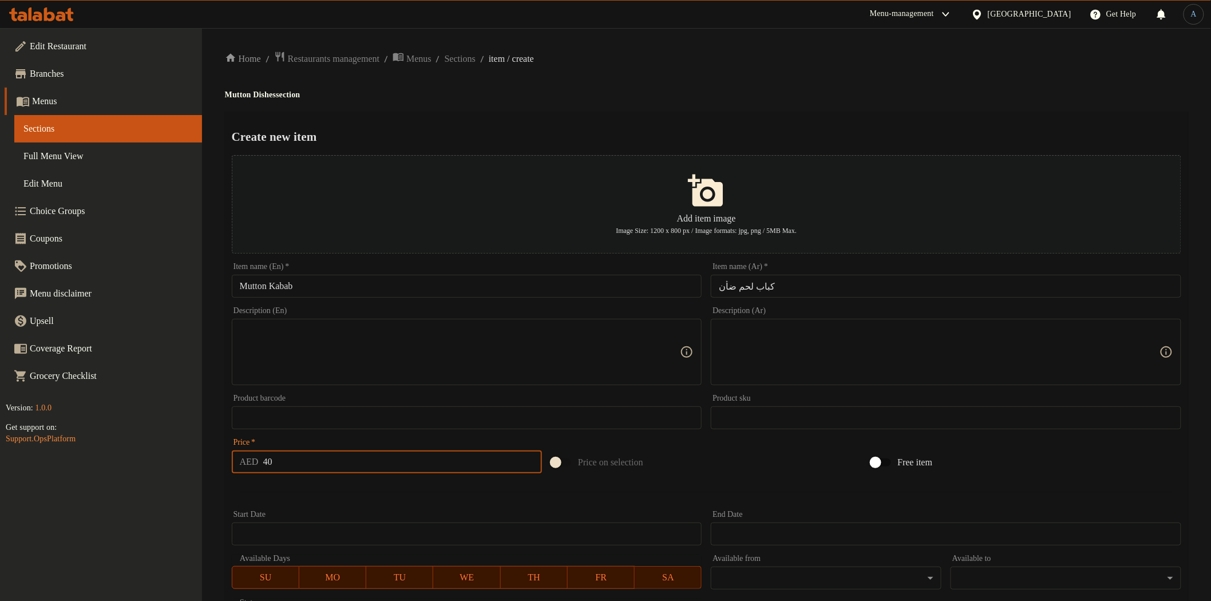
type input "40"
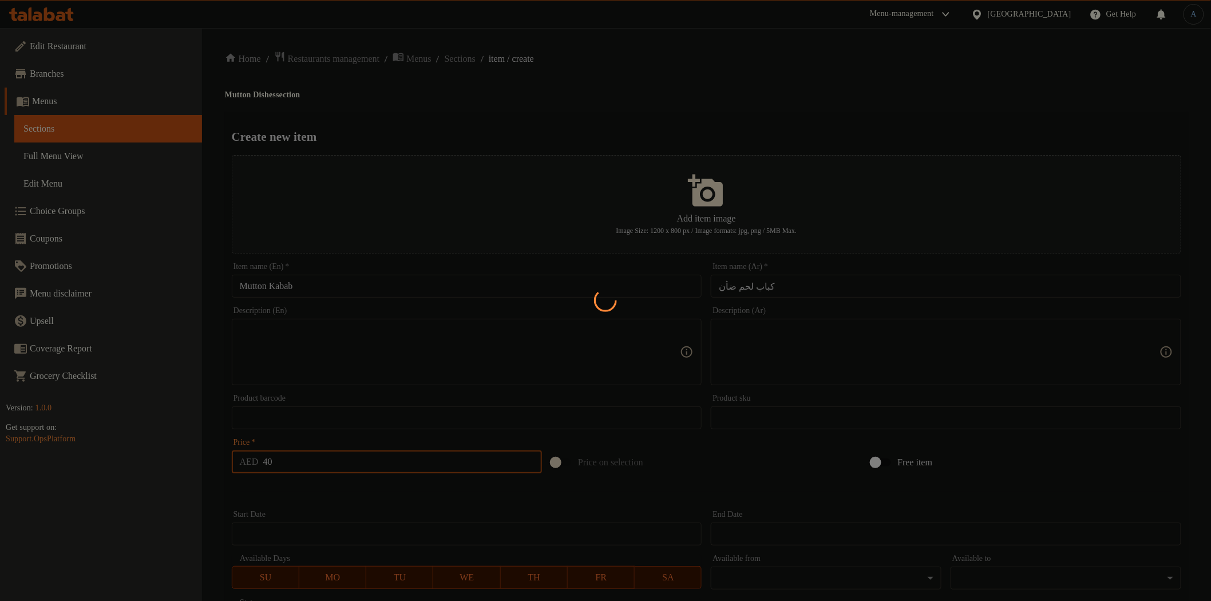
type input "0"
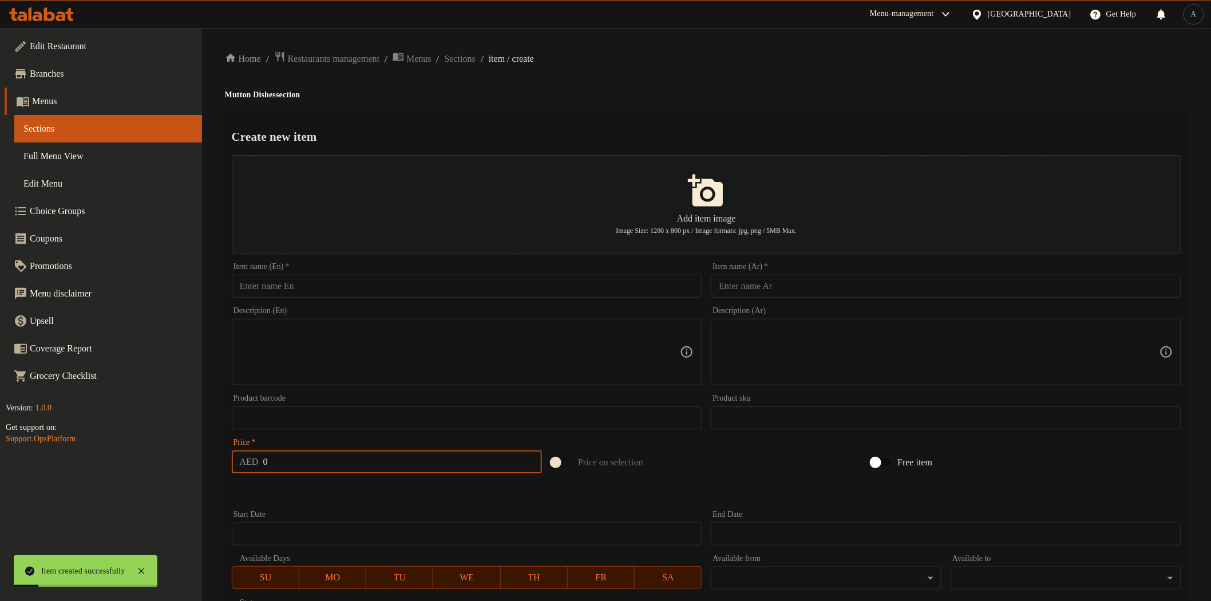
drag, startPoint x: 879, startPoint y: 290, endPoint x: 861, endPoint y: 259, distance: 36.2
click at [879, 290] on input "text" at bounding box center [946, 286] width 471 height 23
paste input "كباب الحم مع الارز البخاري"
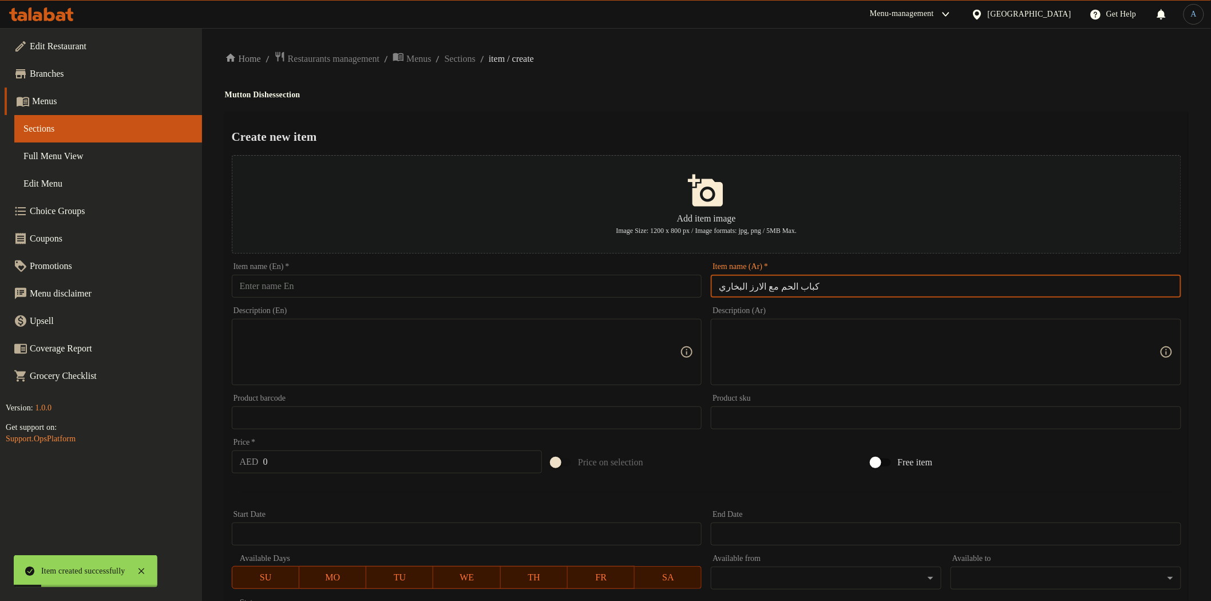
type input "كباب الحم مع الارز البخاري"
click at [805, 82] on div "Home / Restaurants management / Menus / Sections / item / create Mutton Dishes …" at bounding box center [707, 415] width 964 height 729
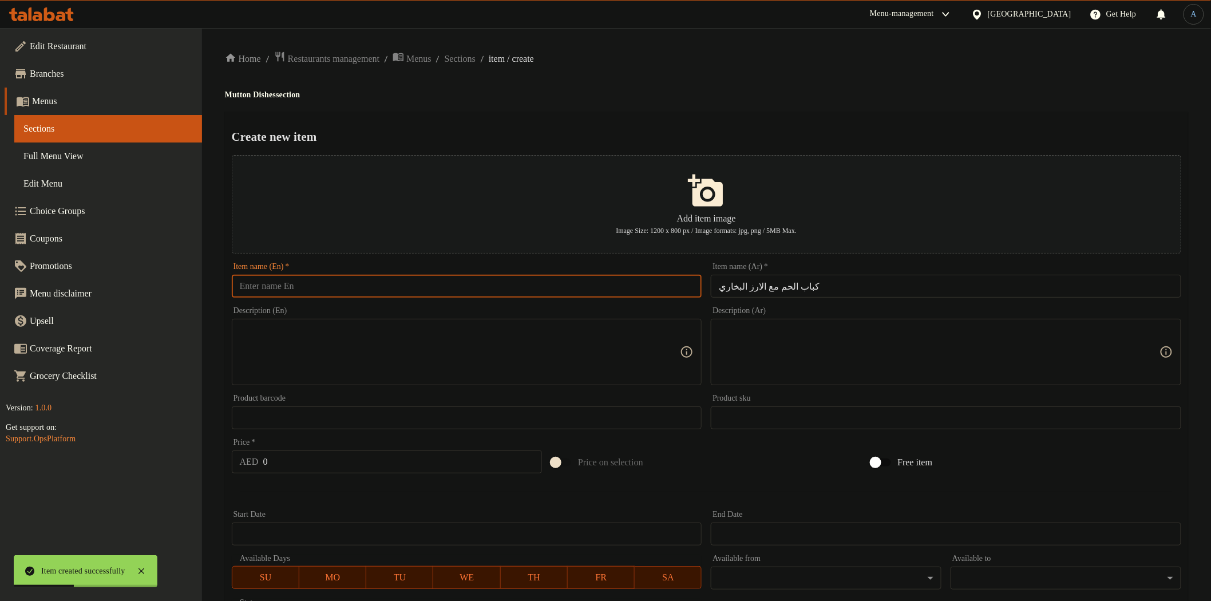
click at [396, 289] on input "text" at bounding box center [467, 286] width 471 height 23
paste input "Mutton Kabab with Bukhari Rice"
type input "Mutton Kabab with Bukhari Rice"
click at [842, 284] on input "كباب الحم مع الارز البخاري" at bounding box center [946, 286] width 471 height 23
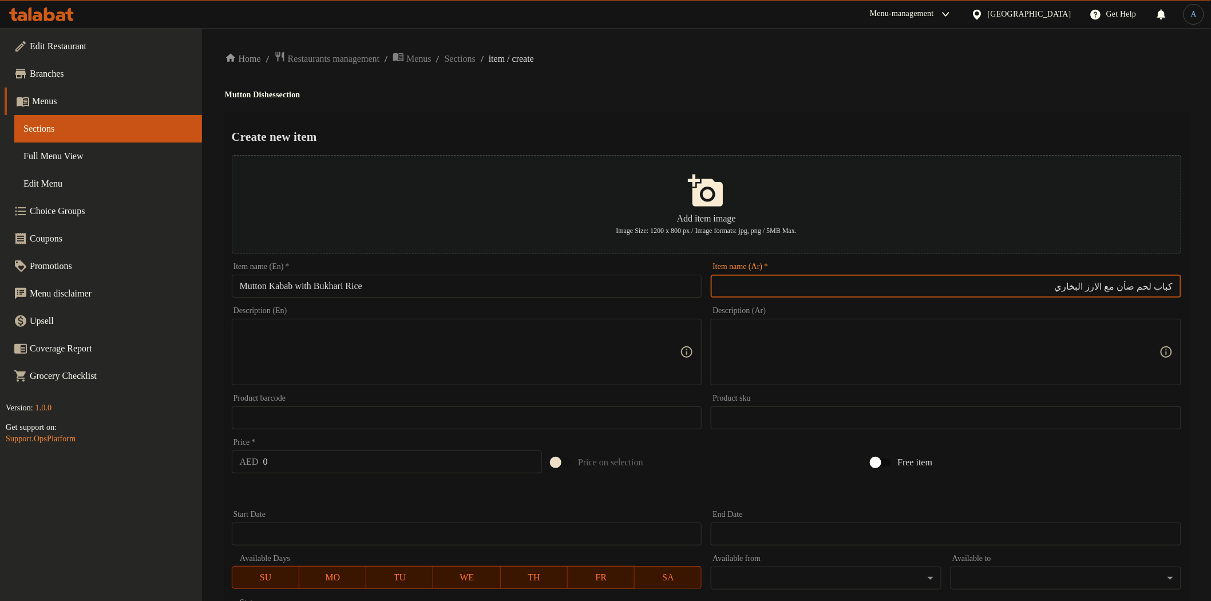
type input "كباب لحم ضأن مع الارز البخاري"
click at [450, 284] on input "Mutton Kabab with Bukhari Rice" at bounding box center [467, 286] width 471 height 23
click at [545, 284] on input "Mutton Kabab with Bukhari Rice" at bounding box center [467, 286] width 471 height 23
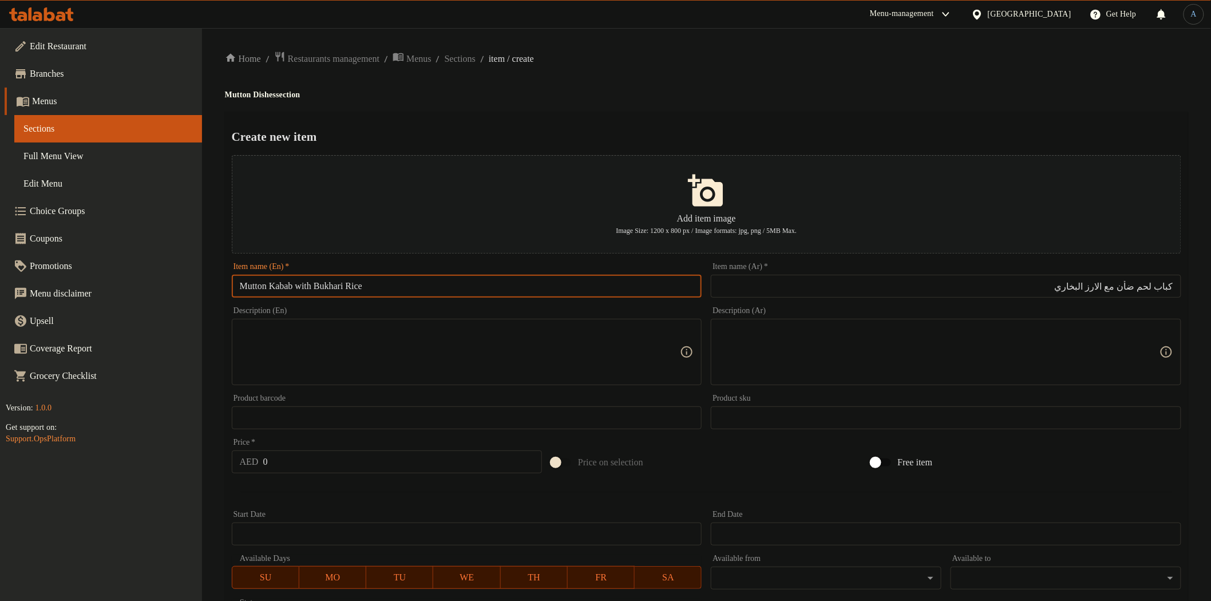
paste input "Mutton Kabab With Bukhari Rice"
click at [594, 124] on div "Create new item Add item image Image Size: 1200 x 800 px / Image formats: jpg, …" at bounding box center [707, 442] width 964 height 660
click at [560, 282] on input "Mutton Kabab with Bukhari RiceMutton Kabab With Bukhari Rice" at bounding box center [467, 286] width 471 height 23
paste input "text"
type input "Mutton Kabab With Bukhari Rice"
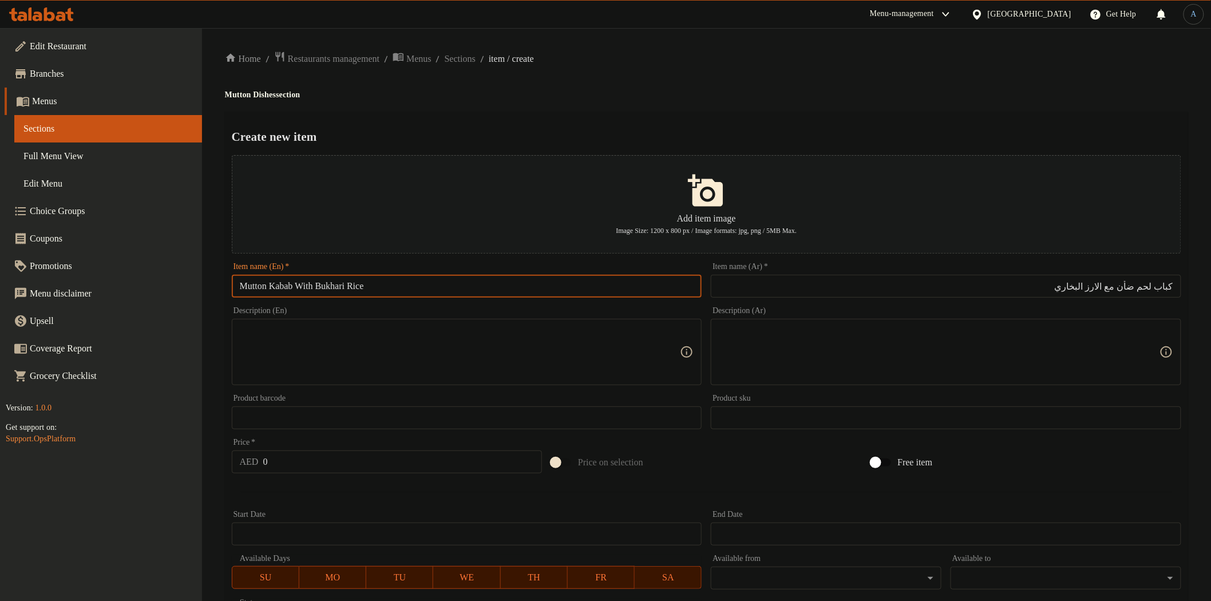
click at [677, 100] on h4 "Mutton Dishes section" at bounding box center [707, 94] width 964 height 11
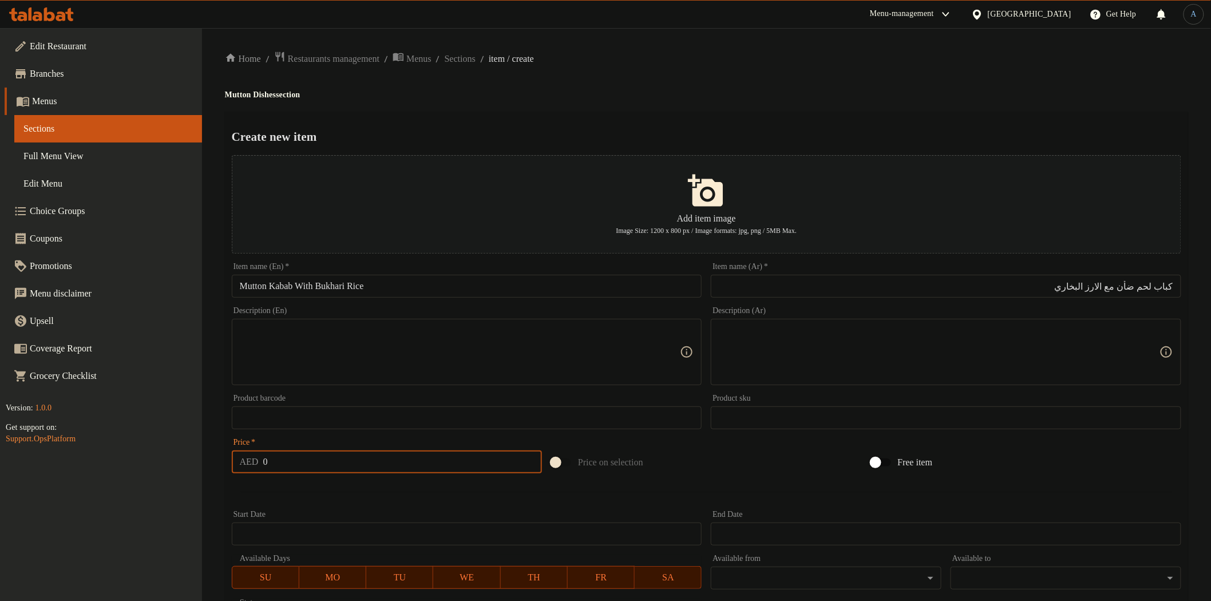
click at [302, 451] on input "0" at bounding box center [402, 462] width 279 height 23
type input "45"
type input "0"
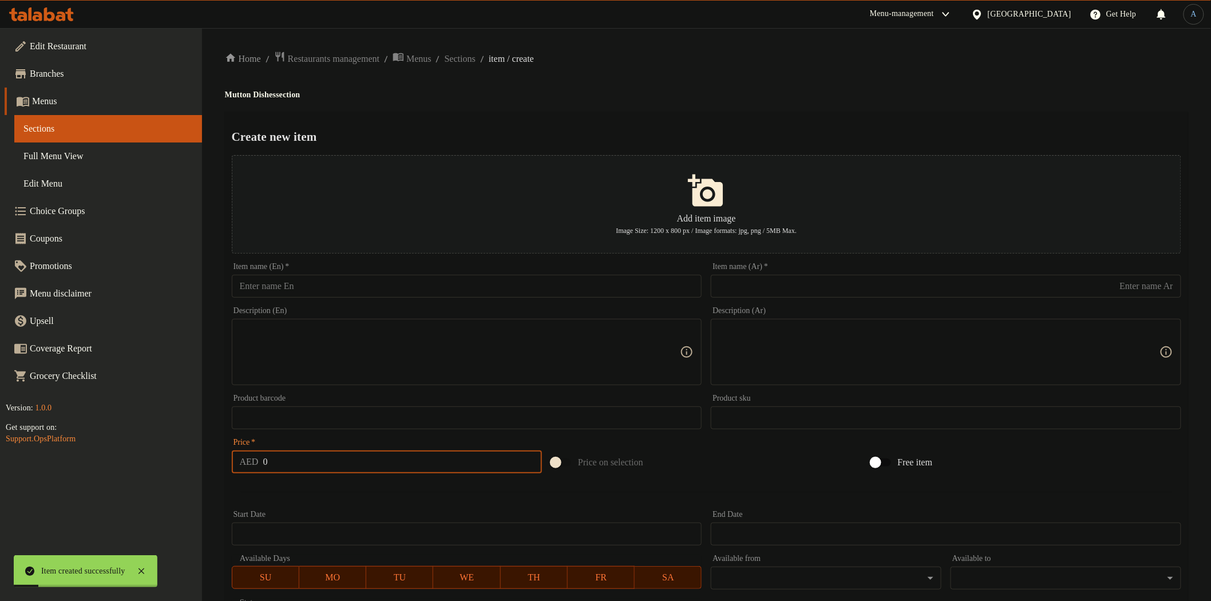
click at [862, 279] on input "text" at bounding box center [946, 286] width 471 height 23
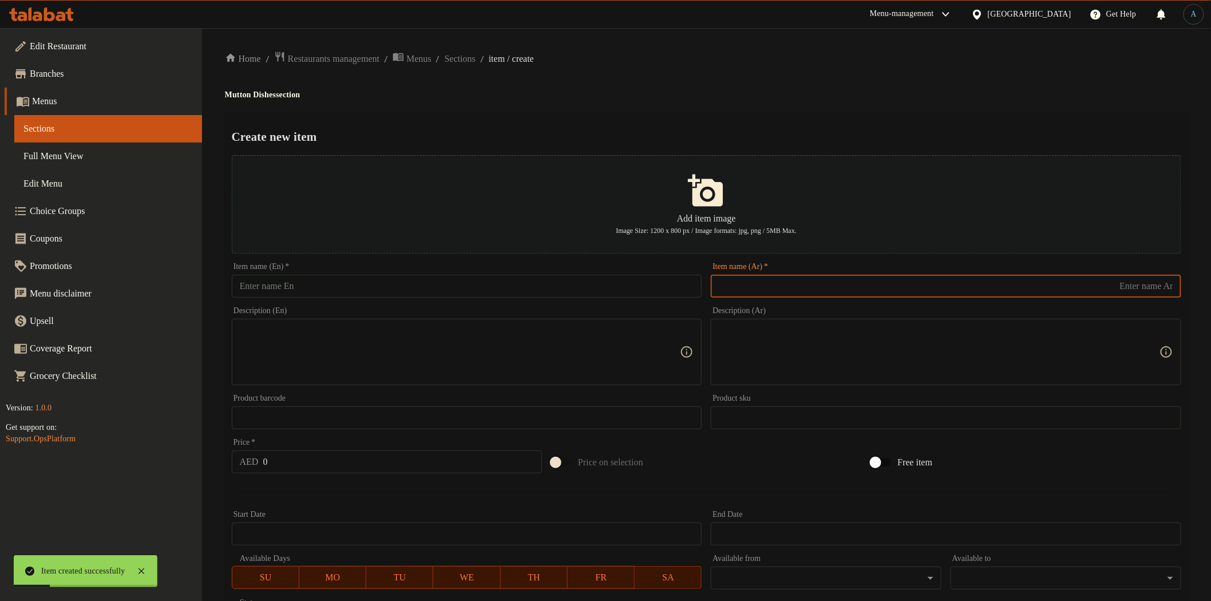
paste input "اوصال لحم مشوى"
type input "اوصال لحم مشوى"
click at [937, 82] on div "Home / Restaurants management / Menus / Sections / item / create Mutton Dishes …" at bounding box center [707, 415] width 964 height 729
click at [1091, 291] on input "اوصال لحم مشوى" at bounding box center [946, 286] width 471 height 23
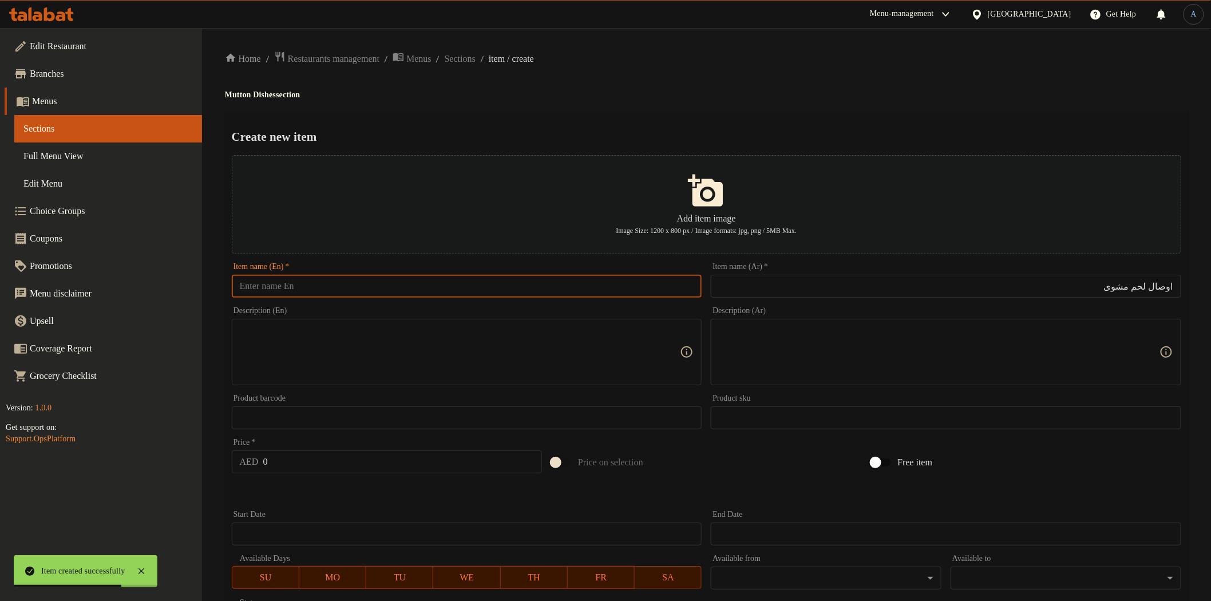
click at [365, 282] on input "text" at bounding box center [467, 286] width 471 height 23
paste input "Grilled Mutton Tikka"
click at [305, 284] on input "Grilled Mutton Tikka" at bounding box center [467, 286] width 471 height 23
type input "Grilled Mutton Awsal Tikka"
click at [369, 278] on input "Grilled Mutton Awsal Tikka" at bounding box center [467, 286] width 471 height 23
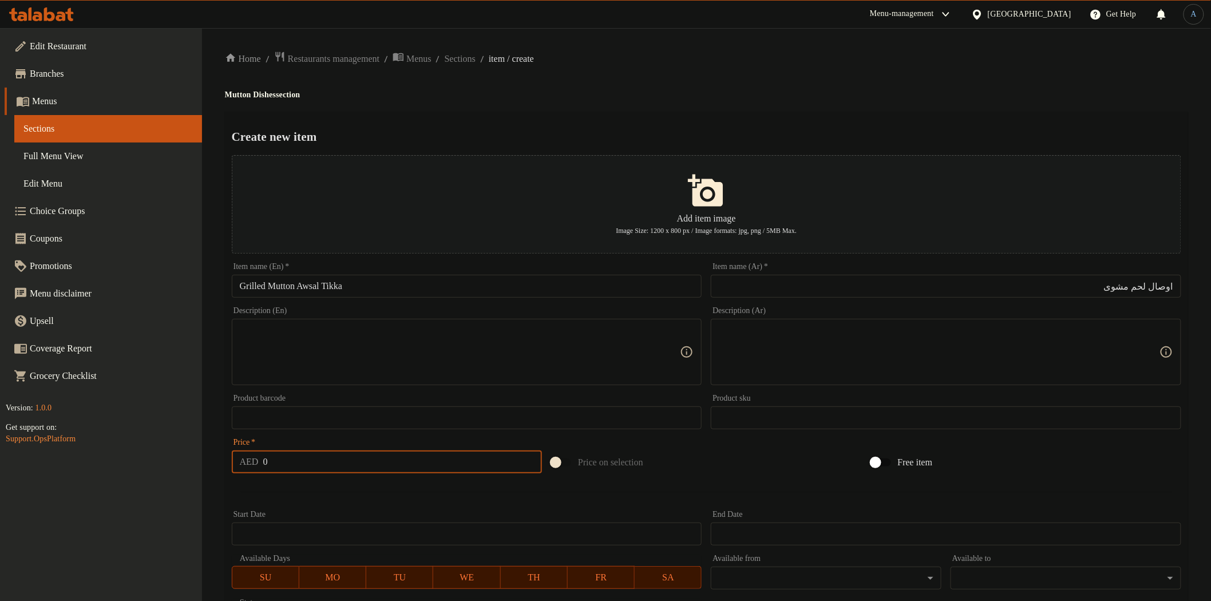
click at [307, 459] on input "0" at bounding box center [402, 462] width 279 height 23
type input "40"
click at [1136, 285] on input "اوصال لحم مشوى" at bounding box center [946, 286] width 471 height 23
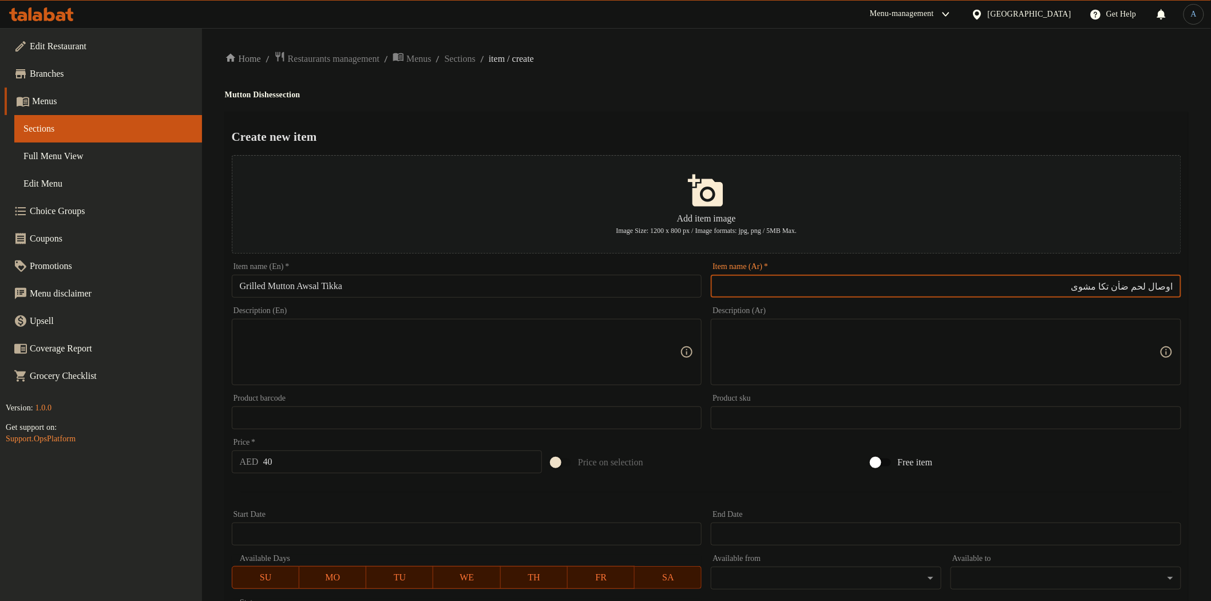
type input "اوصال لحم ضأن تكا مشوى"
click at [638, 52] on ol "Home / Restaurants management / Menus / Sections / item / create" at bounding box center [707, 58] width 964 height 15
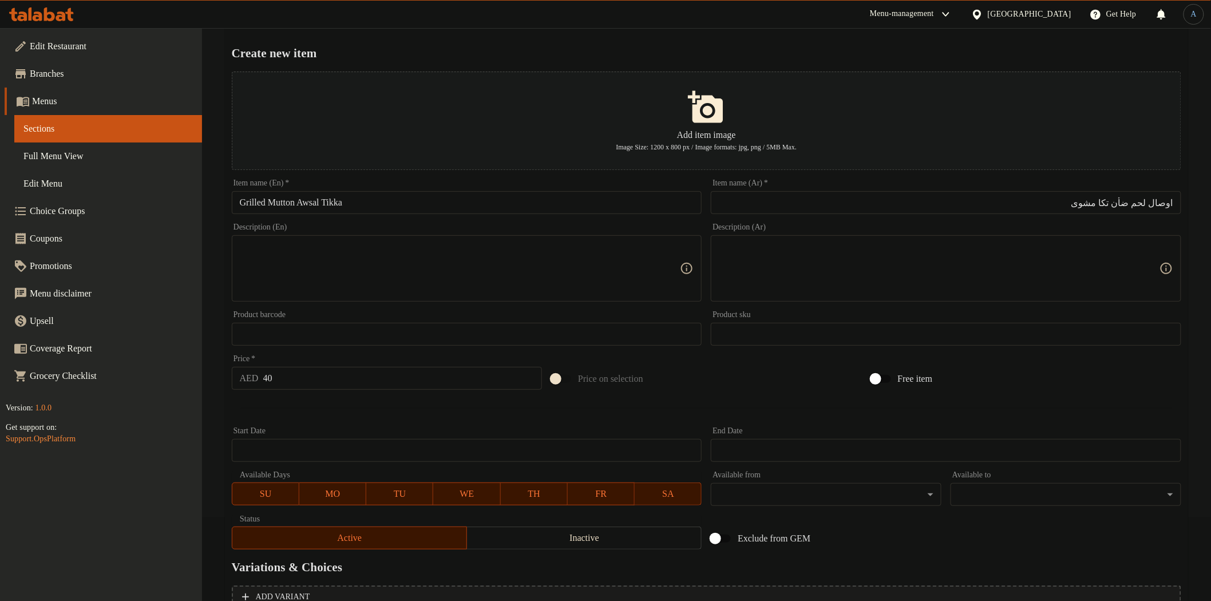
scroll to position [199, 0]
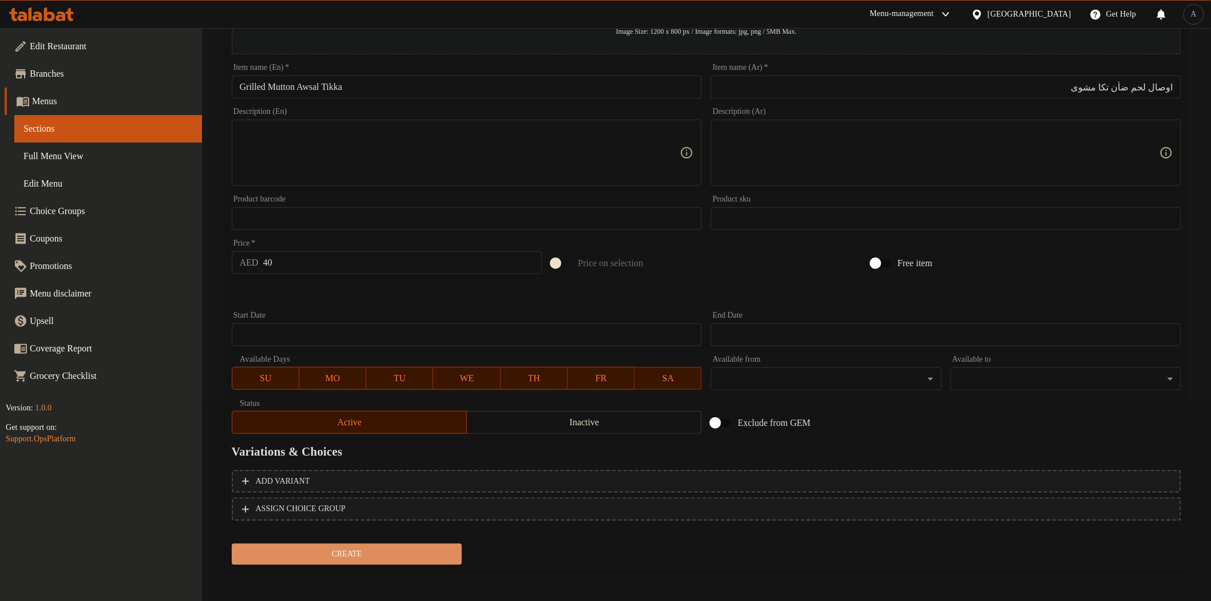
click at [380, 548] on span "Create" at bounding box center [347, 554] width 212 height 14
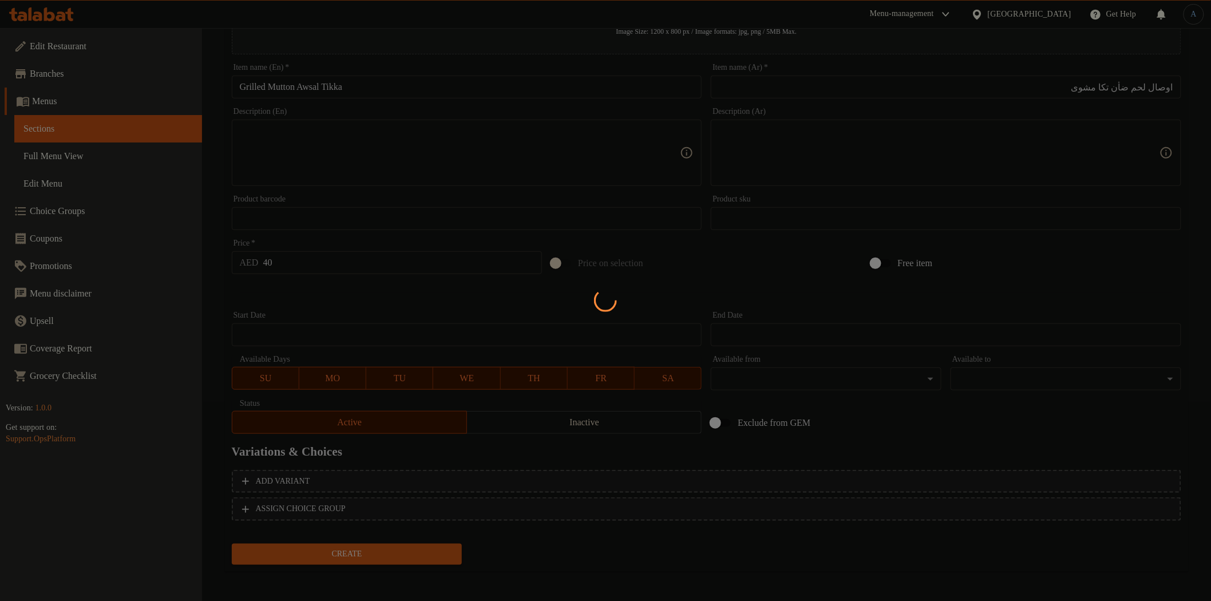
type input "0"
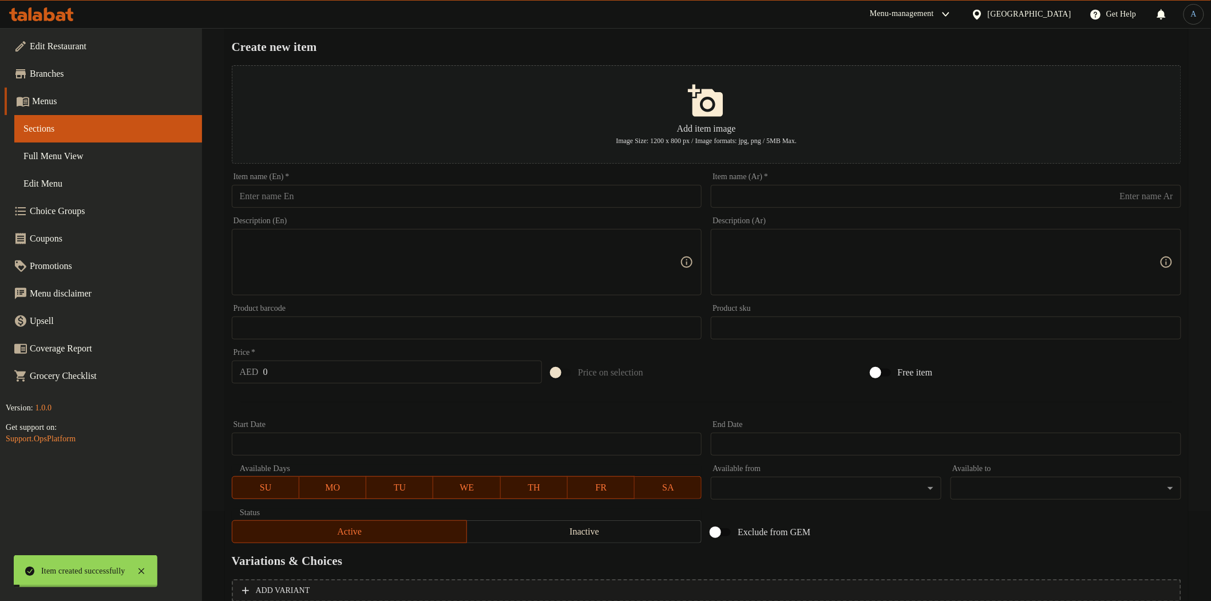
scroll to position [0, 0]
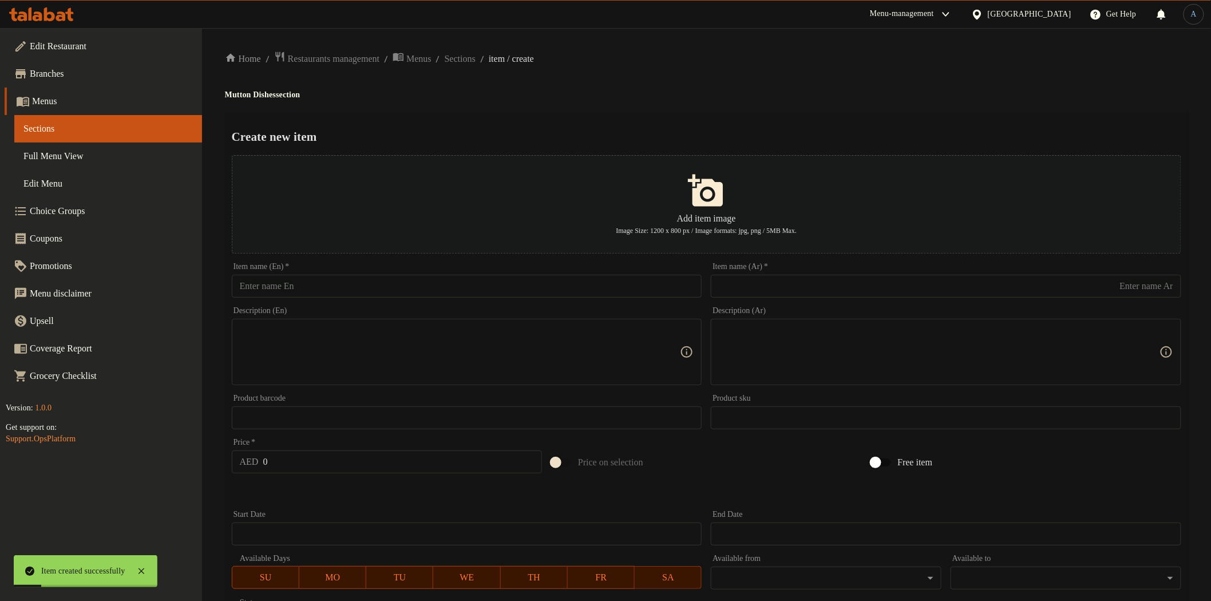
click at [861, 284] on input "text" at bounding box center [946, 286] width 471 height 23
paste input "اوصال لحم مع الارز البخاري"
type input "اوصال لحم مع الارز البخاري"
click at [500, 277] on input "text" at bounding box center [467, 286] width 471 height 23
paste input "Mutton Tikka with Bukhari Rice"
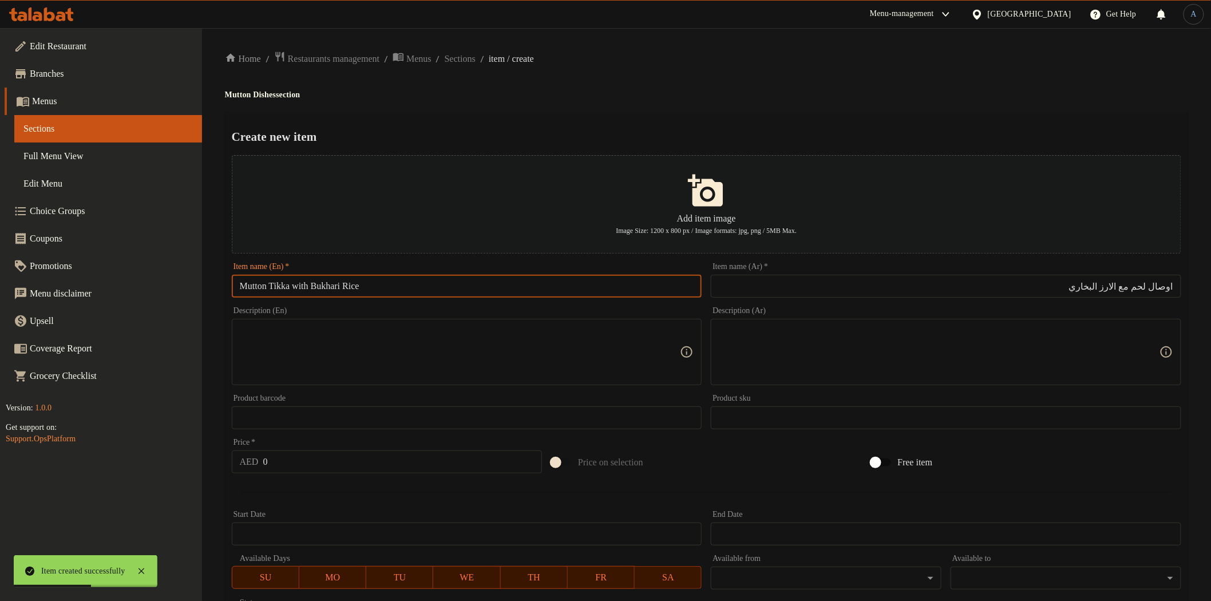
click at [273, 286] on input "Mutton Tikka with Bukhari Rice" at bounding box center [467, 286] width 471 height 23
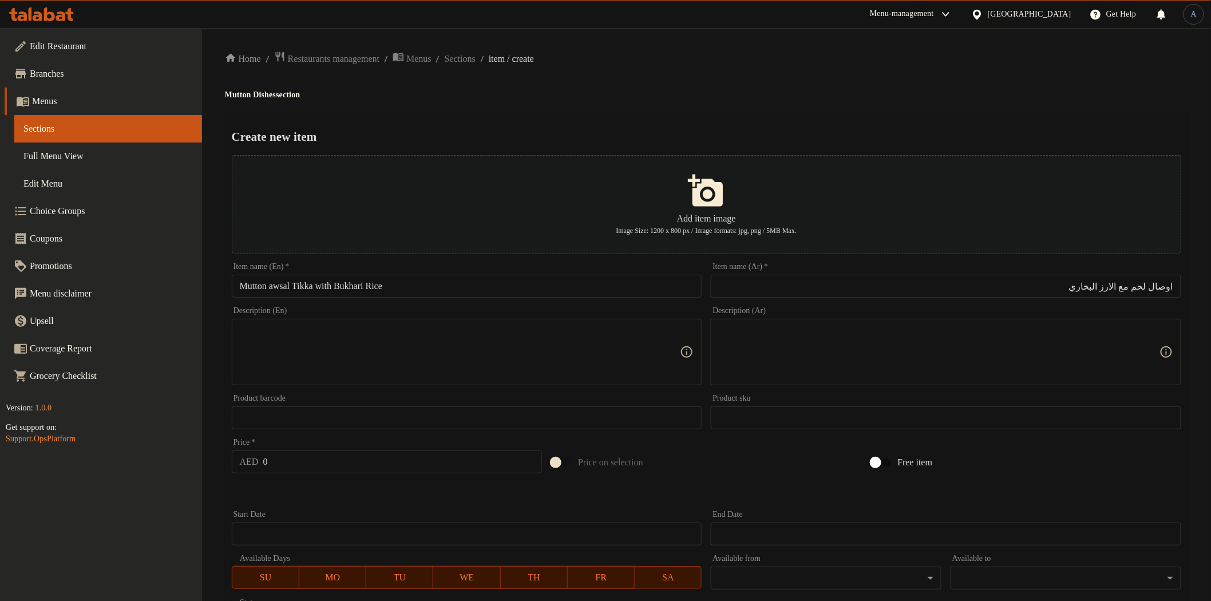
click at [483, 300] on div "Item name (En)   * Mutton awsal Tikka with Bukhari Rice Item name (En) *" at bounding box center [467, 280] width 480 height 44
click at [483, 292] on input "Mutton awsal Tikka with Bukhari Rice" at bounding box center [467, 286] width 471 height 23
paste input "Awsal Tikka W"
type input "Mutton Awsal Tikka With Bukhari Rice"
click at [588, 125] on div "Create new item Add item image Image Size: 1200 x 800 px / Image formats: jpg, …" at bounding box center [707, 442] width 964 height 660
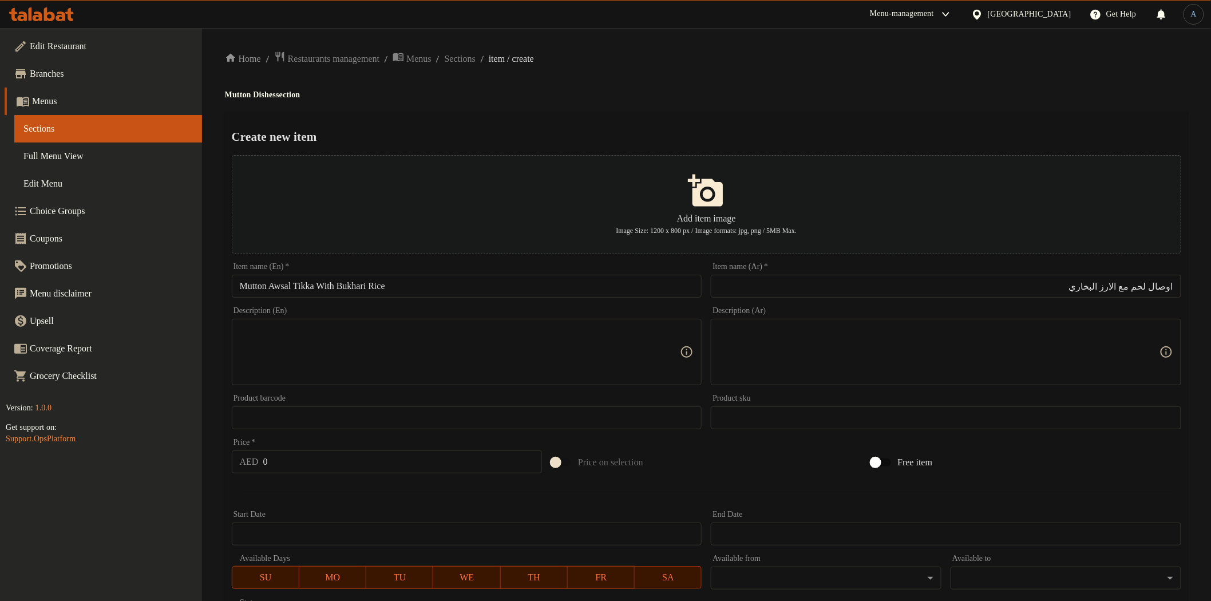
click at [1135, 289] on input "اوصال لحم مع الارز البخاري" at bounding box center [946, 286] width 471 height 23
type input "اوصال لحم ضأن تكا مع الارز البخاري"
click at [306, 460] on input "0" at bounding box center [402, 462] width 279 height 23
type input "45"
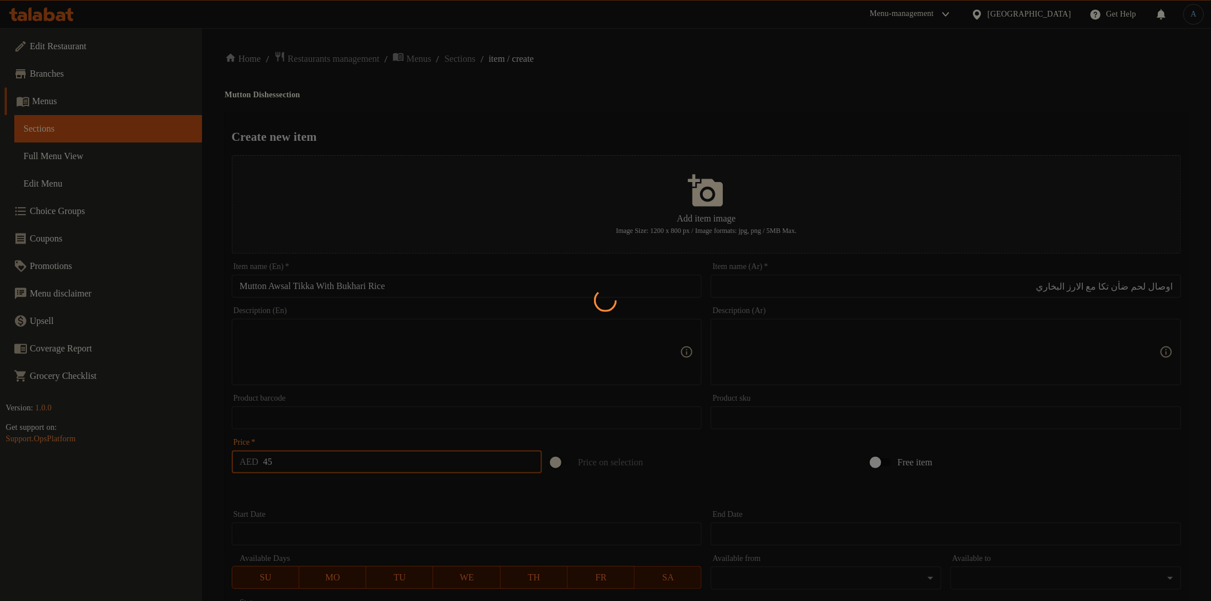
type input "0"
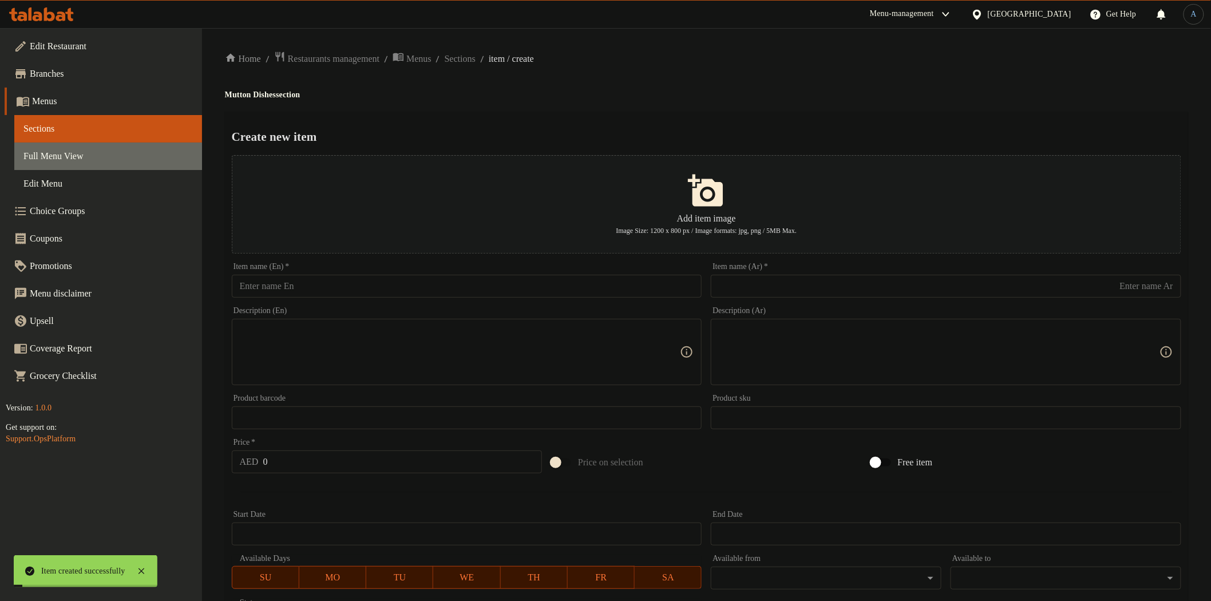
click at [73, 149] on span "Full Menu View" at bounding box center [107, 156] width 169 height 14
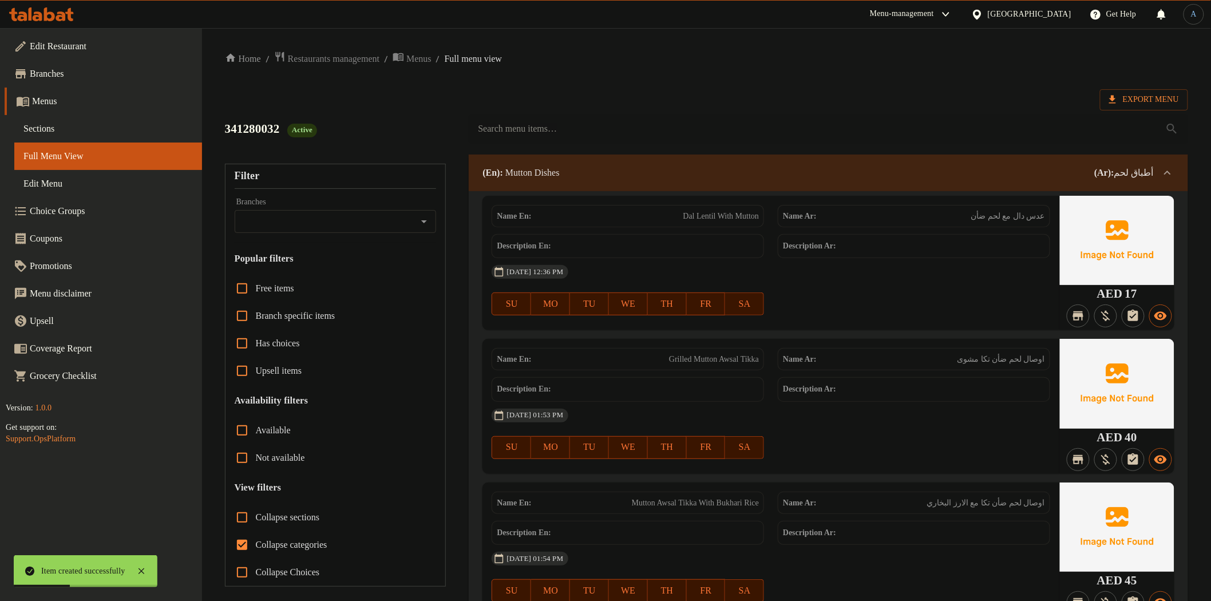
click at [76, 127] on span "Sections" at bounding box center [107, 129] width 169 height 14
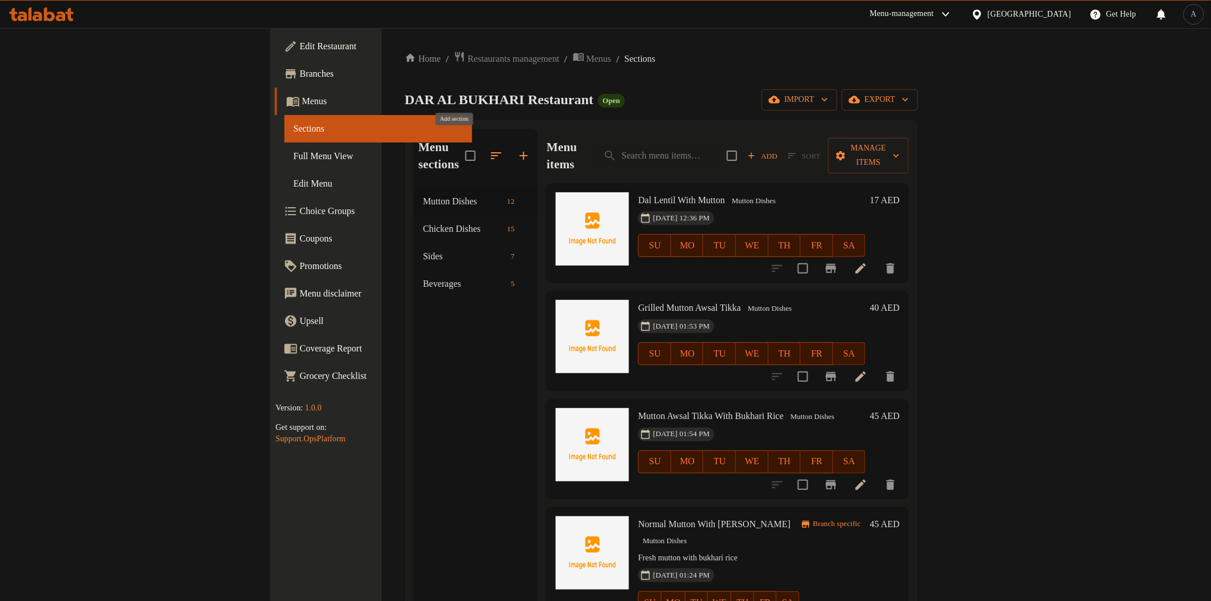
click at [517, 149] on icon "button" at bounding box center [524, 156] width 14 height 14
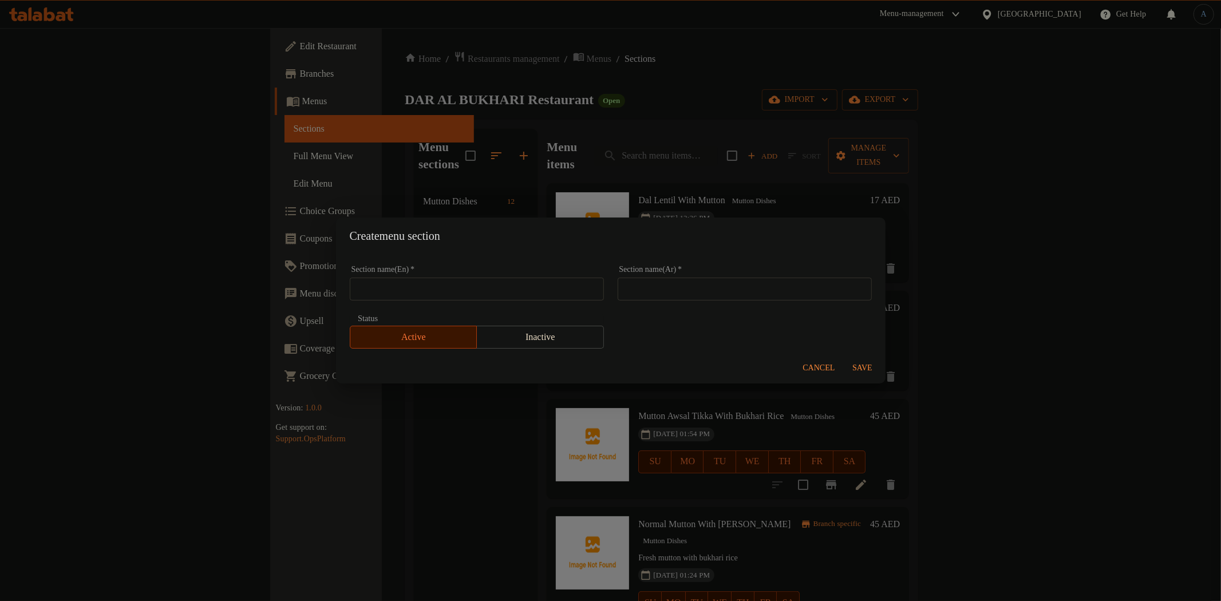
click at [662, 294] on input "text" at bounding box center [745, 289] width 254 height 23
type input "’"
type input ","
type input "وجبات"
click at [844, 358] on button "Save" at bounding box center [862, 368] width 37 height 21
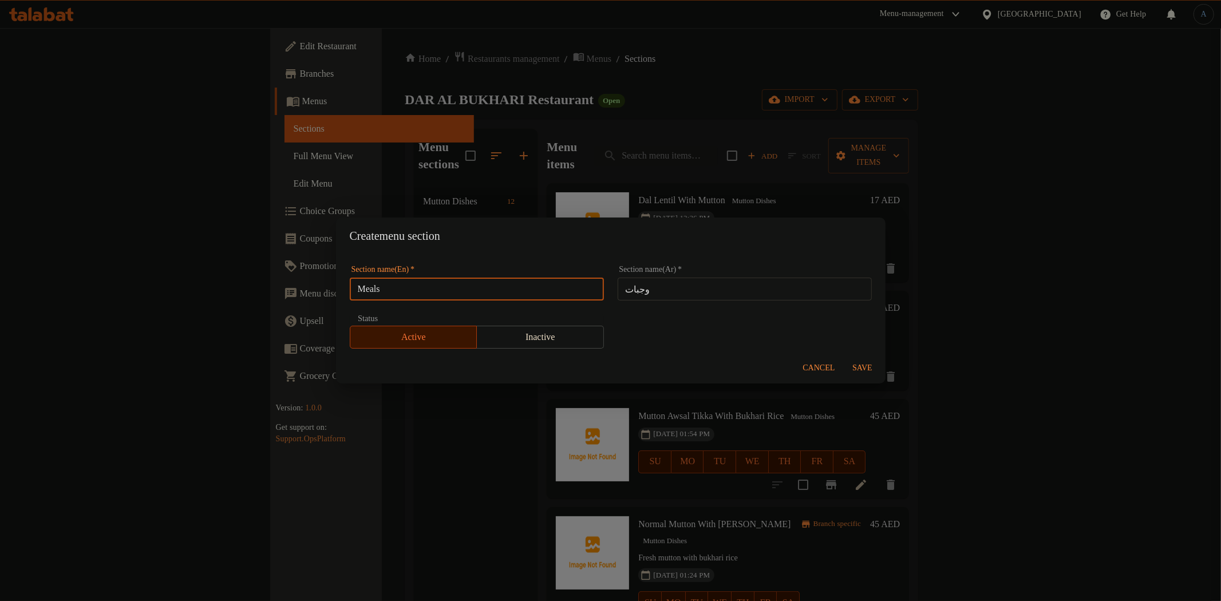
type input "Meals"
click at [857, 360] on button "Save" at bounding box center [862, 368] width 37 height 21
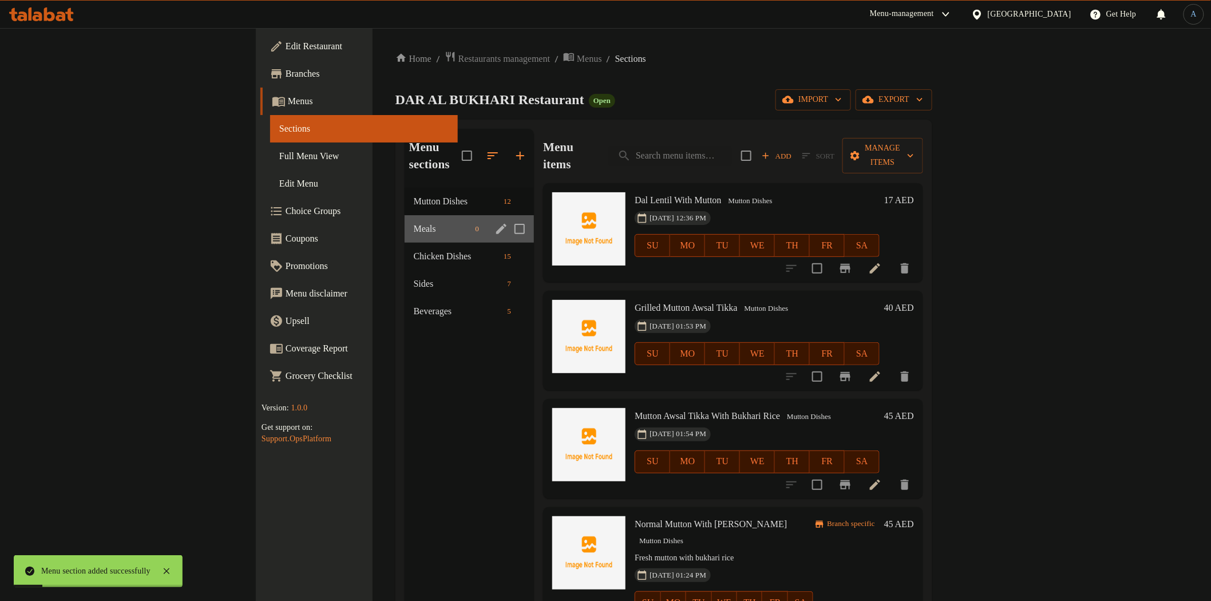
click at [405, 219] on div "Meals 0" at bounding box center [470, 228] width 130 height 27
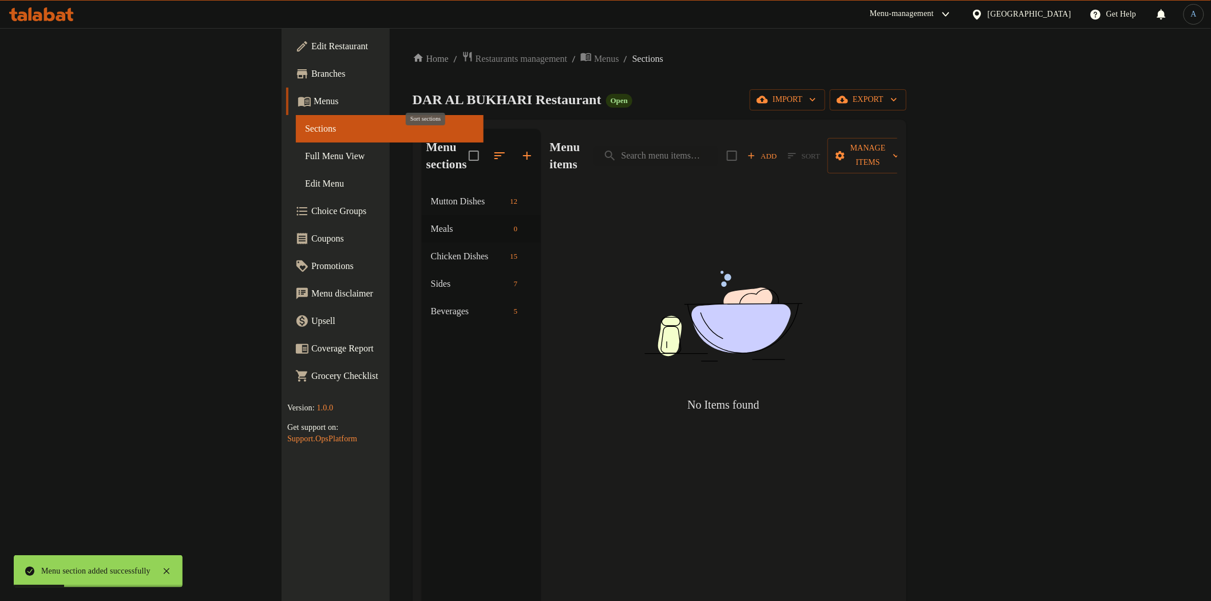
click at [495, 152] on icon "button" at bounding box center [500, 155] width 10 height 7
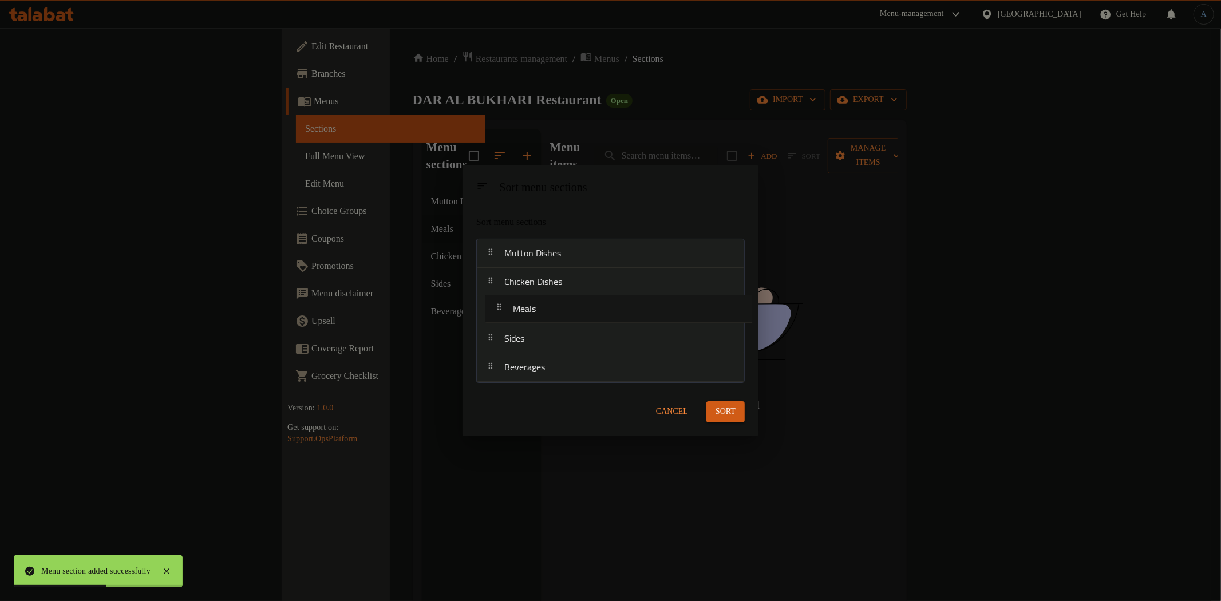
drag, startPoint x: 527, startPoint y: 287, endPoint x: 535, endPoint y: 318, distance: 32.1
click at [535, 318] on nav "Mutton Dishes Meals Chicken Dishes Sides Beverages" at bounding box center [610, 311] width 269 height 144
click at [728, 417] on span "Sort" at bounding box center [726, 412] width 20 height 14
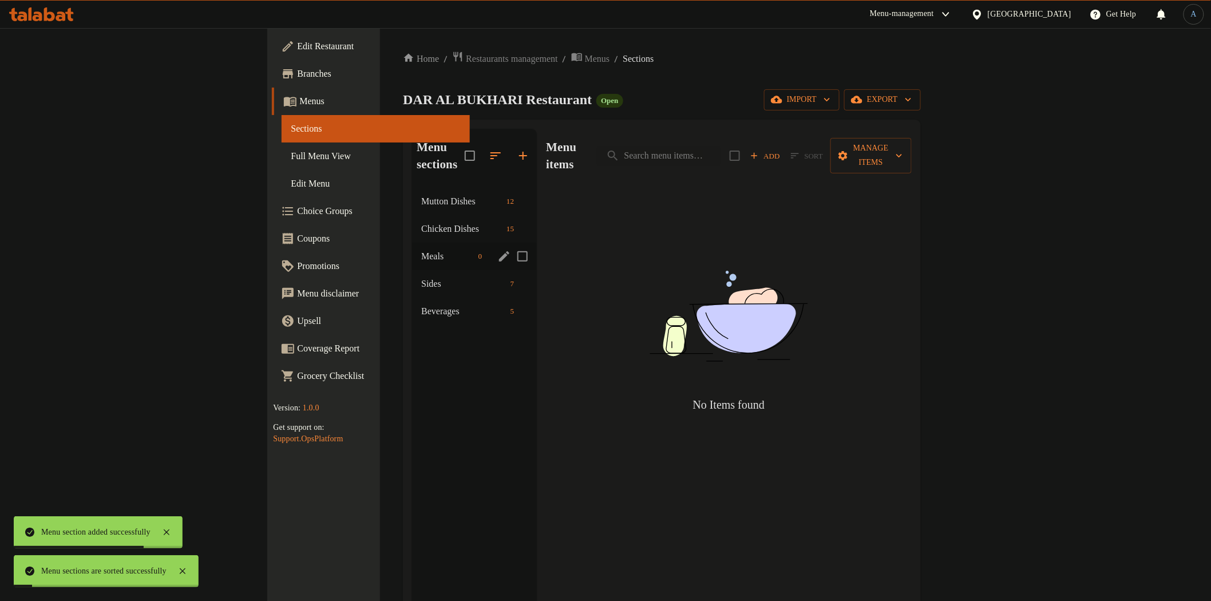
click at [421, 250] on span "Meals" at bounding box center [447, 257] width 52 height 14
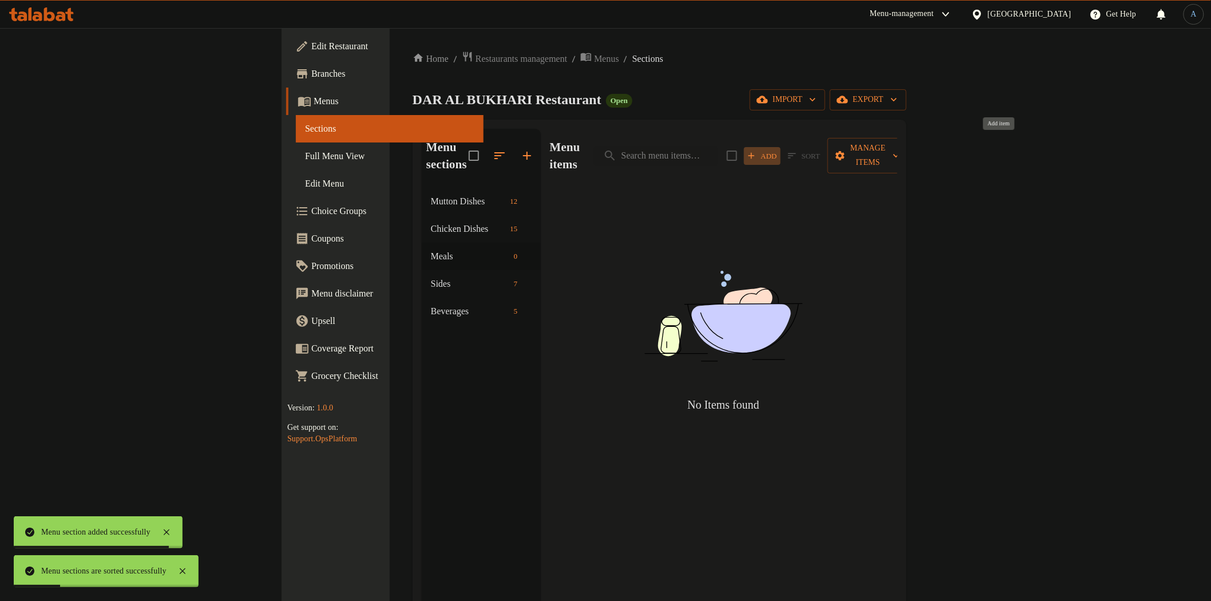
click at [757, 151] on icon "button" at bounding box center [752, 156] width 10 height 10
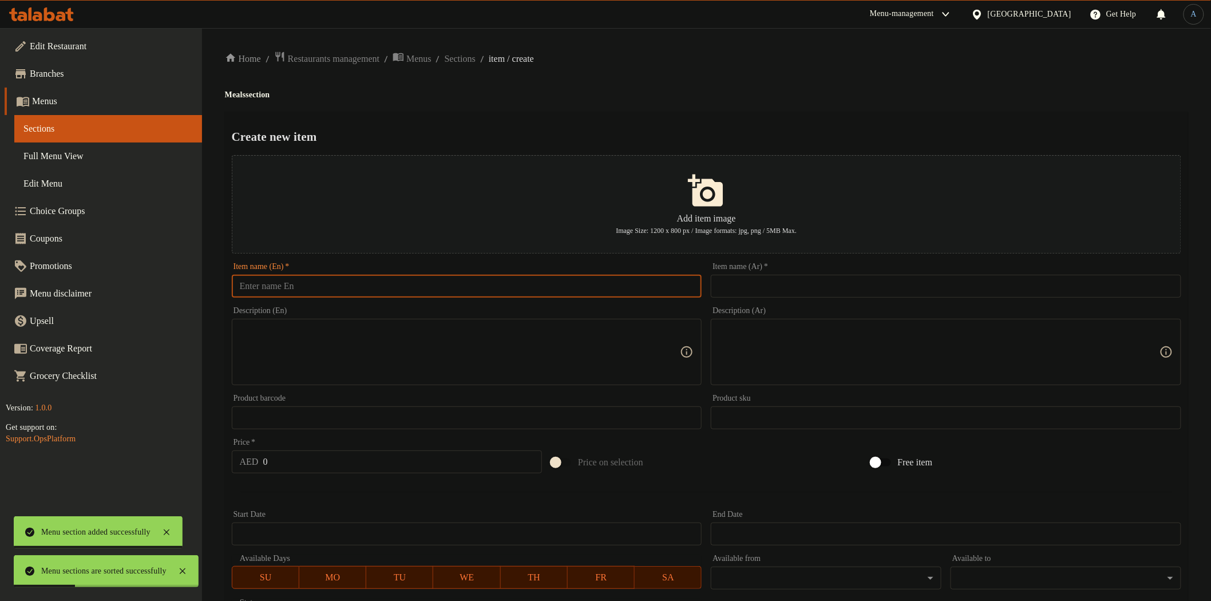
click at [684, 288] on input "text" at bounding box center [467, 286] width 471 height 23
paste input "6 اشخاص"
type input "6 اشخاص"
click at [872, 273] on div "Item name (Ar)   * Item name (Ar) *" at bounding box center [946, 280] width 471 height 35
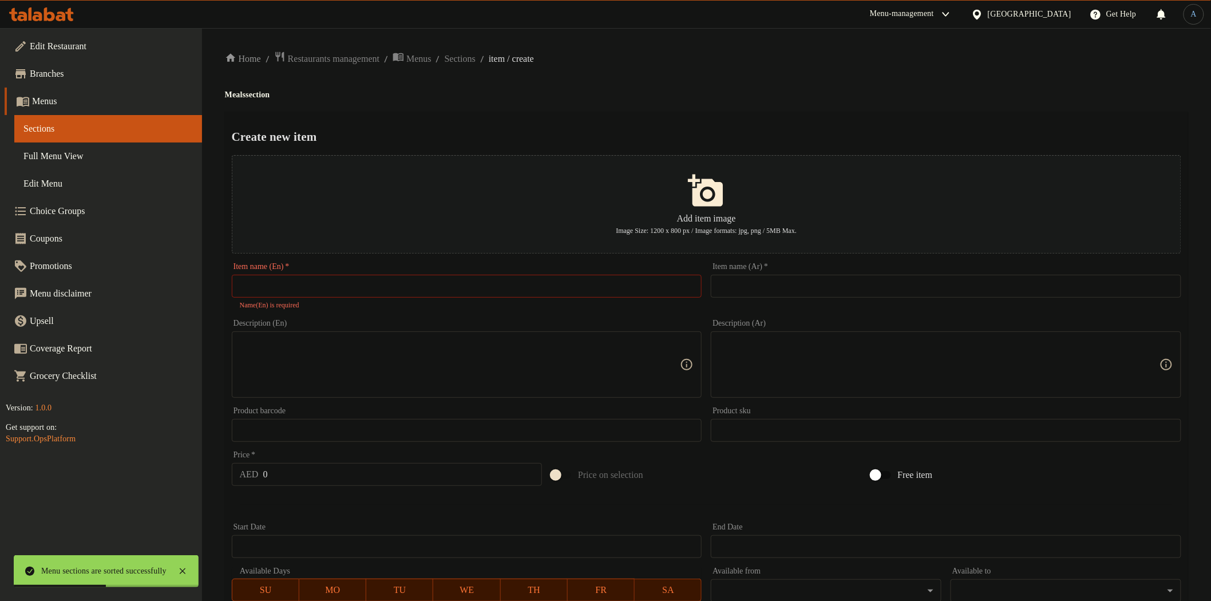
click at [865, 282] on input "text" at bounding box center [946, 286] width 471 height 23
paste input "6 اشخاص"
type input "6 اشخاص"
click at [516, 289] on input "text" at bounding box center [467, 286] width 471 height 23
paste input "6 Person"
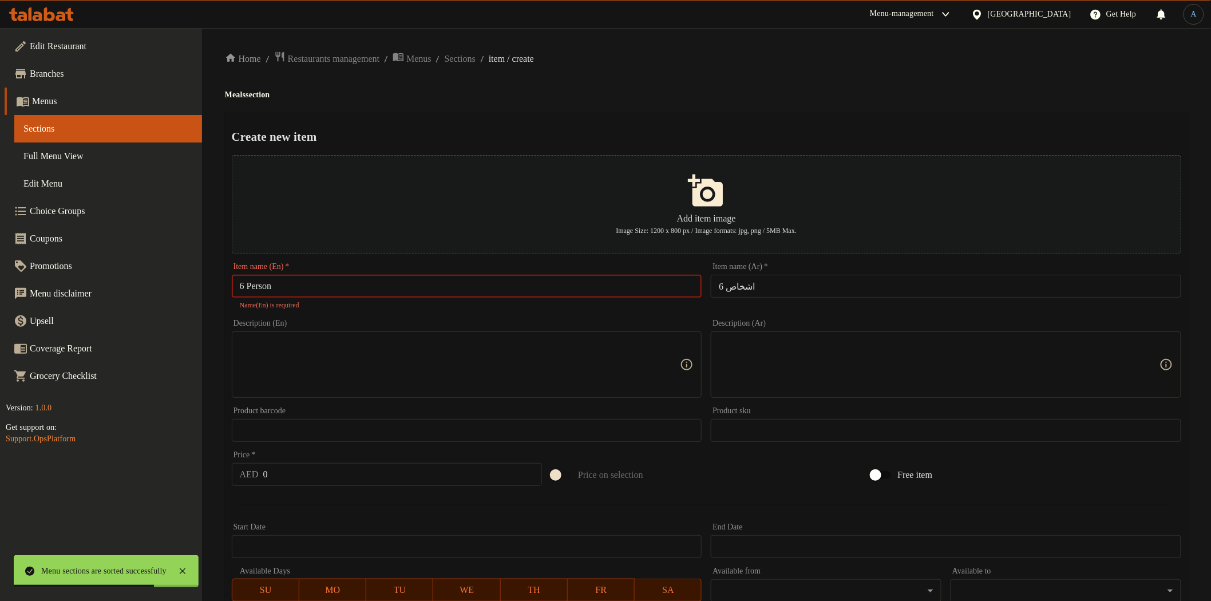
type input "6 Person"
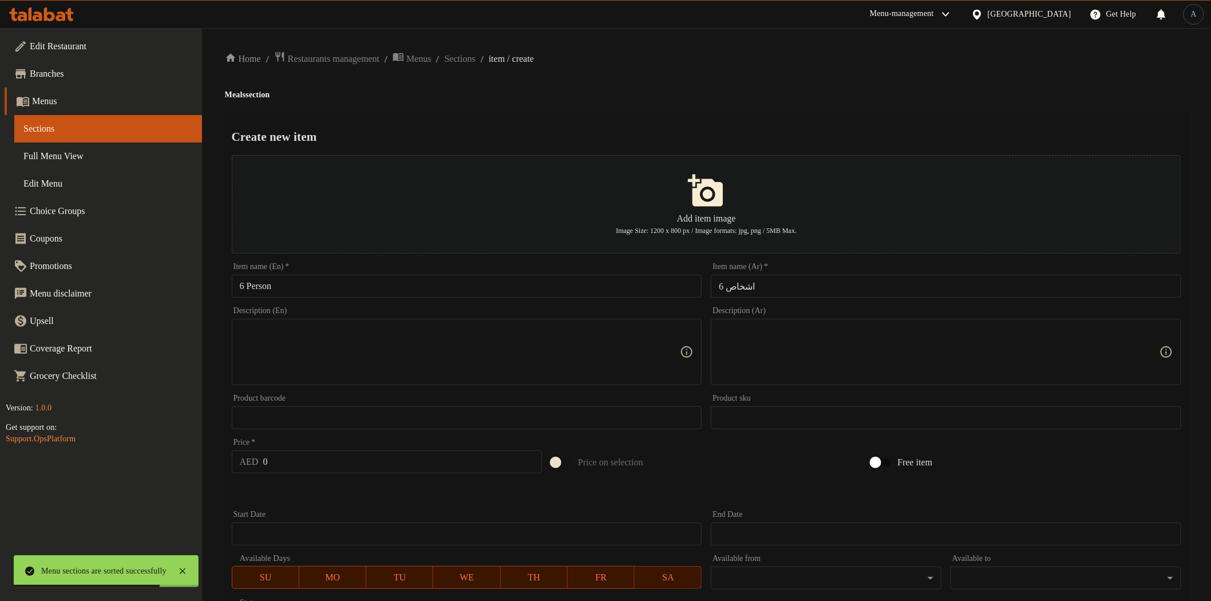
click at [699, 122] on div "Create new item Add item image Image Size: 1200 x 800 px / Image formats: jpg, …" at bounding box center [707, 442] width 964 height 660
click at [292, 459] on input "0" at bounding box center [402, 462] width 279 height 23
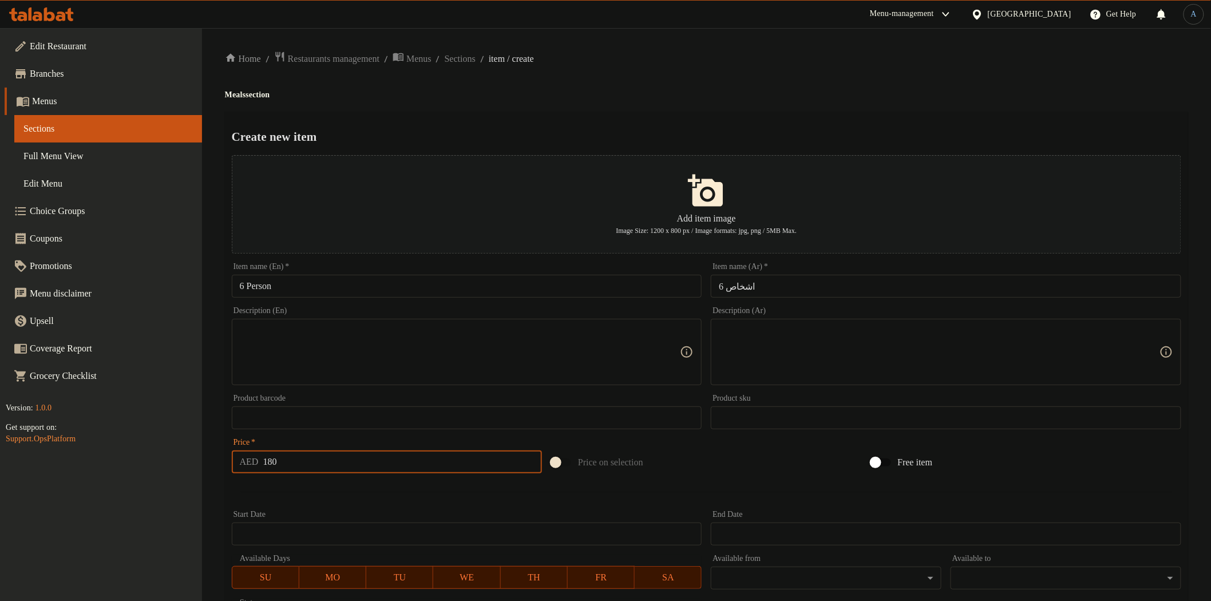
type input "180"
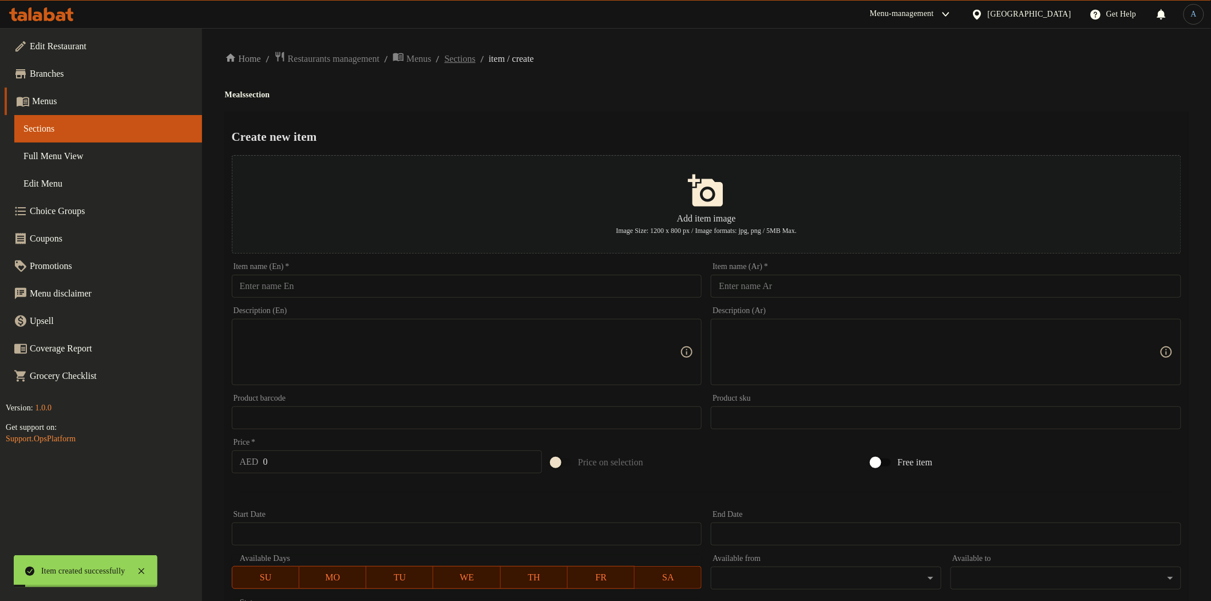
click at [473, 61] on span "Sections" at bounding box center [460, 59] width 31 height 14
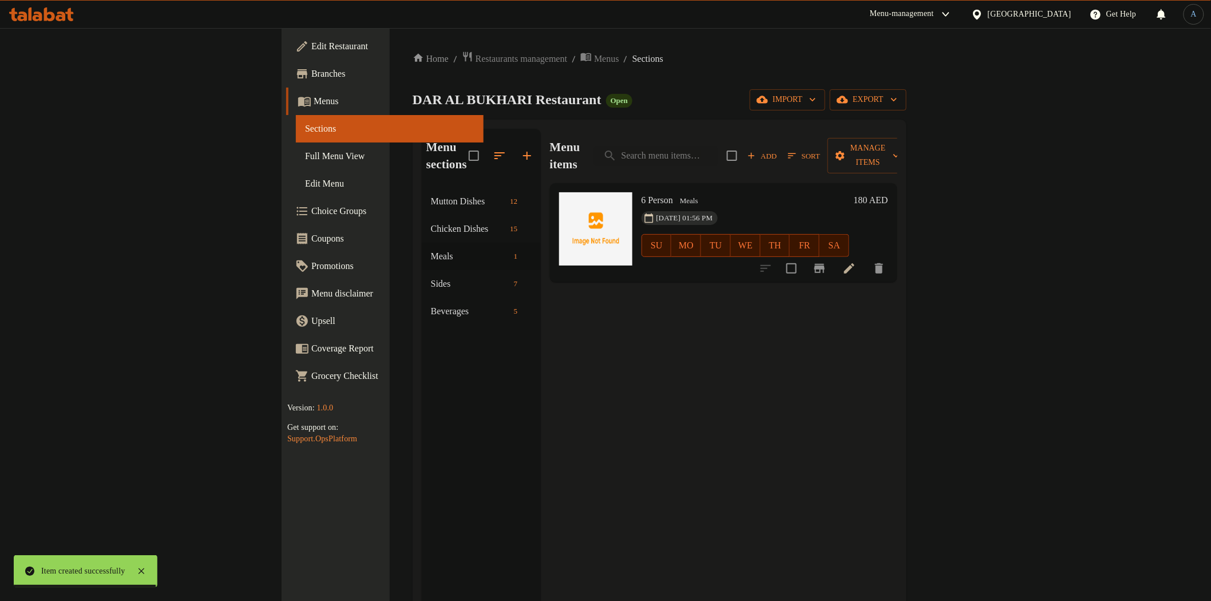
click at [305, 153] on span "Full Menu View" at bounding box center [389, 156] width 169 height 14
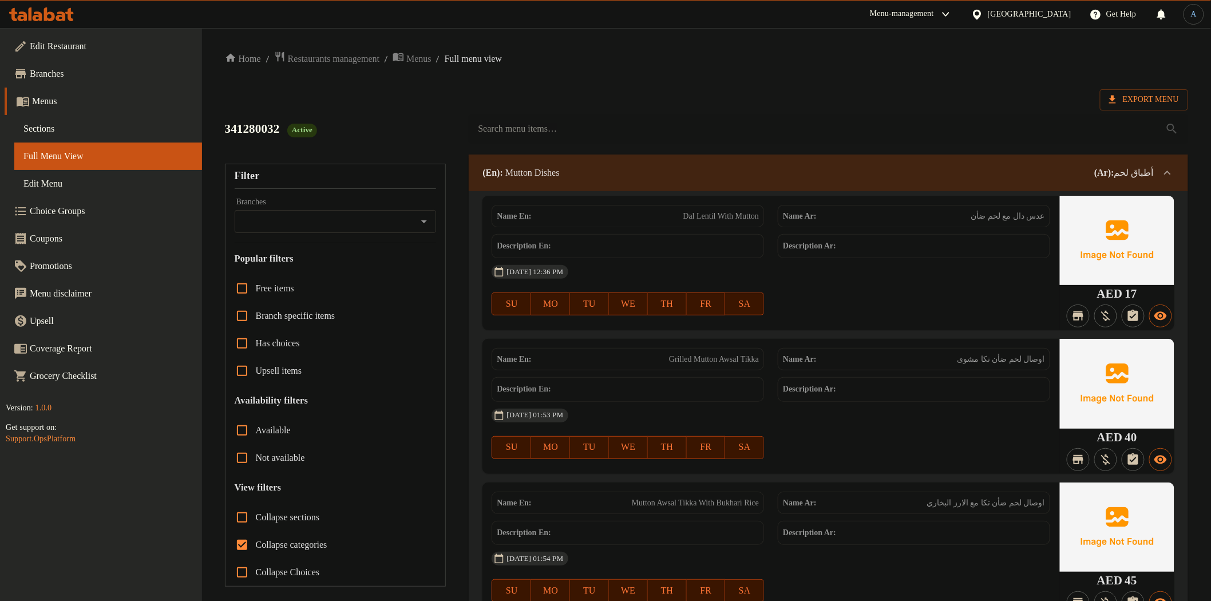
click at [1145, 96] on span "Export Menu" at bounding box center [1145, 100] width 70 height 14
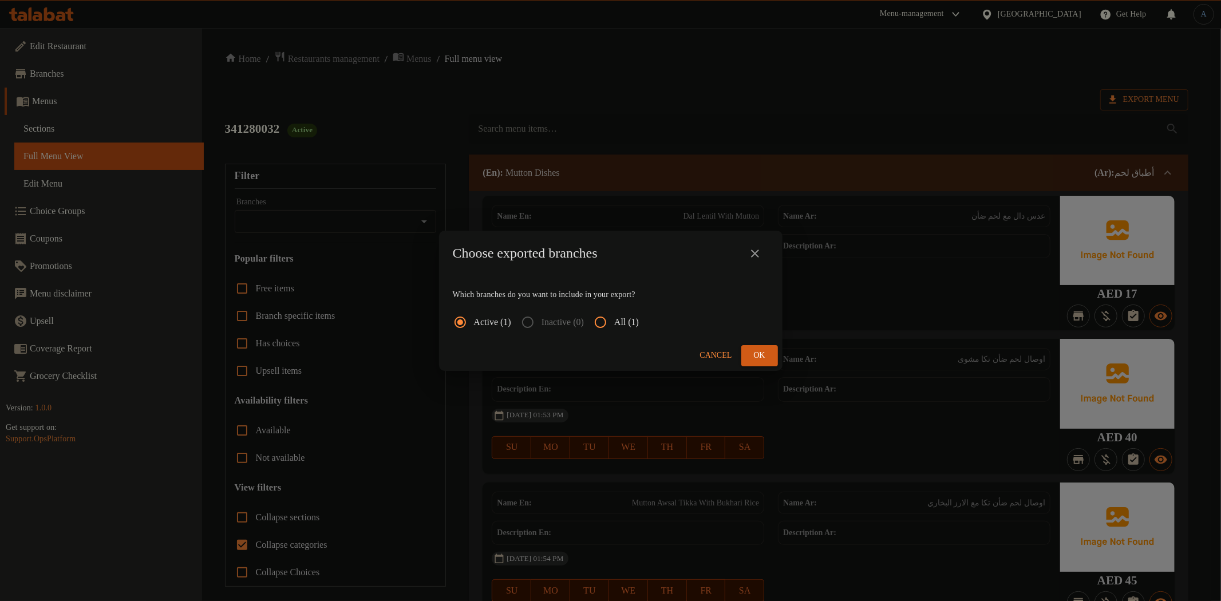
click at [639, 319] on span "All (1)" at bounding box center [626, 322] width 25 height 14
click at [614, 319] on input "All (1)" at bounding box center [600, 322] width 27 height 27
click at [757, 350] on span "Ok" at bounding box center [760, 356] width 18 height 14
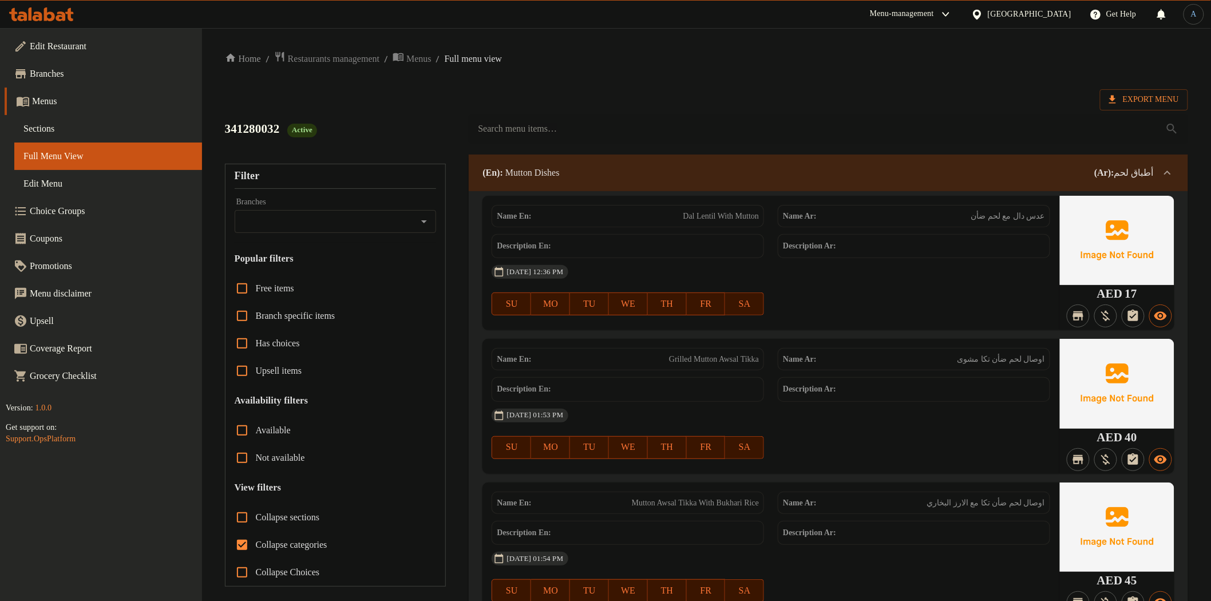
click at [29, 127] on span "Sections" at bounding box center [107, 129] width 169 height 14
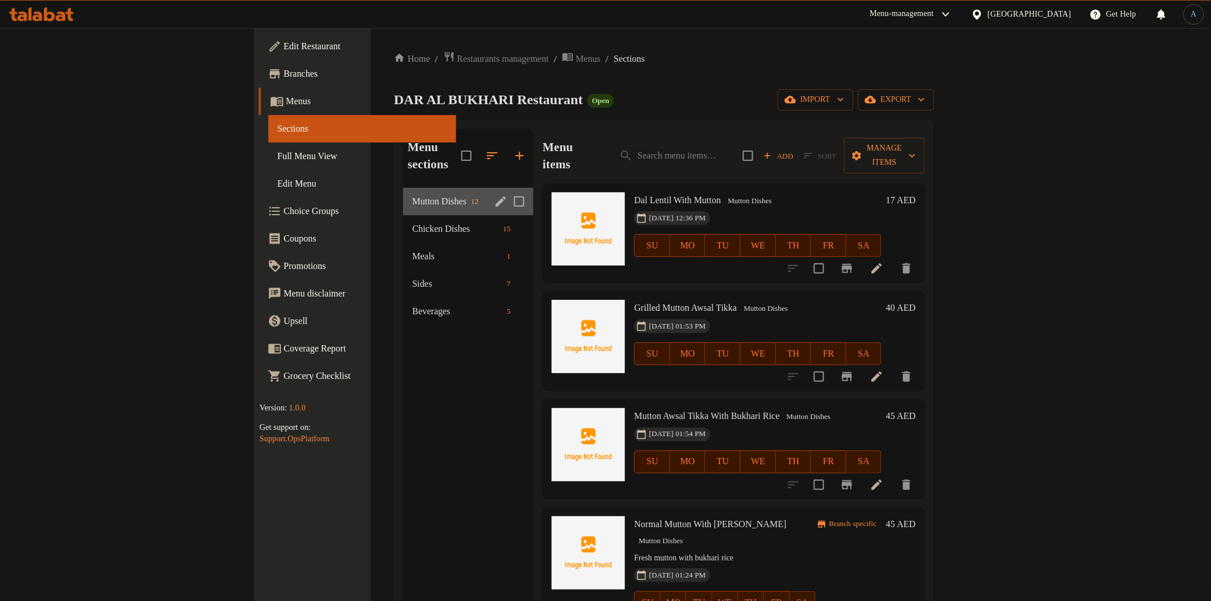
click at [403, 191] on div "Mutton Dishes 12" at bounding box center [468, 201] width 131 height 27
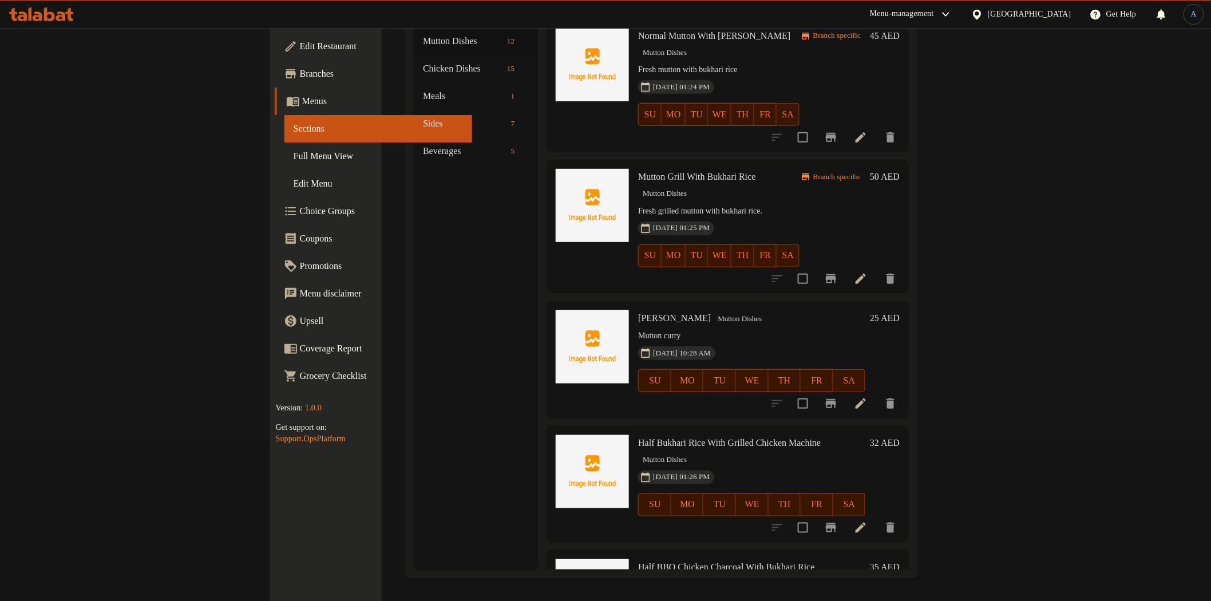
scroll to position [265, 0]
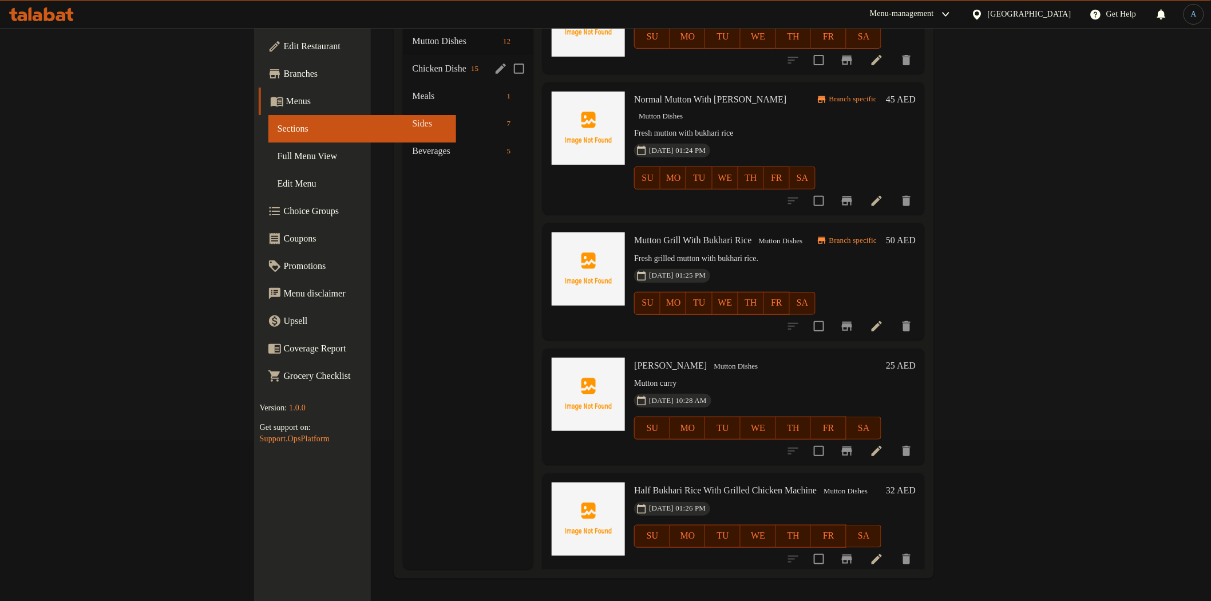
click at [403, 59] on div "Chicken Dishes 15" at bounding box center [468, 68] width 131 height 27
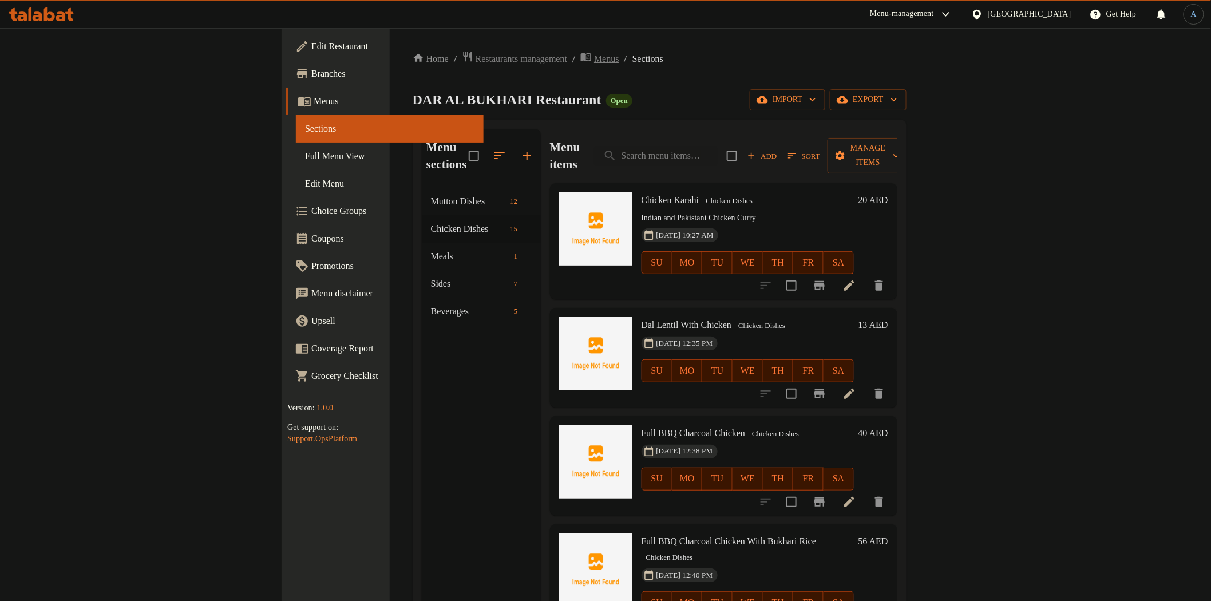
click at [581, 58] on icon "breadcrumb" at bounding box center [586, 57] width 10 height 8
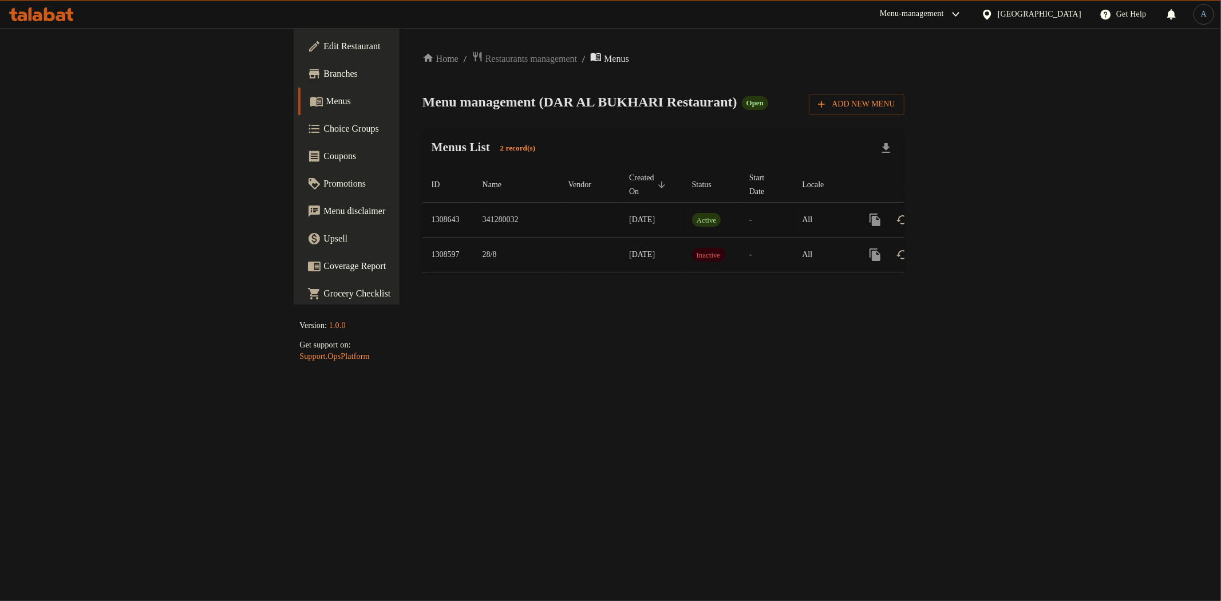
click at [423, 204] on td "1308643" at bounding box center [448, 220] width 51 height 35
copy td "1308643"
